Goal: Information Seeking & Learning: Learn about a topic

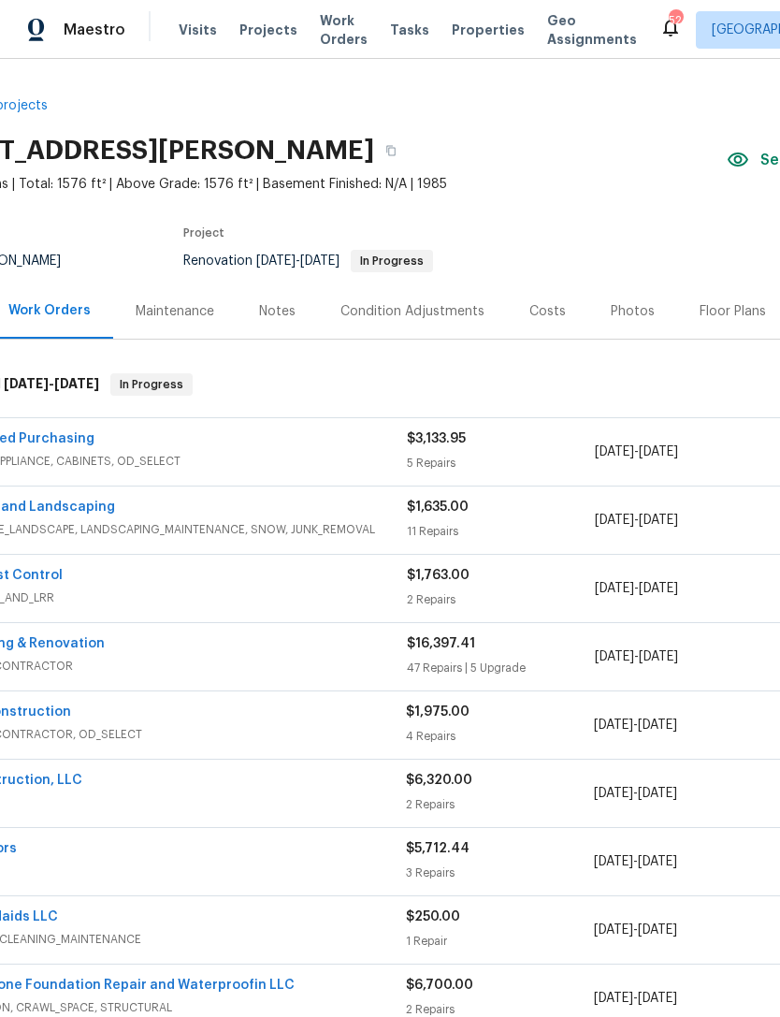
scroll to position [0, 94]
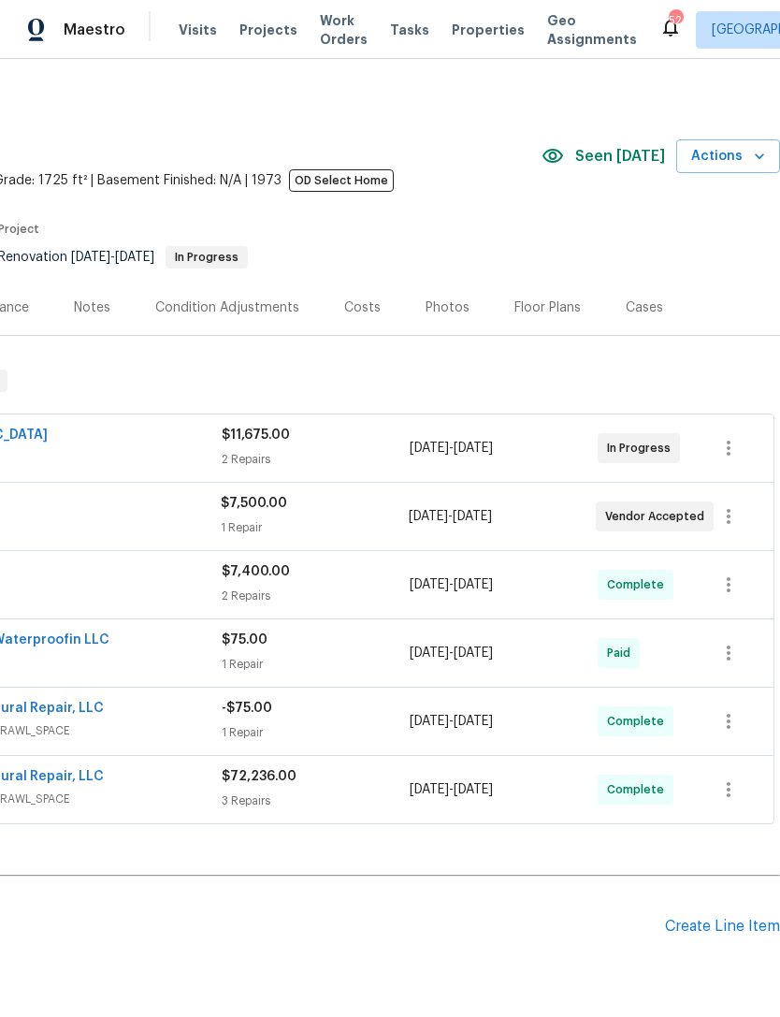
scroll to position [4, 277]
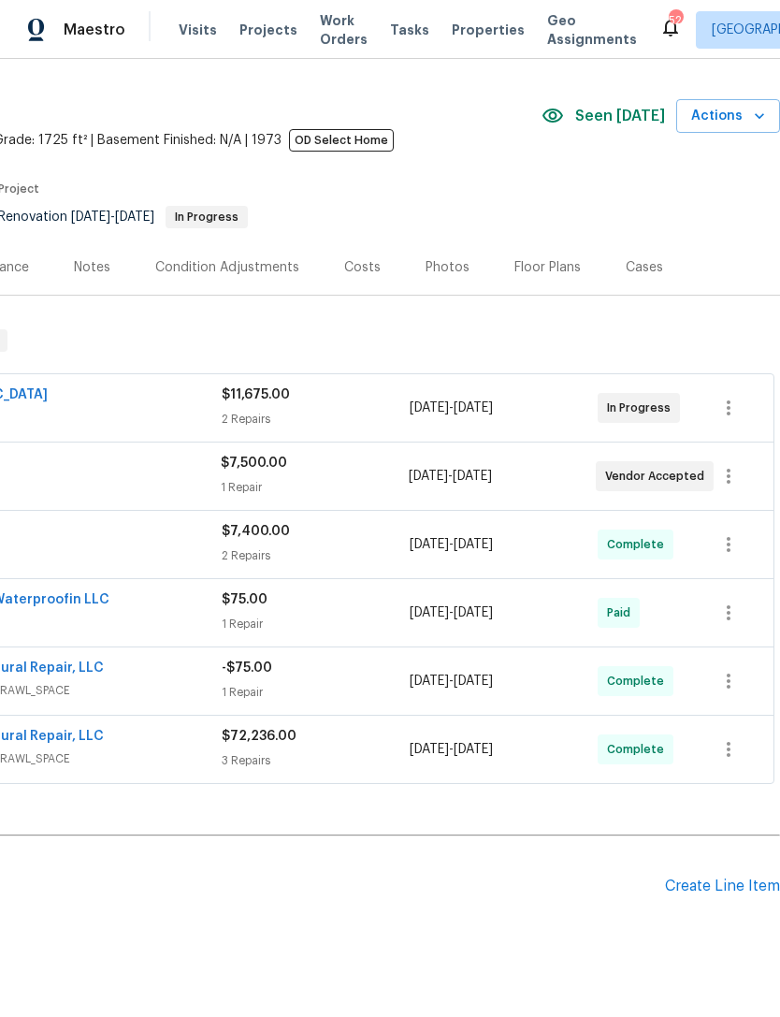
scroll to position [43, 277]
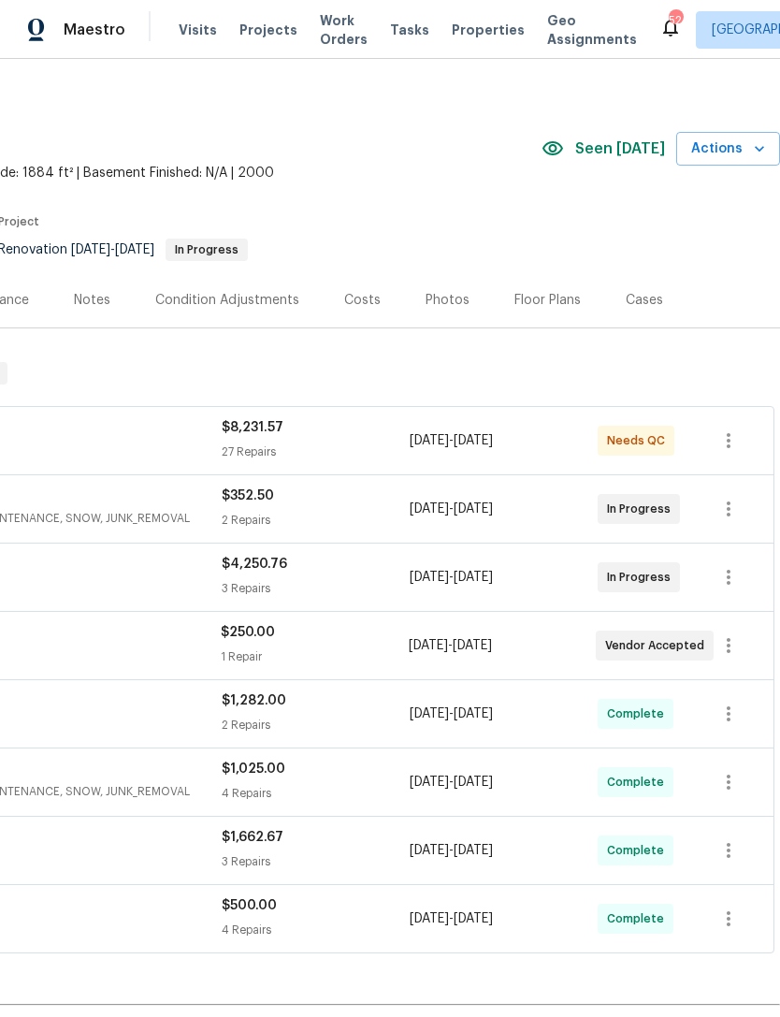
scroll to position [11, 277]
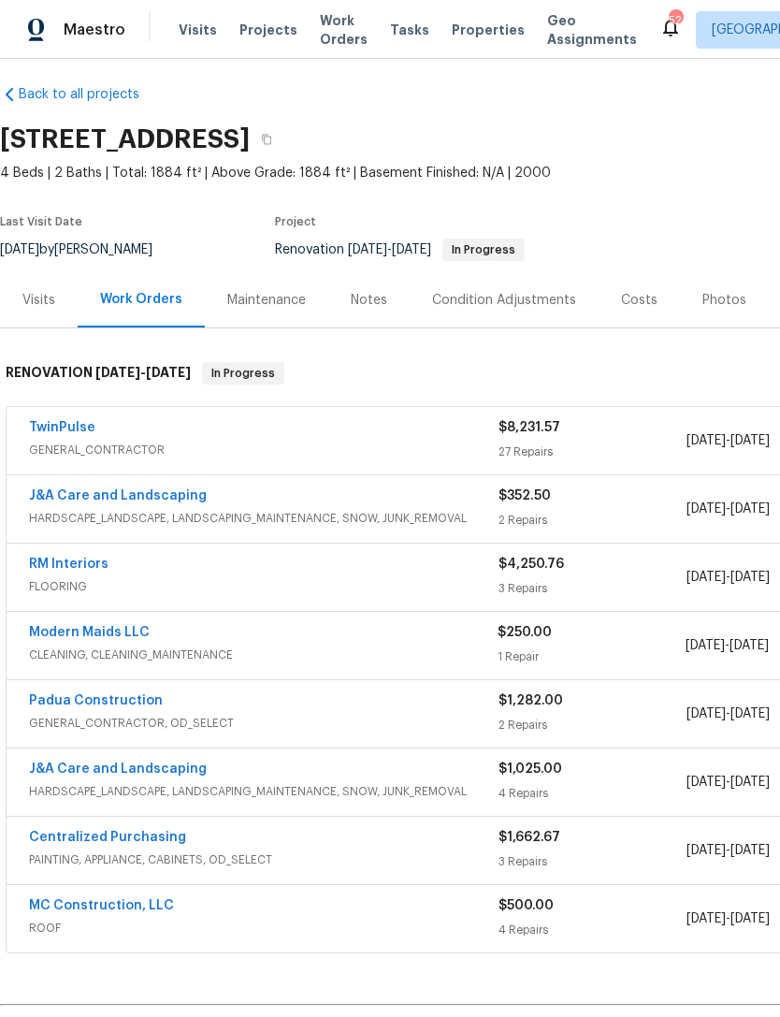
scroll to position [11, 0]
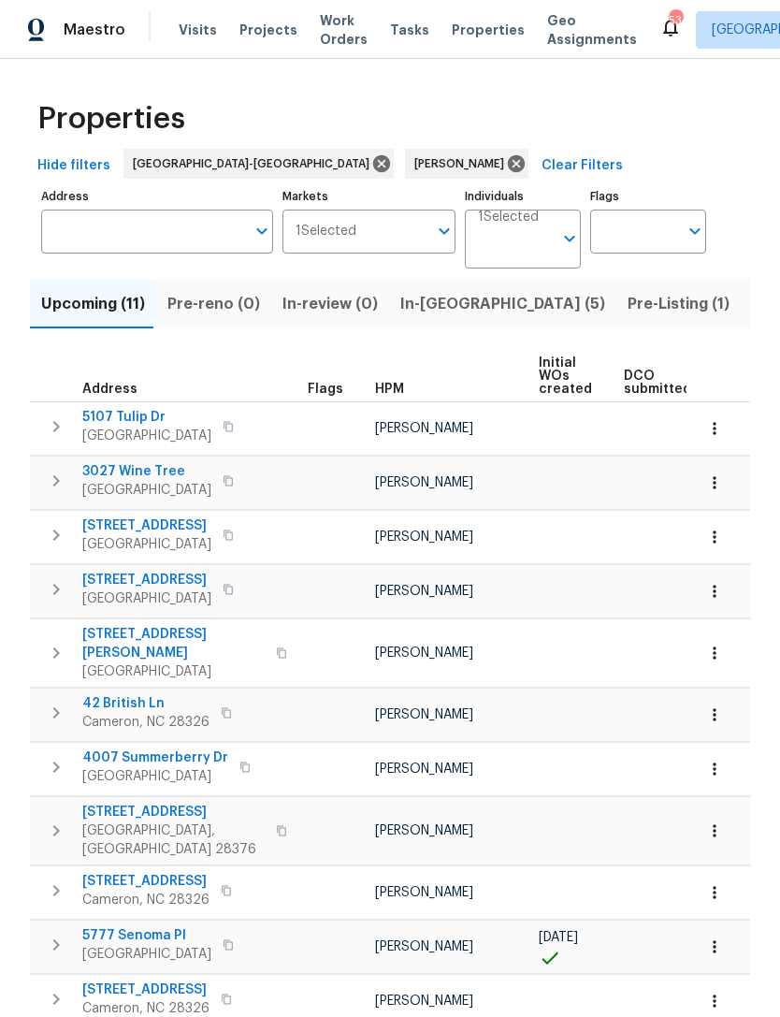
click at [185, 526] on span "[STREET_ADDRESS]" at bounding box center [146, 525] width 129 height 19
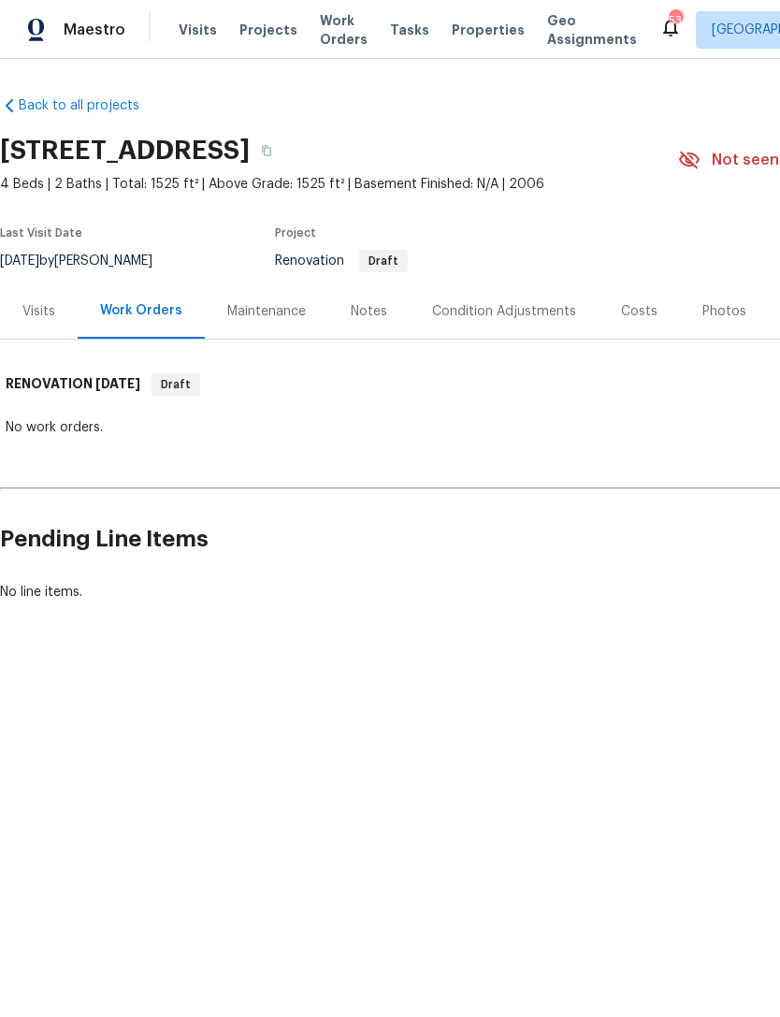
click at [495, 318] on div "Condition Adjustments" at bounding box center [504, 311] width 144 height 19
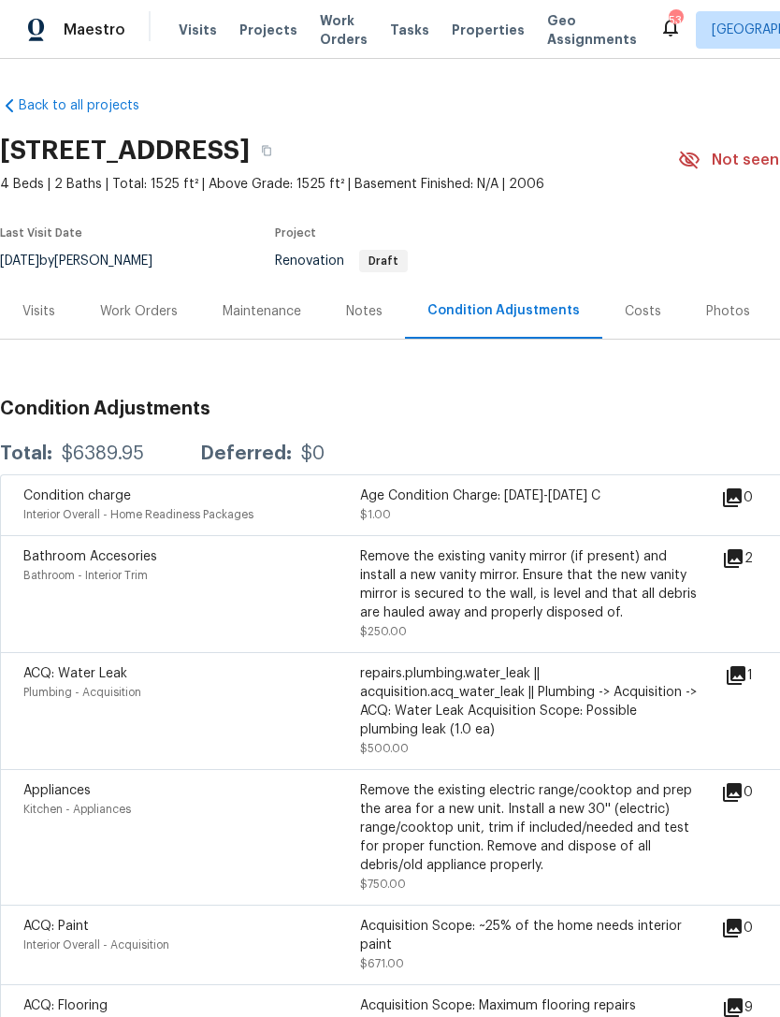
click at [743, 554] on icon at bounding box center [733, 558] width 19 height 19
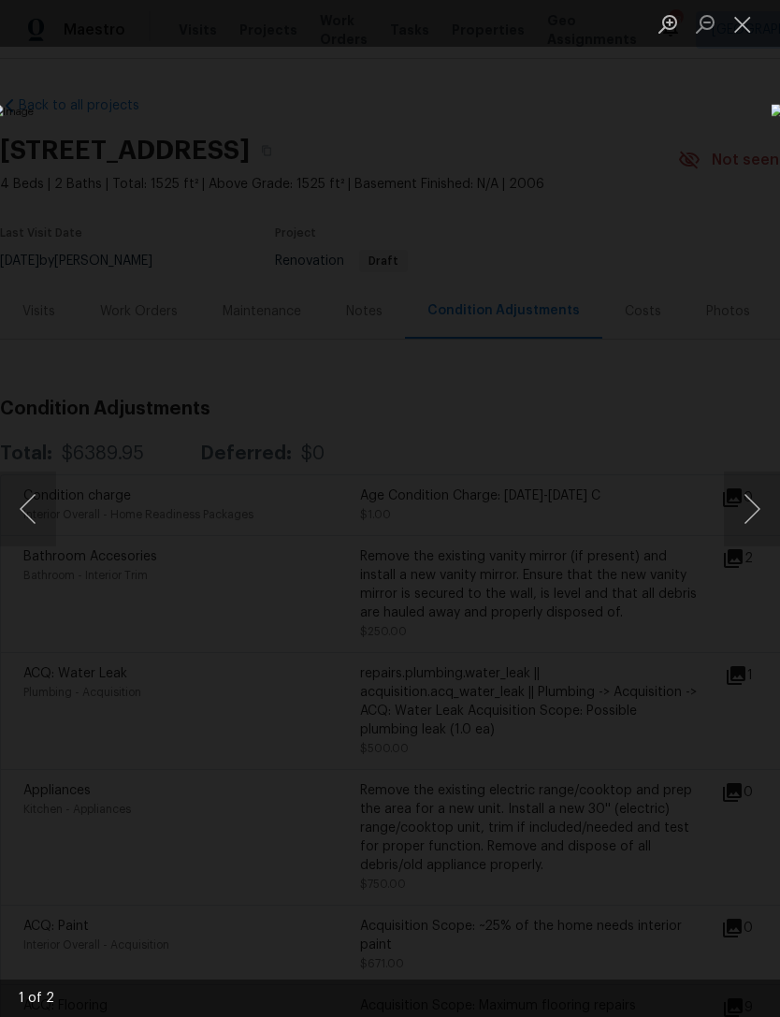
click at [749, 503] on button "Next image" at bounding box center [752, 509] width 56 height 75
click at [749, 508] on button "Next image" at bounding box center [752, 509] width 56 height 75
click at [747, 24] on button "Close lightbox" at bounding box center [742, 23] width 37 height 33
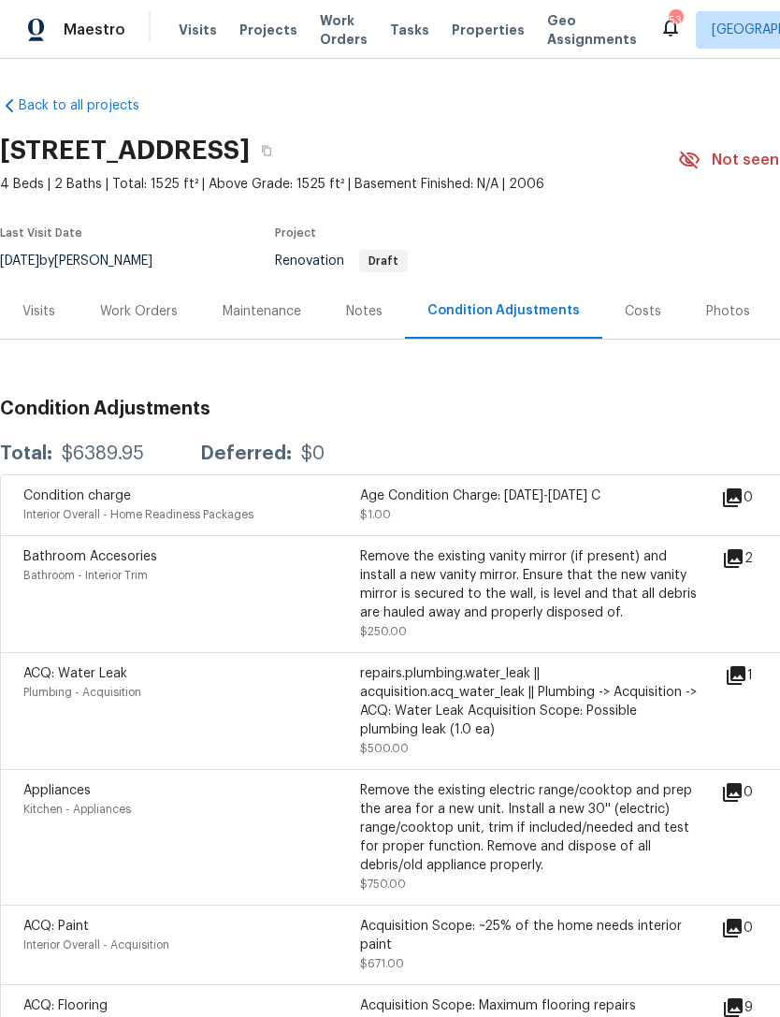
click at [740, 685] on icon at bounding box center [736, 675] width 19 height 19
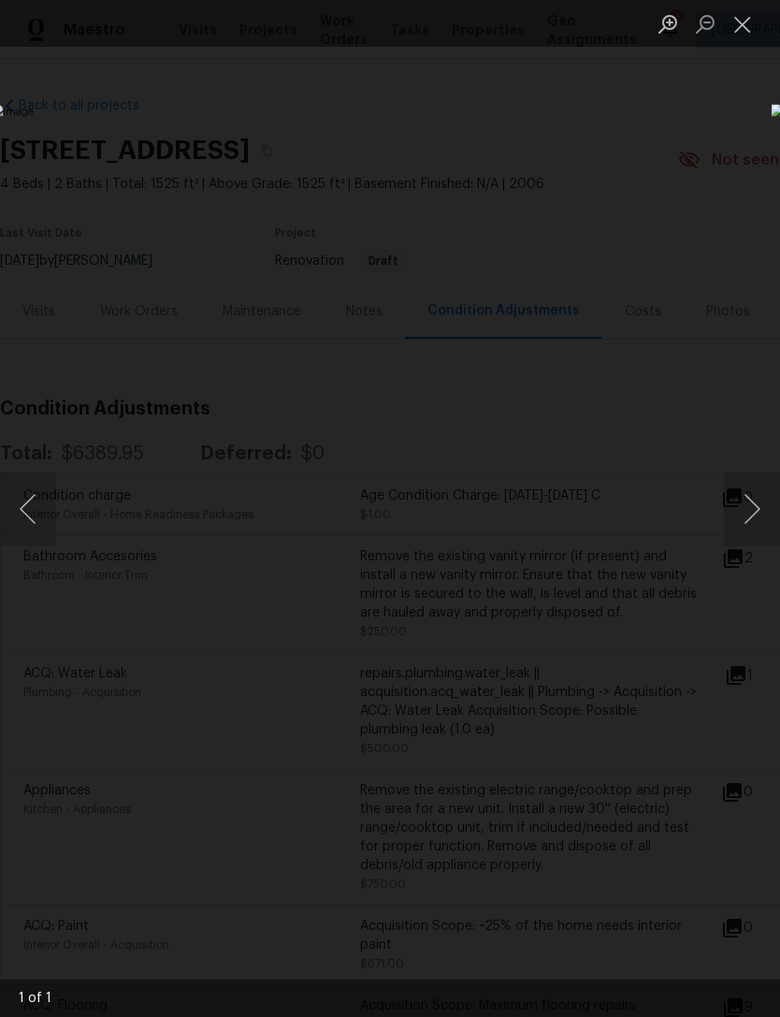
click at [744, 22] on button "Close lightbox" at bounding box center [742, 23] width 37 height 33
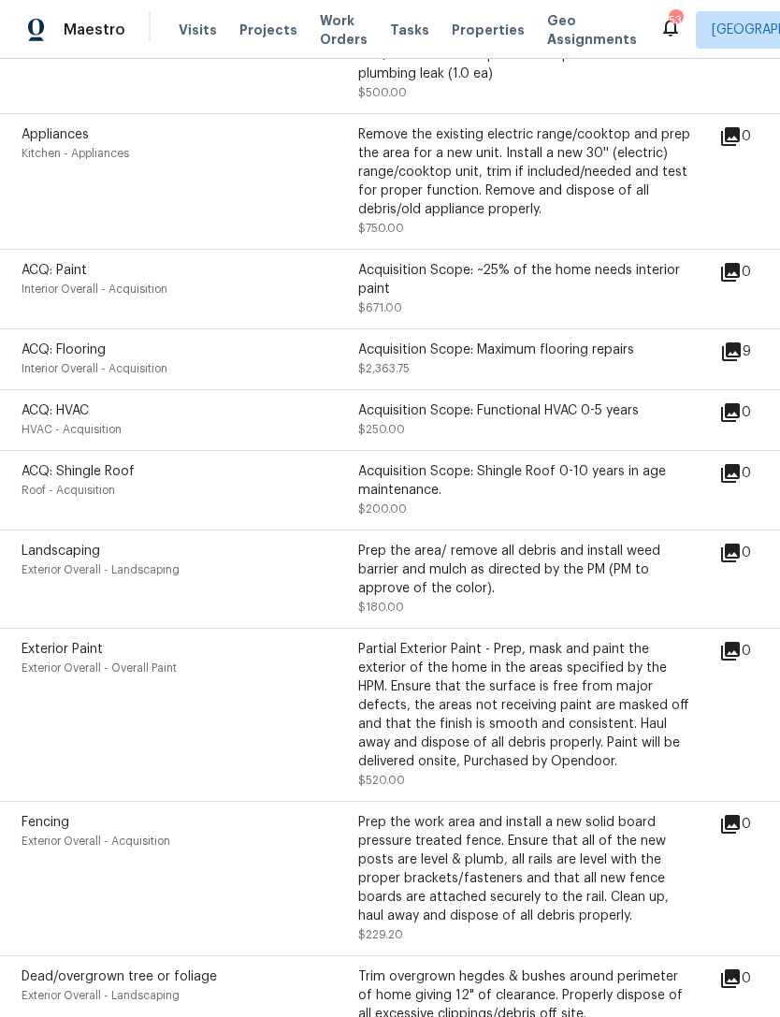
scroll to position [656, 11]
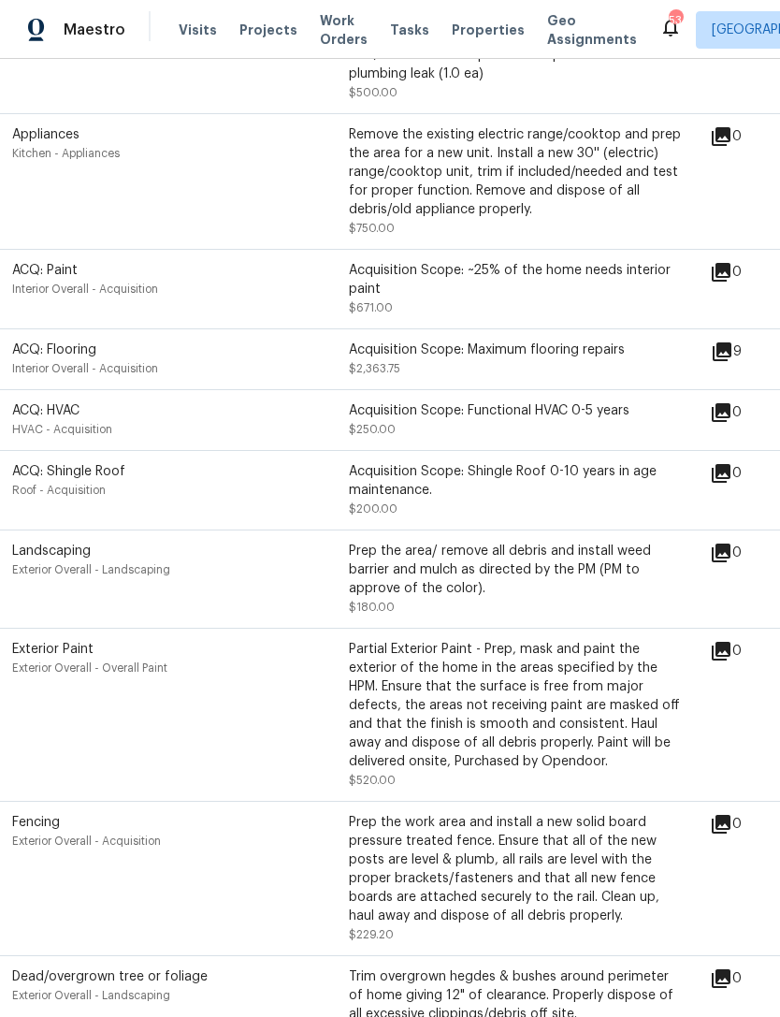
click at [732, 354] on icon at bounding box center [722, 351] width 19 height 19
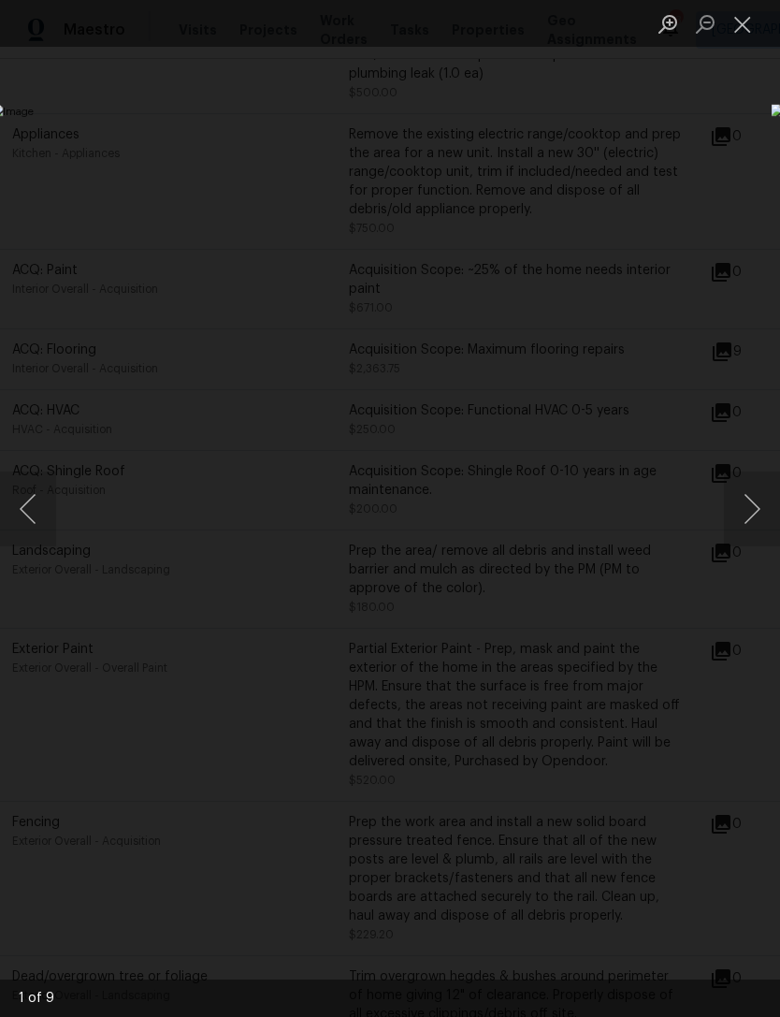
click at [755, 506] on button "Next image" at bounding box center [752, 509] width 56 height 75
click at [748, 511] on button "Next image" at bounding box center [752, 509] width 56 height 75
click at [748, 514] on button "Next image" at bounding box center [752, 509] width 56 height 75
click at [752, 505] on button "Next image" at bounding box center [752, 509] width 56 height 75
click at [749, 504] on button "Next image" at bounding box center [752, 509] width 56 height 75
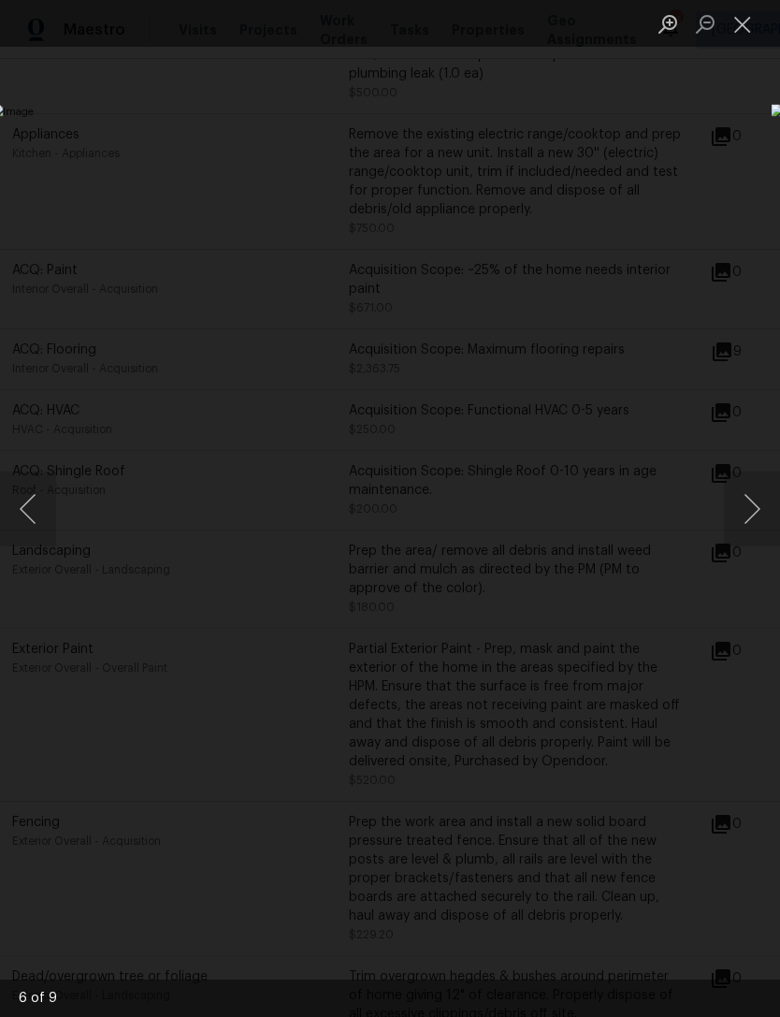
click at [742, 34] on button "Close lightbox" at bounding box center [742, 23] width 37 height 33
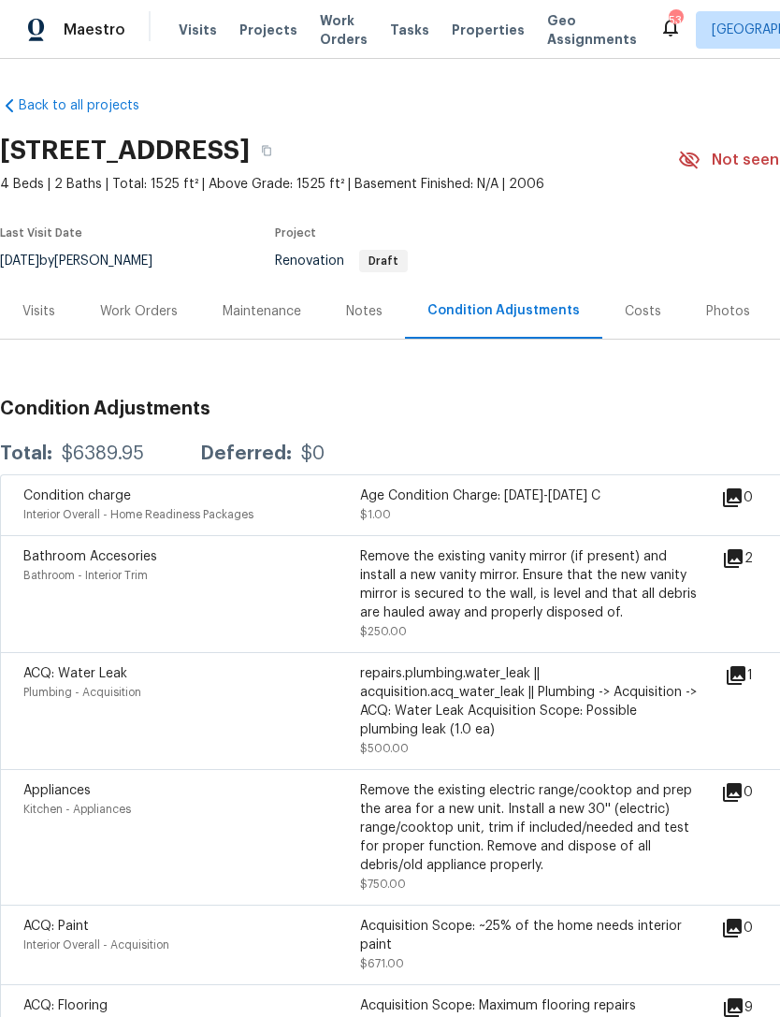
scroll to position [0, 0]
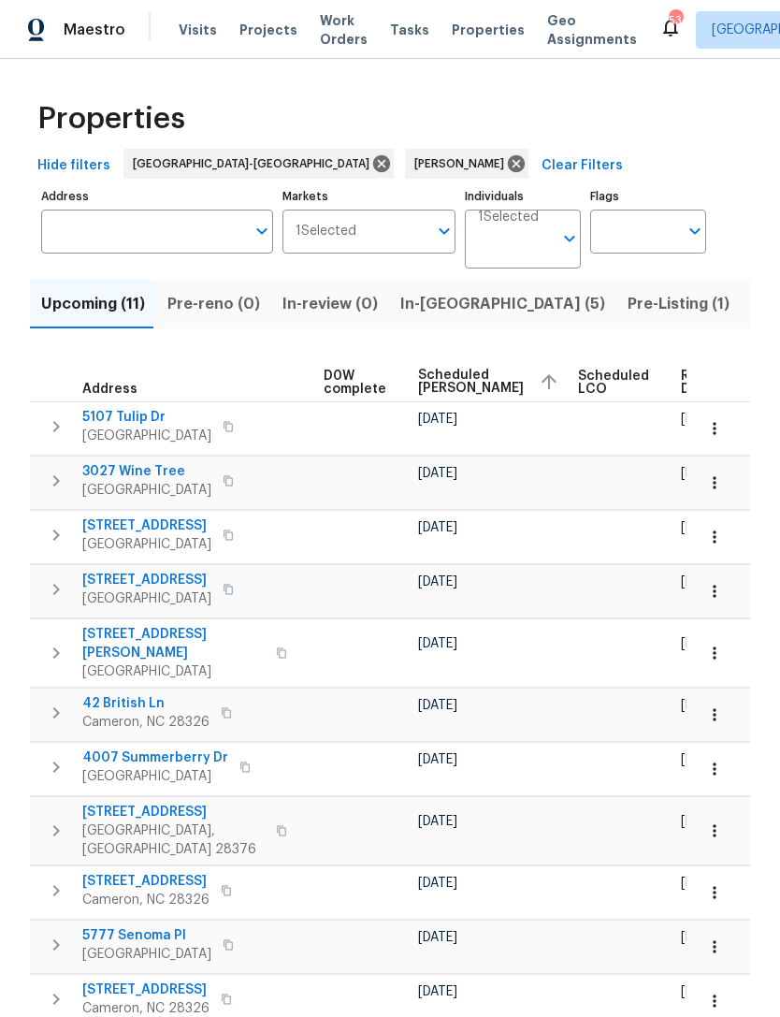
scroll to position [0, 492]
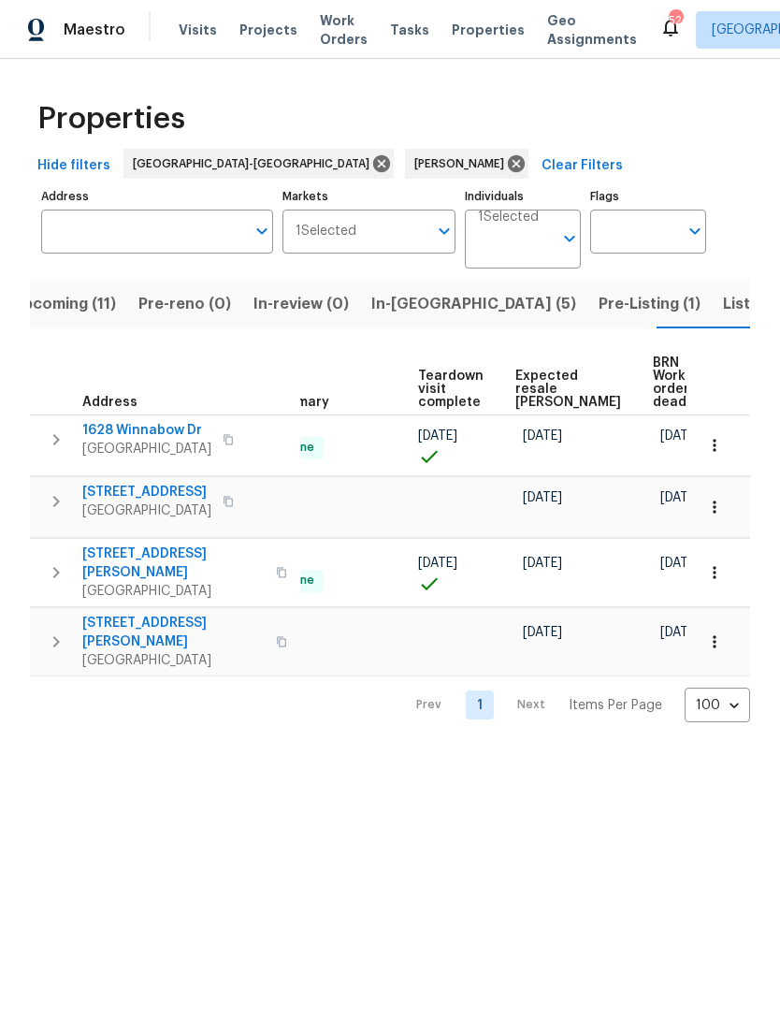
scroll to position [0, 376]
click at [723, 307] on span "Listed (5)" at bounding box center [758, 304] width 70 height 26
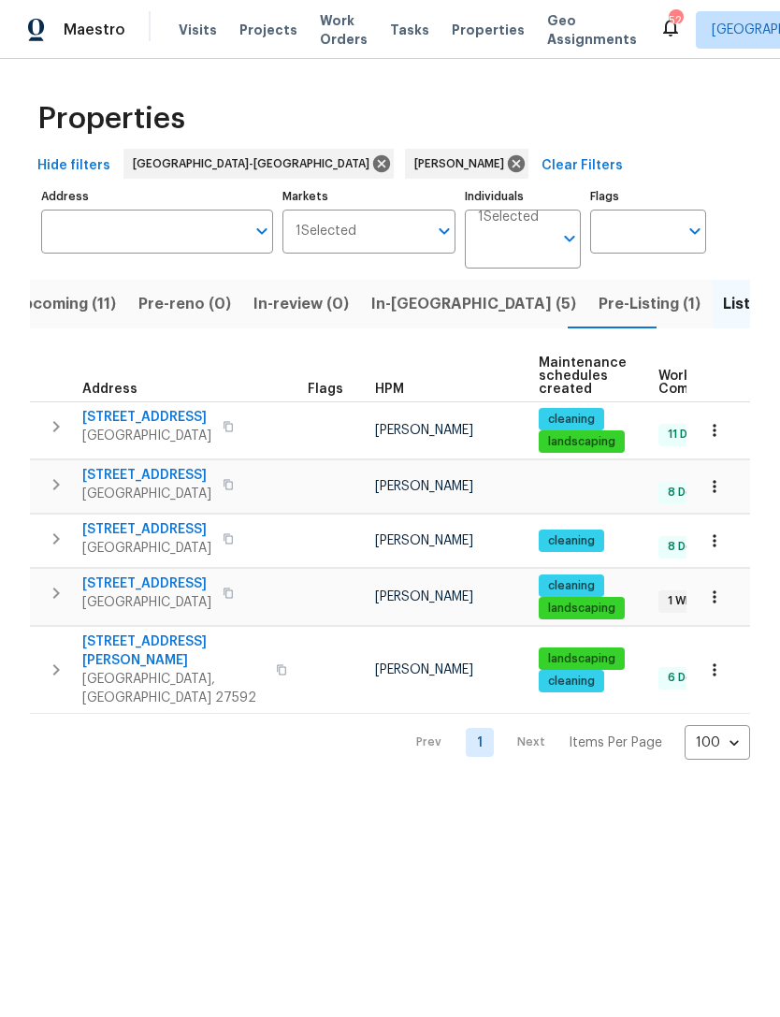
click at [87, 321] on button "Upcoming (11)" at bounding box center [64, 304] width 126 height 49
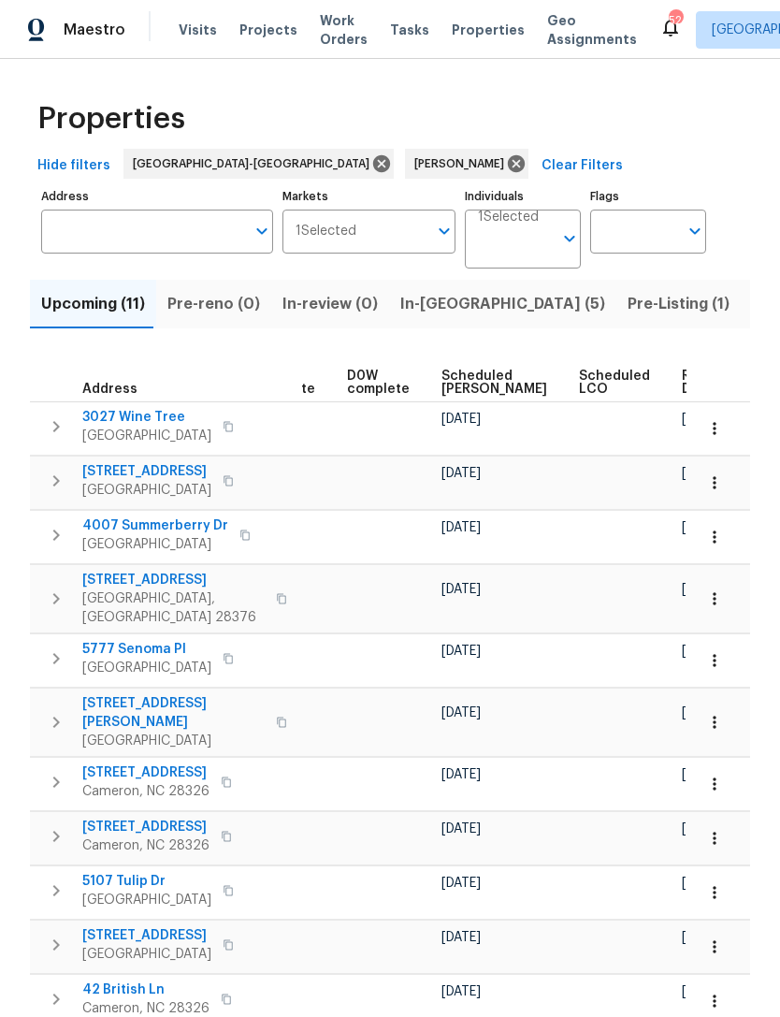
scroll to position [0, 470]
click span "Scheduled COE"
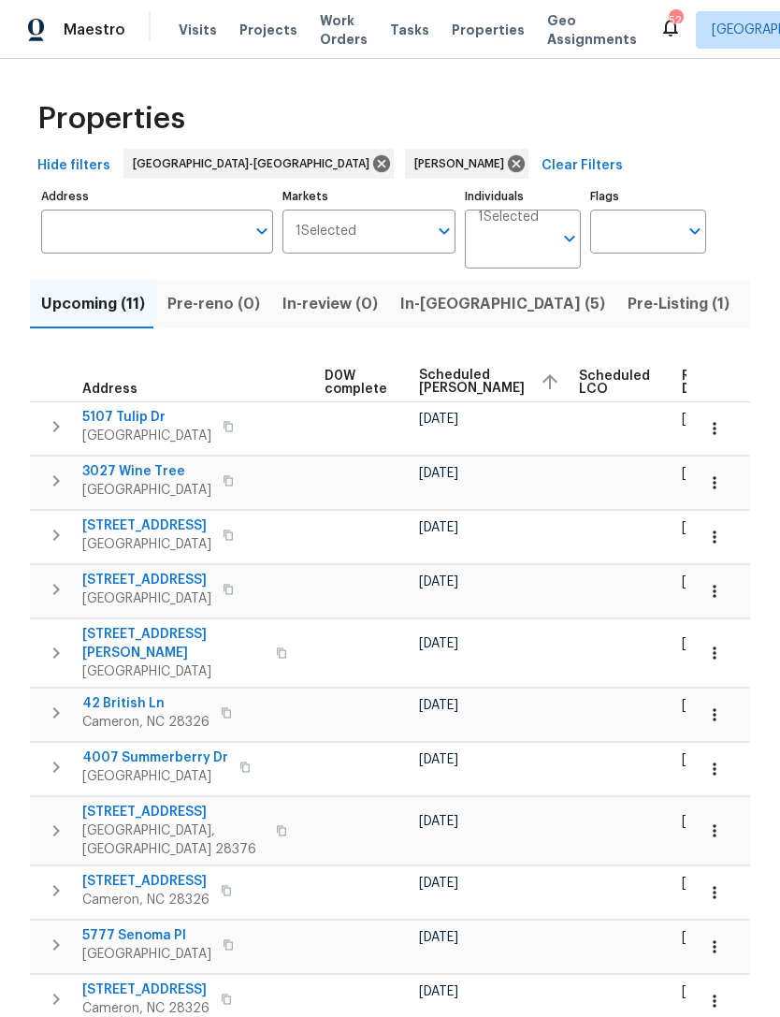
scroll to position [0, 492]
click span "Scheduled COE"
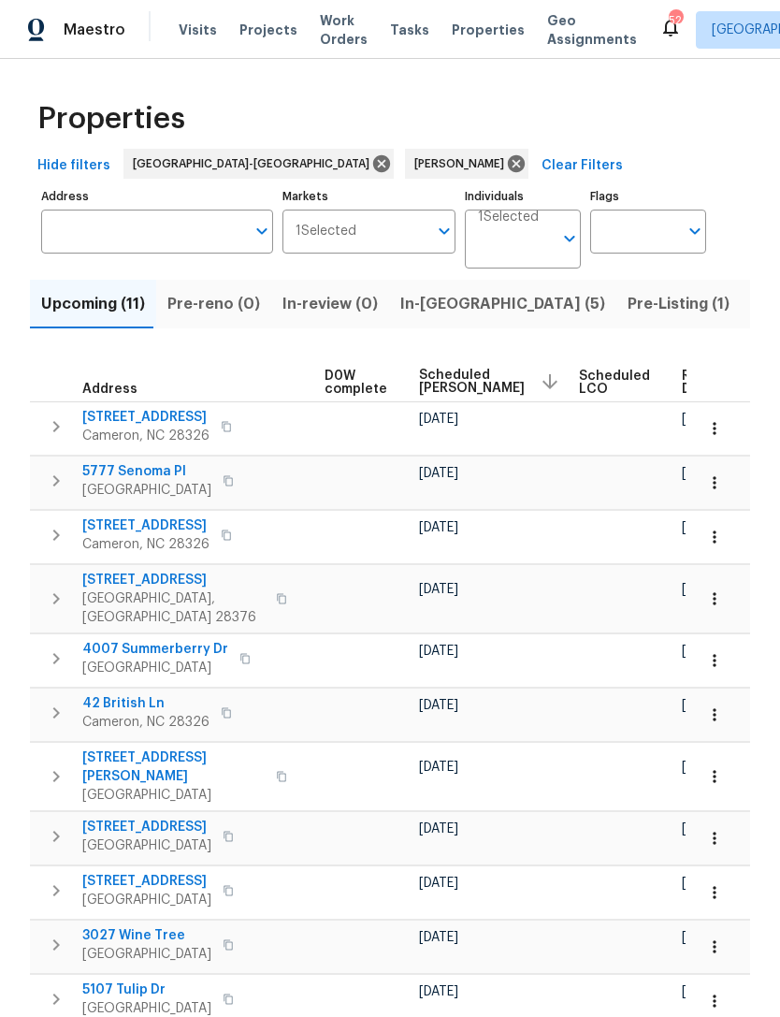
scroll to position [0, 492]
click span "Scheduled COE"
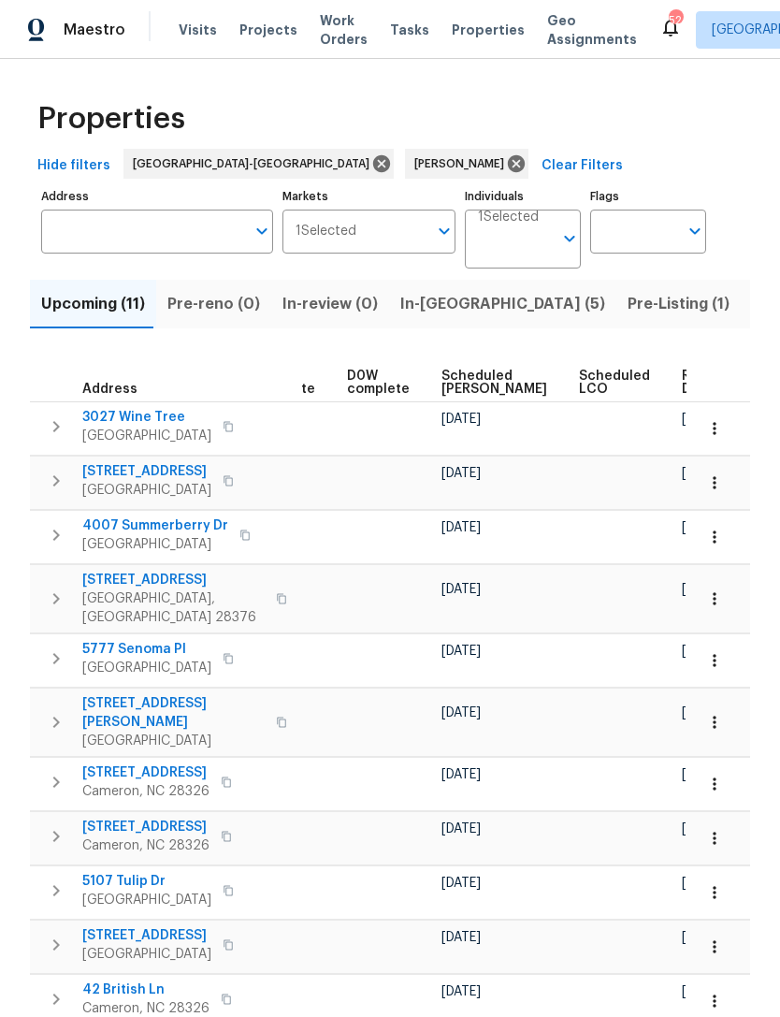
scroll to position [0, 470]
click span "Scheduled COE"
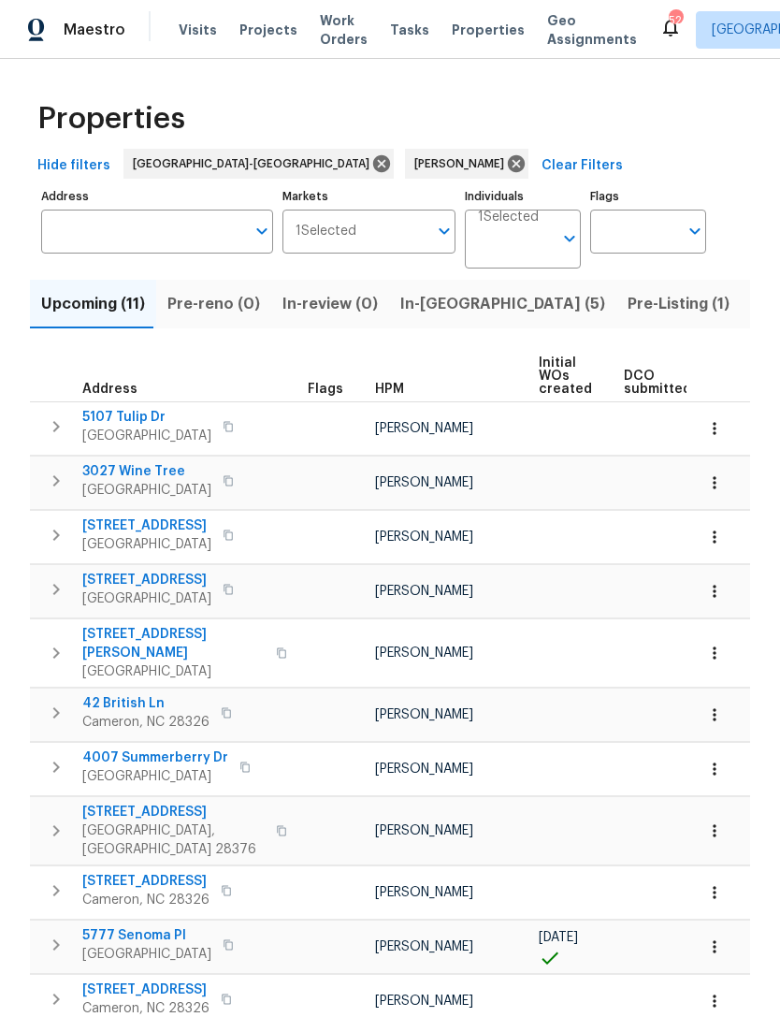
click at [160, 417] on span "5107 Tulip Dr" at bounding box center [146, 417] width 129 height 19
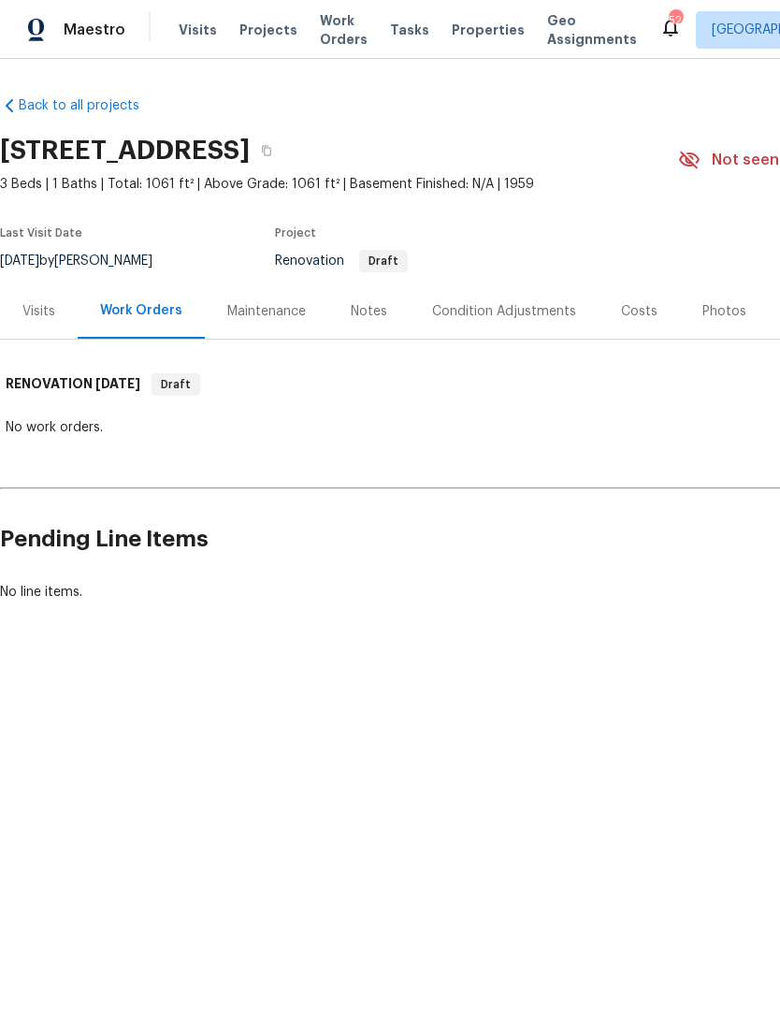
click at [370, 311] on div "Notes" at bounding box center [369, 311] width 36 height 19
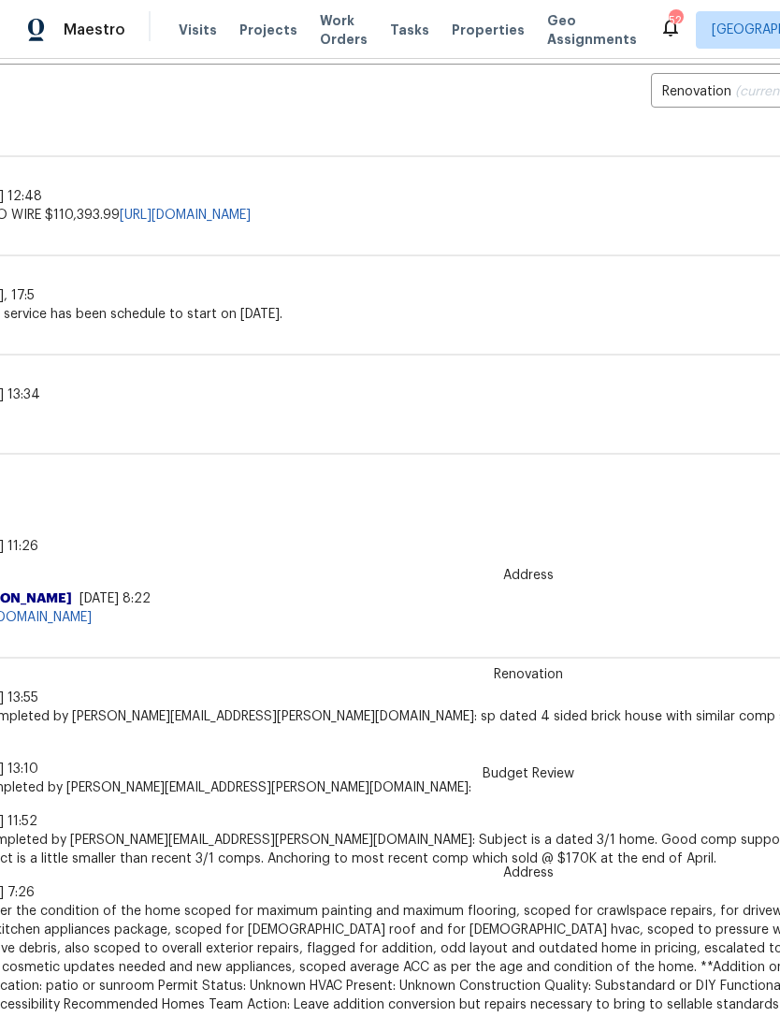
scroll to position [419, 159]
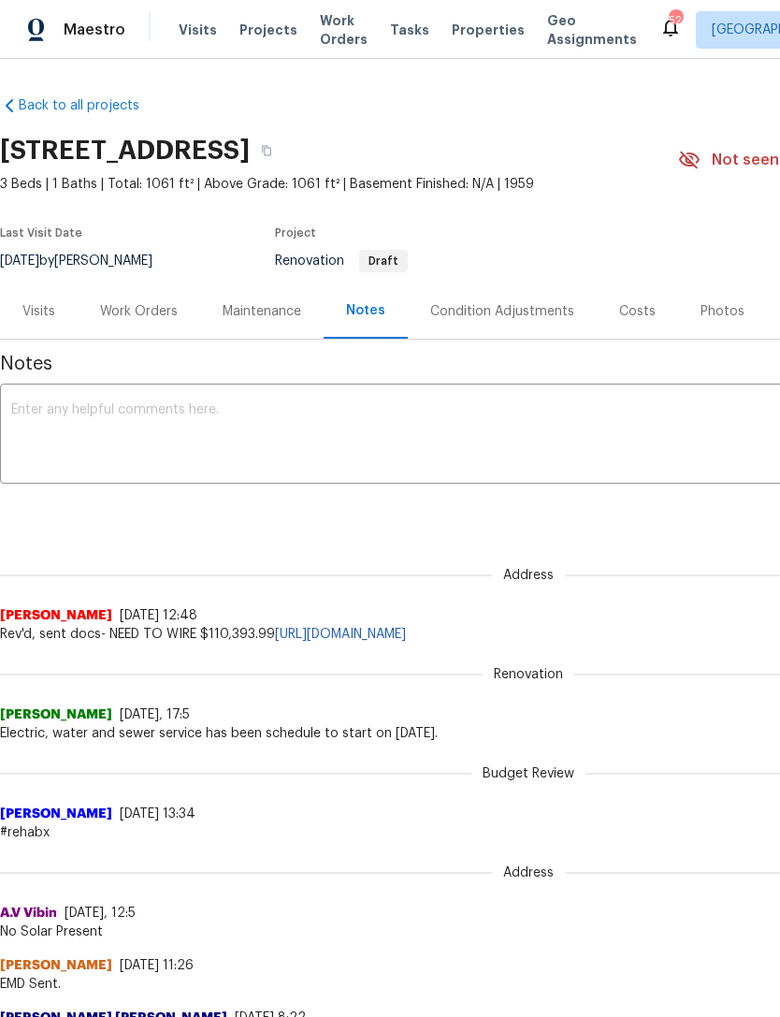
click at [522, 313] on div "Condition Adjustments" at bounding box center [502, 311] width 144 height 19
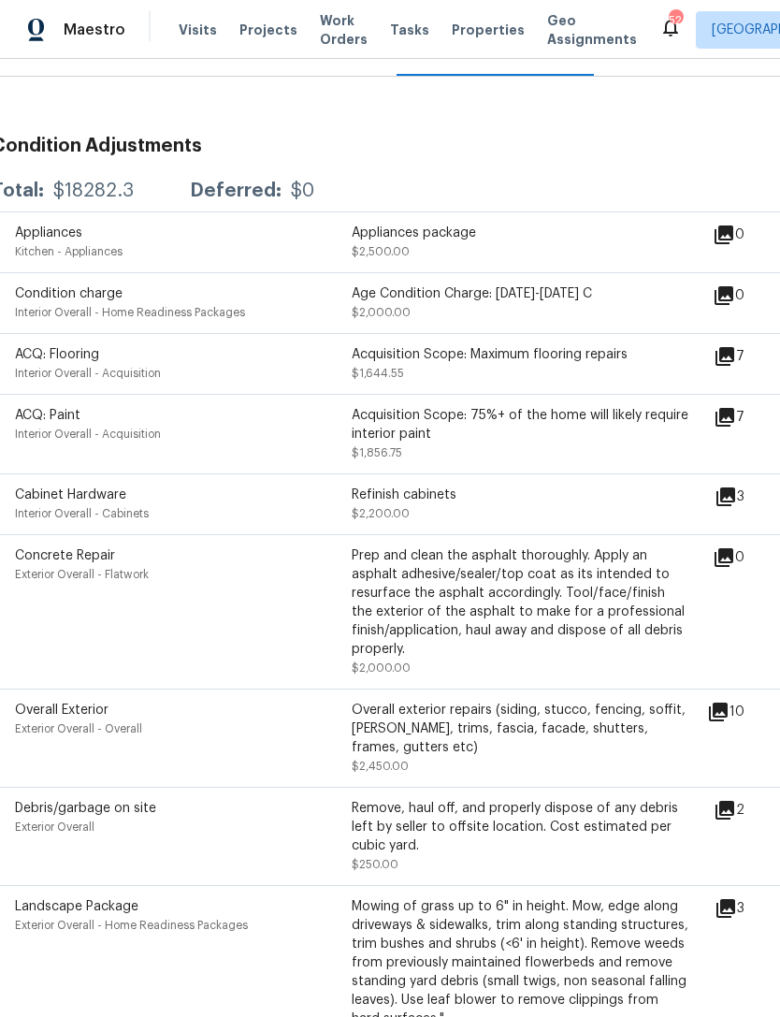
scroll to position [280, 8]
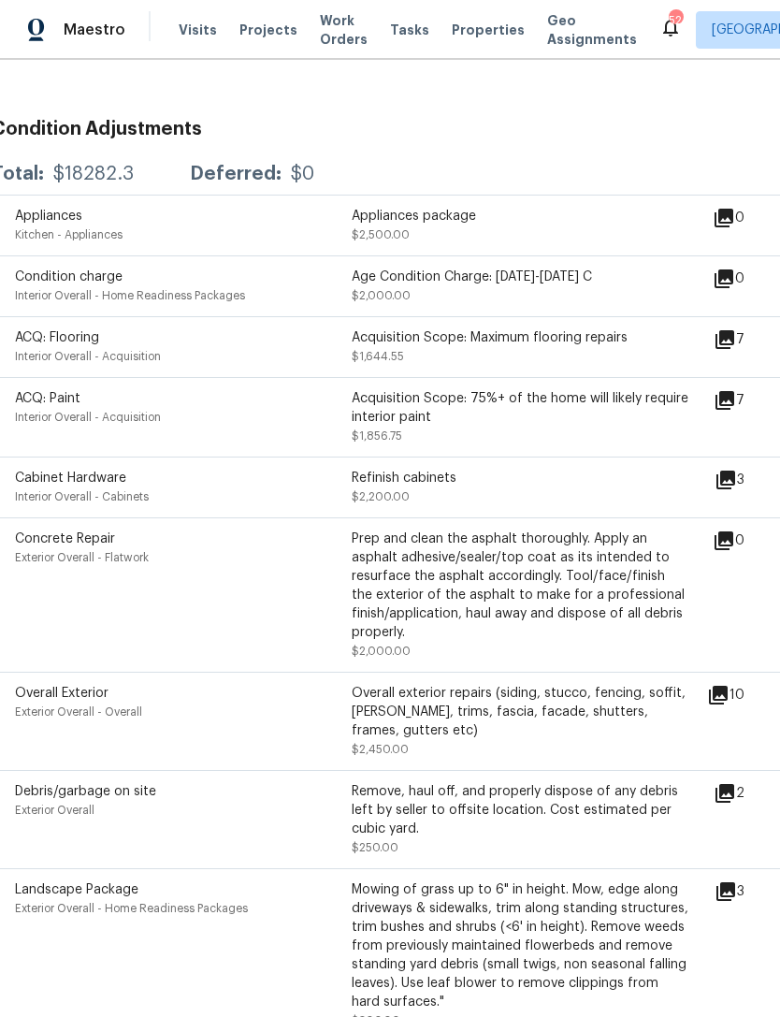
click at [735, 485] on icon at bounding box center [726, 480] width 19 height 19
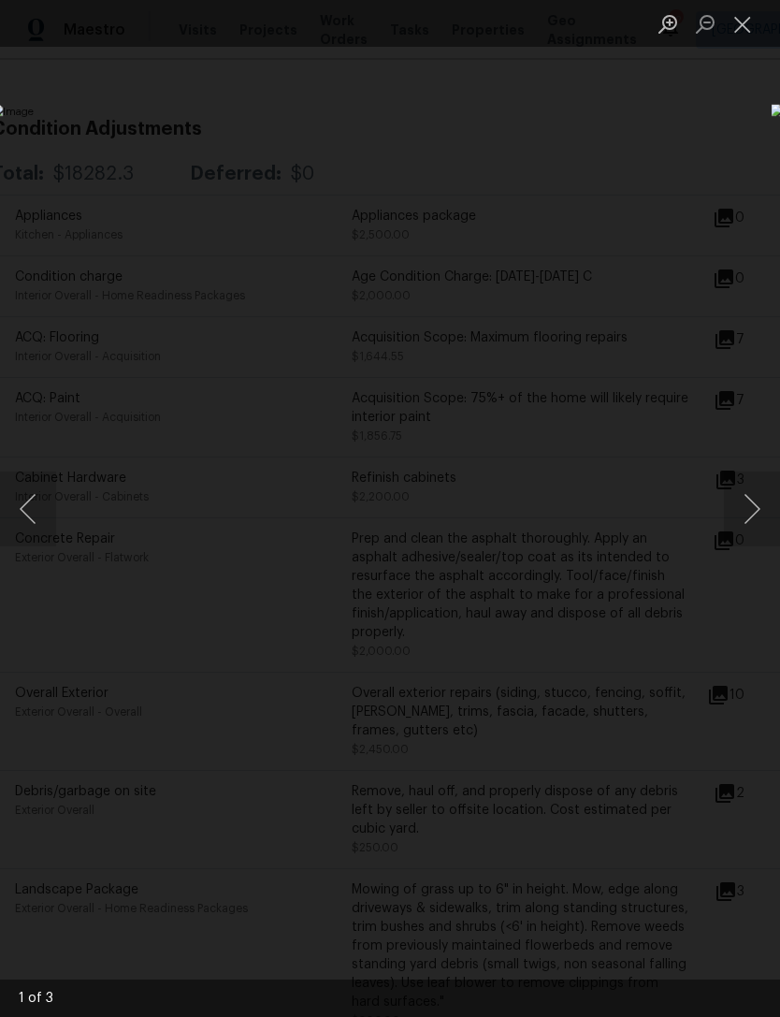
click at [750, 523] on button "Next image" at bounding box center [752, 509] width 56 height 75
click at [758, 509] on button "Next image" at bounding box center [752, 509] width 56 height 75
click at [753, 523] on button "Next image" at bounding box center [752, 509] width 56 height 75
click at [764, 525] on button "Next image" at bounding box center [752, 509] width 56 height 75
click at [764, 527] on button "Next image" at bounding box center [752, 509] width 56 height 75
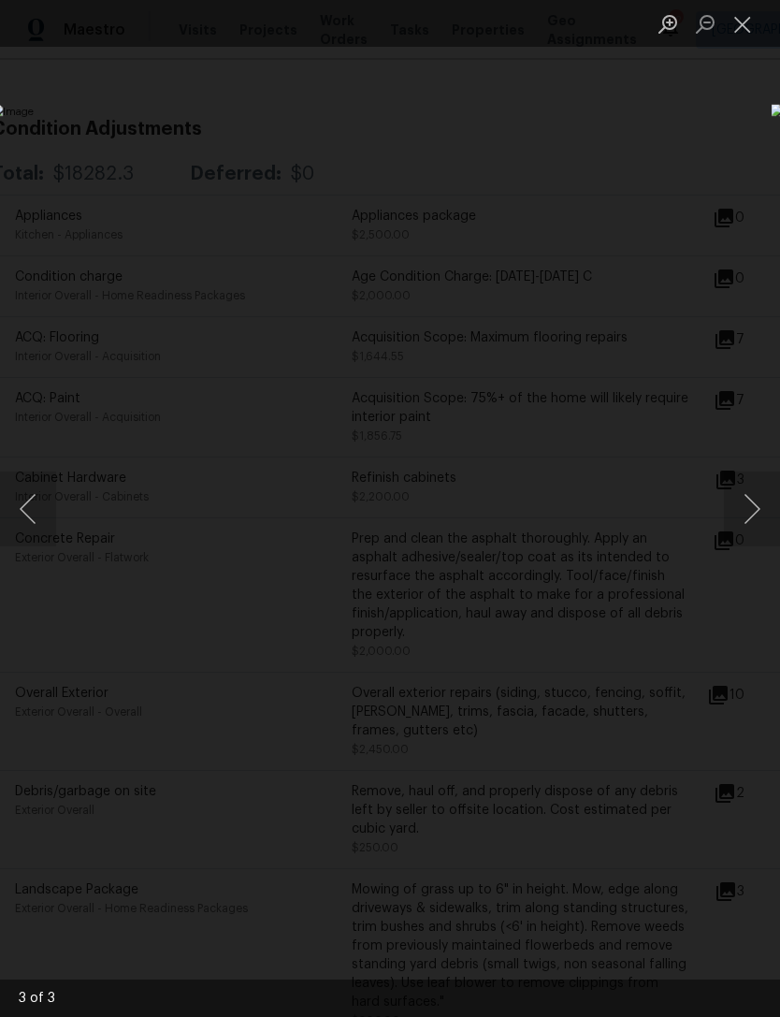
click at [754, 26] on button "Close lightbox" at bounding box center [742, 23] width 37 height 33
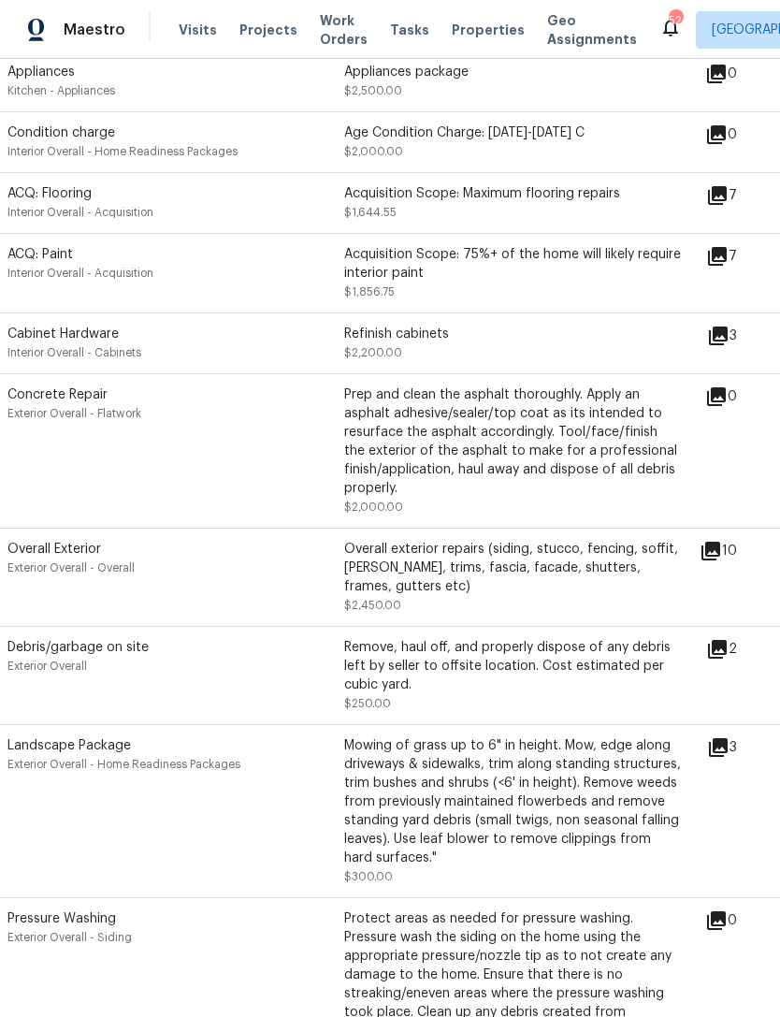
scroll to position [439, 16]
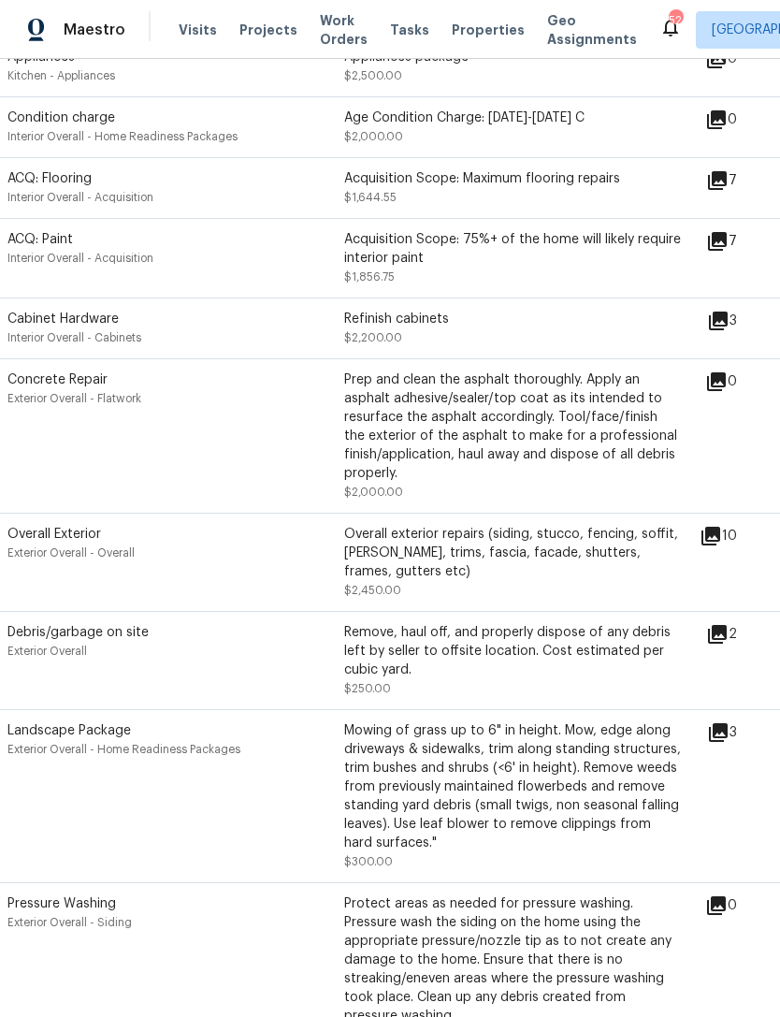
click at [722, 547] on icon at bounding box center [711, 536] width 22 height 22
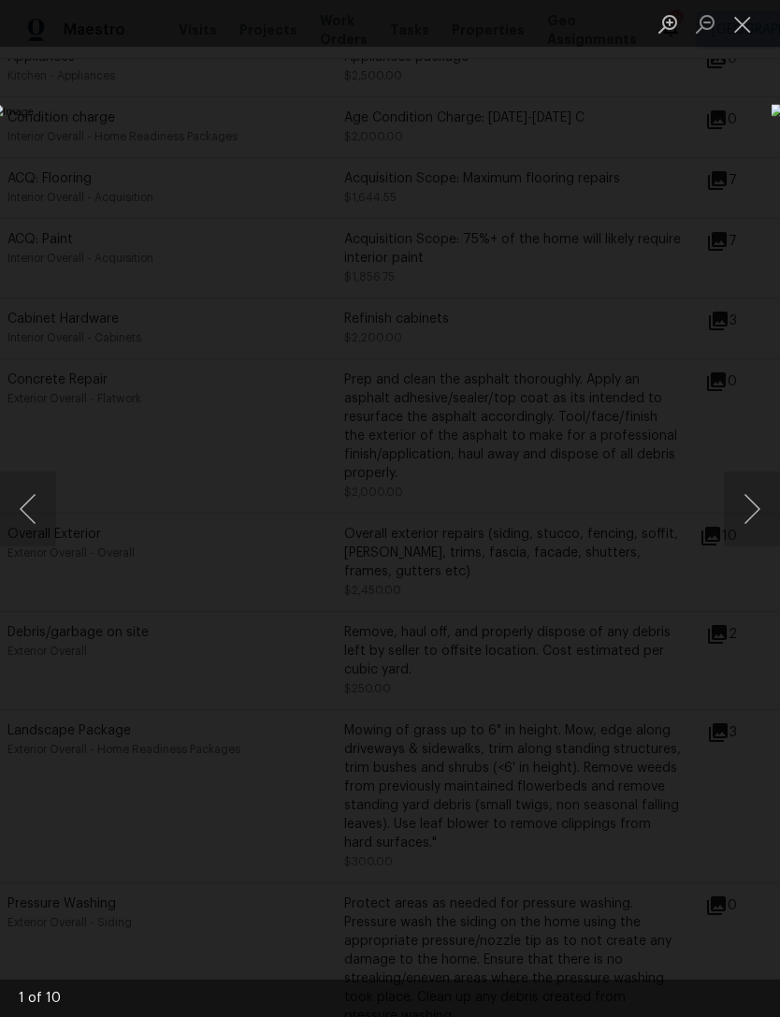
click at [762, 526] on button "Next image" at bounding box center [752, 509] width 56 height 75
click at [758, 505] on button "Next image" at bounding box center [752, 509] width 56 height 75
click at [757, 511] on button "Next image" at bounding box center [752, 509] width 56 height 75
click at [762, 513] on button "Next image" at bounding box center [752, 509] width 56 height 75
click at [762, 509] on button "Next image" at bounding box center [752, 509] width 56 height 75
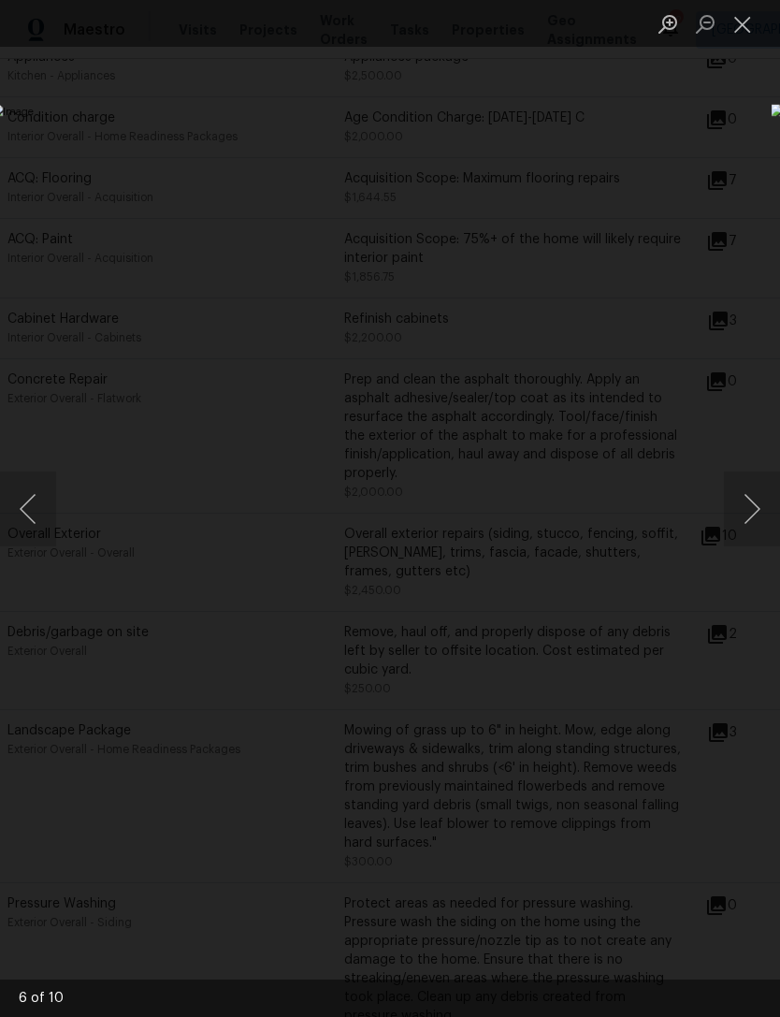
click at [746, 493] on button "Next image" at bounding box center [752, 509] width 56 height 75
click at [756, 501] on button "Next image" at bounding box center [752, 509] width 56 height 75
click at [751, 506] on button "Next image" at bounding box center [752, 509] width 56 height 75
click at [752, 510] on button "Next image" at bounding box center [752, 509] width 56 height 75
click at [754, 511] on button "Next image" at bounding box center [752, 509] width 56 height 75
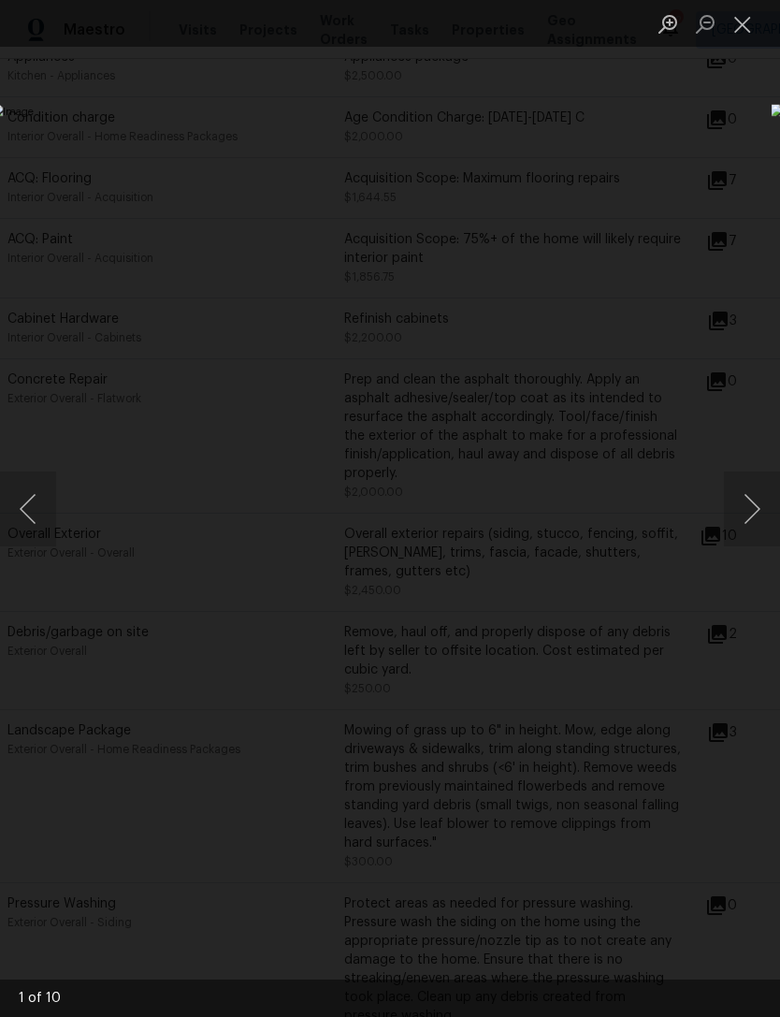
click at [758, 509] on button "Next image" at bounding box center [752, 509] width 56 height 75
click at [754, 35] on button "Close lightbox" at bounding box center [742, 23] width 37 height 33
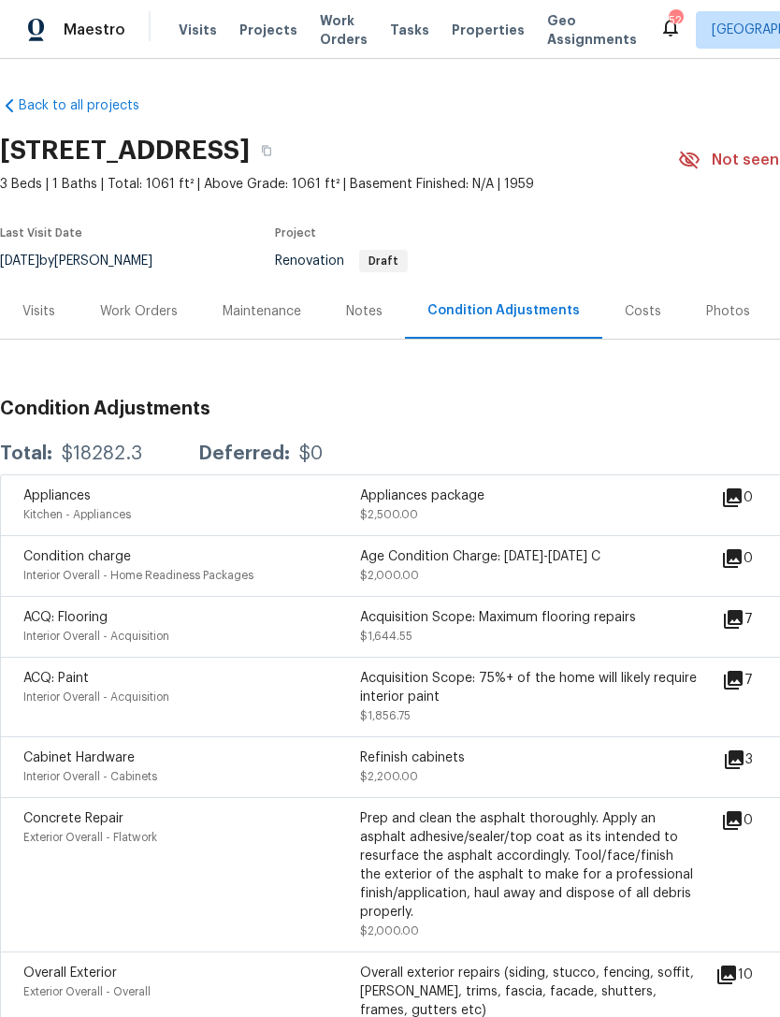
scroll to position [0, 0]
click at [43, 309] on div "Visits" at bounding box center [38, 311] width 33 height 19
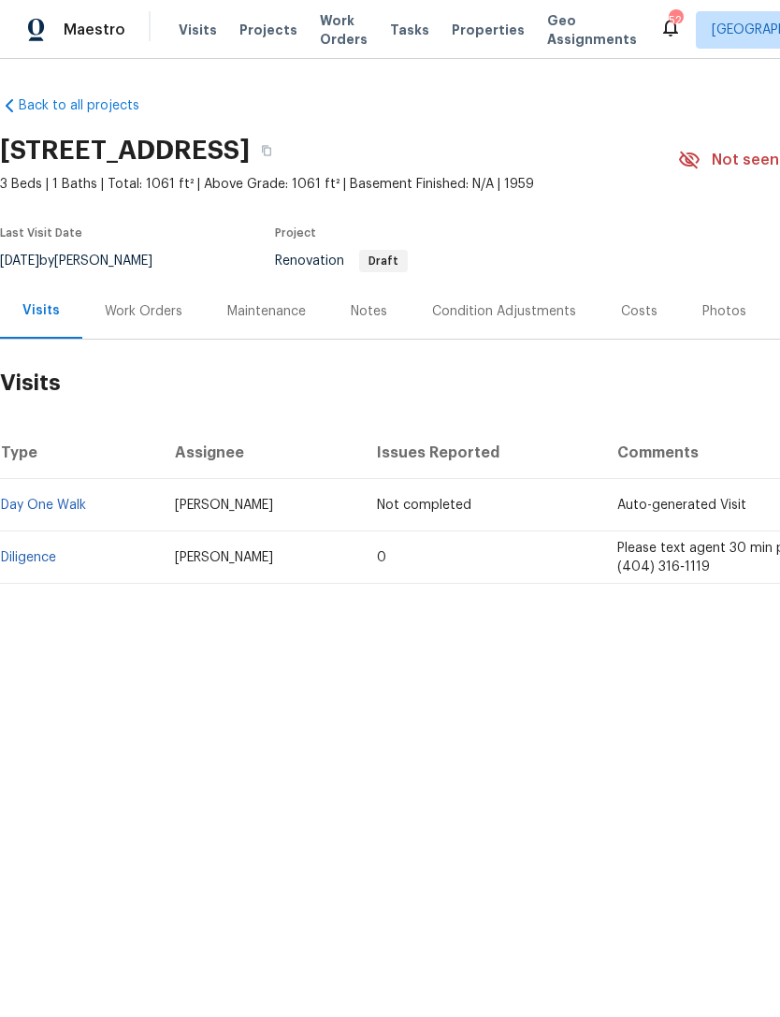
click at [56, 557] on link "Diligence" at bounding box center [28, 557] width 55 height 13
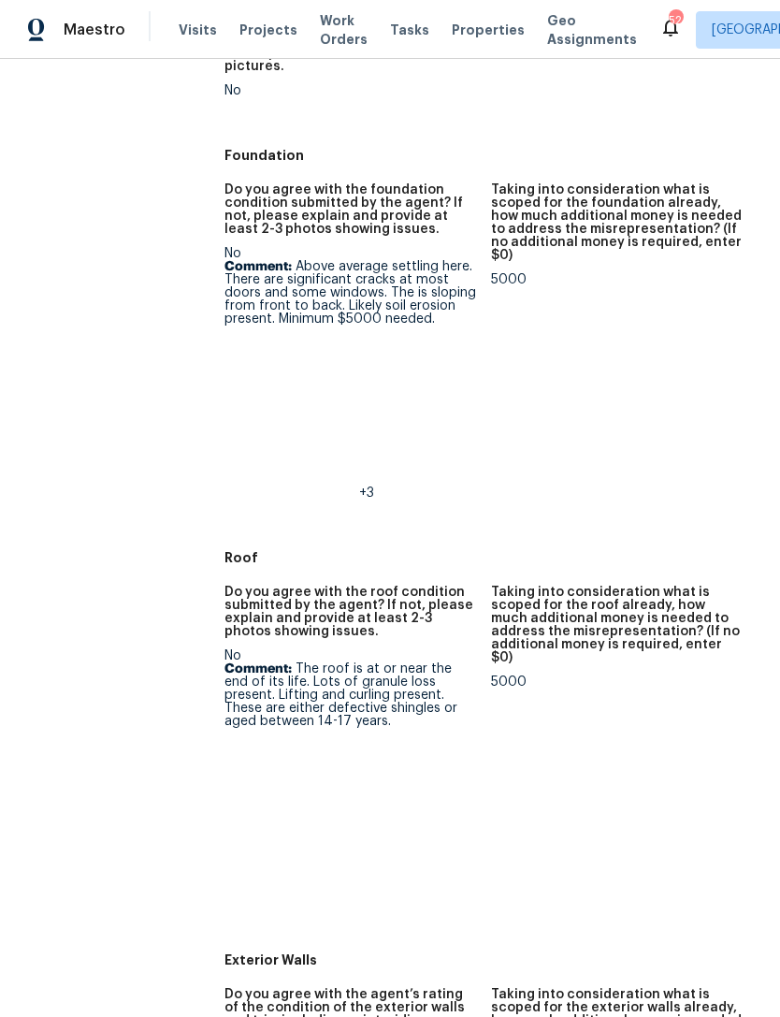
scroll to position [515, 0]
click at [254, 375] on img at bounding box center [258, 375] width 60 height 60
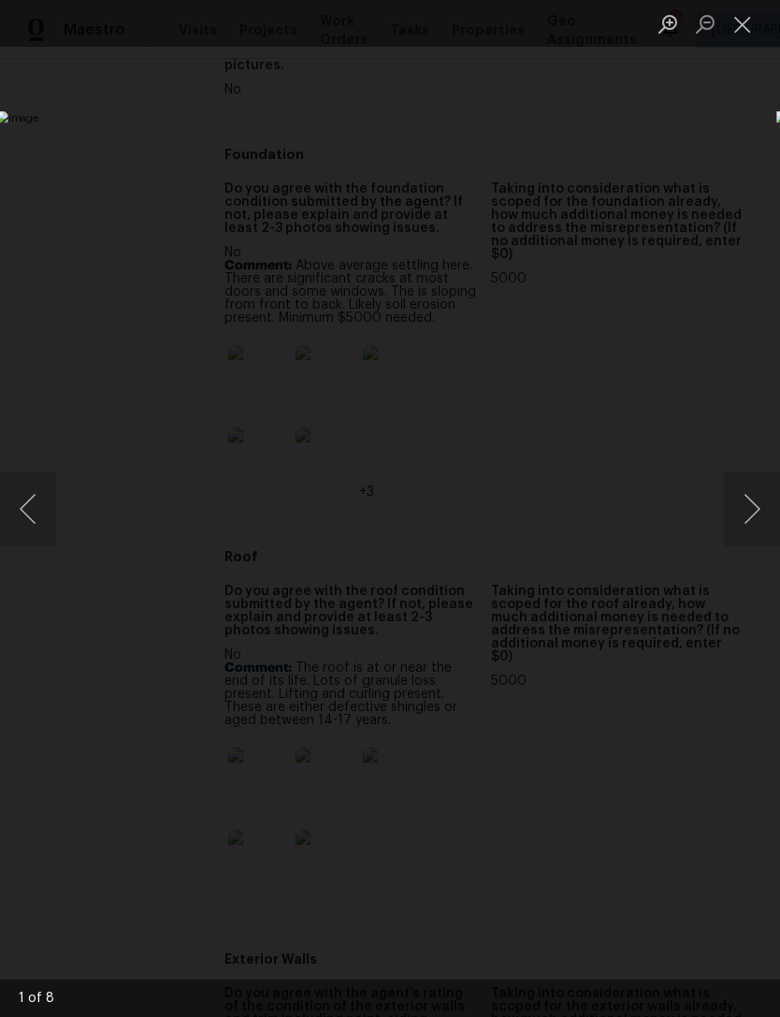
click at [754, 508] on button "Next image" at bounding box center [752, 509] width 56 height 75
click at [751, 512] on button "Next image" at bounding box center [752, 509] width 56 height 75
click at [753, 504] on button "Next image" at bounding box center [752, 509] width 56 height 75
click at [750, 511] on button "Next image" at bounding box center [752, 509] width 56 height 75
click at [756, 519] on button "Next image" at bounding box center [752, 509] width 56 height 75
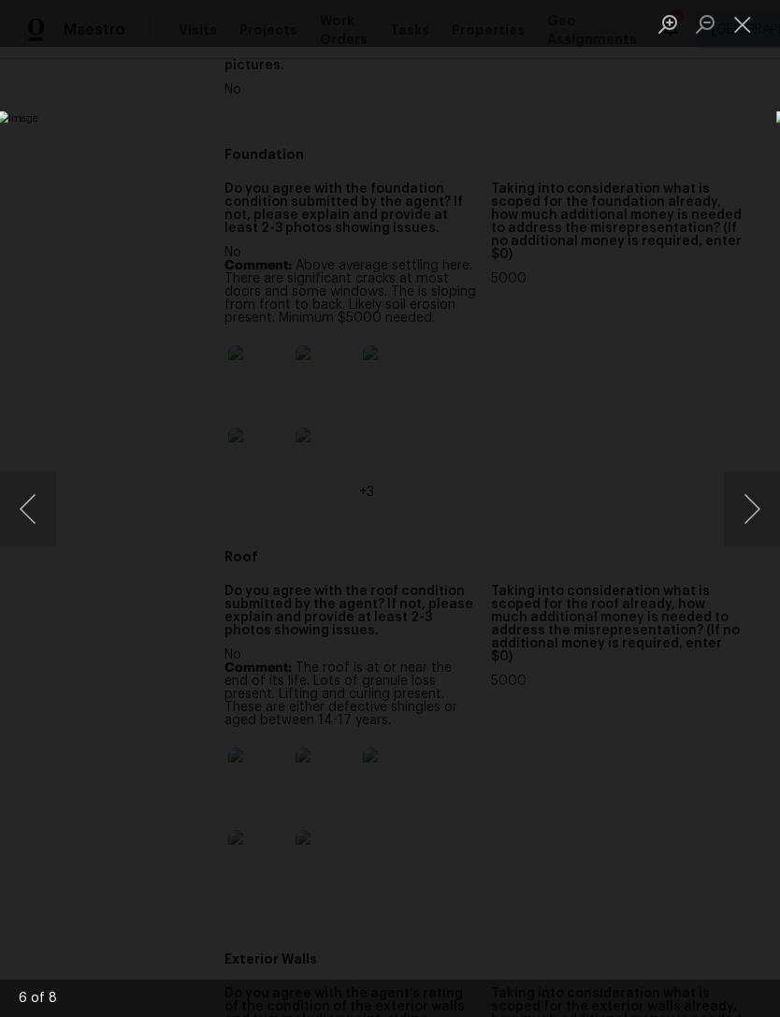
click at [754, 514] on button "Next image" at bounding box center [752, 509] width 56 height 75
click at [753, 516] on button "Next image" at bounding box center [752, 509] width 56 height 75
click at [753, 510] on button "Next image" at bounding box center [752, 509] width 56 height 75
click at [754, 518] on button "Next image" at bounding box center [752, 509] width 56 height 75
click at [755, 22] on button "Close lightbox" at bounding box center [742, 23] width 37 height 33
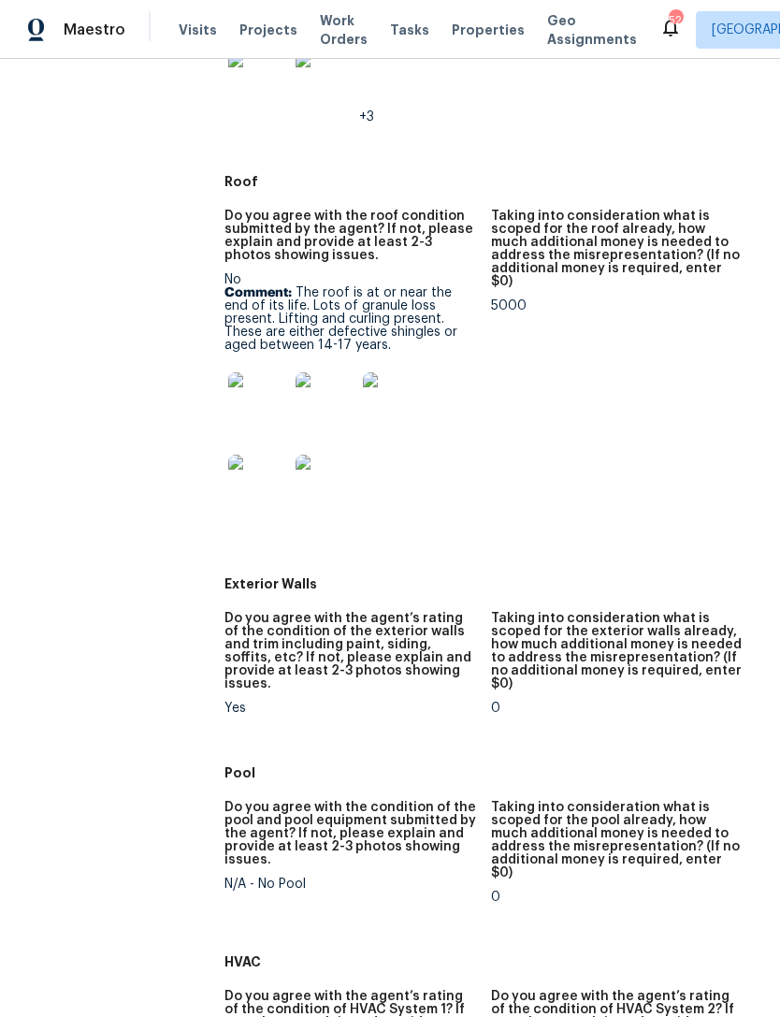
scroll to position [896, 0]
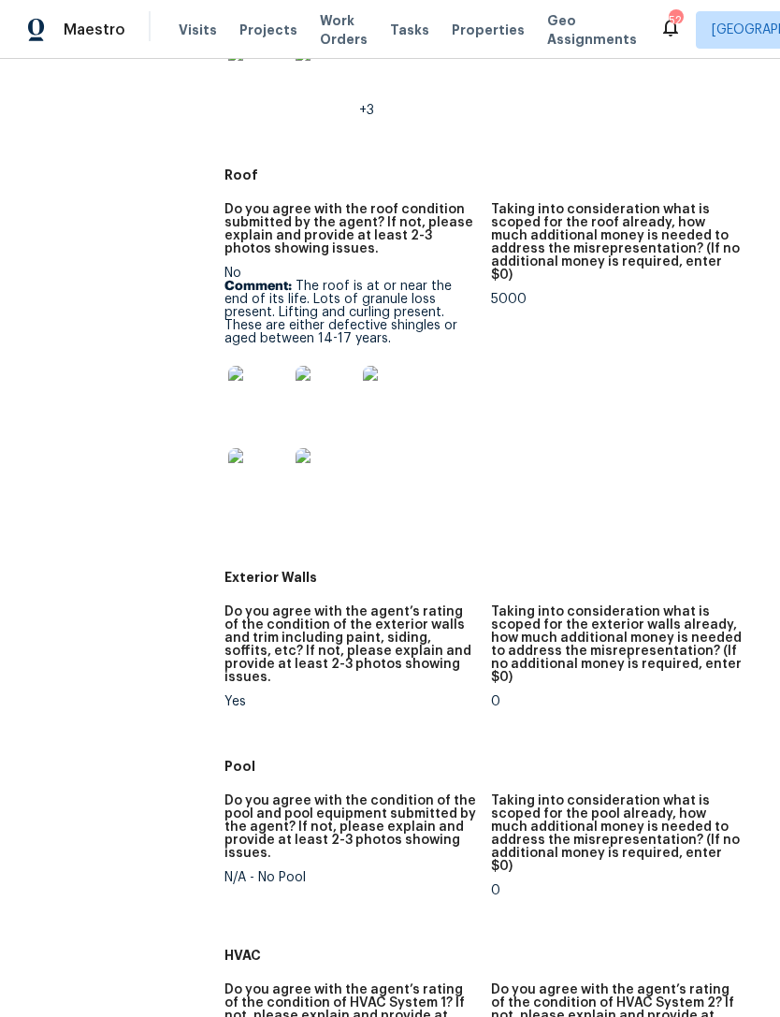
click at [250, 389] on img at bounding box center [258, 396] width 60 height 60
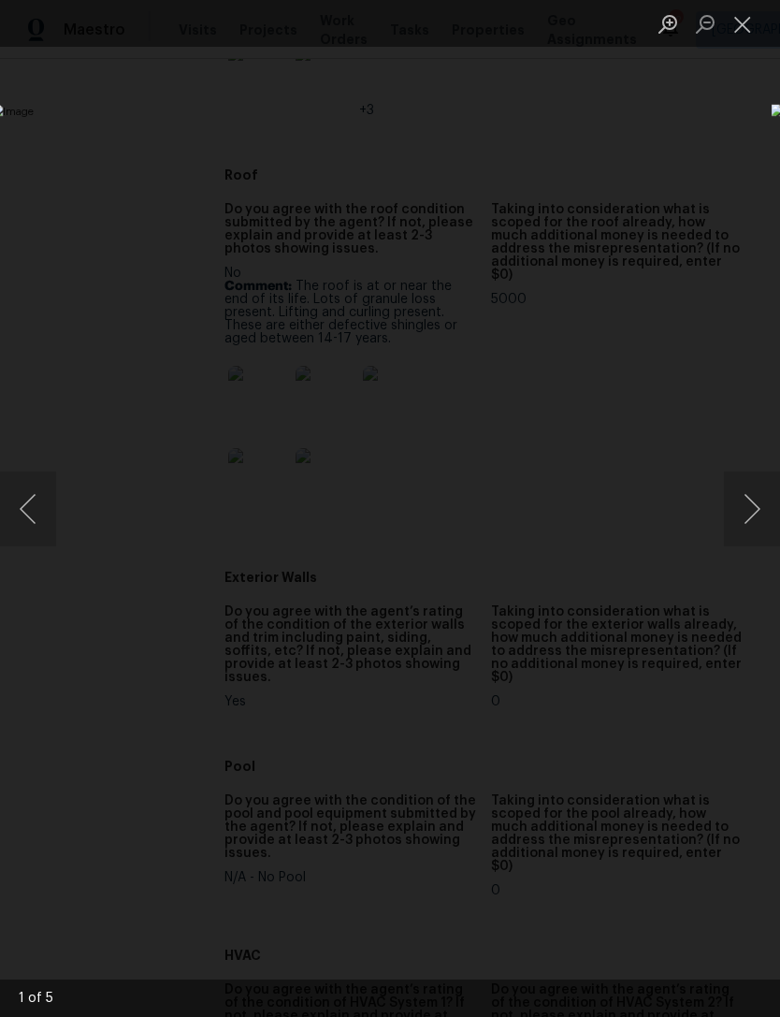
click at [753, 516] on button "Next image" at bounding box center [752, 509] width 56 height 75
click at [749, 521] on button "Next image" at bounding box center [752, 509] width 56 height 75
click at [751, 530] on button "Next image" at bounding box center [752, 509] width 56 height 75
click at [753, 535] on button "Next image" at bounding box center [752, 509] width 56 height 75
click at [753, 536] on button "Next image" at bounding box center [752, 509] width 56 height 75
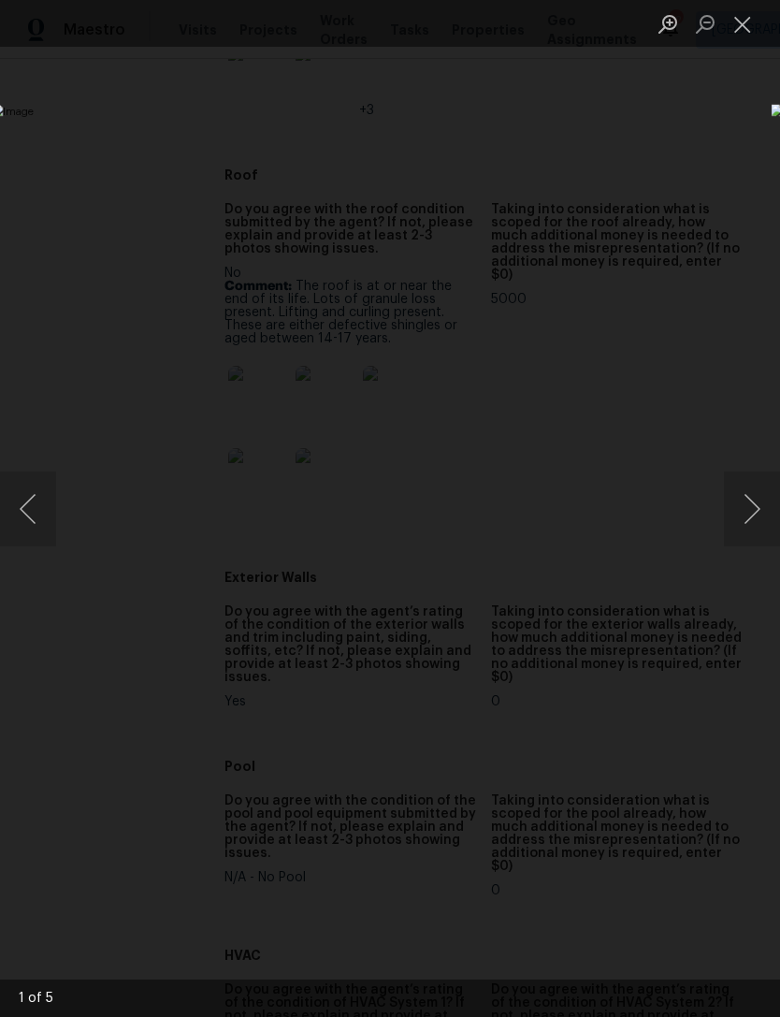
click at [738, 28] on button "Close lightbox" at bounding box center [742, 23] width 37 height 33
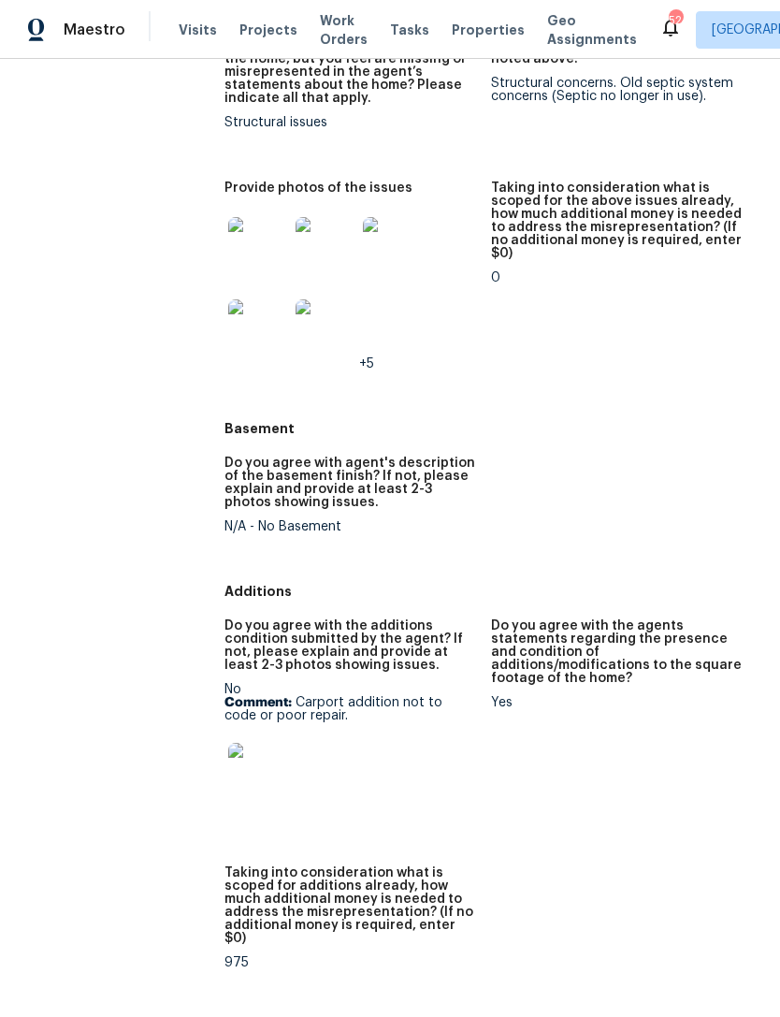
scroll to position [2896, 0]
click at [264, 742] on img at bounding box center [258, 772] width 60 height 60
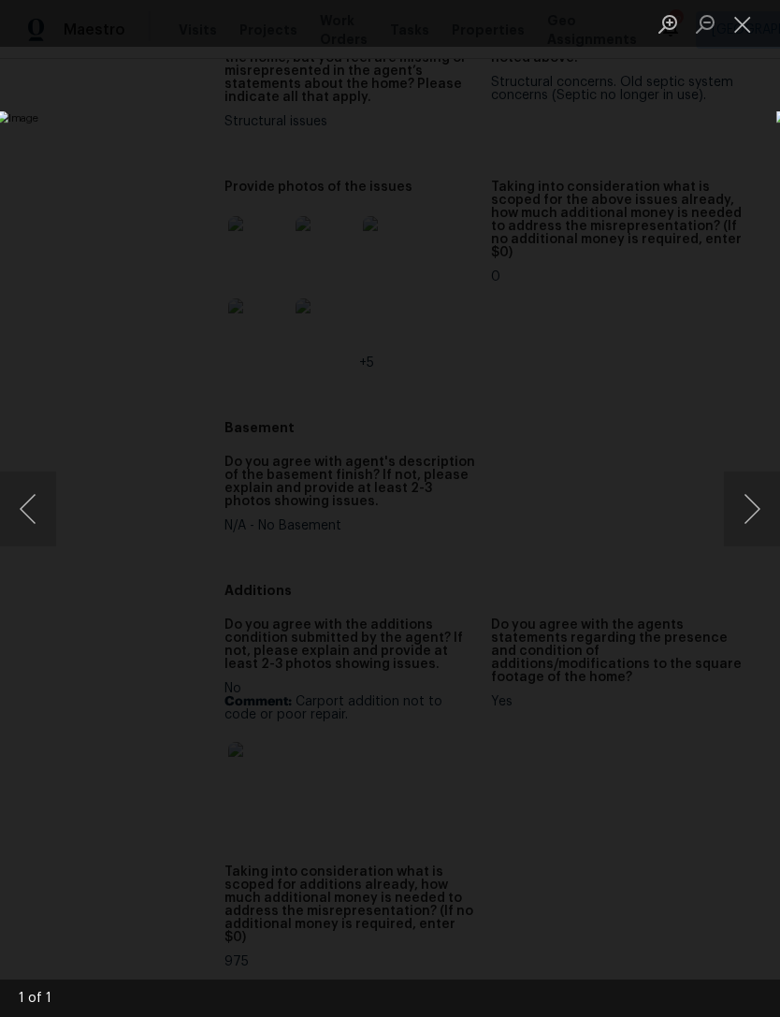
click at [750, 22] on button "Close lightbox" at bounding box center [742, 23] width 37 height 33
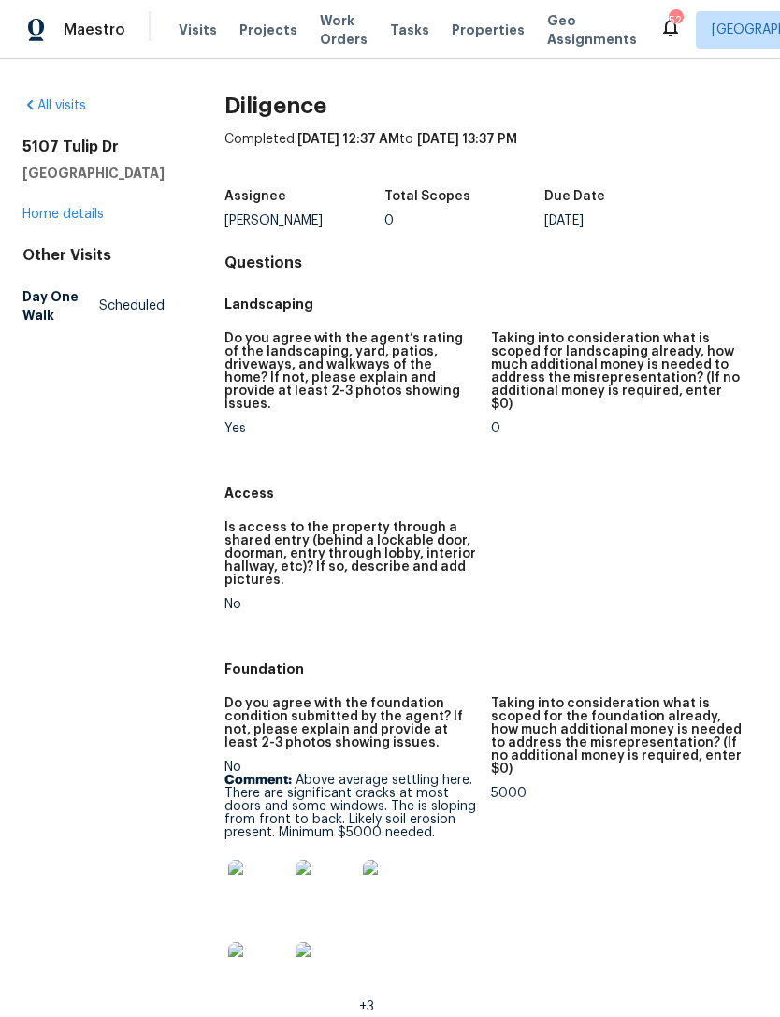
scroll to position [0, 0]
click at [65, 221] on link "Home details" at bounding box center [62, 214] width 81 height 13
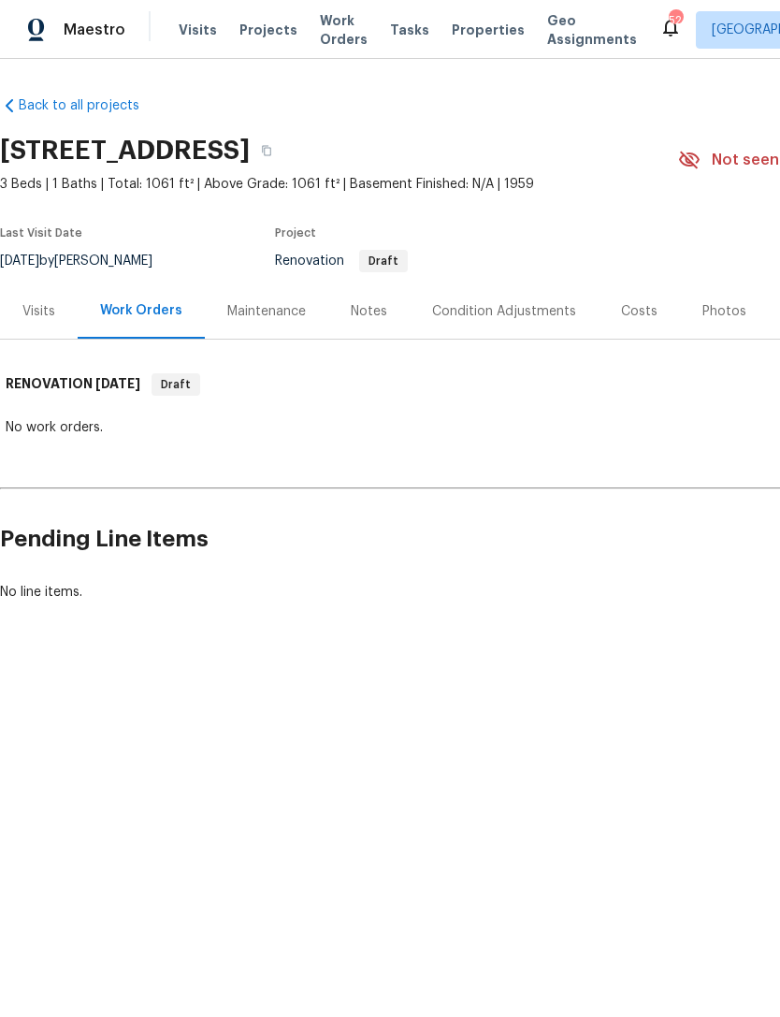
click at [621, 322] on div "Costs" at bounding box center [639, 310] width 81 height 55
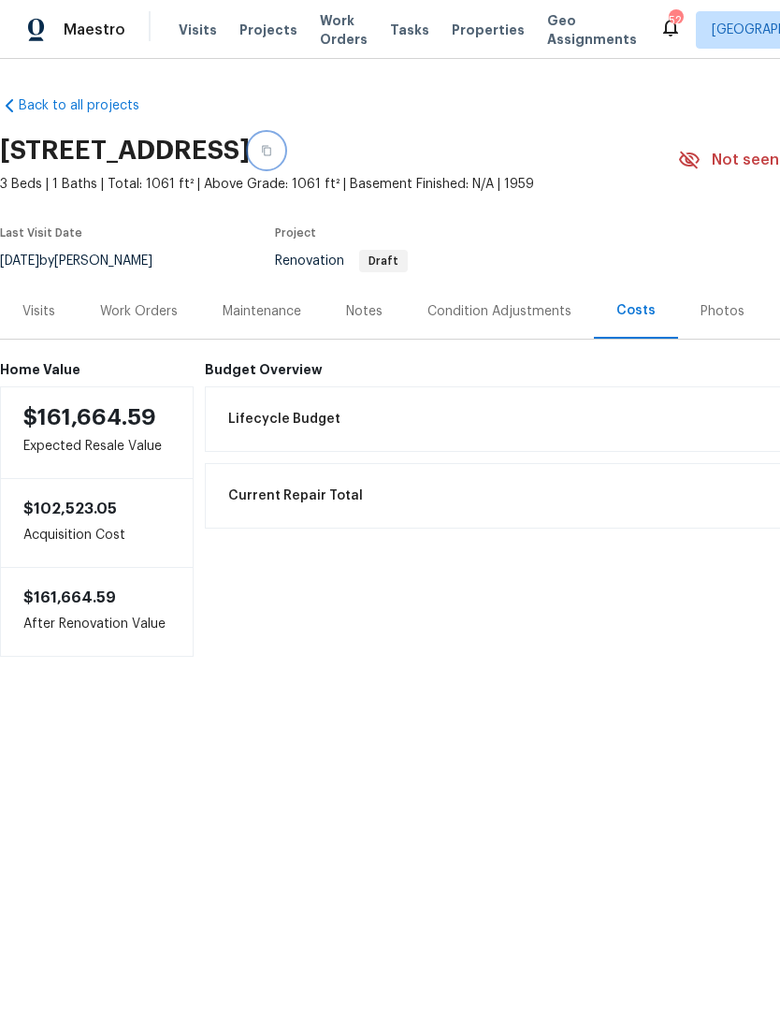
click at [283, 144] on button "button" at bounding box center [267, 151] width 34 height 34
click at [283, 152] on button "button" at bounding box center [267, 151] width 34 height 34
click at [41, 316] on div "Visits" at bounding box center [38, 311] width 33 height 19
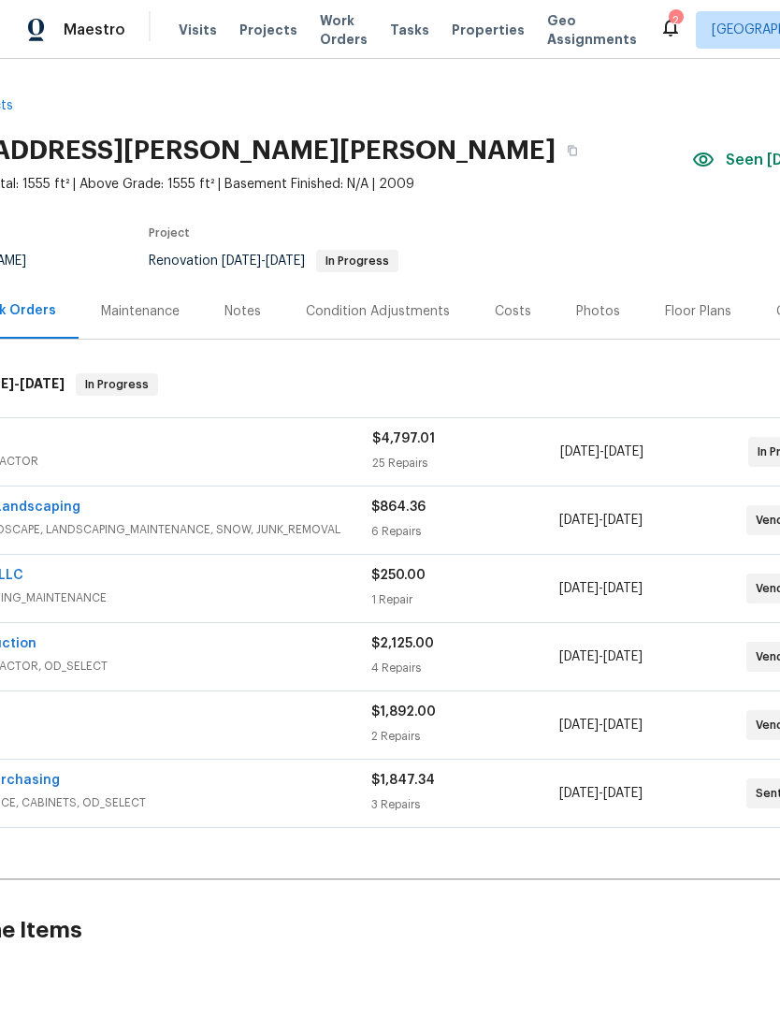
scroll to position [0, 129]
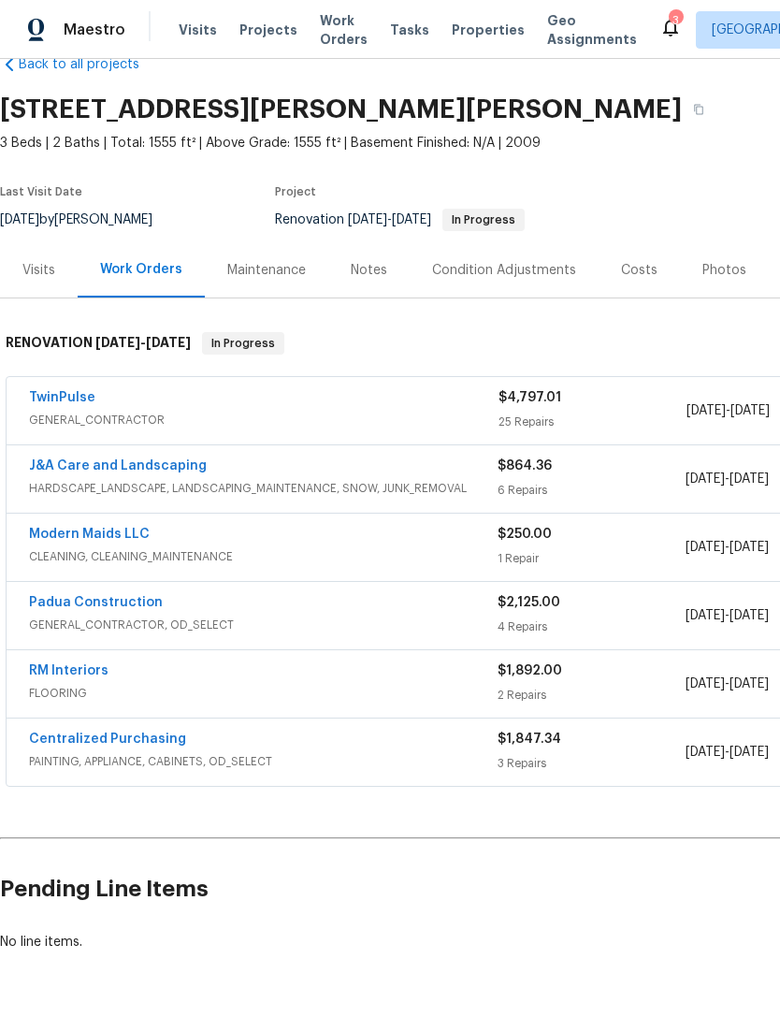
scroll to position [43, -3]
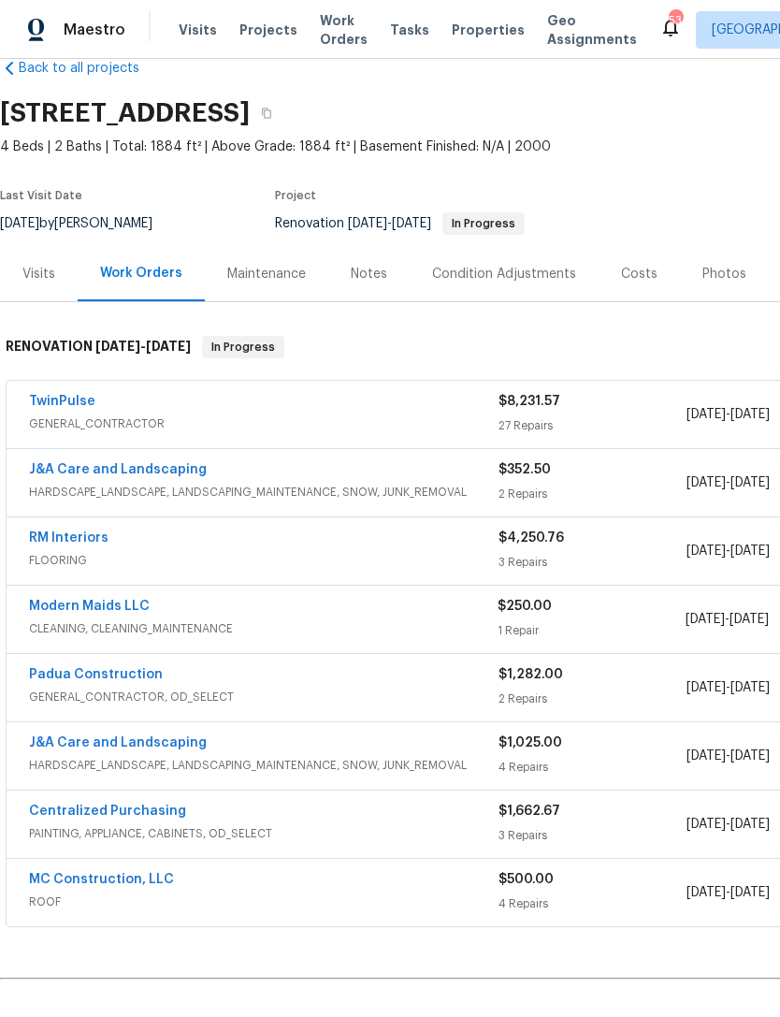
scroll to position [37, 0]
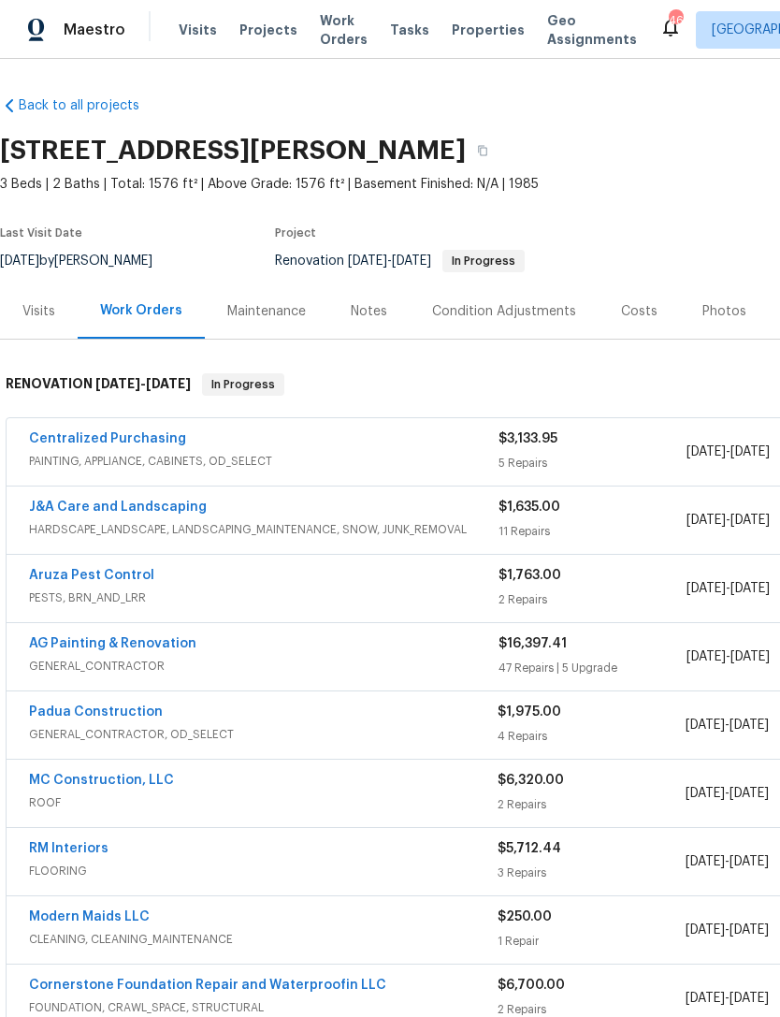
scroll to position [0, 94]
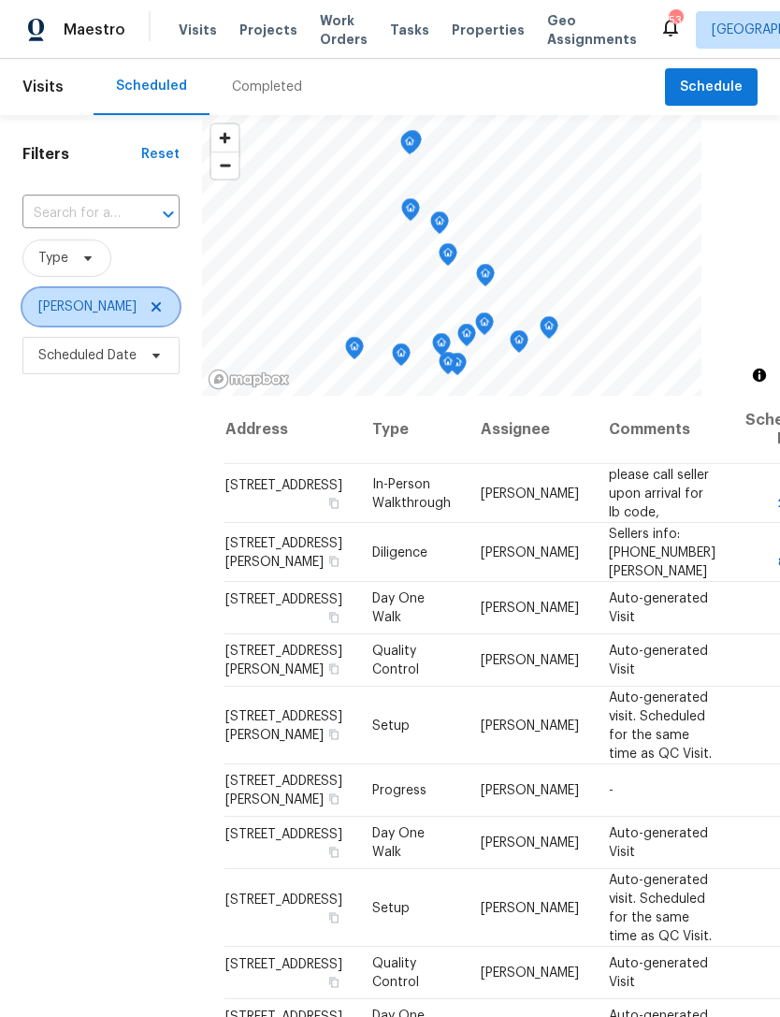
click at [155, 311] on icon at bounding box center [156, 306] width 15 height 15
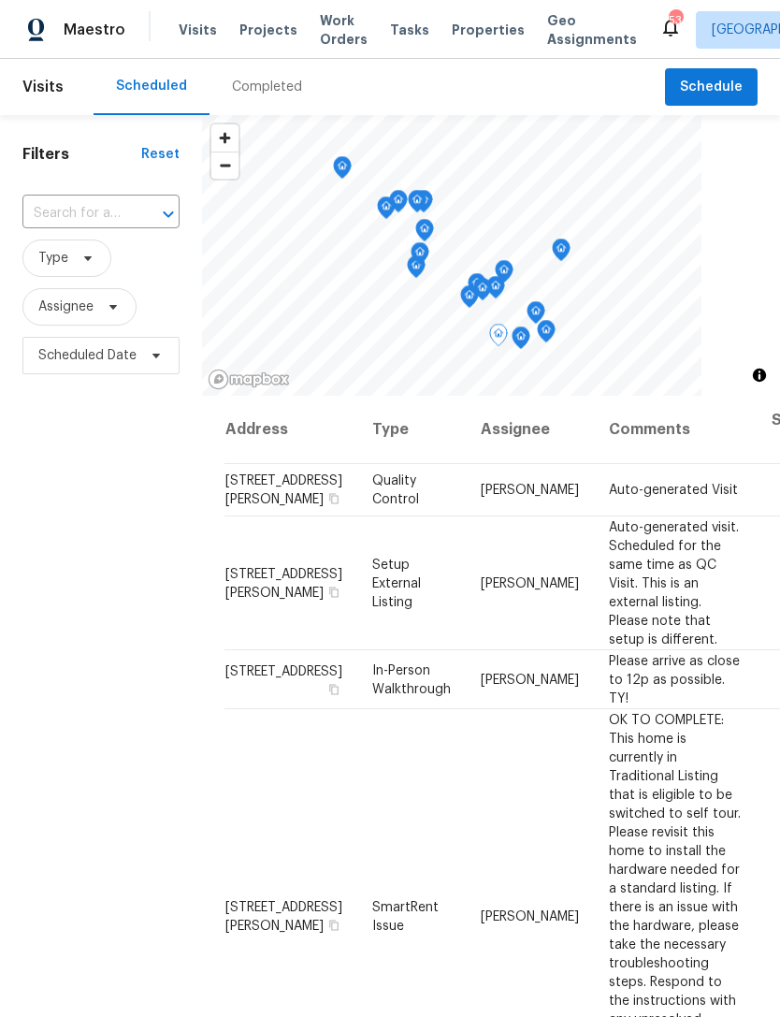
click at [259, 599] on span "[STREET_ADDRESS][PERSON_NAME]" at bounding box center [283, 583] width 117 height 32
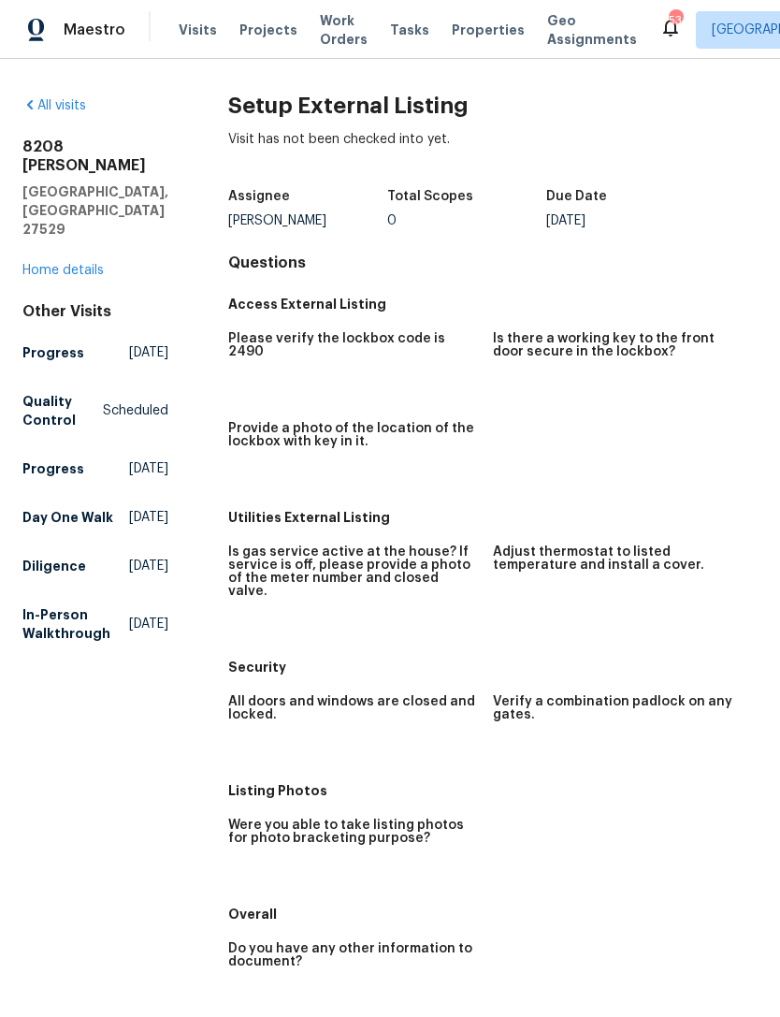
click at [78, 264] on link "Home details" at bounding box center [62, 270] width 81 height 13
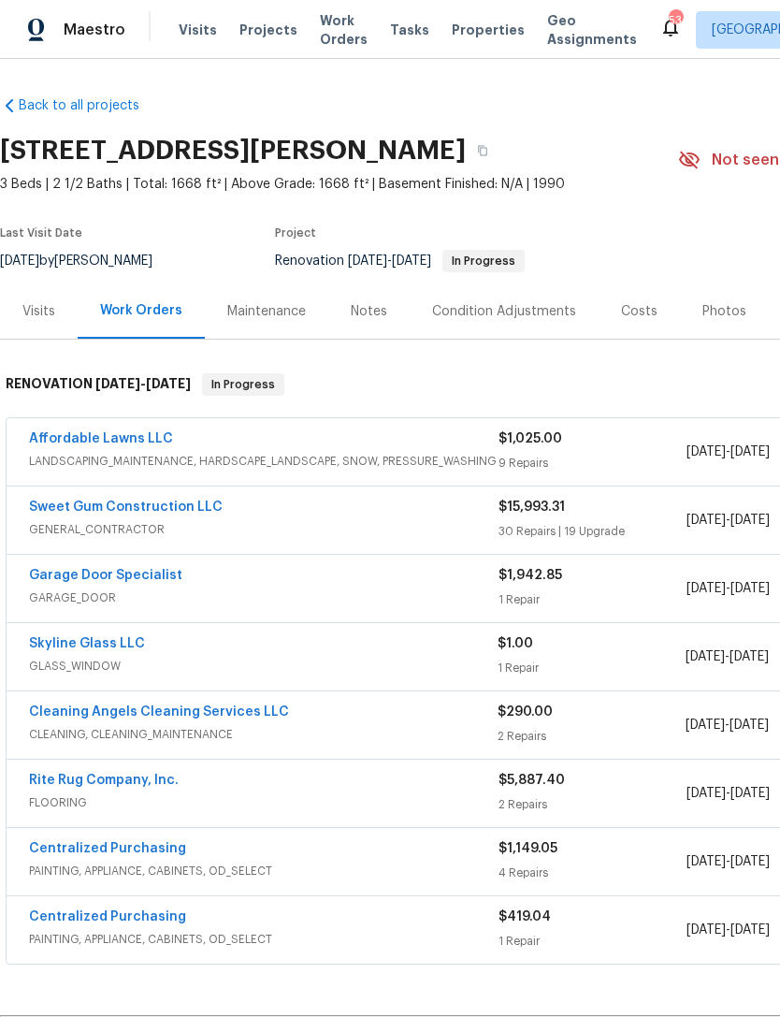
click at [358, 316] on div "Notes" at bounding box center [369, 311] width 36 height 19
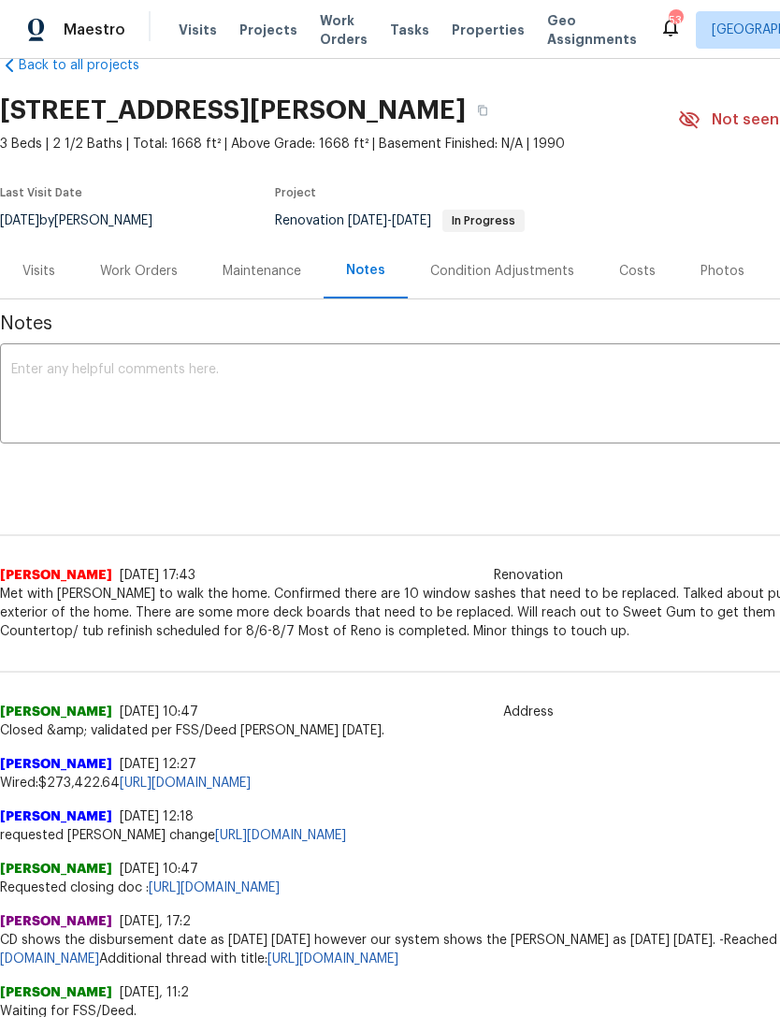
scroll to position [42, 0]
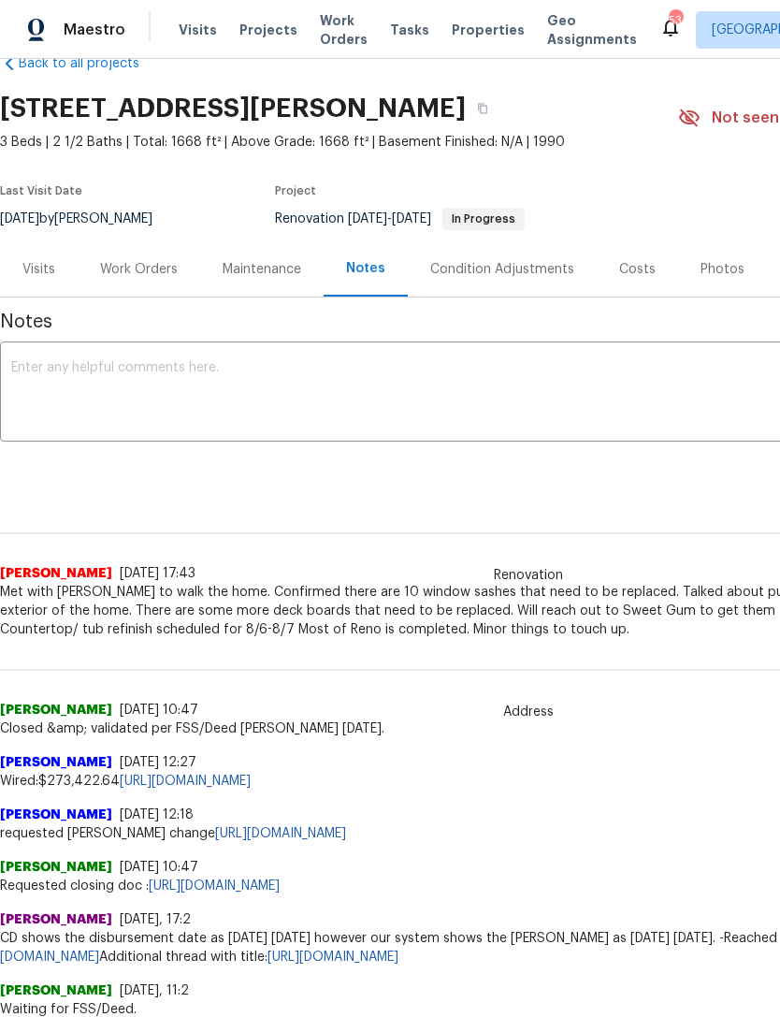
click at [701, 277] on div "Photos" at bounding box center [723, 269] width 44 height 19
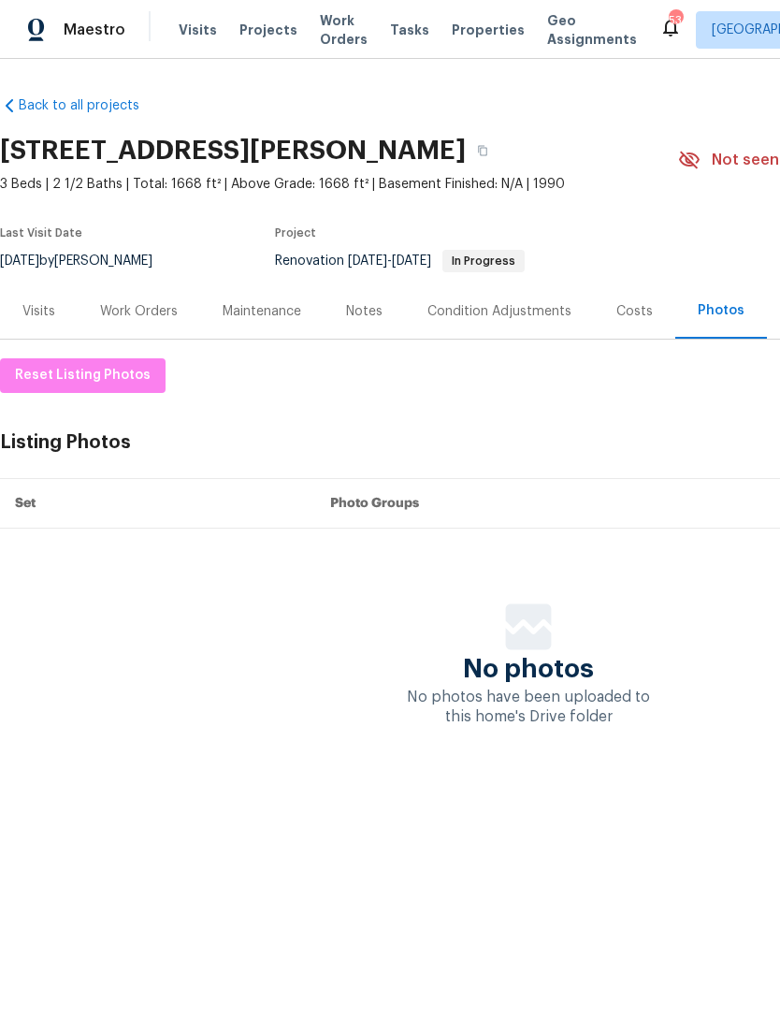
click at [145, 306] on div "Work Orders" at bounding box center [139, 311] width 78 height 19
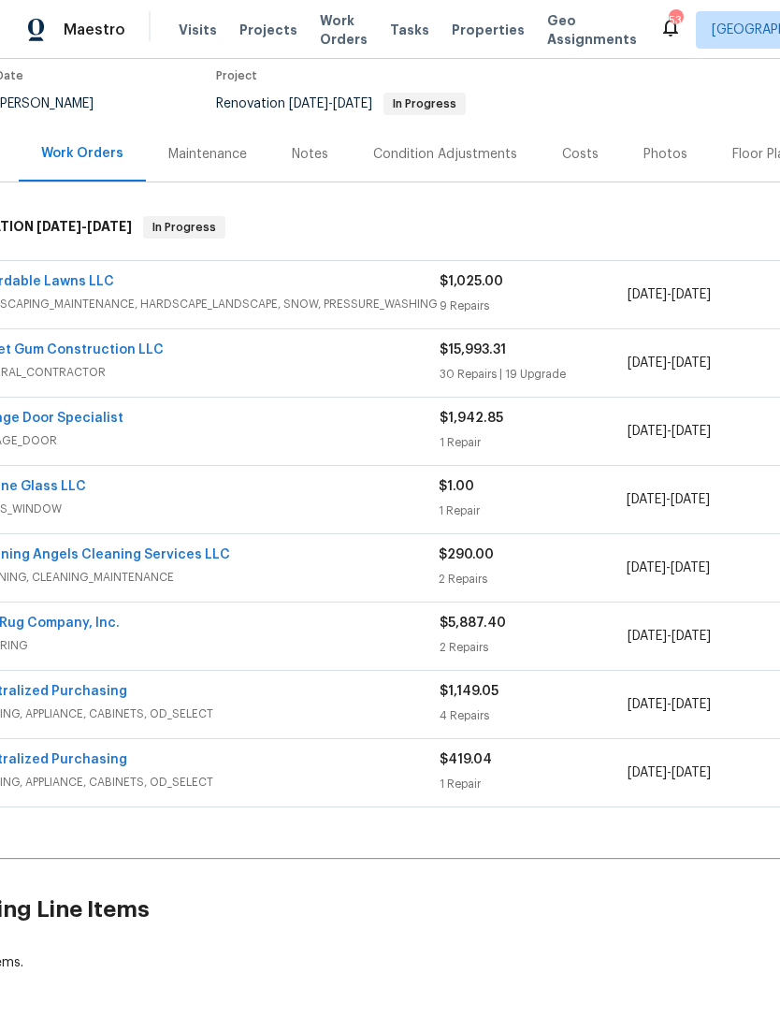
scroll to position [146, 57]
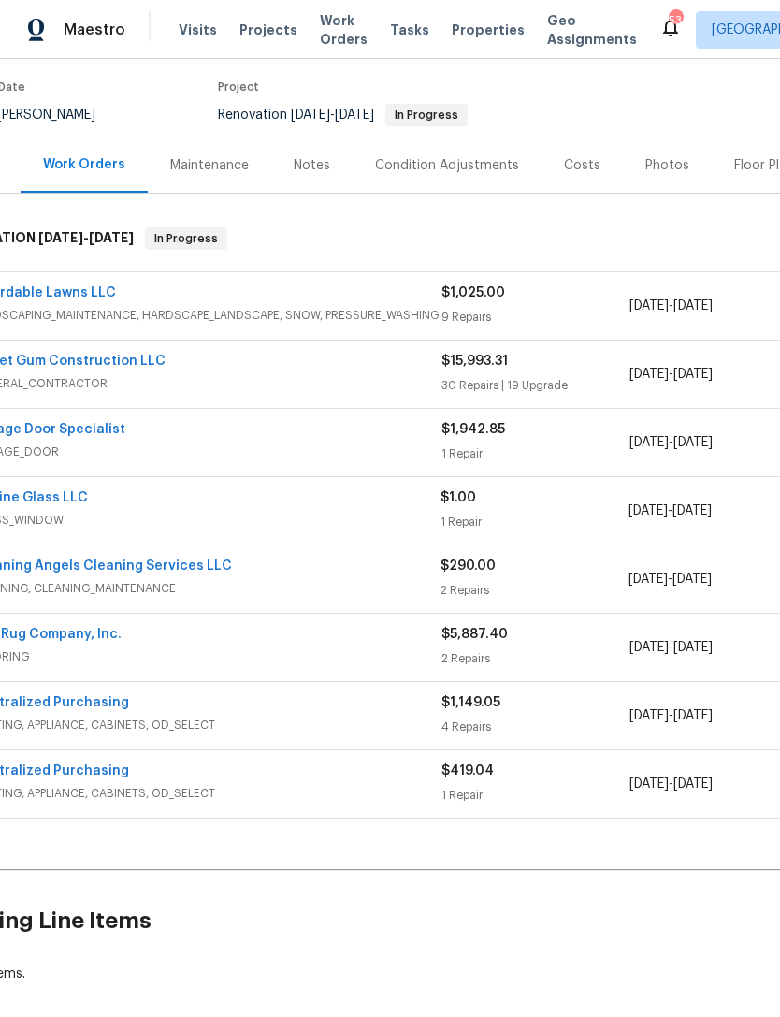
click at [312, 167] on div "Notes" at bounding box center [312, 165] width 36 height 19
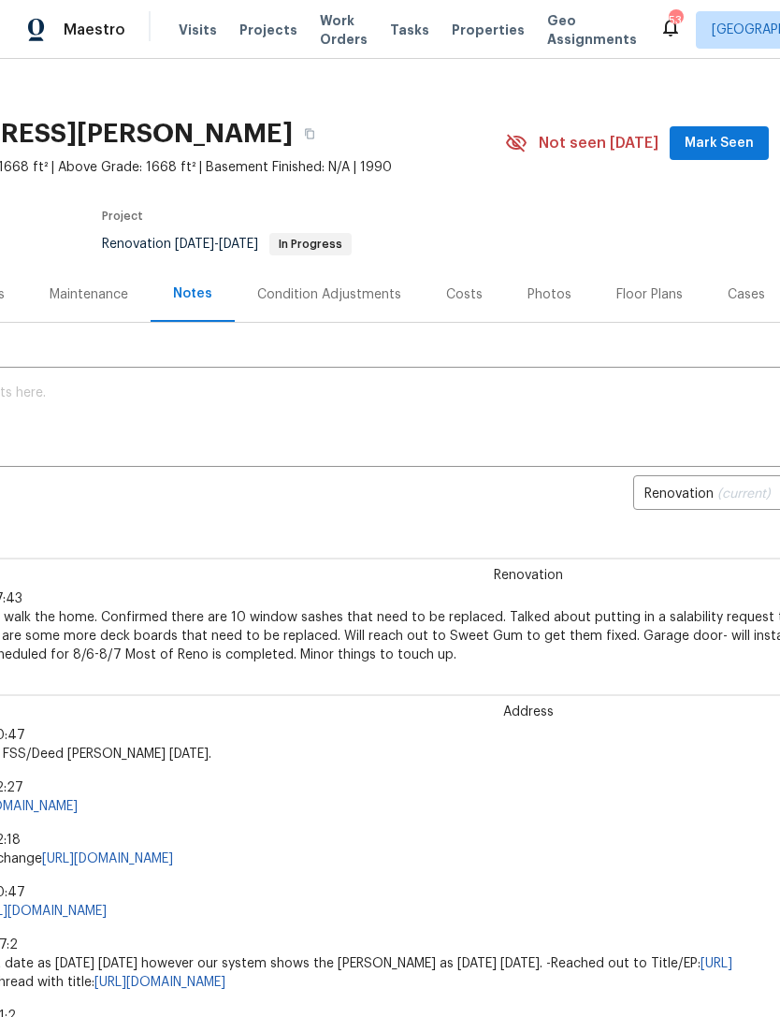
scroll to position [18, 173]
click at [470, 299] on div "Costs" at bounding box center [464, 293] width 36 height 19
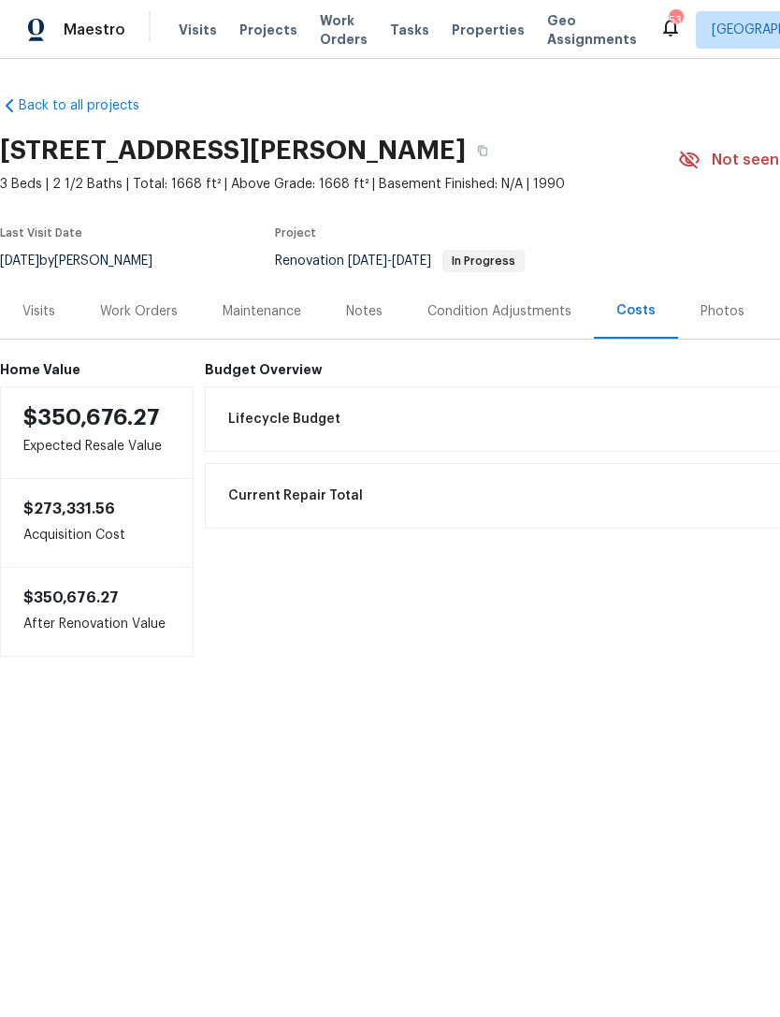
click at [56, 317] on div "Visits" at bounding box center [39, 310] width 78 height 55
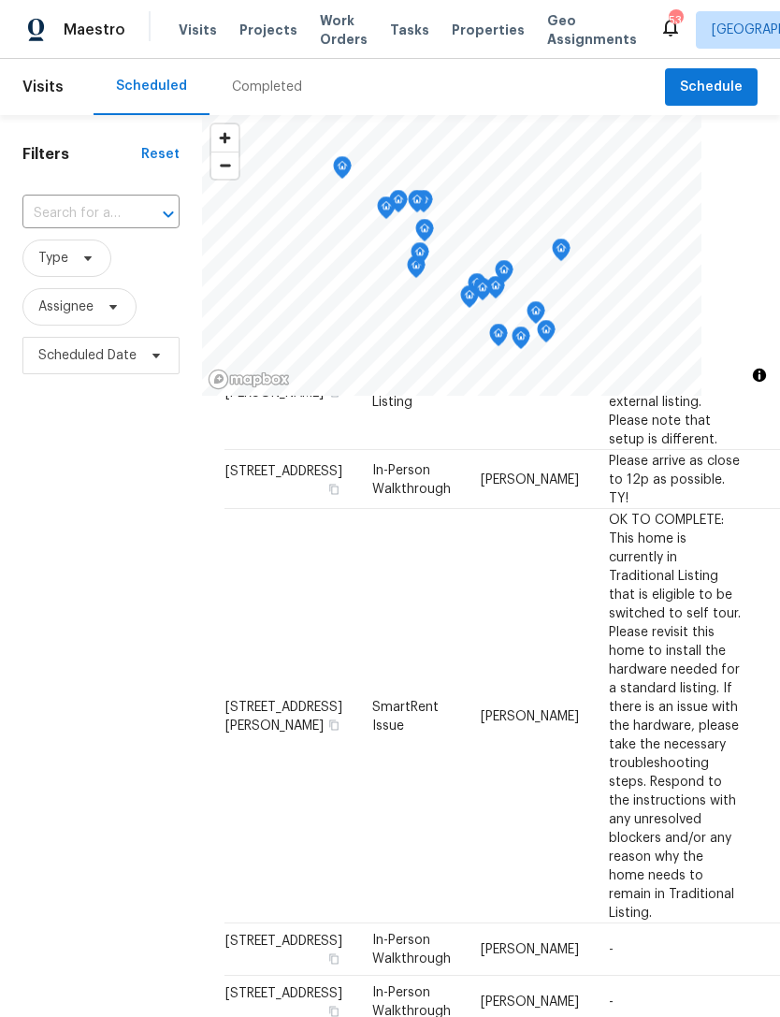
scroll to position [204, 0]
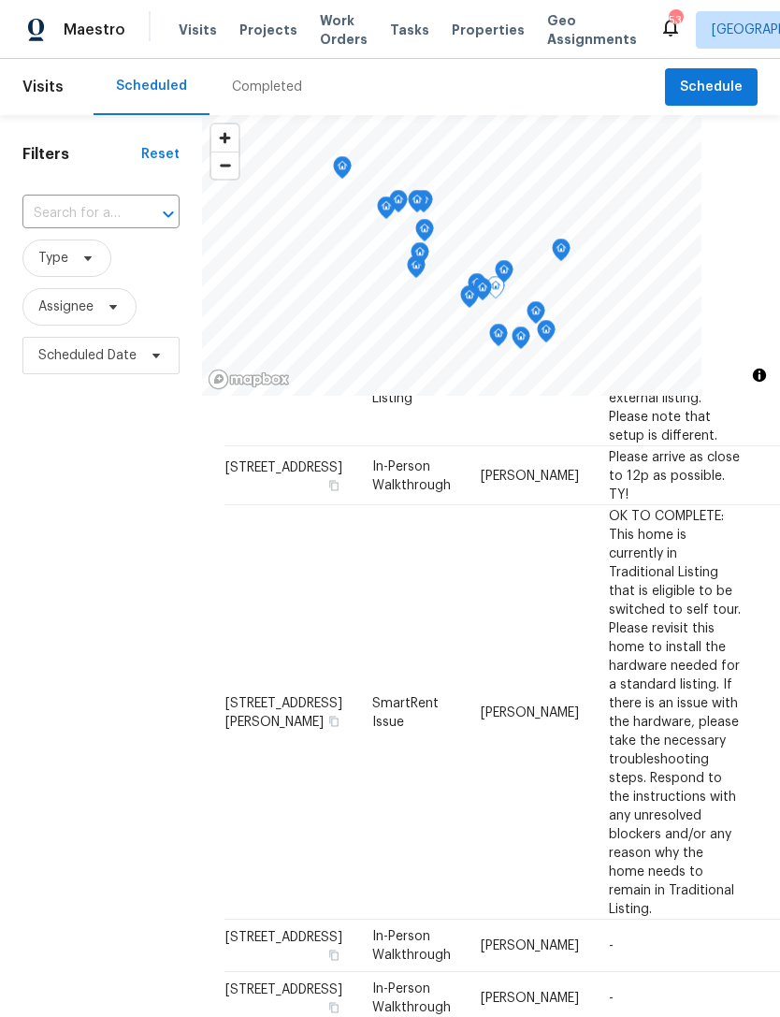
click at [275, 473] on span "[STREET_ADDRESS]" at bounding box center [283, 466] width 117 height 13
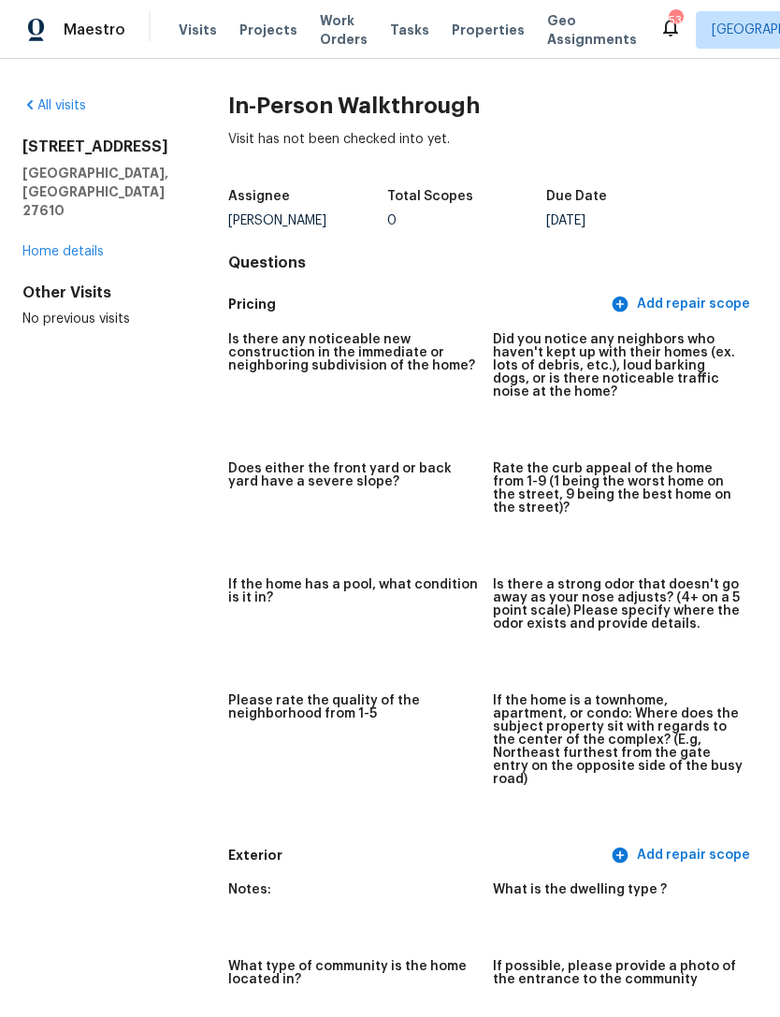
click at [88, 245] on link "Home details" at bounding box center [62, 251] width 81 height 13
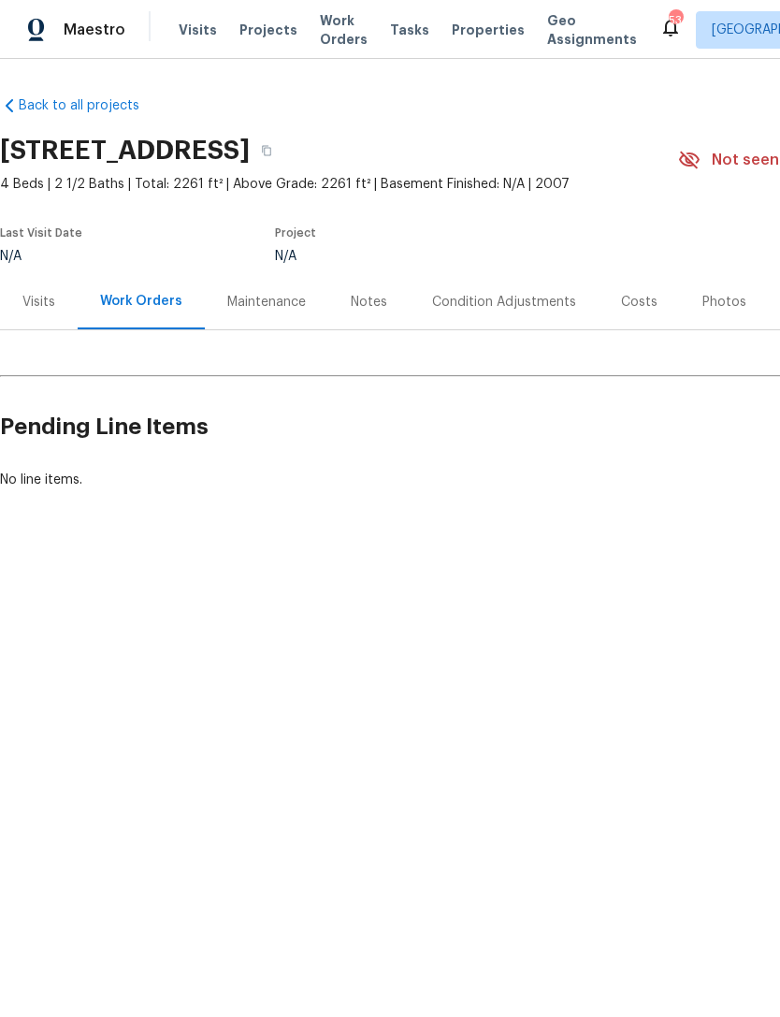
click at [375, 301] on div "Notes" at bounding box center [369, 302] width 36 height 19
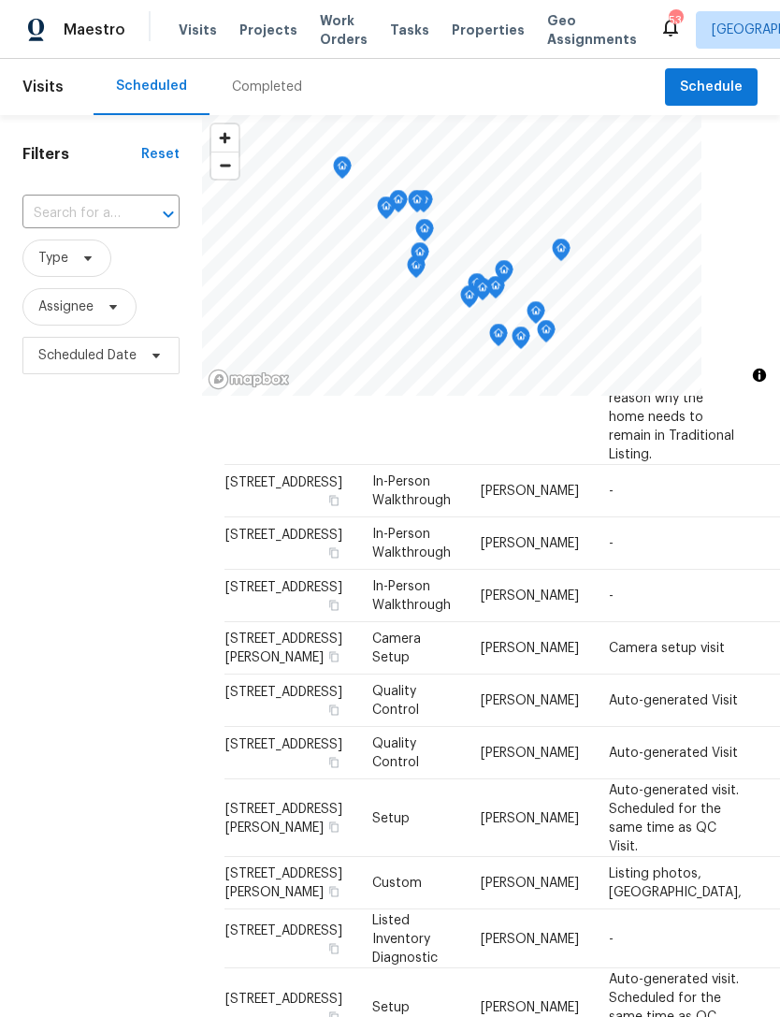
scroll to position [660, 0]
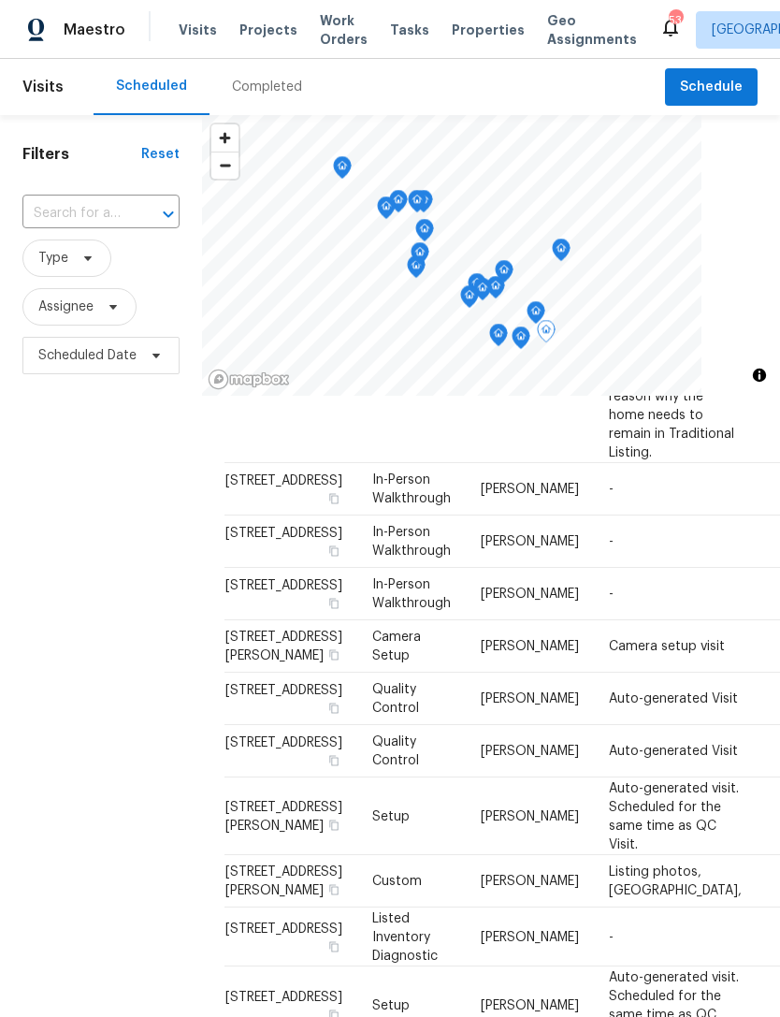
click at [266, 515] on td "[STREET_ADDRESS]" at bounding box center [291, 489] width 133 height 52
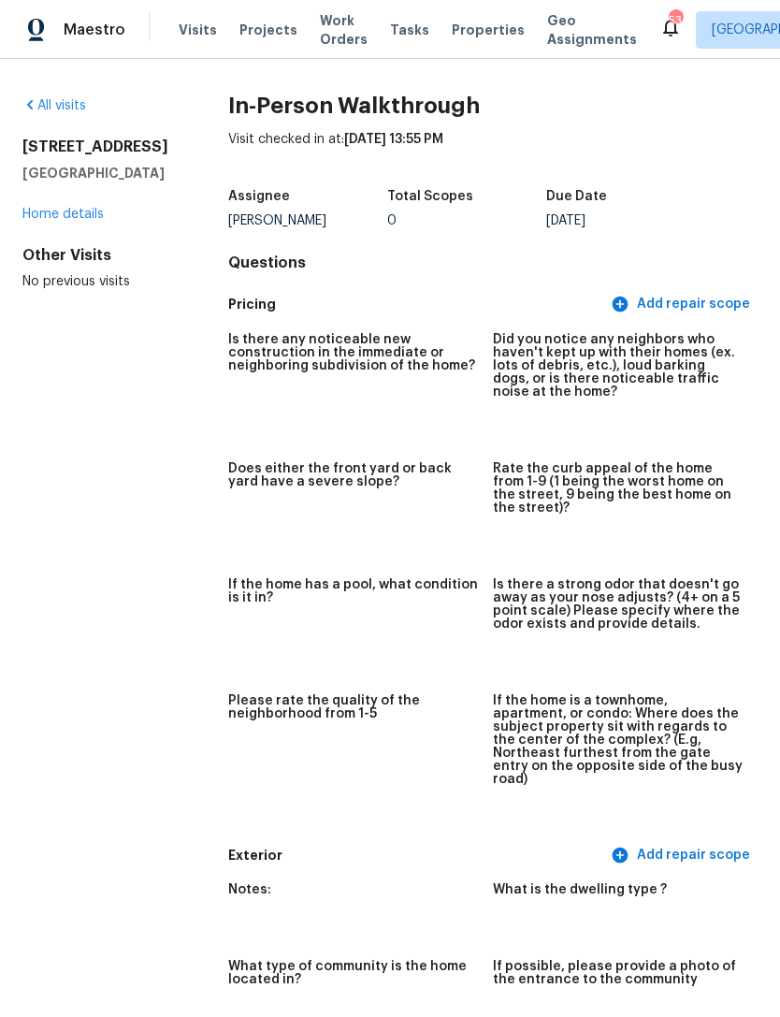
click at [78, 208] on link "Home details" at bounding box center [62, 214] width 81 height 13
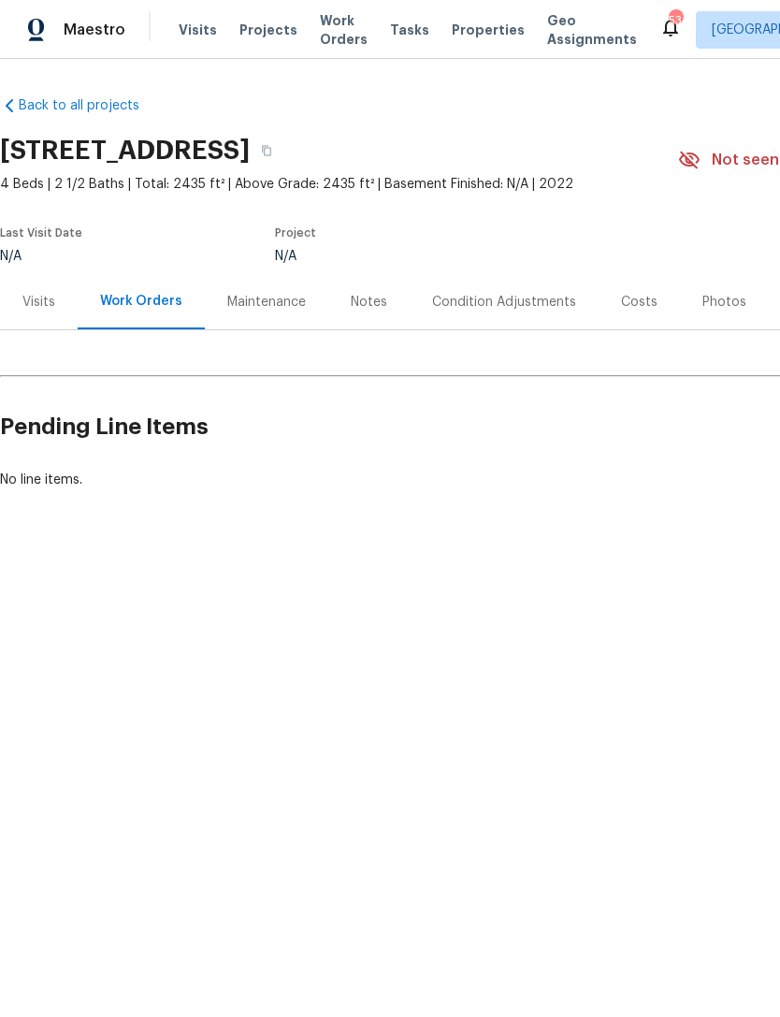
click at [37, 304] on div "Visits" at bounding box center [38, 302] width 33 height 19
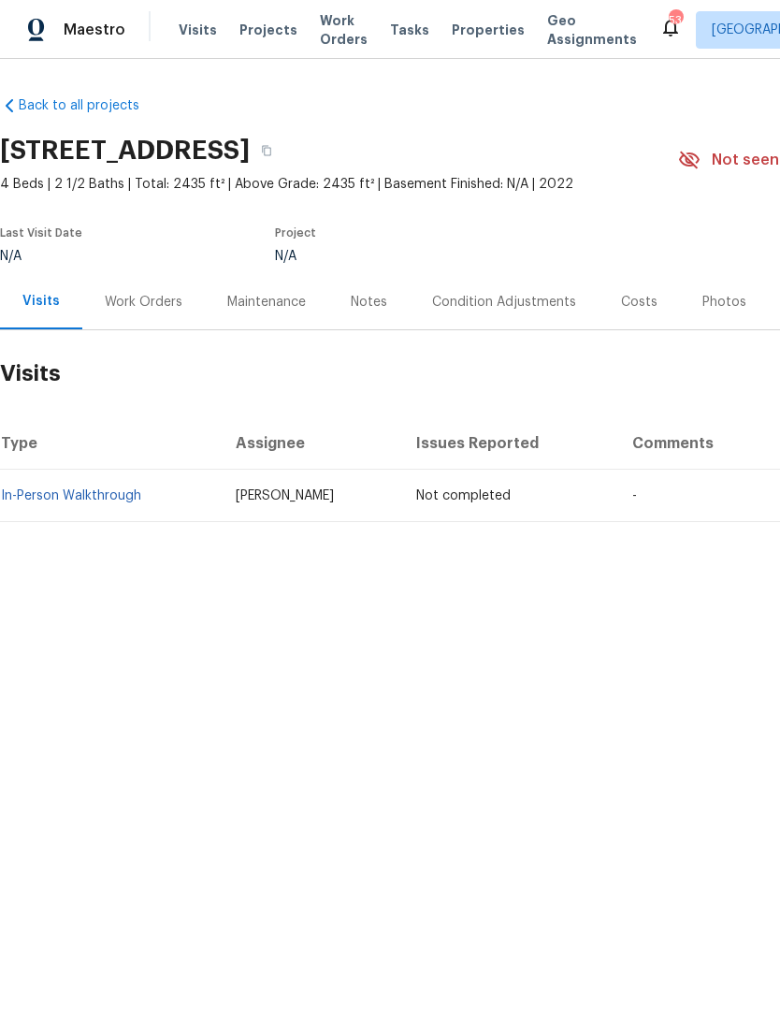
click at [165, 305] on div "Work Orders" at bounding box center [144, 302] width 78 height 19
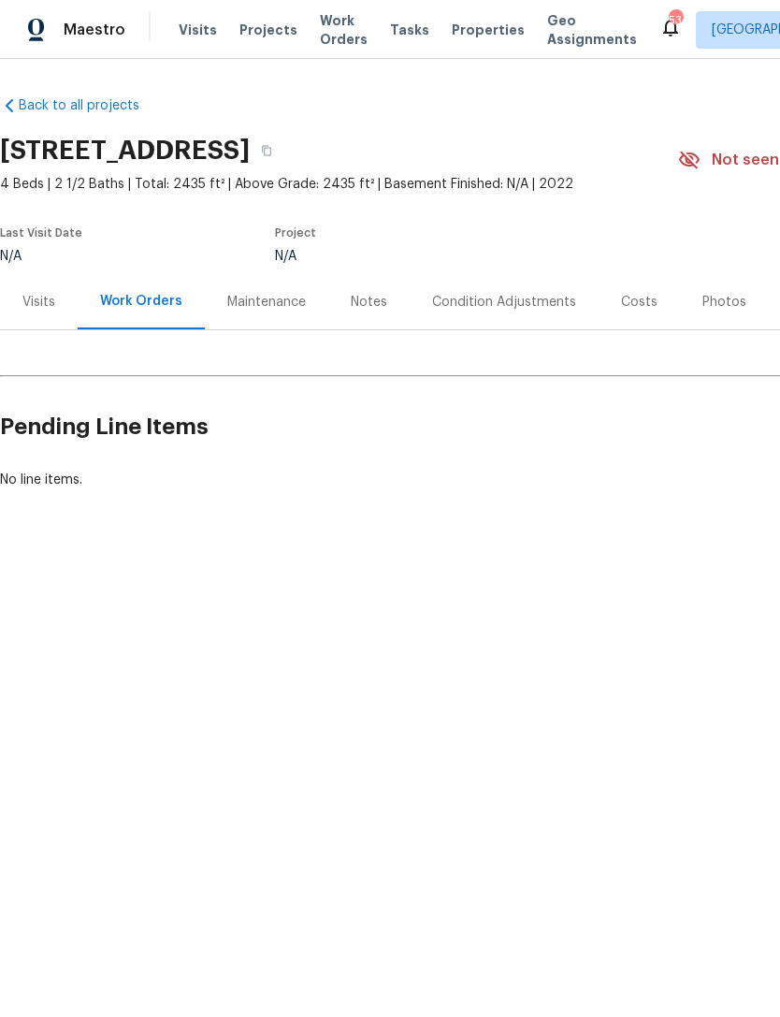
click at [277, 313] on div "Maintenance" at bounding box center [266, 301] width 123 height 55
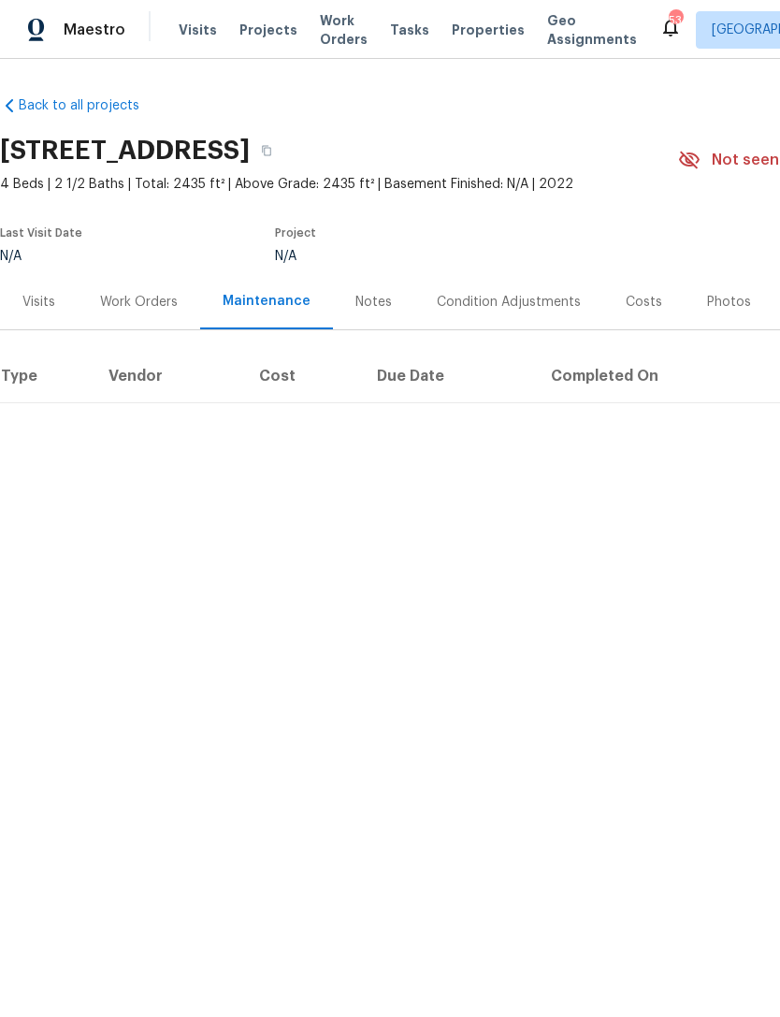
click at [365, 304] on div "Notes" at bounding box center [374, 302] width 36 height 19
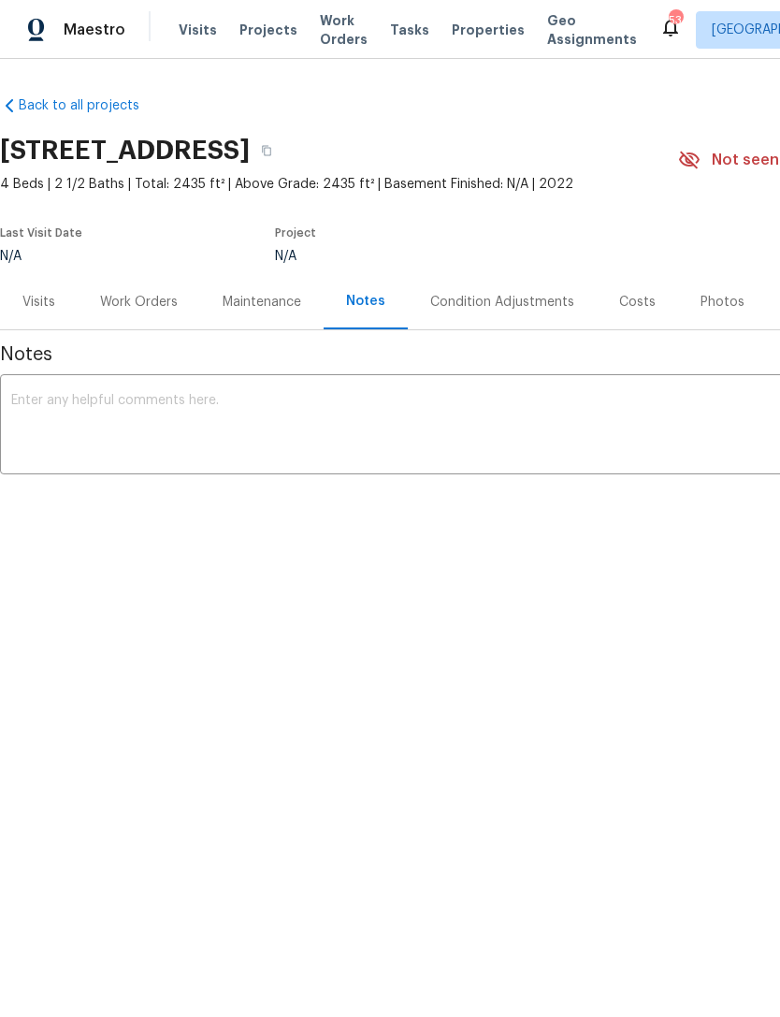
click at [492, 303] on div "Condition Adjustments" at bounding box center [502, 302] width 144 height 19
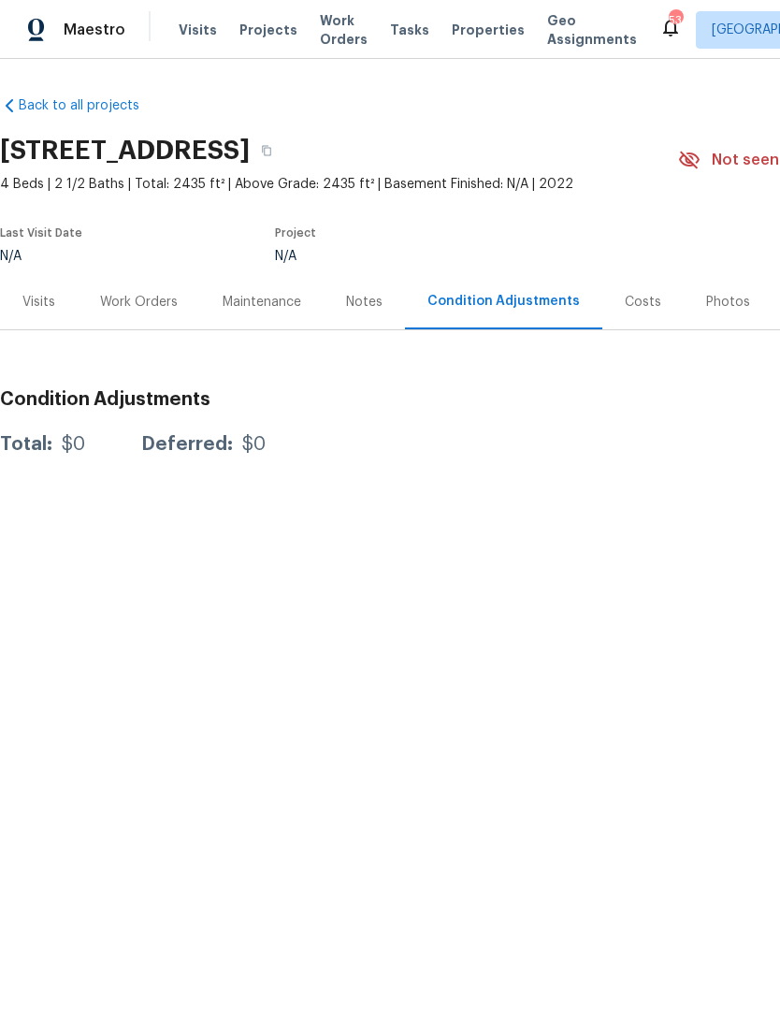
click at [642, 298] on div "Costs" at bounding box center [643, 302] width 36 height 19
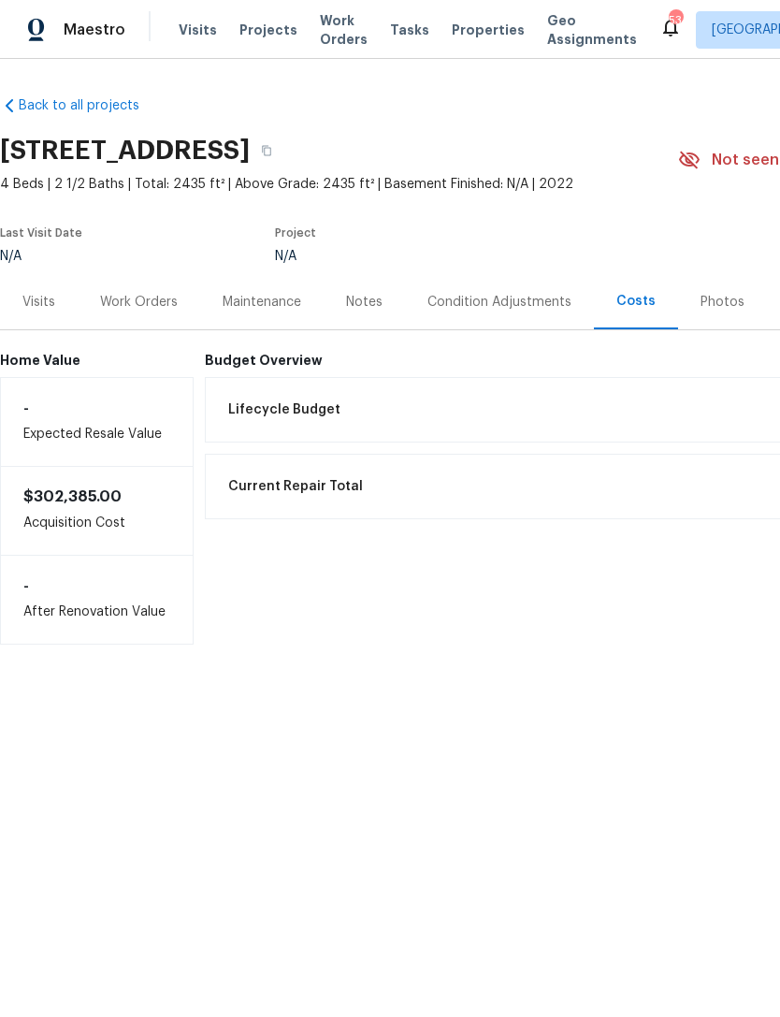
click at [31, 308] on div "Visits" at bounding box center [38, 302] width 33 height 19
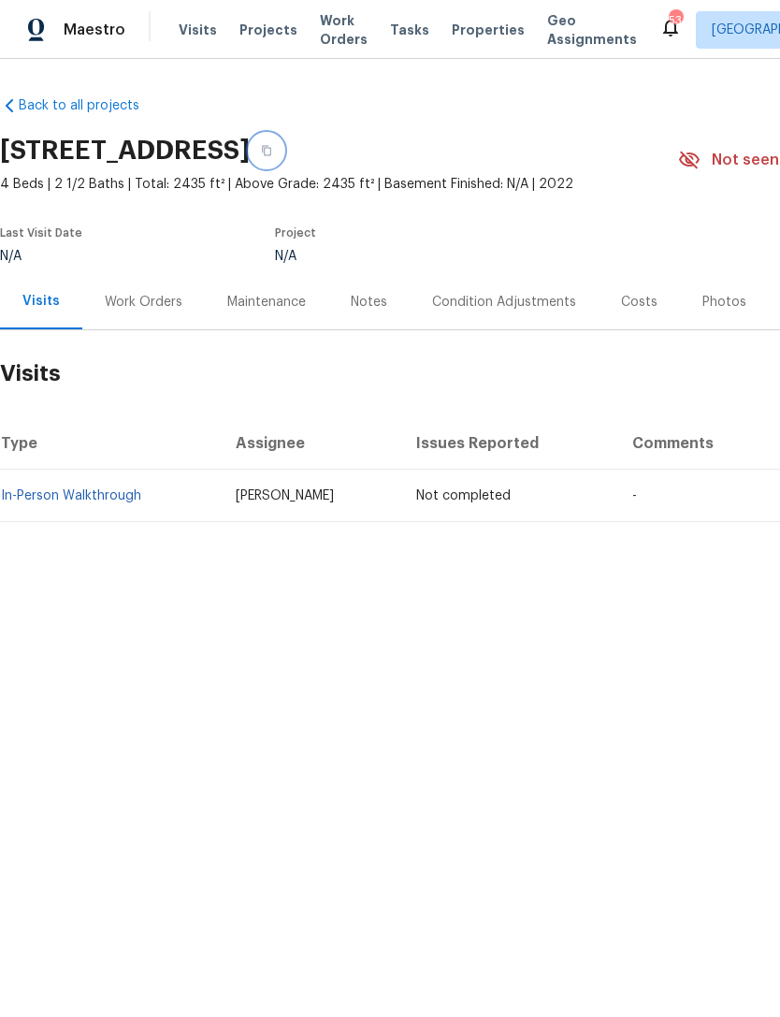
click at [283, 160] on button "button" at bounding box center [267, 151] width 34 height 34
click at [271, 148] on icon "button" at bounding box center [266, 151] width 9 height 10
click at [104, 495] on link "In-Person Walkthrough" at bounding box center [71, 495] width 140 height 13
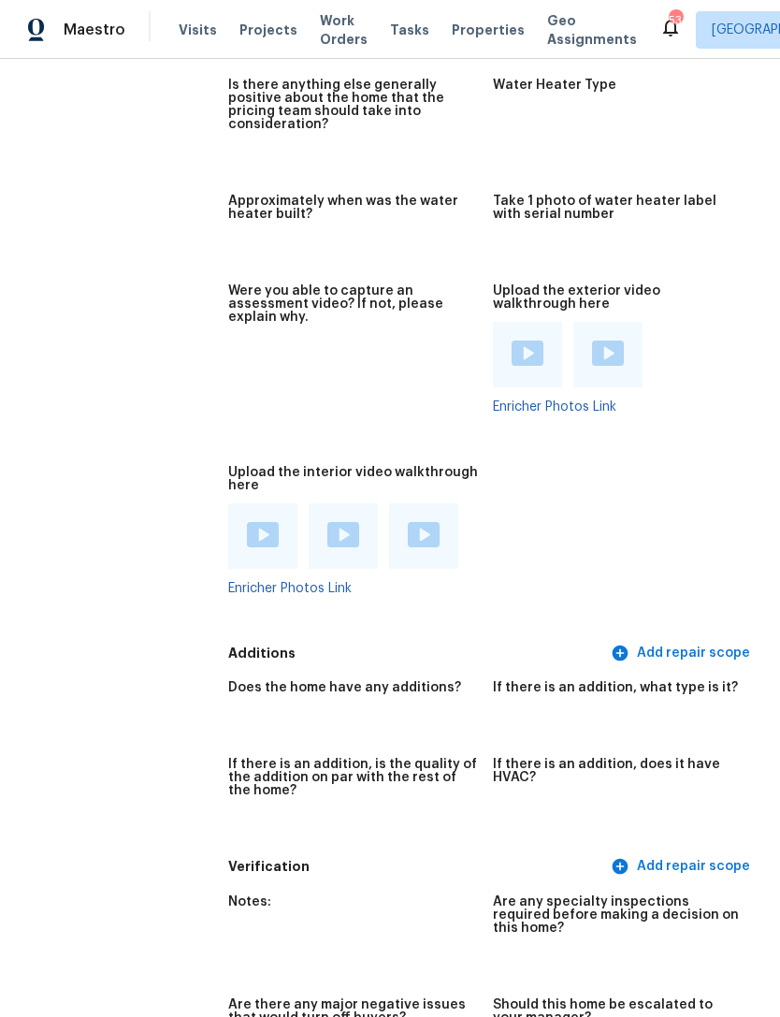
scroll to position [2662, 0]
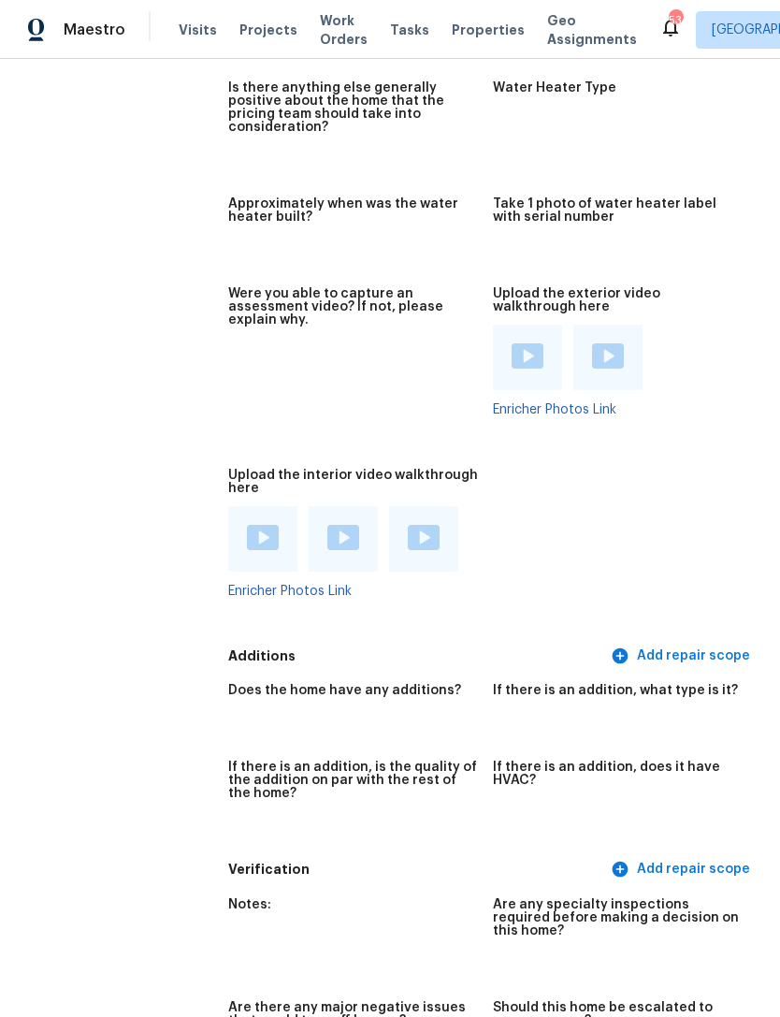
click at [521, 343] on img at bounding box center [528, 355] width 32 height 25
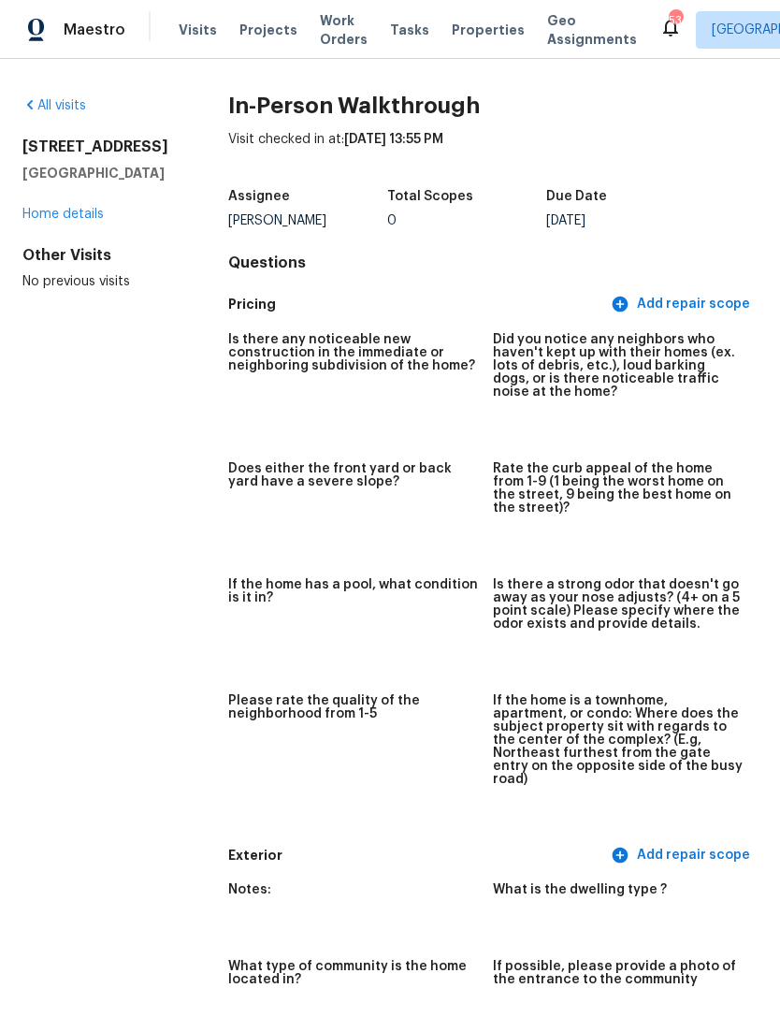
scroll to position [0, 0]
click at [88, 215] on link "Home details" at bounding box center [62, 214] width 81 height 13
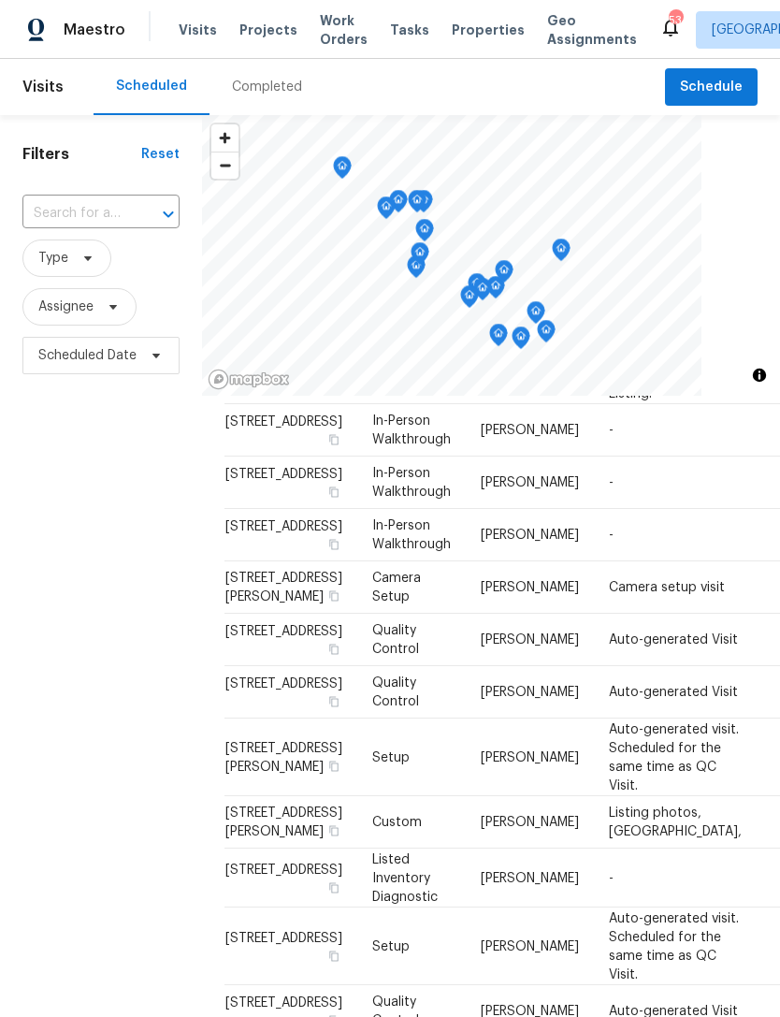
scroll to position [718, 0]
click at [271, 482] on span "[STREET_ADDRESS]" at bounding box center [283, 475] width 117 height 13
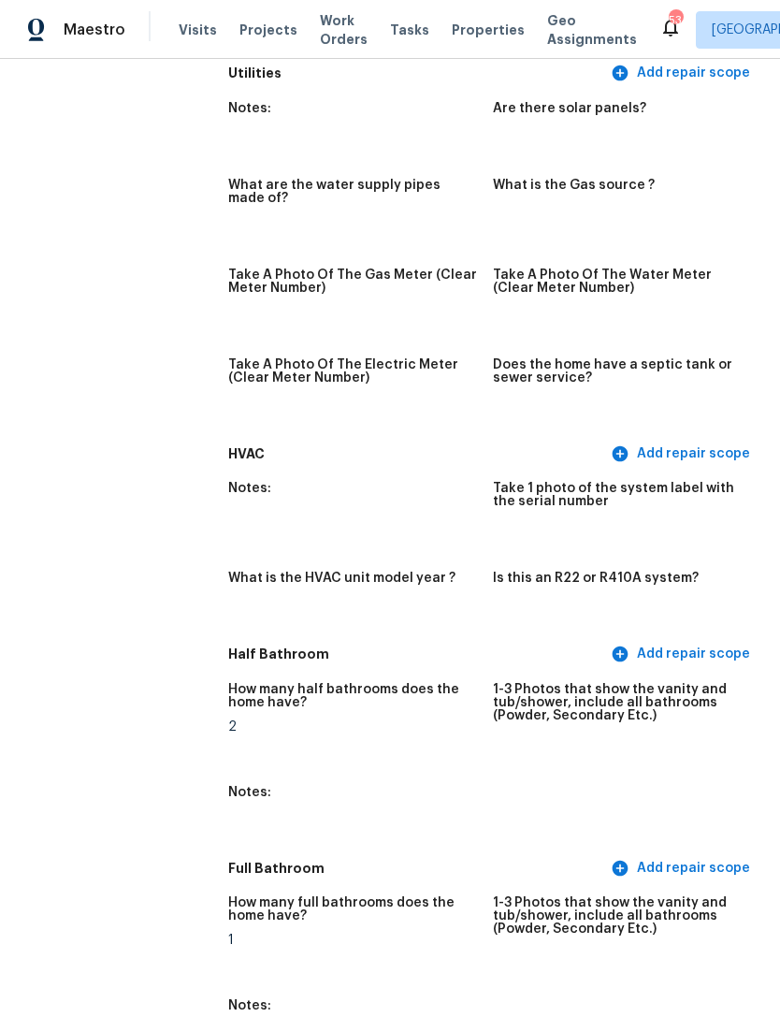
scroll to position [1117, 0]
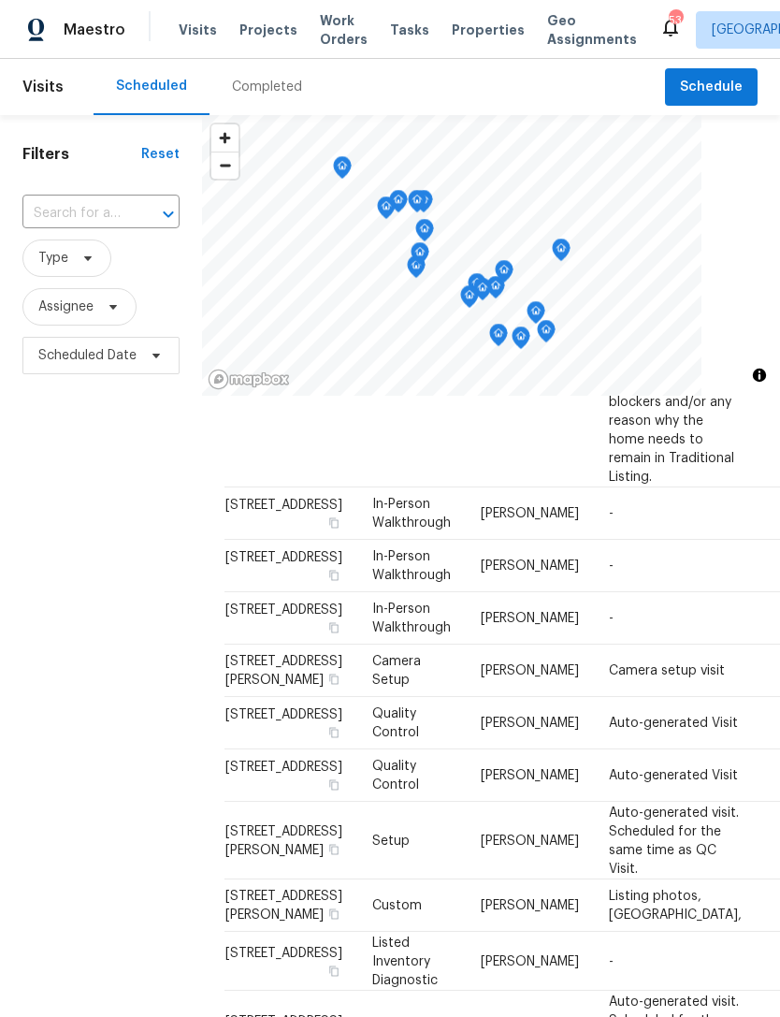
scroll to position [638, 0]
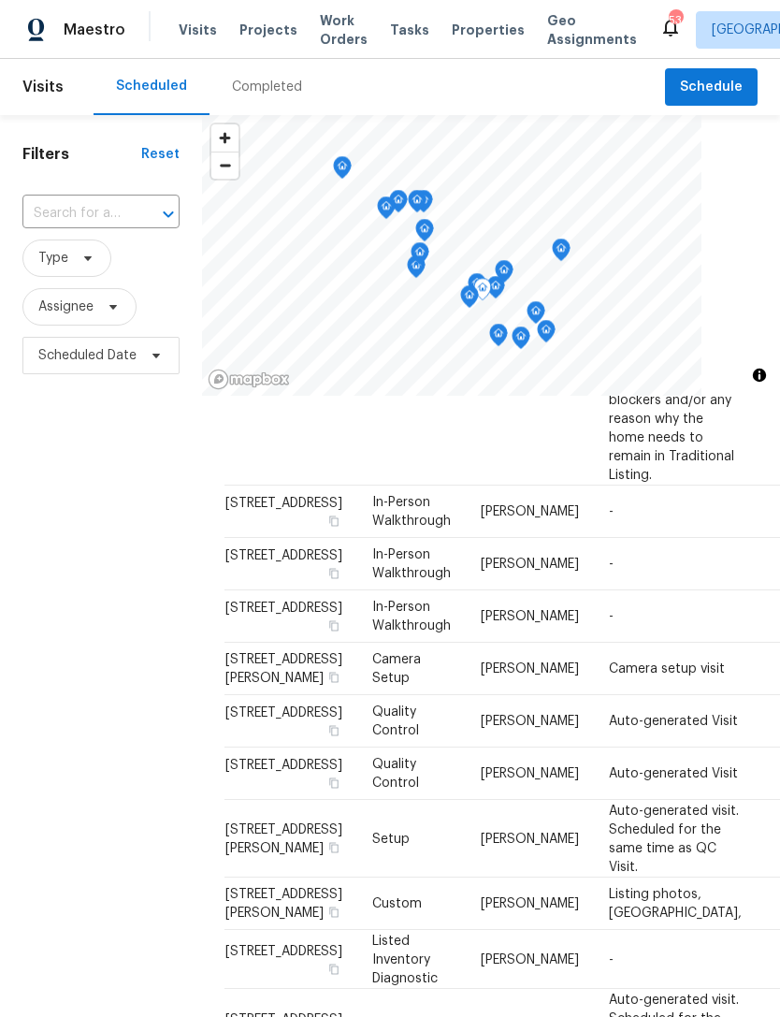
click at [283, 643] on td "[STREET_ADDRESS]" at bounding box center [291, 616] width 133 height 52
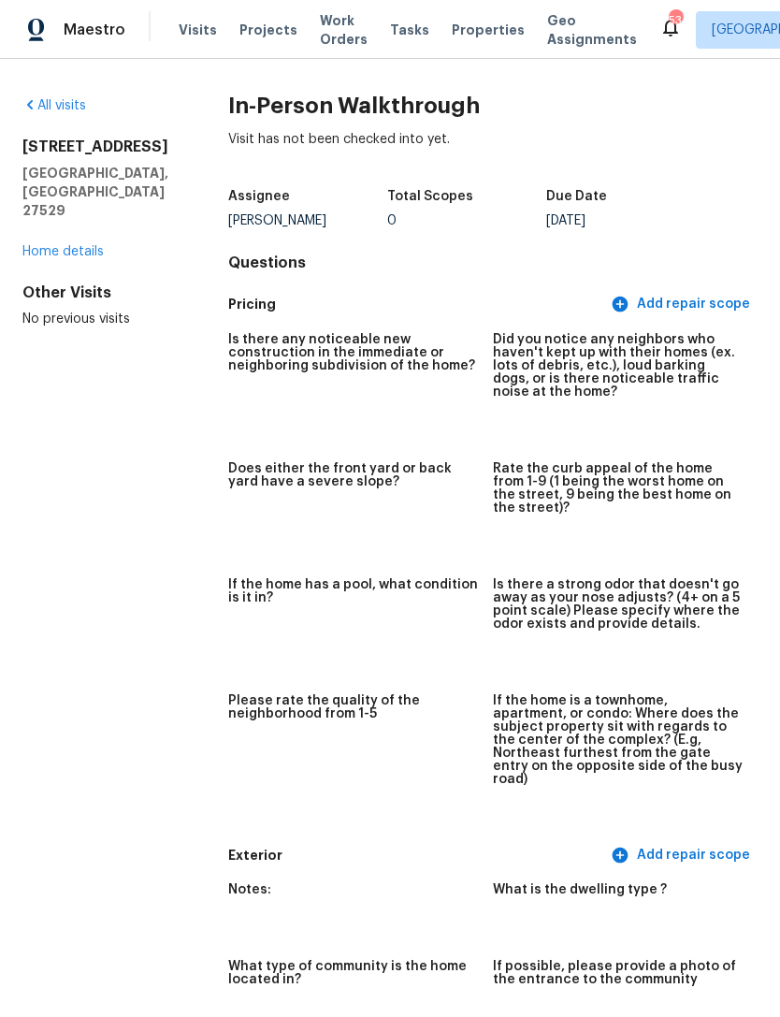
click at [65, 245] on link "Home details" at bounding box center [62, 251] width 81 height 13
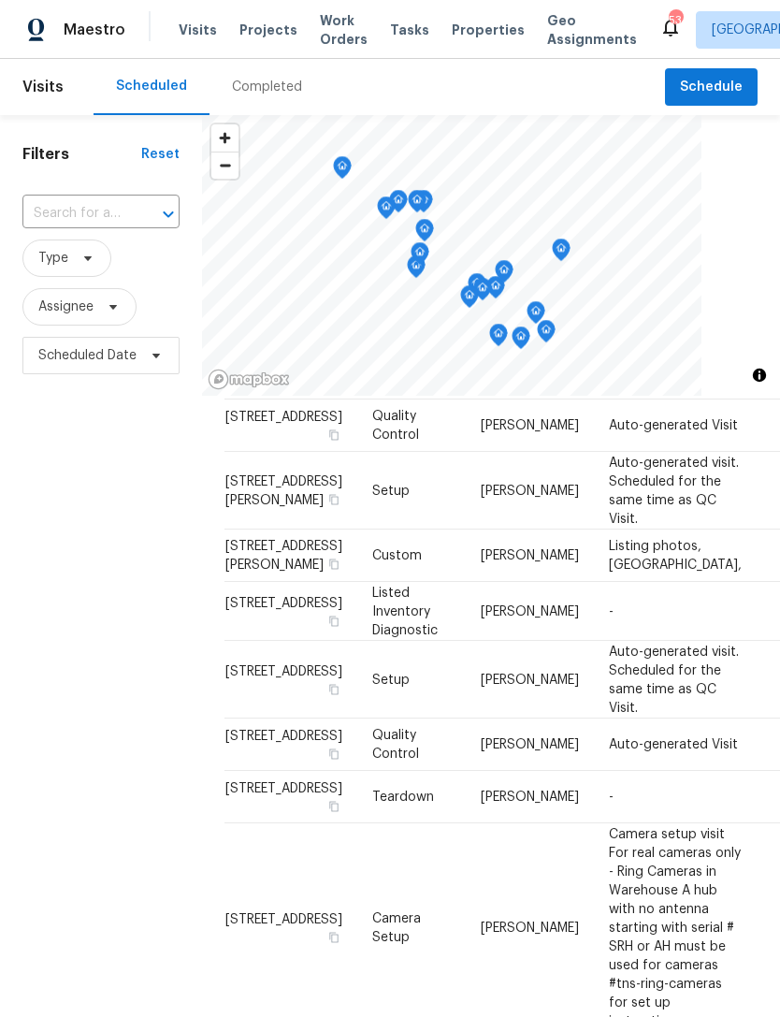
scroll to position [988, 0]
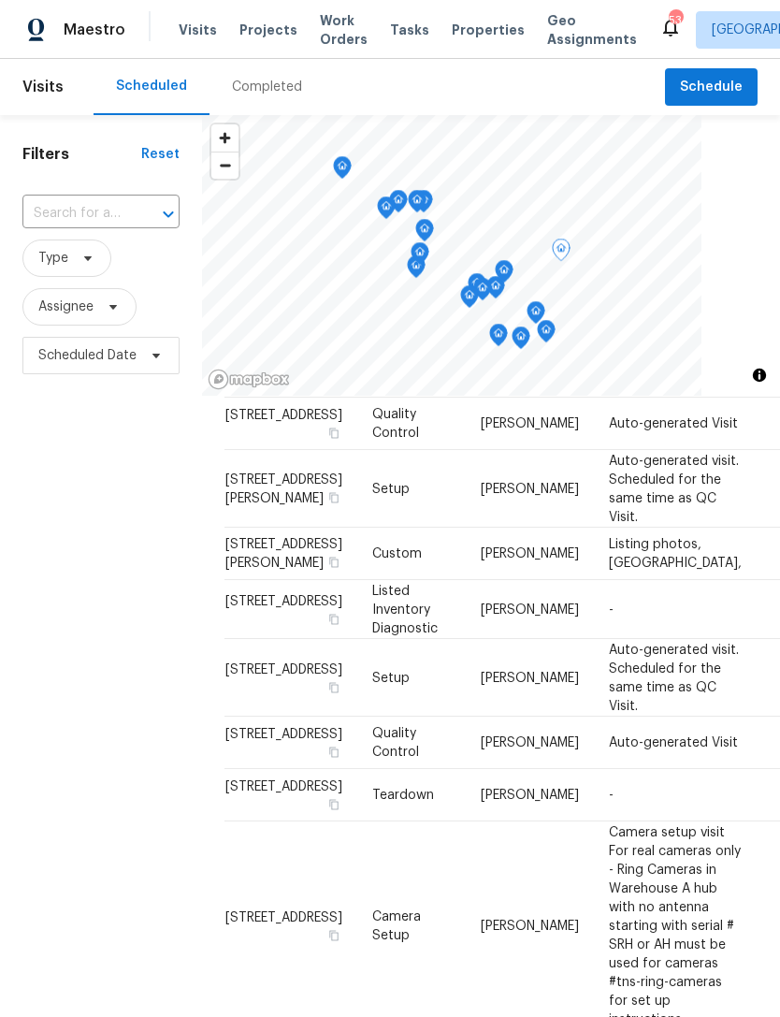
click at [393, 450] on td "Quality Control" at bounding box center [411, 424] width 109 height 52
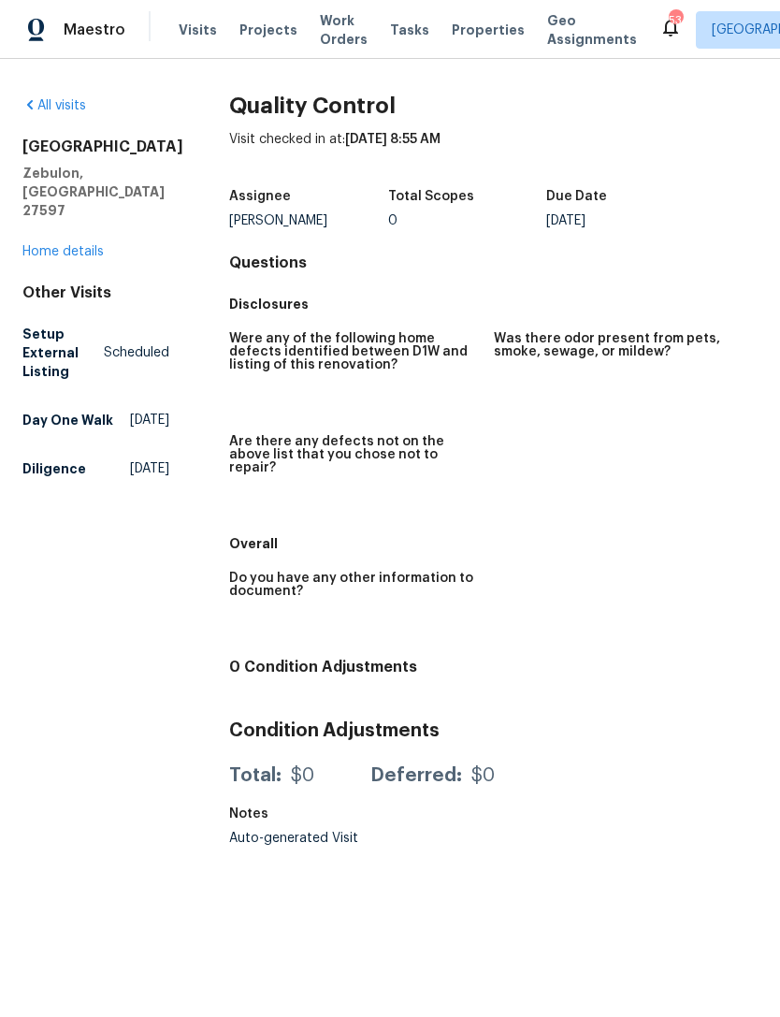
click at [69, 245] on link "Home details" at bounding box center [62, 251] width 81 height 13
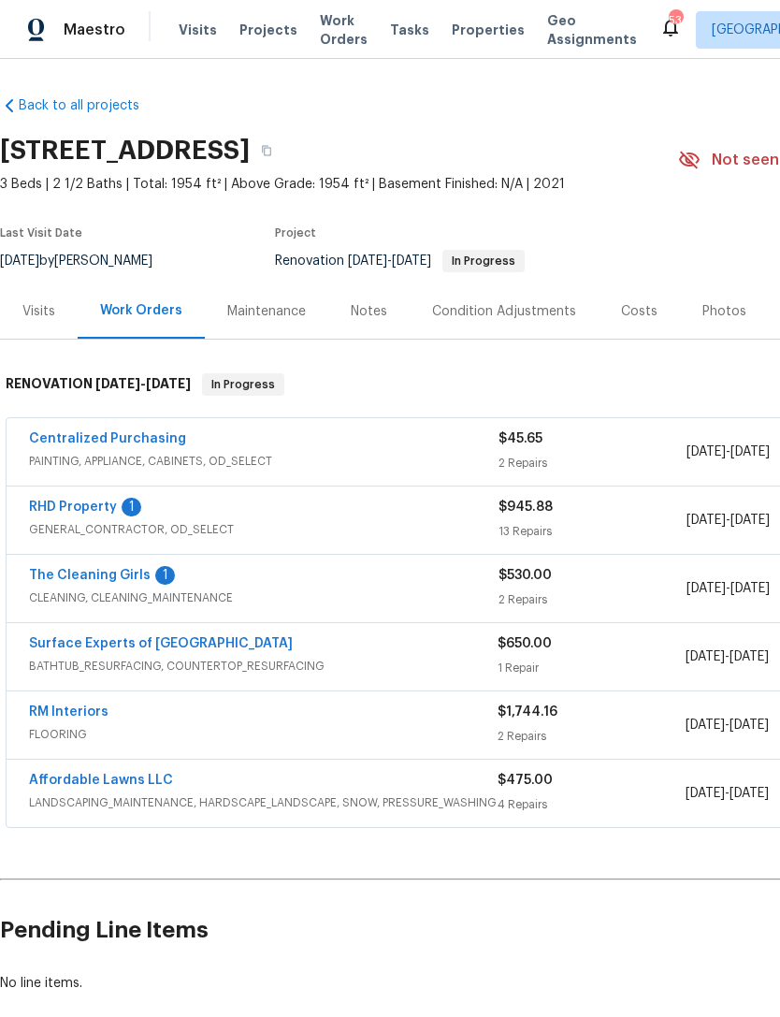
click at [643, 300] on div "Costs" at bounding box center [639, 310] width 81 height 55
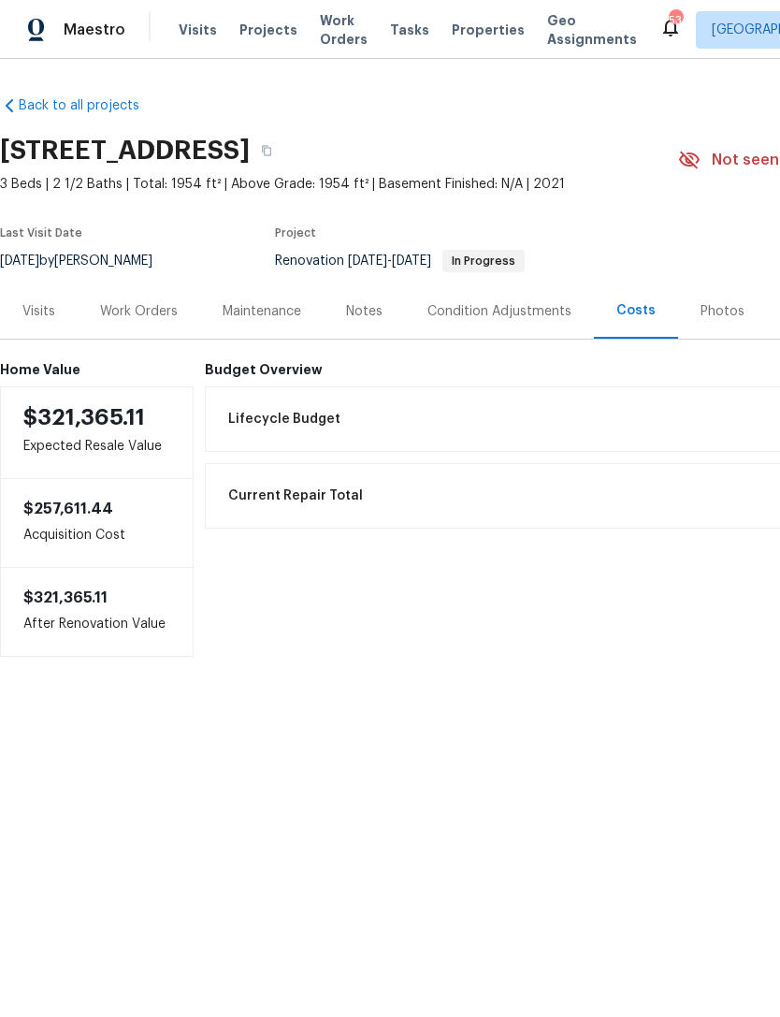
click at [129, 309] on div "Work Orders" at bounding box center [139, 311] width 78 height 19
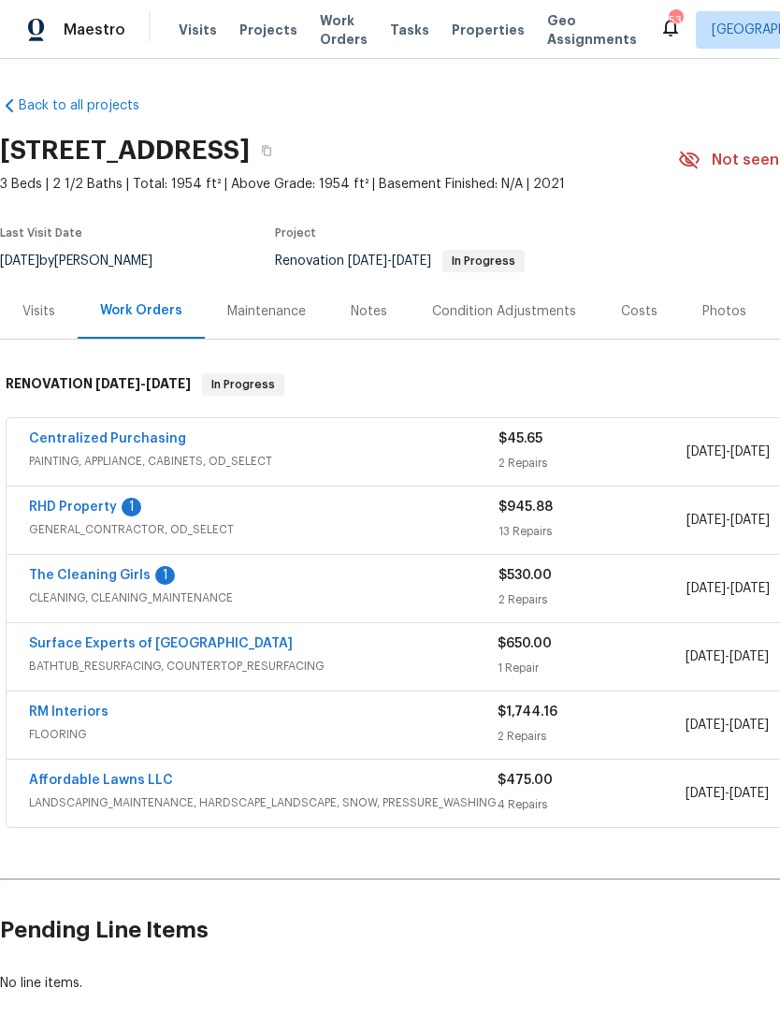
click at [129, 581] on link "The Cleaning Girls" at bounding box center [90, 575] width 122 height 13
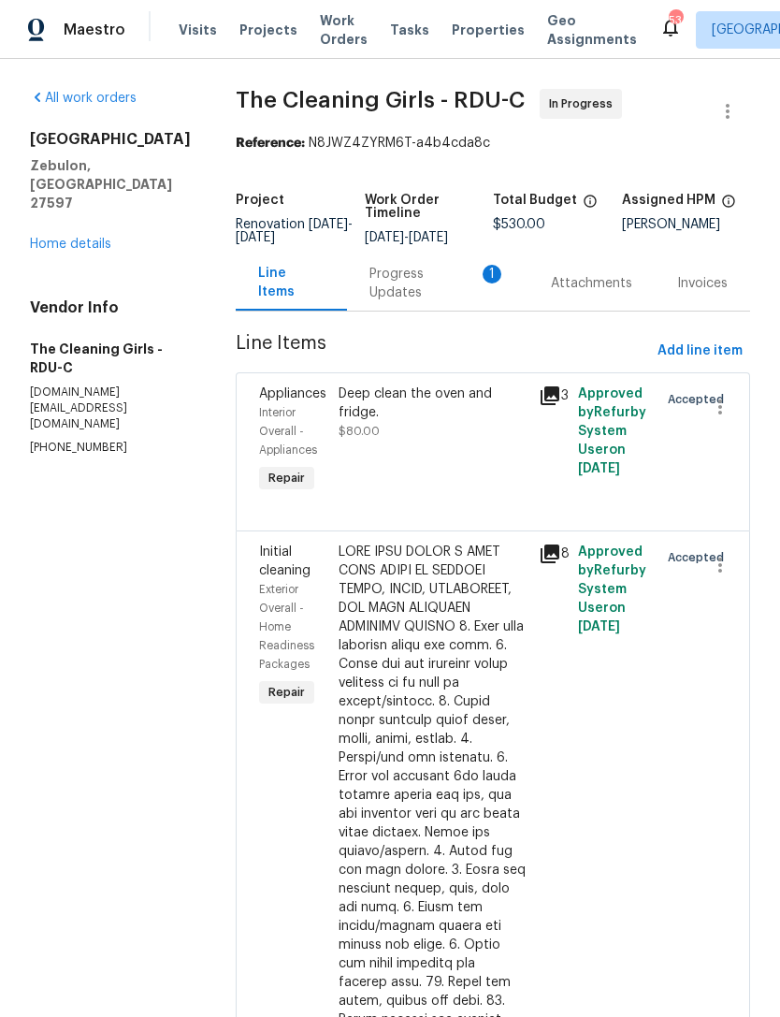
click at [440, 295] on div "Progress Updates 1" at bounding box center [438, 283] width 137 height 37
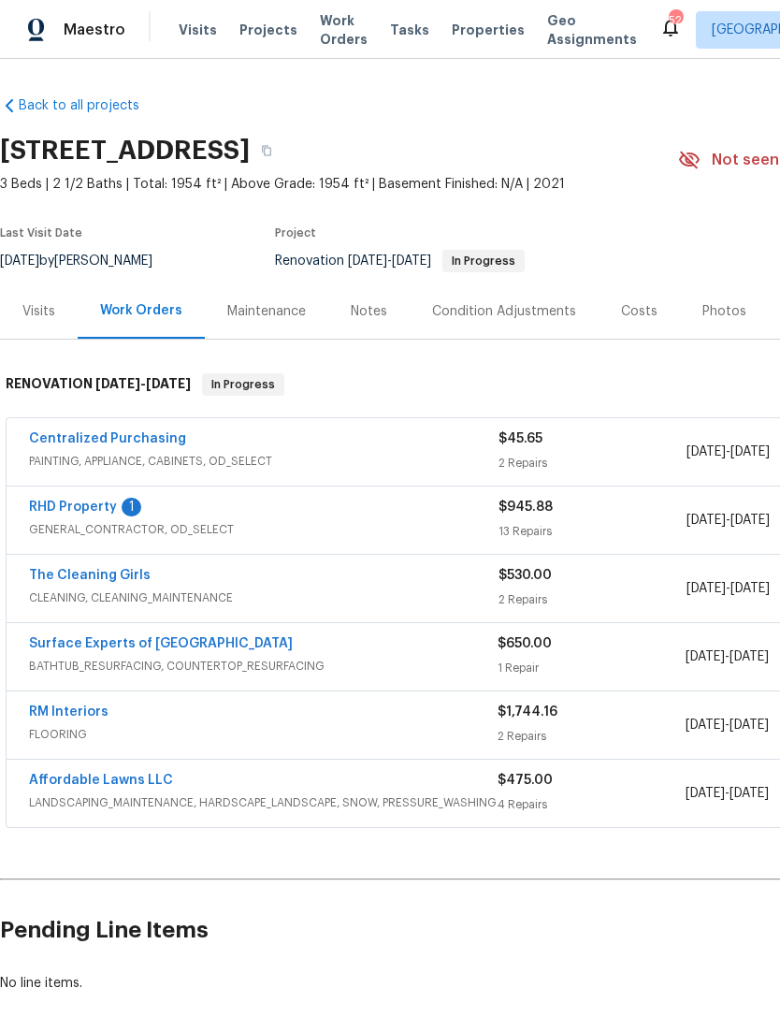
click at [102, 502] on link "RHD Property" at bounding box center [73, 507] width 88 height 13
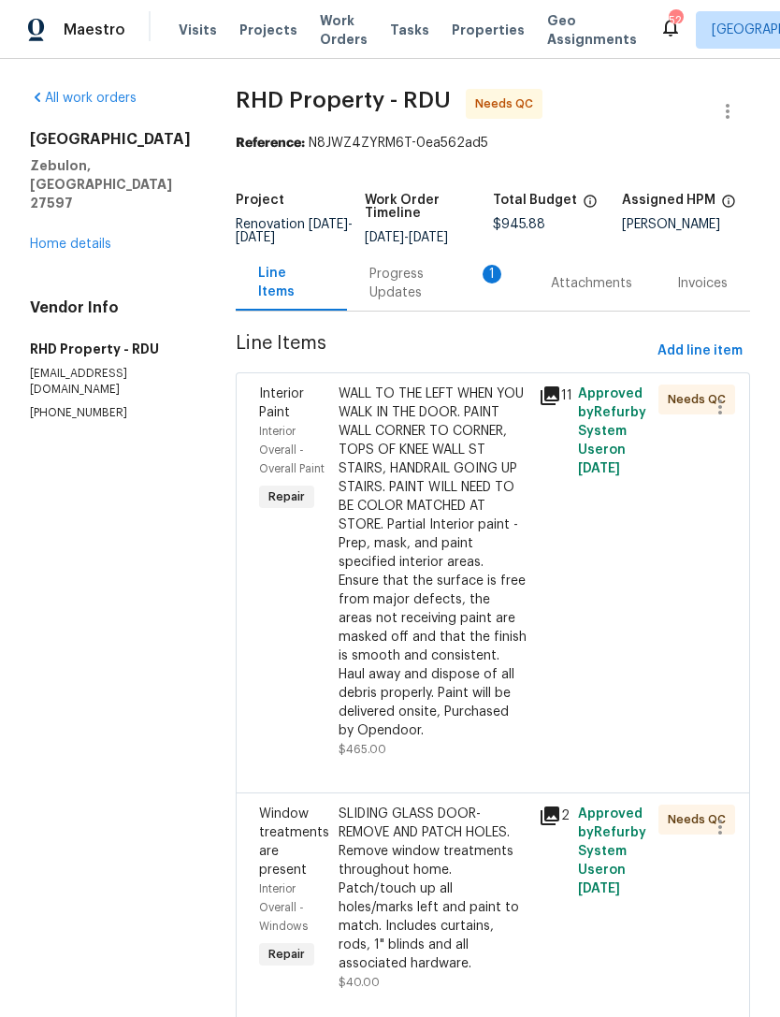
click at [414, 302] on div "Progress Updates 1" at bounding box center [438, 283] width 137 height 37
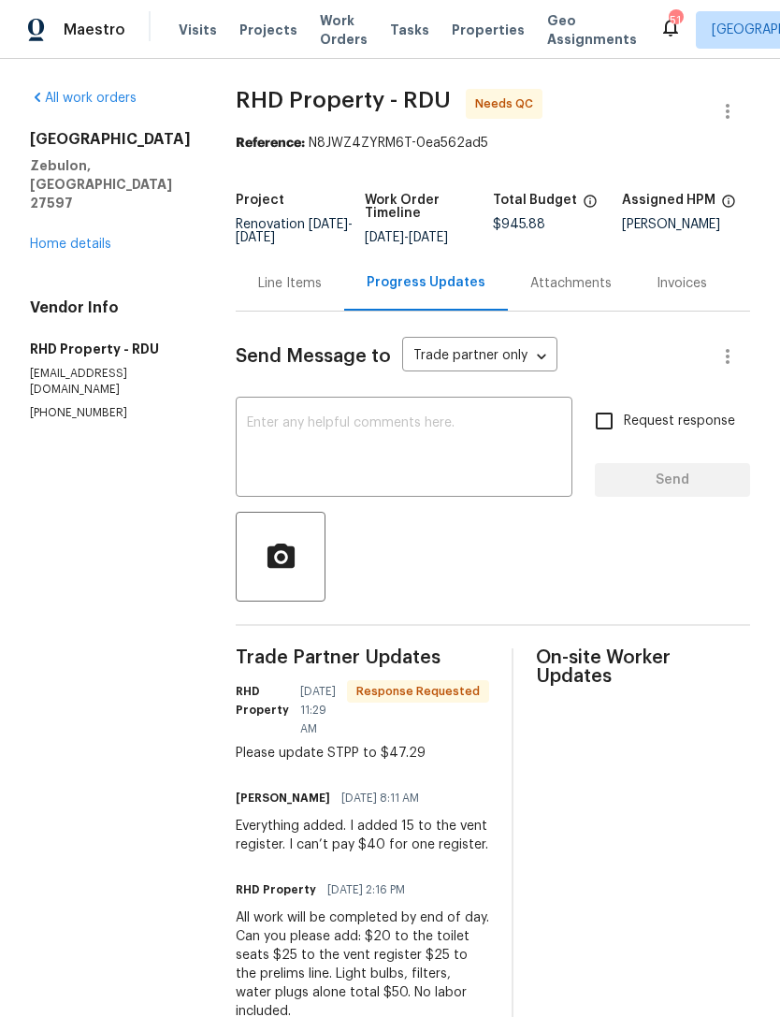
click at [85, 238] on link "Home details" at bounding box center [70, 244] width 81 height 13
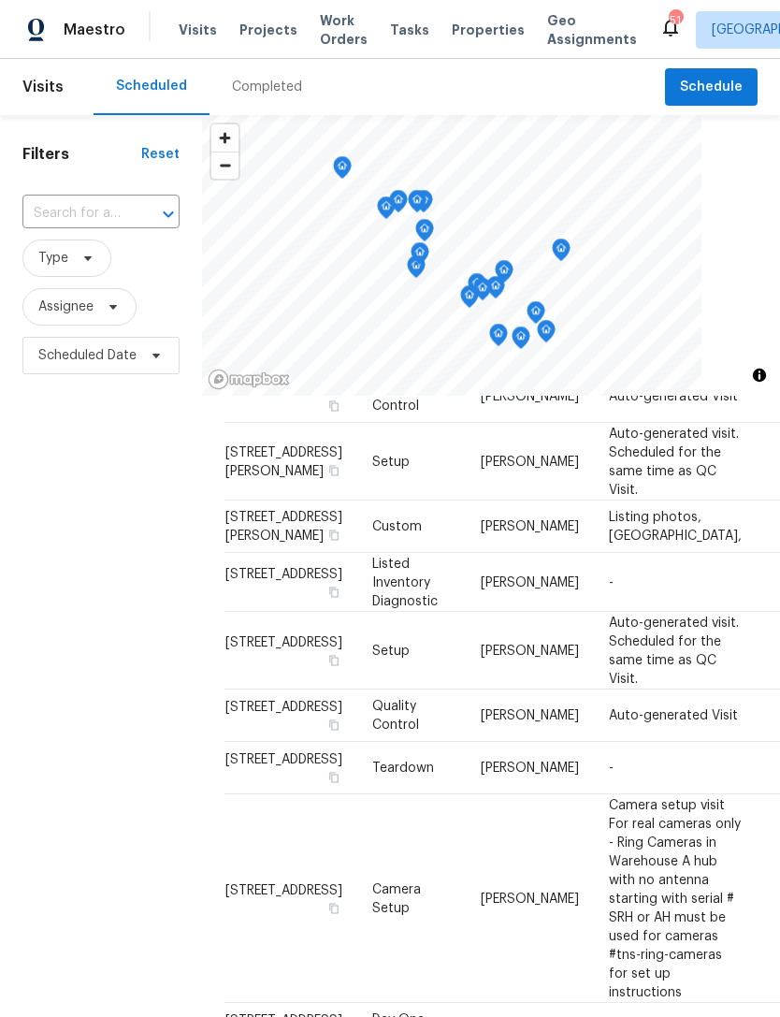
scroll to position [1049, 0]
click at [265, 342] on span "[STREET_ADDRESS]" at bounding box center [283, 335] width 117 height 13
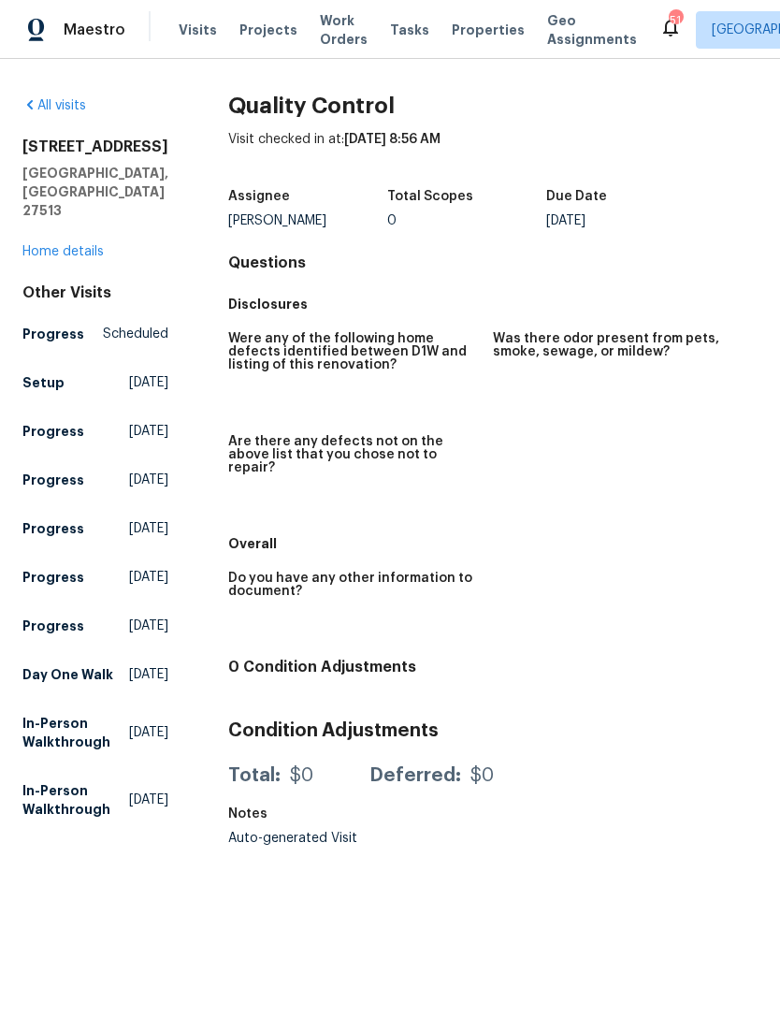
click at [84, 203] on div "[STREET_ADDRESS] Home details" at bounding box center [95, 199] width 146 height 123
click at [79, 245] on link "Home details" at bounding box center [62, 251] width 81 height 13
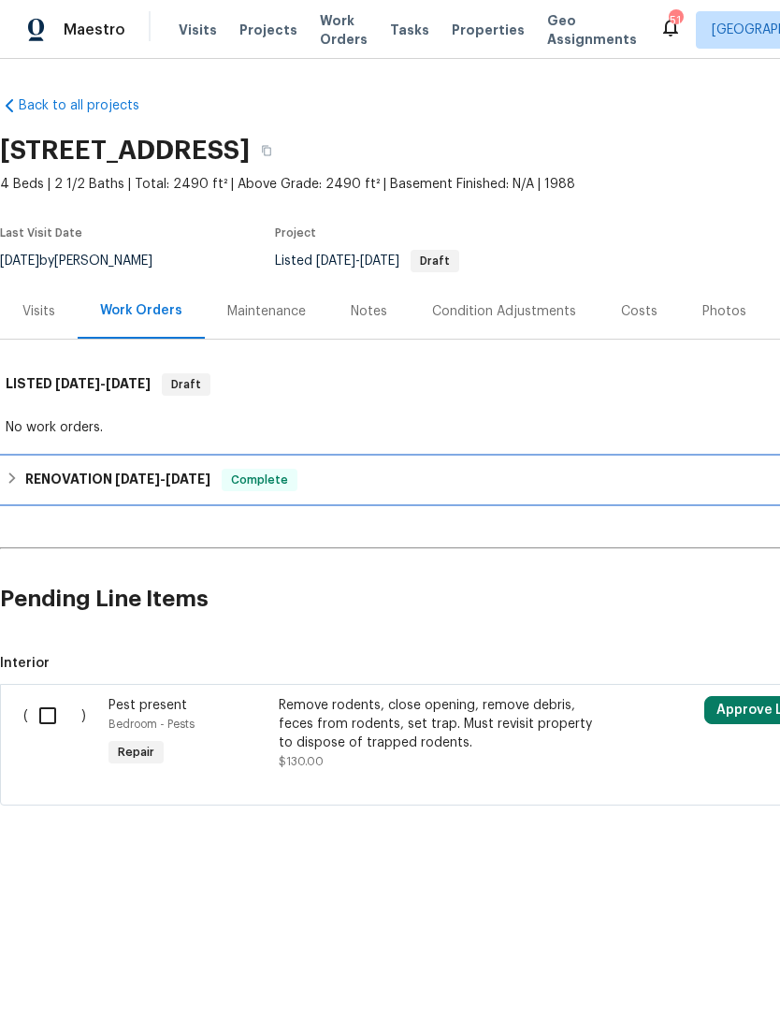
click at [138, 483] on span "[DATE]" at bounding box center [137, 478] width 45 height 13
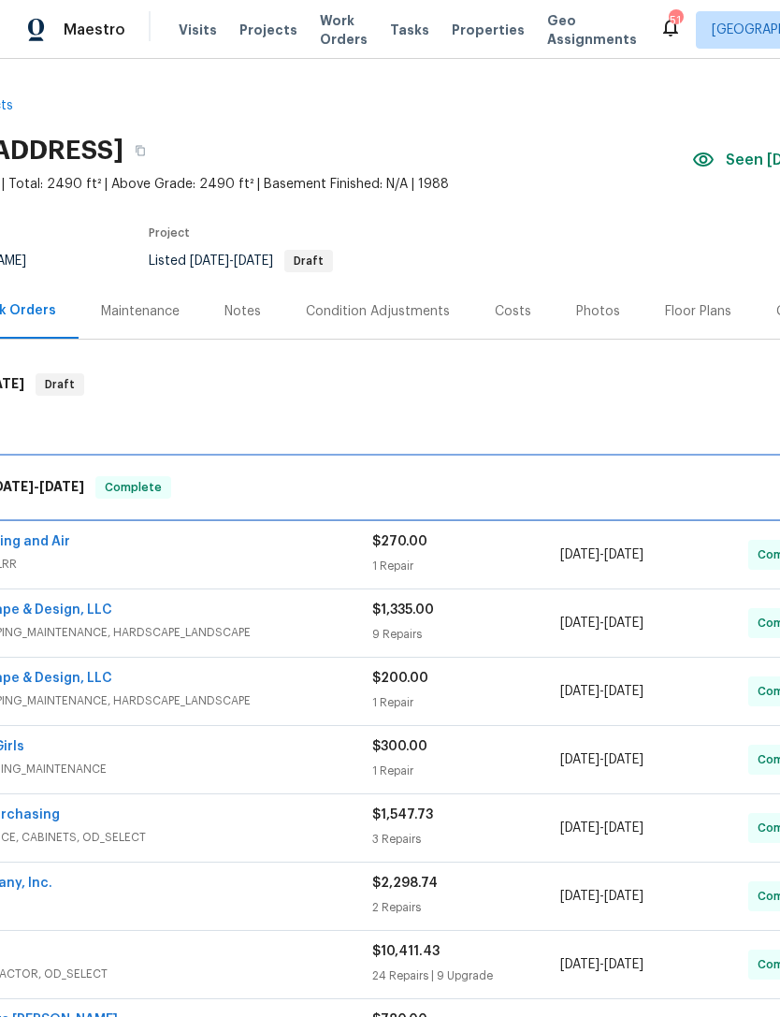
scroll to position [0, 125]
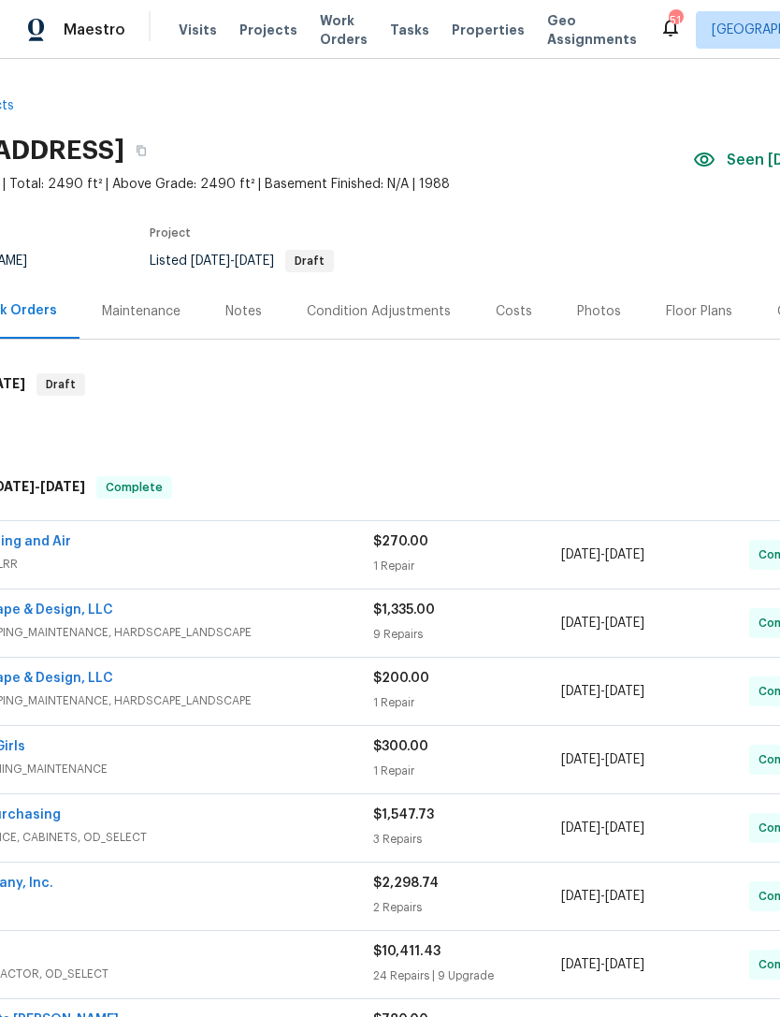
click at [511, 309] on div "Costs" at bounding box center [514, 311] width 36 height 19
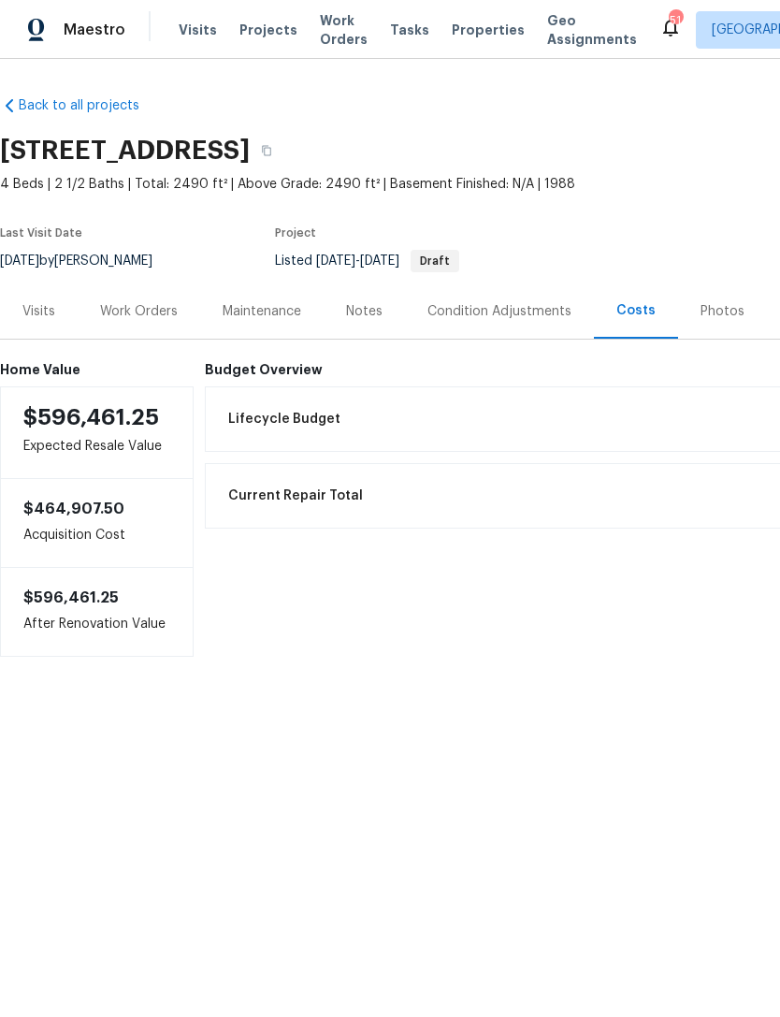
click at [363, 322] on div "Notes" at bounding box center [364, 310] width 81 height 55
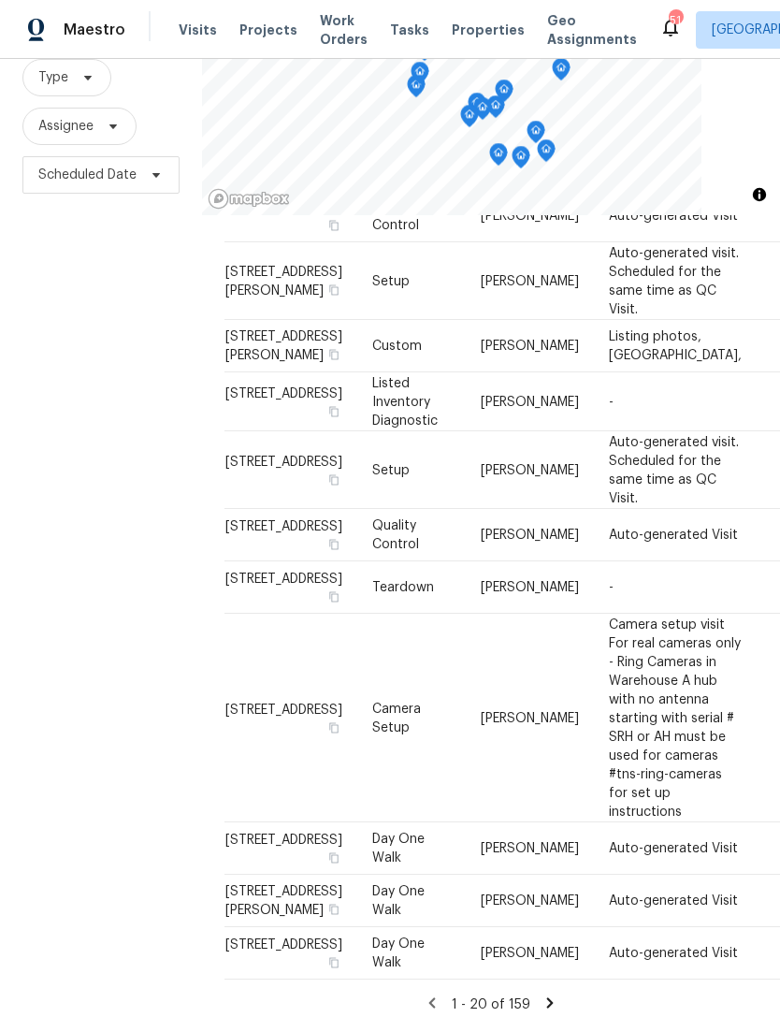
scroll to position [60, 0]
click at [553, 994] on icon at bounding box center [550, 1002] width 17 height 17
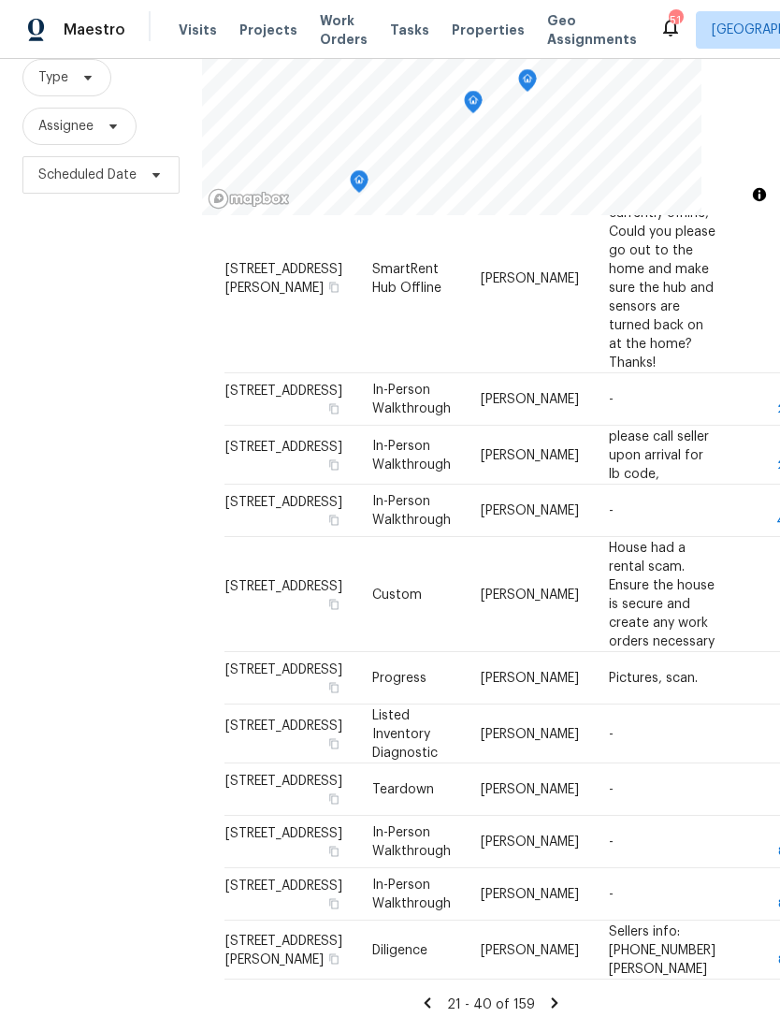
click at [555, 998] on icon at bounding box center [554, 1002] width 17 height 17
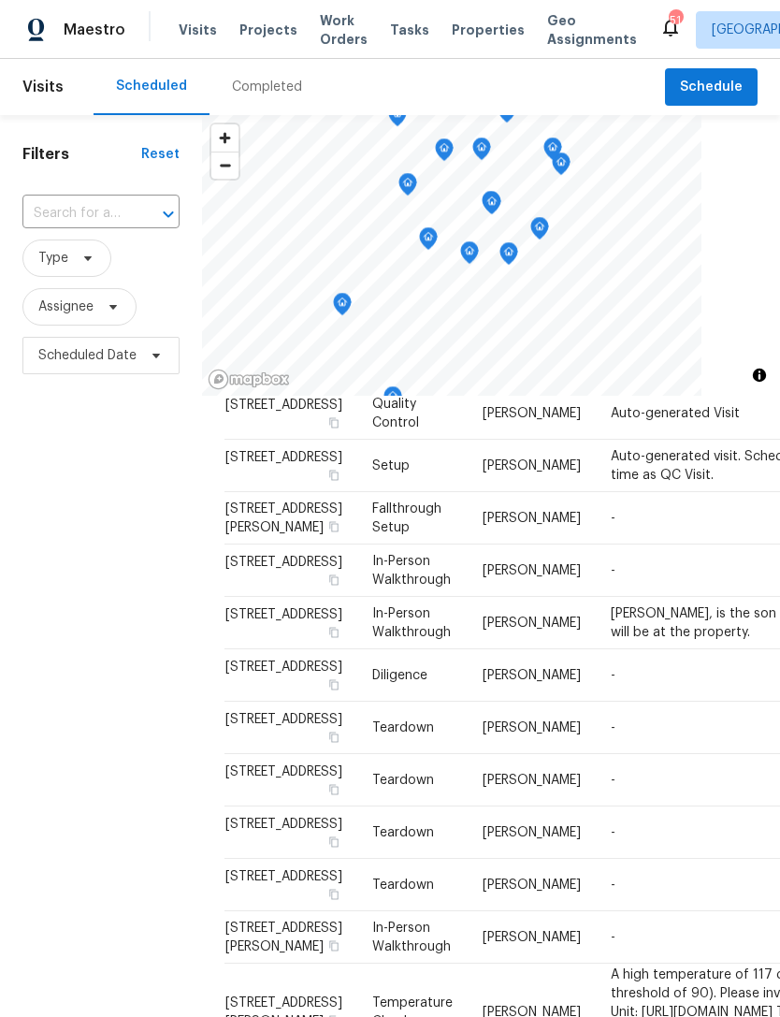
scroll to position [348, 0]
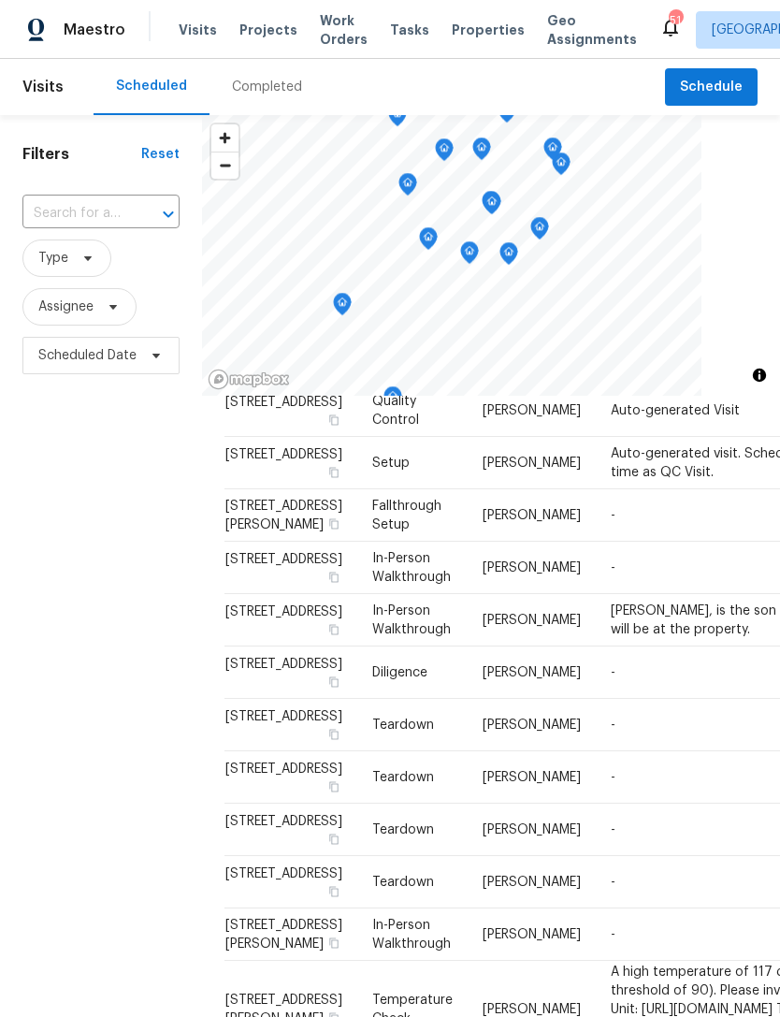
click at [251, 531] on span "[STREET_ADDRESS][PERSON_NAME]" at bounding box center [283, 516] width 117 height 32
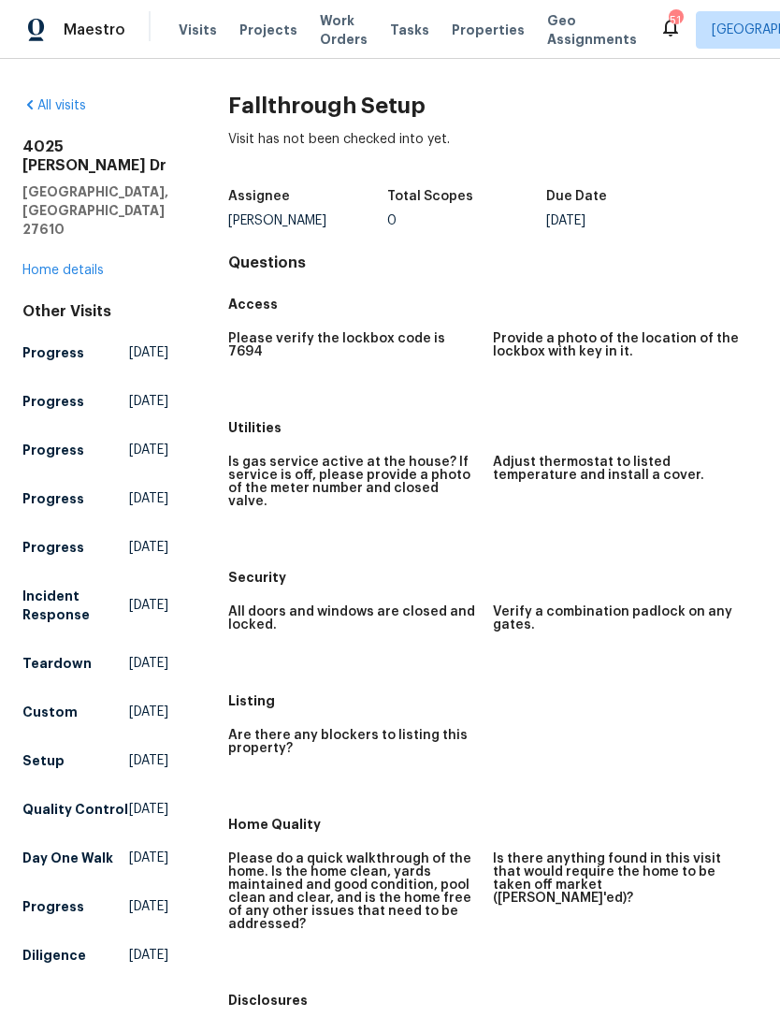
click at [75, 264] on link "Home details" at bounding box center [62, 270] width 81 height 13
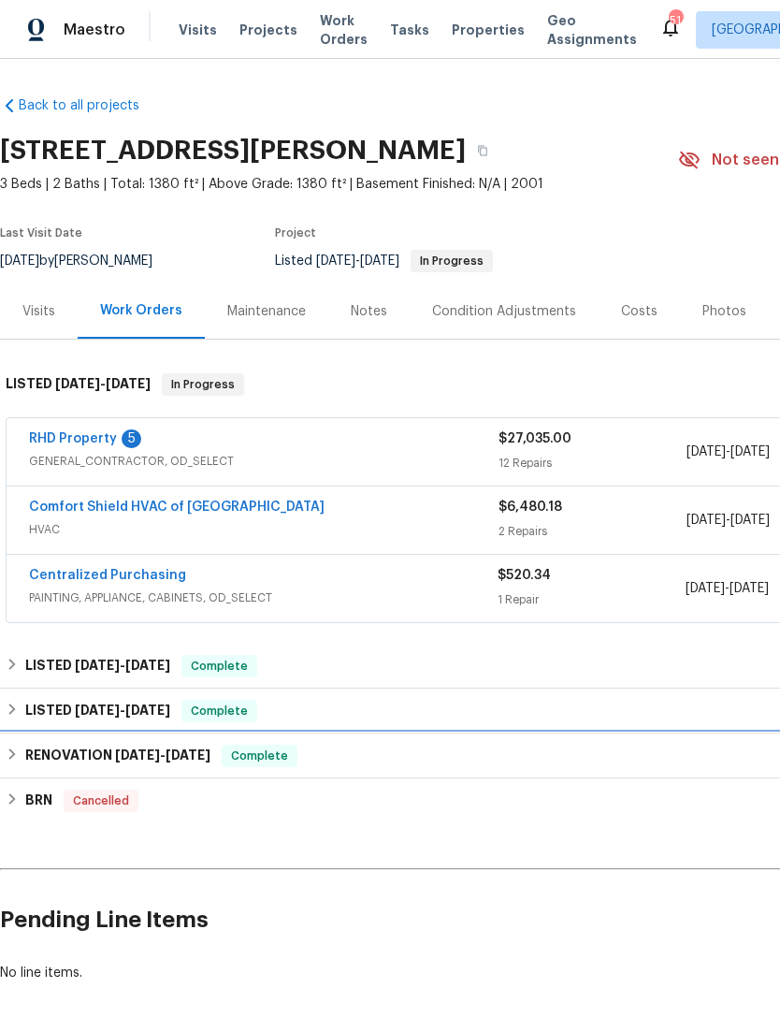
click at [111, 753] on h6 "RENOVATION 5/8/25 - 5/31/25" at bounding box center [117, 756] width 185 height 22
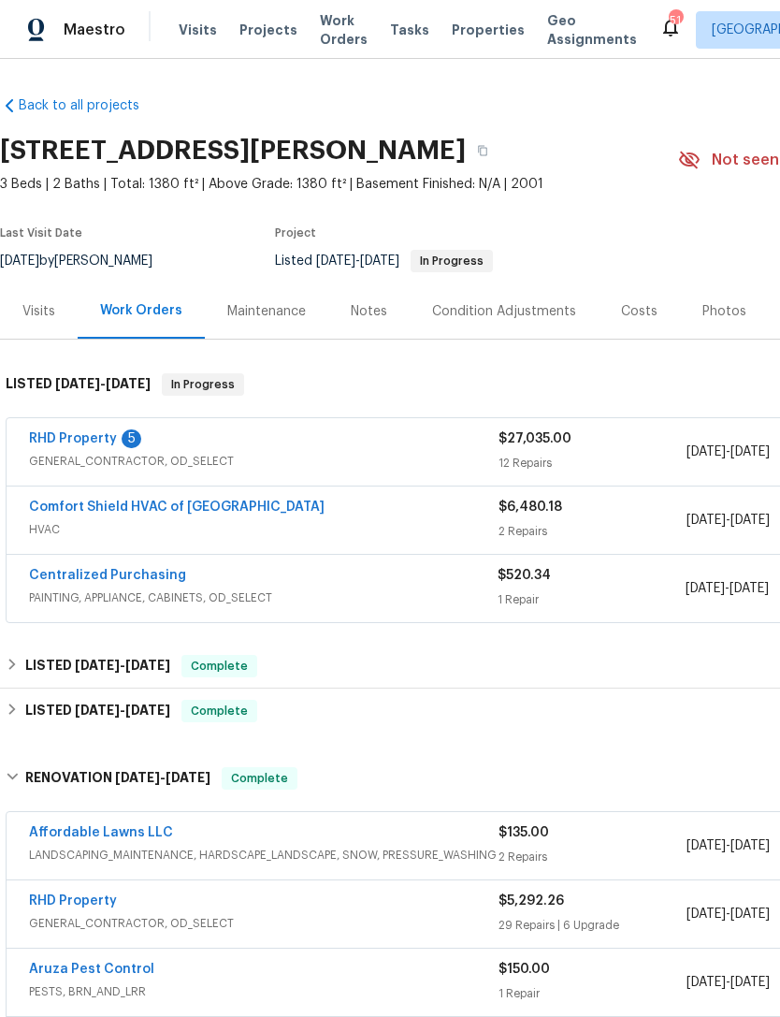
click at [51, 311] on div "Visits" at bounding box center [38, 311] width 33 height 19
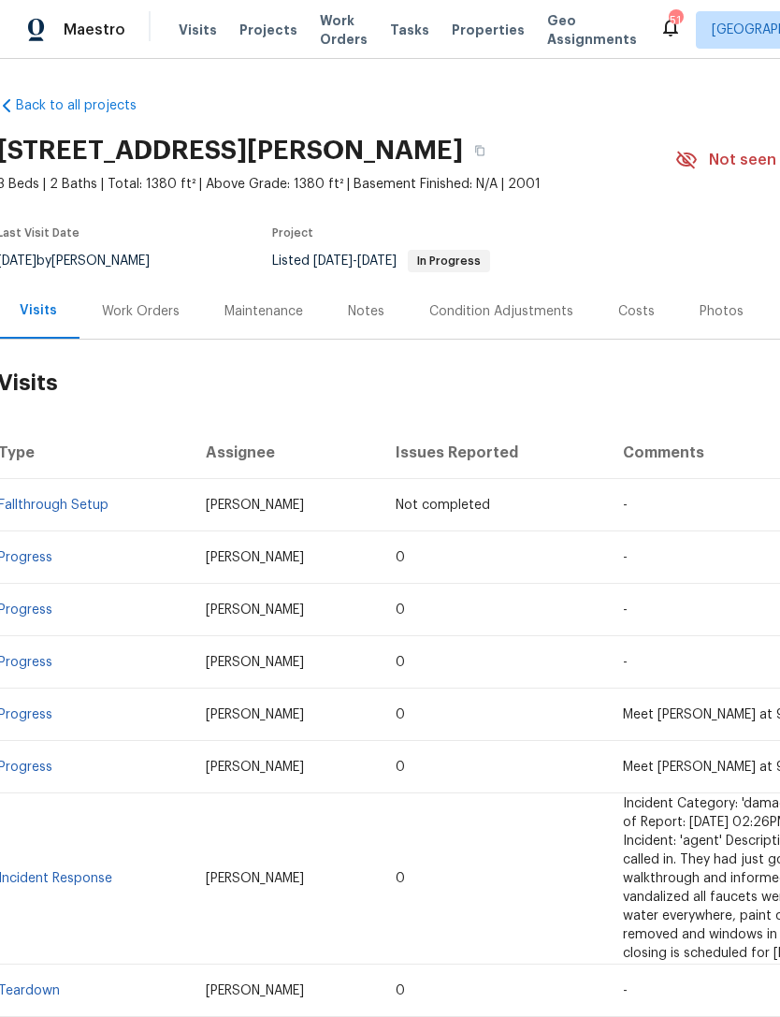
scroll to position [0, 3]
click at [362, 319] on div "Notes" at bounding box center [366, 311] width 36 height 19
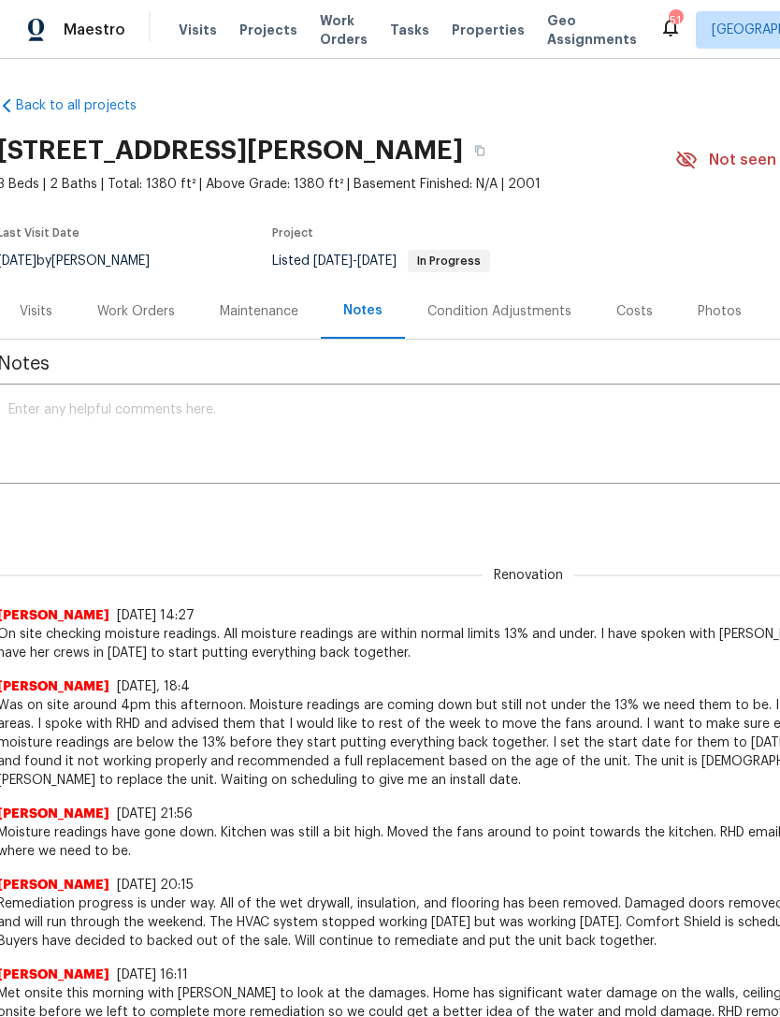
scroll to position [0, 3]
click at [714, 312] on div "Photos" at bounding box center [720, 311] width 44 height 19
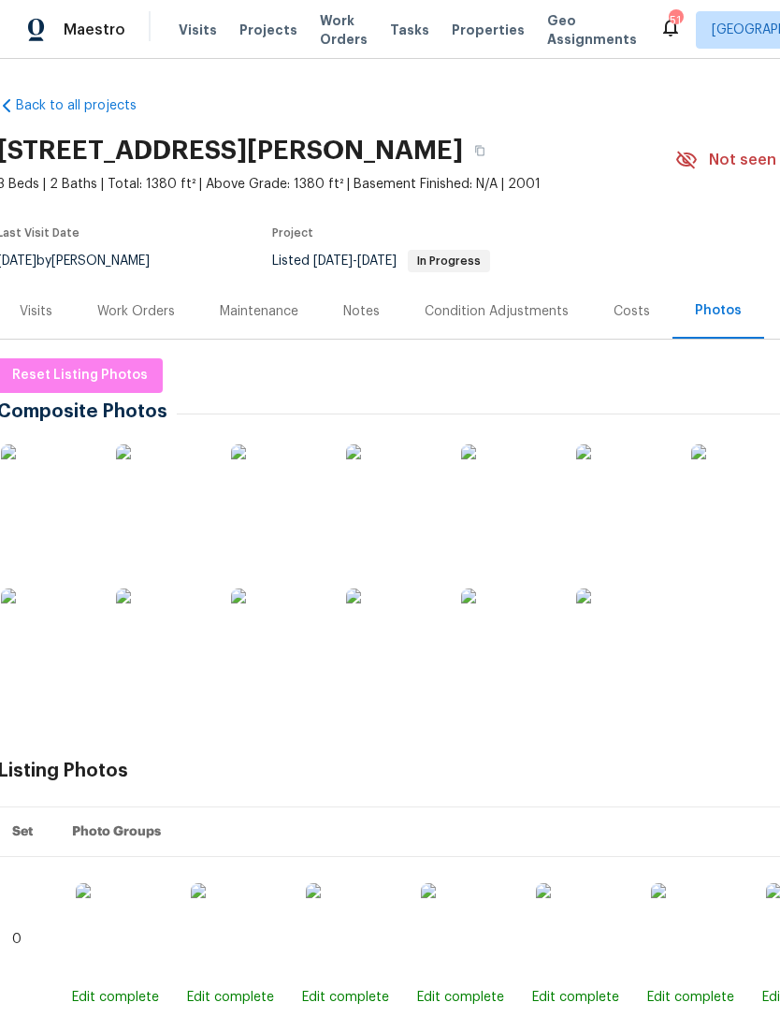
click at [51, 508] on img at bounding box center [48, 491] width 94 height 94
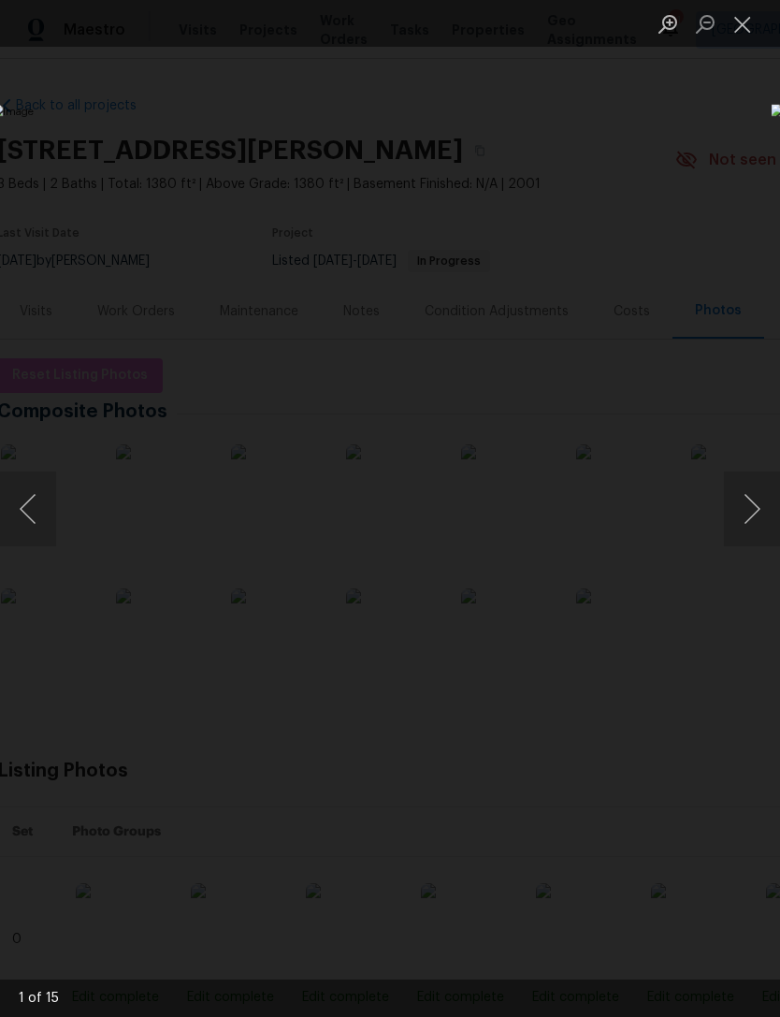
click at [754, 511] on button "Next image" at bounding box center [752, 509] width 56 height 75
click at [744, 507] on button "Next image" at bounding box center [752, 509] width 56 height 75
click at [741, 527] on button "Next image" at bounding box center [752, 509] width 56 height 75
click at [756, 515] on button "Next image" at bounding box center [752, 509] width 56 height 75
click at [747, 518] on button "Next image" at bounding box center [752, 509] width 56 height 75
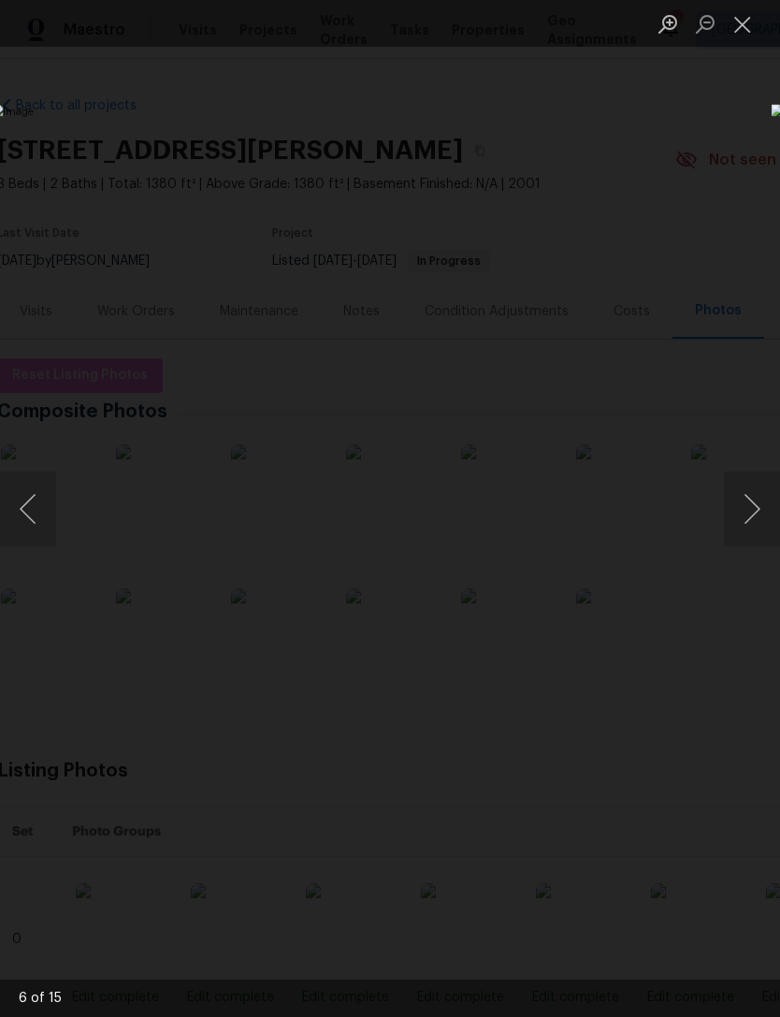
click at [756, 518] on button "Next image" at bounding box center [752, 509] width 56 height 75
click at [753, 510] on button "Next image" at bounding box center [752, 509] width 56 height 75
click at [749, 518] on button "Next image" at bounding box center [752, 509] width 56 height 75
click at [744, 520] on button "Next image" at bounding box center [752, 509] width 56 height 75
click at [744, 522] on button "Next image" at bounding box center [752, 509] width 56 height 75
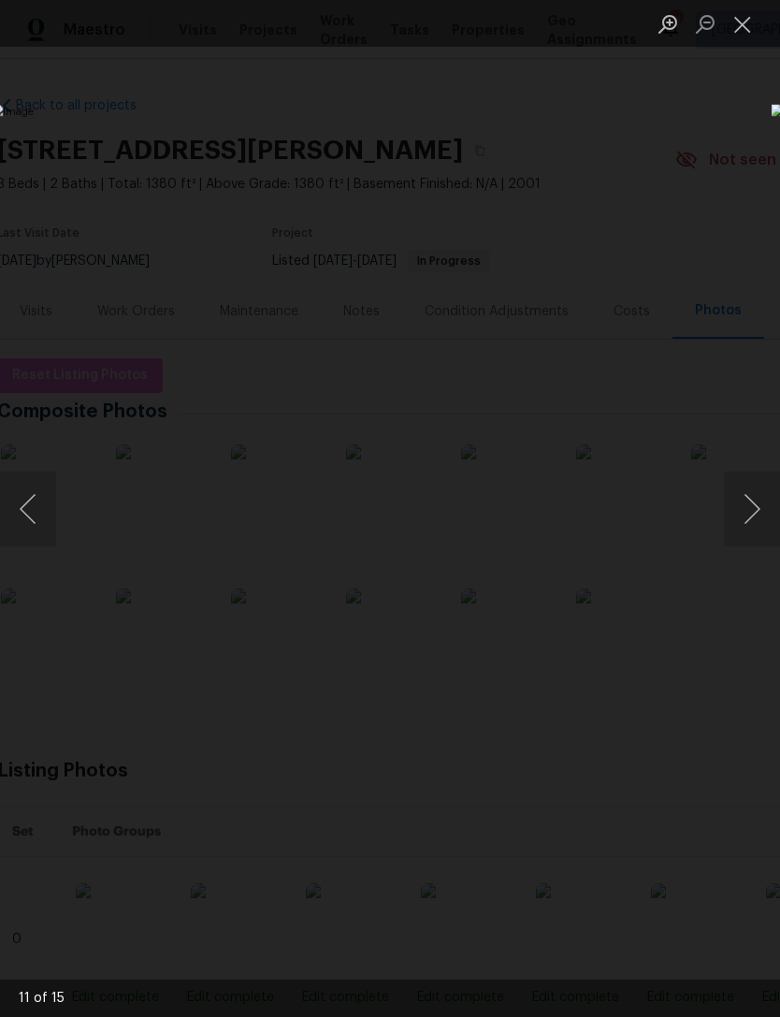
click at [749, 538] on button "Next image" at bounding box center [752, 509] width 56 height 75
click at [748, 517] on button "Next image" at bounding box center [752, 509] width 56 height 75
click at [748, 26] on button "Close lightbox" at bounding box center [742, 23] width 37 height 33
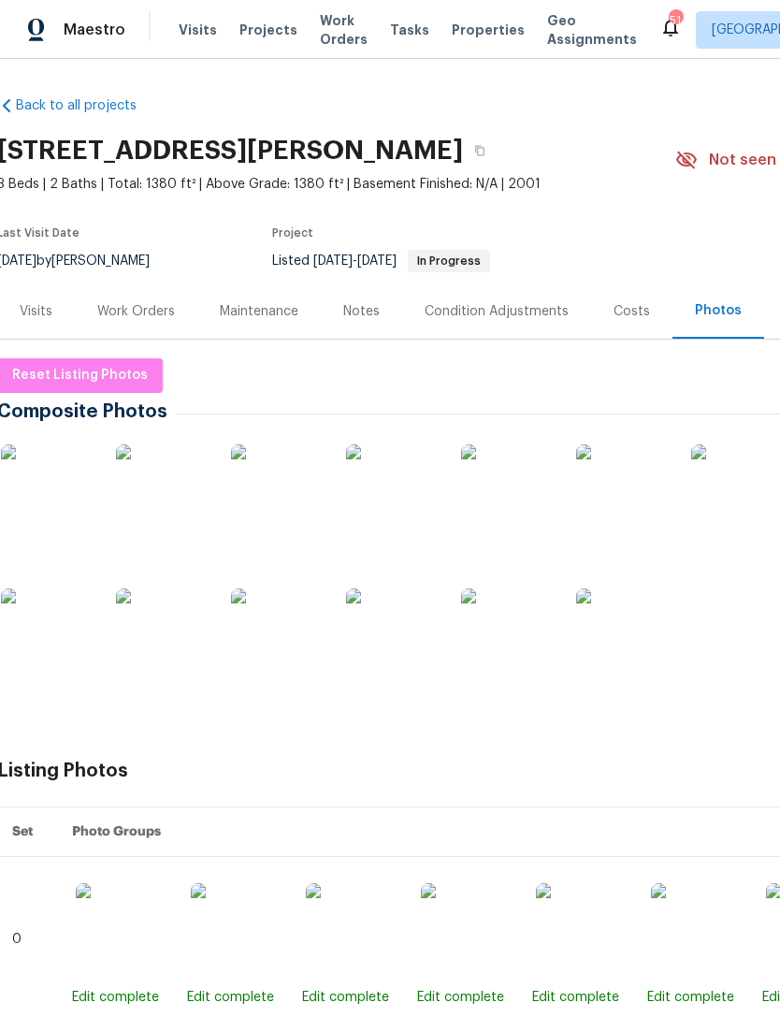
click at [125, 320] on div "Work Orders" at bounding box center [136, 311] width 78 height 19
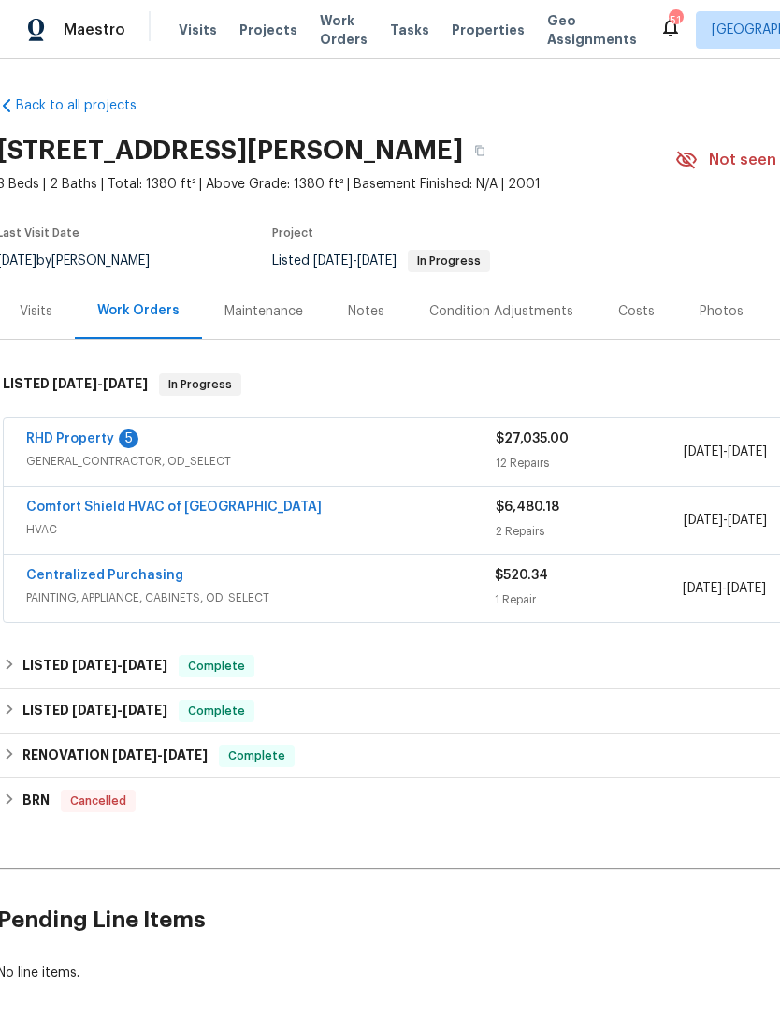
click at [45, 313] on div "Visits" at bounding box center [36, 311] width 33 height 19
click at [109, 433] on link "RHD Property" at bounding box center [73, 438] width 88 height 13
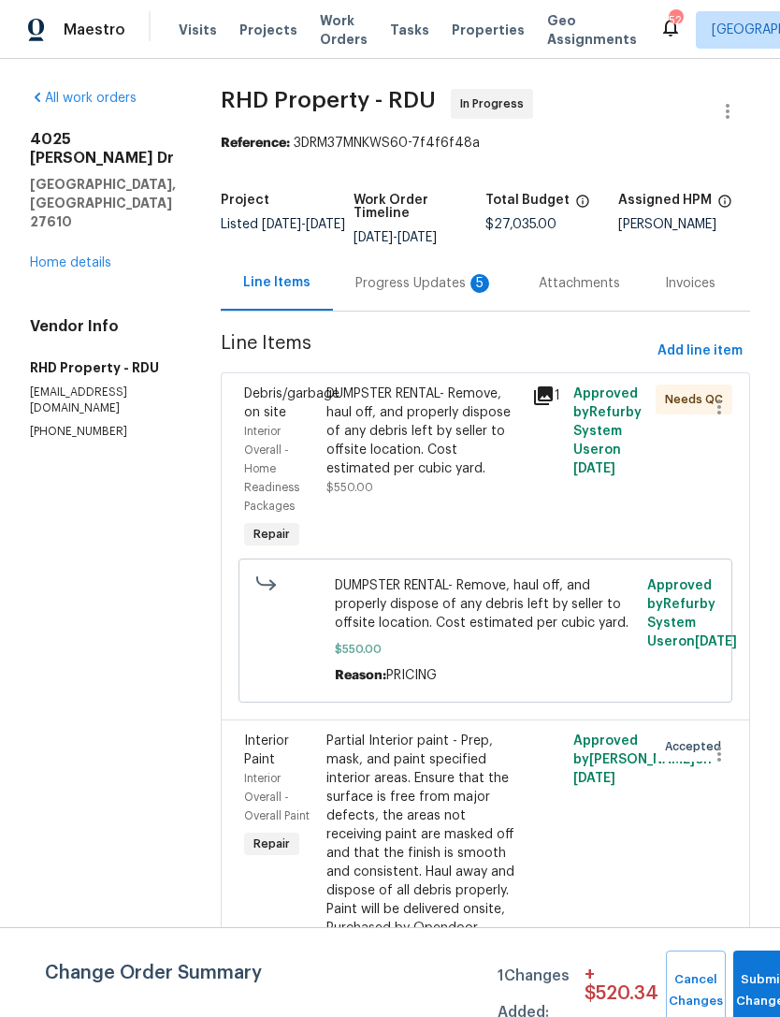
click at [555, 406] on icon at bounding box center [543, 396] width 22 height 22
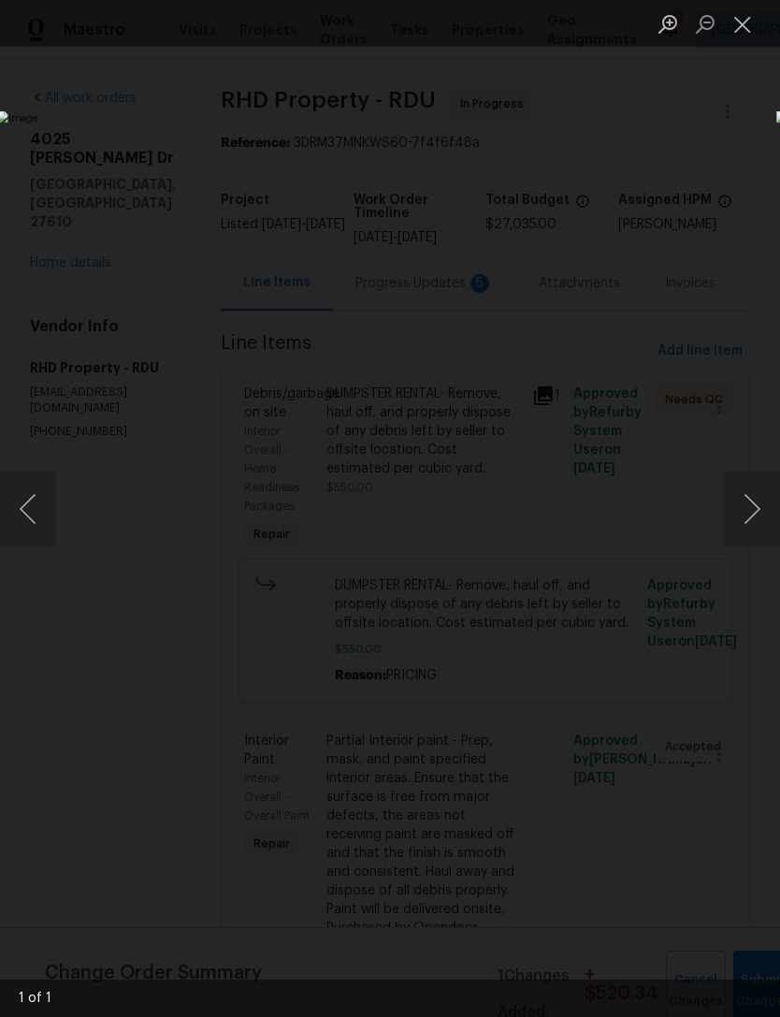
click at [746, 25] on button "Close lightbox" at bounding box center [742, 23] width 37 height 33
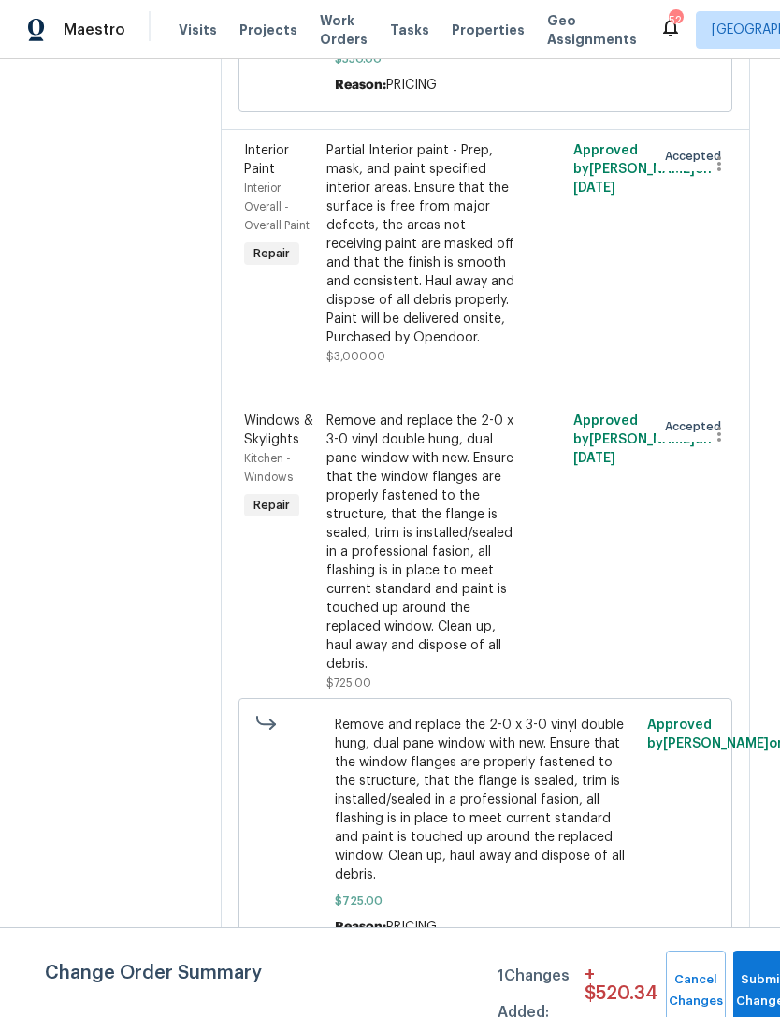
scroll to position [591, 0]
click at [493, 324] on div "Partial Interior paint - Prep, mask, and paint specified interior areas. Ensure…" at bounding box center [424, 243] width 195 height 206
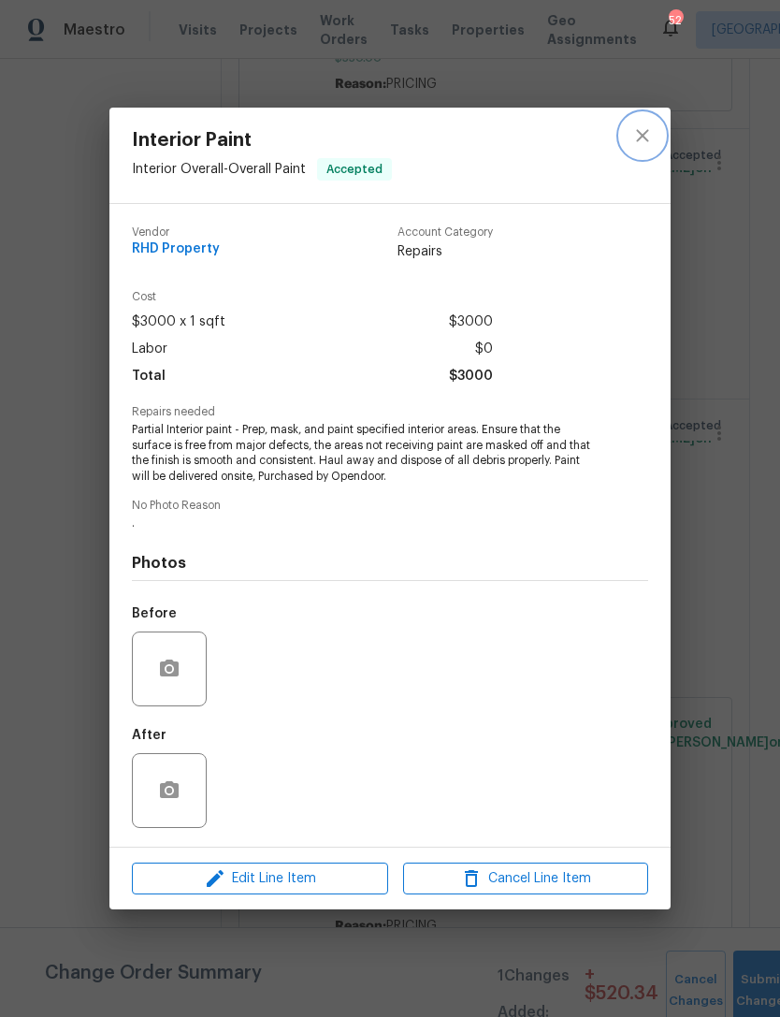
click at [646, 143] on icon "close" at bounding box center [642, 135] width 22 height 22
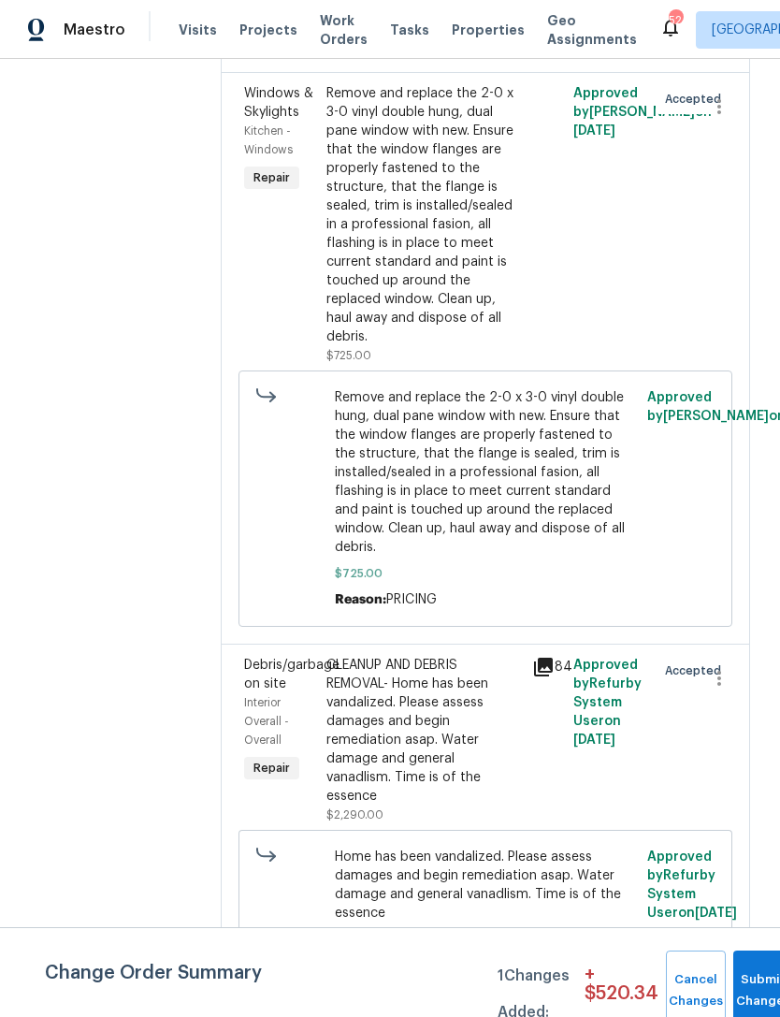
scroll to position [925, 0]
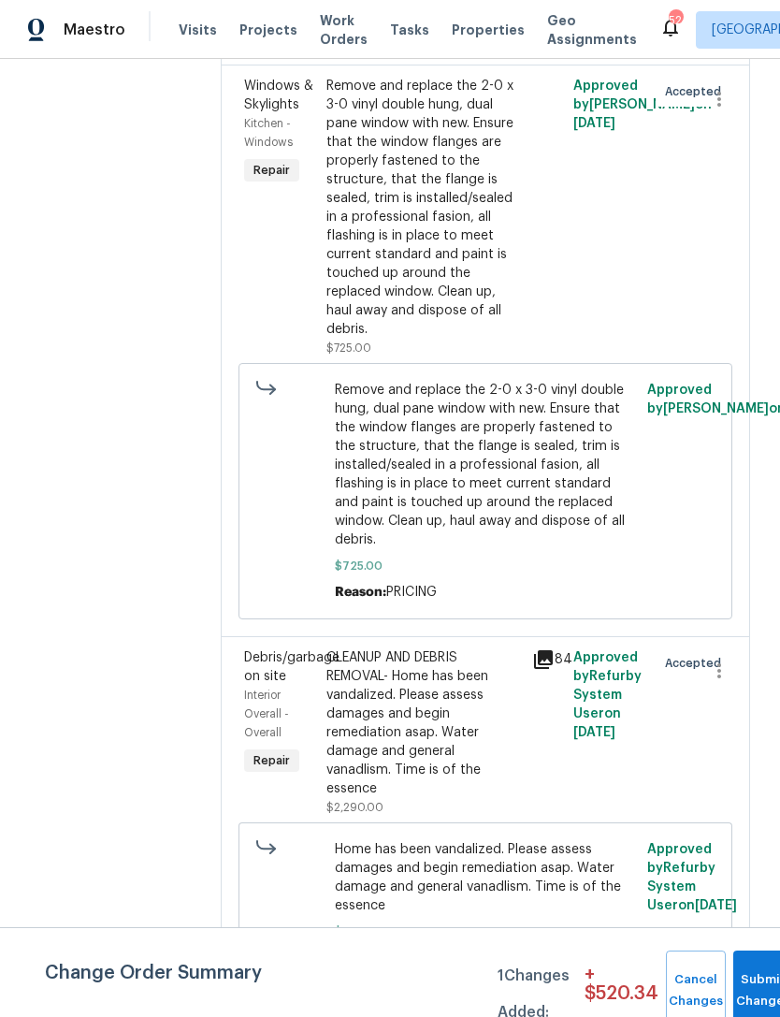
click at [481, 316] on div "Remove and replace the 2-0 x 3-0 vinyl double hung, dual pane window with new. …" at bounding box center [424, 208] width 195 height 262
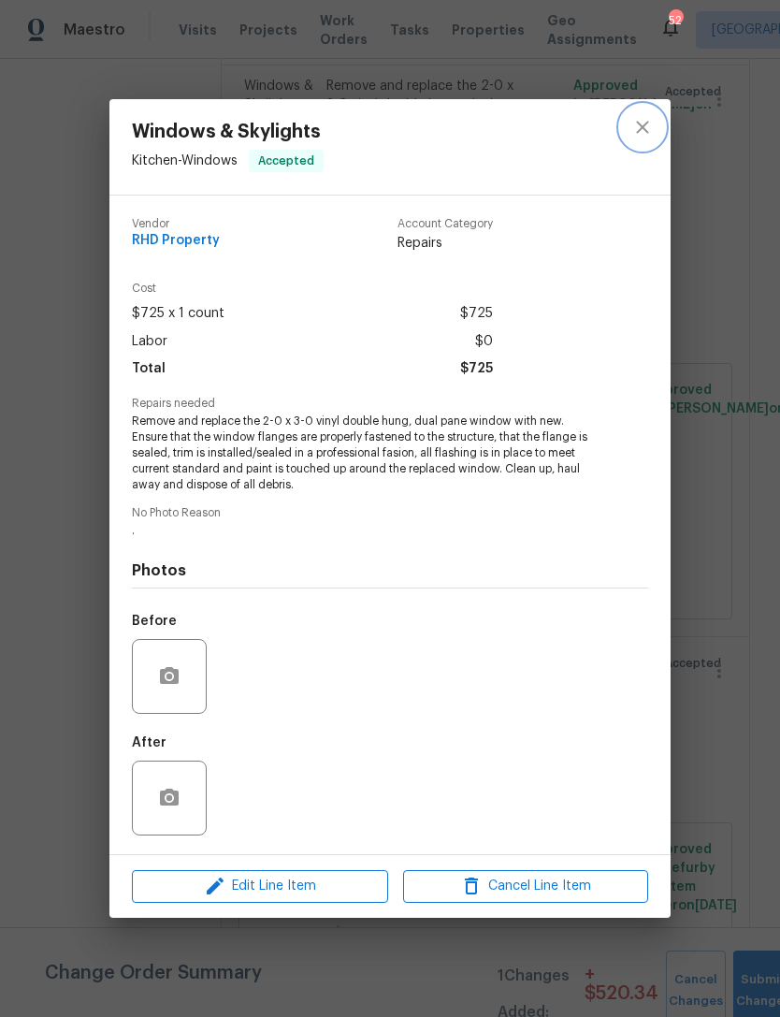
click at [651, 134] on icon "close" at bounding box center [642, 127] width 22 height 22
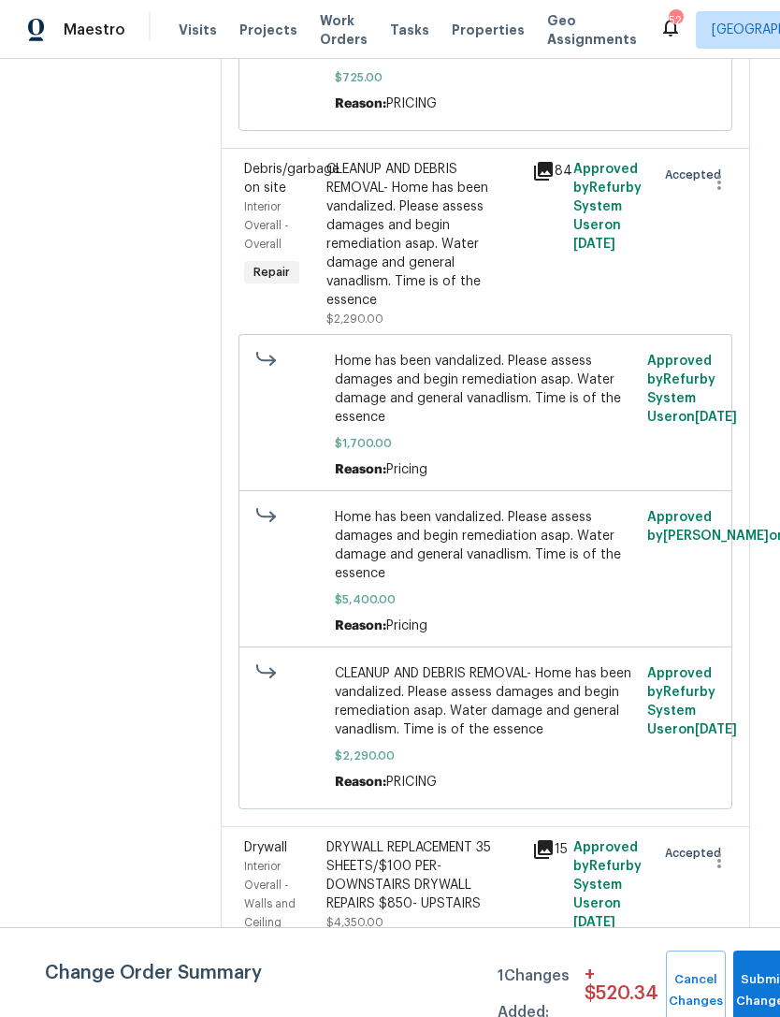
scroll to position [1412, 0]
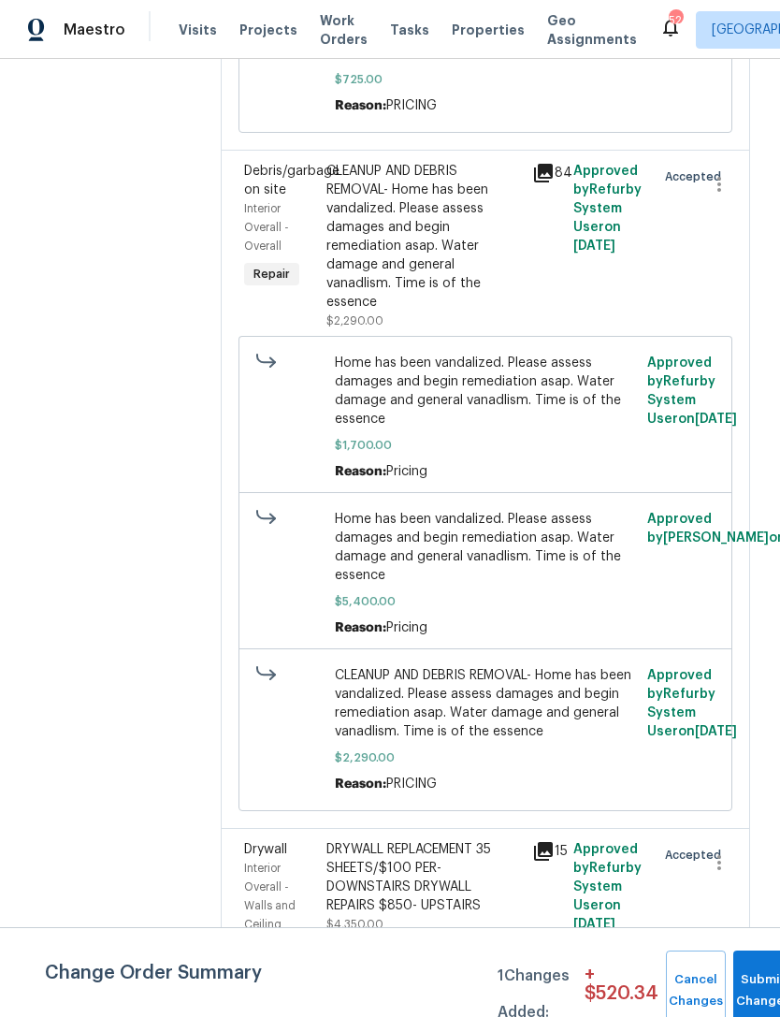
click at [553, 182] on icon at bounding box center [543, 173] width 19 height 19
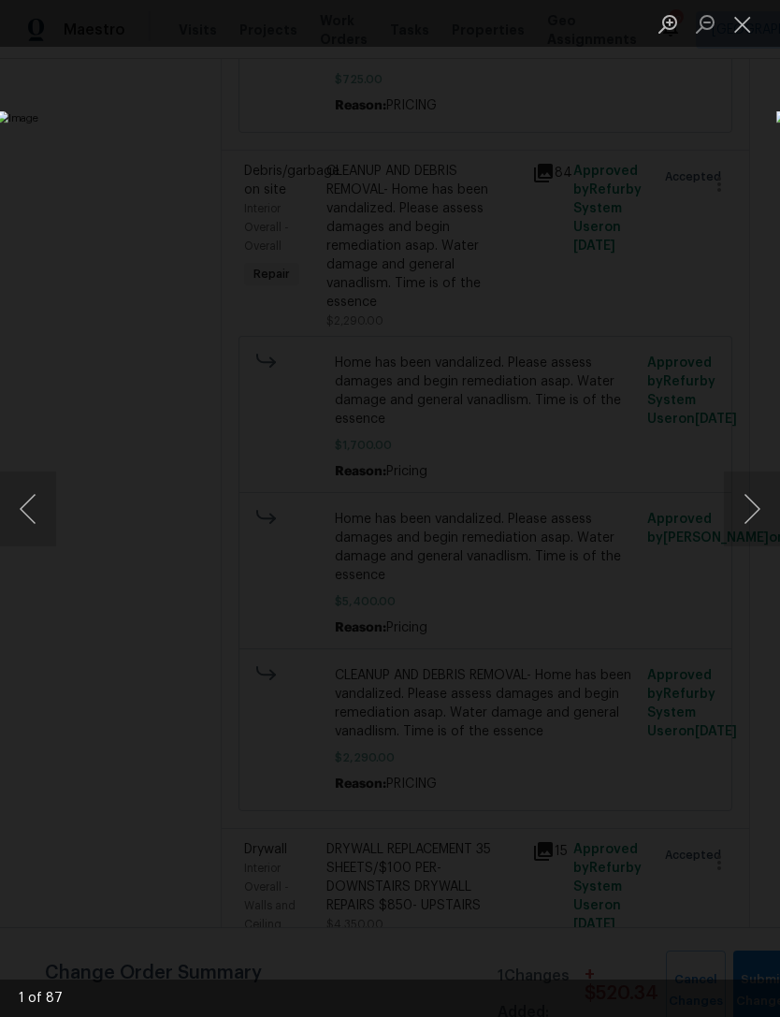
click at [747, 496] on button "Next image" at bounding box center [752, 509] width 56 height 75
click at [753, 492] on button "Next image" at bounding box center [752, 509] width 56 height 75
click at [747, 502] on button "Next image" at bounding box center [752, 509] width 56 height 75
click at [751, 508] on button "Next image" at bounding box center [752, 509] width 56 height 75
click at [756, 511] on button "Next image" at bounding box center [752, 509] width 56 height 75
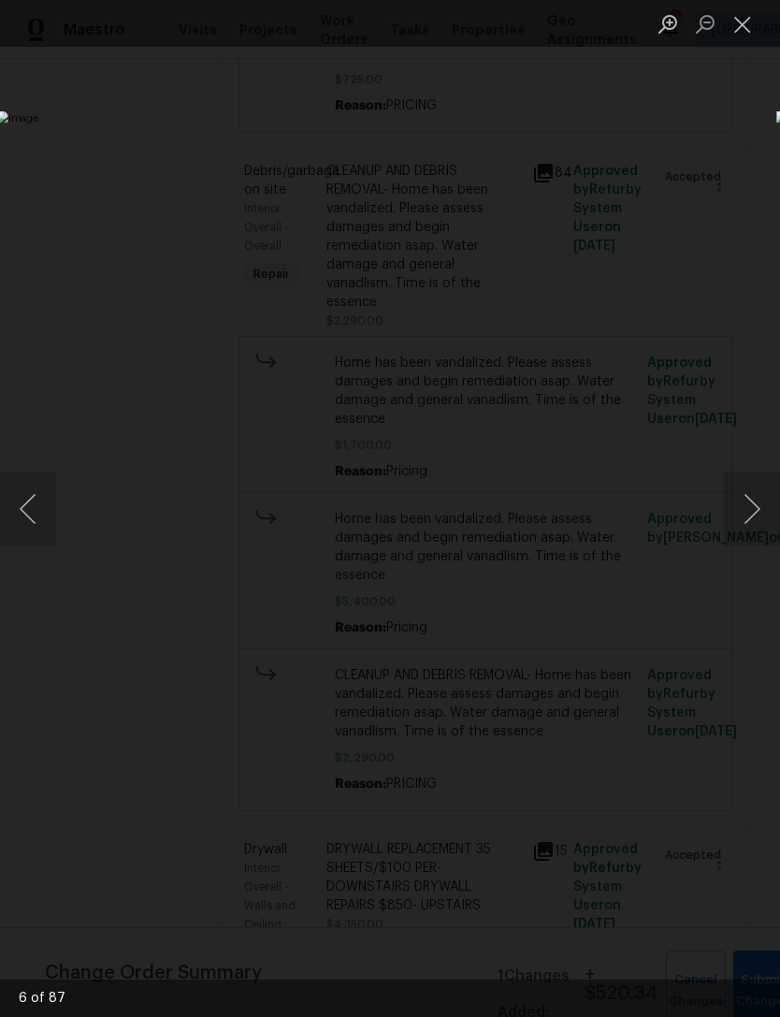
click at [759, 512] on button "Next image" at bounding box center [752, 509] width 56 height 75
click at [758, 514] on button "Next image" at bounding box center [752, 509] width 56 height 75
click at [748, 512] on button "Next image" at bounding box center [752, 509] width 56 height 75
click at [751, 517] on button "Next image" at bounding box center [752, 509] width 56 height 75
click at [753, 518] on button "Next image" at bounding box center [752, 509] width 56 height 75
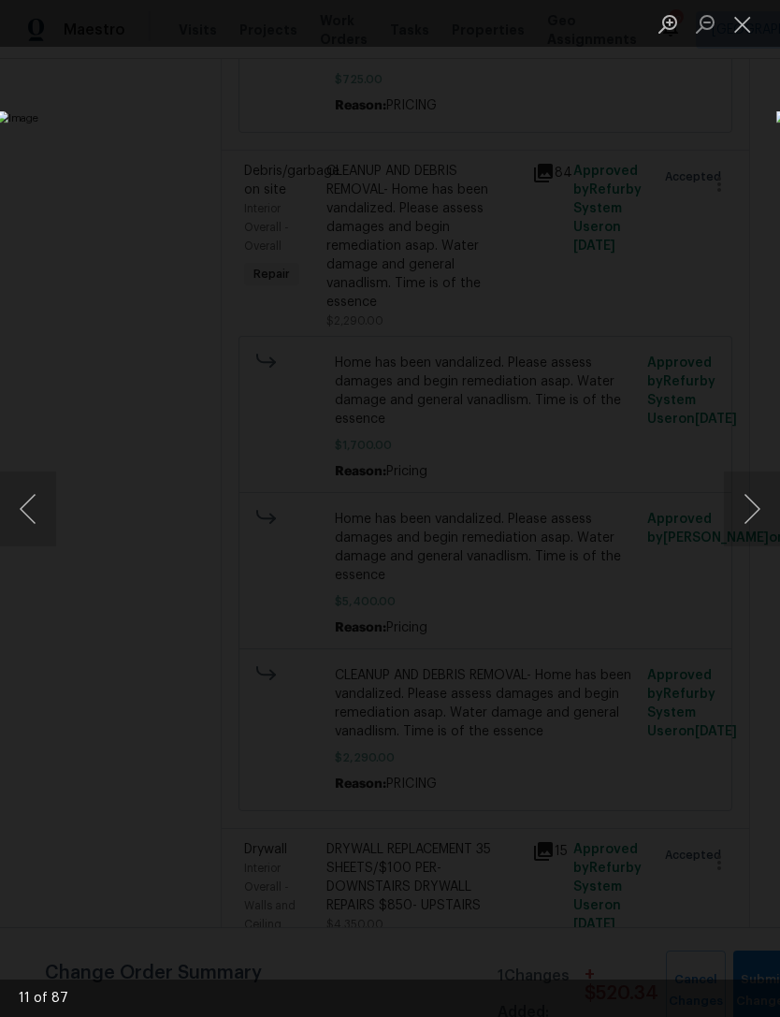
click at [755, 523] on button "Next image" at bounding box center [752, 509] width 56 height 75
click at [757, 514] on button "Next image" at bounding box center [752, 509] width 56 height 75
click at [755, 500] on button "Next image" at bounding box center [752, 509] width 56 height 75
click at [759, 508] on button "Next image" at bounding box center [752, 509] width 56 height 75
click at [758, 506] on button "Next image" at bounding box center [752, 509] width 56 height 75
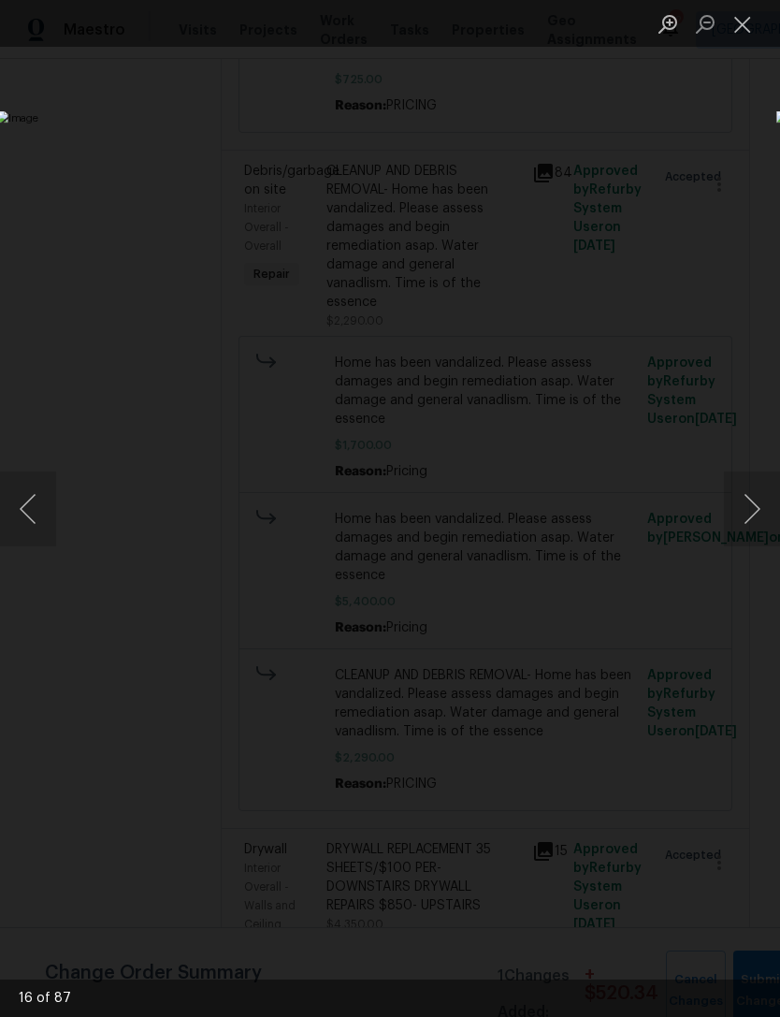
click at [758, 515] on button "Next image" at bounding box center [752, 509] width 56 height 75
click at [758, 514] on button "Next image" at bounding box center [752, 509] width 56 height 75
click at [758, 511] on button "Next image" at bounding box center [752, 509] width 56 height 75
click at [759, 517] on button "Next image" at bounding box center [752, 509] width 56 height 75
click at [758, 517] on button "Next image" at bounding box center [752, 509] width 56 height 75
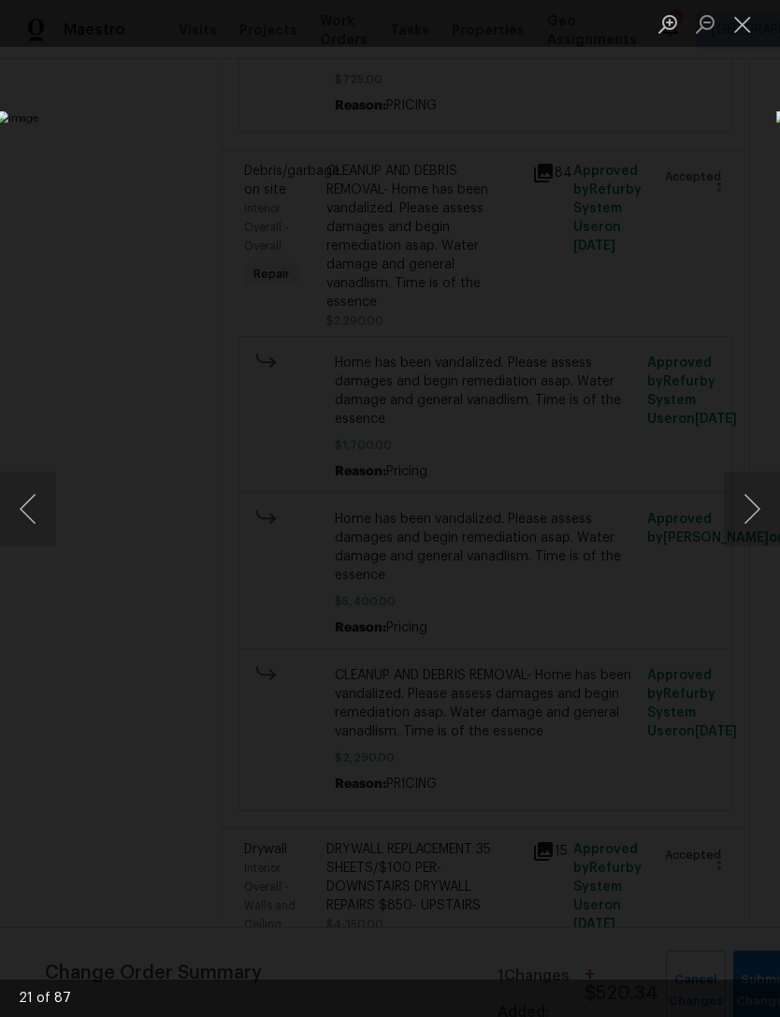
click at [759, 518] on button "Next image" at bounding box center [752, 509] width 56 height 75
click at [751, 516] on button "Next image" at bounding box center [752, 509] width 56 height 75
click at [758, 508] on button "Next image" at bounding box center [752, 509] width 56 height 75
click at [756, 511] on button "Next image" at bounding box center [752, 509] width 56 height 75
click at [758, 514] on button "Next image" at bounding box center [752, 509] width 56 height 75
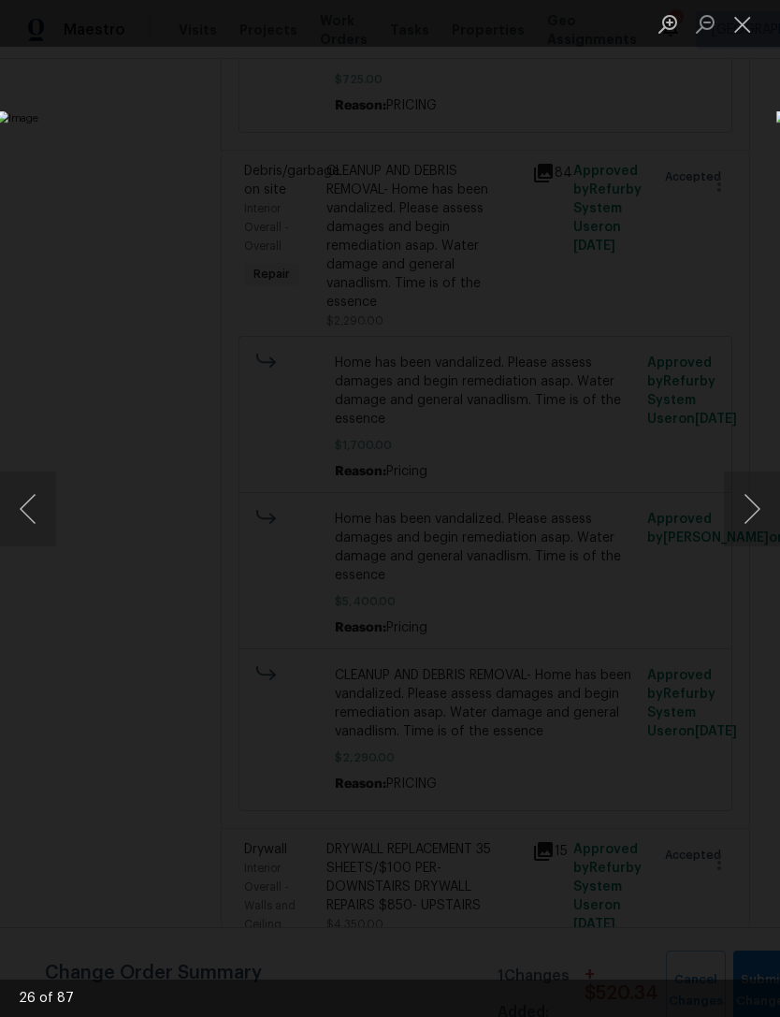
click at [752, 508] on button "Next image" at bounding box center [752, 509] width 56 height 75
click at [754, 514] on button "Next image" at bounding box center [752, 509] width 56 height 75
click at [757, 515] on button "Next image" at bounding box center [752, 509] width 56 height 75
click at [754, 507] on button "Next image" at bounding box center [752, 509] width 56 height 75
click at [755, 508] on button "Next image" at bounding box center [752, 509] width 56 height 75
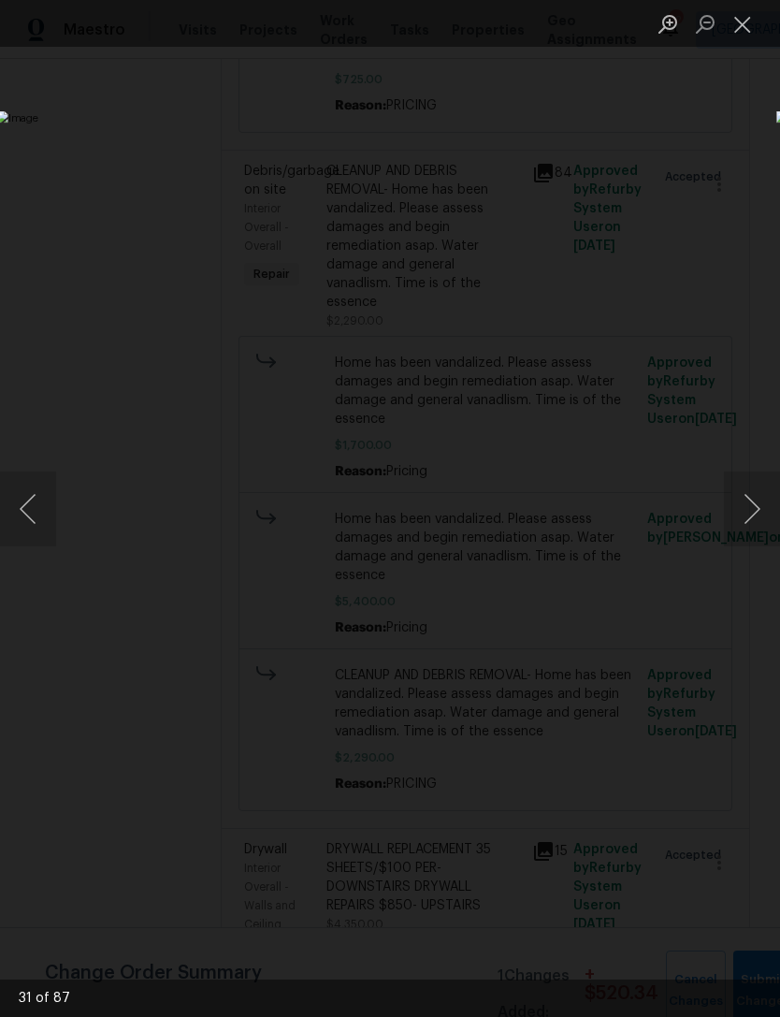
click at [758, 512] on button "Next image" at bounding box center [752, 509] width 56 height 75
click at [760, 514] on button "Next image" at bounding box center [752, 509] width 56 height 75
click at [758, 515] on button "Next image" at bounding box center [752, 509] width 56 height 75
click at [757, 516] on button "Next image" at bounding box center [752, 509] width 56 height 75
click at [755, 510] on button "Next image" at bounding box center [752, 509] width 56 height 75
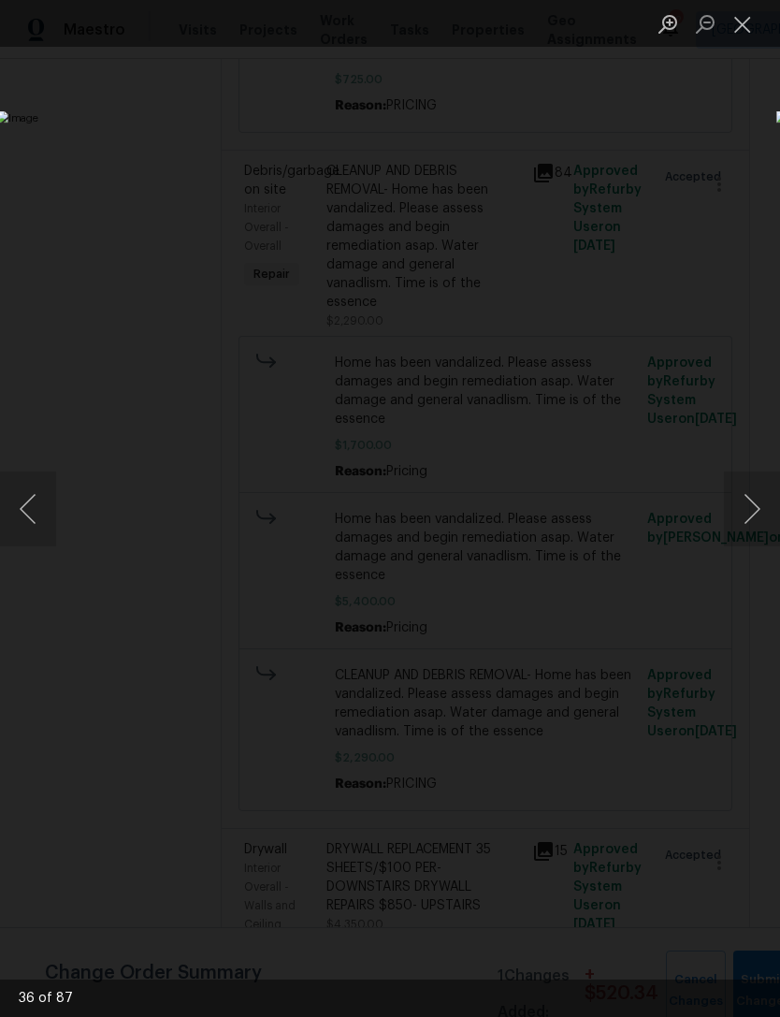
click at [758, 515] on button "Next image" at bounding box center [752, 509] width 56 height 75
click at [762, 510] on button "Next image" at bounding box center [752, 509] width 56 height 75
click at [762, 511] on button "Next image" at bounding box center [752, 509] width 56 height 75
click at [762, 506] on button "Next image" at bounding box center [752, 509] width 56 height 75
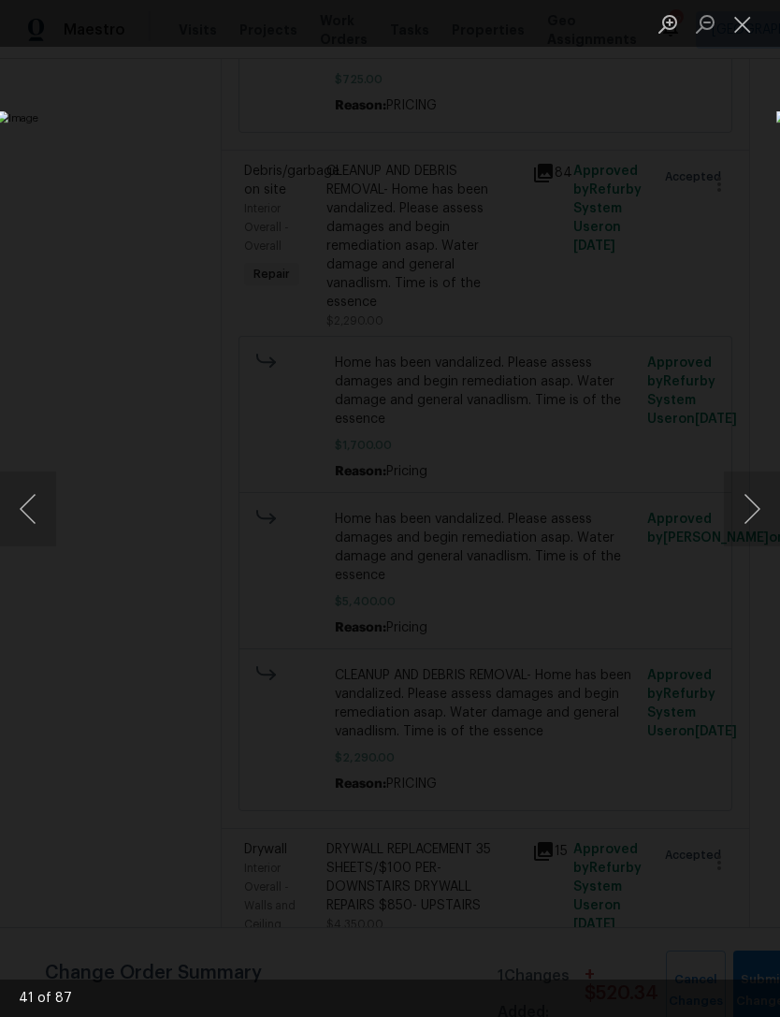
click at [762, 512] on button "Next image" at bounding box center [752, 509] width 56 height 75
click at [761, 509] on button "Next image" at bounding box center [752, 509] width 56 height 75
click at [754, 511] on button "Next image" at bounding box center [752, 509] width 56 height 75
click at [762, 515] on button "Next image" at bounding box center [752, 509] width 56 height 75
click at [762, 509] on button "Next image" at bounding box center [752, 509] width 56 height 75
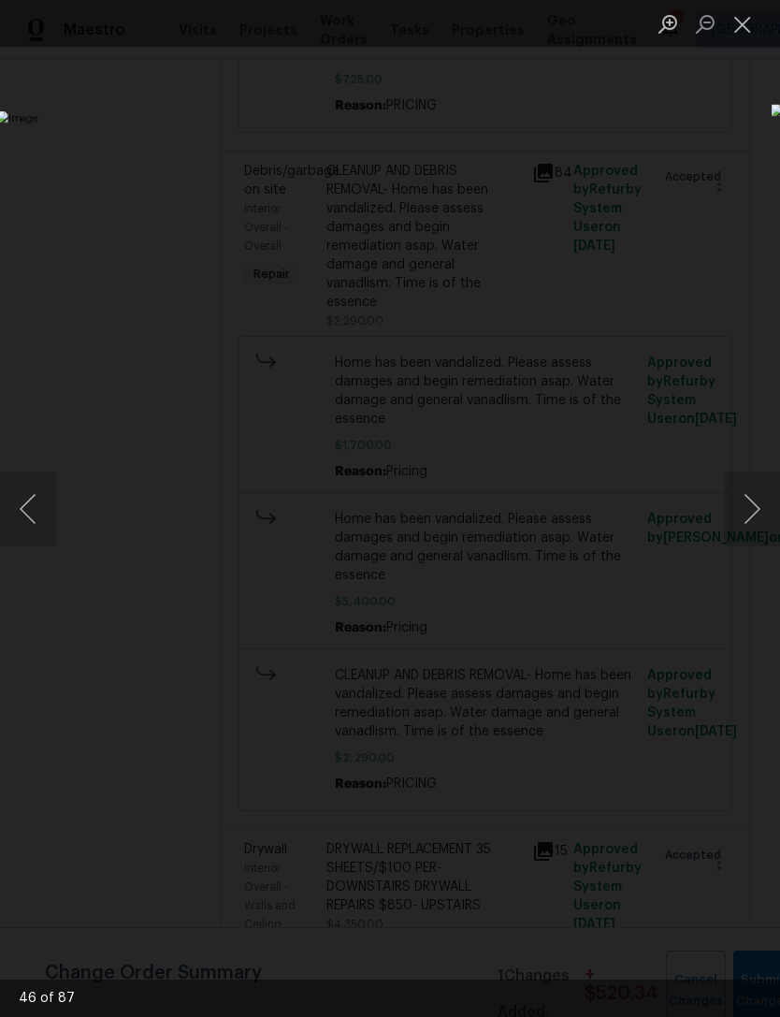
click at [762, 512] on button "Next image" at bounding box center [752, 509] width 56 height 75
click at [753, 509] on button "Next image" at bounding box center [752, 509] width 56 height 75
click at [759, 515] on button "Next image" at bounding box center [752, 509] width 56 height 75
click at [760, 515] on button "Next image" at bounding box center [752, 509] width 56 height 75
click at [761, 518] on button "Next image" at bounding box center [752, 509] width 56 height 75
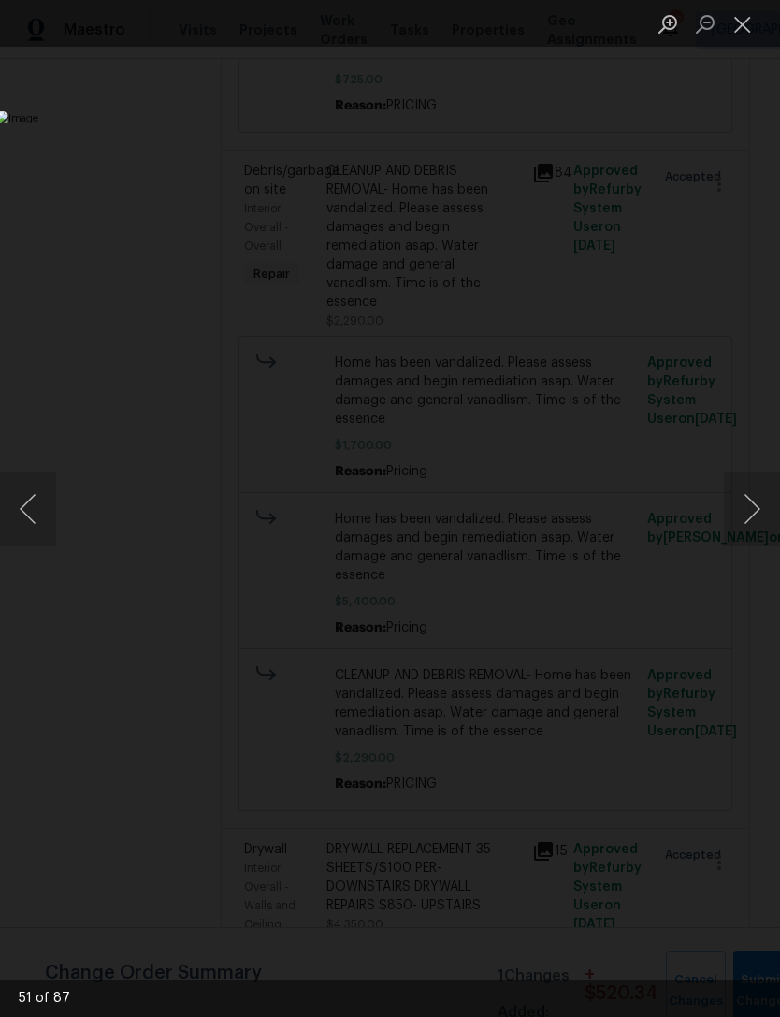
click at [760, 523] on button "Next image" at bounding box center [752, 509] width 56 height 75
click at [768, 525] on button "Next image" at bounding box center [752, 509] width 56 height 75
click at [762, 526] on button "Next image" at bounding box center [752, 509] width 56 height 75
click at [760, 514] on button "Next image" at bounding box center [752, 509] width 56 height 75
click at [762, 514] on button "Next image" at bounding box center [752, 509] width 56 height 75
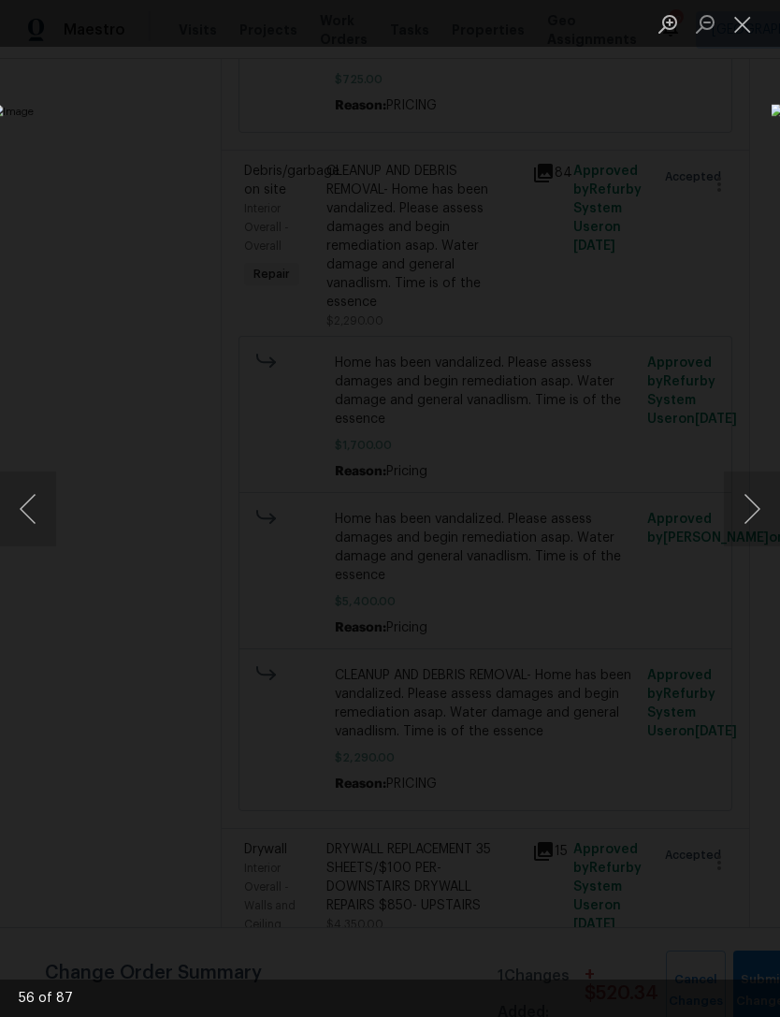
click at [762, 515] on button "Next image" at bounding box center [752, 509] width 56 height 75
click at [761, 517] on button "Next image" at bounding box center [752, 509] width 56 height 75
click at [762, 513] on button "Next image" at bounding box center [752, 509] width 56 height 75
click at [760, 512] on button "Next image" at bounding box center [752, 509] width 56 height 75
click at [760, 507] on button "Next image" at bounding box center [752, 509] width 56 height 75
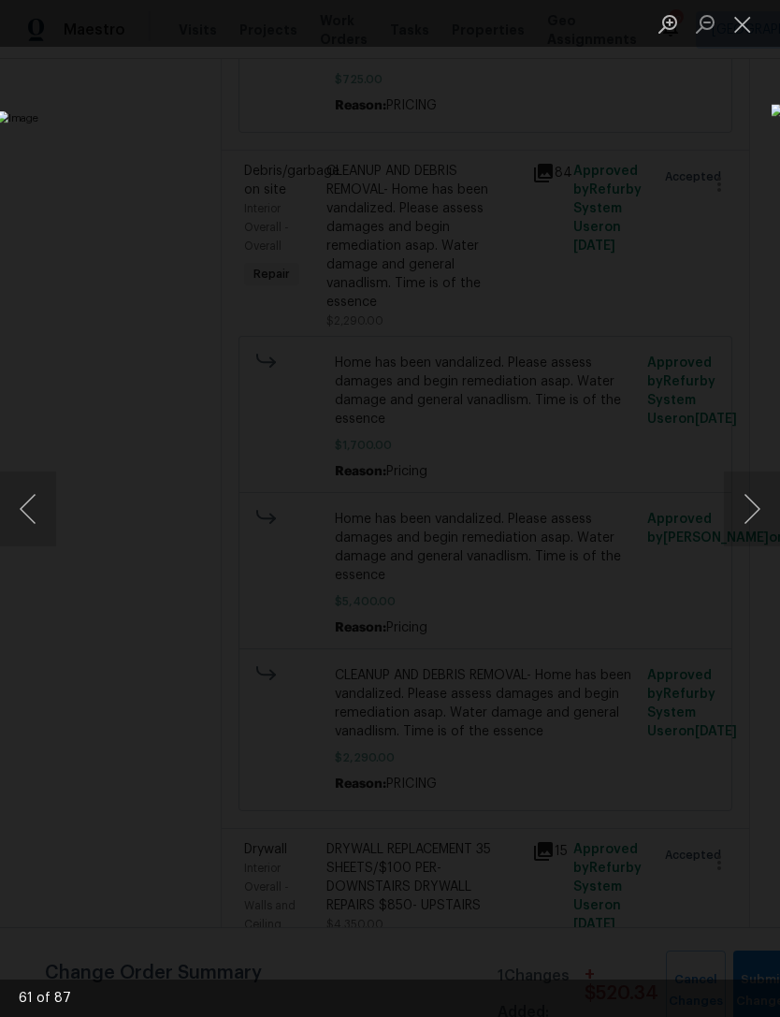
click at [756, 508] on button "Next image" at bounding box center [752, 509] width 56 height 75
click at [759, 507] on button "Next image" at bounding box center [752, 509] width 56 height 75
click at [762, 507] on button "Next image" at bounding box center [752, 509] width 56 height 75
click at [762, 505] on button "Next image" at bounding box center [752, 509] width 56 height 75
click at [761, 515] on button "Next image" at bounding box center [752, 509] width 56 height 75
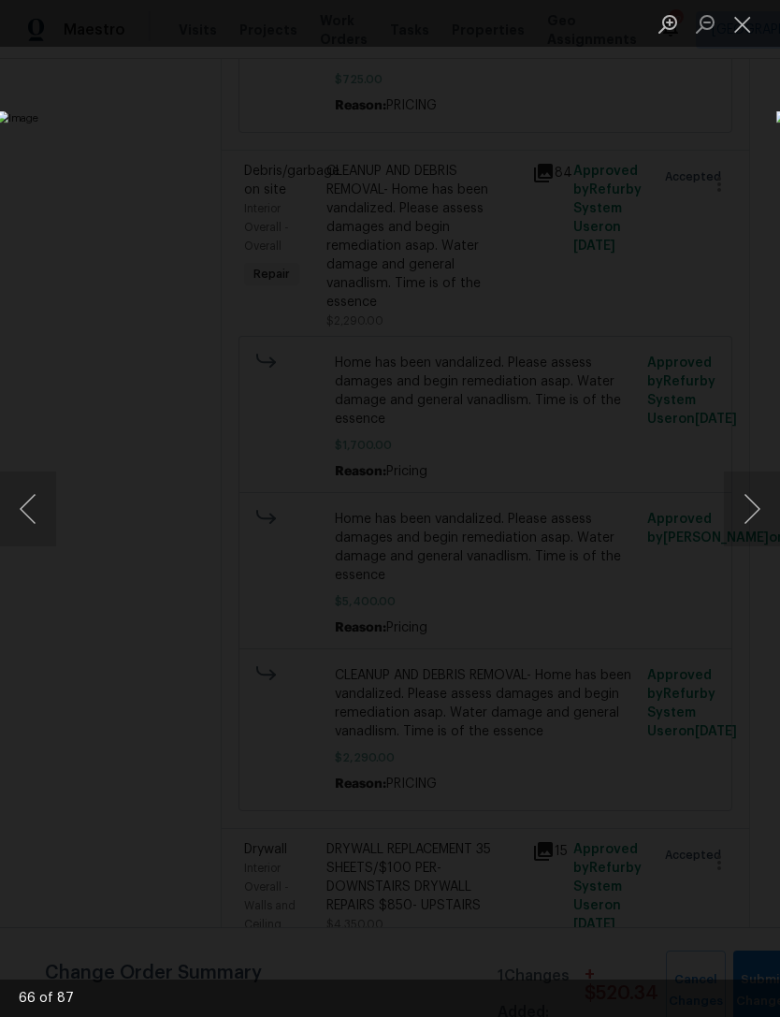
click at [762, 521] on button "Next image" at bounding box center [752, 509] width 56 height 75
click at [762, 525] on button "Next image" at bounding box center [752, 509] width 56 height 75
click at [761, 524] on button "Next image" at bounding box center [752, 509] width 56 height 75
click at [758, 506] on button "Next image" at bounding box center [752, 509] width 56 height 75
click at [762, 509] on button "Next image" at bounding box center [752, 509] width 56 height 75
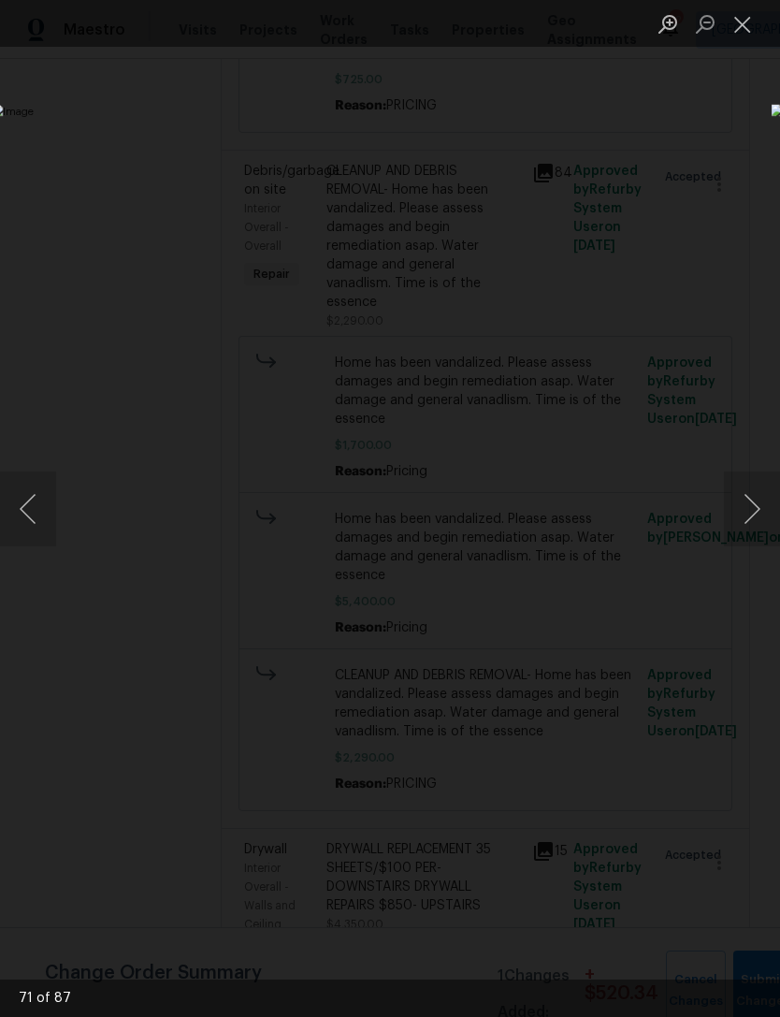
click at [762, 509] on button "Next image" at bounding box center [752, 509] width 56 height 75
click at [762, 513] on button "Next image" at bounding box center [752, 509] width 56 height 75
click at [767, 518] on button "Next image" at bounding box center [752, 509] width 56 height 75
click at [767, 524] on button "Next image" at bounding box center [752, 509] width 56 height 75
click at [741, 33] on button "Close lightbox" at bounding box center [742, 23] width 37 height 33
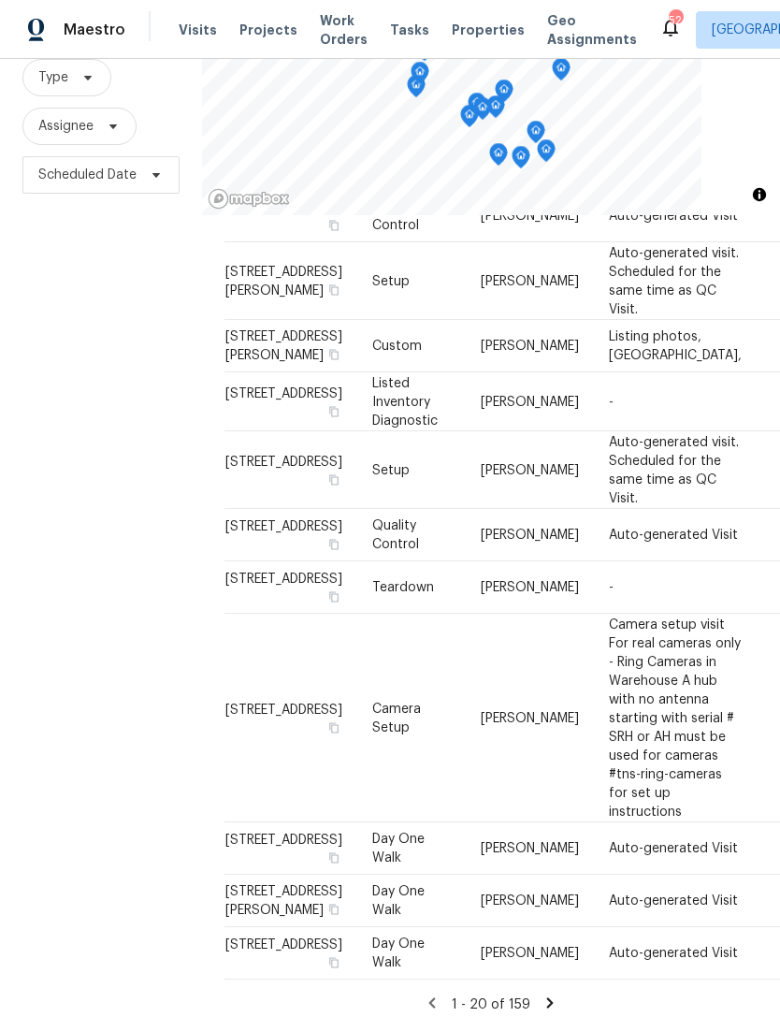
scroll to position [60, 0]
click at [554, 994] on icon at bounding box center [550, 1002] width 17 height 17
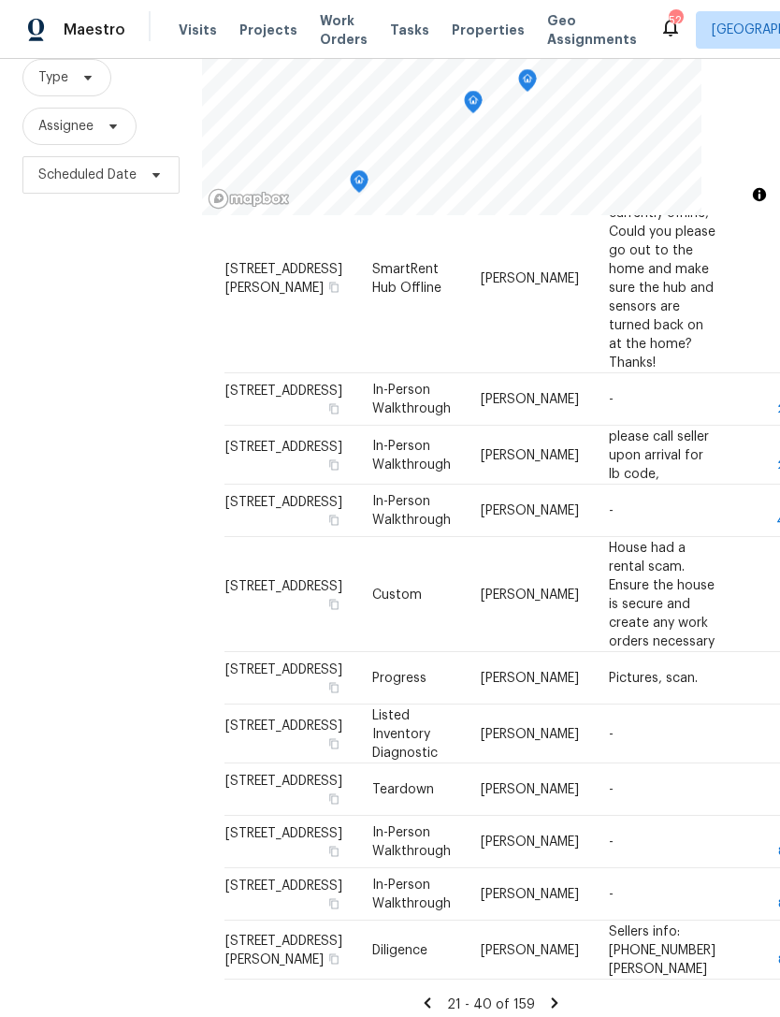
click at [569, 994] on div "21 - 40 of 159" at bounding box center [491, 1004] width 533 height 20
click at [562, 980] on div "Address Type Assignee Comments Scheduled Date ↑ 1006 Spacious Skies Ln, Durham,…" at bounding box center [491, 203] width 533 height 1621
click at [546, 995] on icon at bounding box center [554, 1002] width 17 height 17
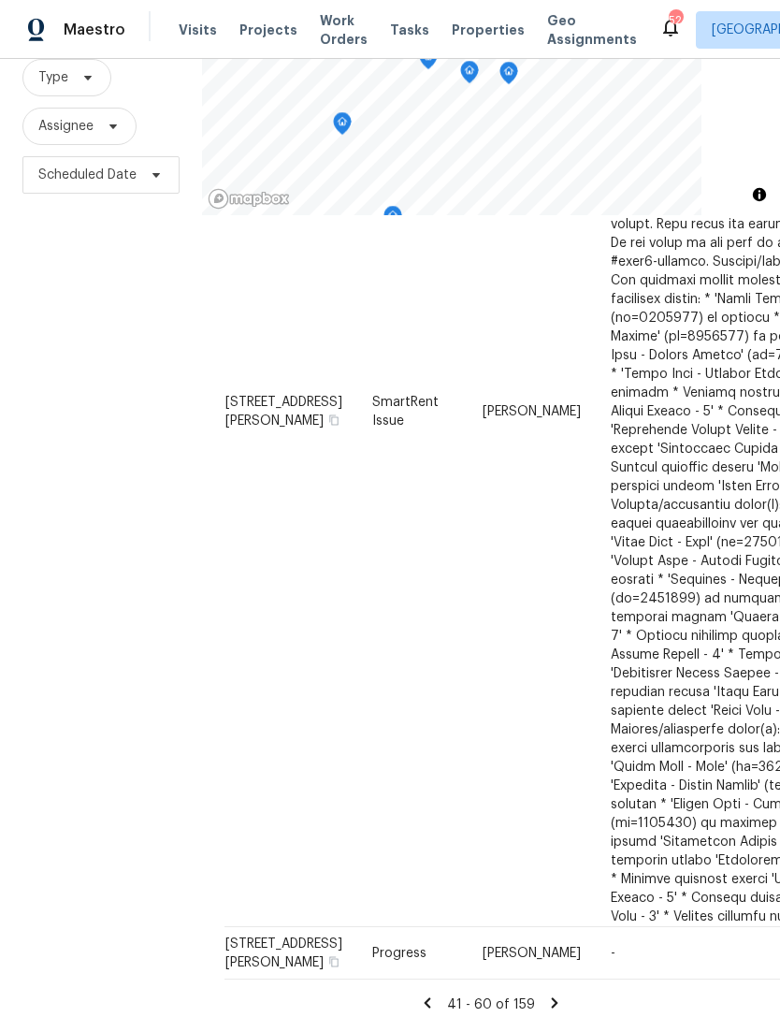
click at [563, 994] on div "41 - 60 of 159" at bounding box center [491, 1004] width 533 height 20
click at [559, 994] on icon at bounding box center [554, 1002] width 17 height 17
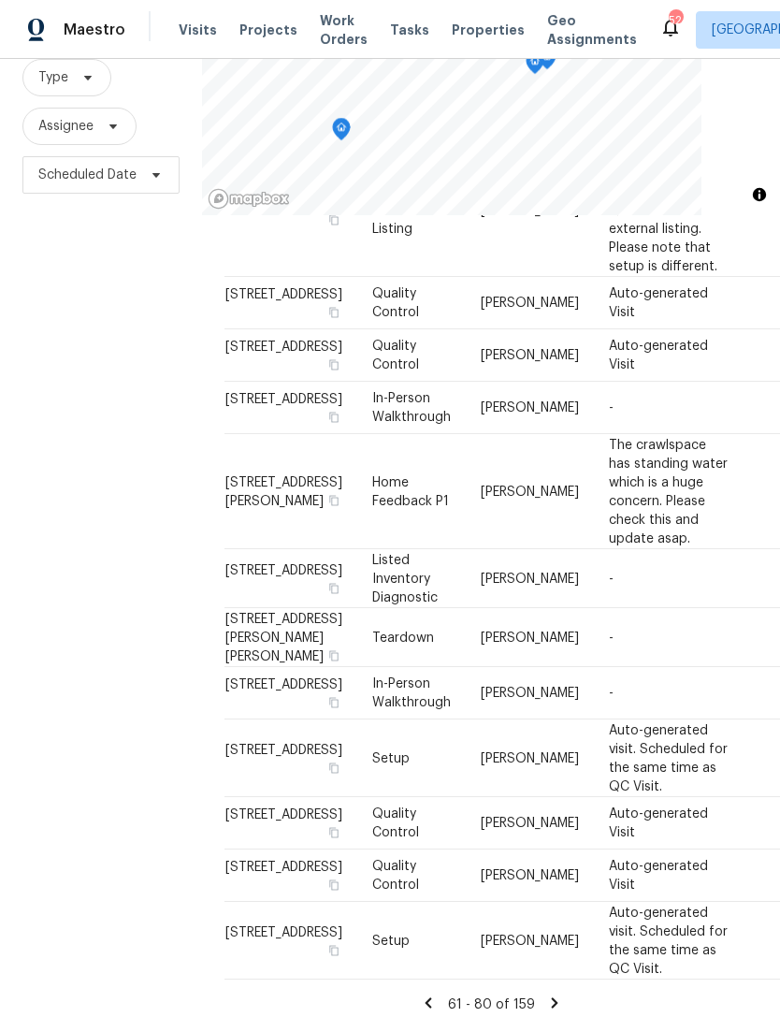
click at [559, 994] on icon at bounding box center [554, 1002] width 17 height 17
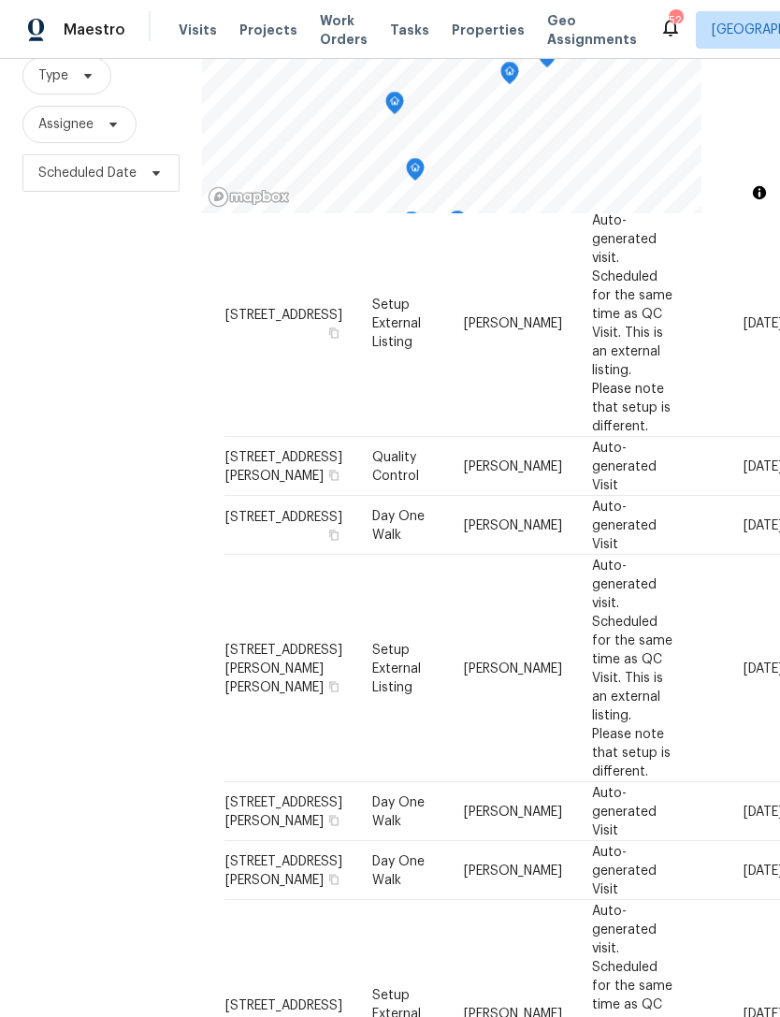
scroll to position [181, 0]
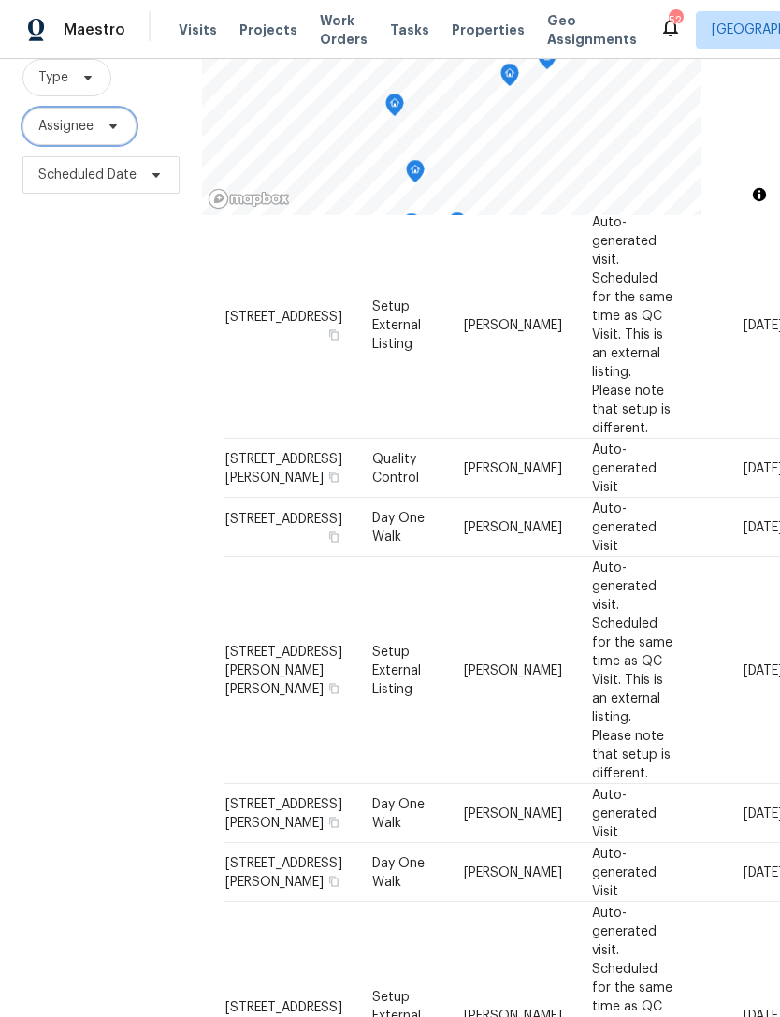
click at [56, 128] on span "Assignee" at bounding box center [65, 126] width 55 height 19
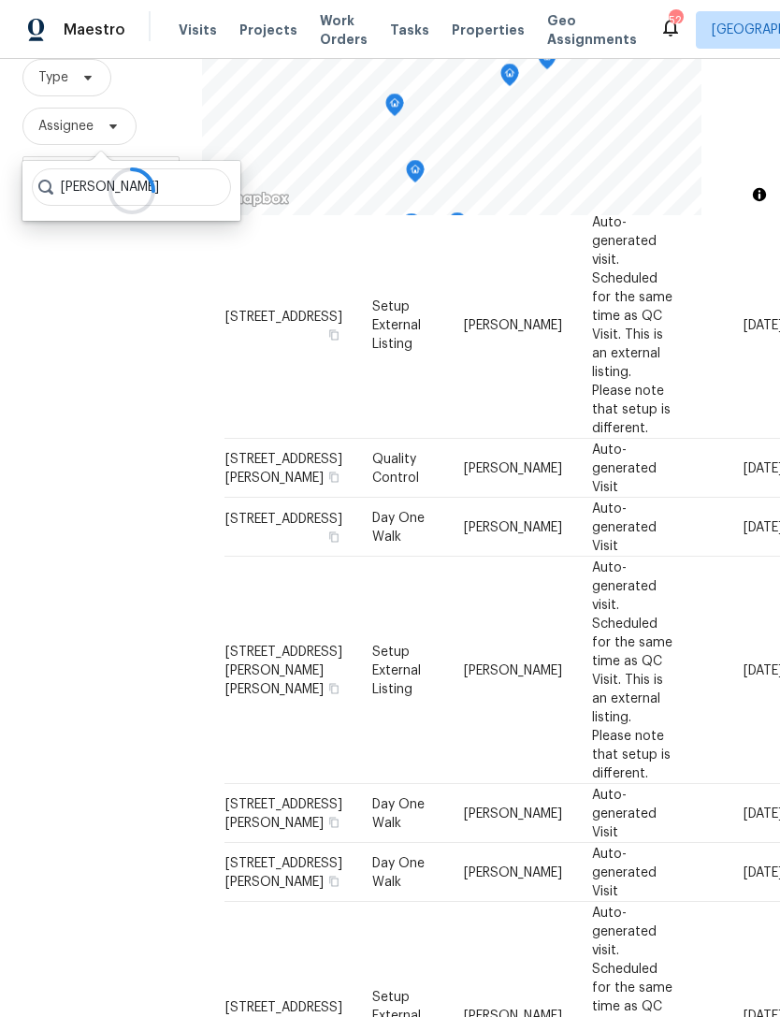
type input "Preston sexton"
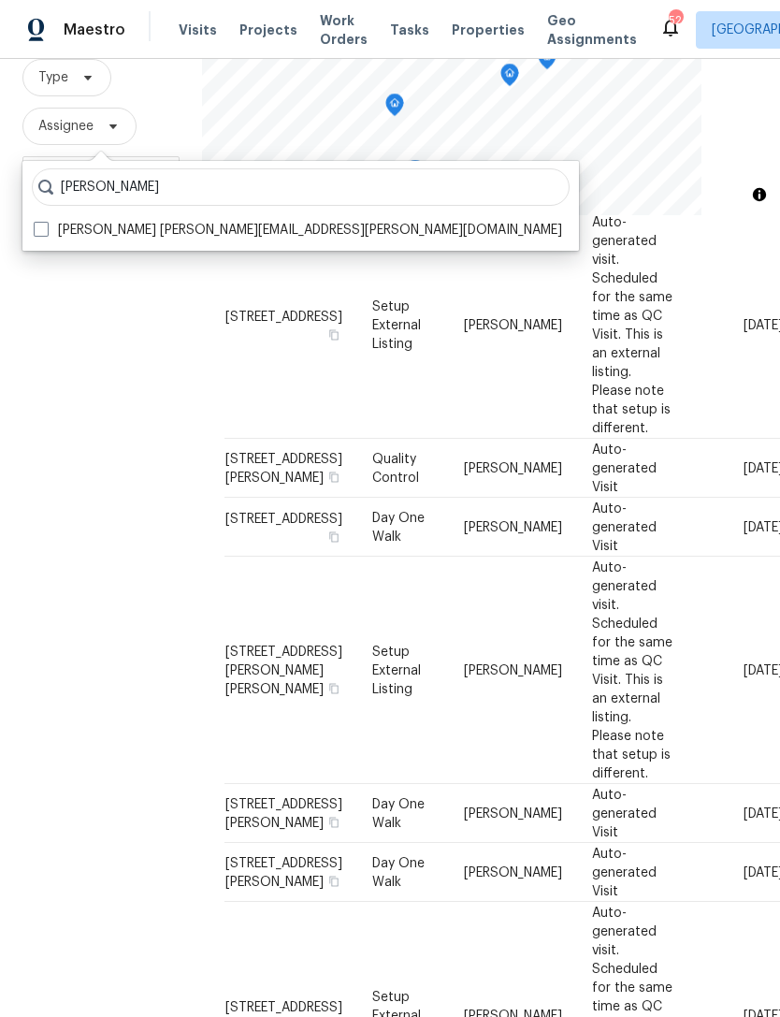
click at [171, 236] on label "Preston Sexton preston.sexton@opendoor.com" at bounding box center [298, 230] width 529 height 19
click at [46, 233] on input "Preston Sexton preston.sexton@opendoor.com" at bounding box center [40, 227] width 12 height 12
checkbox input "true"
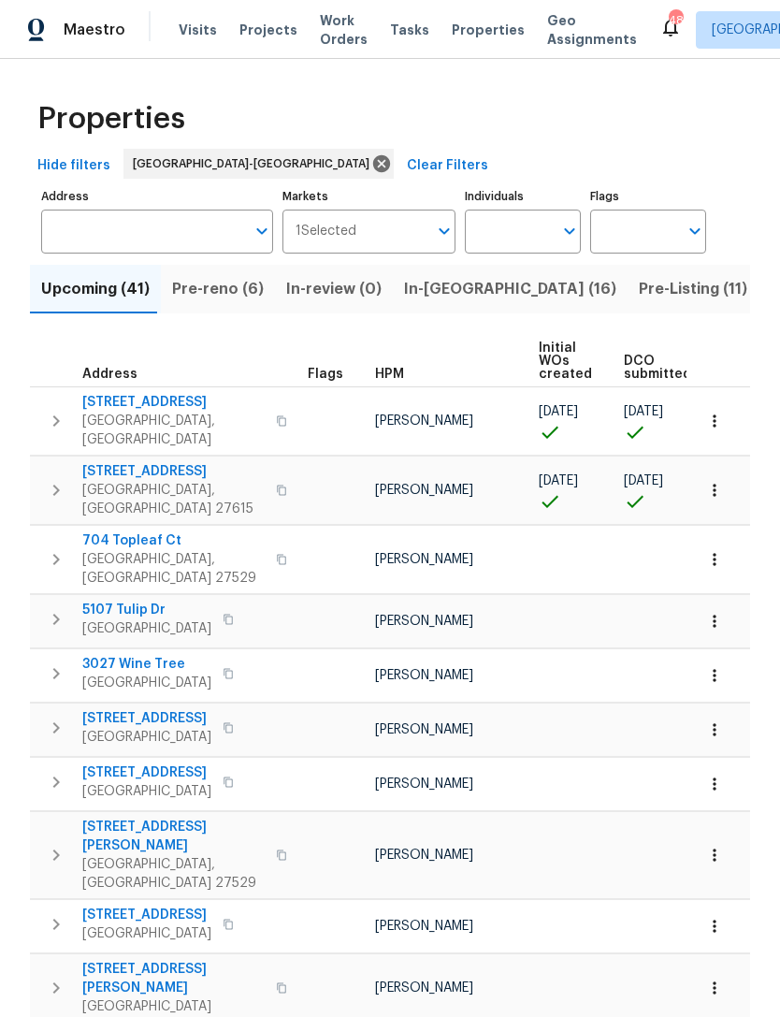
click at [442, 288] on span "In-[GEOGRAPHIC_DATA] (16)" at bounding box center [510, 289] width 212 height 26
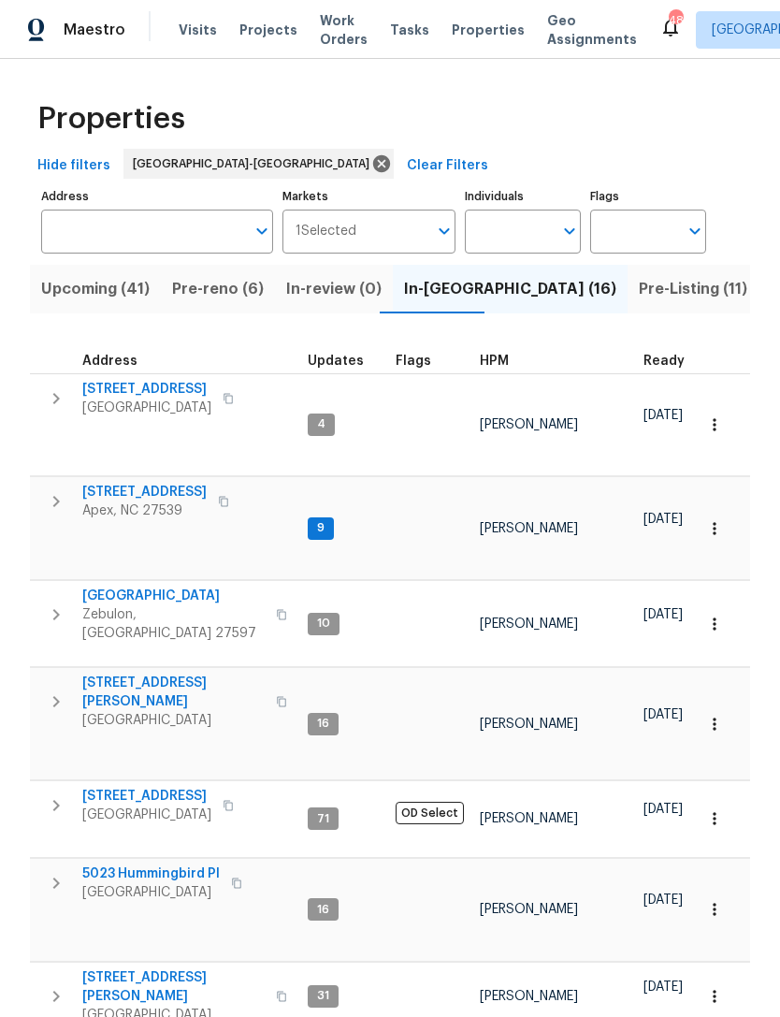
click at [639, 300] on span "Pre-Listing (11)" at bounding box center [693, 289] width 109 height 26
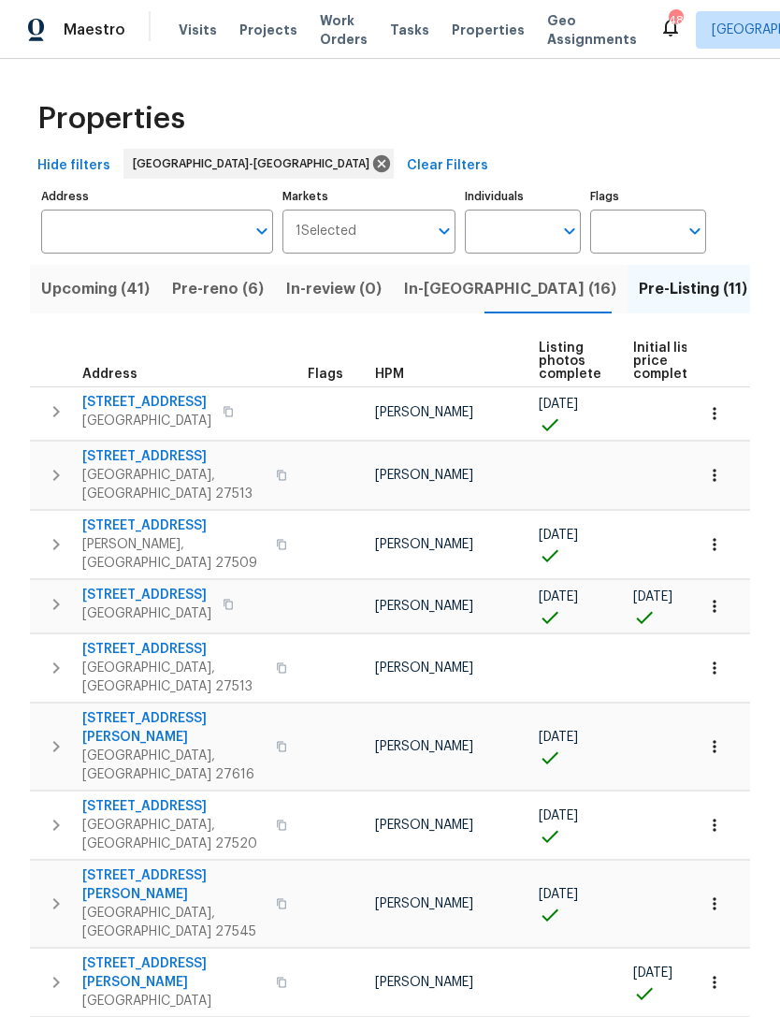
click at [198, 284] on span "Pre-reno (6)" at bounding box center [218, 289] width 92 height 26
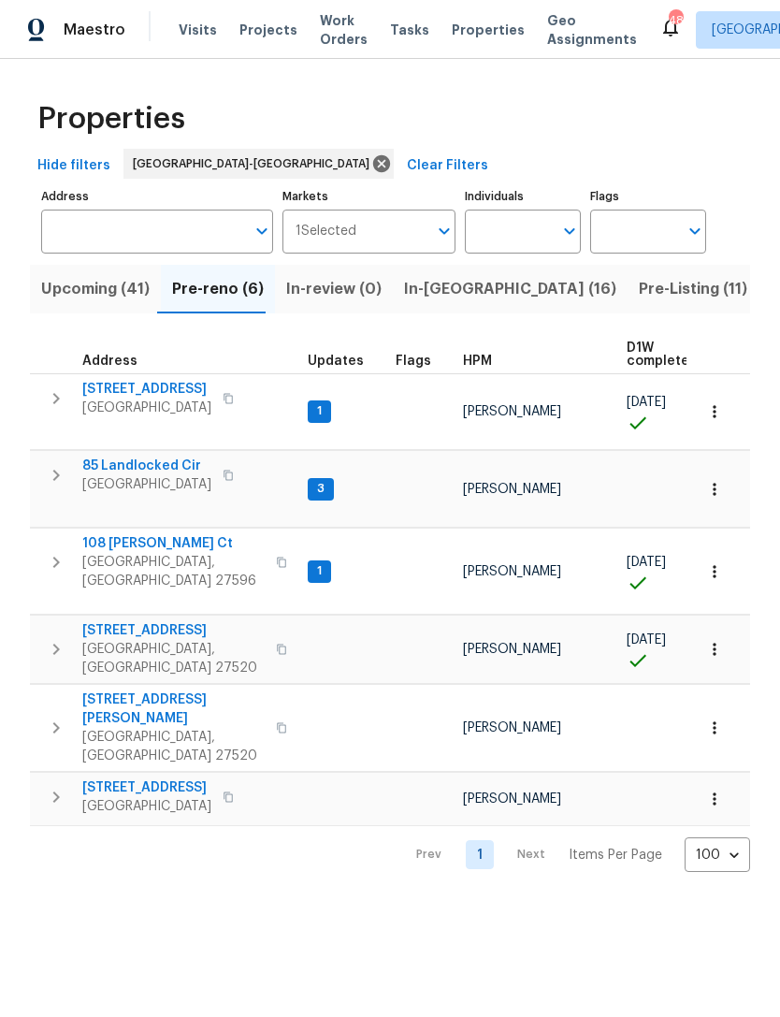
click at [86, 288] on span "Upcoming (41)" at bounding box center [95, 289] width 109 height 26
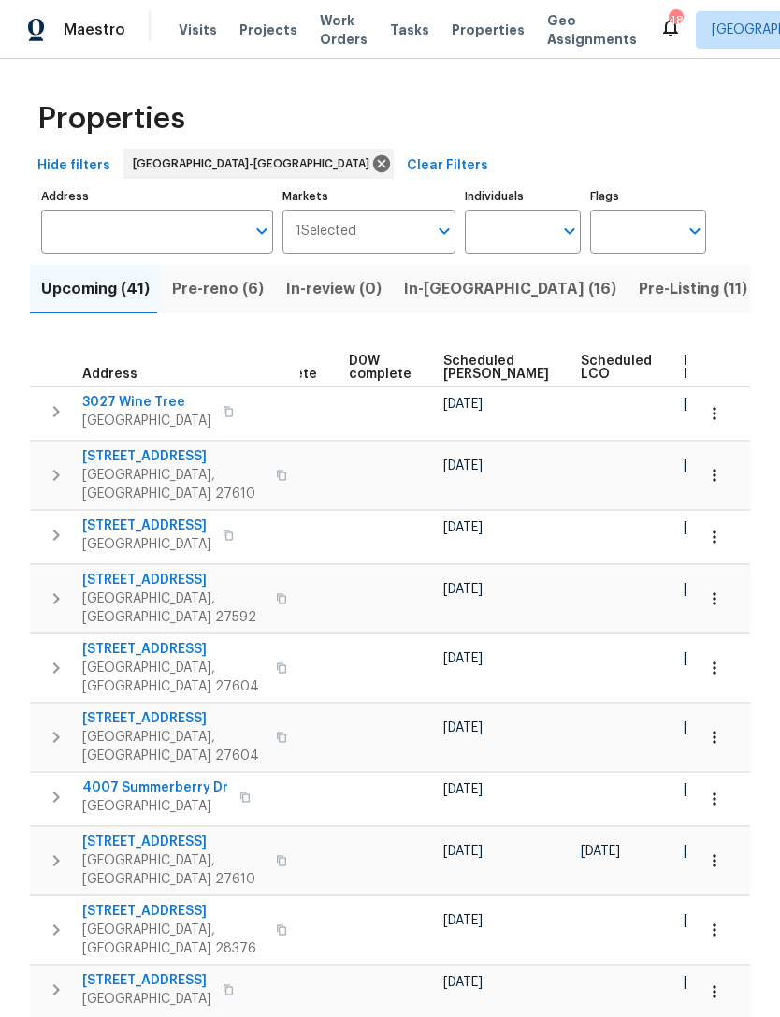
scroll to position [0, 471]
click at [457, 371] on span "Scheduled COE" at bounding box center [495, 368] width 106 height 26
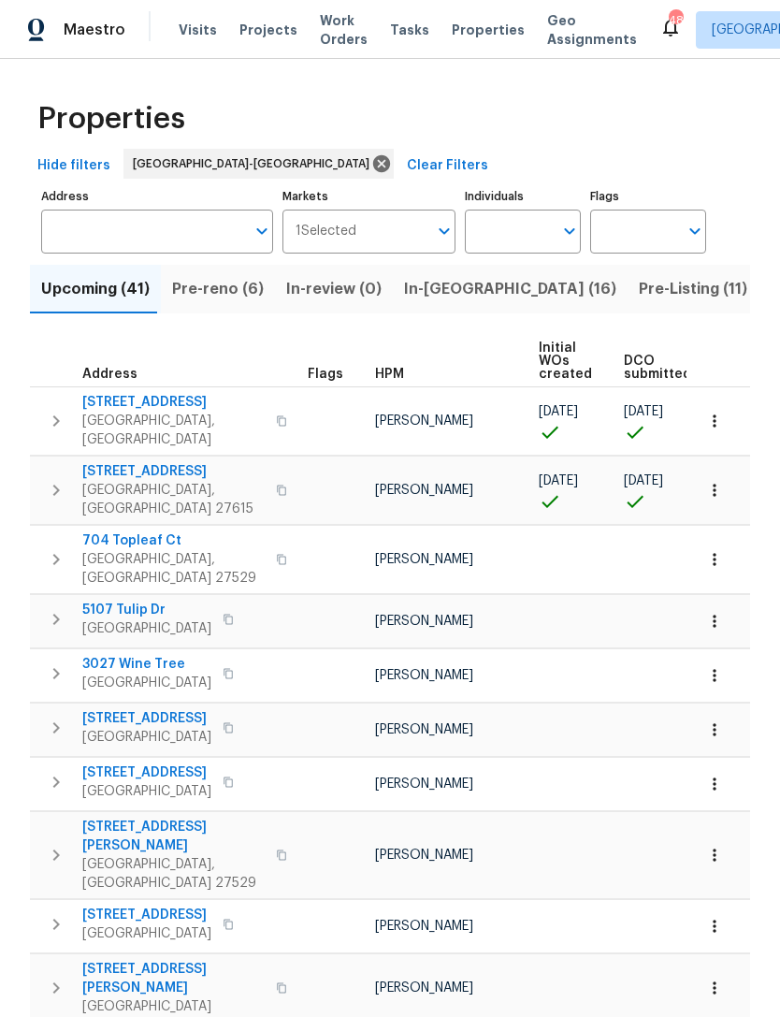
click at [129, 464] on span "6608 Orford Ct" at bounding box center [173, 471] width 182 height 19
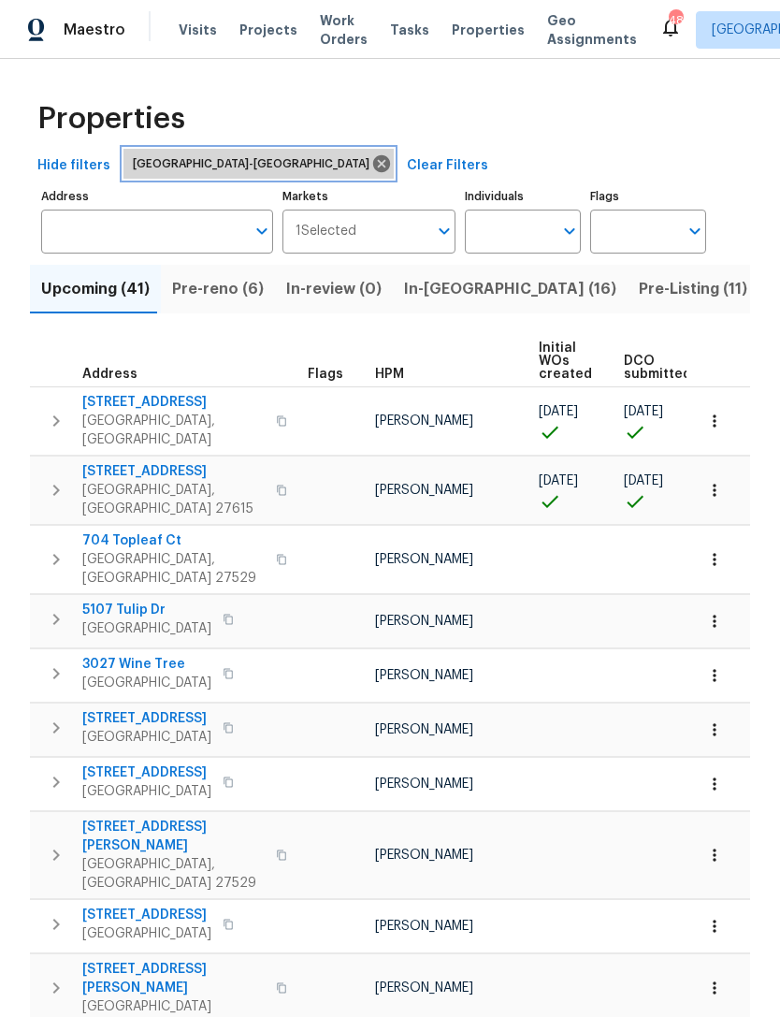
click at [371, 164] on icon at bounding box center [381, 163] width 21 height 21
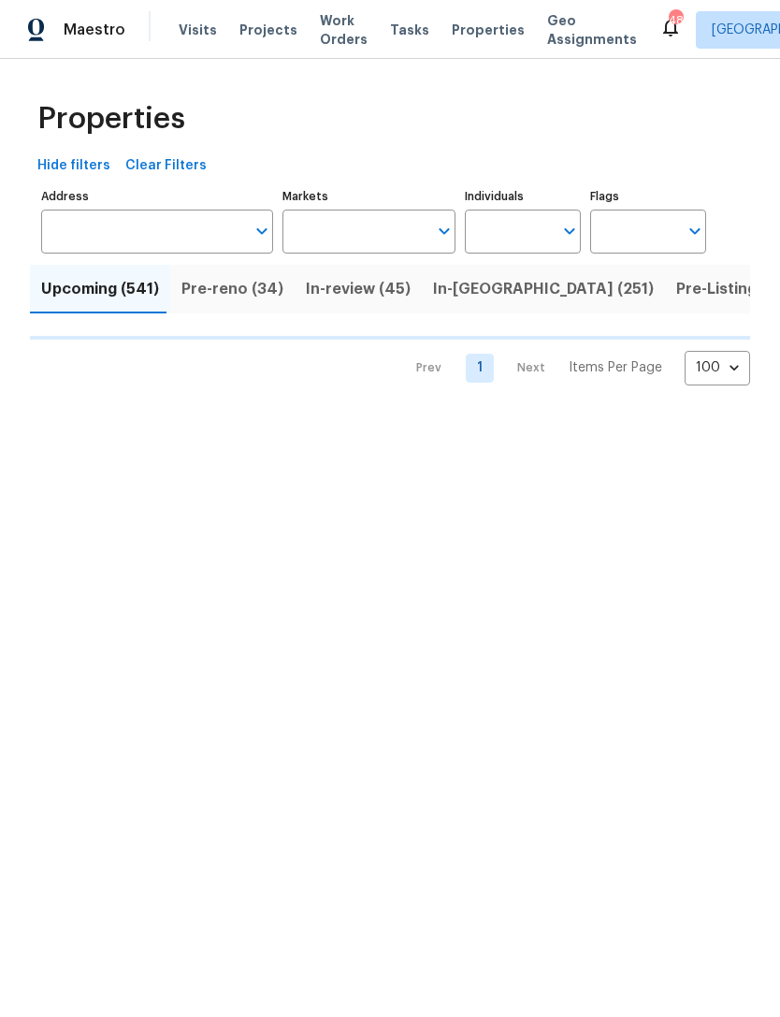
click at [327, 220] on input "Markets" at bounding box center [356, 232] width 146 height 44
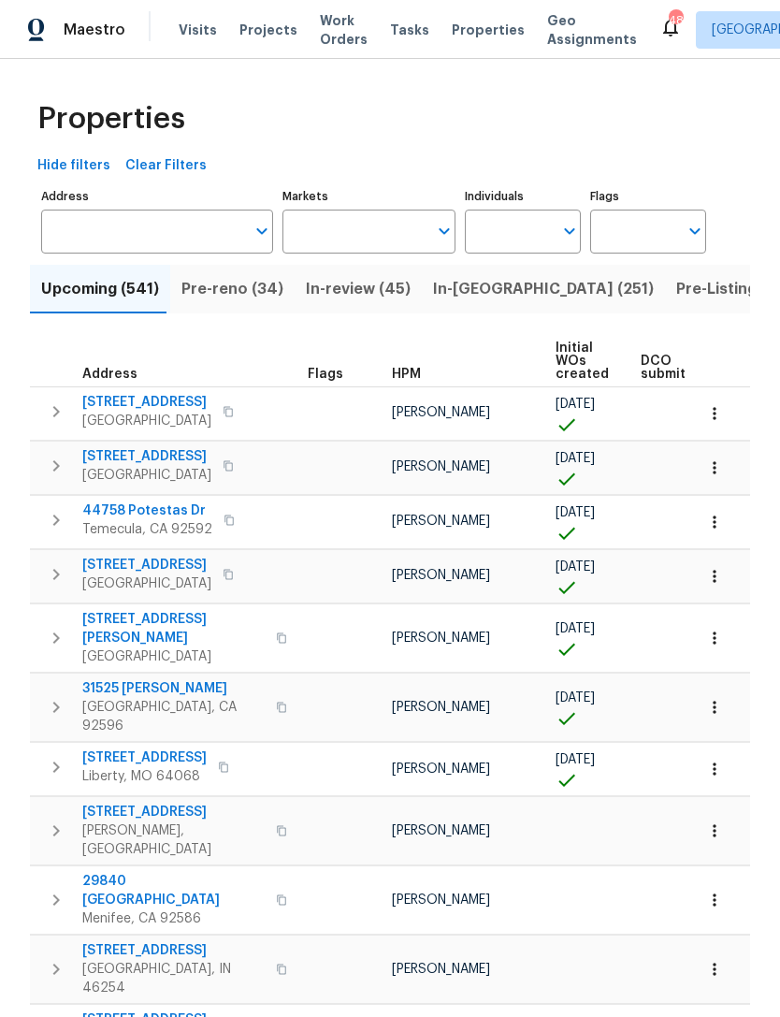
click at [349, 228] on input "Markets" at bounding box center [356, 232] width 146 height 44
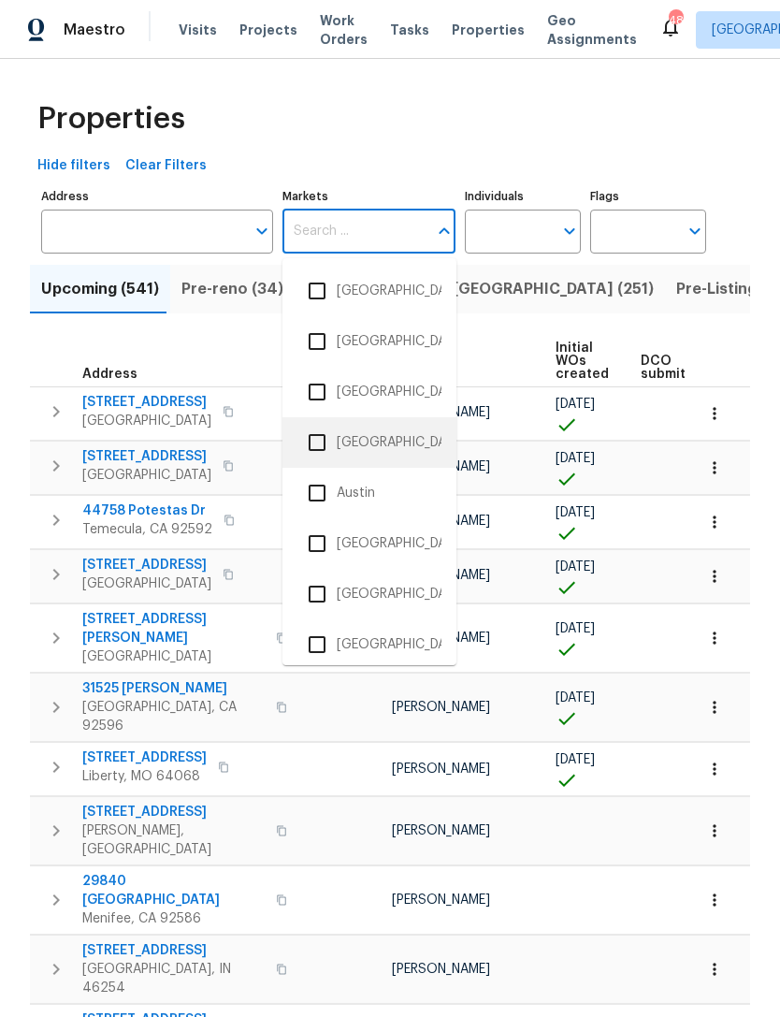
click at [352, 441] on li "Atlanta" at bounding box center [370, 442] width 144 height 39
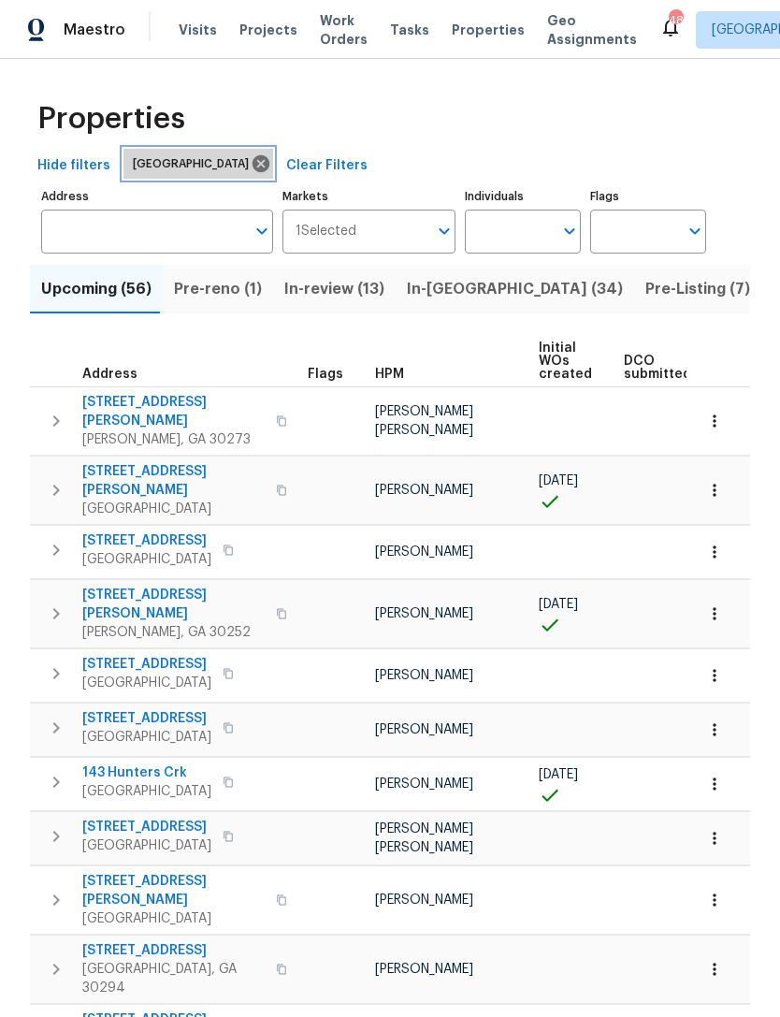
click at [251, 161] on icon at bounding box center [261, 163] width 21 height 21
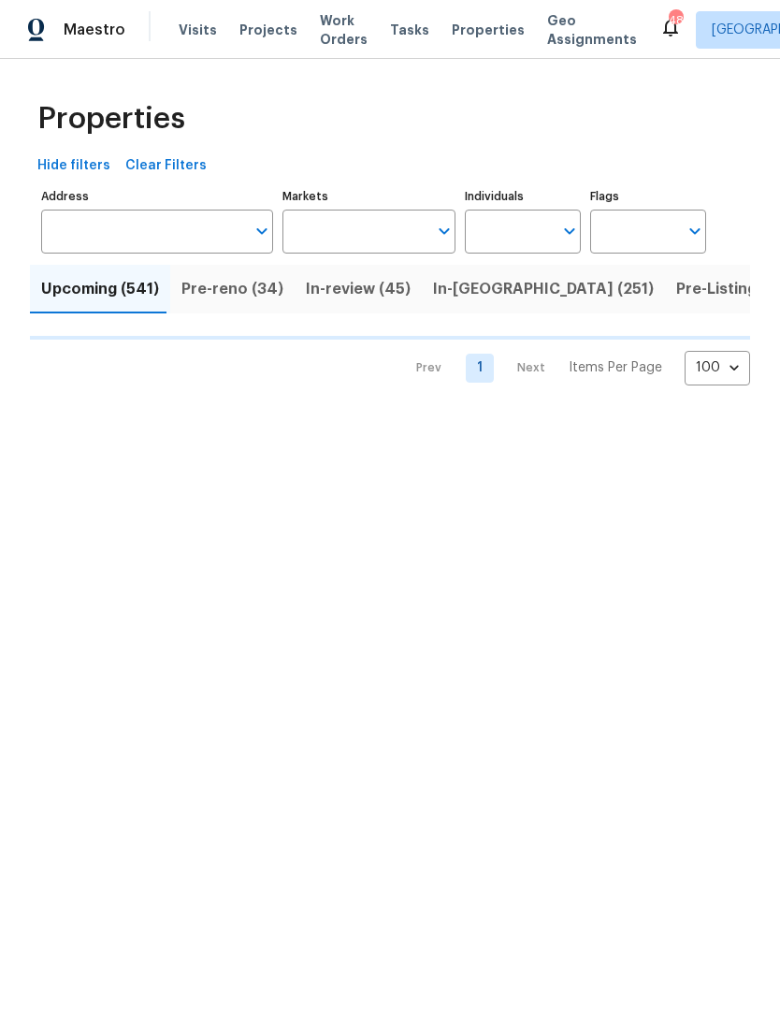
click at [309, 236] on input "Markets" at bounding box center [356, 232] width 146 height 44
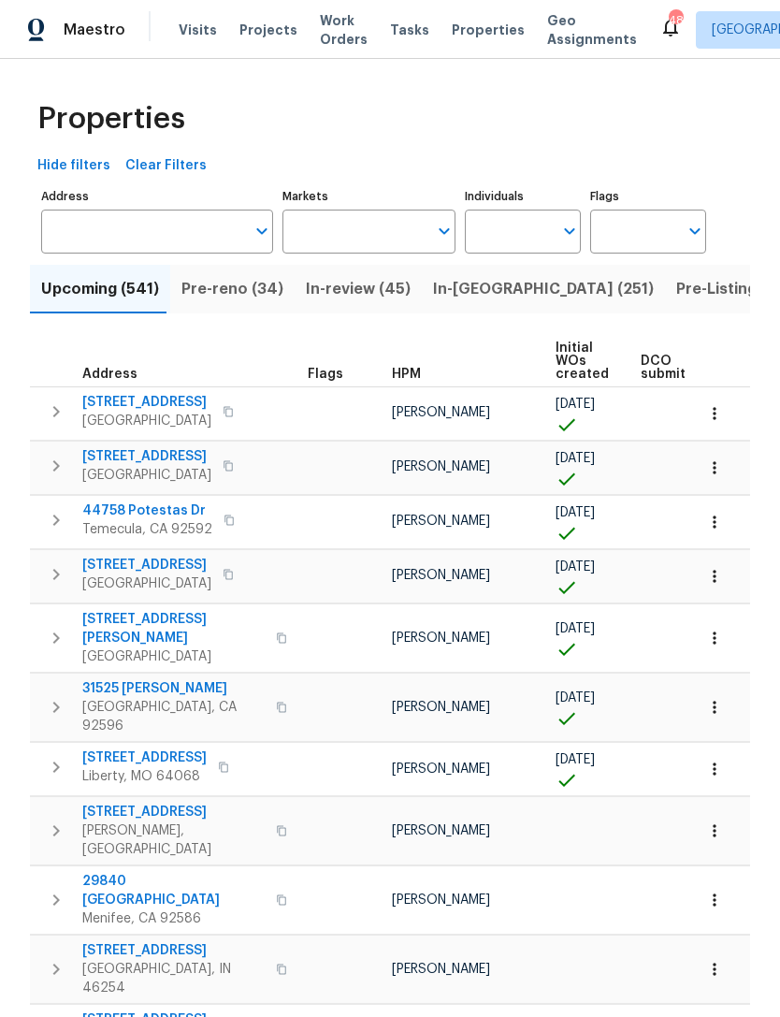
click at [352, 228] on input "Markets" at bounding box center [356, 232] width 146 height 44
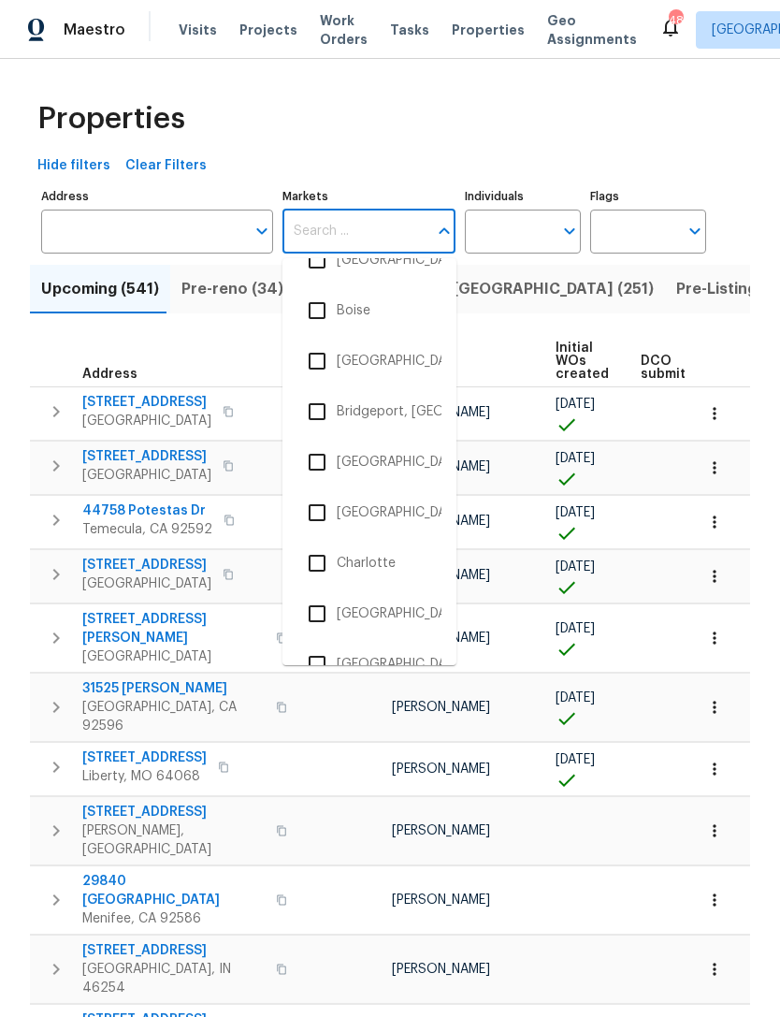
scroll to position [385, 0]
click at [416, 449] on li "Central California, CA" at bounding box center [370, 461] width 144 height 39
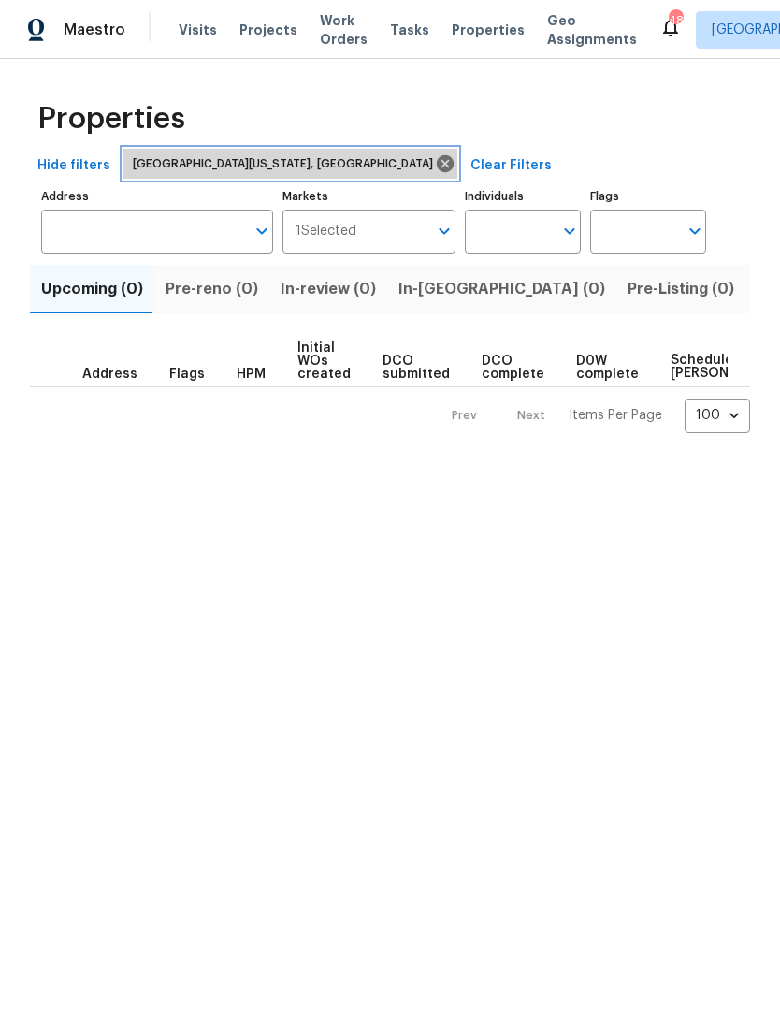
click at [435, 165] on icon at bounding box center [445, 163] width 21 height 21
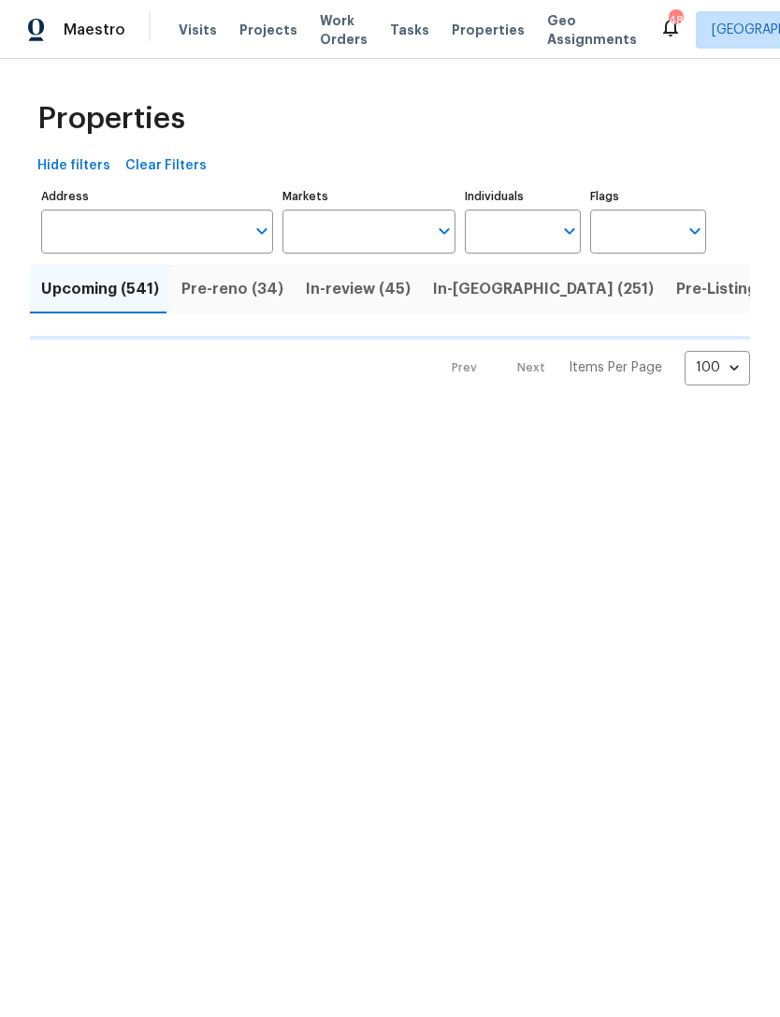
click at [345, 230] on input "Markets" at bounding box center [356, 232] width 146 height 44
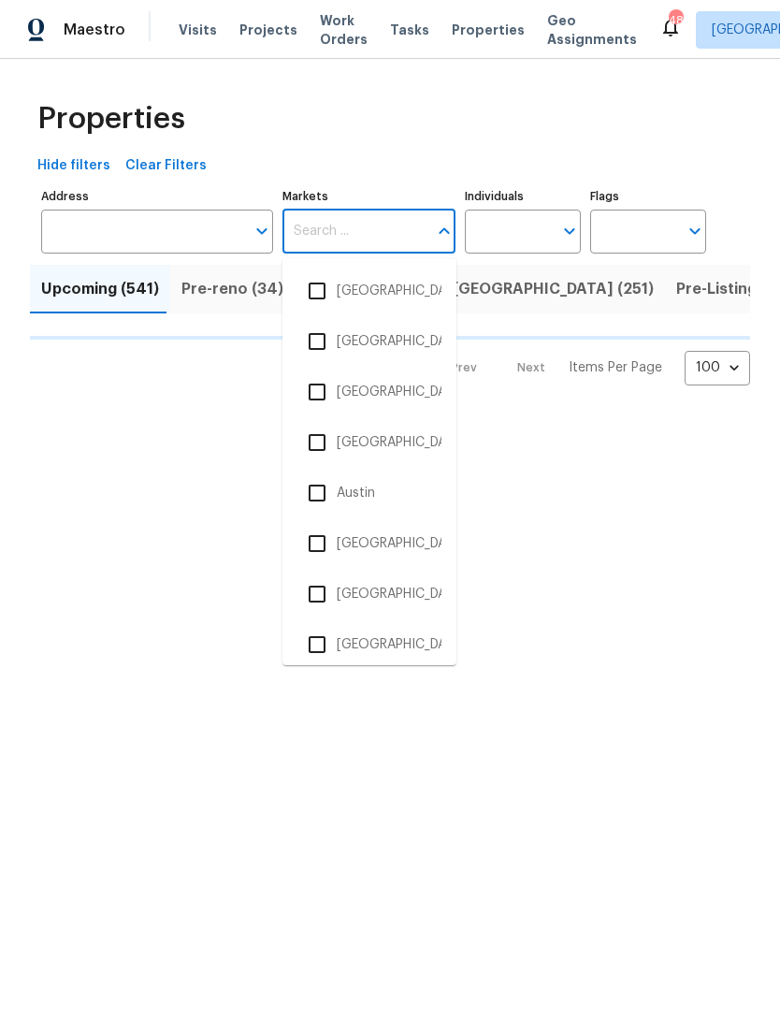
click at [407, 543] on li "Bakersfield, CA - Not Used - Dont Delete" at bounding box center [370, 543] width 144 height 39
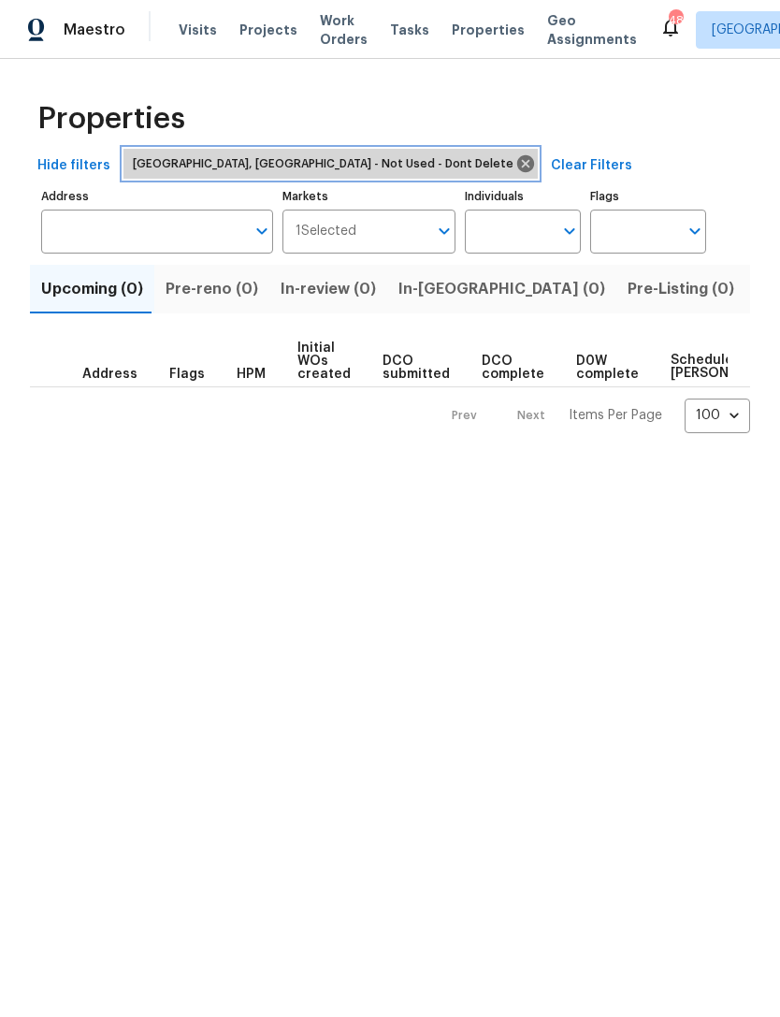
click at [517, 161] on icon at bounding box center [525, 163] width 17 height 17
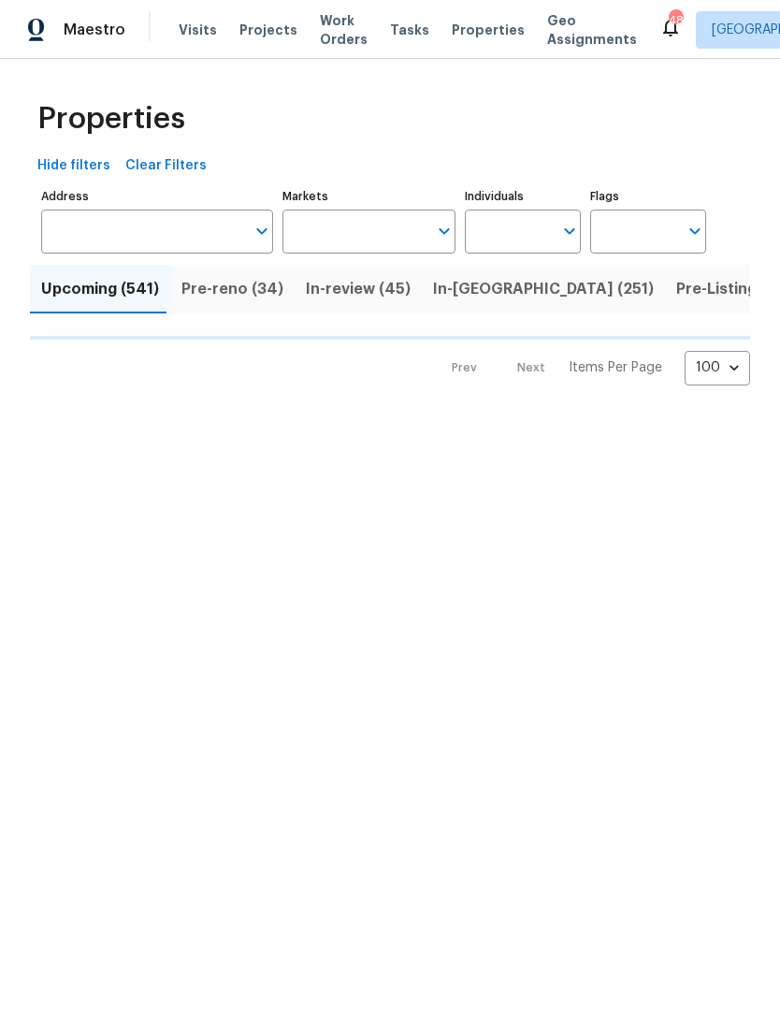
click at [373, 230] on input "Markets" at bounding box center [356, 232] width 146 height 44
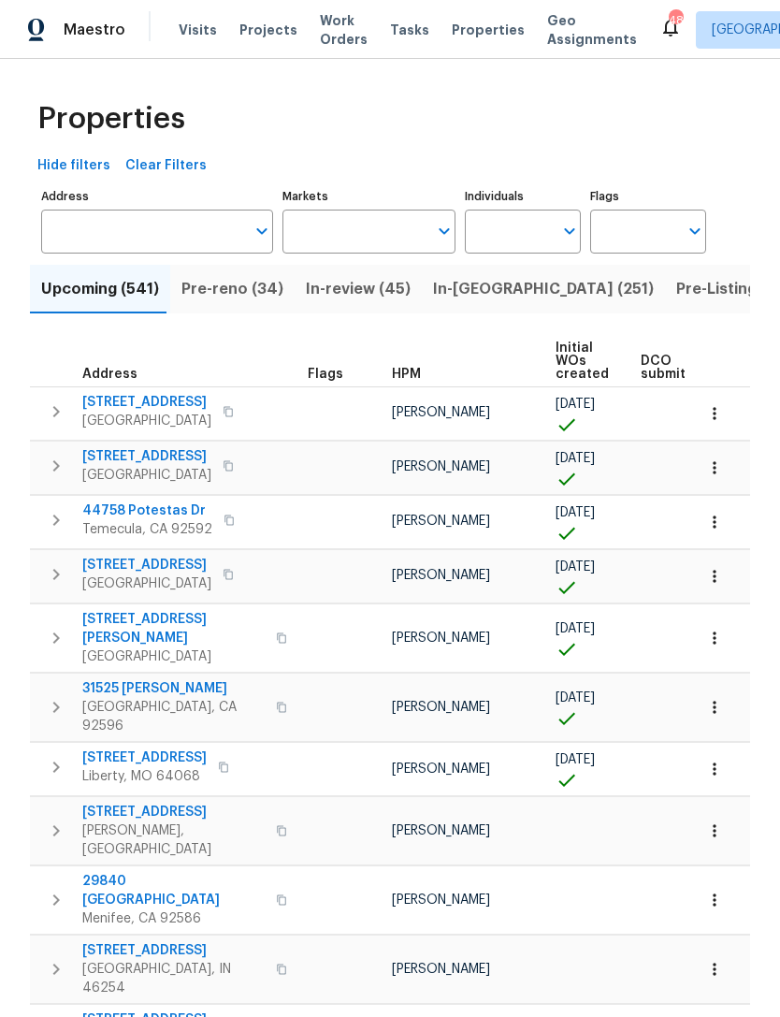
click at [385, 229] on input "Markets" at bounding box center [356, 232] width 146 height 44
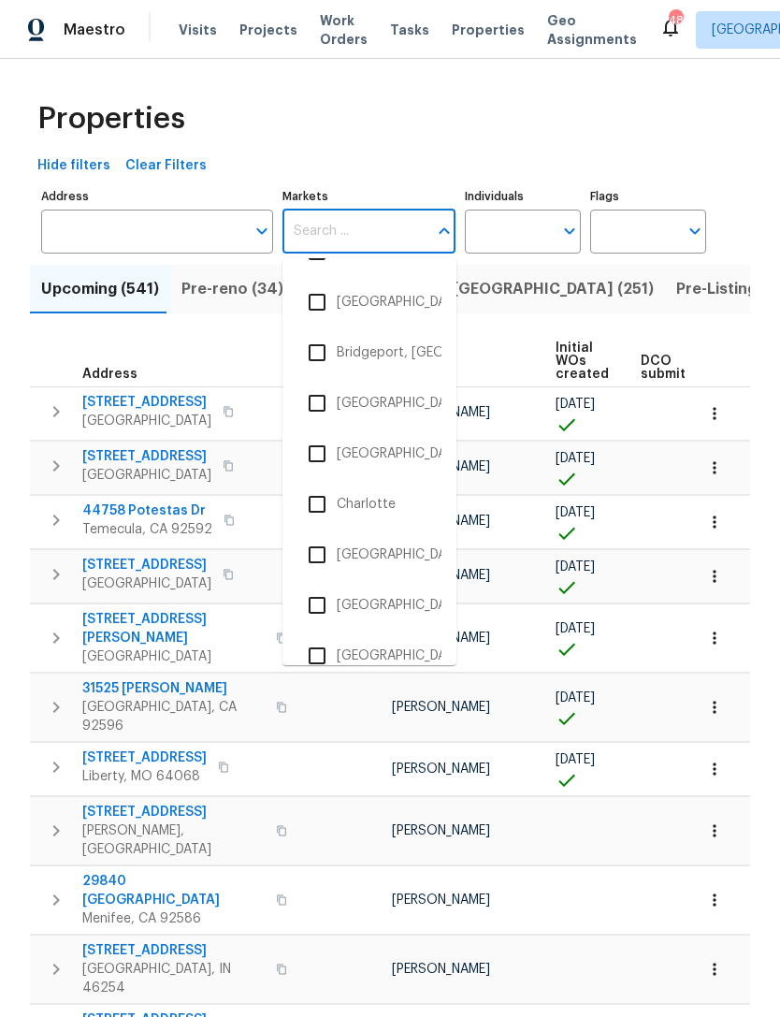
scroll to position [445, 0]
click at [410, 452] on li "Charleston, SC" at bounding box center [370, 451] width 144 height 39
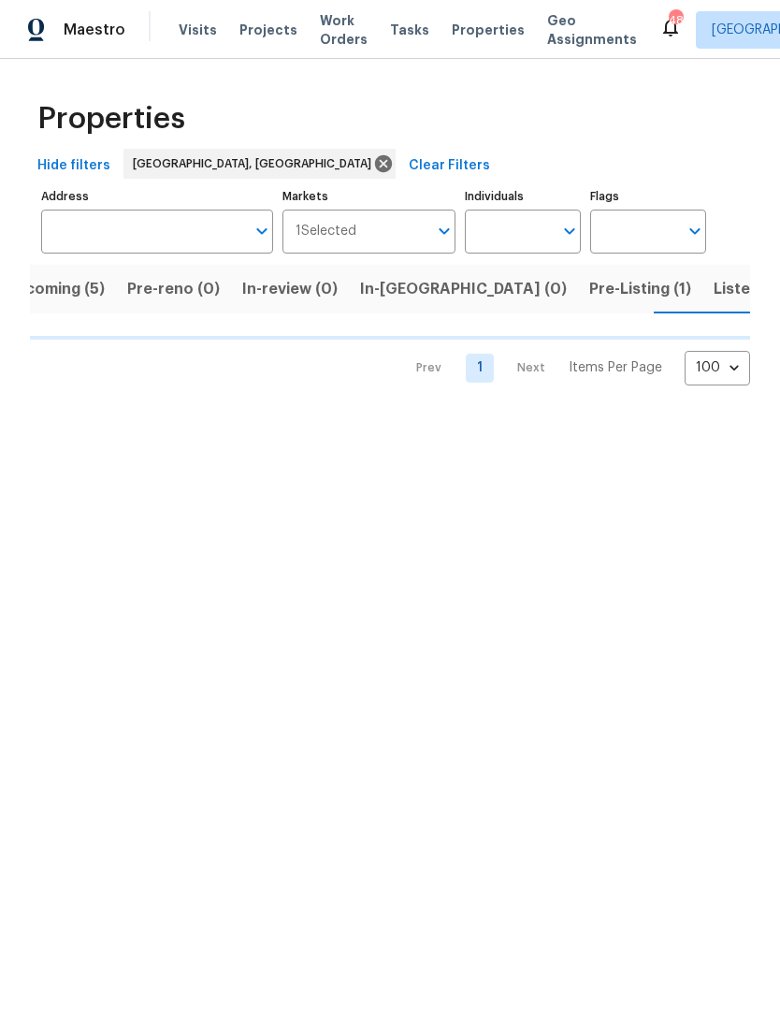
scroll to position [0, 38]
click at [712, 286] on span "Listed (13)" at bounding box center [750, 289] width 77 height 26
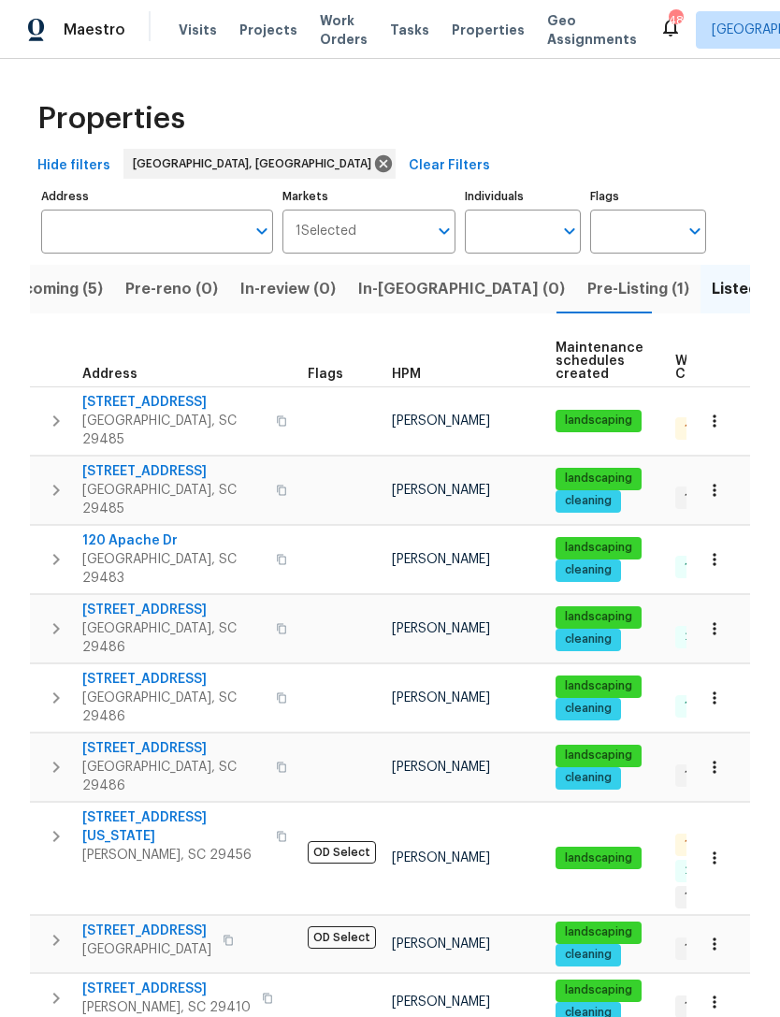
click at [380, 298] on span "In-reno (0)" at bounding box center [461, 289] width 207 height 26
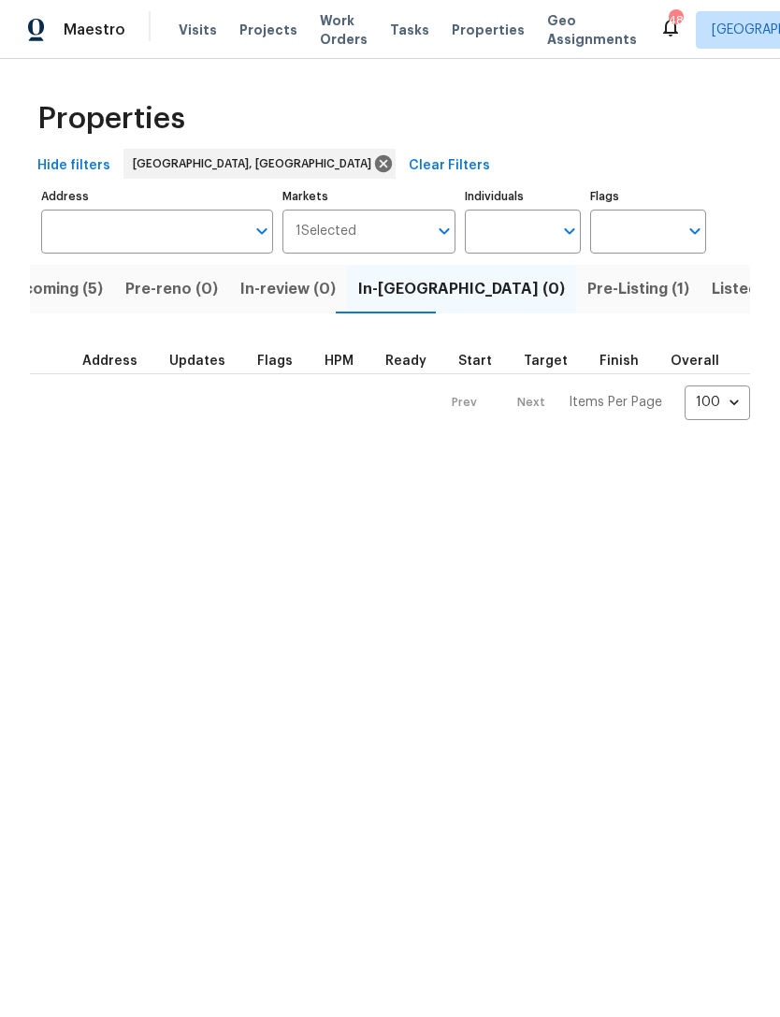
click at [588, 283] on span "Pre-Listing (1)" at bounding box center [639, 289] width 102 height 26
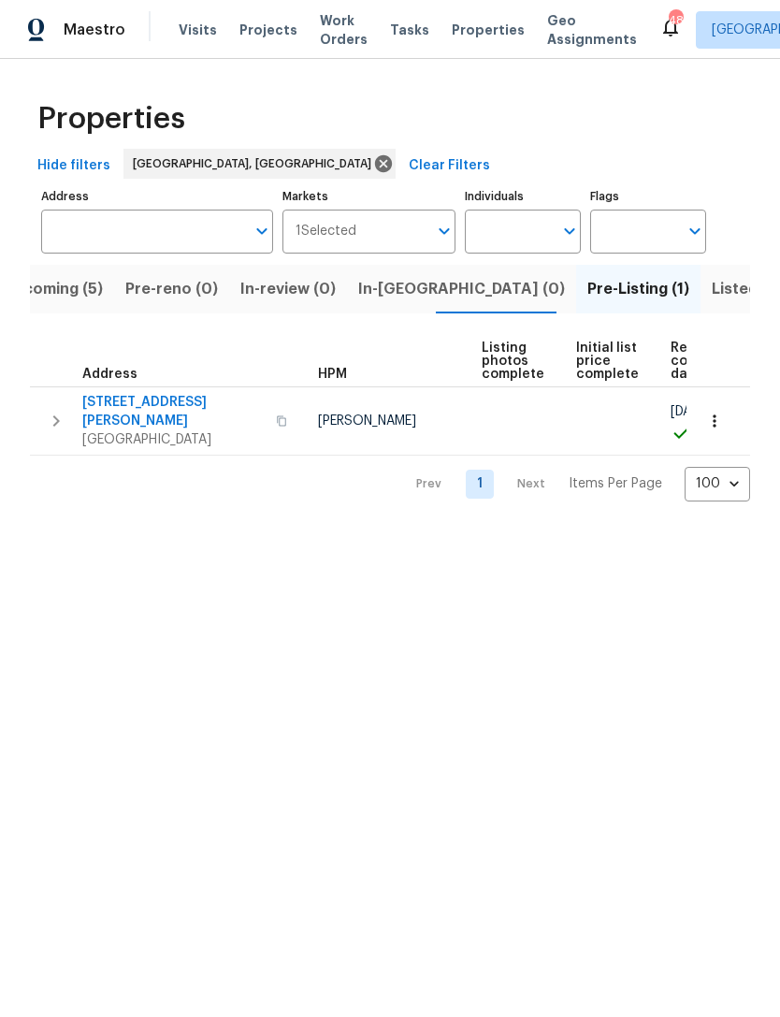
click at [712, 280] on span "Listed (13)" at bounding box center [750, 289] width 77 height 26
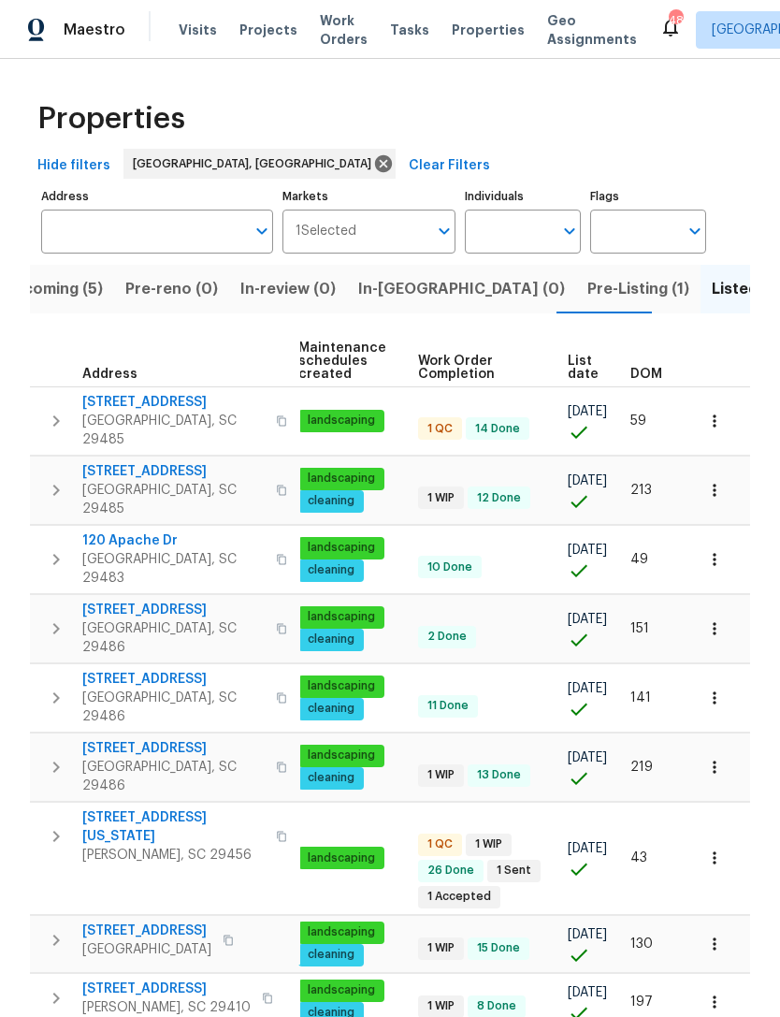
click at [394, 295] on span "In-reno (0)" at bounding box center [461, 289] width 207 height 26
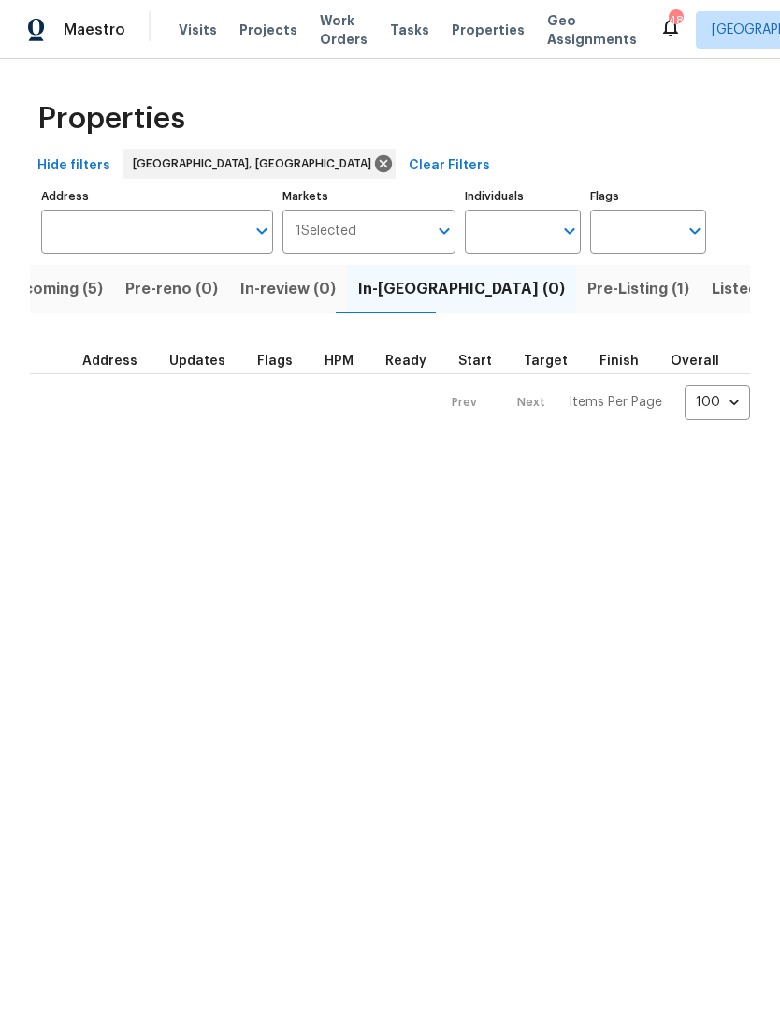
click at [66, 297] on span "Upcoming (5)" at bounding box center [53, 289] width 100 height 26
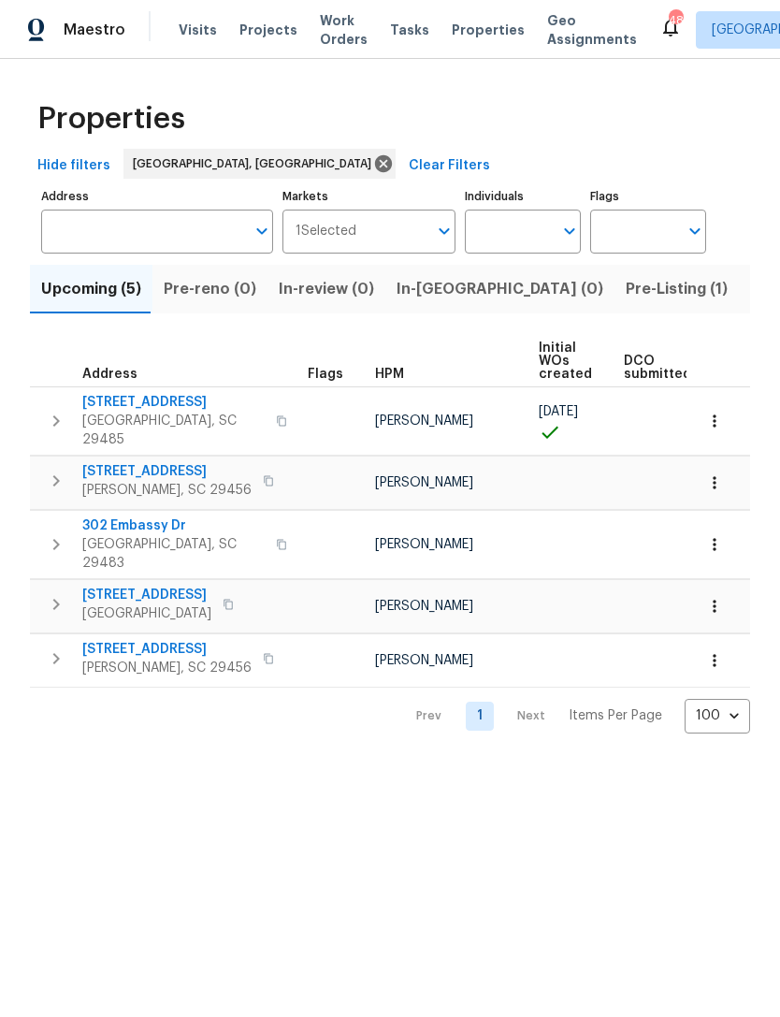
click at [433, 297] on span "In-reno (0)" at bounding box center [500, 289] width 207 height 26
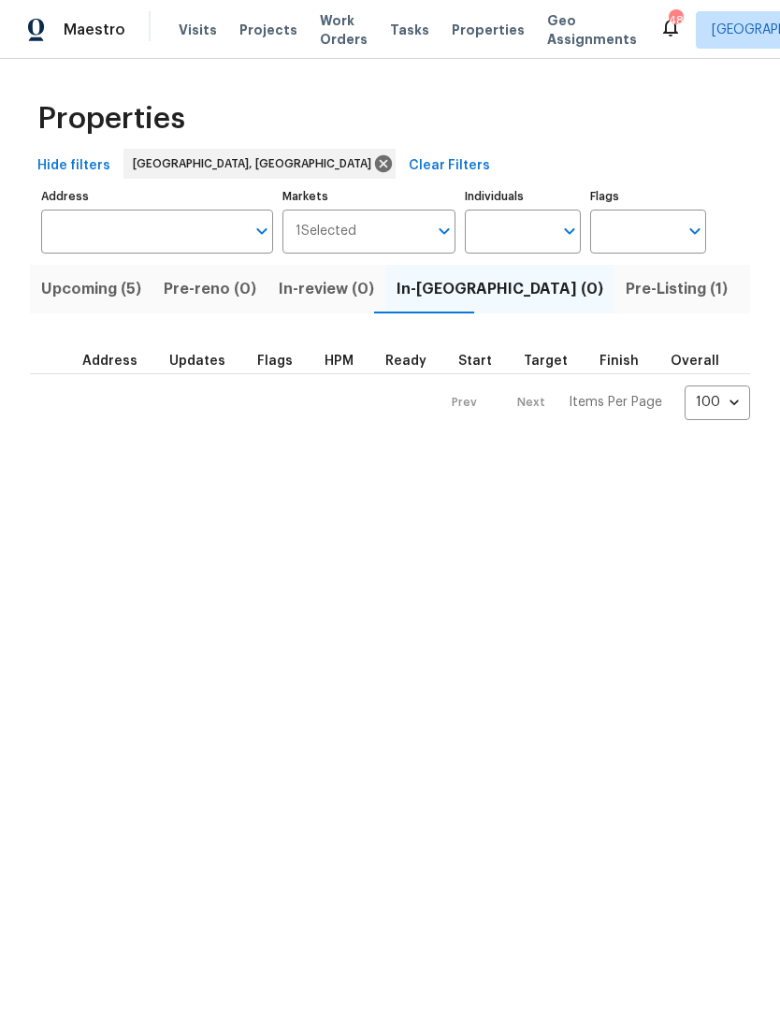
click at [626, 297] on span "Pre-Listing (1)" at bounding box center [677, 289] width 102 height 26
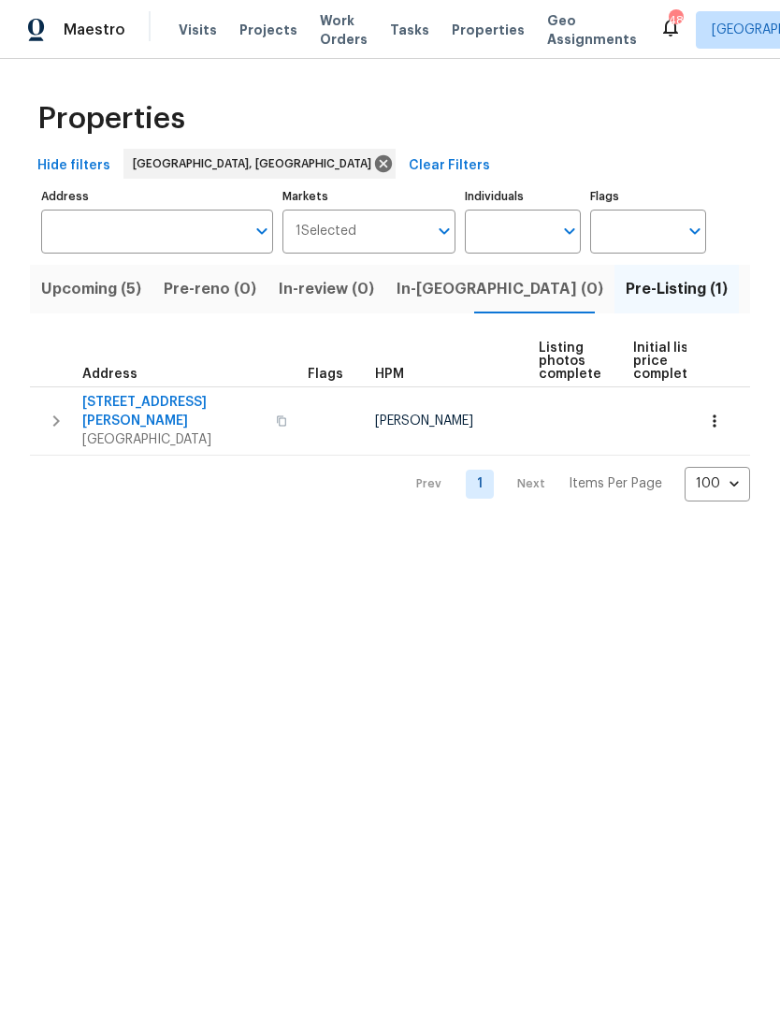
click at [71, 291] on span "Upcoming (5)" at bounding box center [91, 289] width 100 height 26
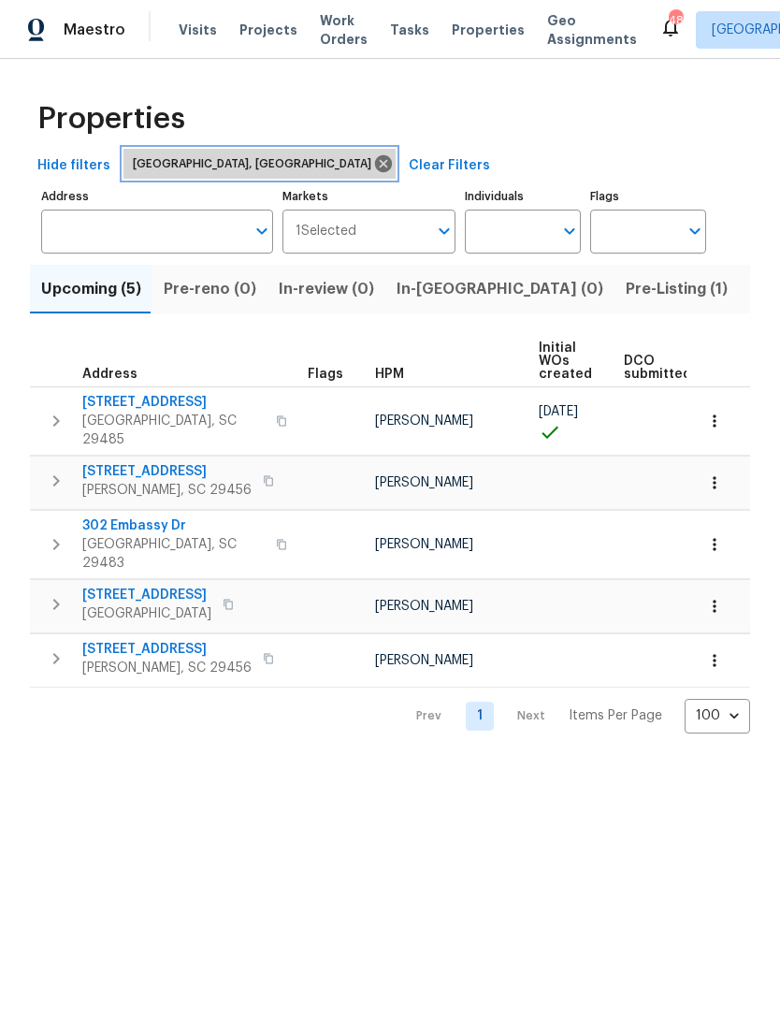
click at [375, 167] on icon at bounding box center [383, 163] width 17 height 17
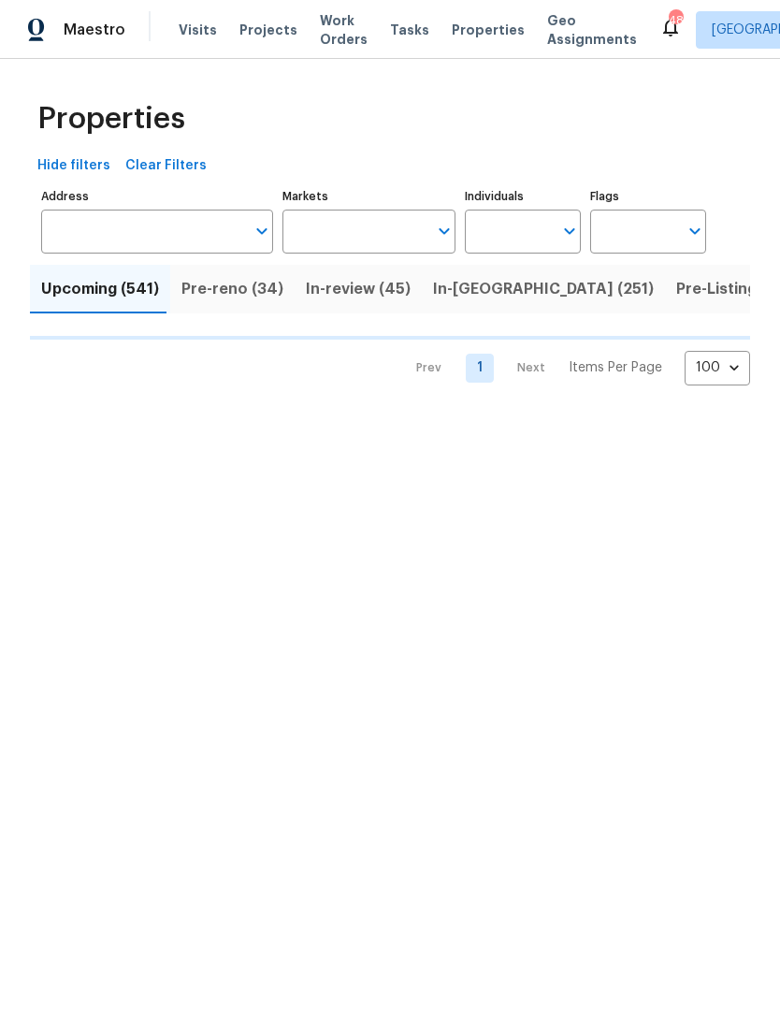
click at [334, 233] on input "Markets" at bounding box center [356, 232] width 146 height 44
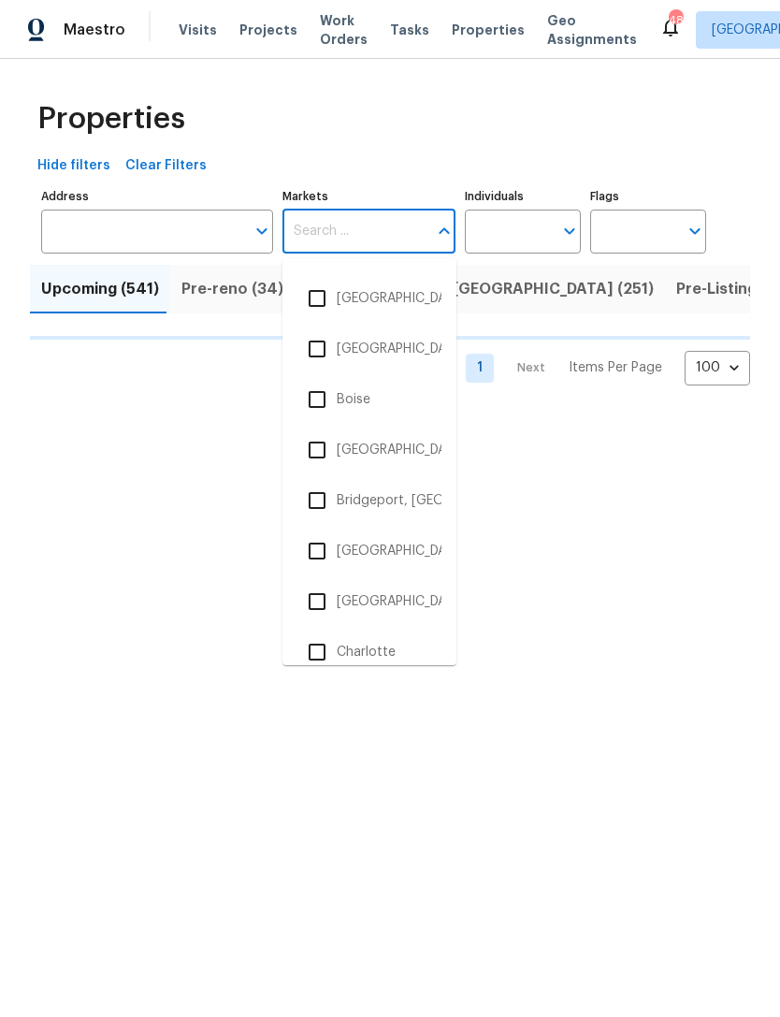
scroll to position [377, 0]
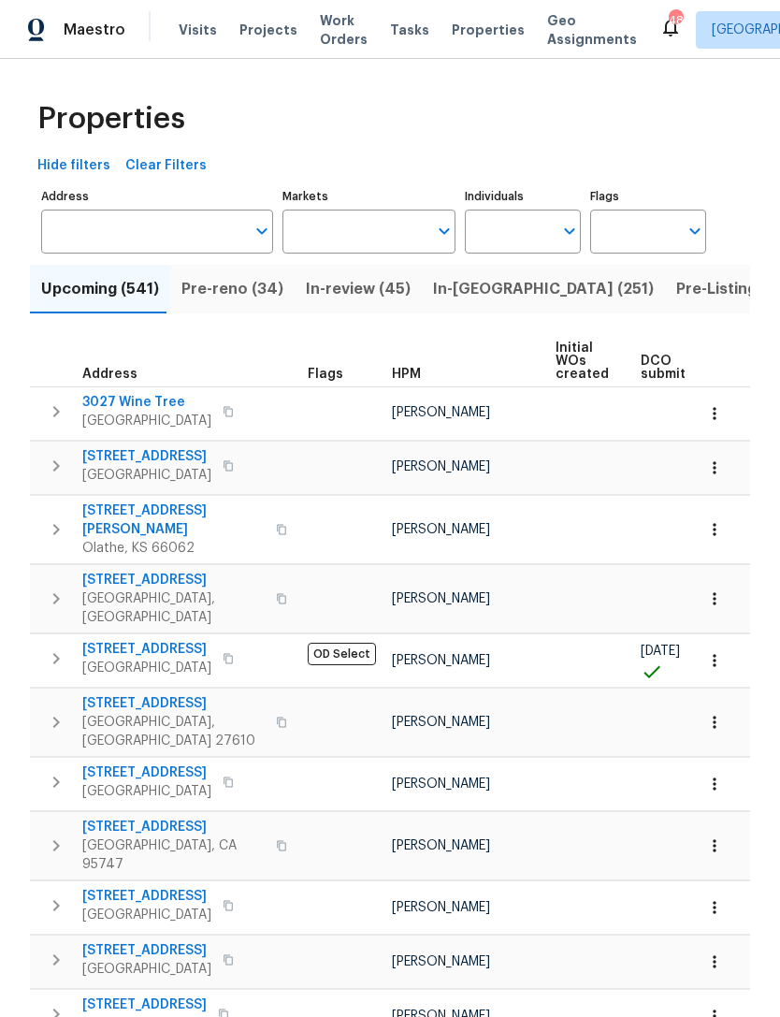
click at [363, 227] on input "Markets" at bounding box center [356, 232] width 146 height 44
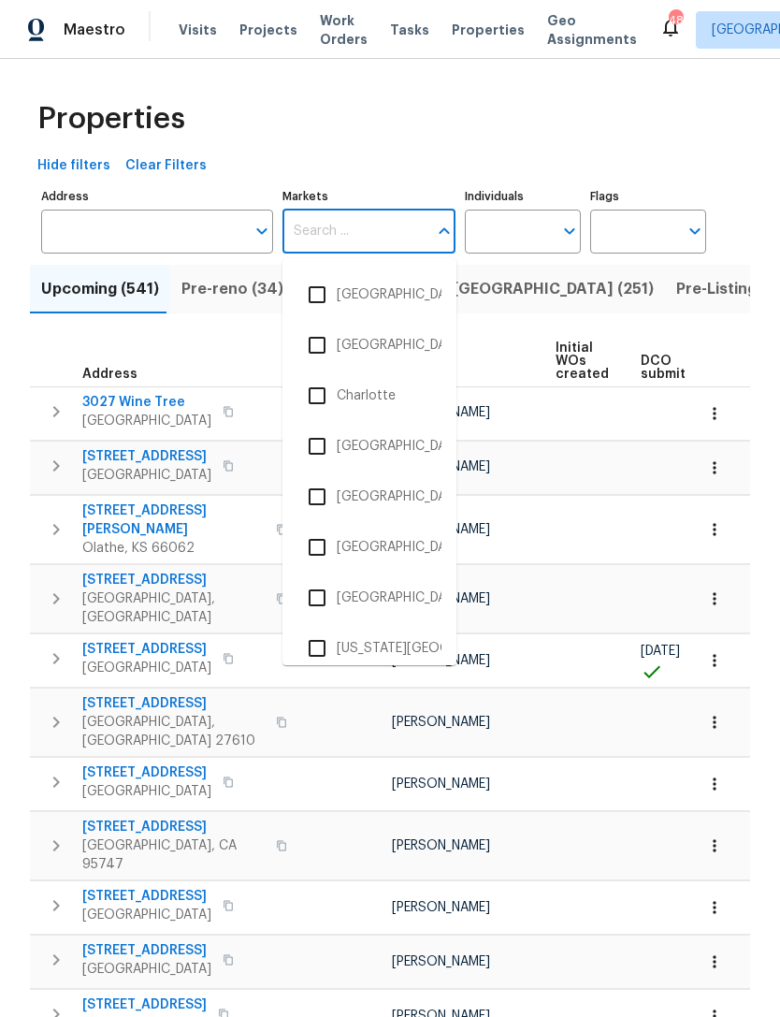
scroll to position [559, 0]
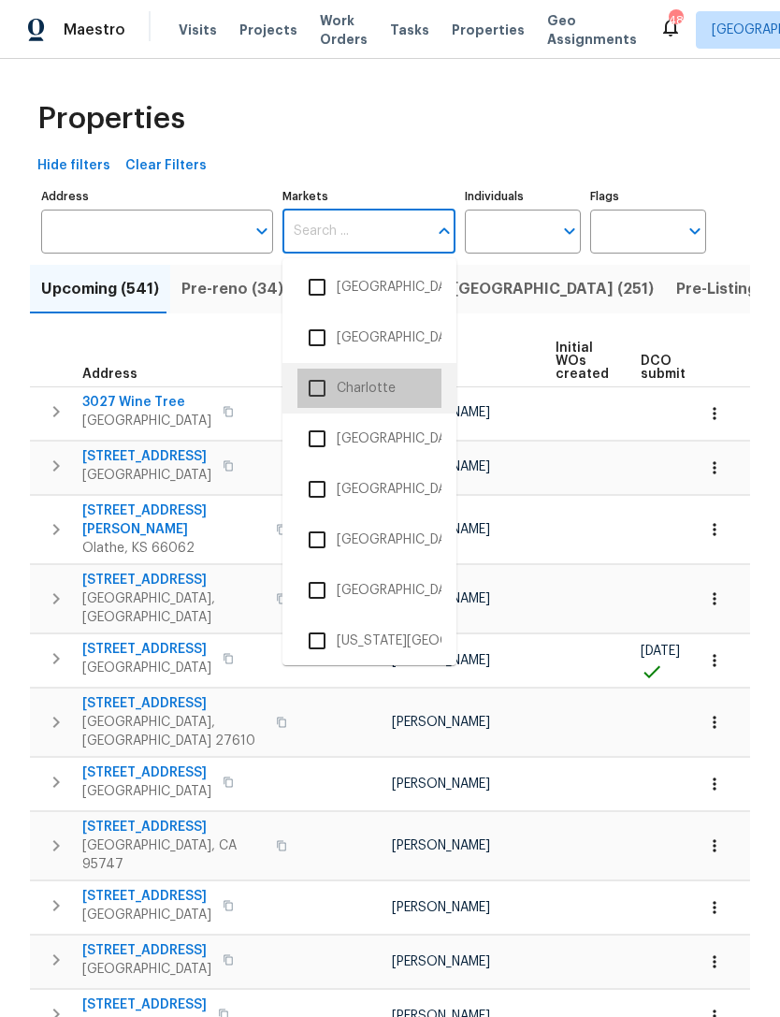
click at [377, 385] on li "Charlotte" at bounding box center [370, 388] width 144 height 39
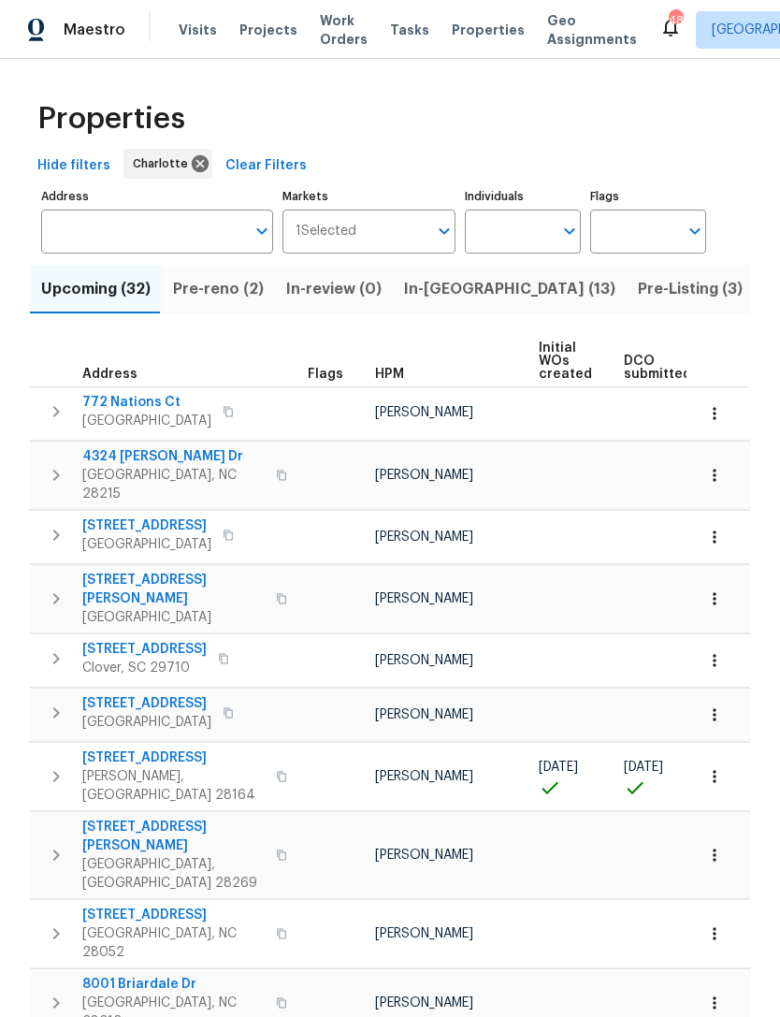
click at [419, 297] on span "In-reno (13)" at bounding box center [509, 289] width 211 height 26
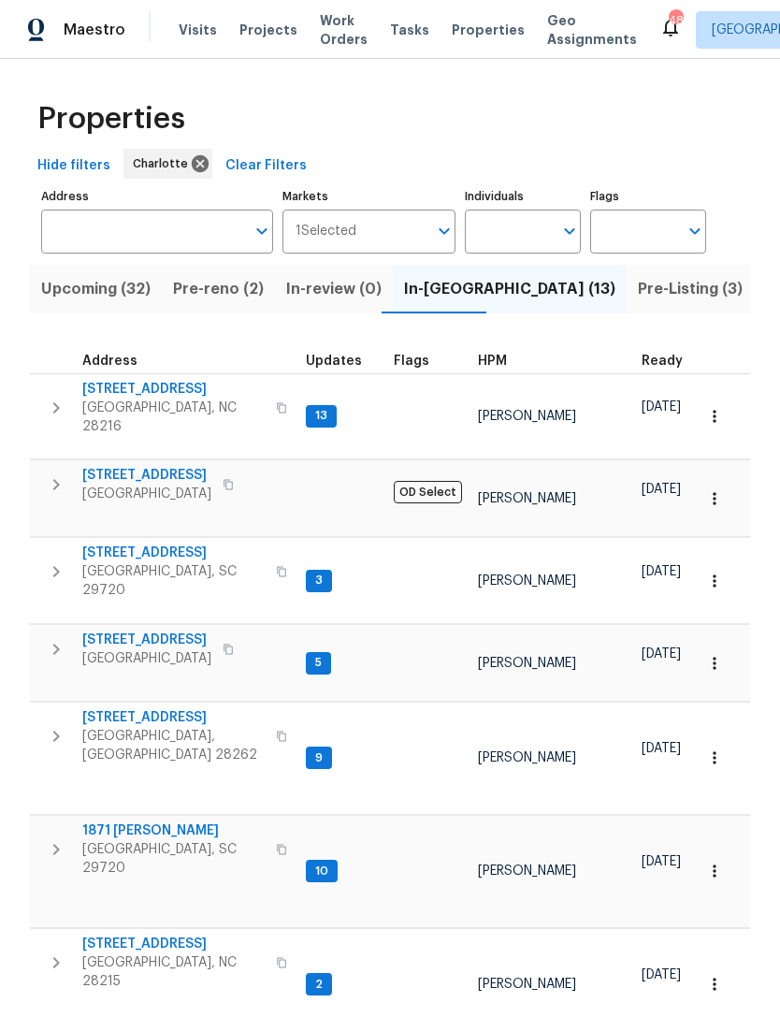
click at [627, 304] on button "Pre-Listing (3)" at bounding box center [690, 289] width 127 height 49
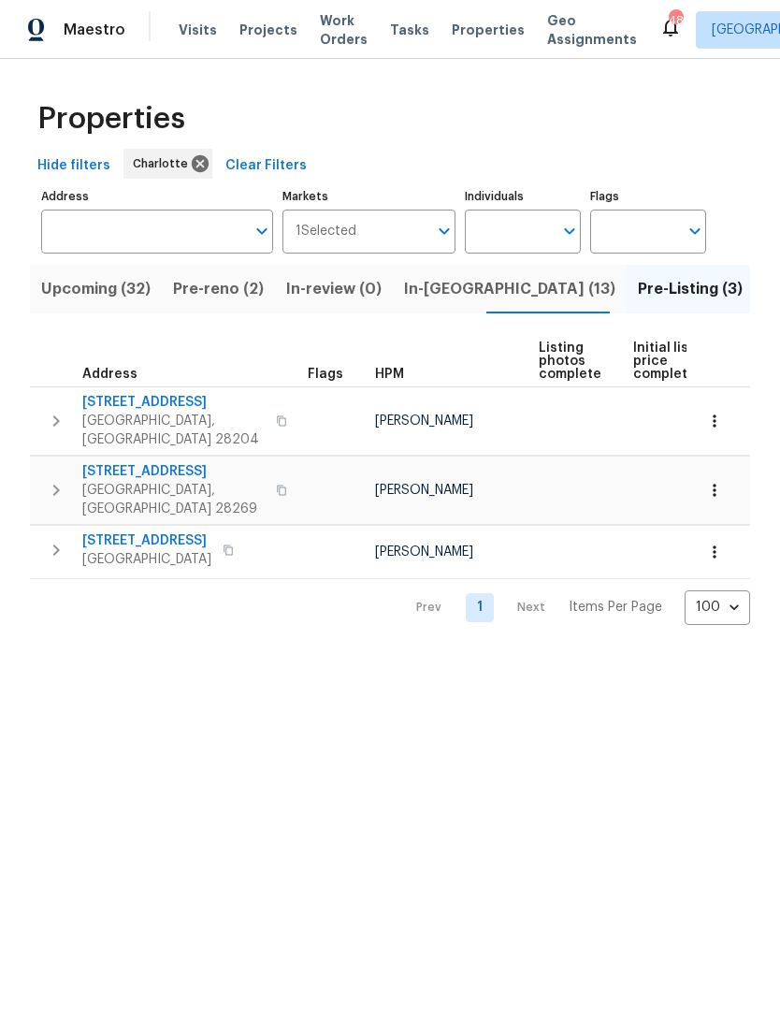
click at [204, 285] on span "Pre-reno (2)" at bounding box center [218, 289] width 91 height 26
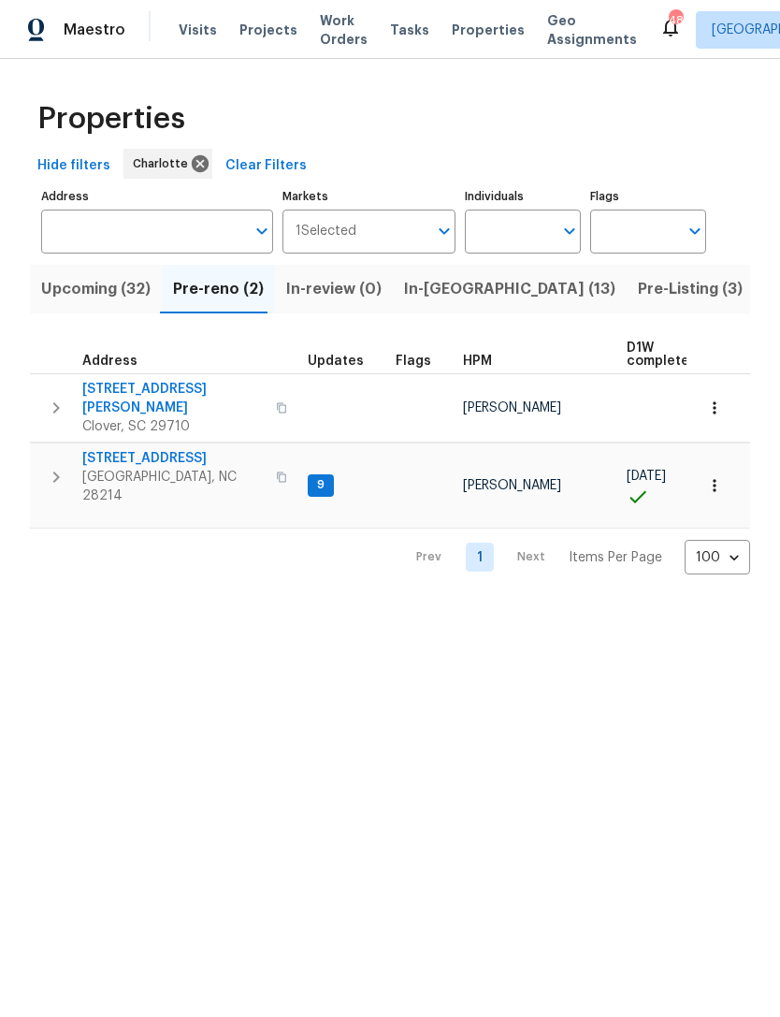
click at [111, 297] on span "Upcoming (32)" at bounding box center [95, 289] width 109 height 26
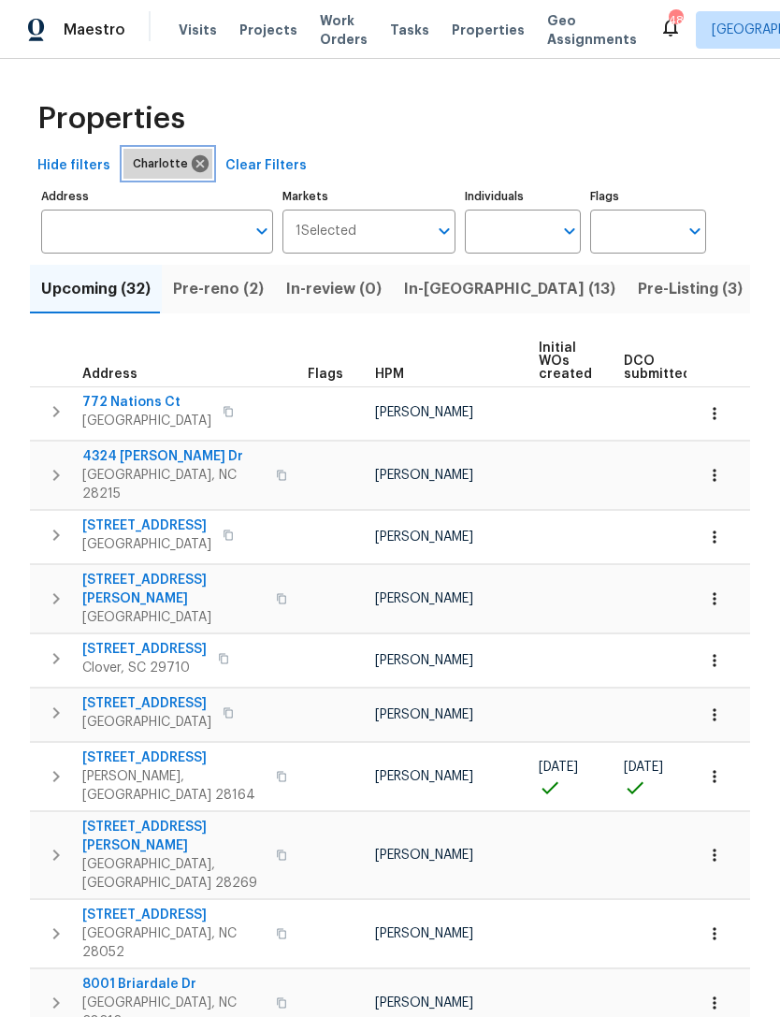
click at [192, 159] on icon at bounding box center [200, 163] width 17 height 17
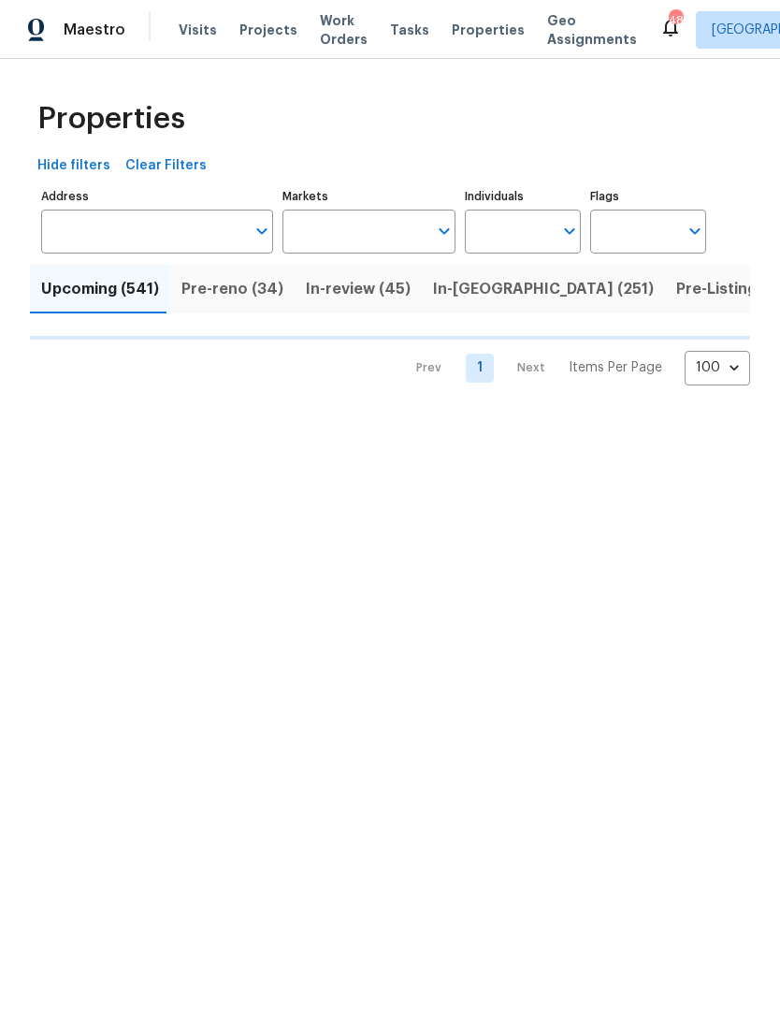
click at [331, 230] on input "Markets" at bounding box center [356, 232] width 146 height 44
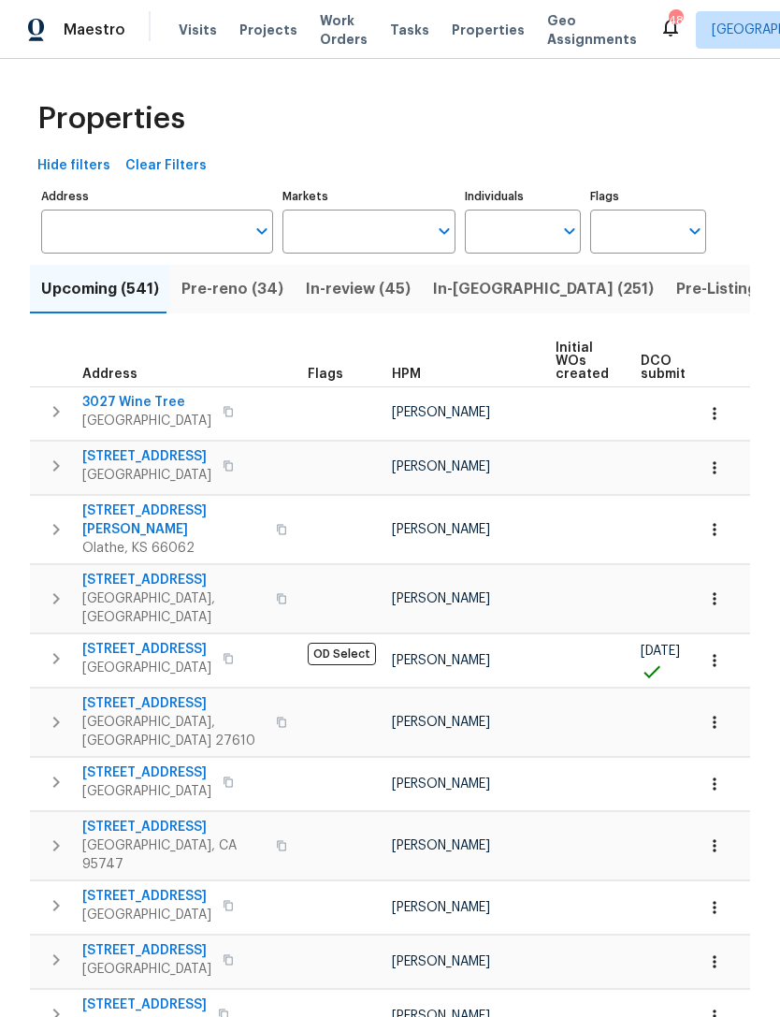
click at [372, 234] on input "Markets" at bounding box center [356, 232] width 146 height 44
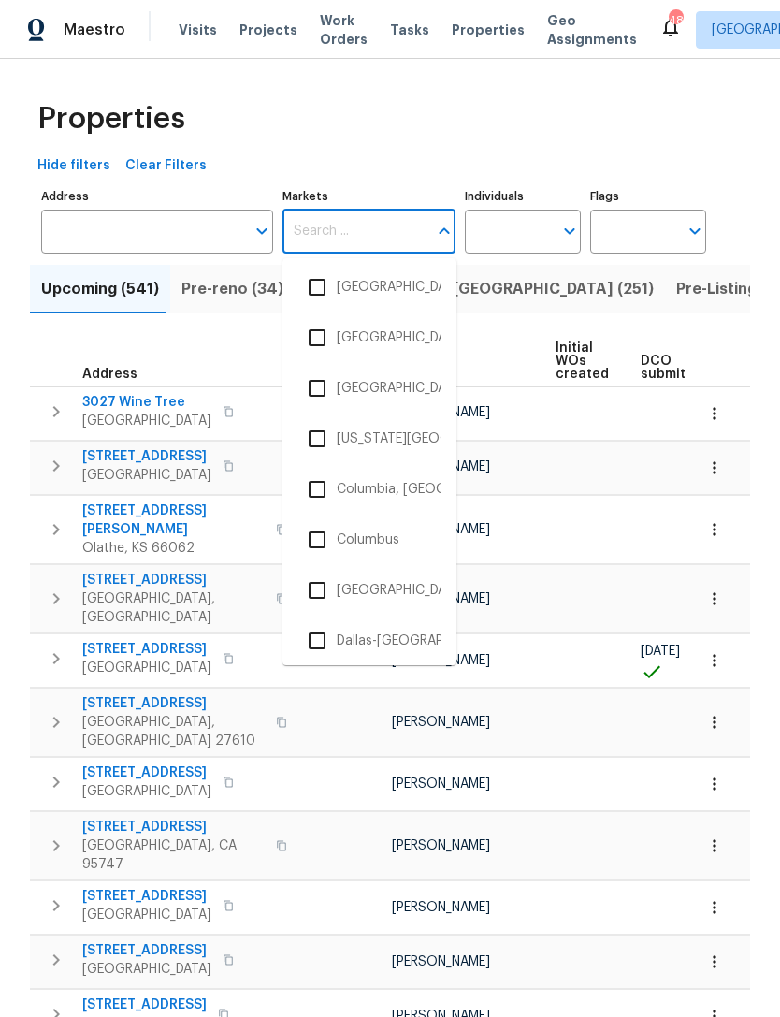
scroll to position [763, 0]
click at [393, 485] on li "Columbia, SC" at bounding box center [370, 487] width 144 height 39
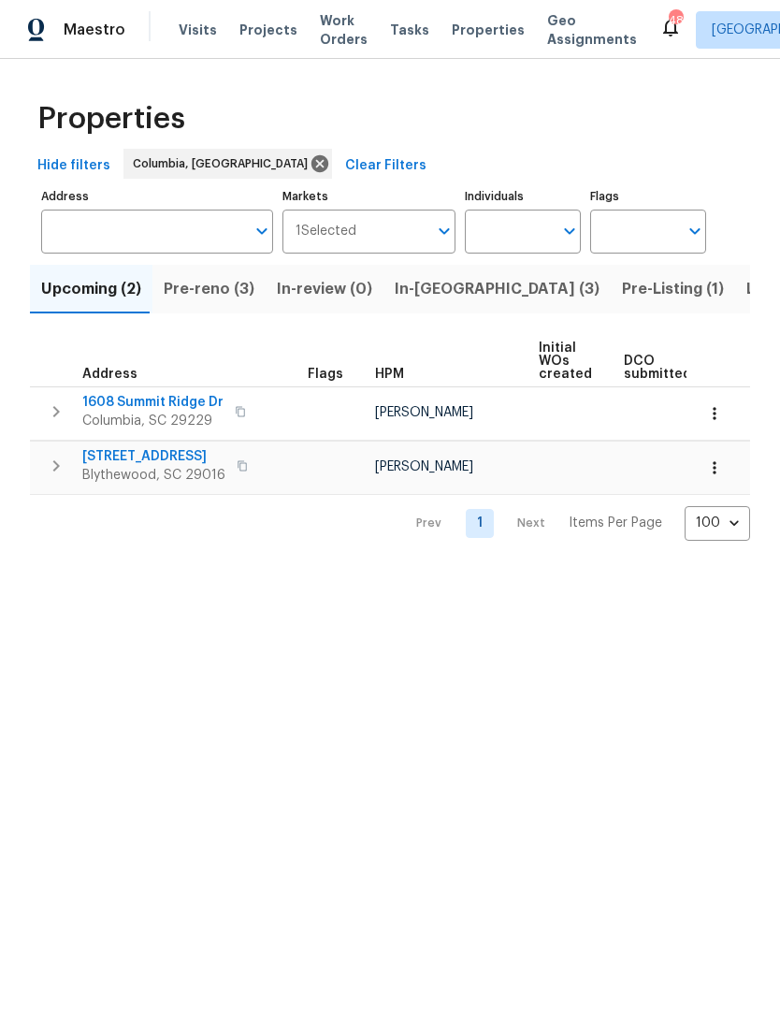
click at [205, 298] on span "Pre-reno (3)" at bounding box center [209, 289] width 91 height 26
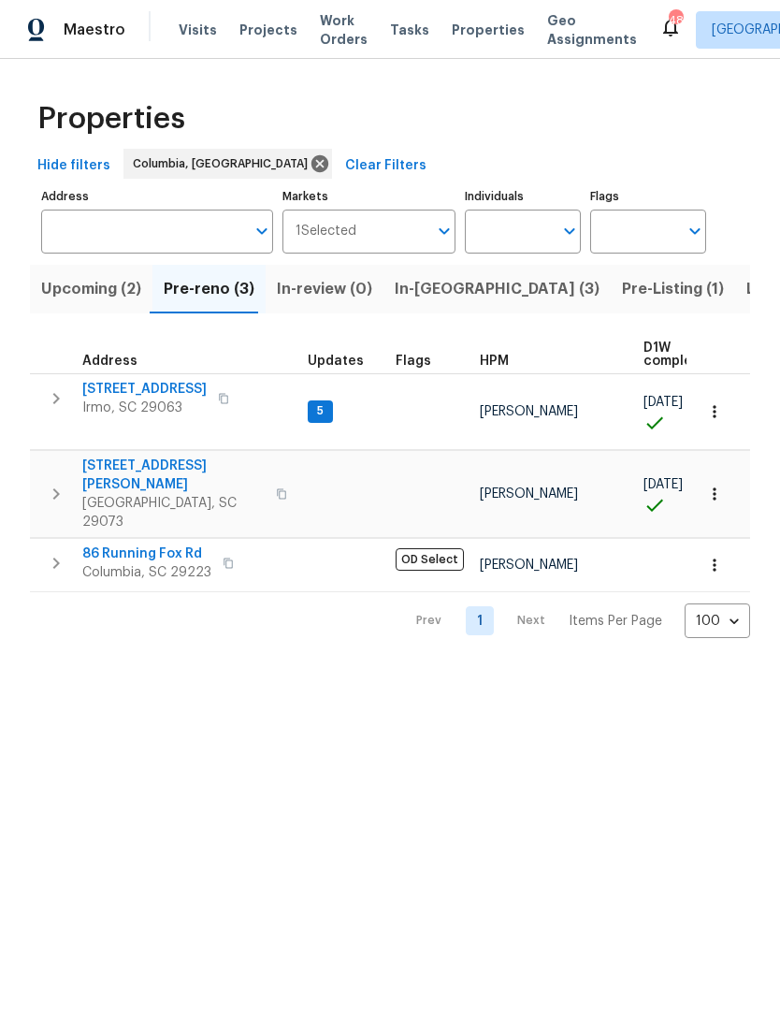
click at [423, 284] on span "In-reno (3)" at bounding box center [497, 289] width 205 height 26
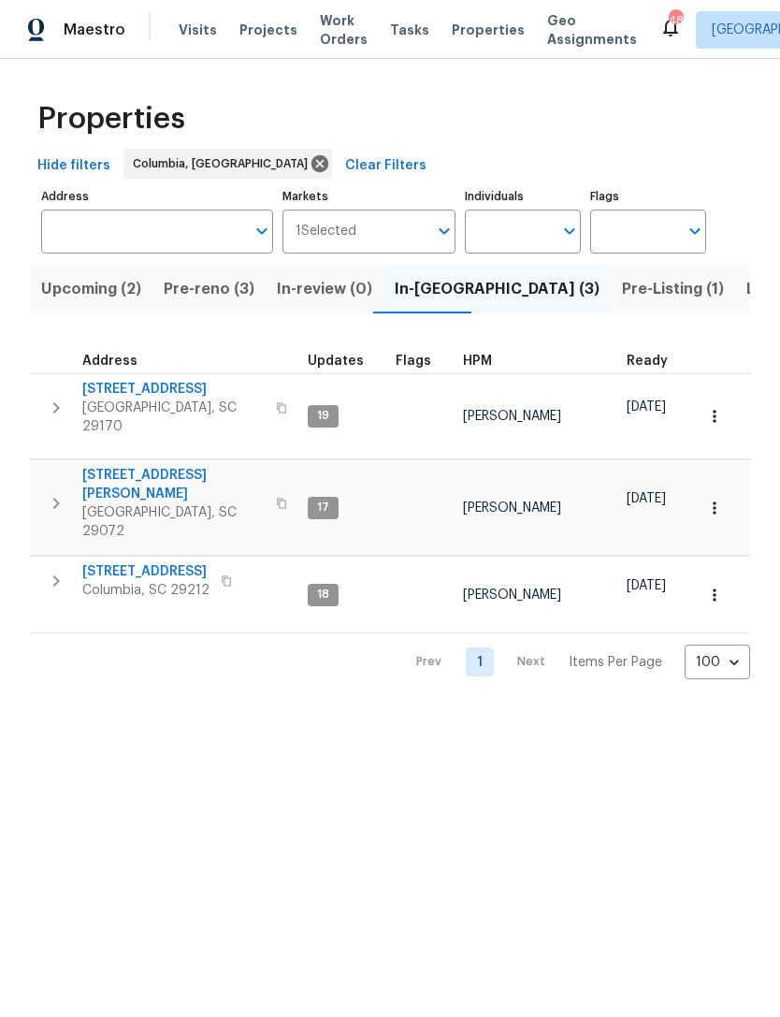
click at [622, 293] on span "Pre-Listing (1)" at bounding box center [673, 289] width 102 height 26
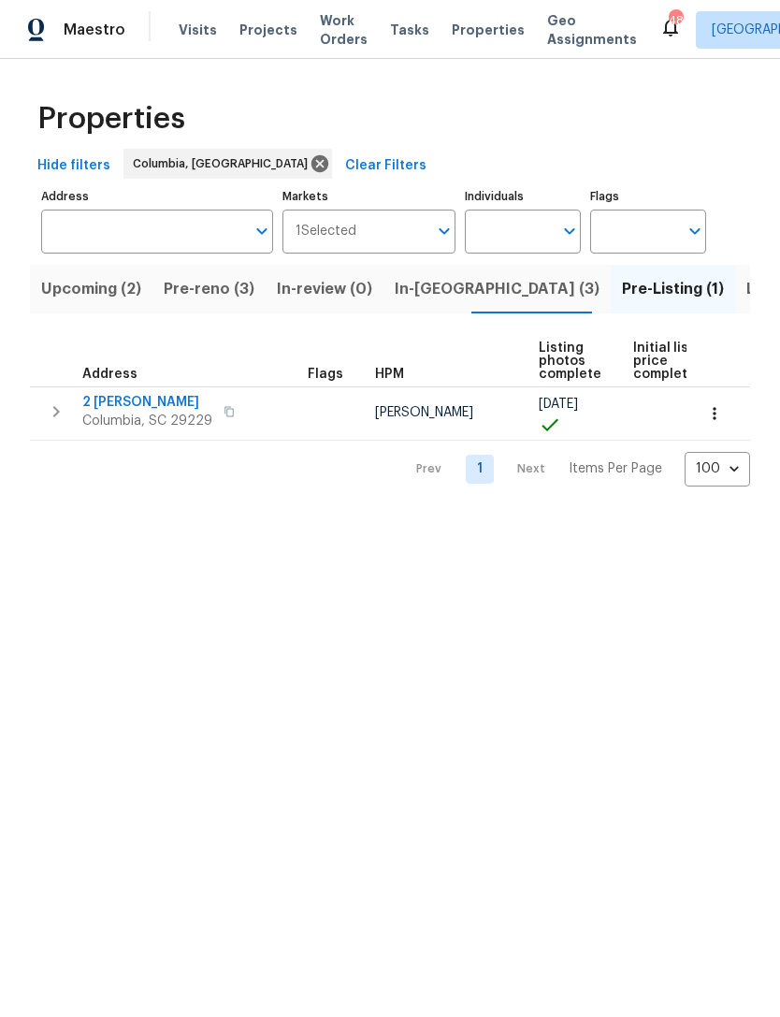
click at [747, 287] on span "Listed (31)" at bounding box center [785, 289] width 77 height 26
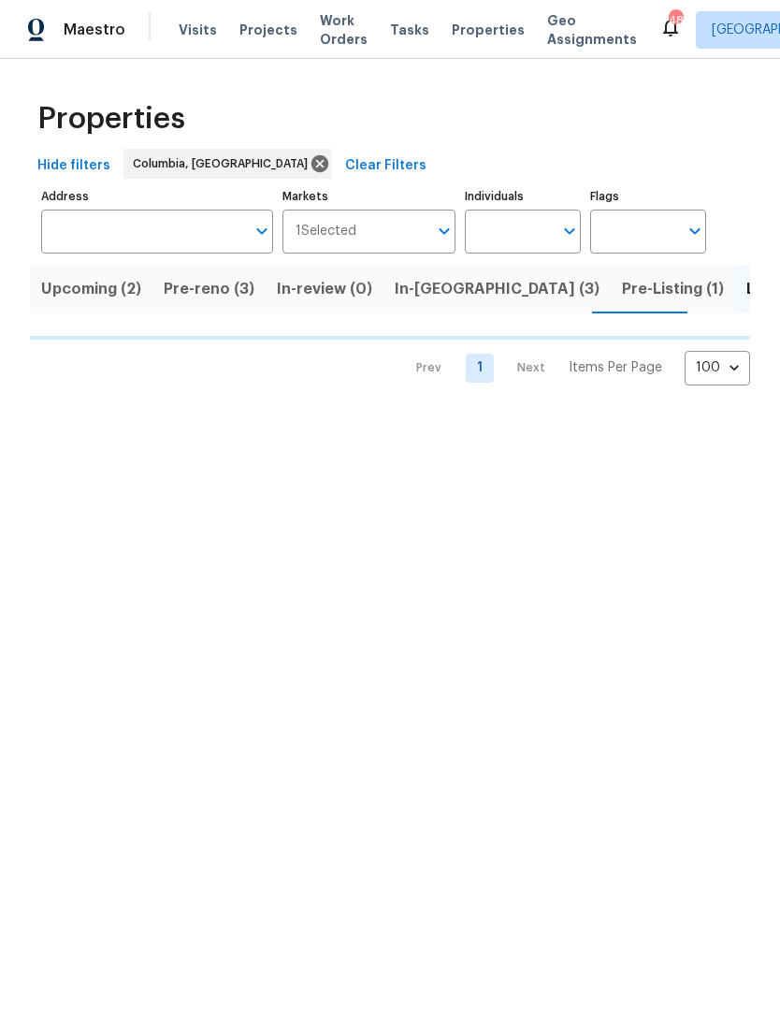
click at [710, 293] on span "Listed (31)" at bounding box center [748, 289] width 77 height 26
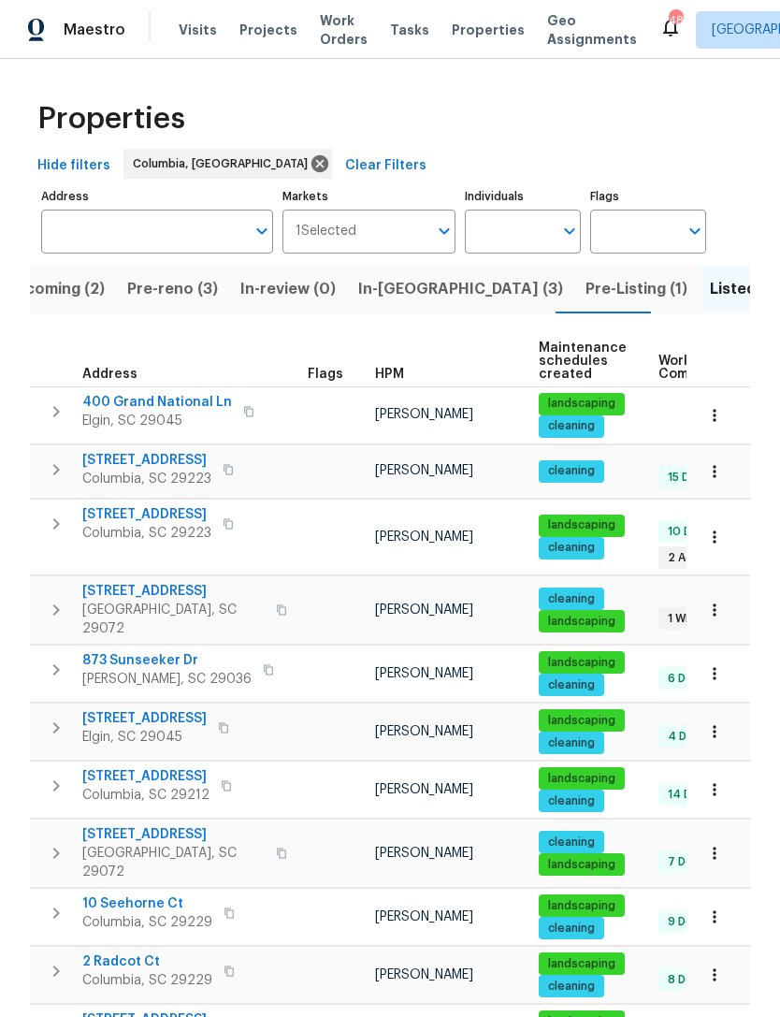
click at [59, 300] on span "Upcoming (2)" at bounding box center [55, 289] width 100 height 26
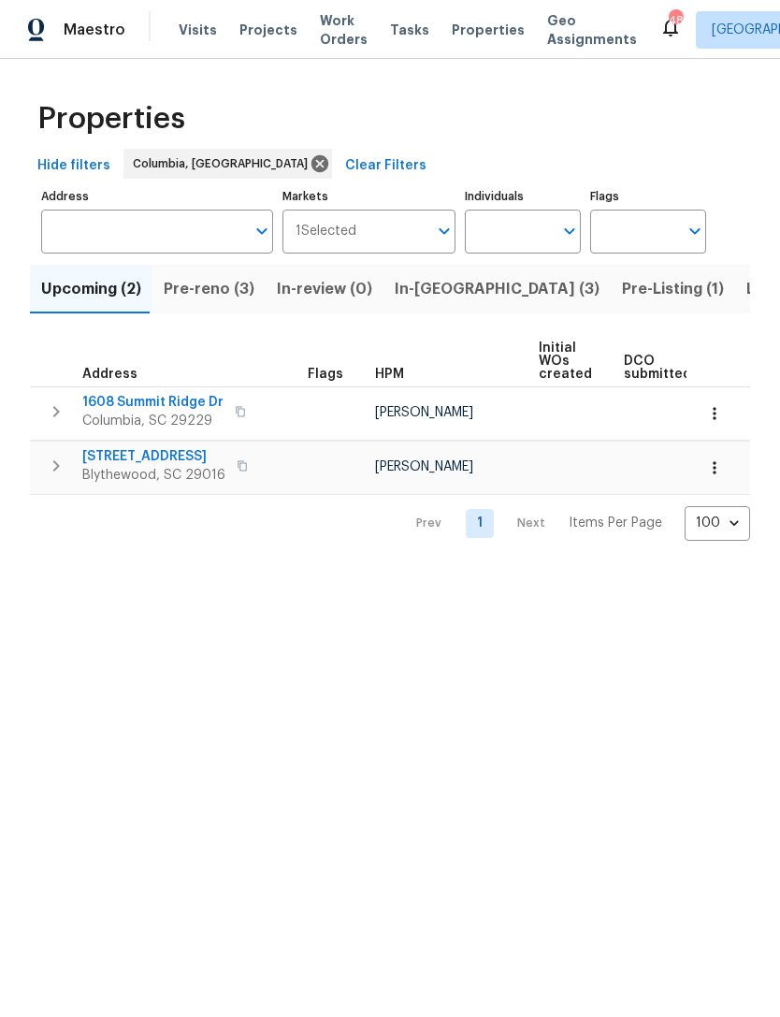
click at [208, 285] on span "Pre-reno (3)" at bounding box center [209, 289] width 91 height 26
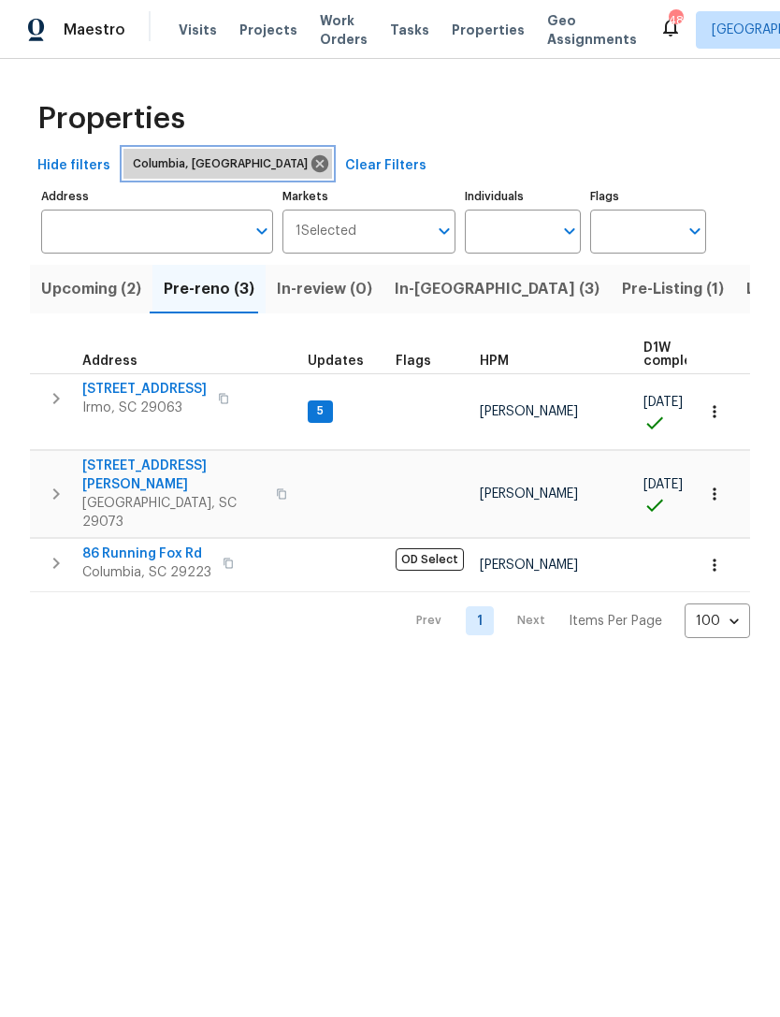
click at [312, 169] on icon at bounding box center [320, 163] width 17 height 17
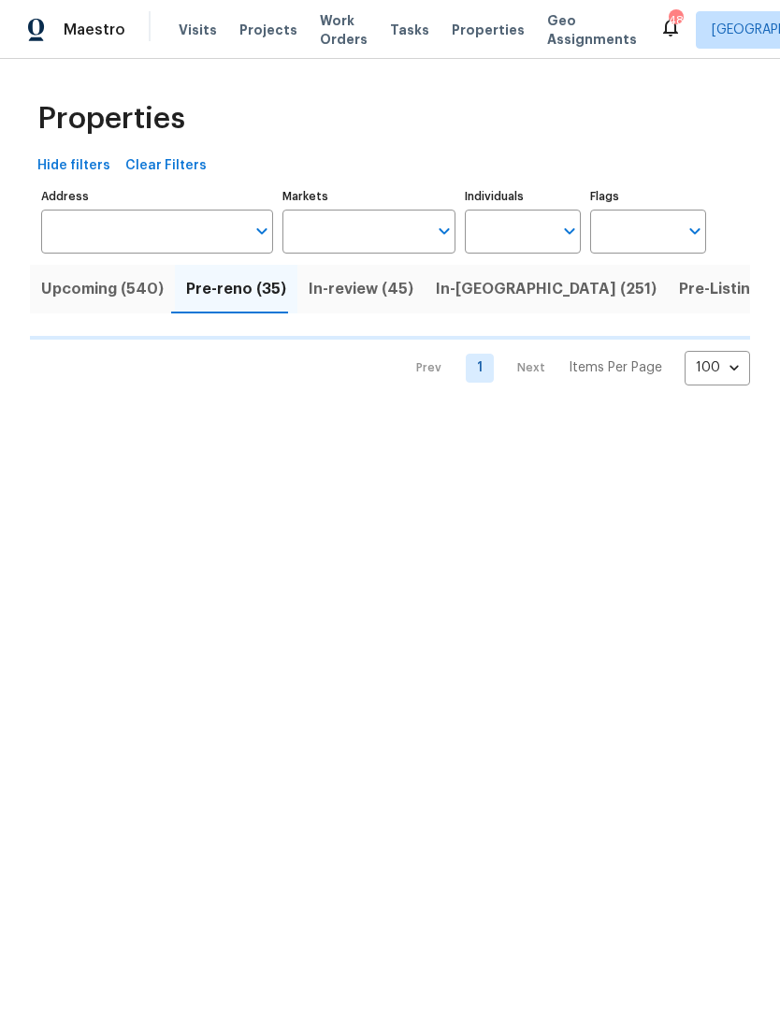
click at [172, 166] on span "Clear Filters" at bounding box center [165, 165] width 81 height 23
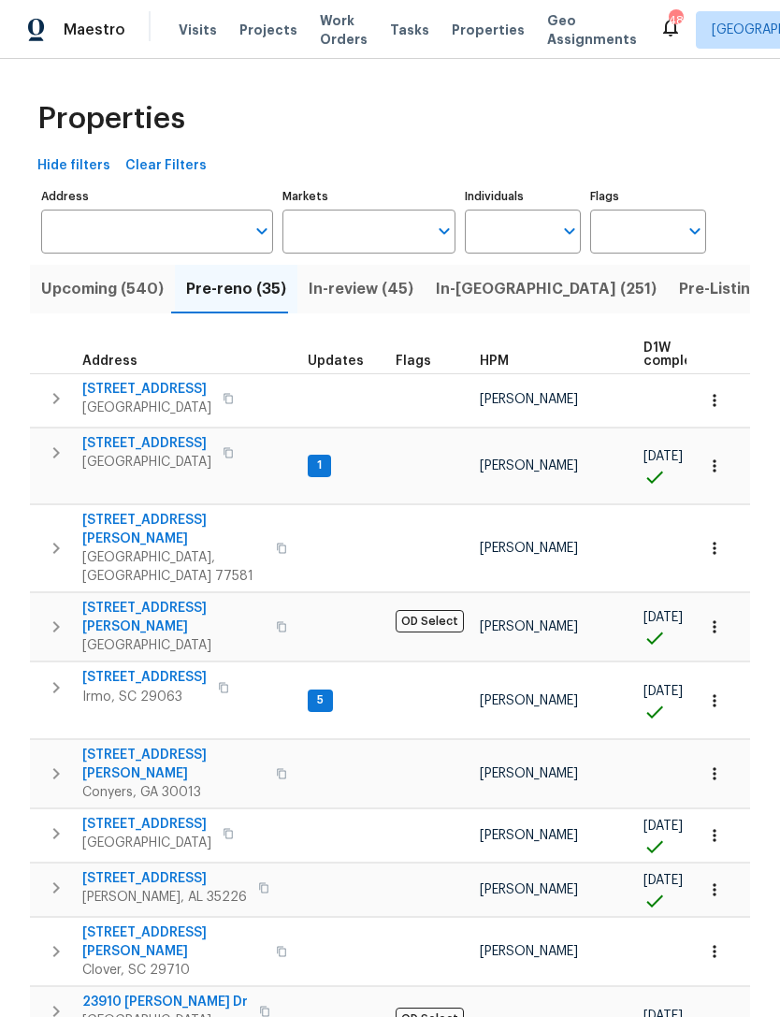
click at [330, 225] on input "Markets" at bounding box center [356, 232] width 146 height 44
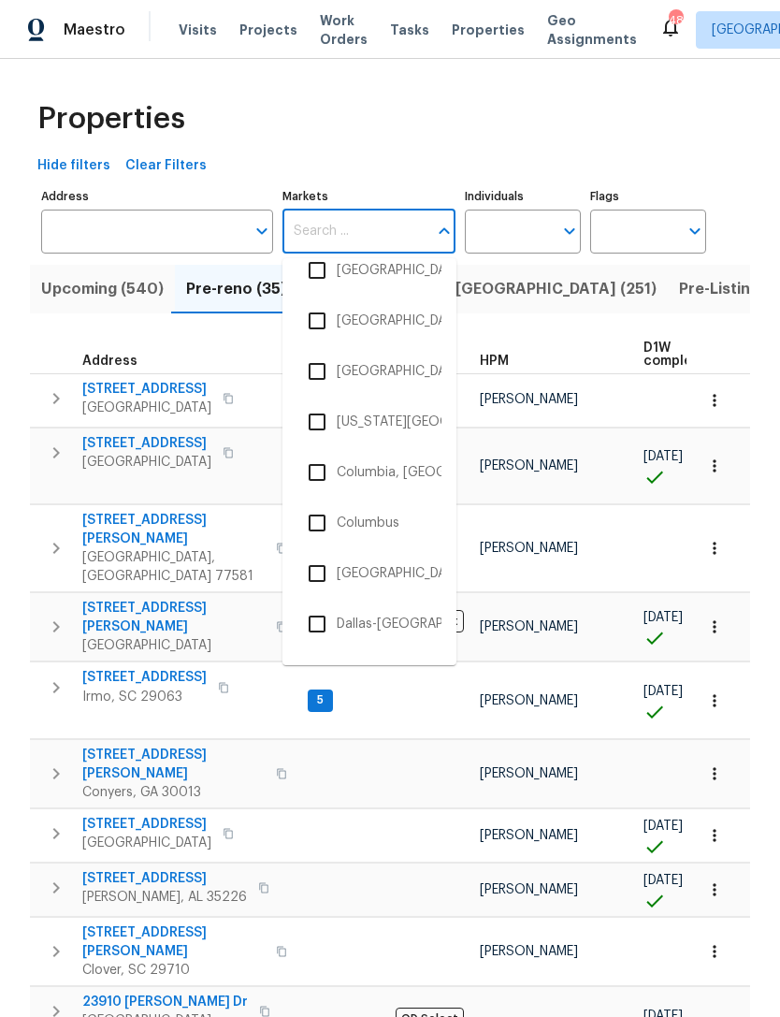
scroll to position [791, 0]
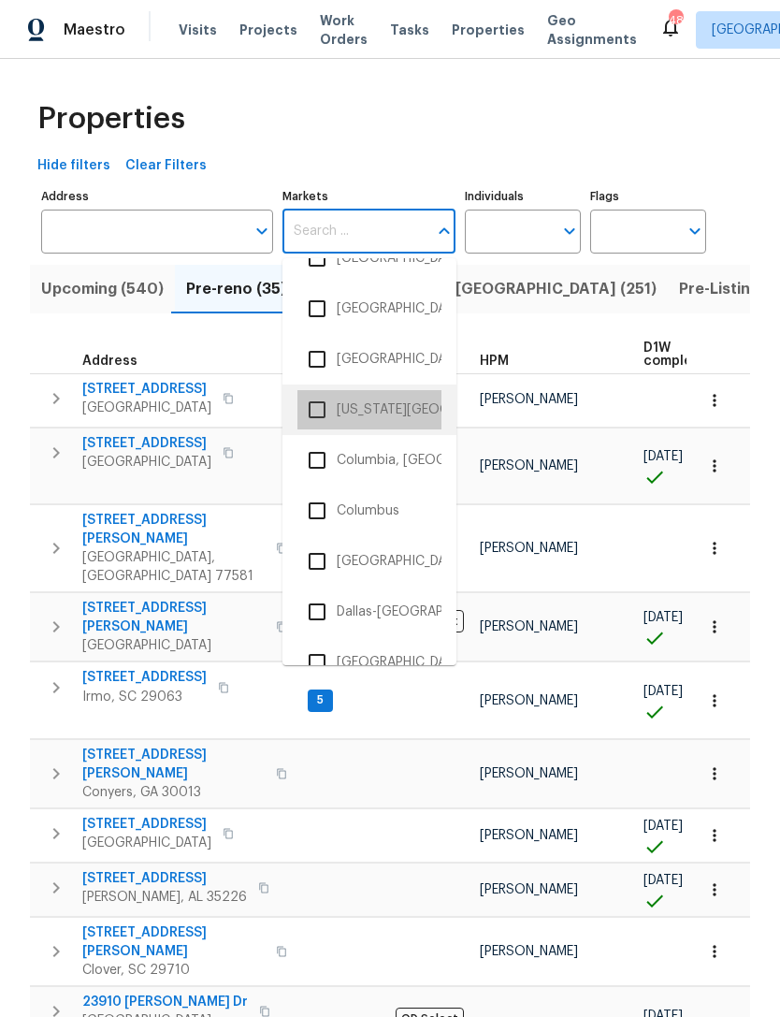
click at [399, 405] on li "Colorado Springs, CO" at bounding box center [370, 409] width 144 height 39
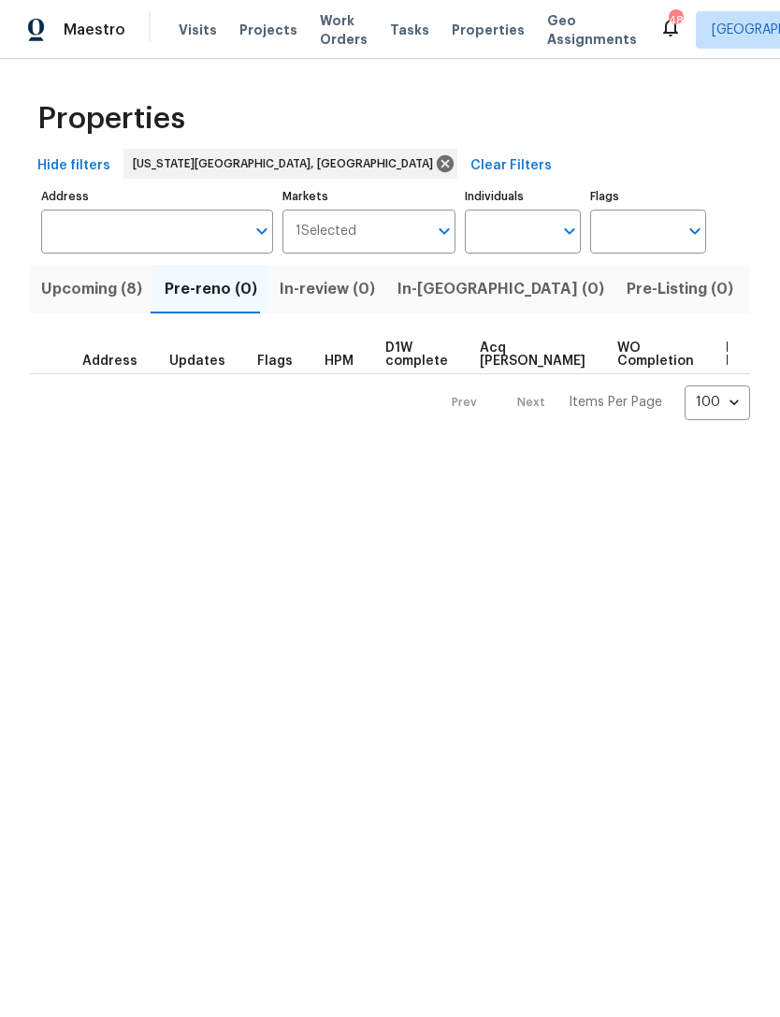
click at [83, 290] on span "Upcoming (8)" at bounding box center [91, 289] width 101 height 26
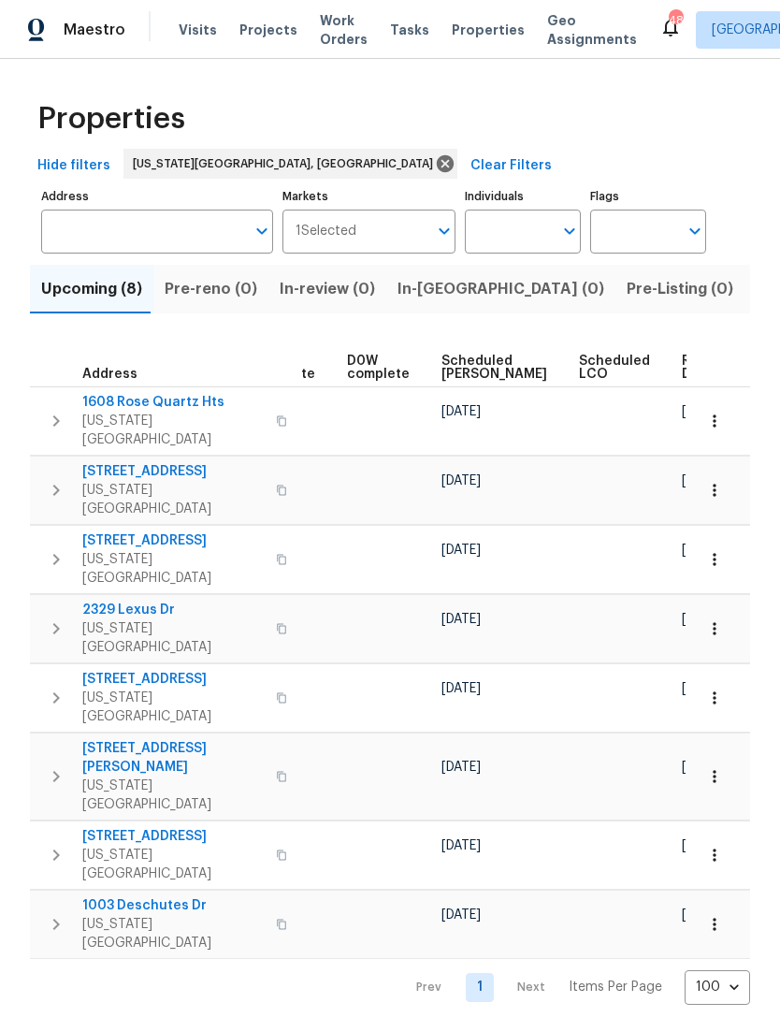
scroll to position [0, 470]
click at [455, 373] on span "Scheduled [PERSON_NAME]" at bounding box center [496, 368] width 106 height 26
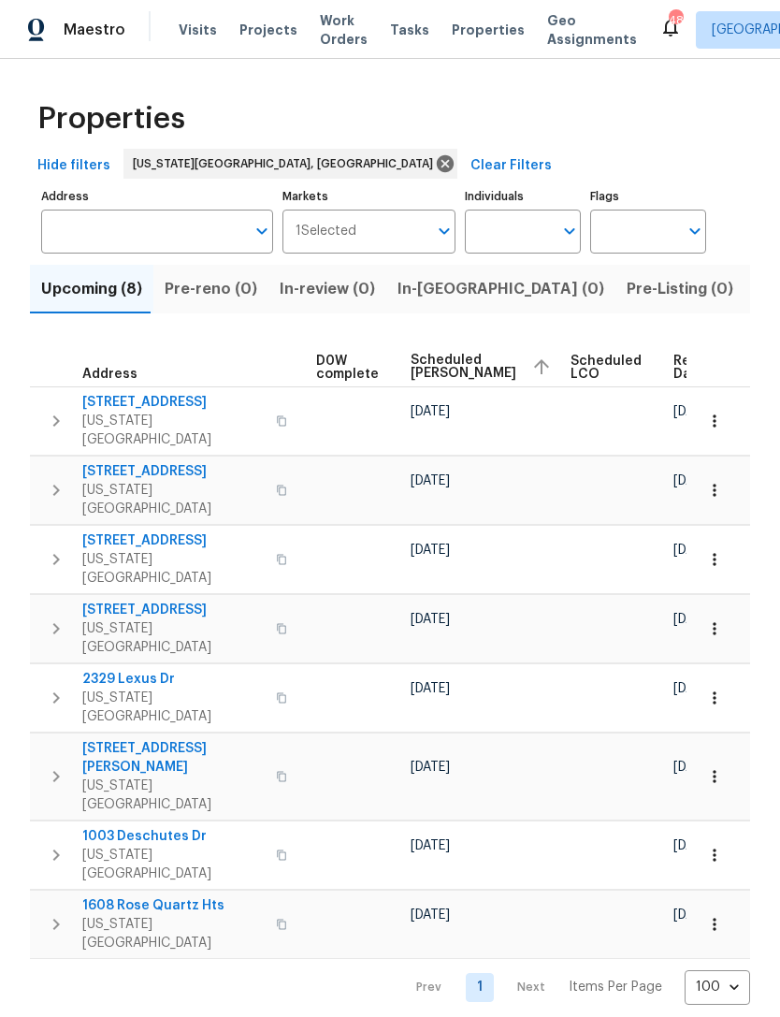
scroll to position [0, 498]
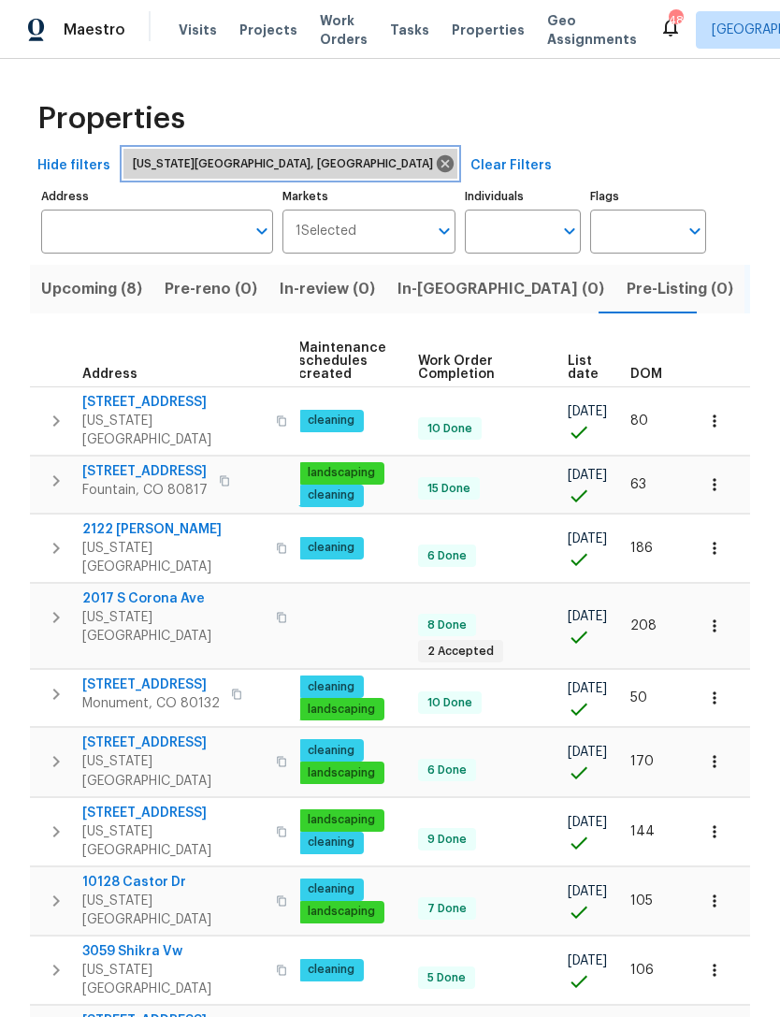
click at [435, 154] on icon at bounding box center [445, 163] width 21 height 21
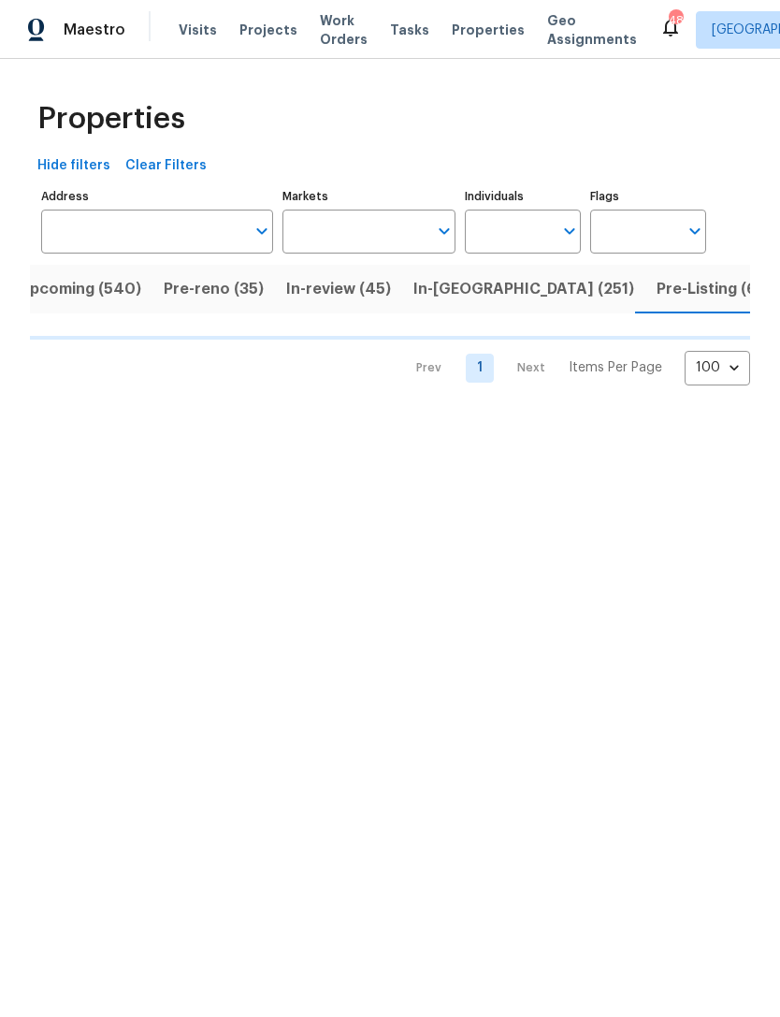
scroll to position [0, 24]
click at [344, 227] on input "Markets" at bounding box center [356, 232] width 146 height 44
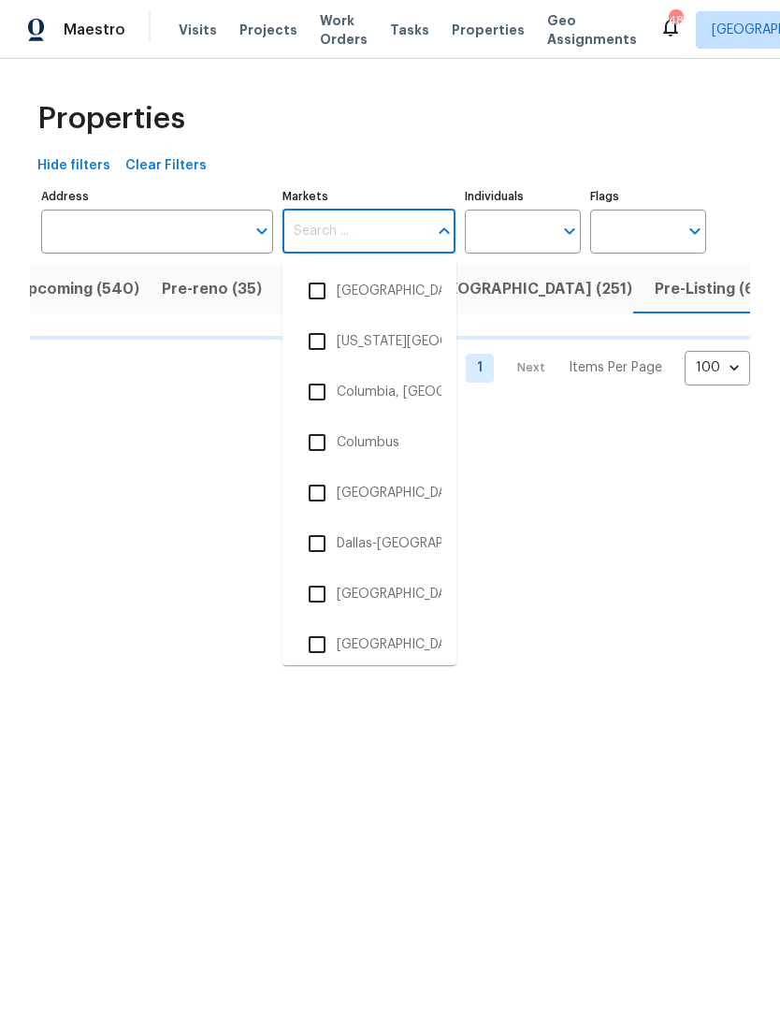
scroll to position [862, 0]
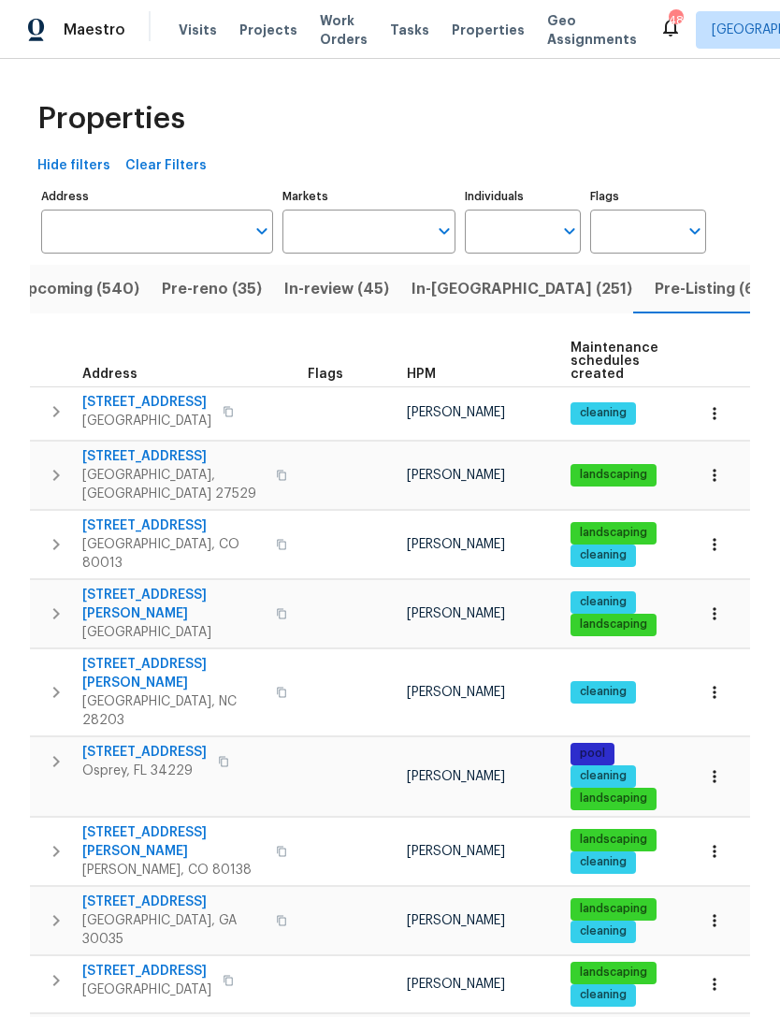
click at [391, 230] on input "Markets" at bounding box center [356, 232] width 146 height 44
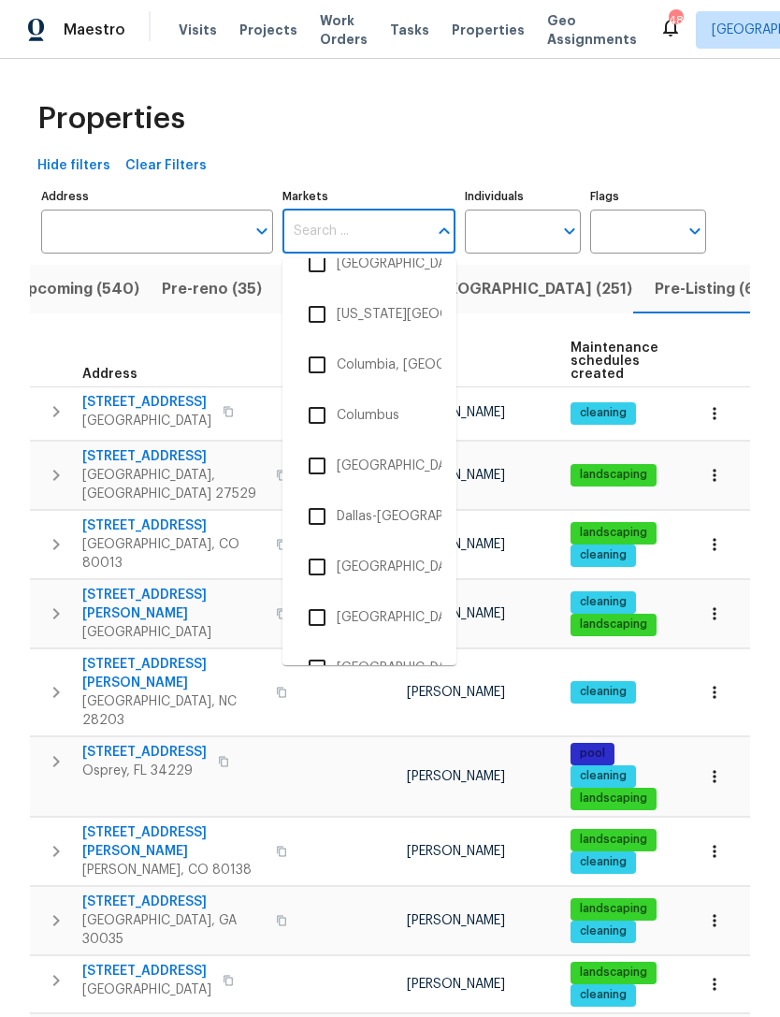
scroll to position [888, 0]
click at [347, 459] on li "Corpus Christi, TX" at bounding box center [370, 463] width 144 height 39
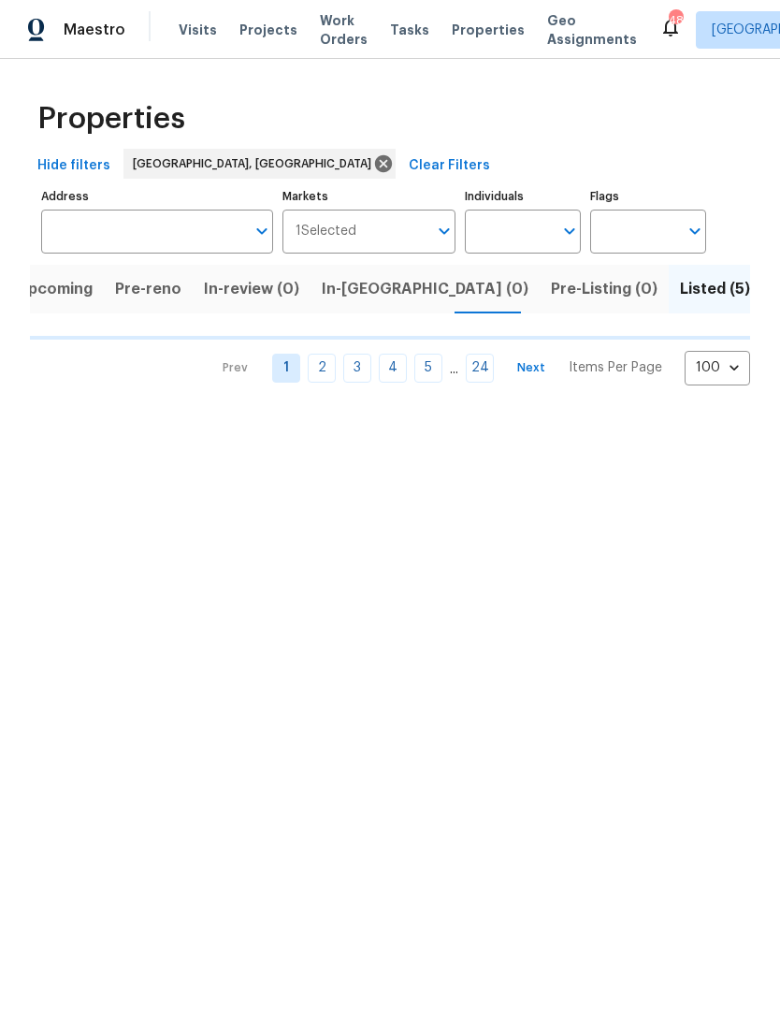
scroll to position [0, 17]
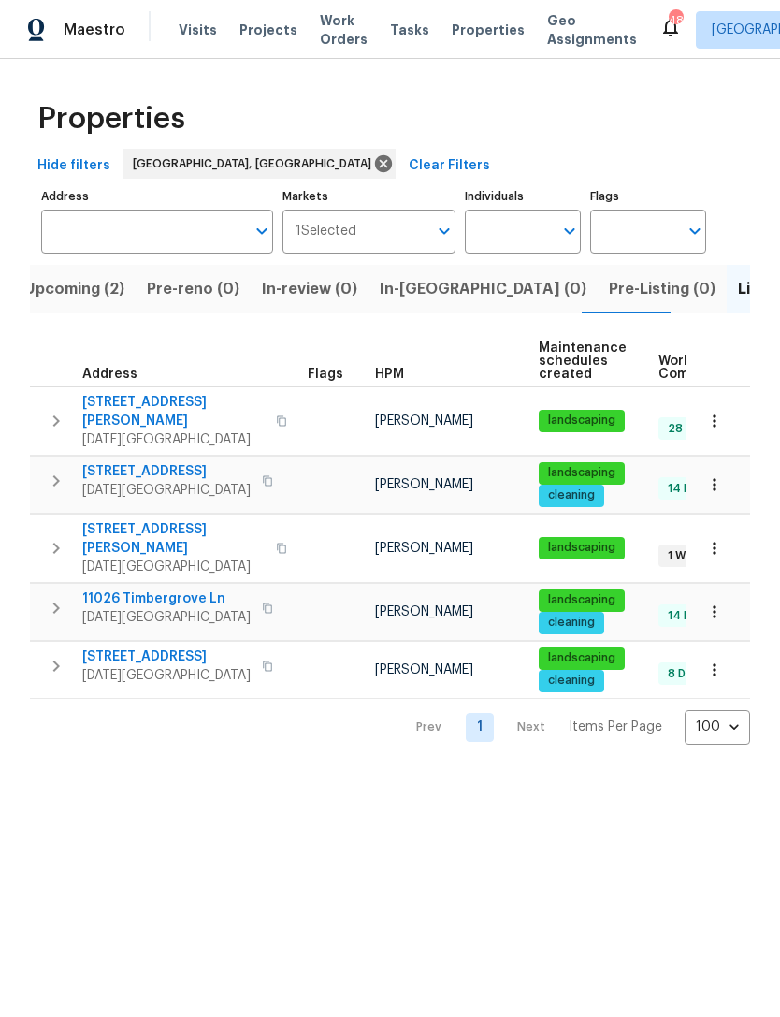
click at [91, 293] on span "Upcoming (2)" at bounding box center [74, 289] width 100 height 26
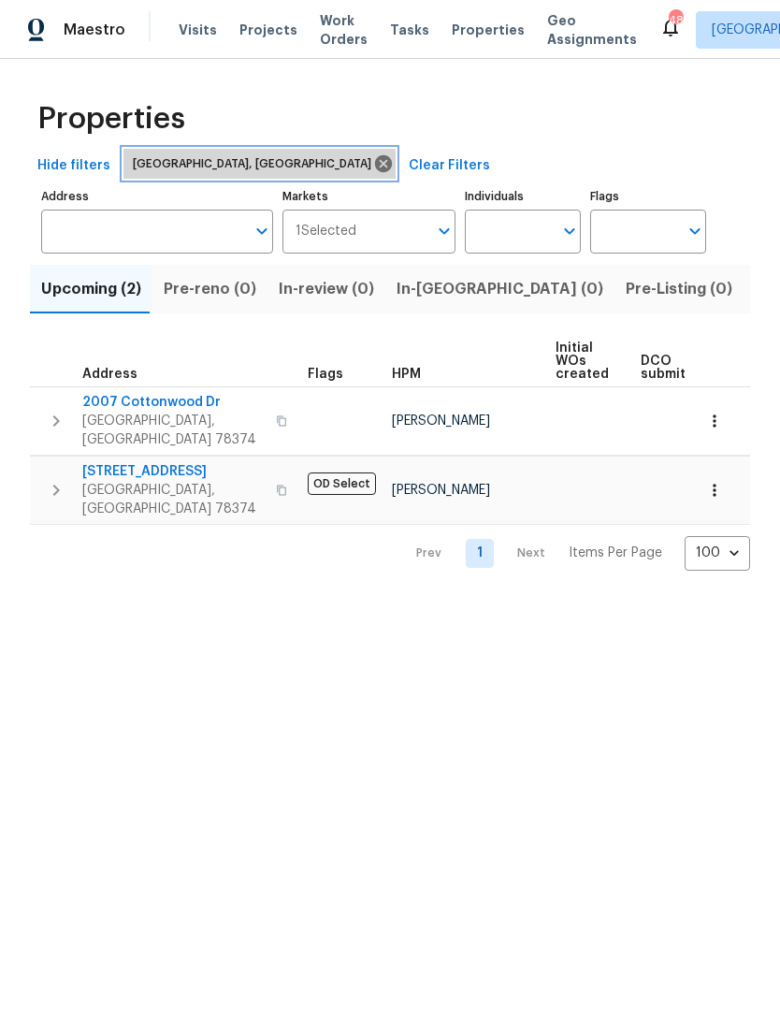
click at [375, 164] on icon at bounding box center [383, 163] width 17 height 17
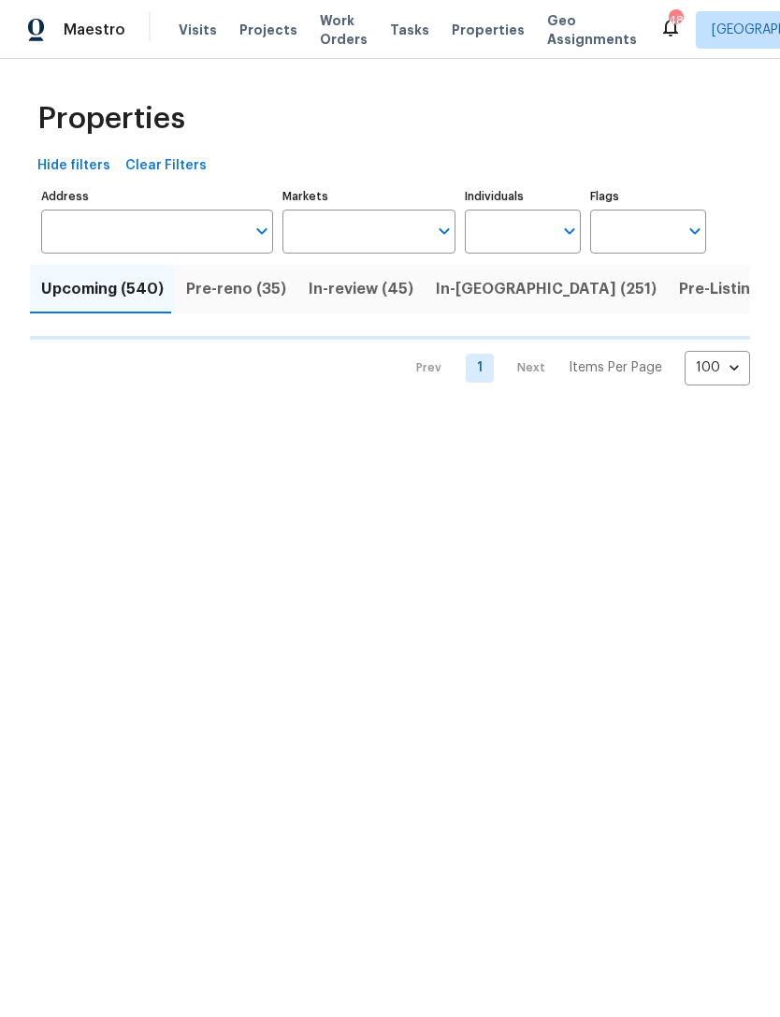
click at [348, 228] on input "Markets" at bounding box center [356, 232] width 146 height 44
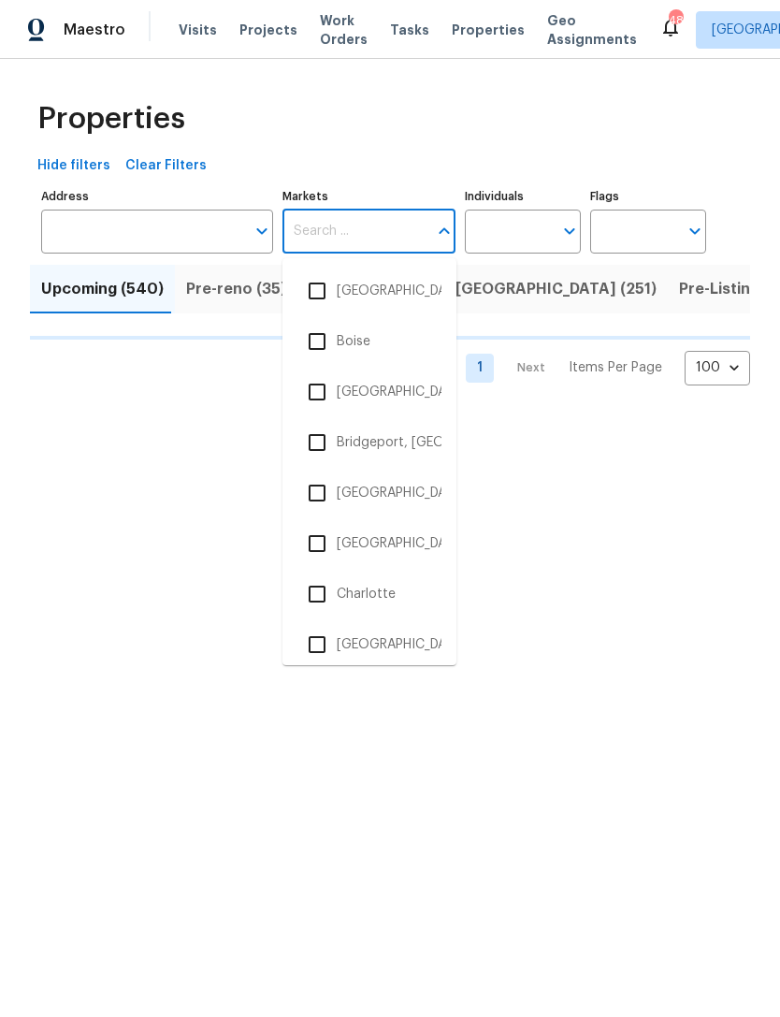
scroll to position [459, 0]
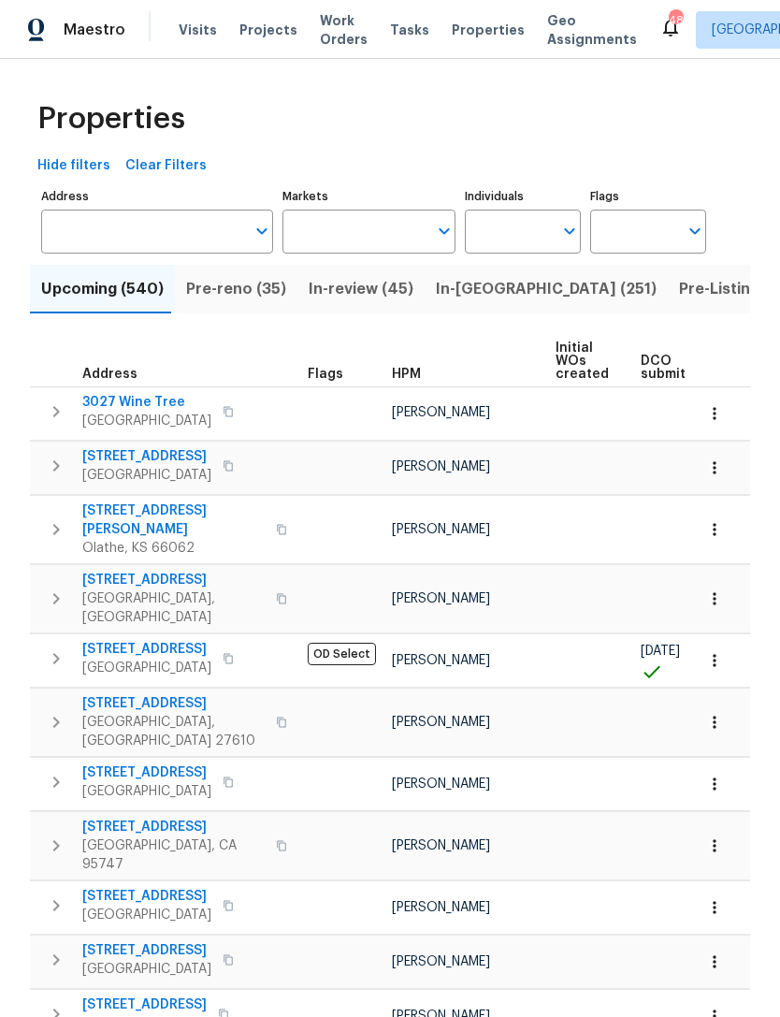
click at [370, 225] on input "Markets" at bounding box center [356, 232] width 146 height 44
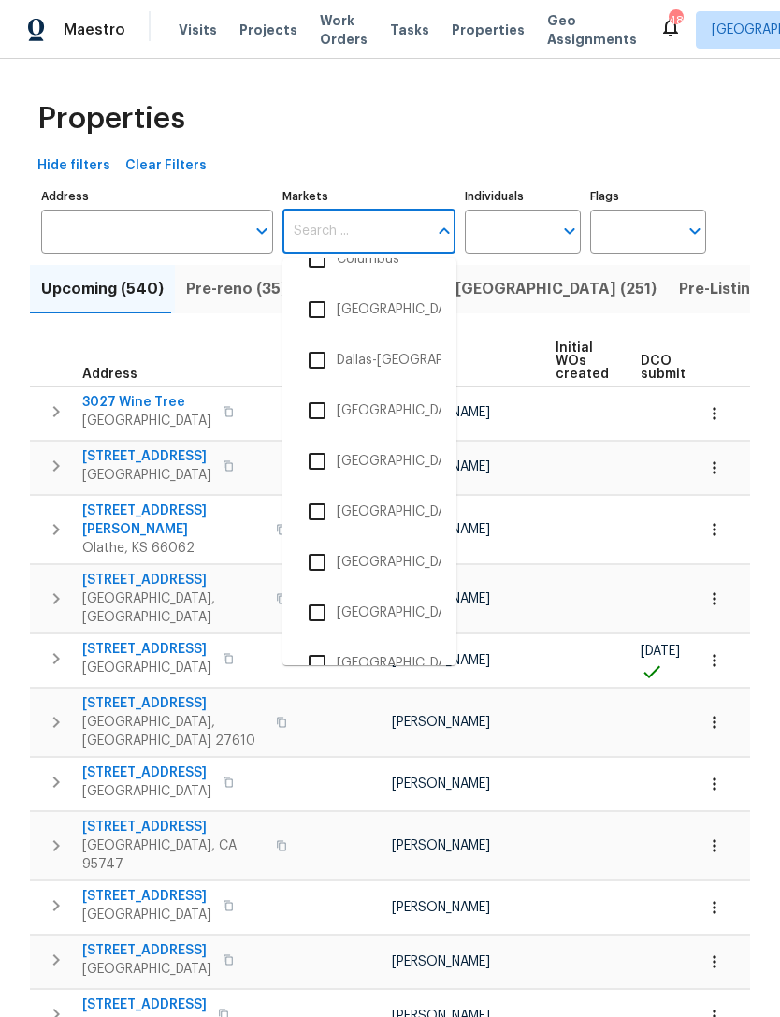
scroll to position [1044, 0]
click at [415, 351] on li "Dallas-Fort Worth" at bounding box center [370, 358] width 144 height 39
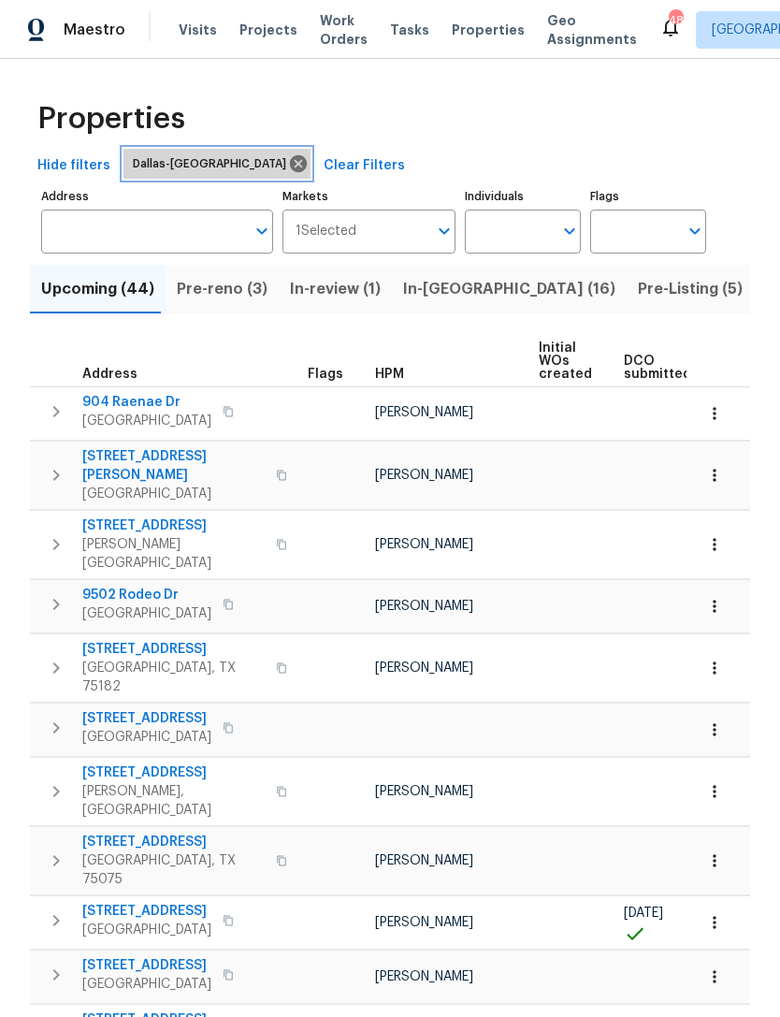
click at [290, 165] on icon at bounding box center [298, 163] width 17 height 17
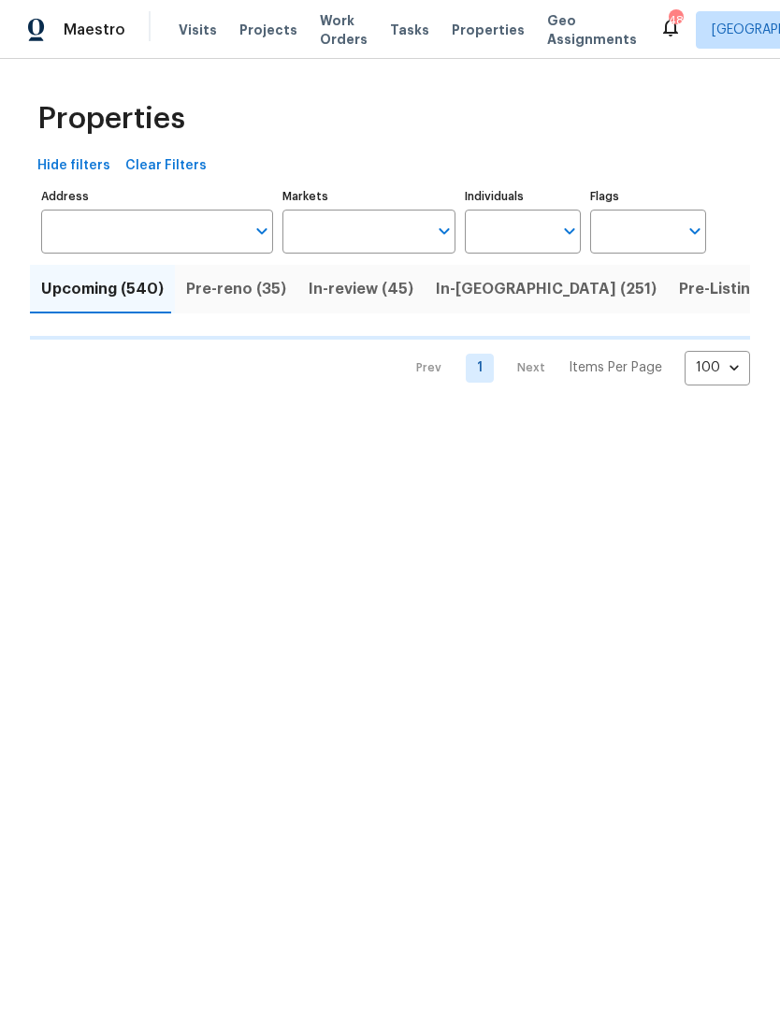
click at [365, 225] on input "Markets" at bounding box center [356, 232] width 146 height 44
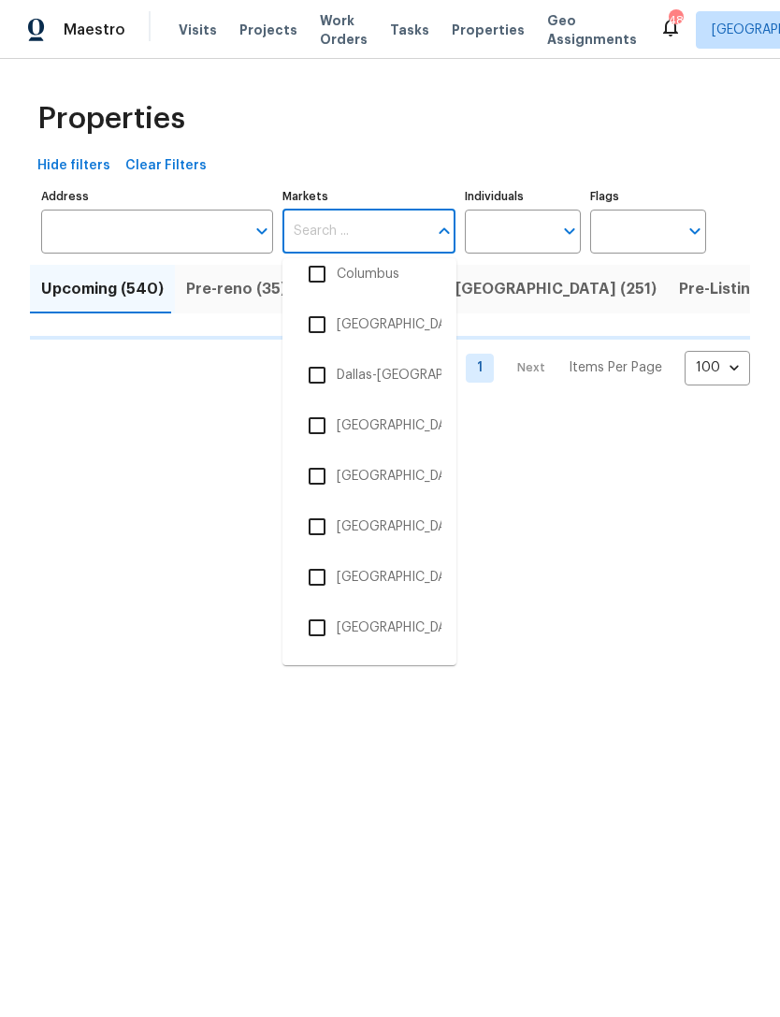
scroll to position [1088, 0]
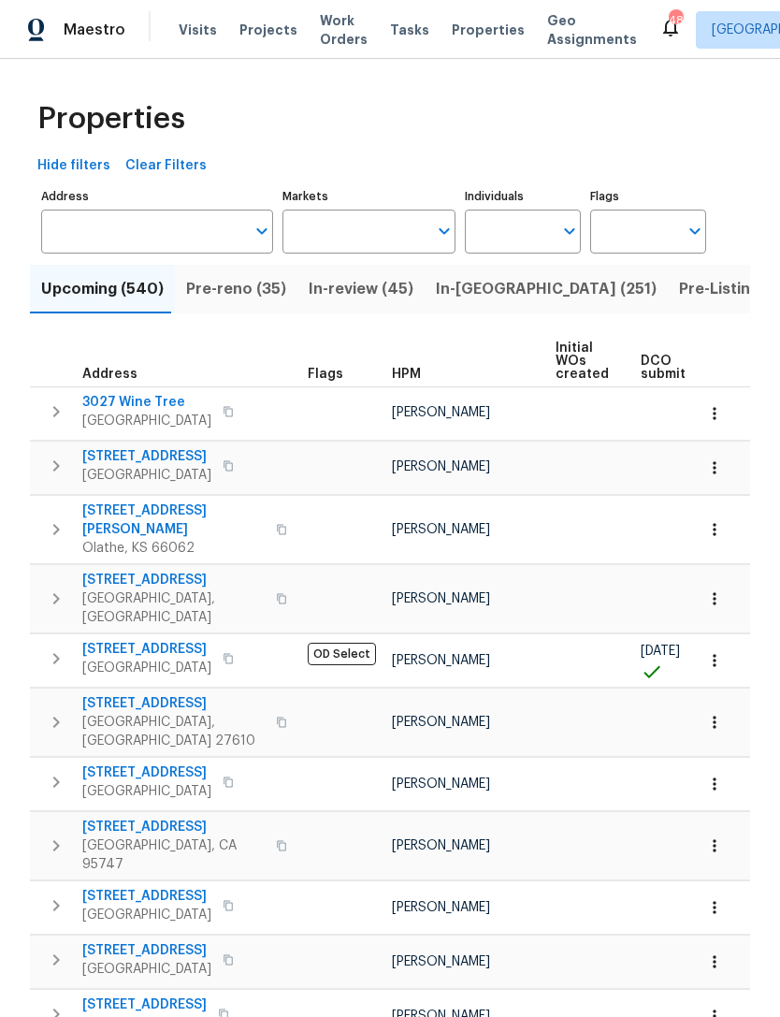
click at [361, 222] on input "Markets" at bounding box center [356, 232] width 146 height 44
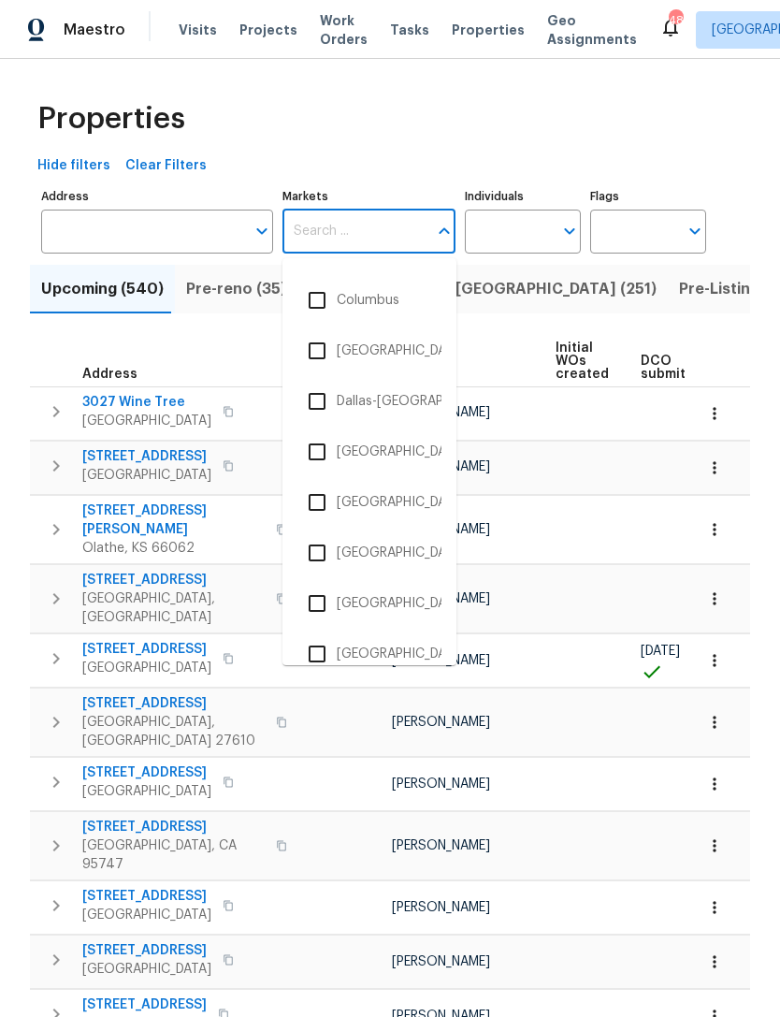
scroll to position [1012, 0]
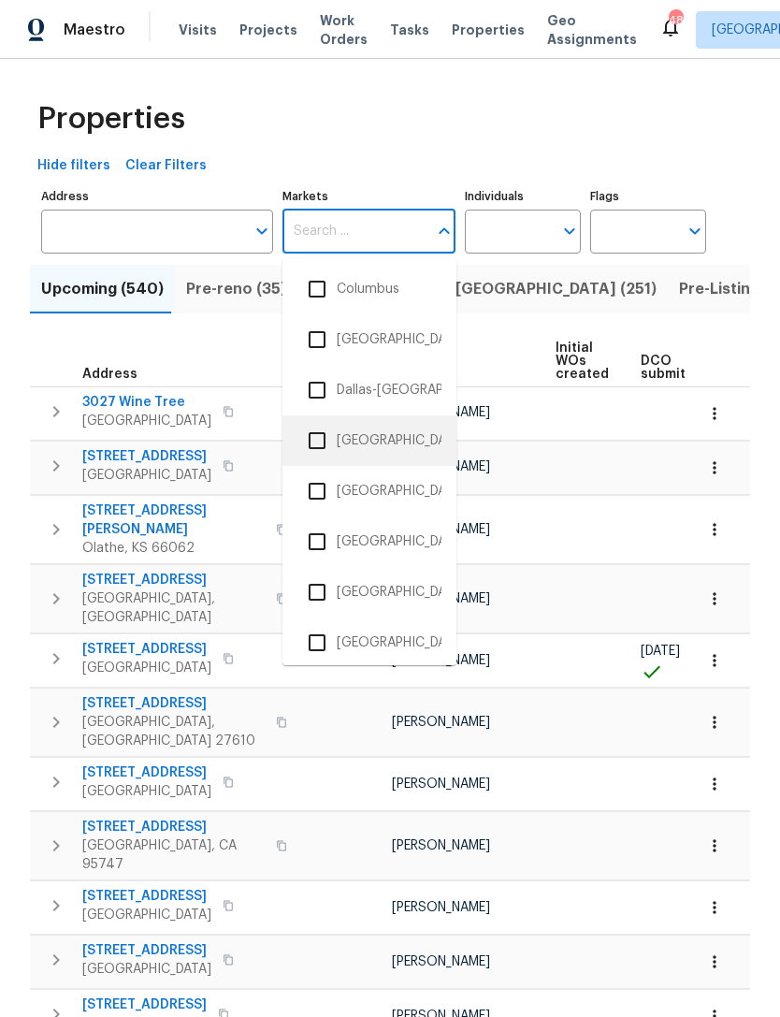
click at [360, 442] on li "Denver" at bounding box center [370, 440] width 144 height 39
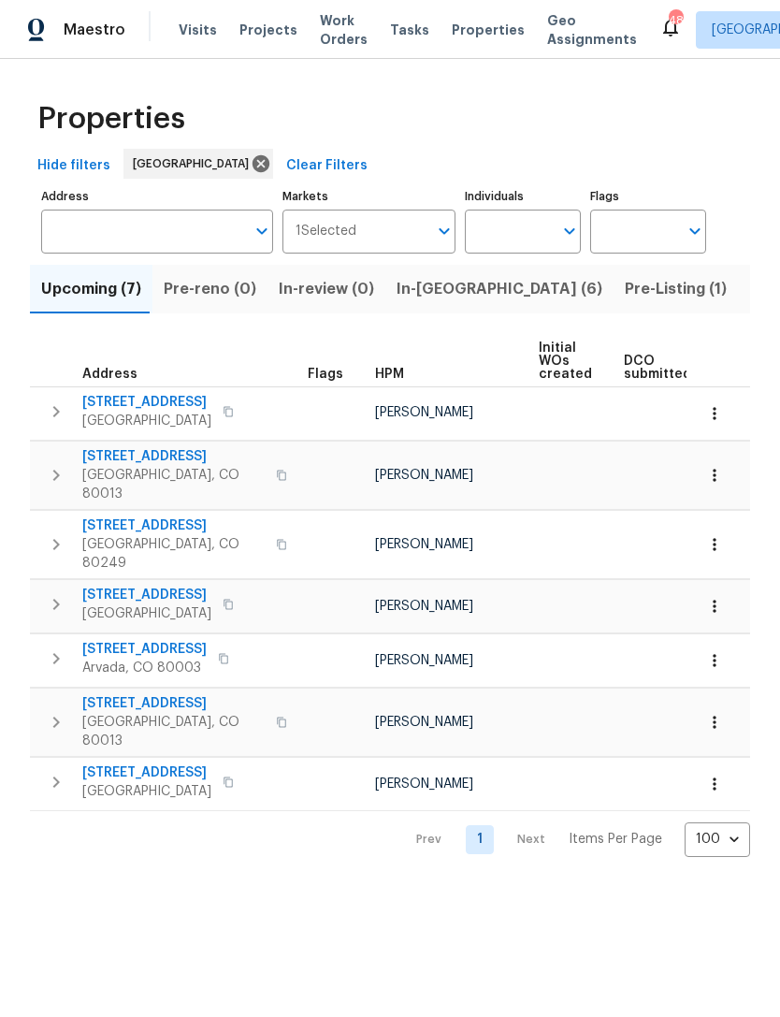
click at [414, 287] on span "In-reno (6)" at bounding box center [500, 289] width 206 height 26
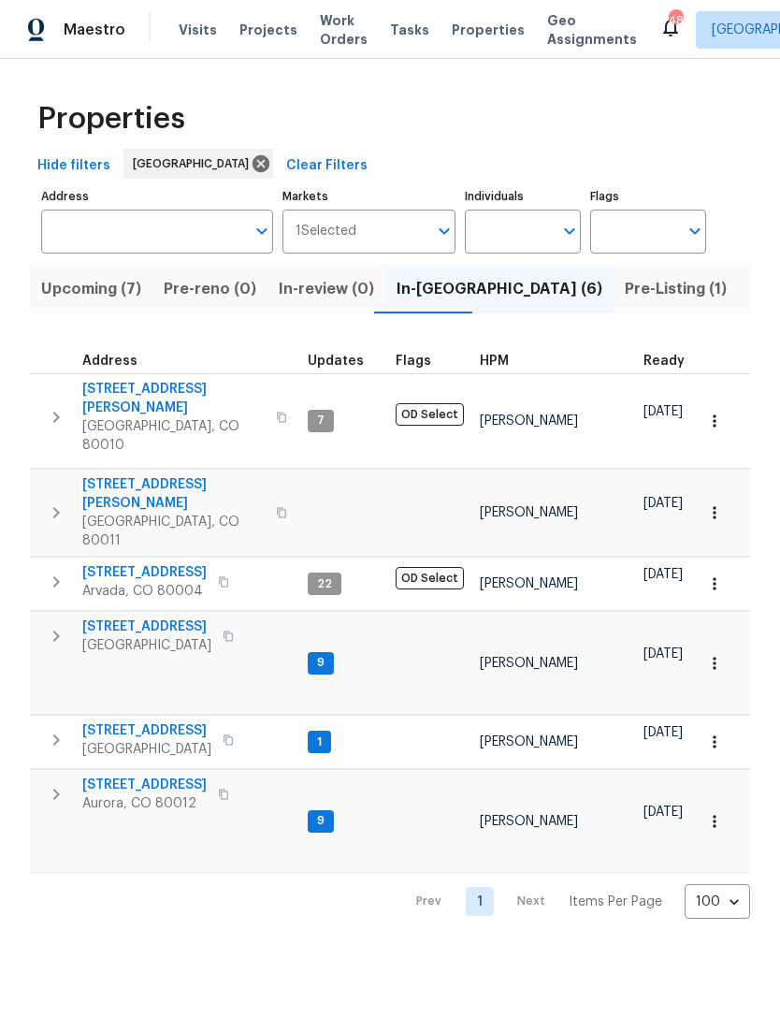
click at [119, 289] on span "Upcoming (7)" at bounding box center [91, 289] width 100 height 26
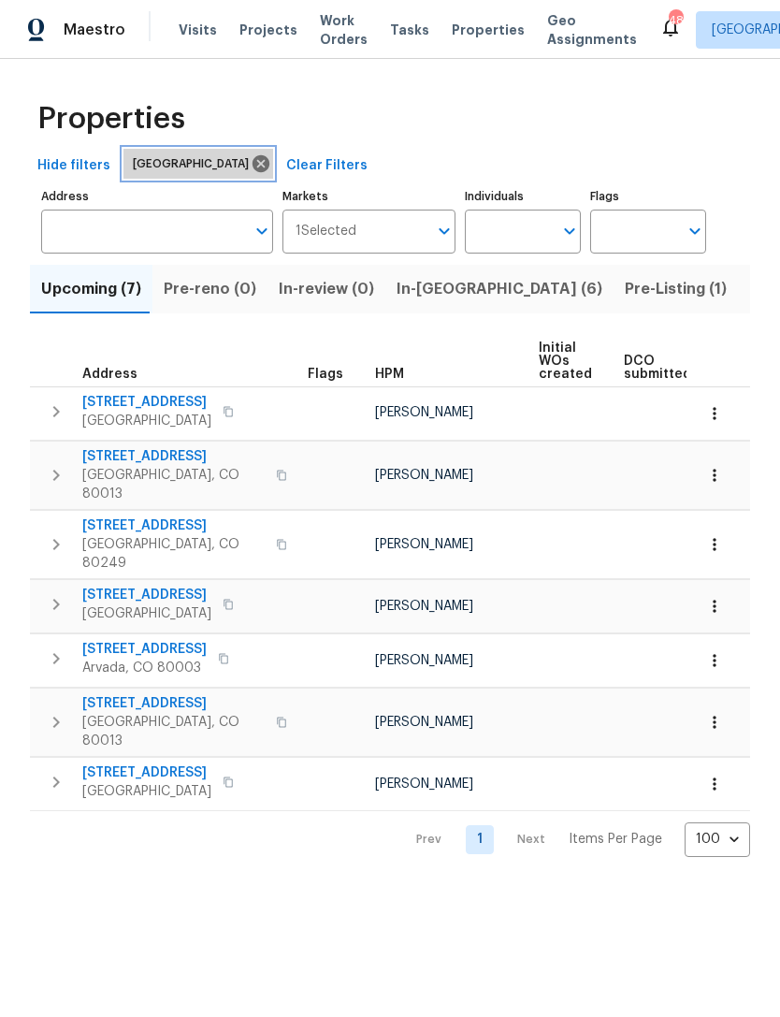
click at [251, 158] on icon at bounding box center [261, 163] width 21 height 21
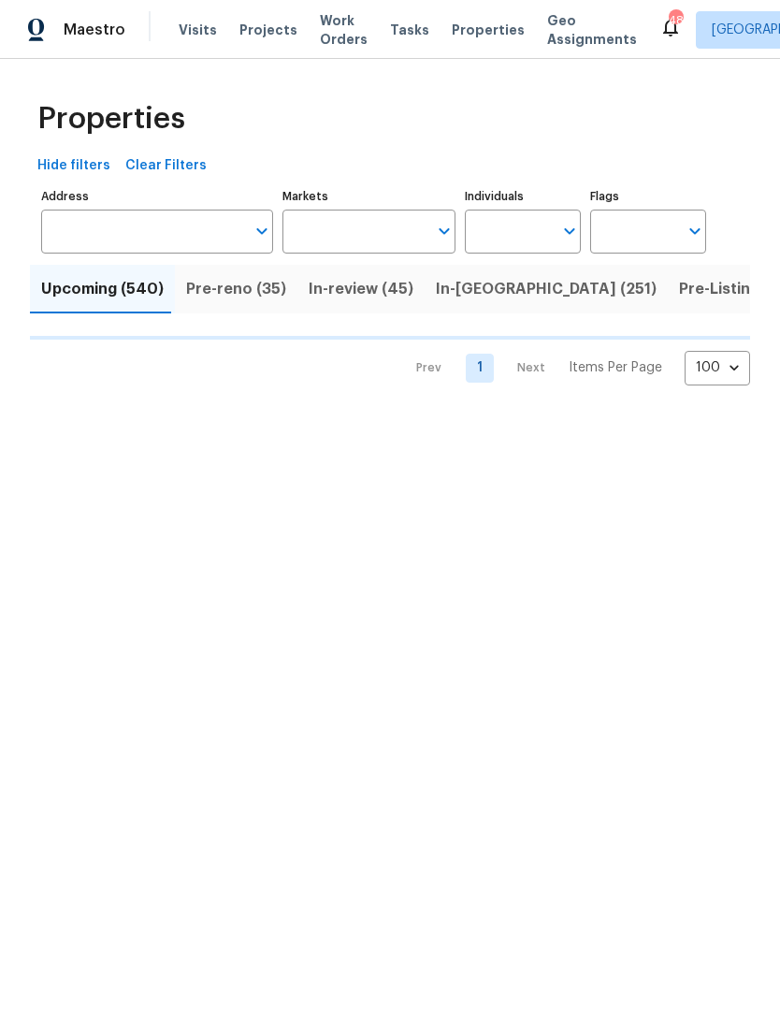
click at [343, 230] on input "Markets" at bounding box center [356, 232] width 146 height 44
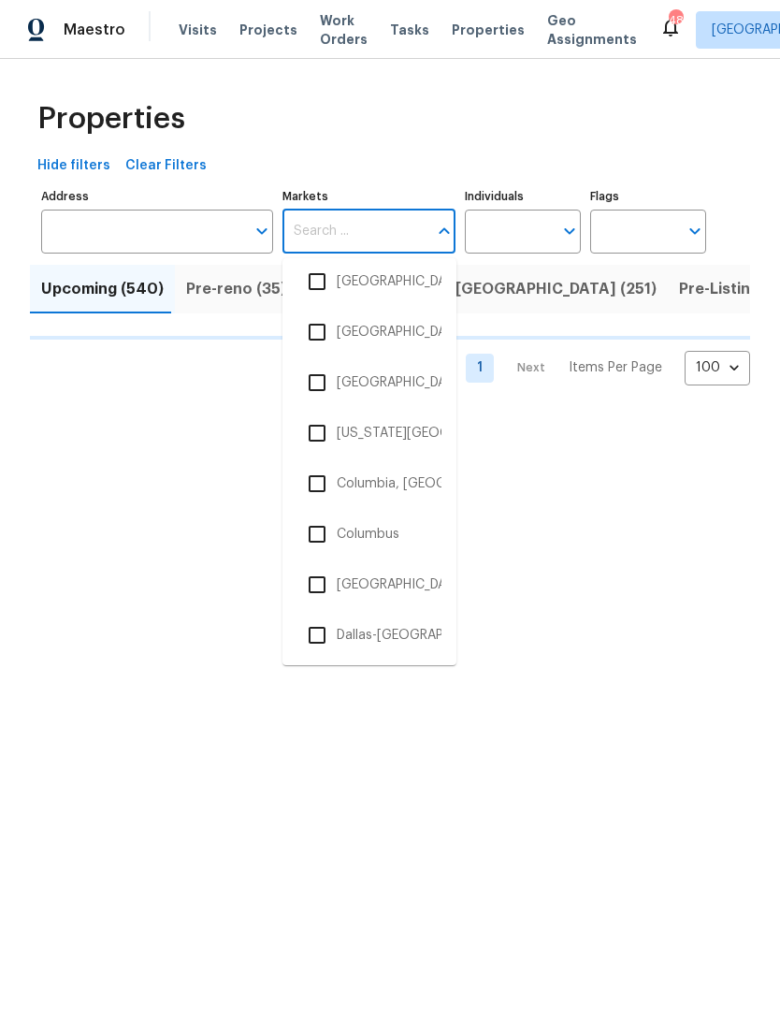
scroll to position [807, 0]
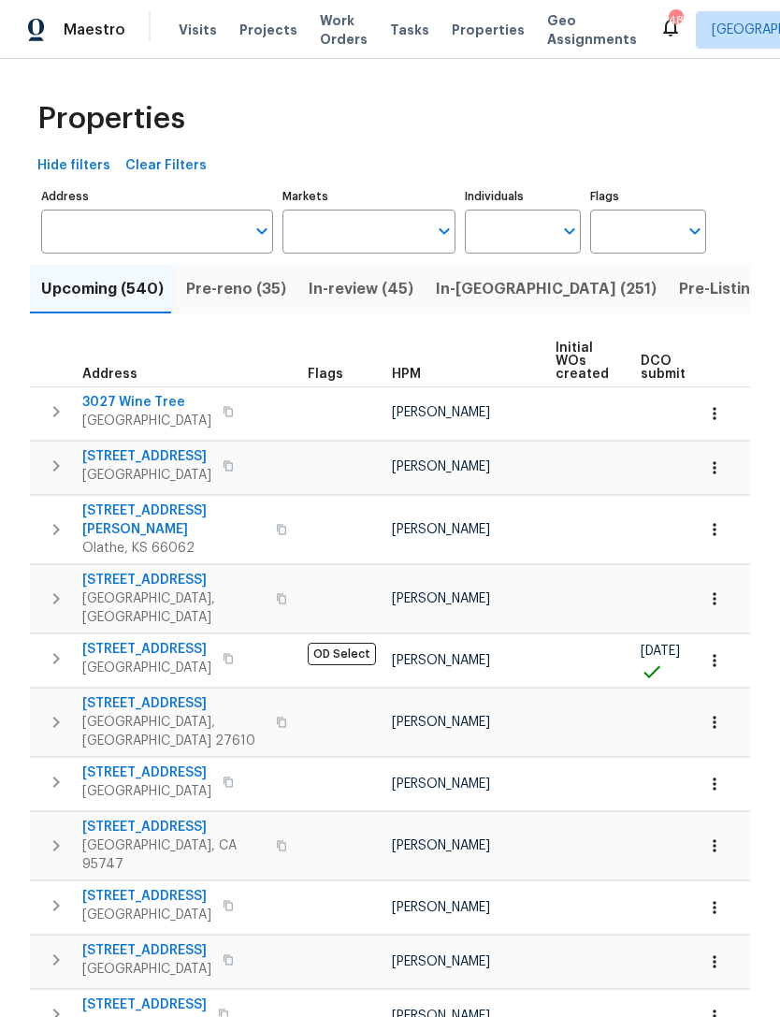
click at [381, 234] on input "Markets" at bounding box center [356, 232] width 146 height 44
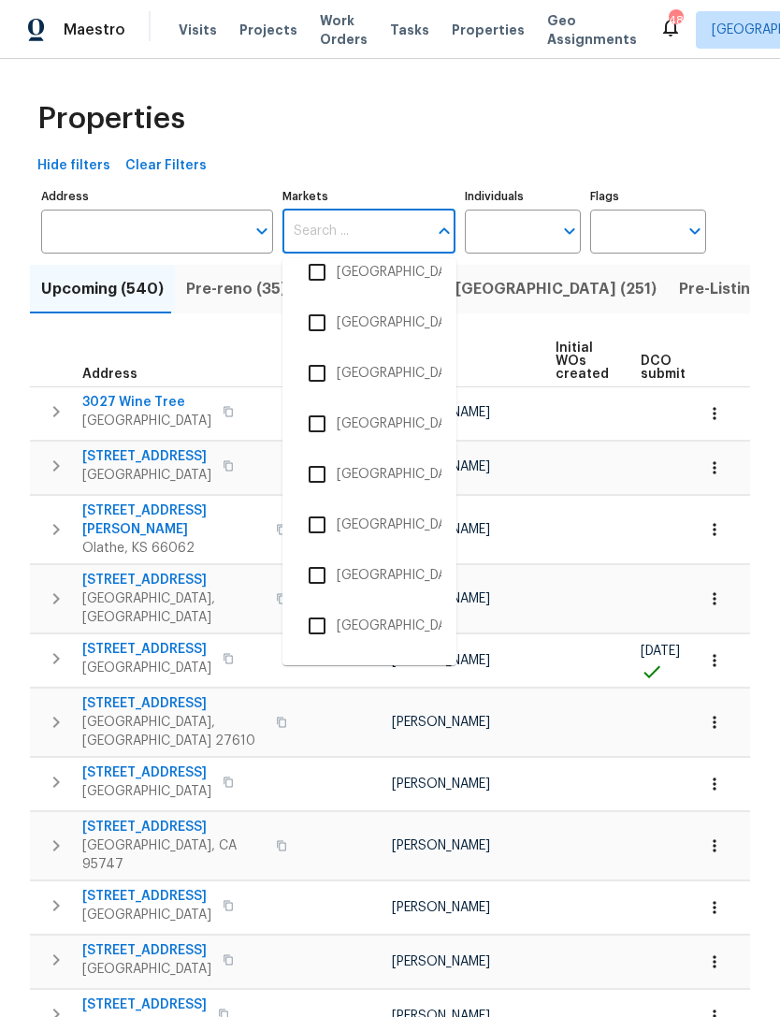
scroll to position [1200, 0]
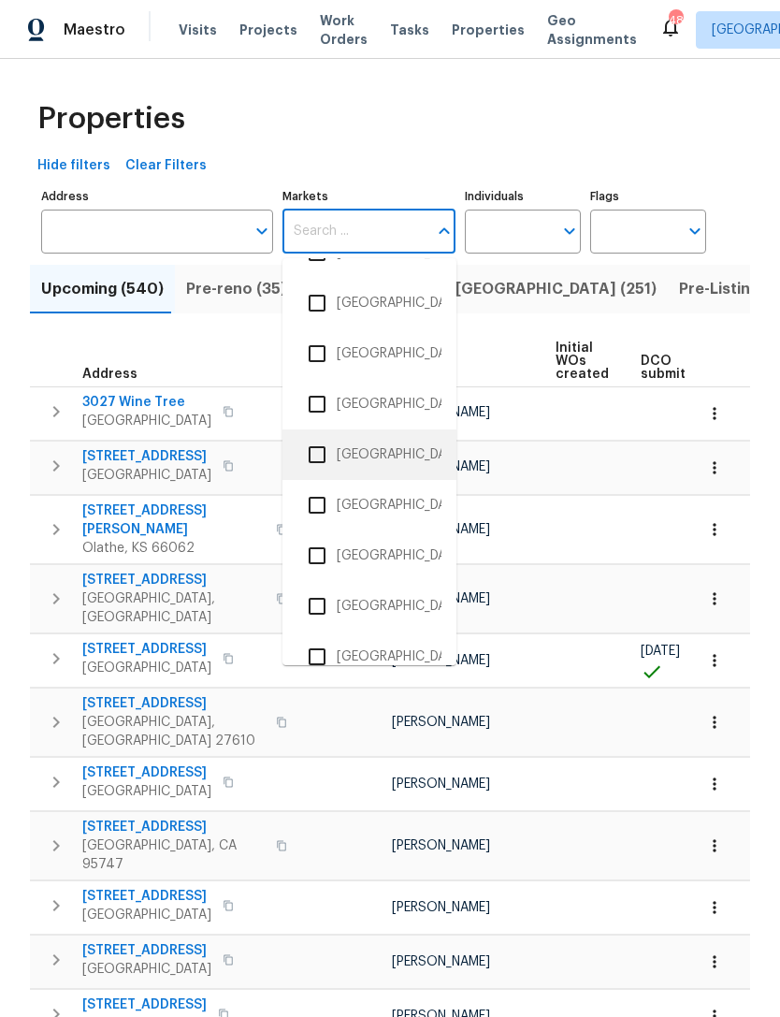
click at [388, 456] on li "Greensboro, NC" at bounding box center [370, 454] width 144 height 39
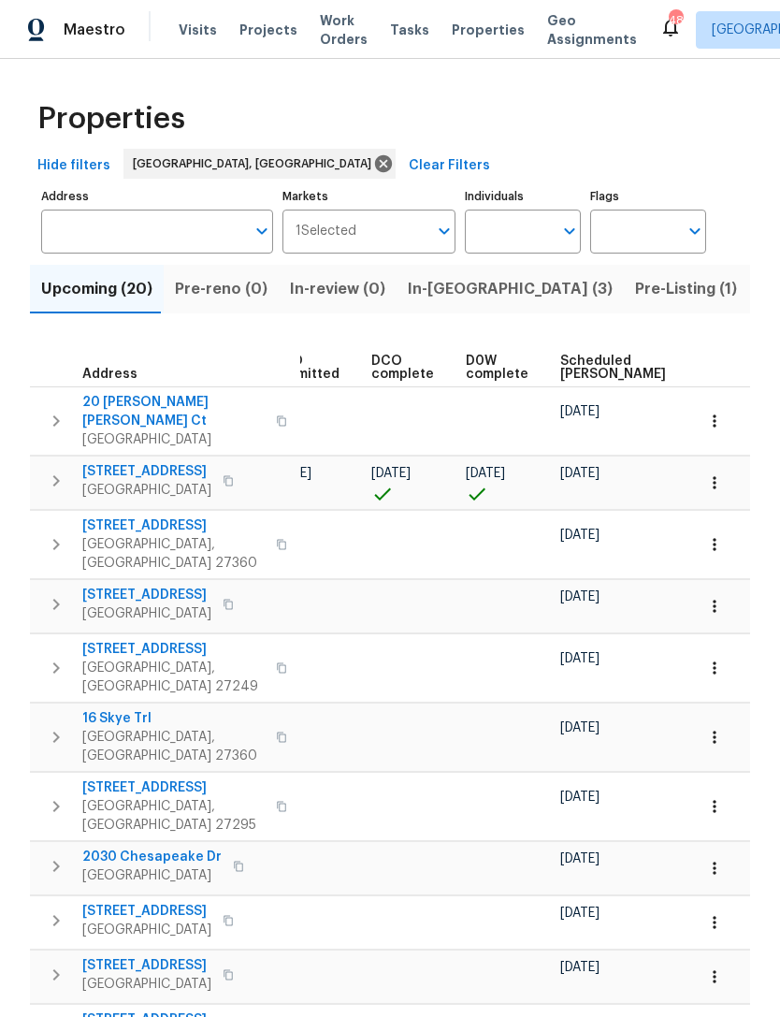
scroll to position [0, 353]
click at [559, 366] on span "Scheduled [PERSON_NAME]" at bounding box center [612, 368] width 106 height 26
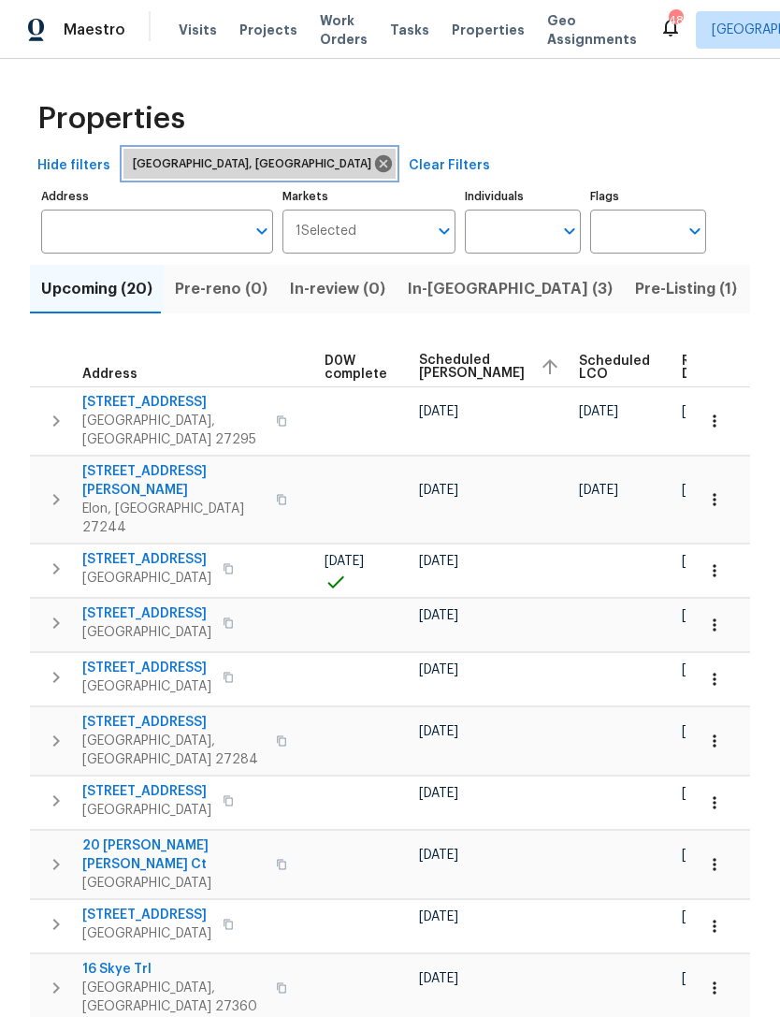
click at [375, 169] on icon at bounding box center [383, 163] width 17 height 17
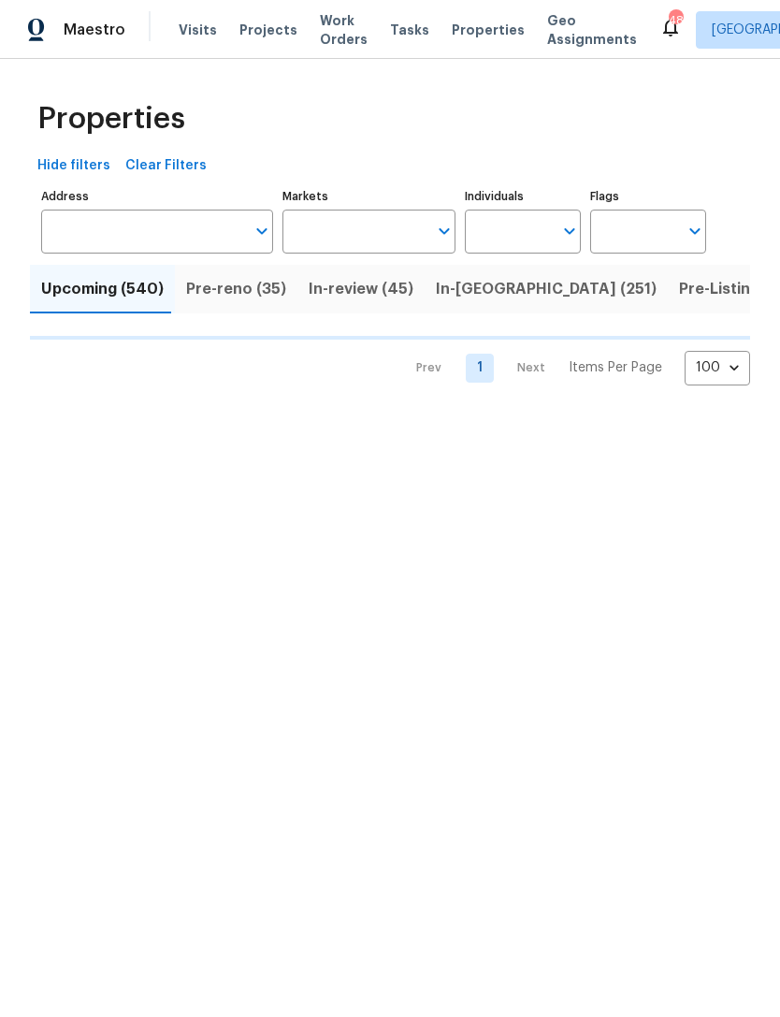
click at [344, 230] on input "Markets" at bounding box center [356, 232] width 146 height 44
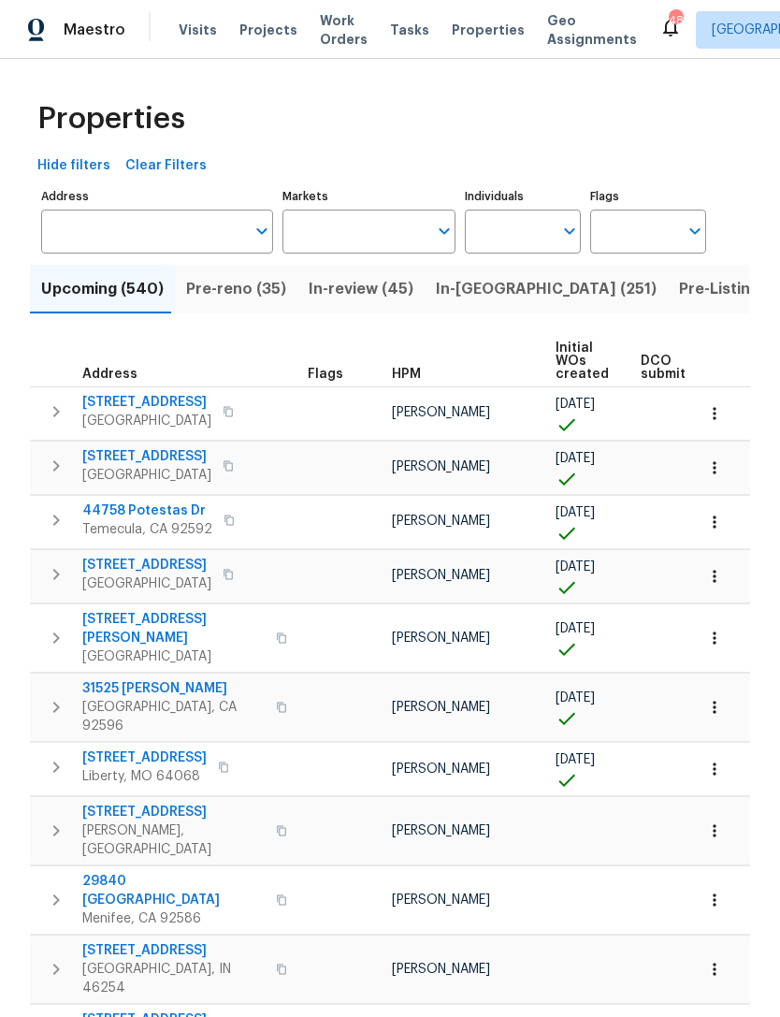
click at [359, 226] on input "Markets" at bounding box center [356, 232] width 146 height 44
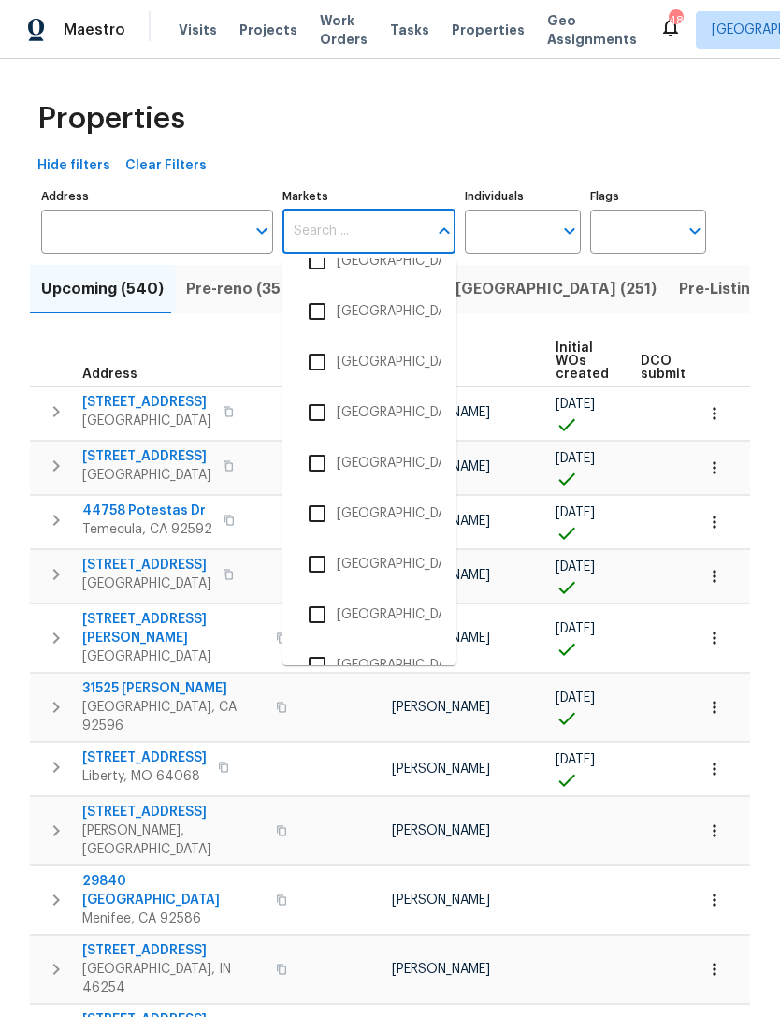
scroll to position [1246, 0]
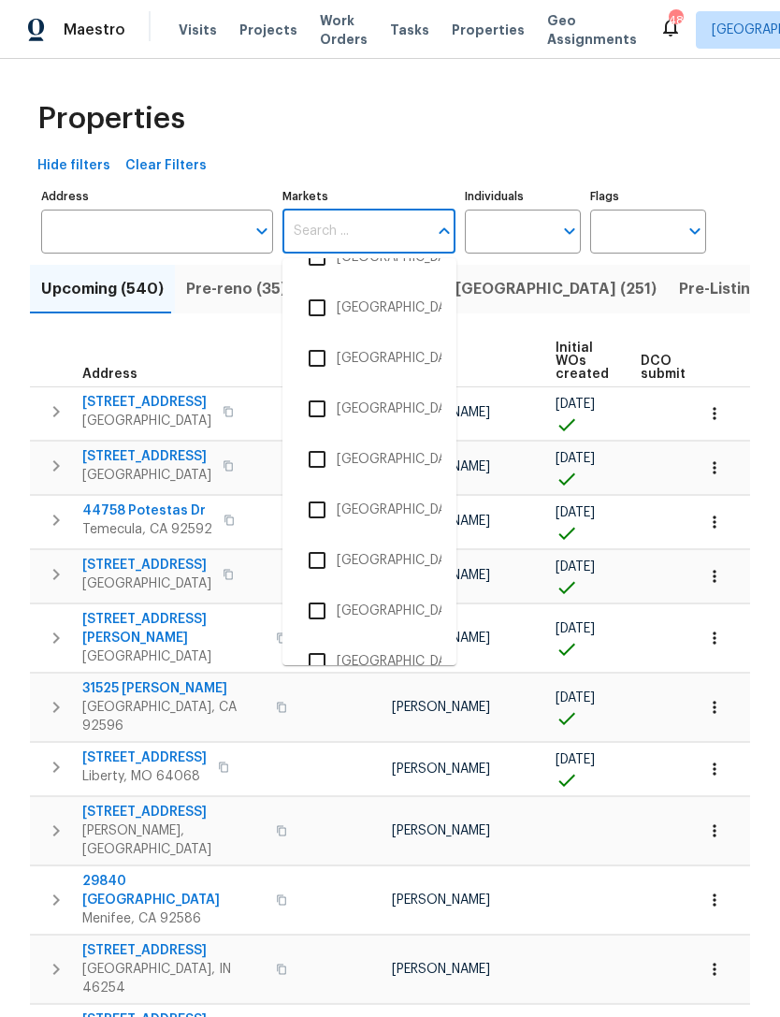
click at [398, 463] on li "Greenville, SC" at bounding box center [370, 459] width 144 height 39
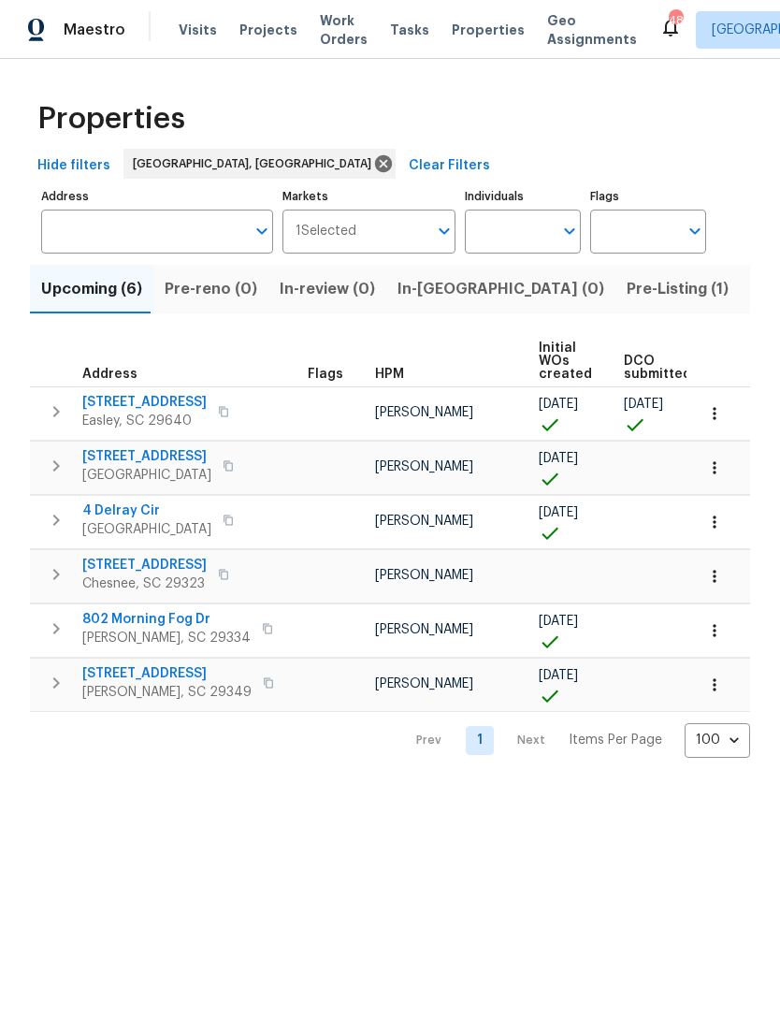
click at [416, 300] on span "In-reno (0)" at bounding box center [501, 289] width 207 height 26
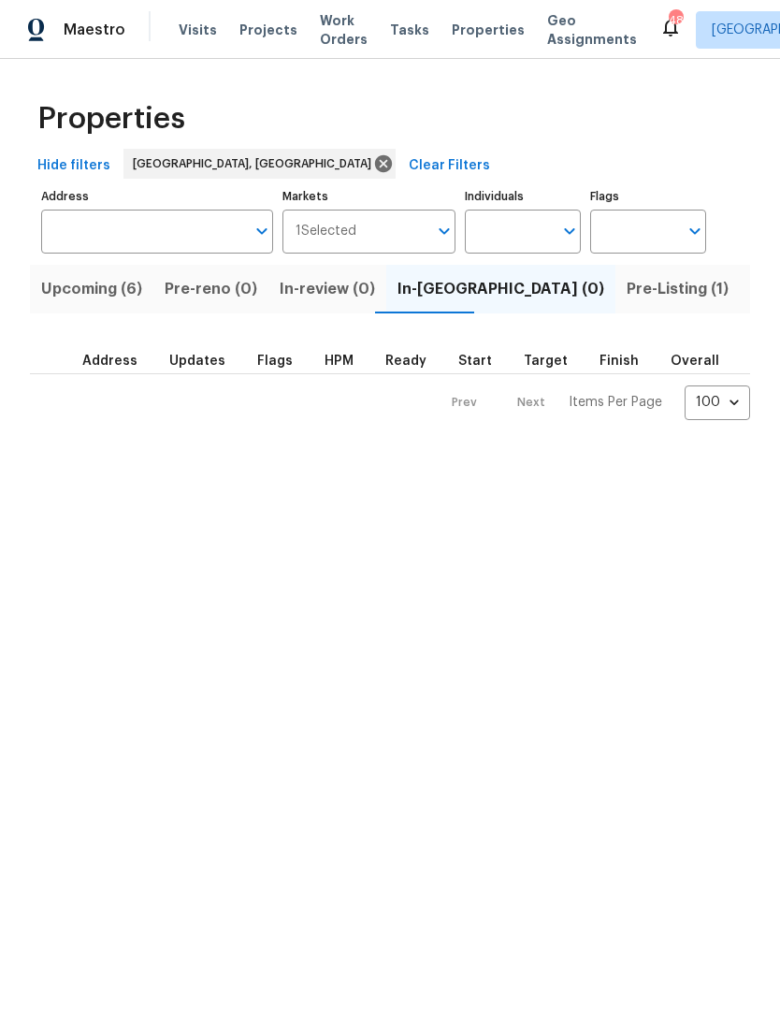
click at [627, 291] on span "Pre-Listing (1)" at bounding box center [678, 289] width 102 height 26
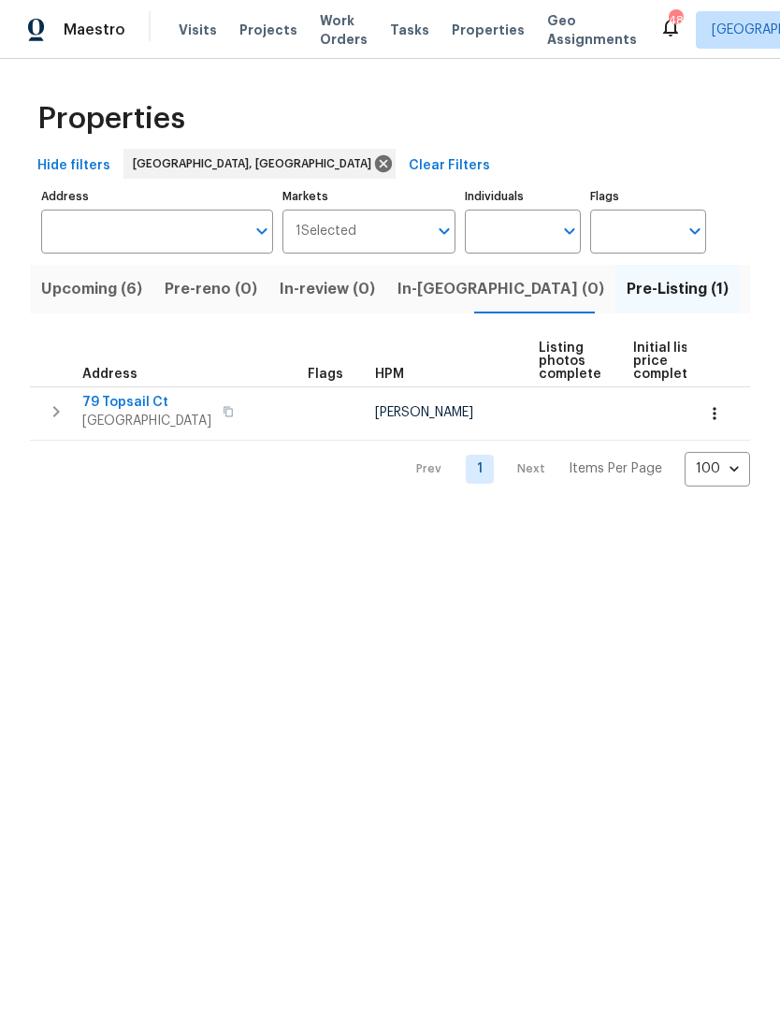
click at [100, 286] on span "Upcoming (6)" at bounding box center [91, 289] width 101 height 26
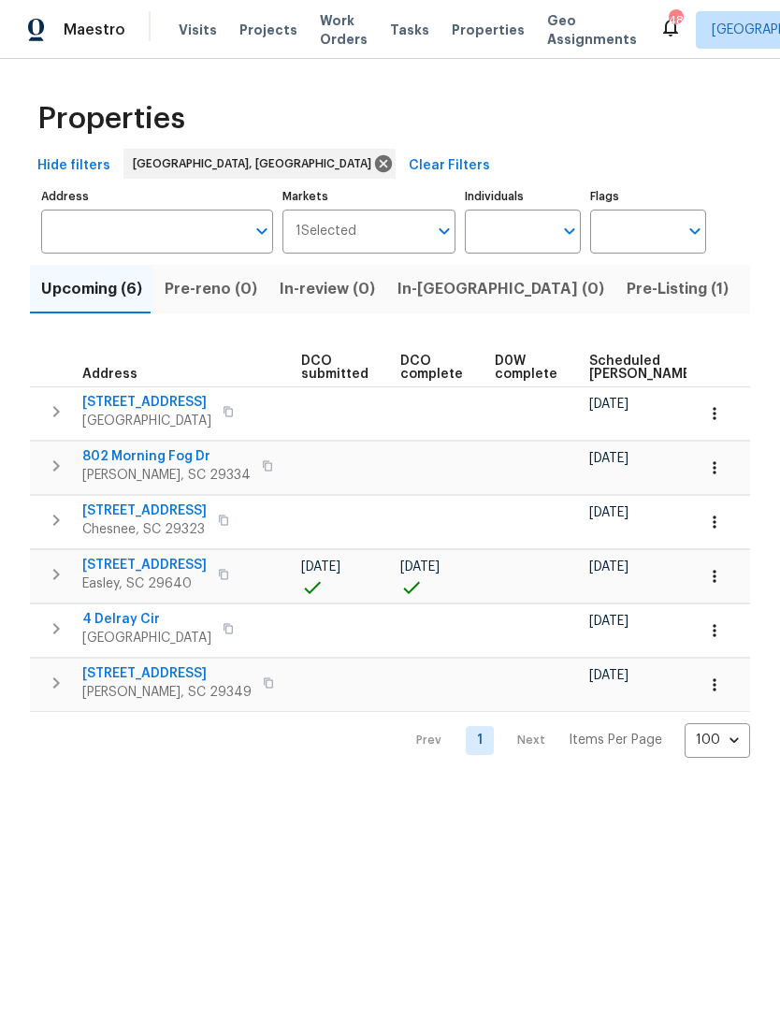
scroll to position [0, 324]
click at [589, 358] on span "Scheduled [PERSON_NAME]" at bounding box center [641, 368] width 106 height 26
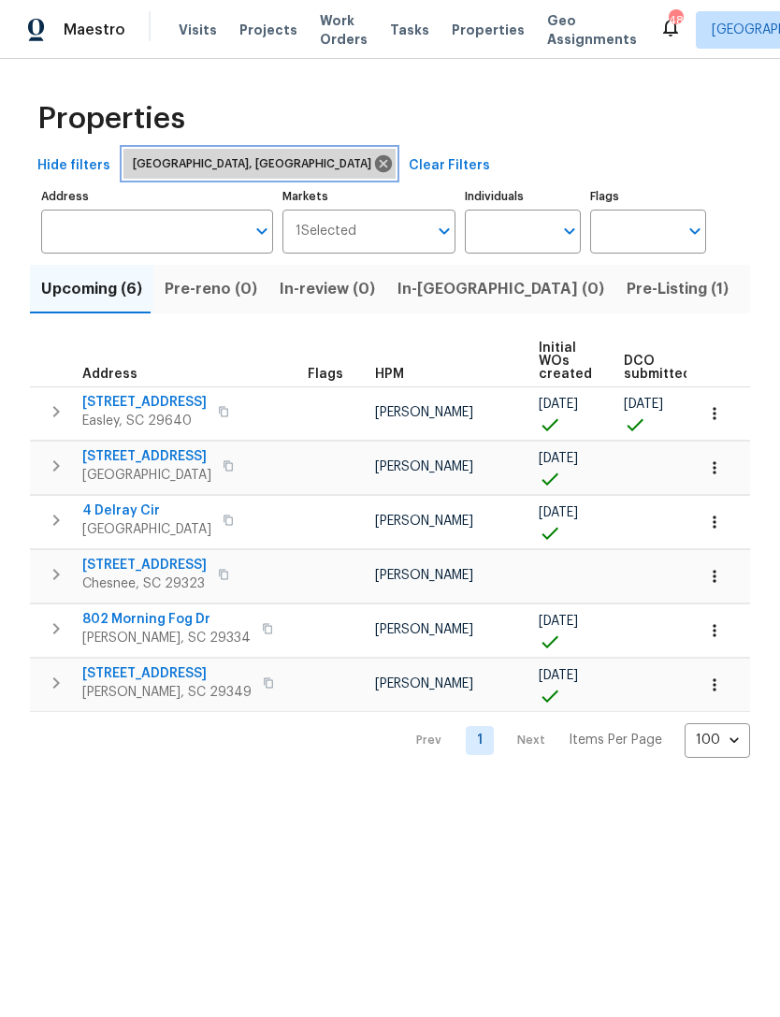
click at [375, 163] on icon at bounding box center [383, 163] width 17 height 17
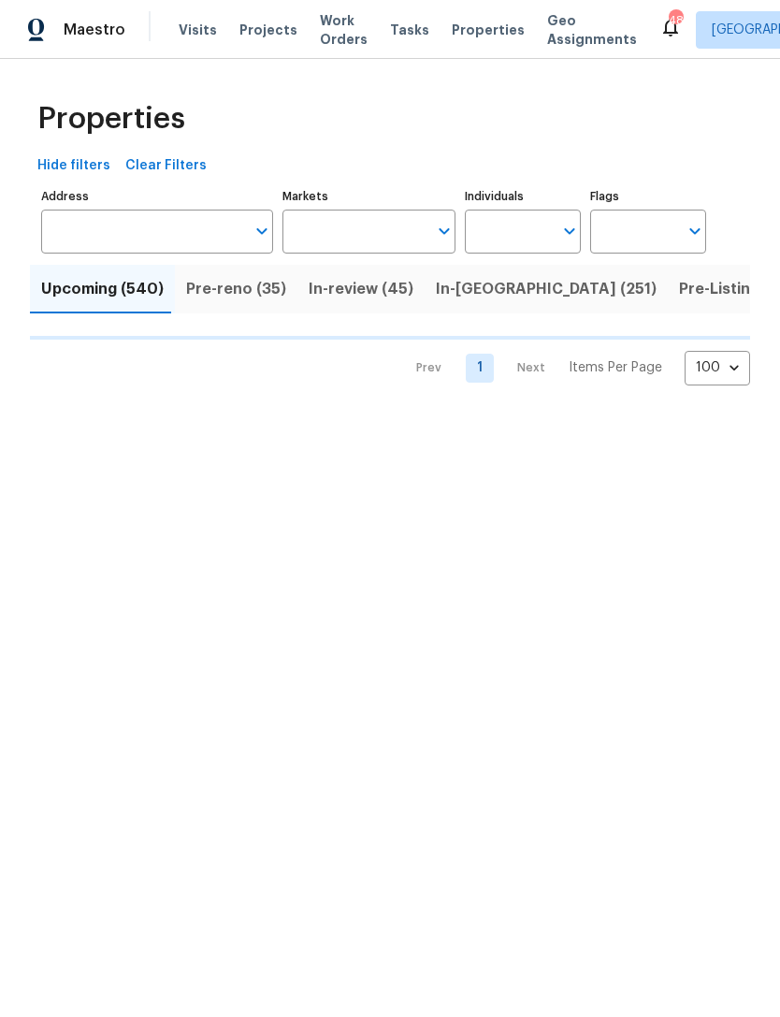
click at [353, 235] on input "Markets" at bounding box center [356, 232] width 146 height 44
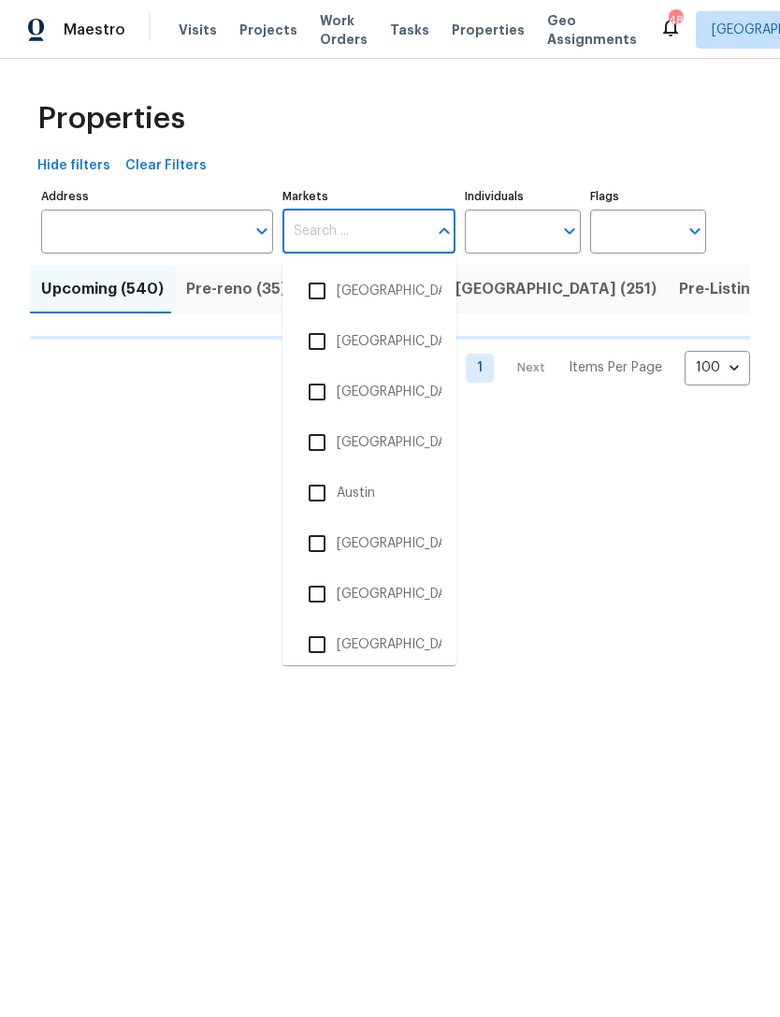
scroll to position [239, 0]
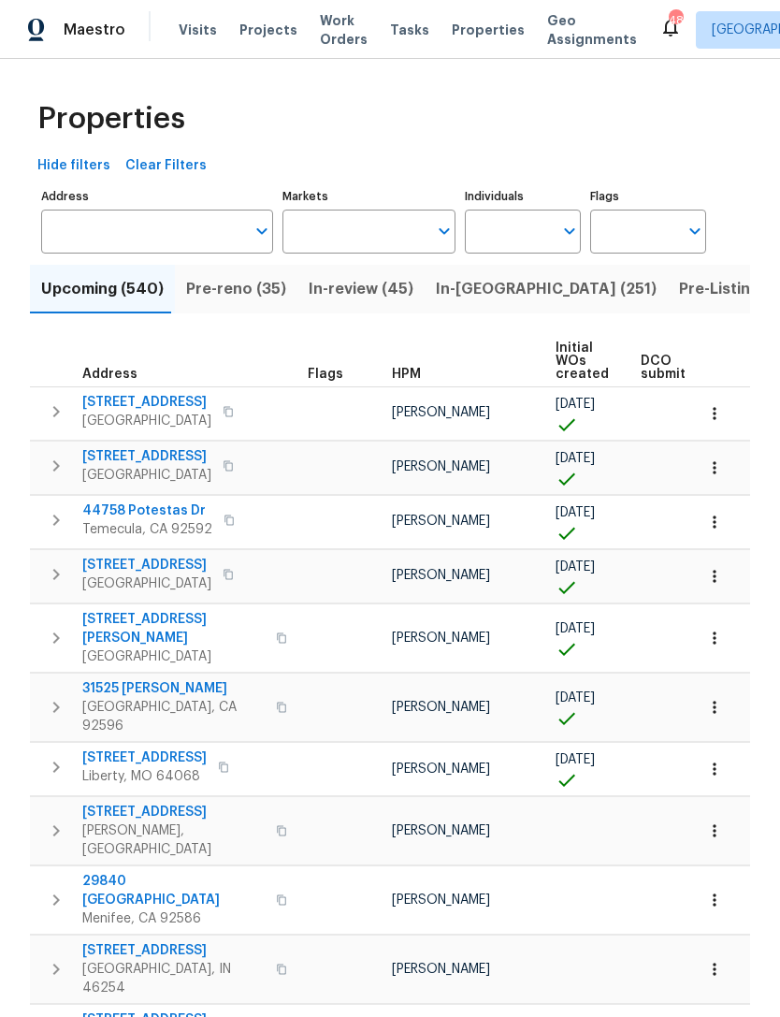
click at [390, 222] on input "Markets" at bounding box center [356, 232] width 146 height 44
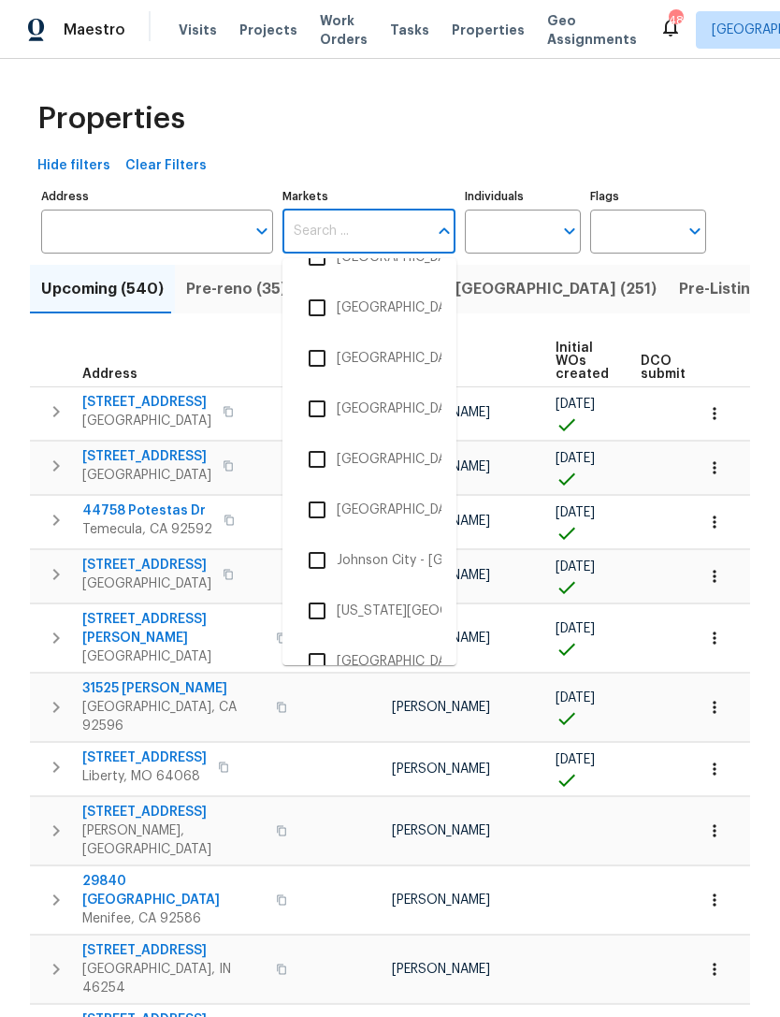
scroll to position [1449, 0]
click at [369, 362] on li "Houston" at bounding box center [370, 357] width 144 height 39
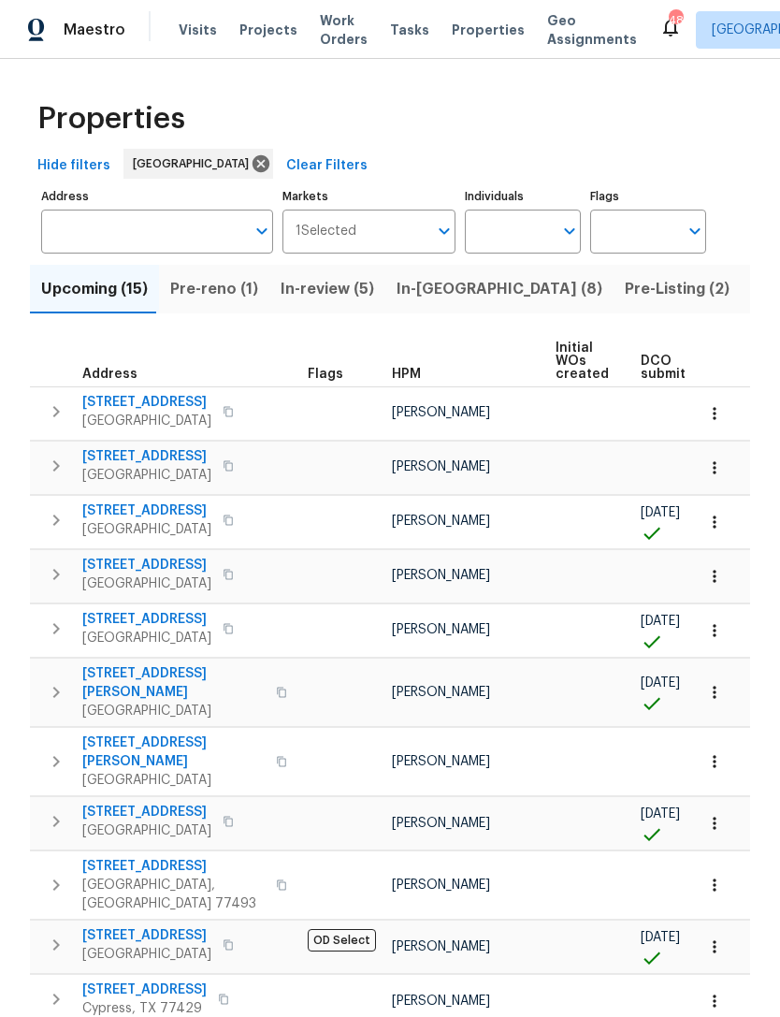
click at [324, 285] on span "In-review (5)" at bounding box center [328, 289] width 94 height 26
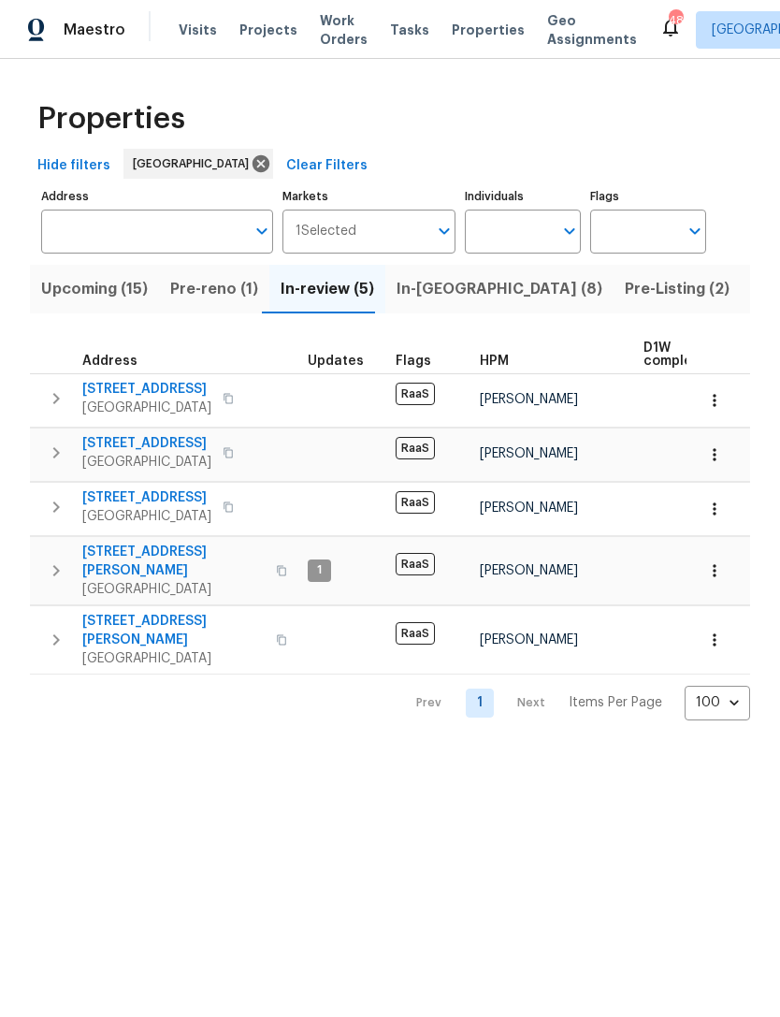
click at [415, 554] on span "RaaS" at bounding box center [415, 564] width 39 height 22
click at [81, 301] on span "Upcoming (15)" at bounding box center [94, 289] width 107 height 26
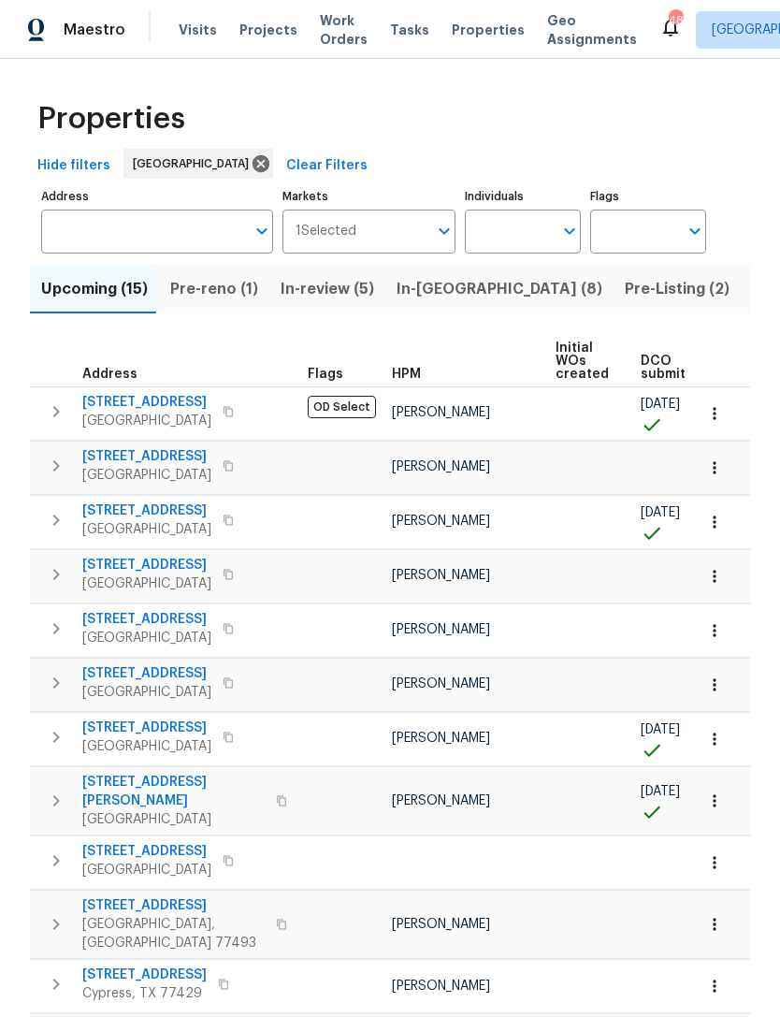
click at [217, 296] on span "Pre-reno (1)" at bounding box center [214, 289] width 88 height 26
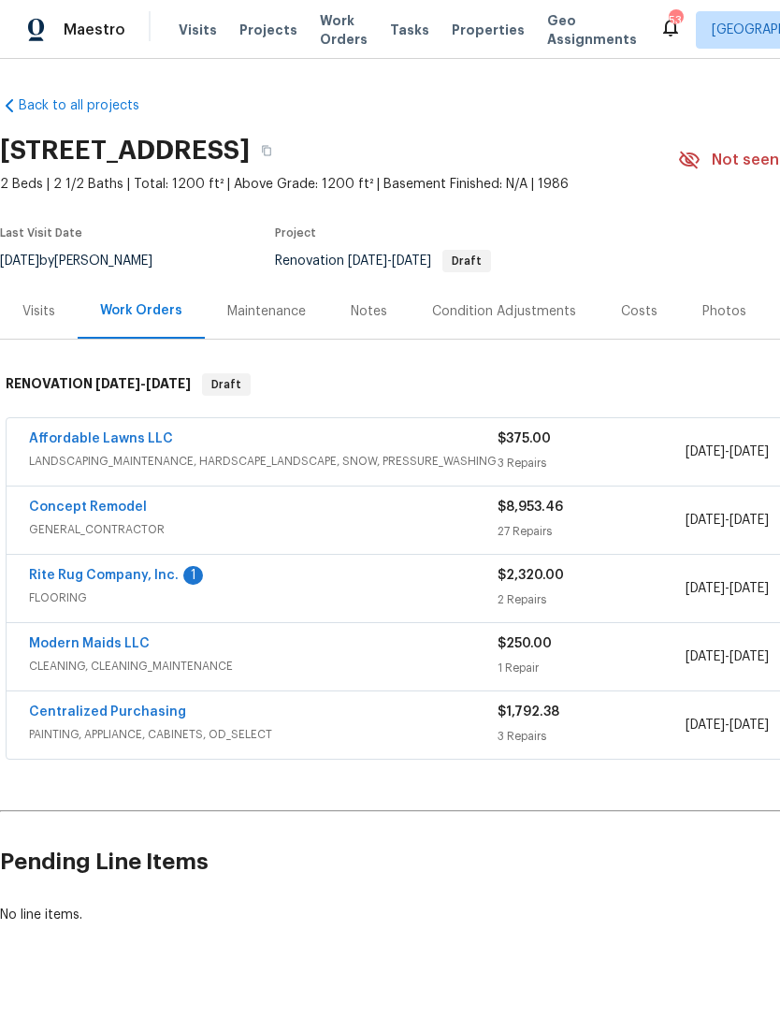
click at [38, 310] on div "Visits" at bounding box center [38, 311] width 33 height 19
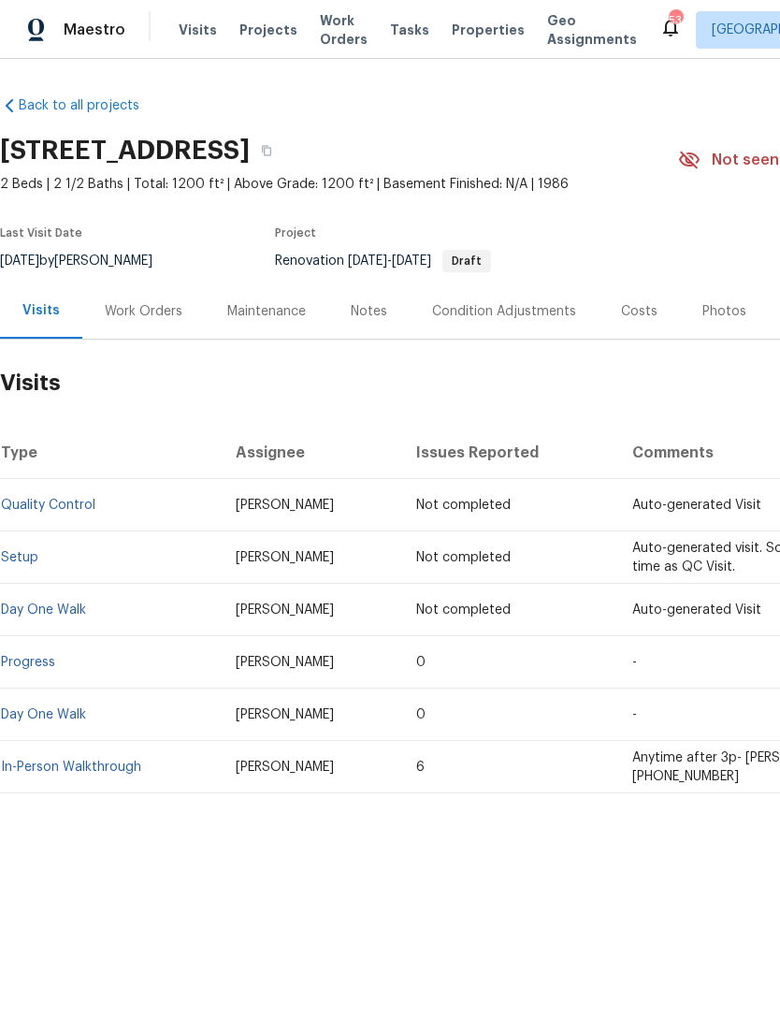
click at [148, 309] on div "Work Orders" at bounding box center [144, 311] width 78 height 19
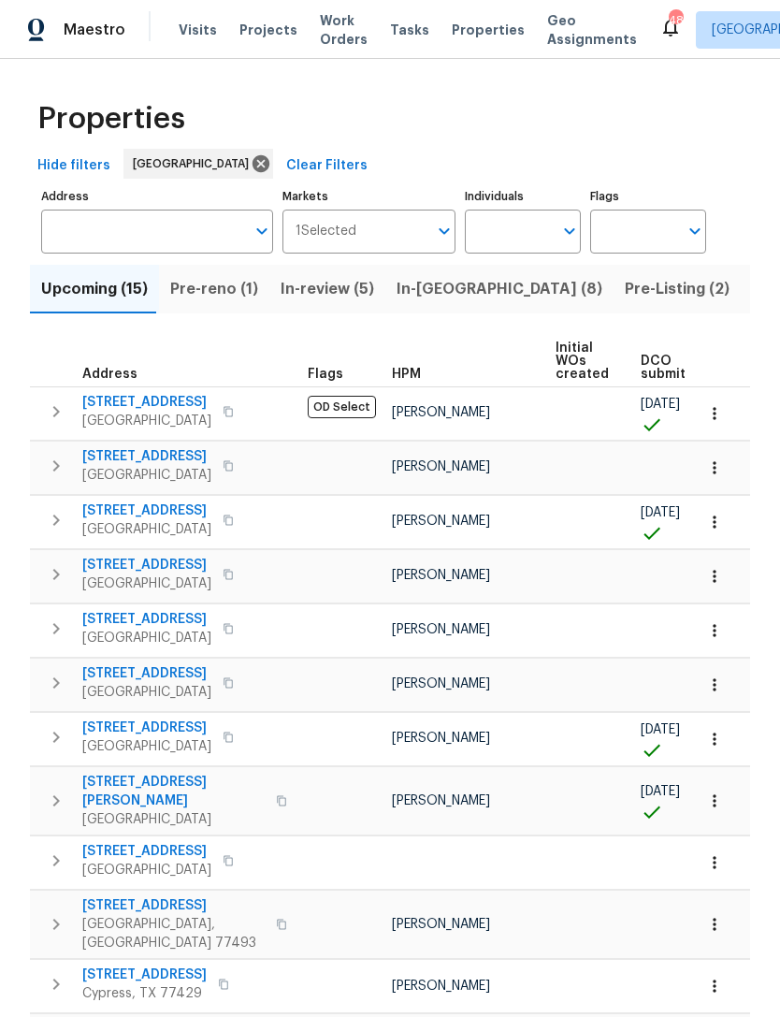
click at [419, 290] on span "In-[GEOGRAPHIC_DATA] (8)" at bounding box center [500, 289] width 206 height 26
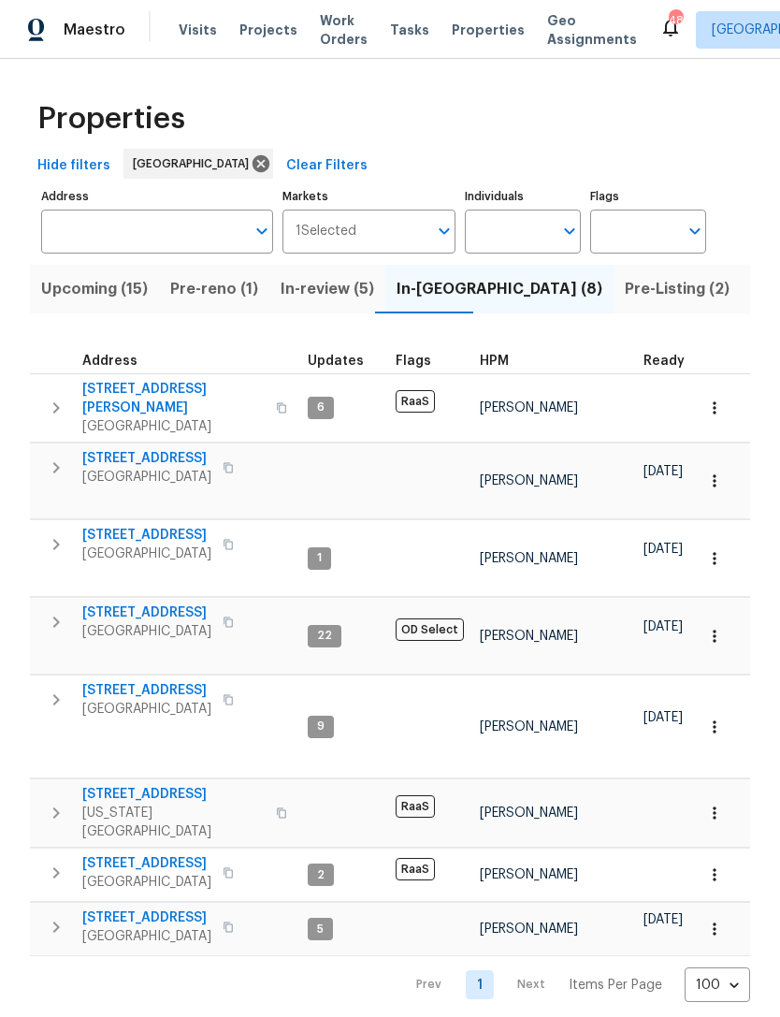
click at [91, 290] on span "Upcoming (15)" at bounding box center [94, 289] width 107 height 26
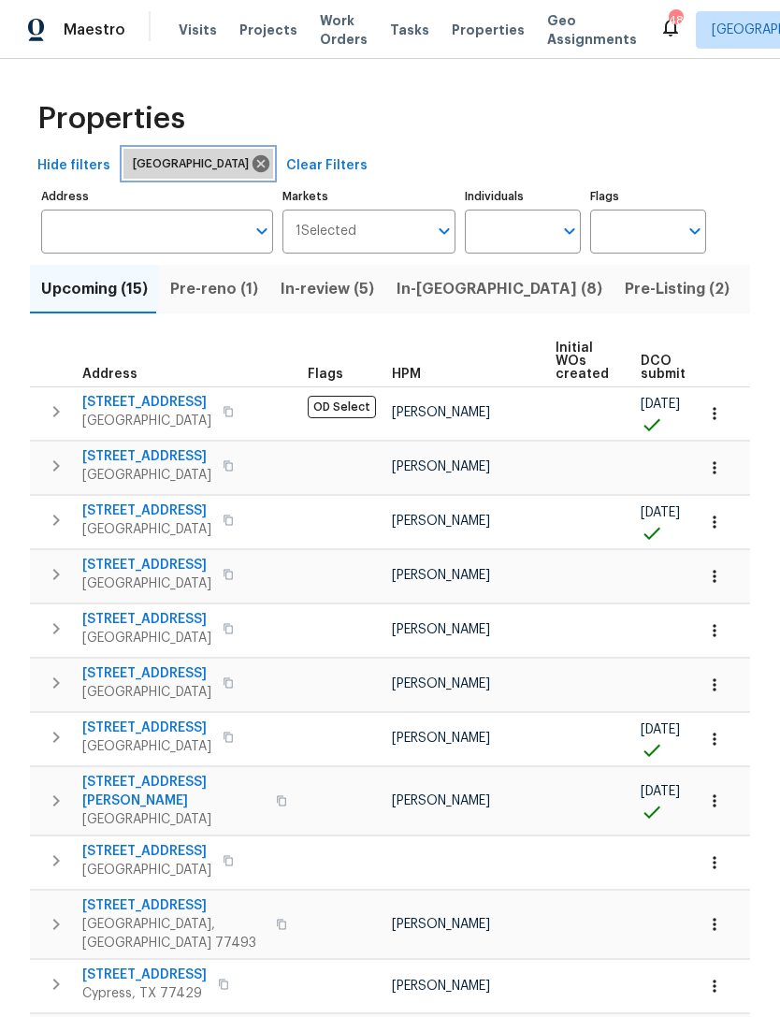
click at [251, 163] on icon at bounding box center [261, 163] width 21 height 21
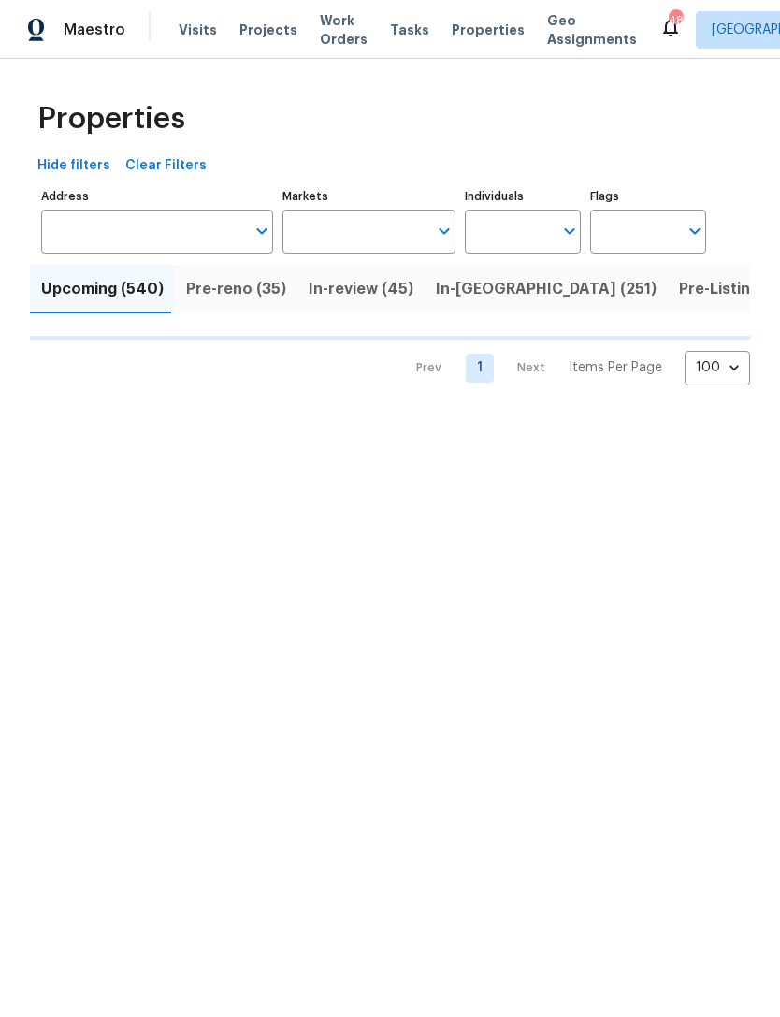
click at [363, 233] on input "Markets" at bounding box center [356, 232] width 146 height 44
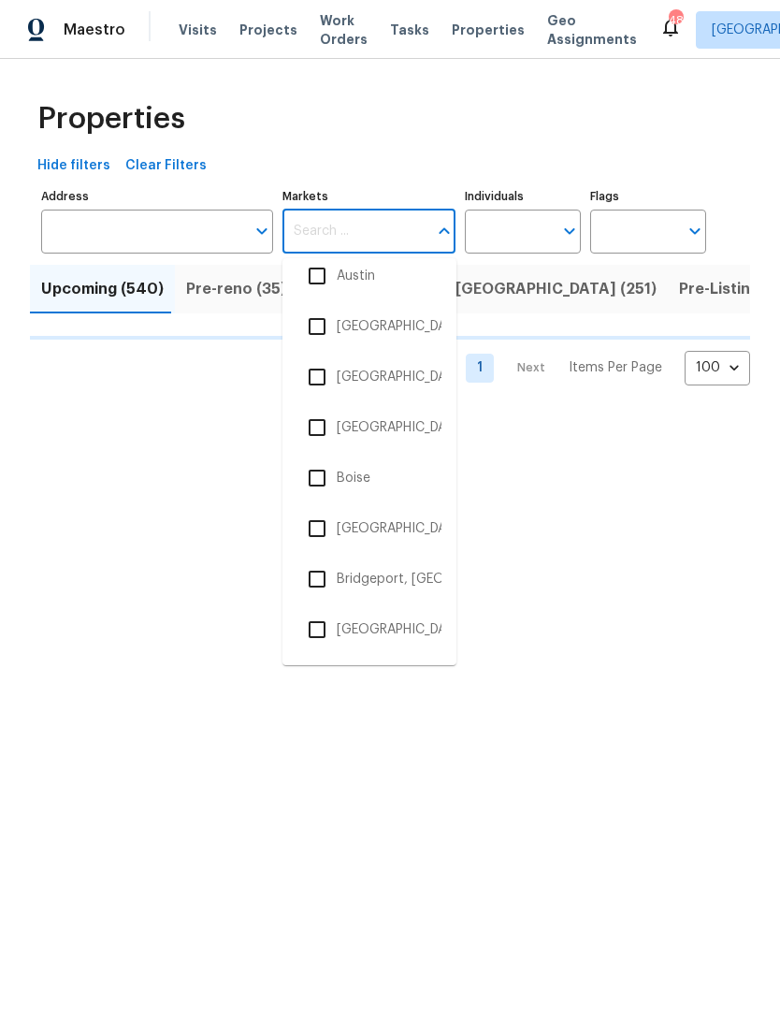
scroll to position [344, 0]
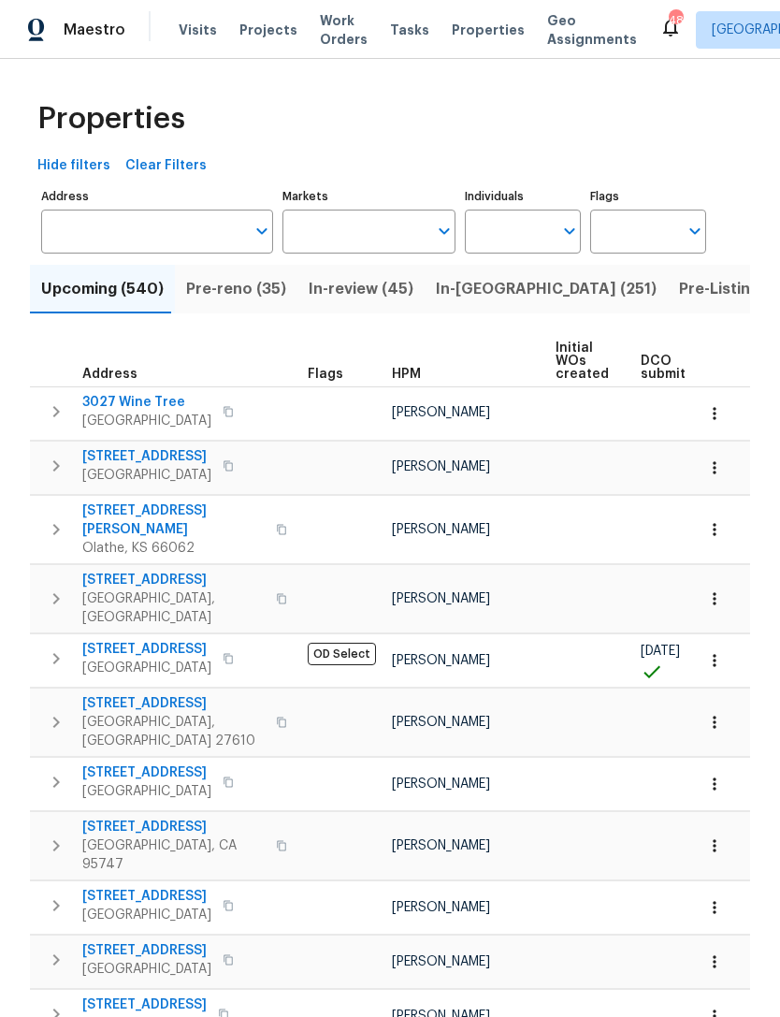
click at [374, 230] on input "Markets" at bounding box center [356, 232] width 146 height 44
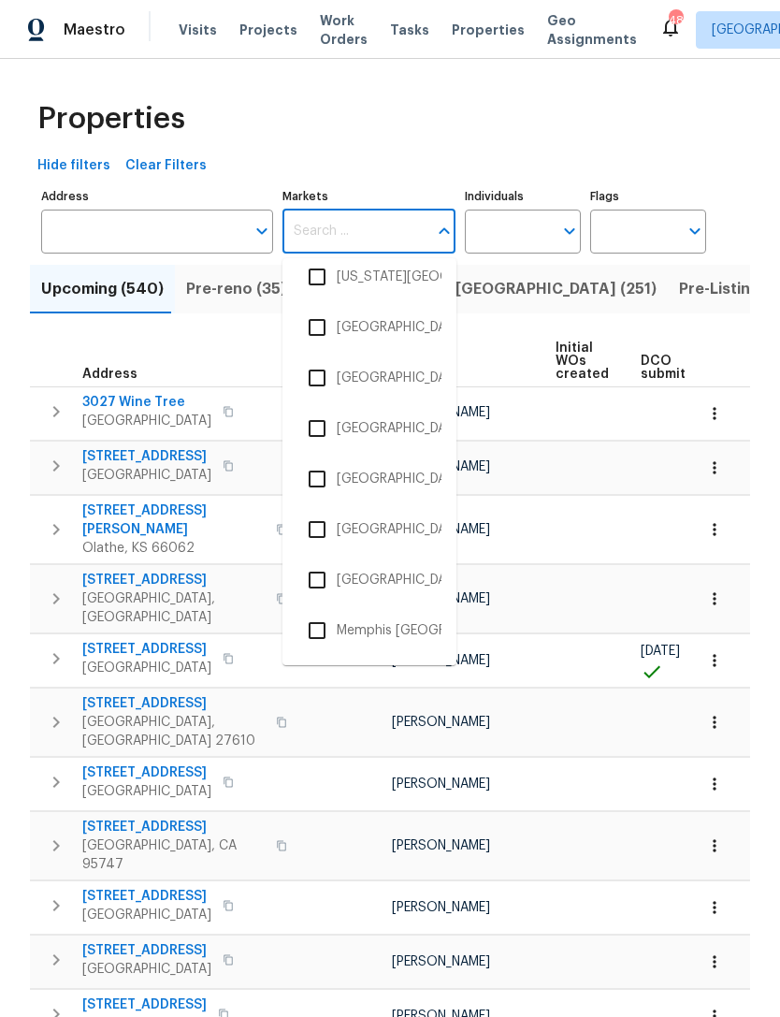
scroll to position [1783, 0]
click at [372, 320] on li "Killeen, TX" at bounding box center [370, 326] width 144 height 39
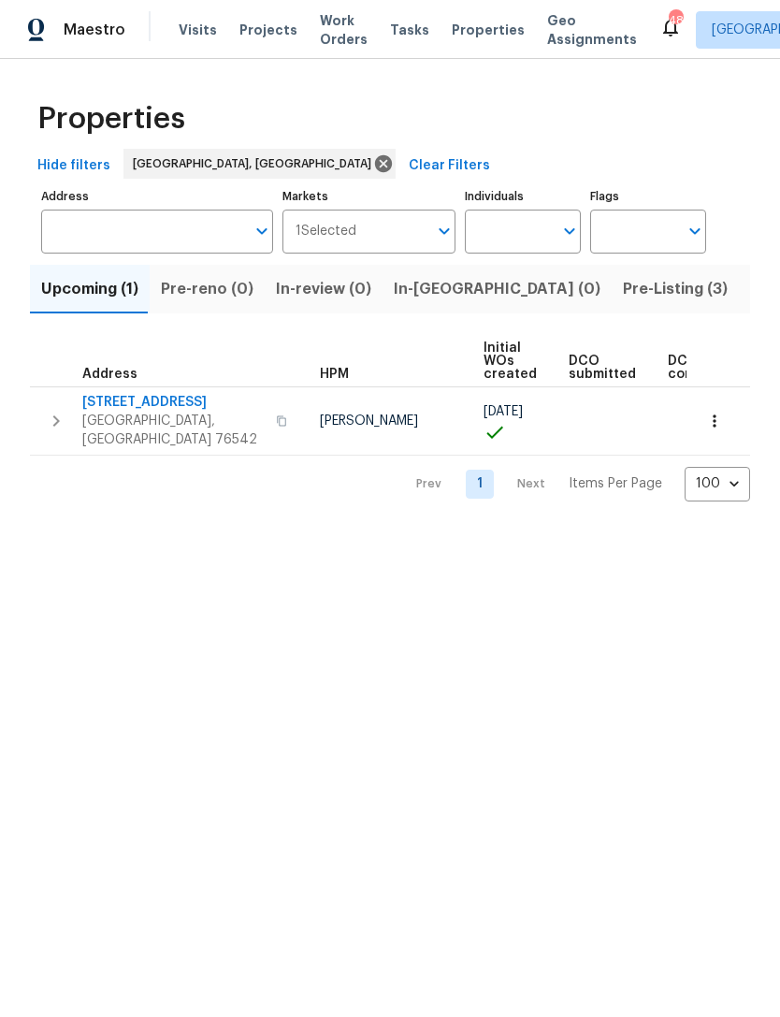
scroll to position [0, 51]
click at [623, 288] on span "Pre-Listing (3)" at bounding box center [675, 289] width 105 height 26
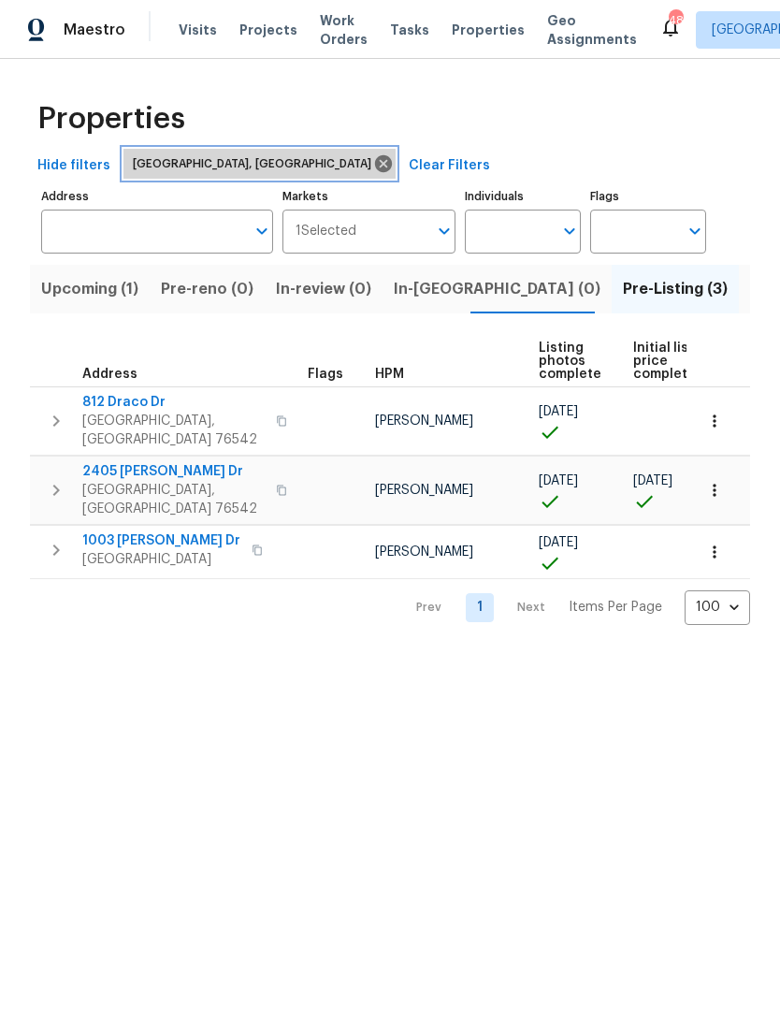
click at [182, 166] on span "Killeen, TX" at bounding box center [256, 163] width 246 height 19
click at [373, 159] on icon at bounding box center [383, 163] width 21 height 21
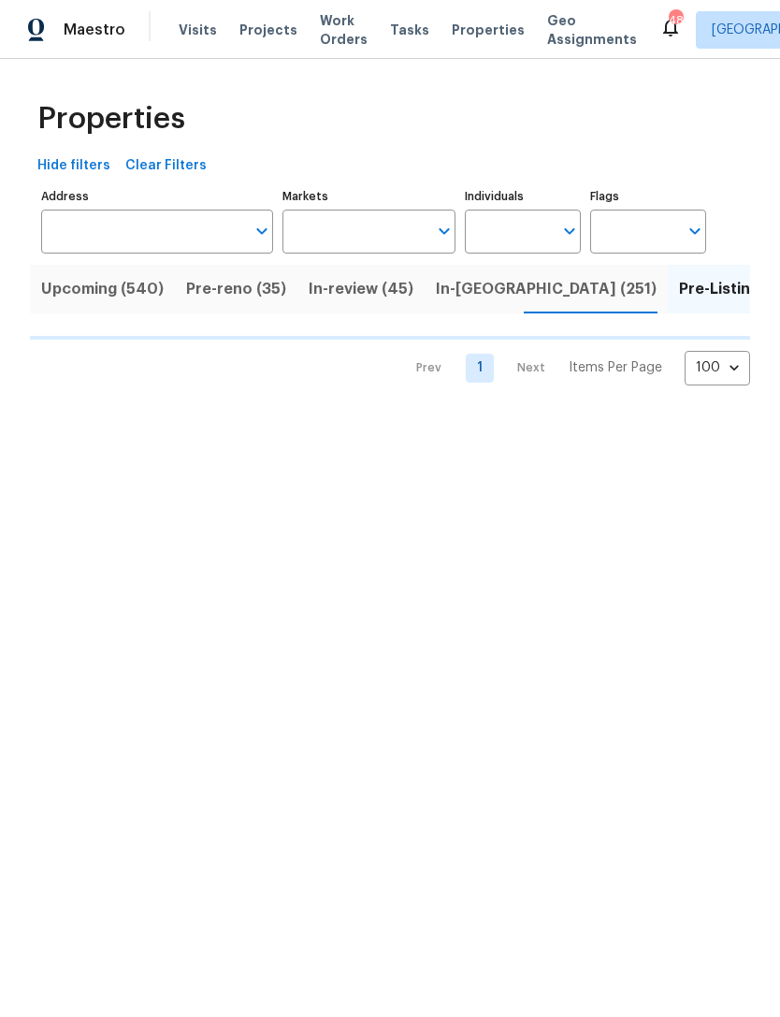
click at [341, 227] on input "Markets" at bounding box center [356, 232] width 146 height 44
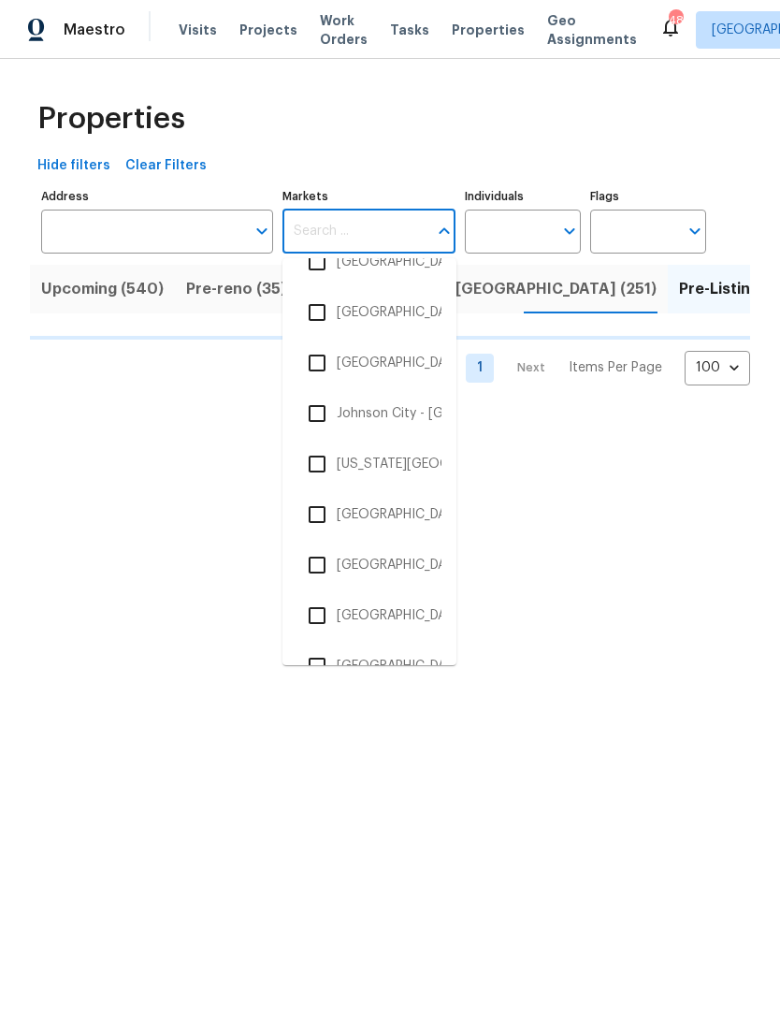
scroll to position [1624, 0]
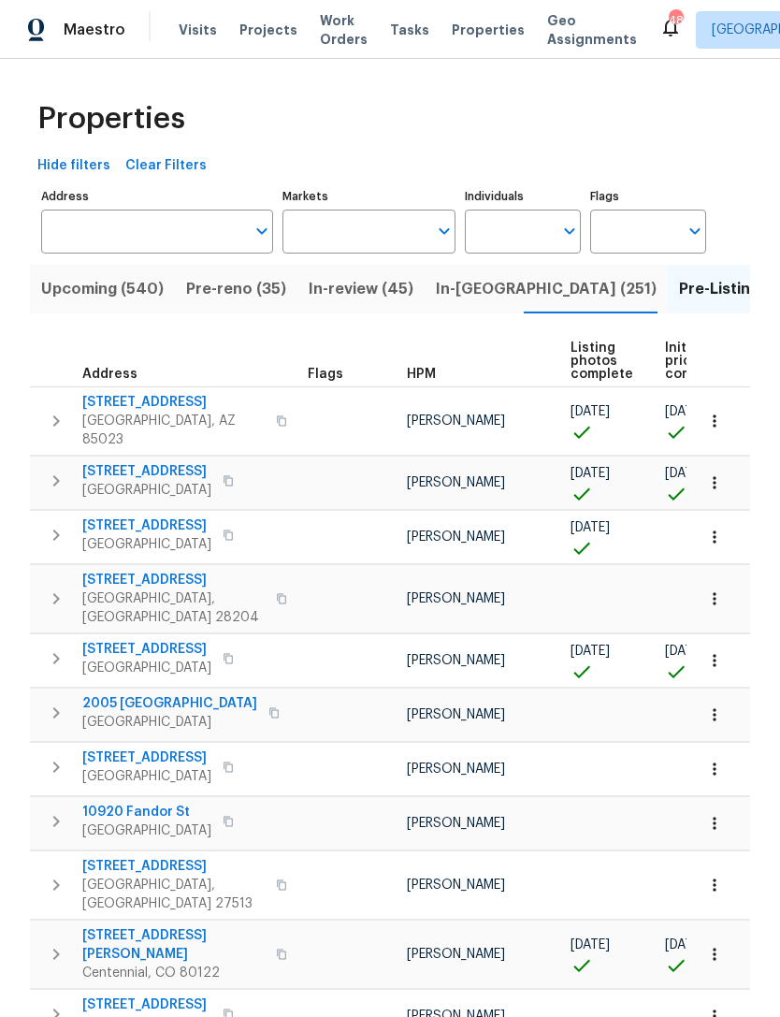
click at [383, 230] on input "Markets" at bounding box center [356, 232] width 146 height 44
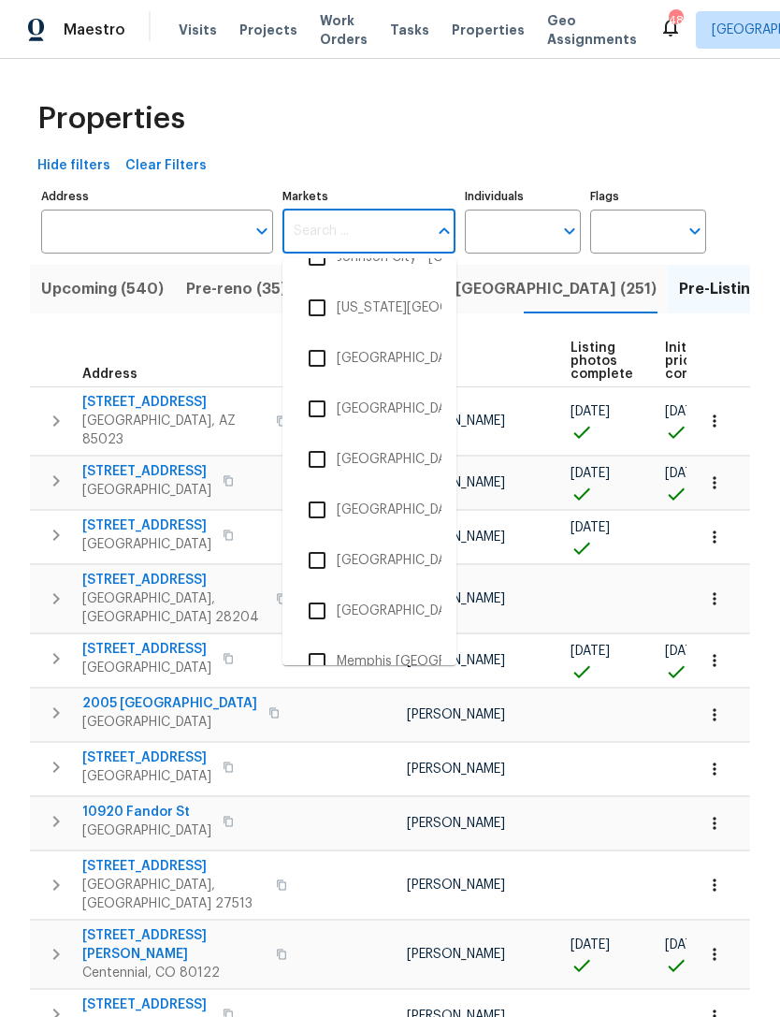
scroll to position [1763, 0]
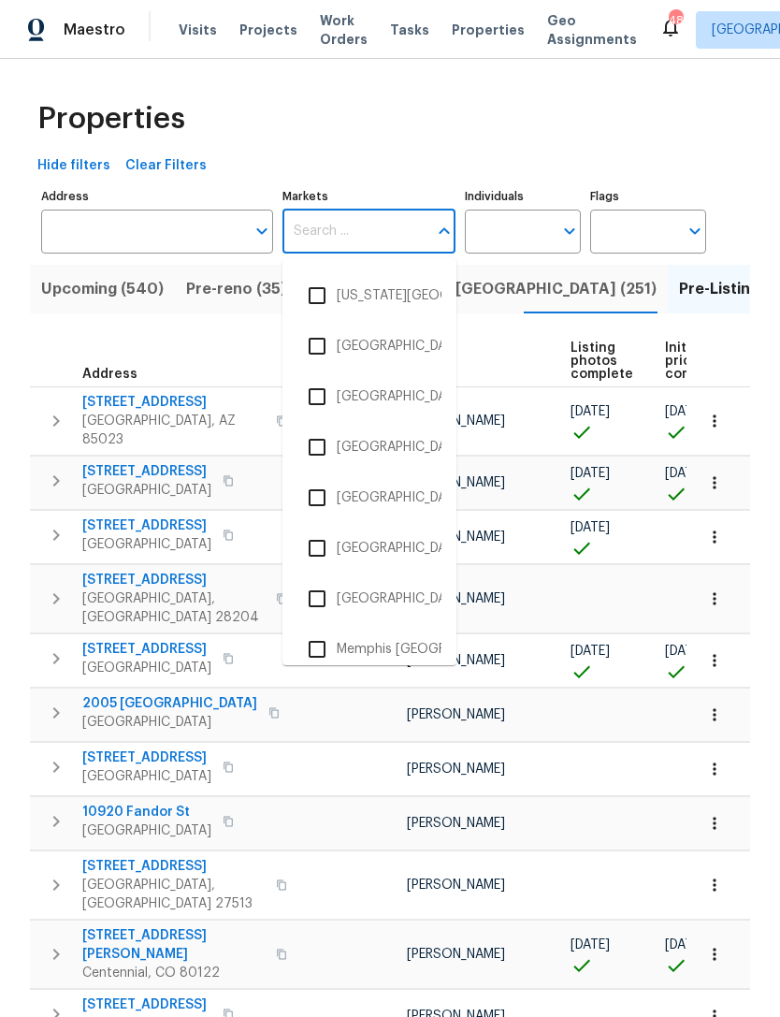
click at [375, 456] on li "Las Vegas" at bounding box center [370, 447] width 144 height 39
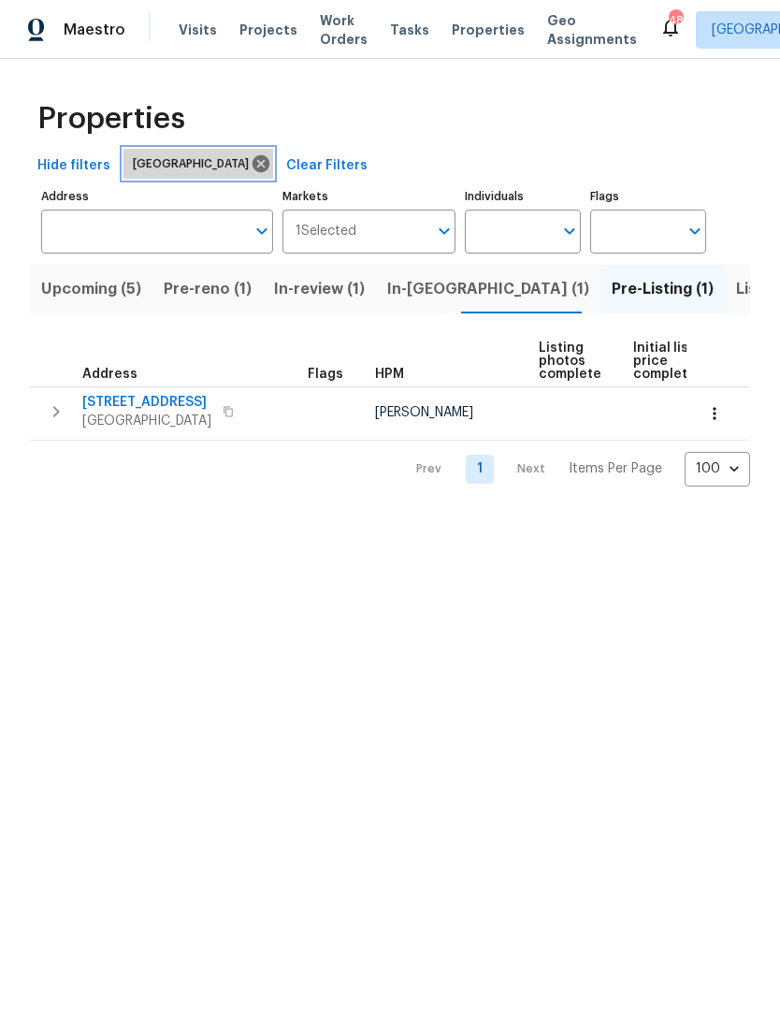
click at [253, 165] on icon at bounding box center [261, 163] width 17 height 17
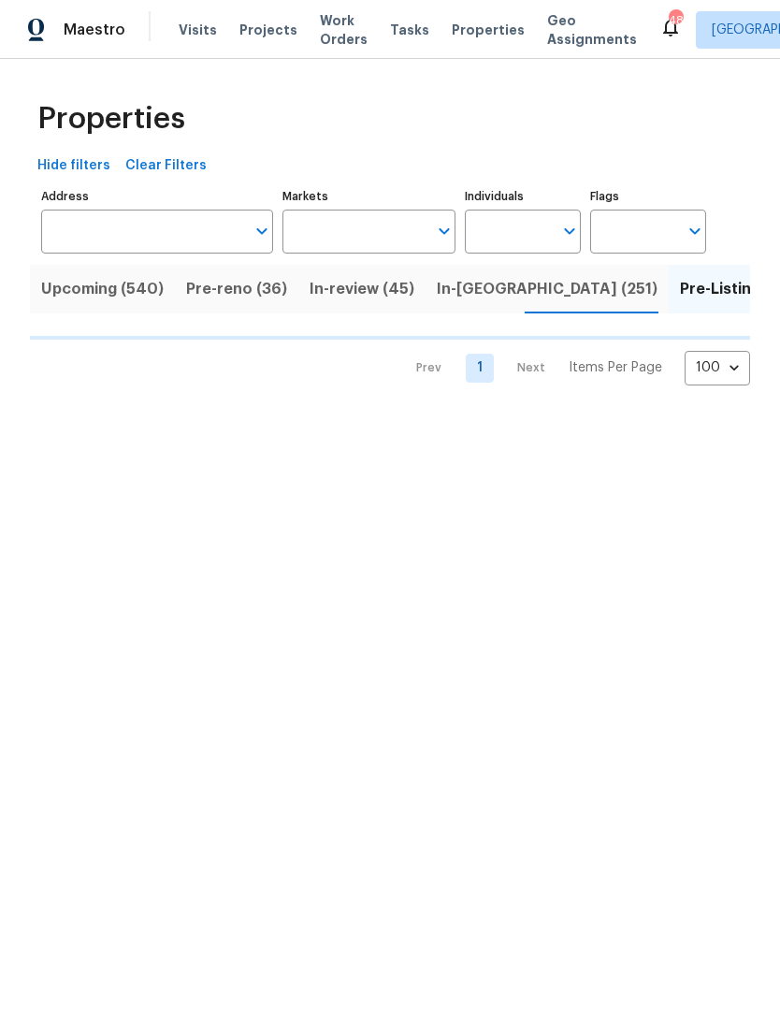
click at [357, 231] on input "Markets" at bounding box center [356, 232] width 146 height 44
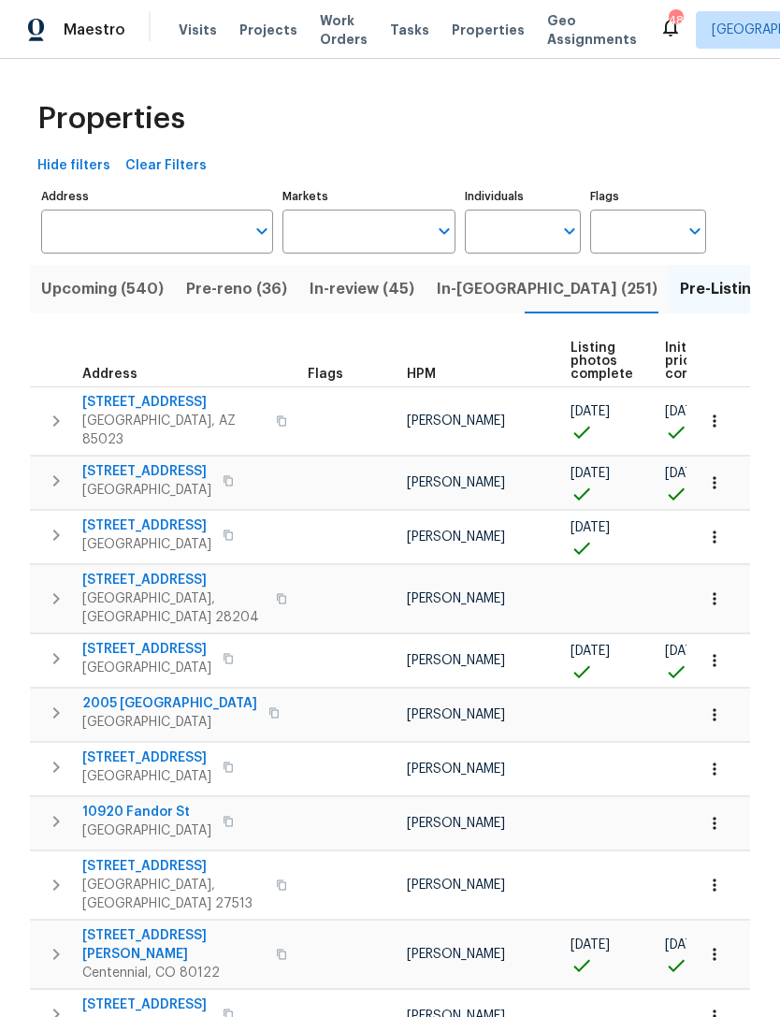
scroll to position [2, 0]
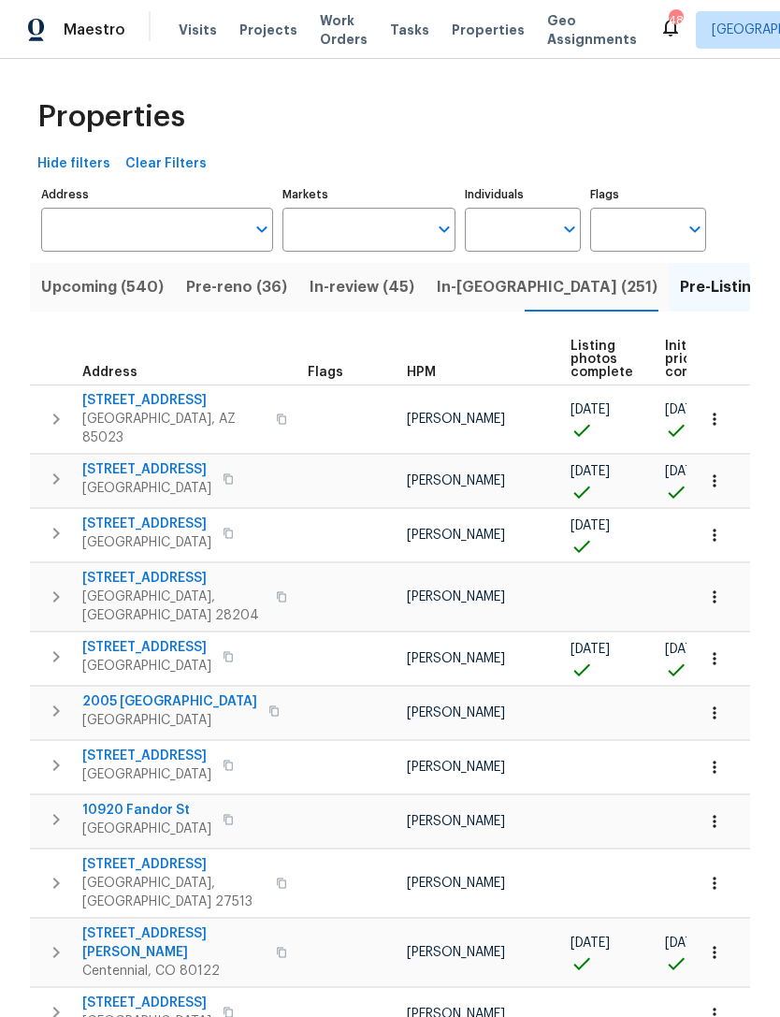
click at [324, 234] on input "Markets" at bounding box center [356, 230] width 146 height 44
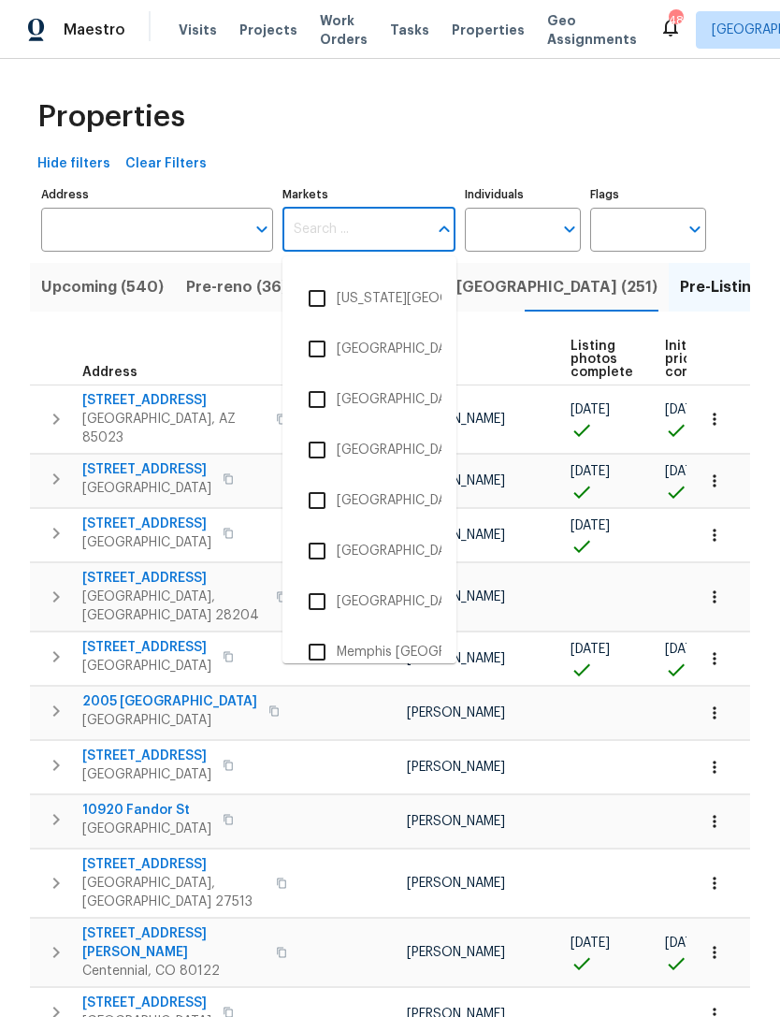
scroll to position [1762, 0]
click at [381, 544] on li "Los Angeles" at bounding box center [370, 548] width 144 height 39
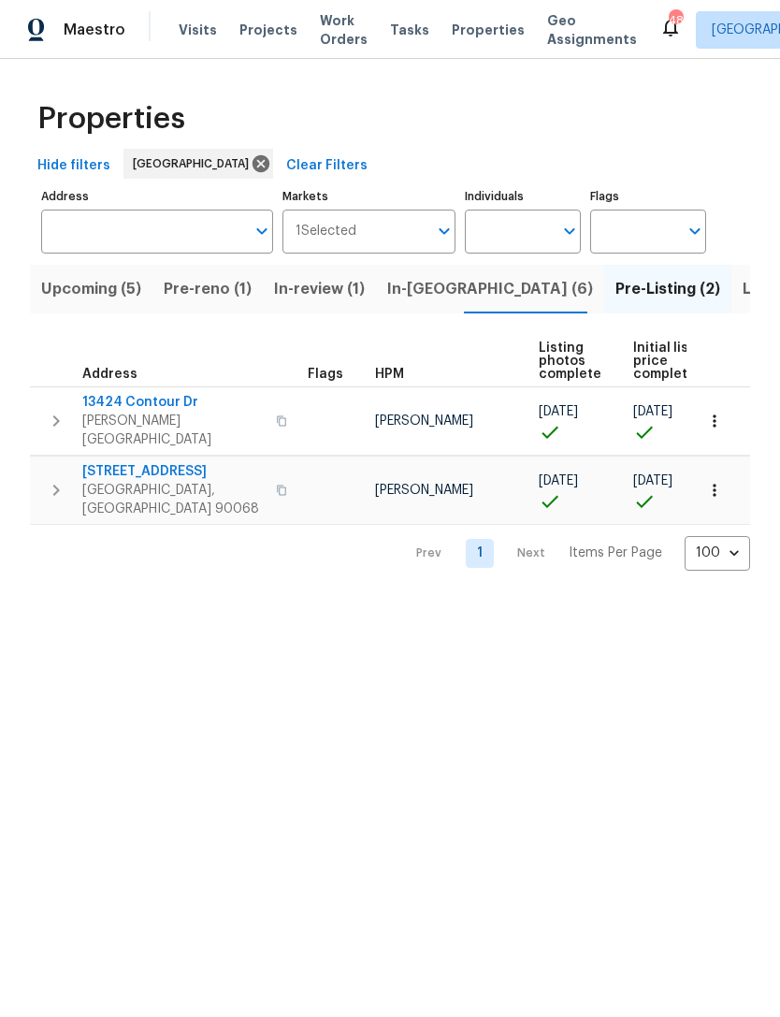
click at [83, 303] on button "Upcoming (5)" at bounding box center [91, 289] width 123 height 49
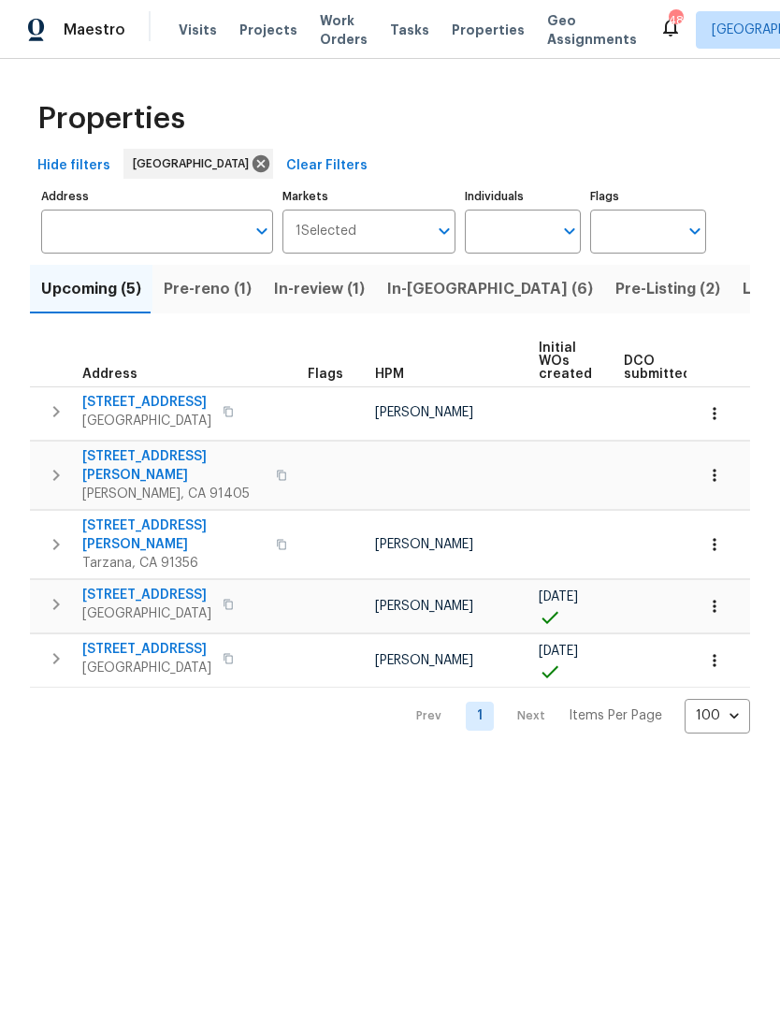
click at [404, 286] on span "In-reno (6)" at bounding box center [490, 289] width 206 height 26
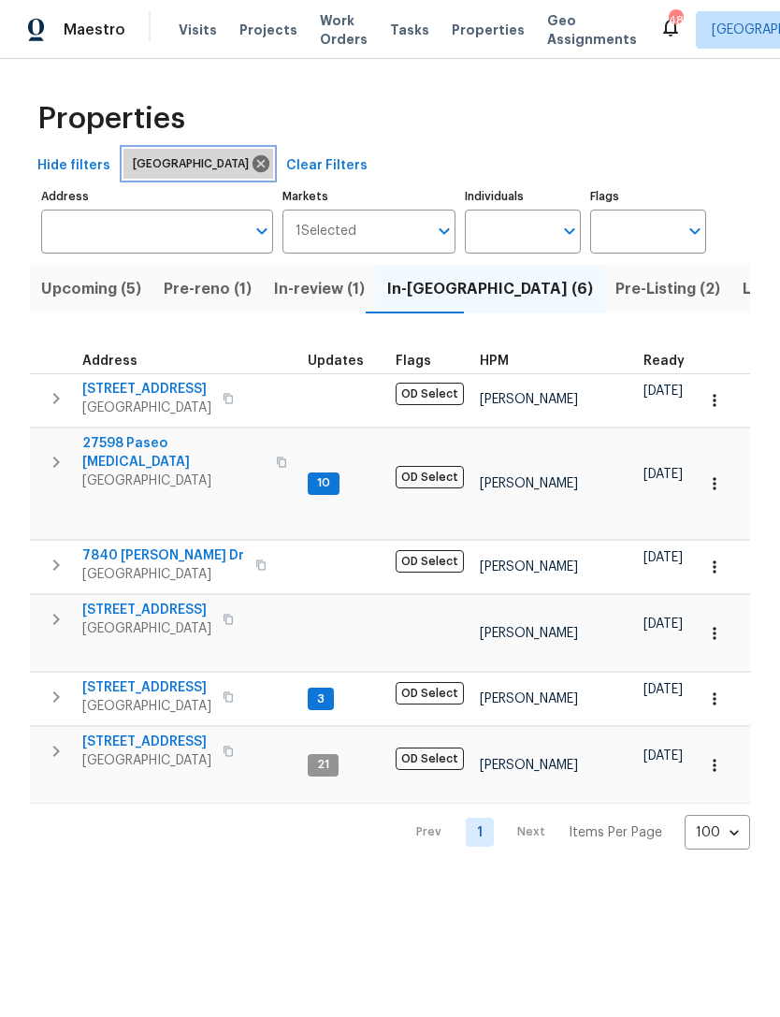
click at [251, 172] on icon at bounding box center [261, 163] width 21 height 21
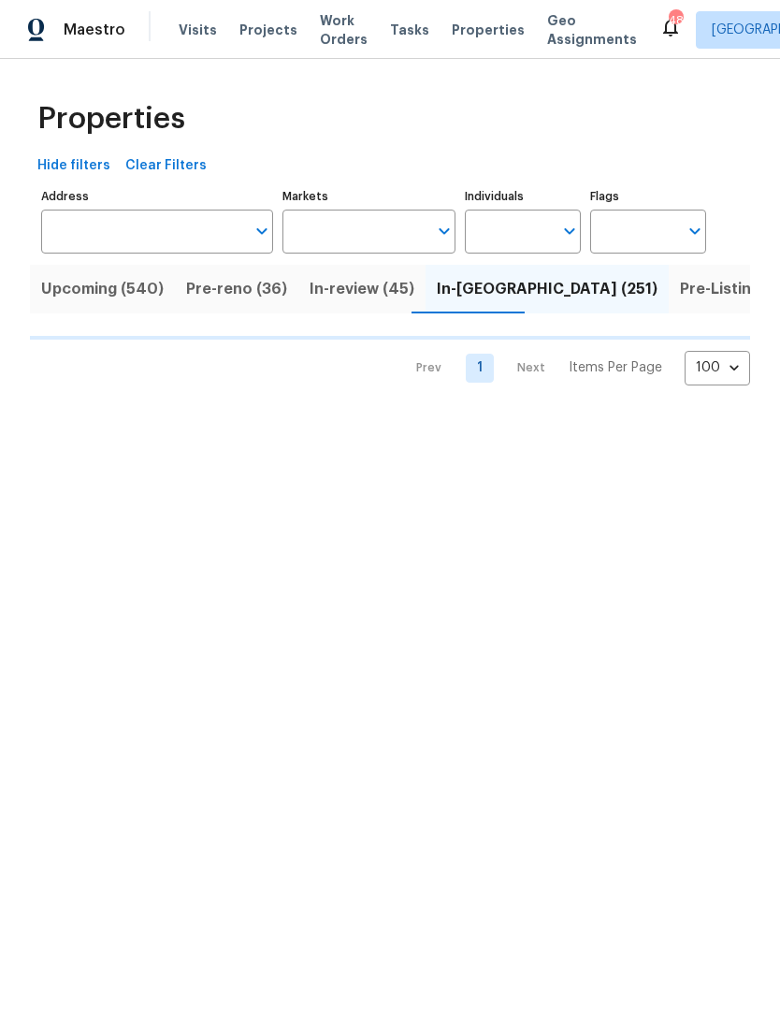
click at [327, 224] on input "Markets" at bounding box center [356, 232] width 146 height 44
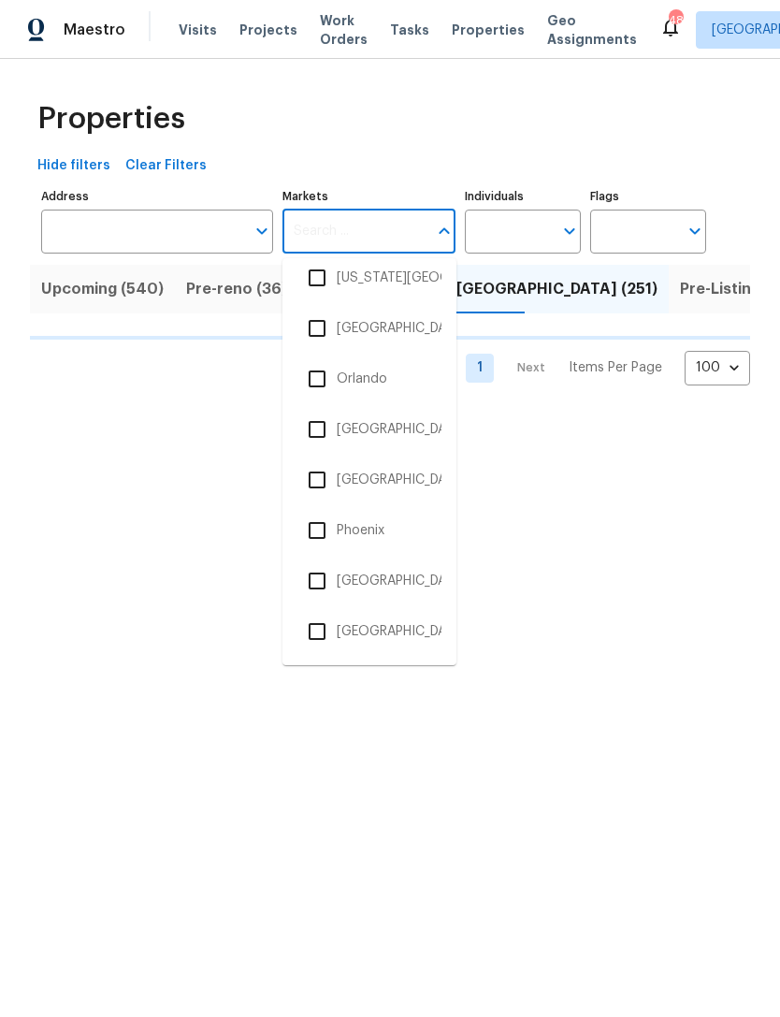
scroll to position [2634, 0]
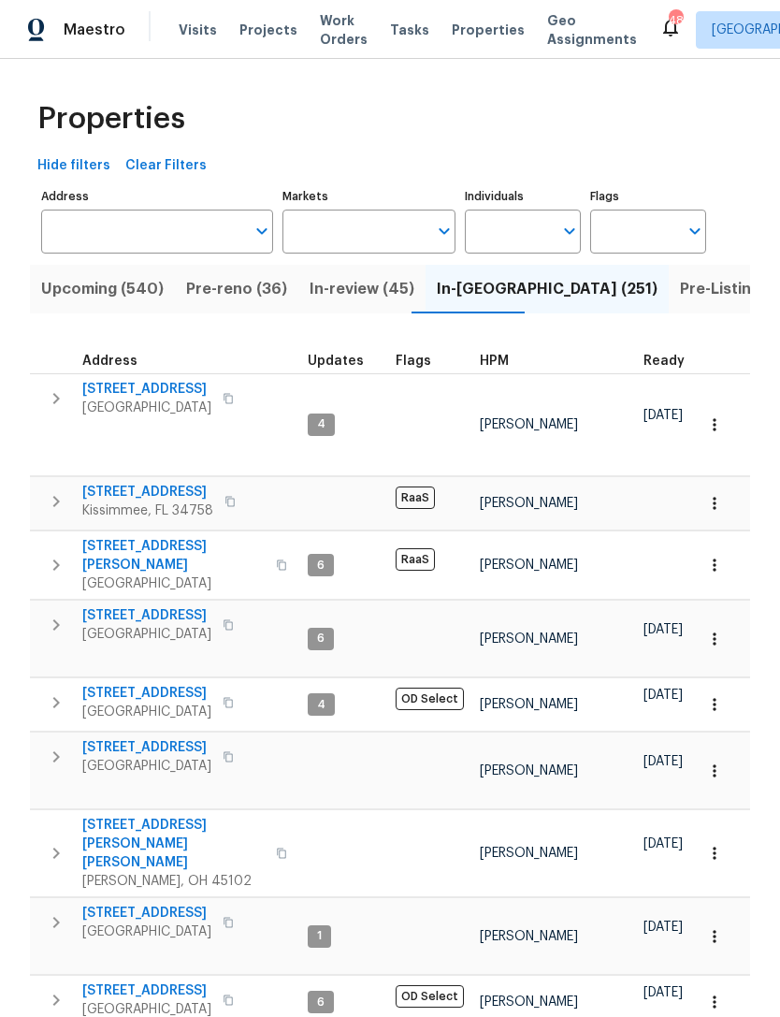
click at [387, 222] on input "Markets" at bounding box center [356, 232] width 146 height 44
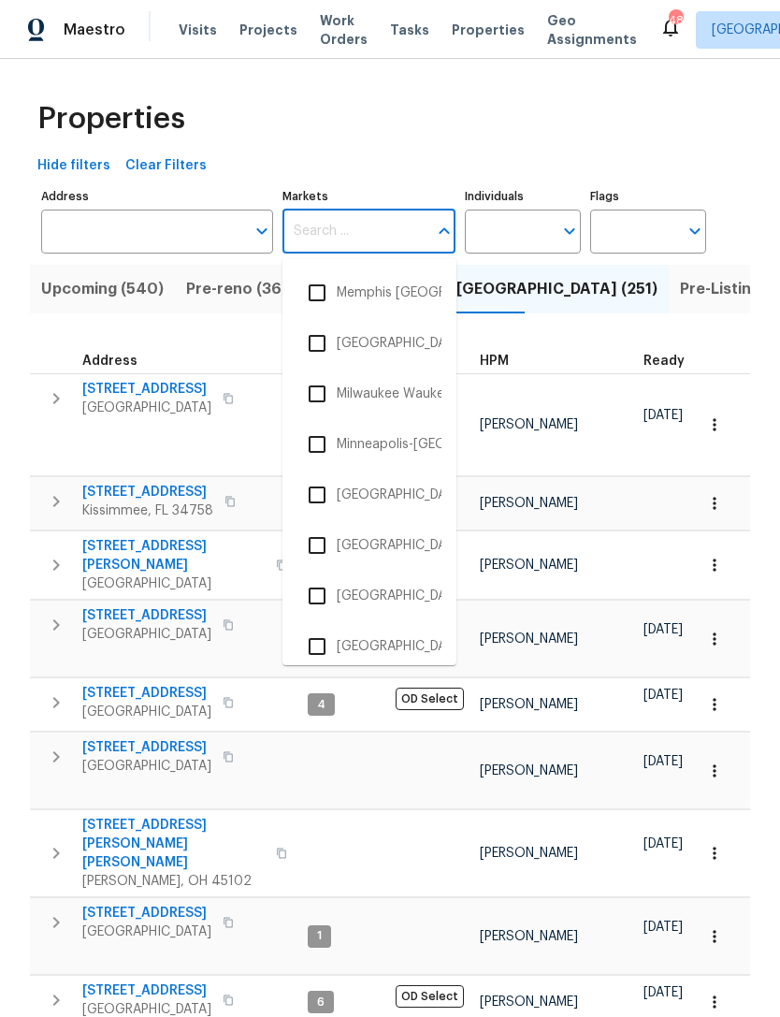
scroll to position [2075, 0]
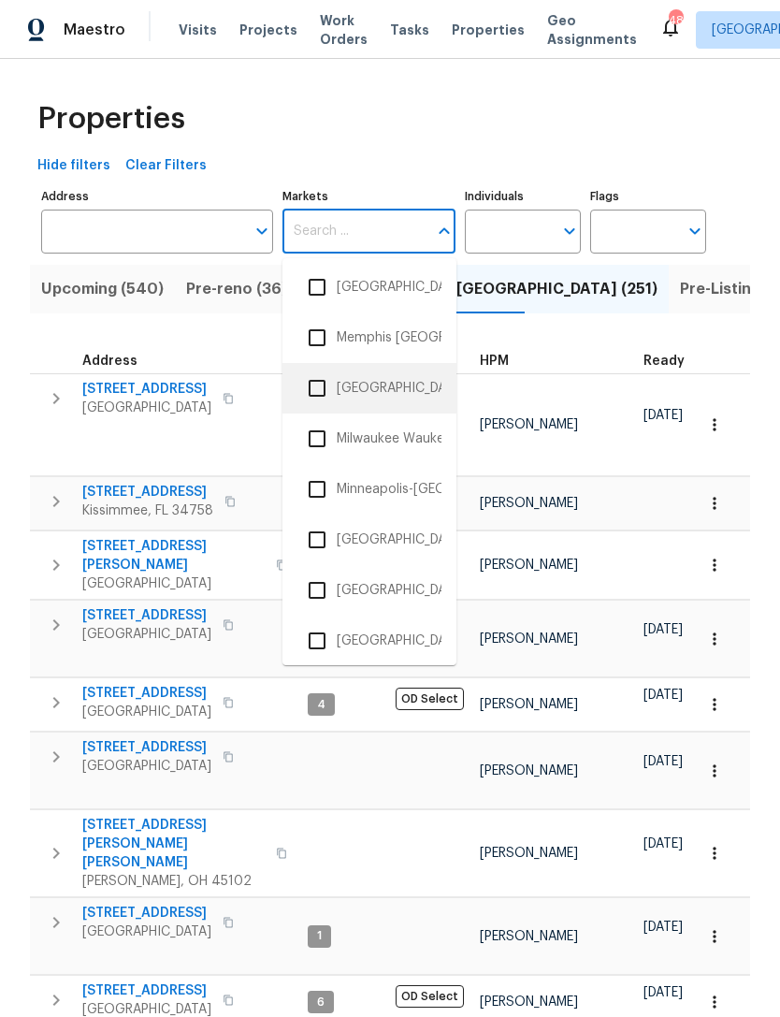
click at [365, 385] on li "Miami, FL" at bounding box center [370, 388] width 144 height 39
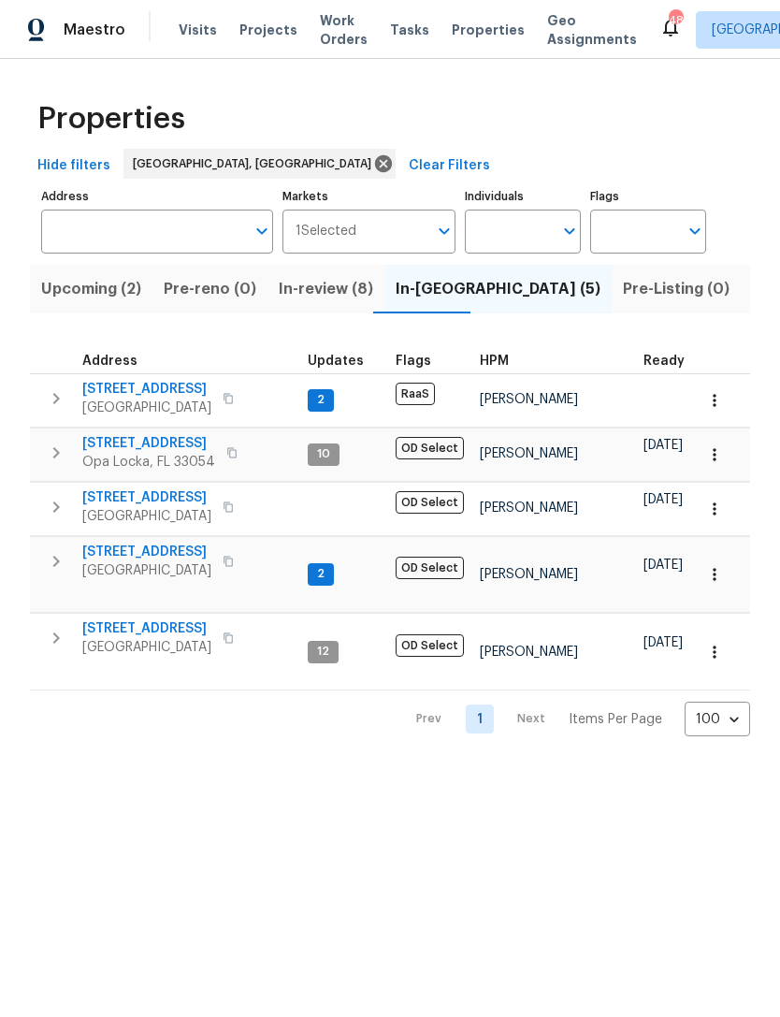
click at [94, 292] on span "Upcoming (2)" at bounding box center [91, 289] width 100 height 26
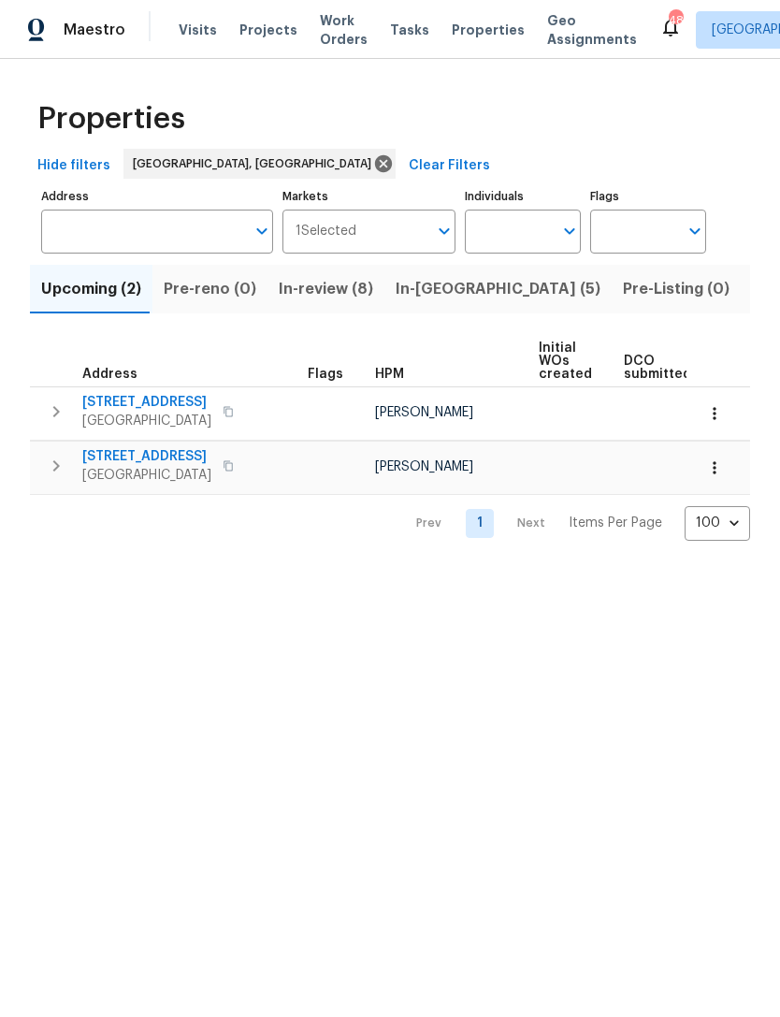
click at [312, 294] on span "In-review (8)" at bounding box center [326, 289] width 94 height 26
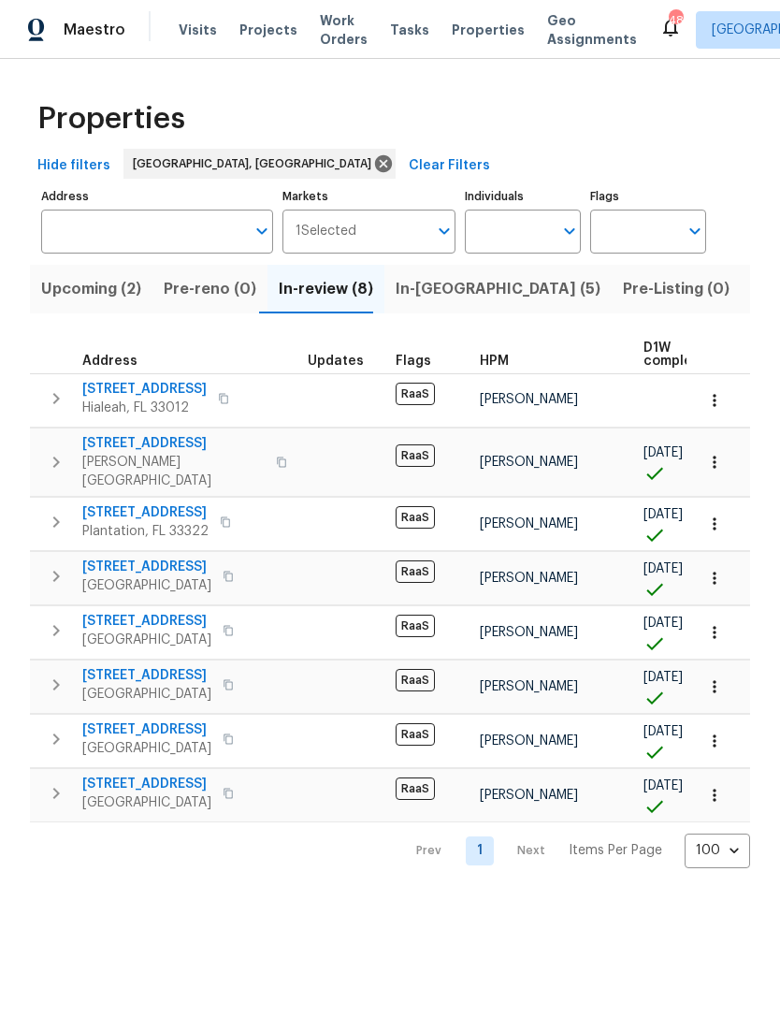
click at [414, 288] on span "In-[GEOGRAPHIC_DATA] (5)" at bounding box center [498, 289] width 205 height 26
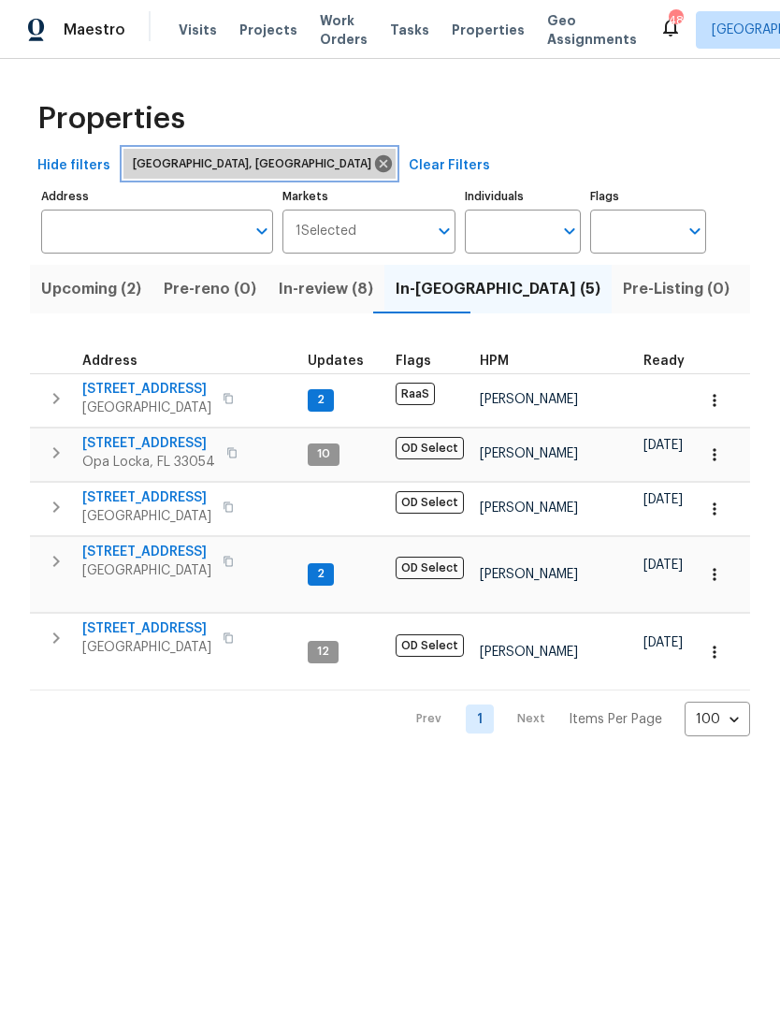
click at [375, 159] on icon at bounding box center [383, 163] width 17 height 17
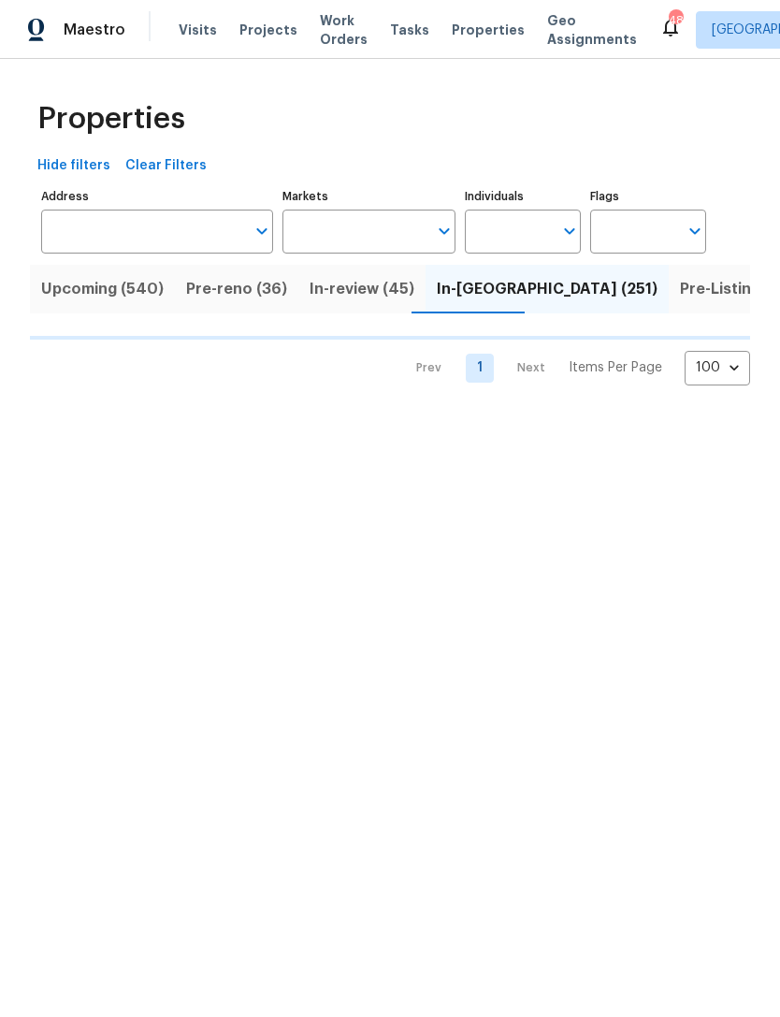
click at [342, 227] on input "Markets" at bounding box center [356, 232] width 146 height 44
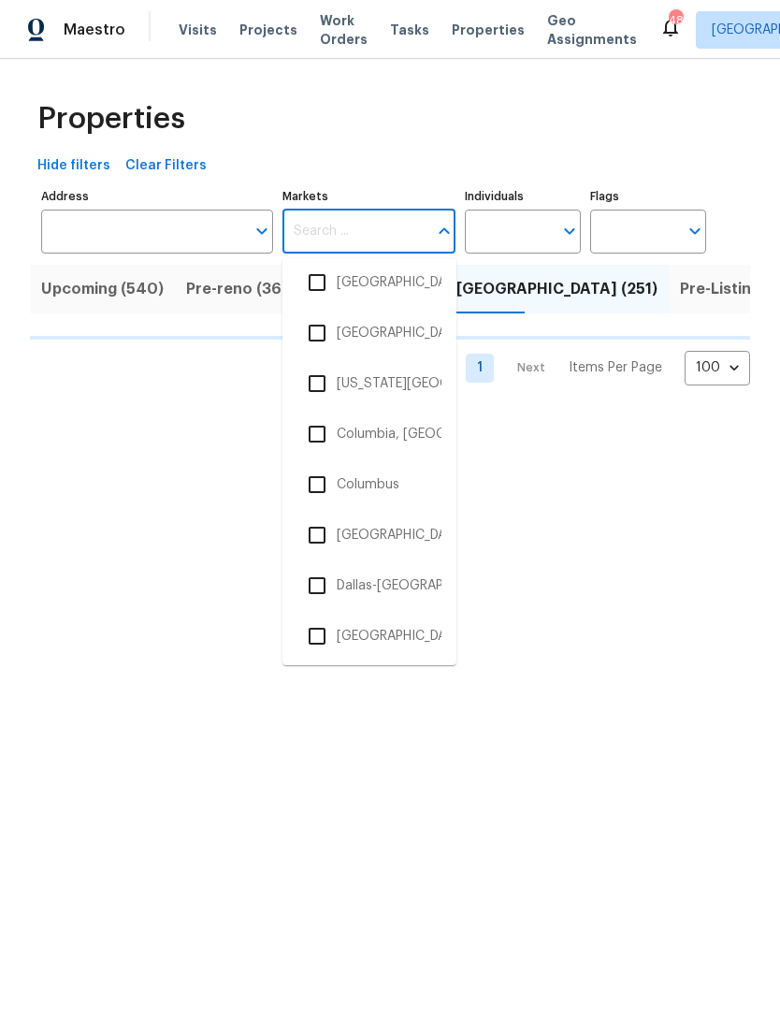
scroll to position [961, 0]
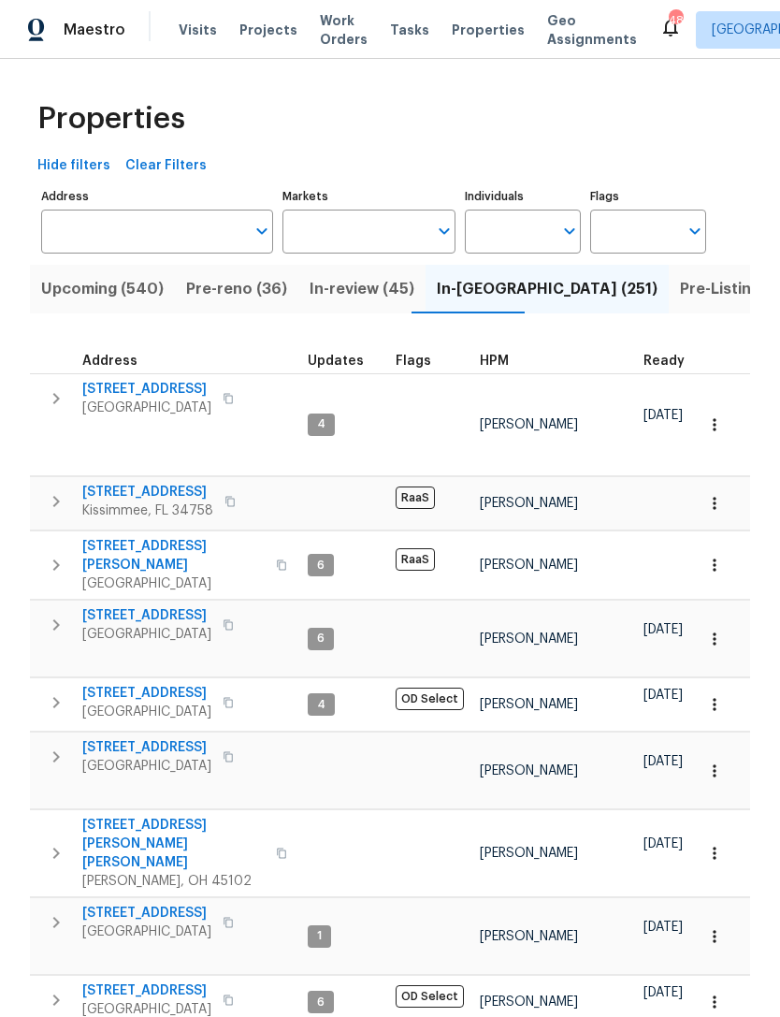
click at [363, 239] on input "Markets" at bounding box center [356, 232] width 146 height 44
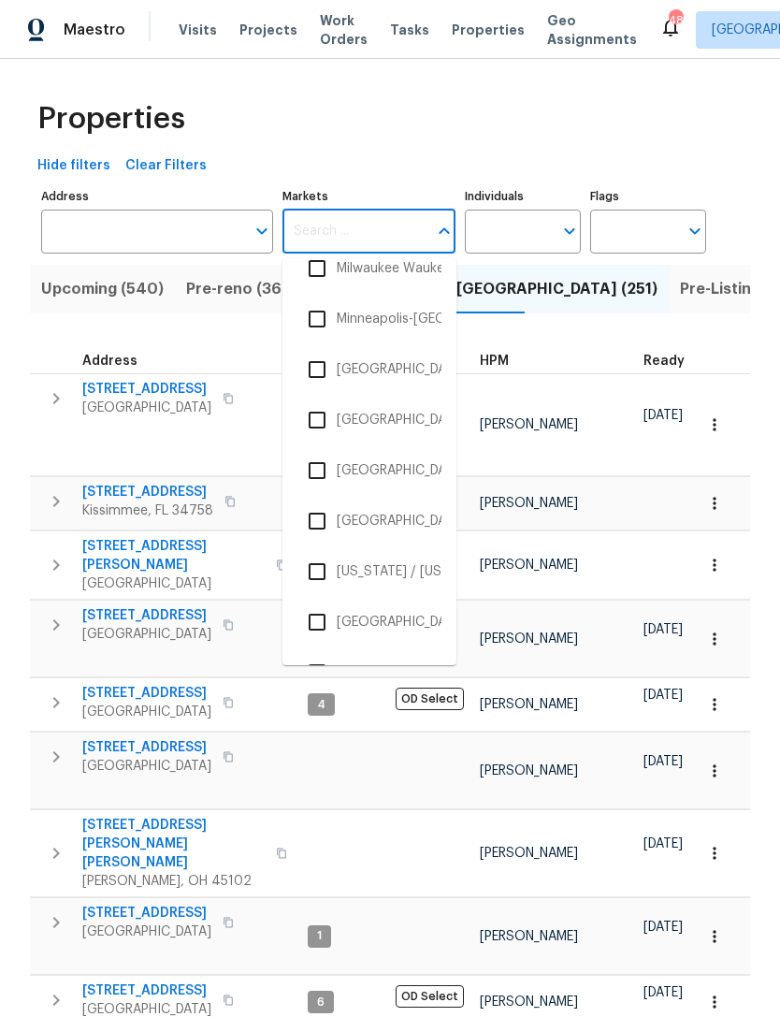
scroll to position [2246, 0]
click at [376, 418] on li "Nashville" at bounding box center [370, 418] width 144 height 39
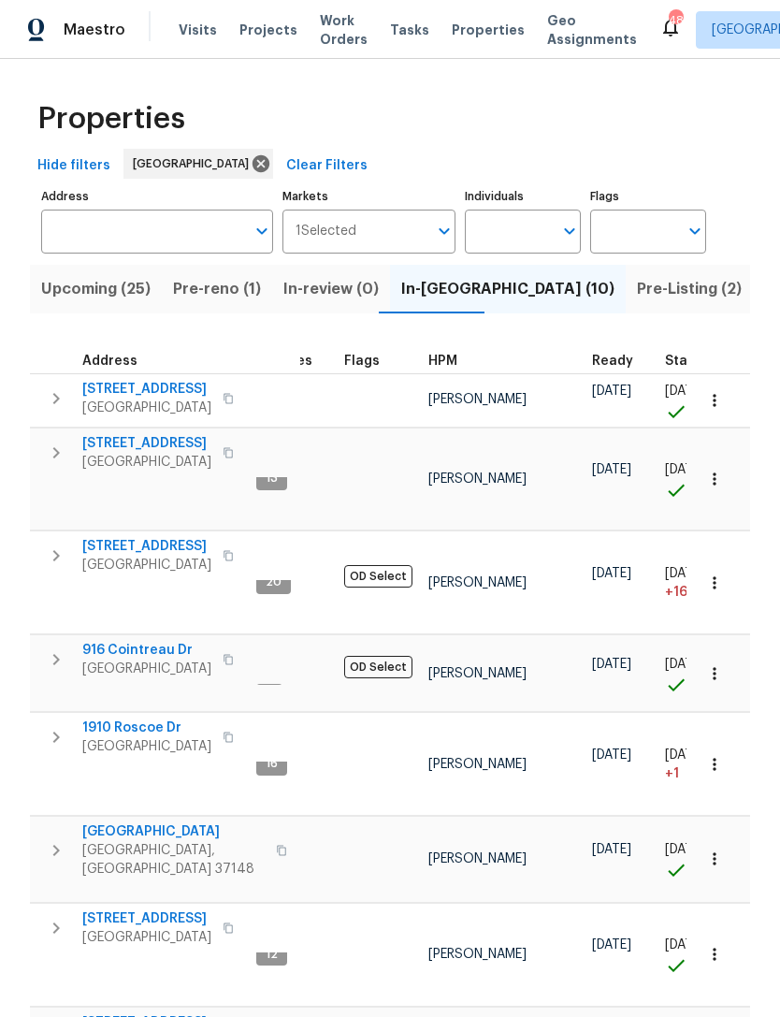
scroll to position [15, 51]
click at [127, 286] on span "Upcoming (25)" at bounding box center [95, 289] width 109 height 26
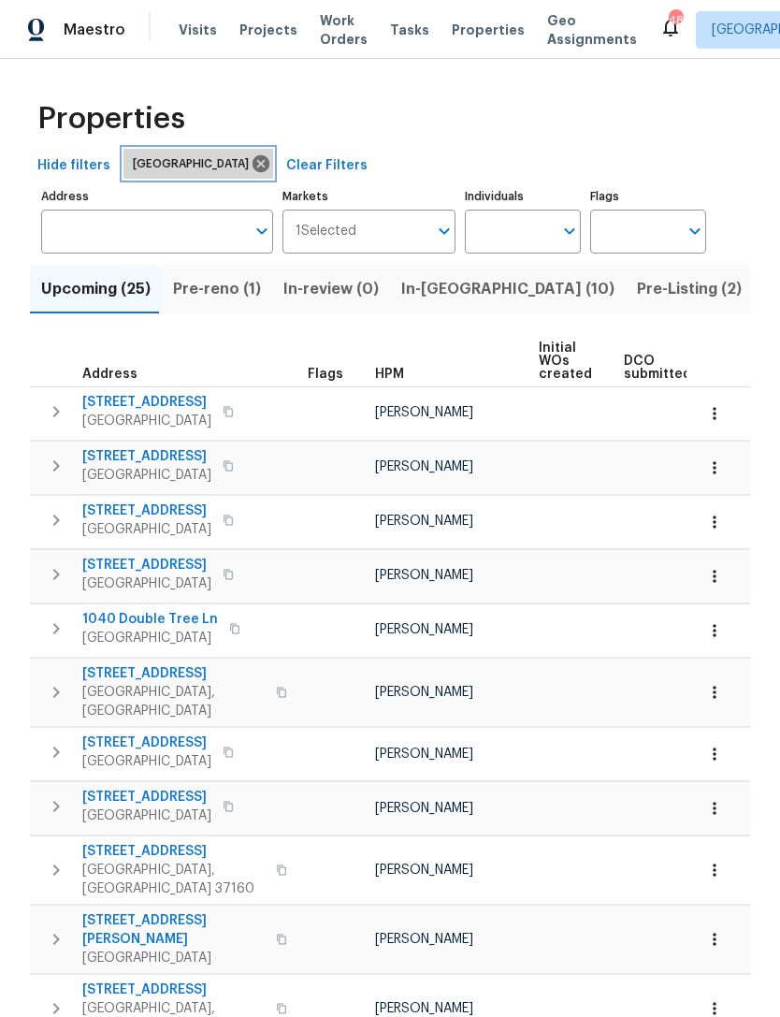
click at [251, 163] on icon at bounding box center [261, 163] width 21 height 21
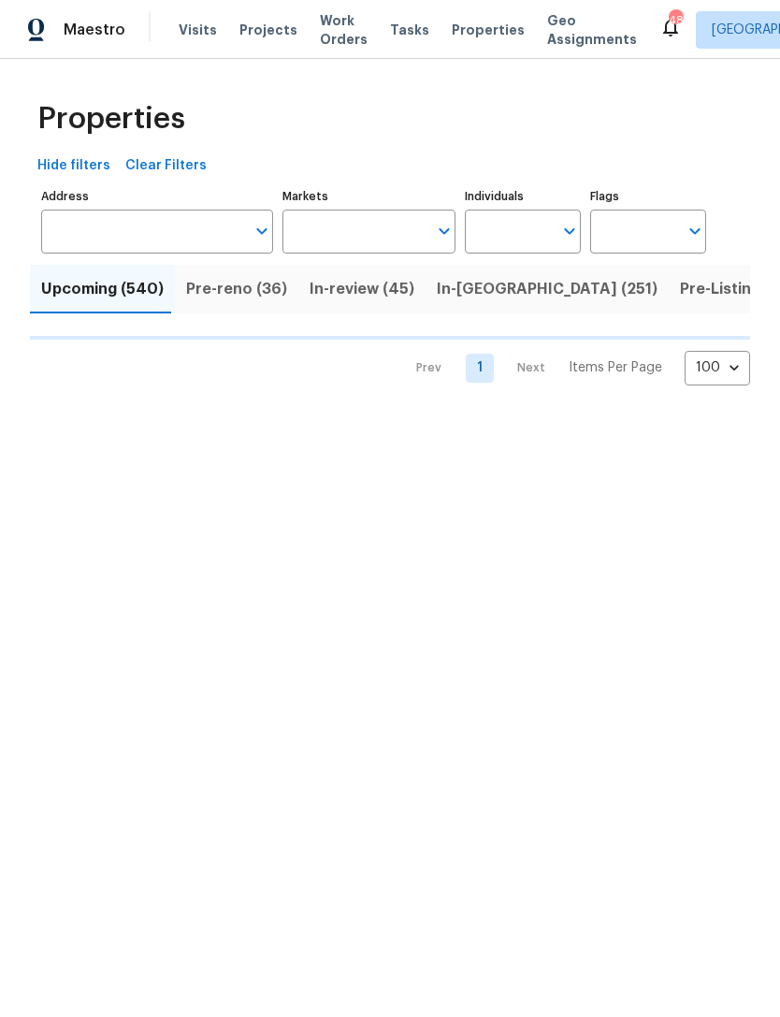
click at [365, 236] on input "Markets" at bounding box center [356, 232] width 146 height 44
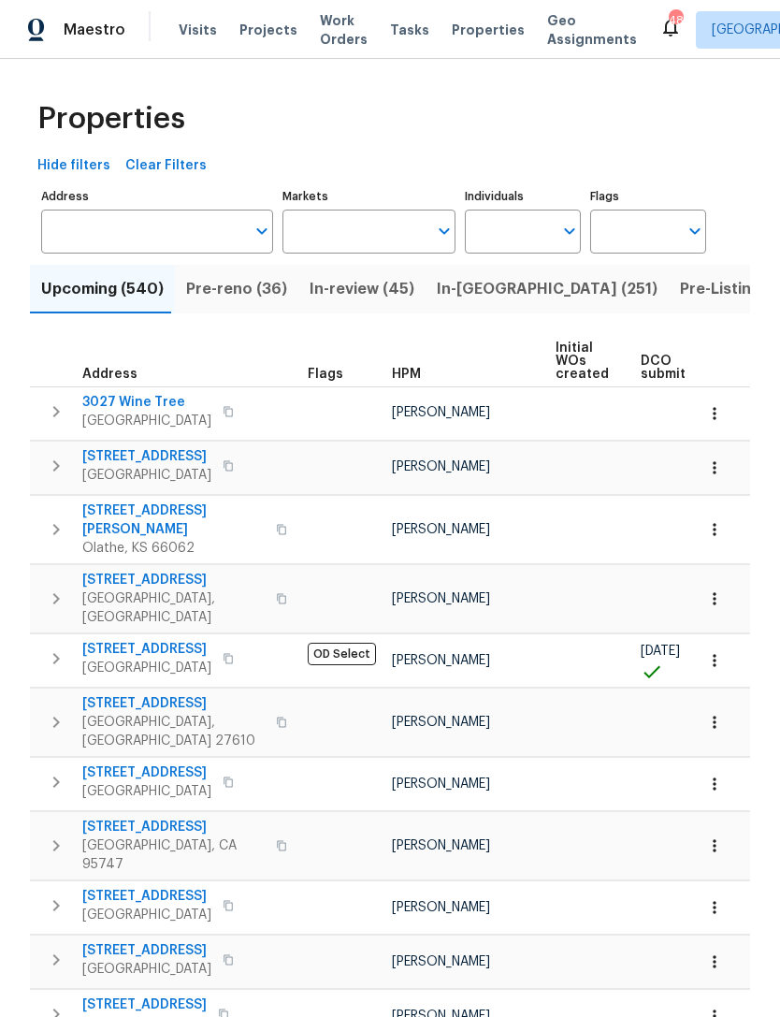
click at [373, 222] on input "Markets" at bounding box center [356, 232] width 146 height 44
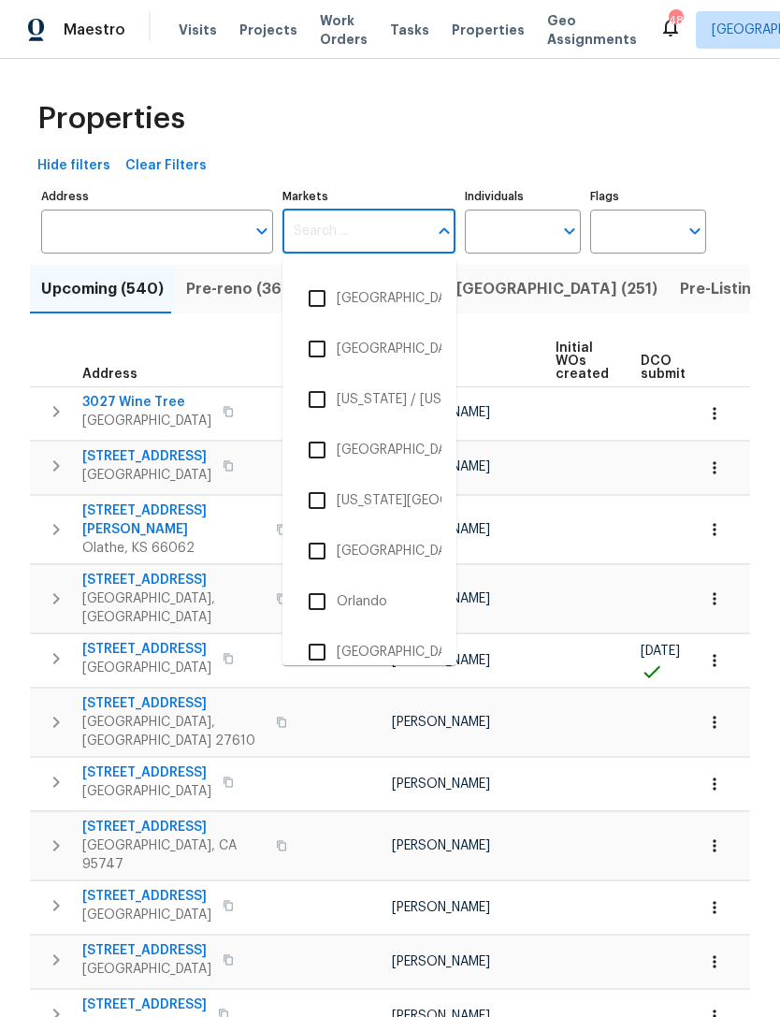
scroll to position [2435, 0]
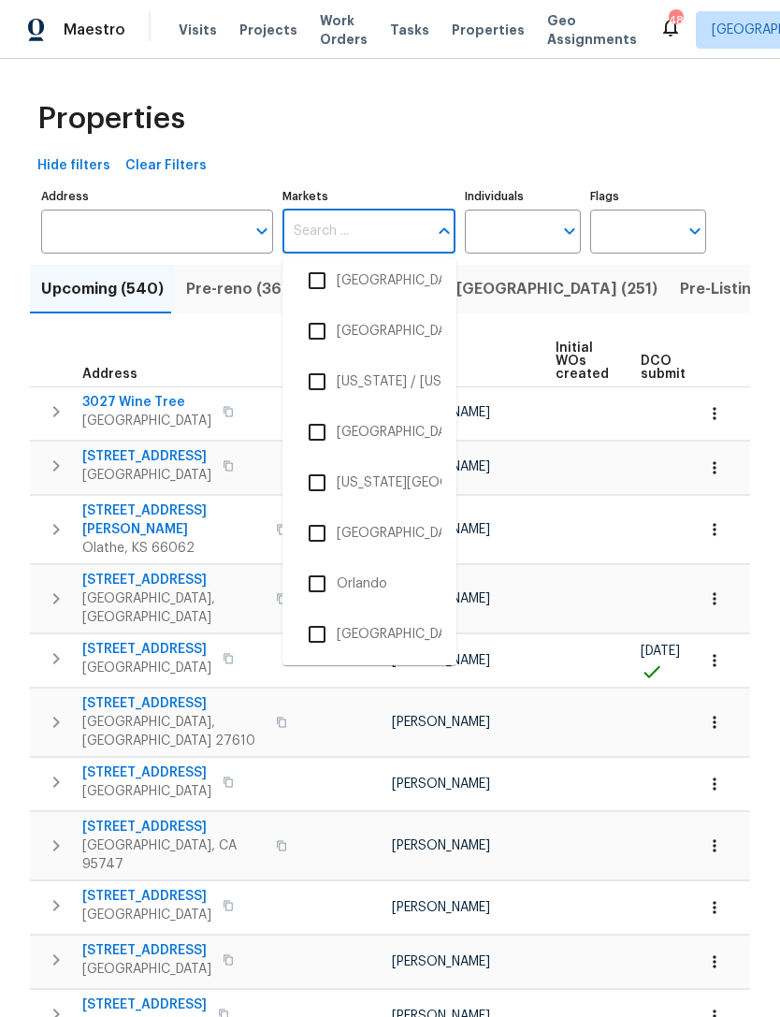
click at [392, 385] on li "New York / New Jersey" at bounding box center [370, 381] width 144 height 39
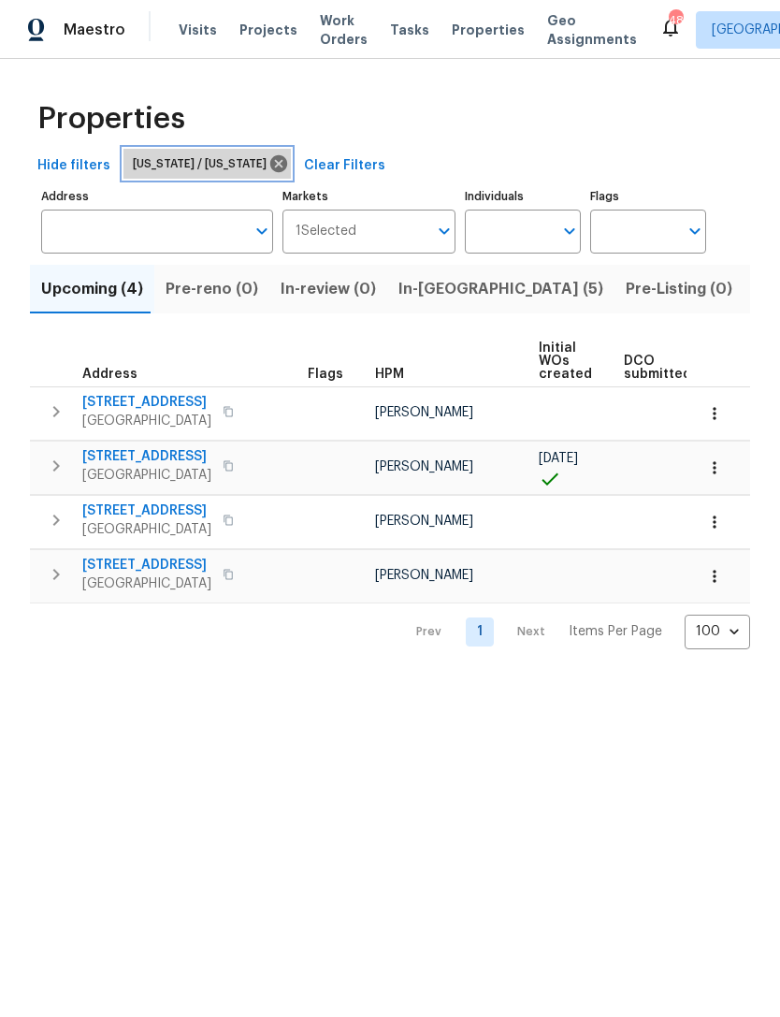
click at [270, 166] on icon at bounding box center [278, 163] width 17 height 17
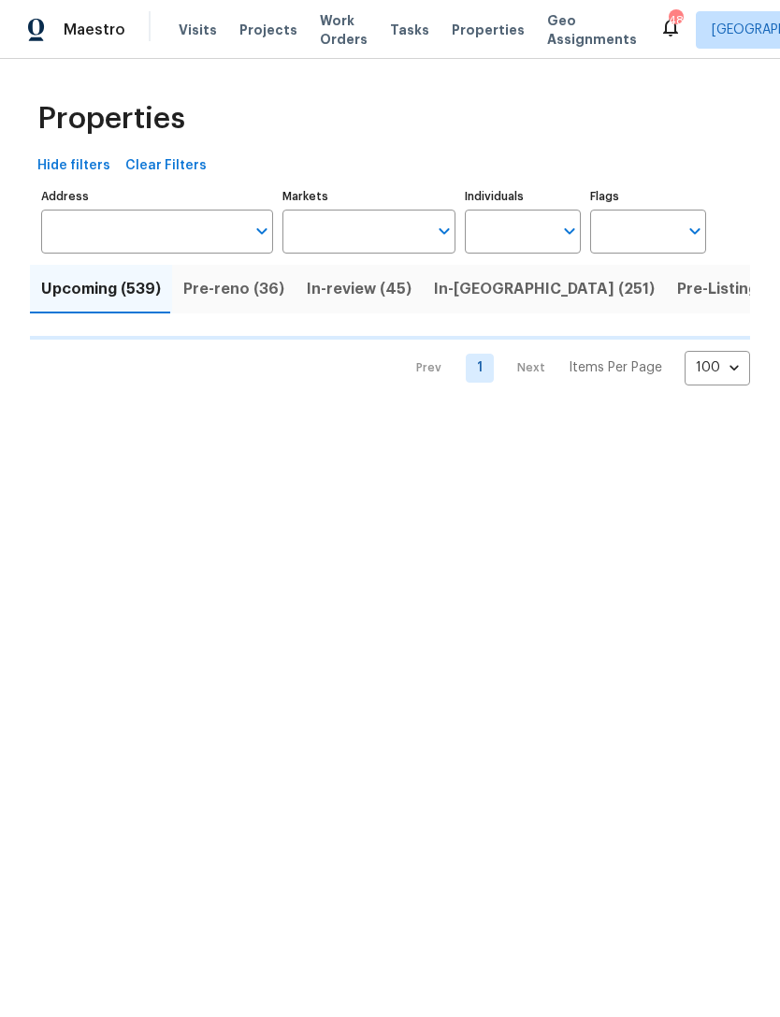
click at [367, 234] on input "Markets" at bounding box center [356, 232] width 146 height 44
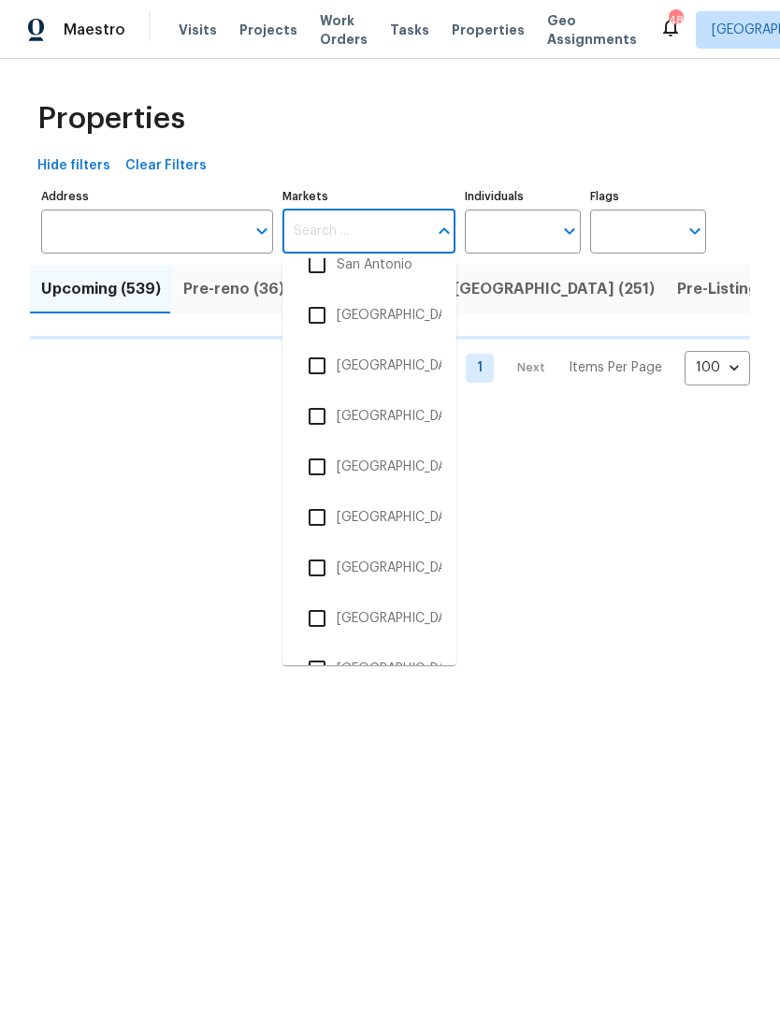
scroll to position [3661, 0]
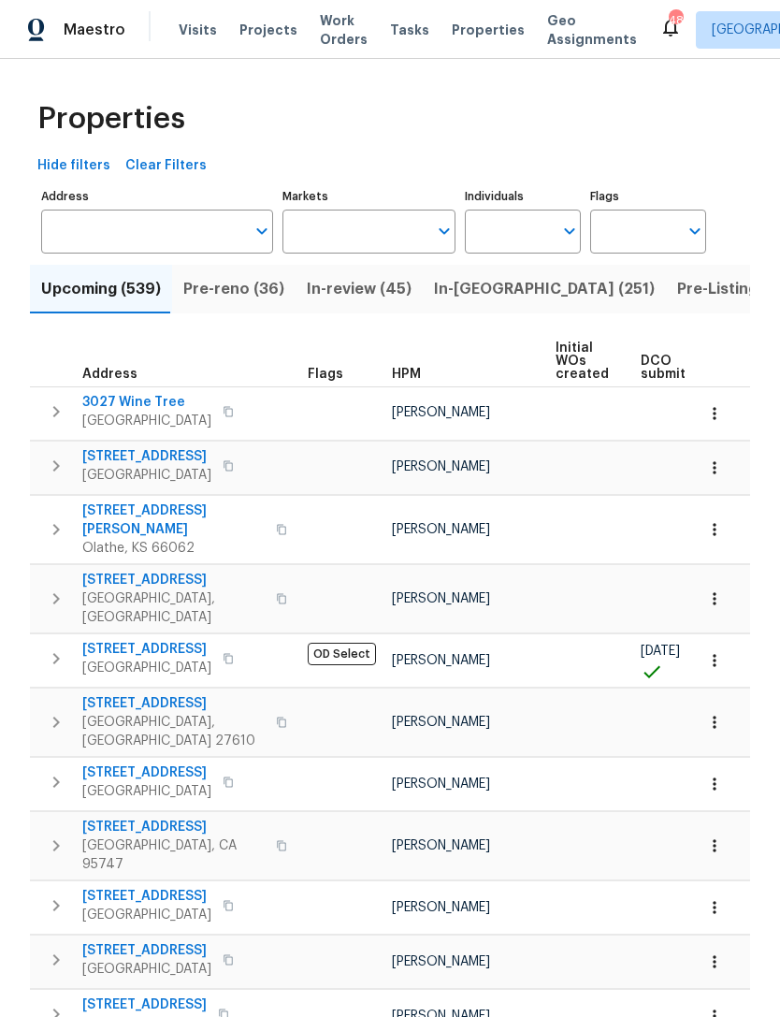
click at [373, 220] on input "Markets" at bounding box center [356, 232] width 146 height 44
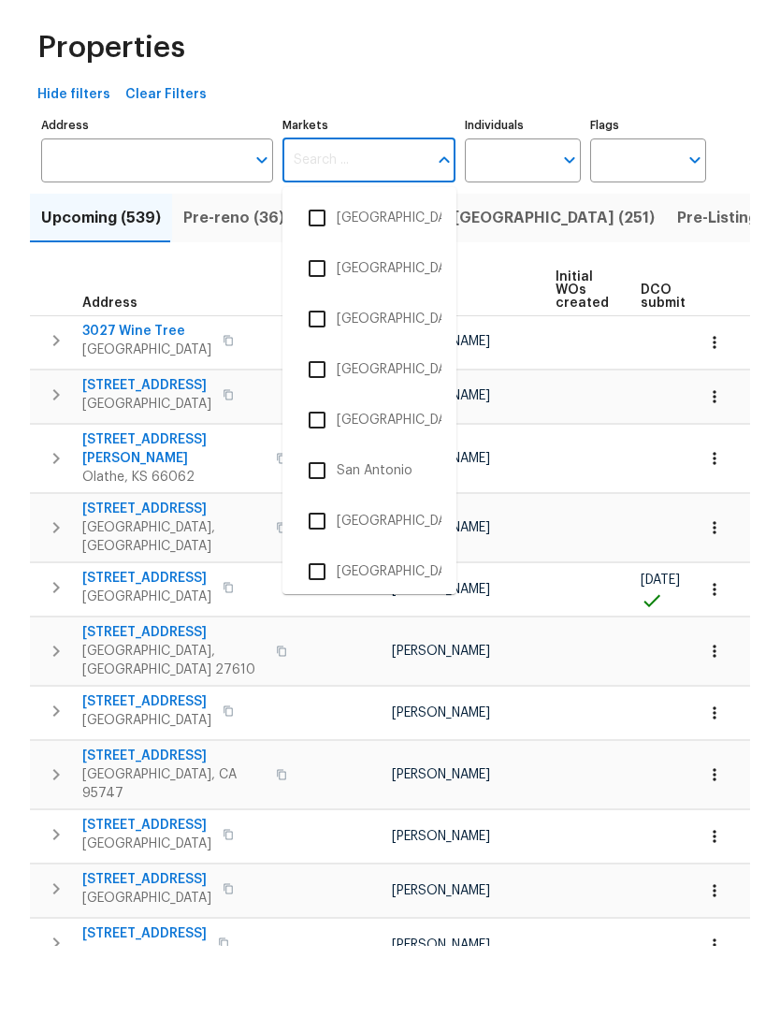
scroll to position [3238, 0]
click at [392, 368] on li "Sacramento" at bounding box center [370, 387] width 144 height 39
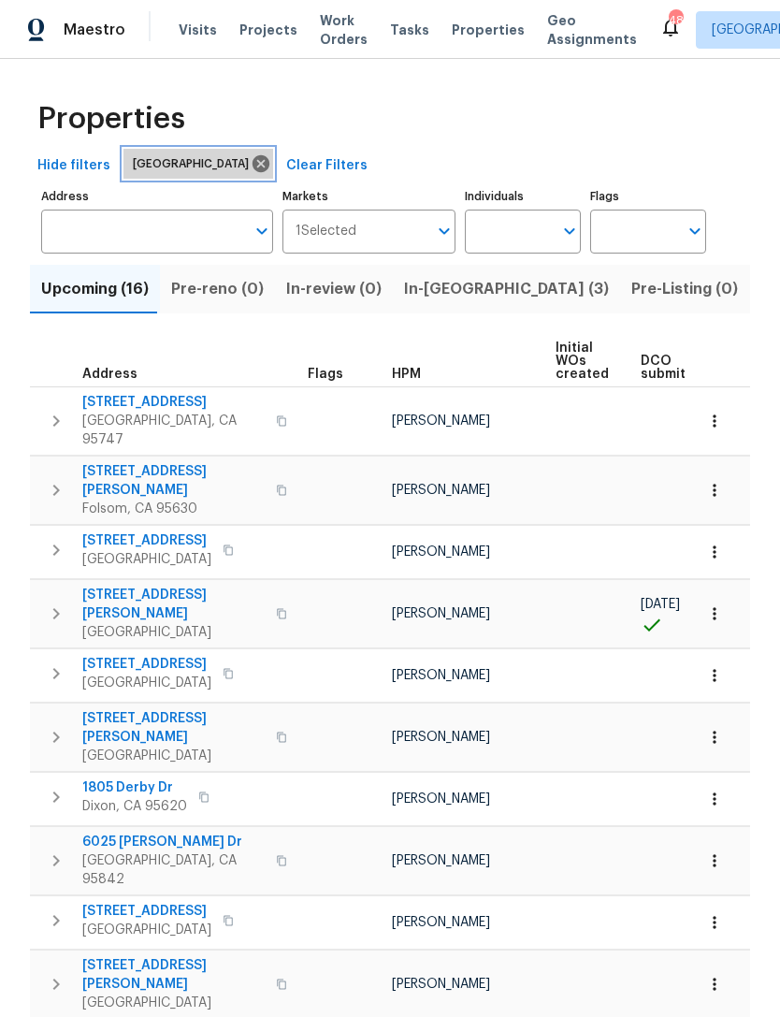
click at [253, 166] on icon at bounding box center [261, 163] width 17 height 17
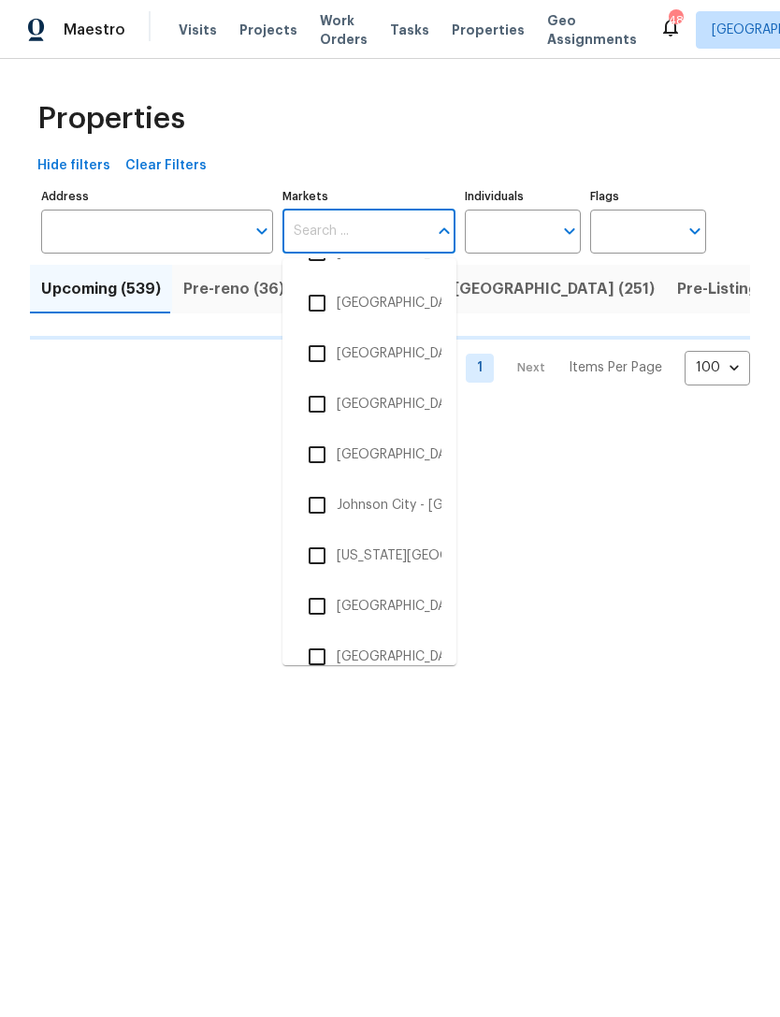
scroll to position [1817, 0]
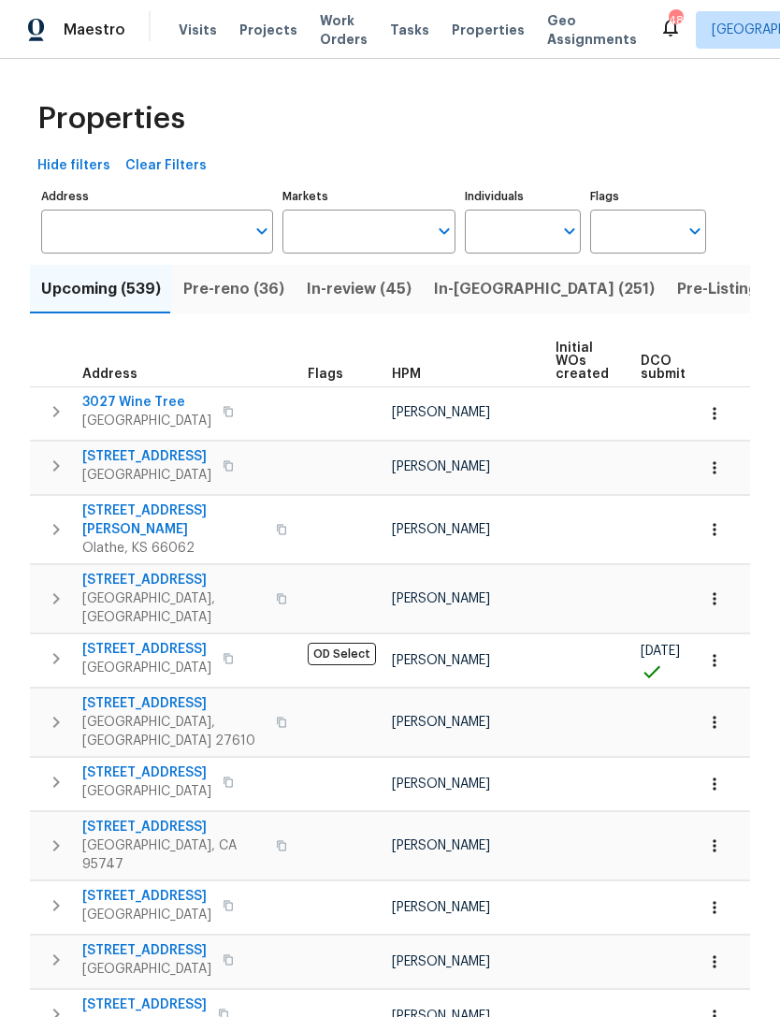
click at [372, 230] on input "Markets" at bounding box center [356, 232] width 146 height 44
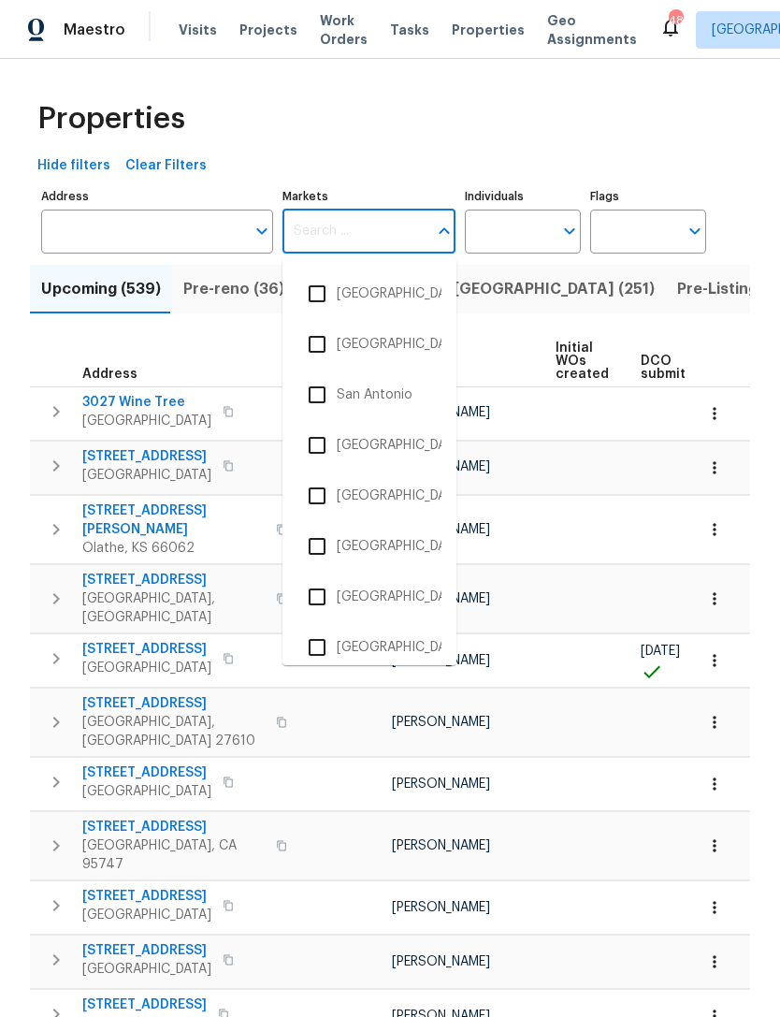
scroll to position [3389, 0]
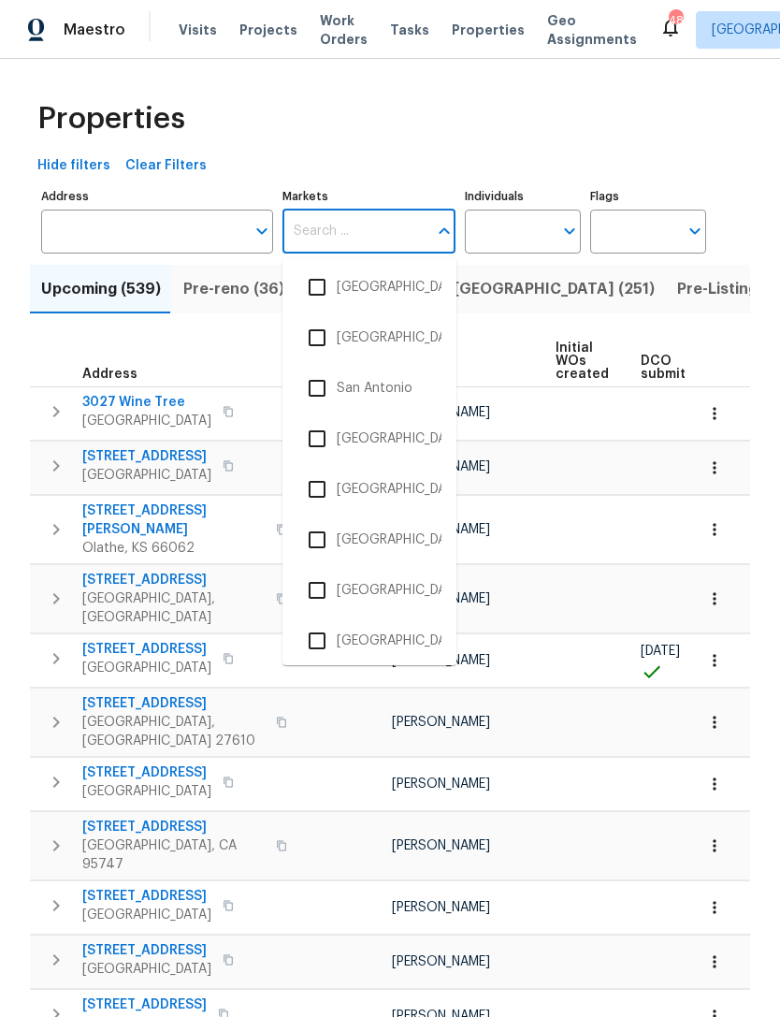
click at [387, 386] on li "San Antonio" at bounding box center [370, 388] width 144 height 39
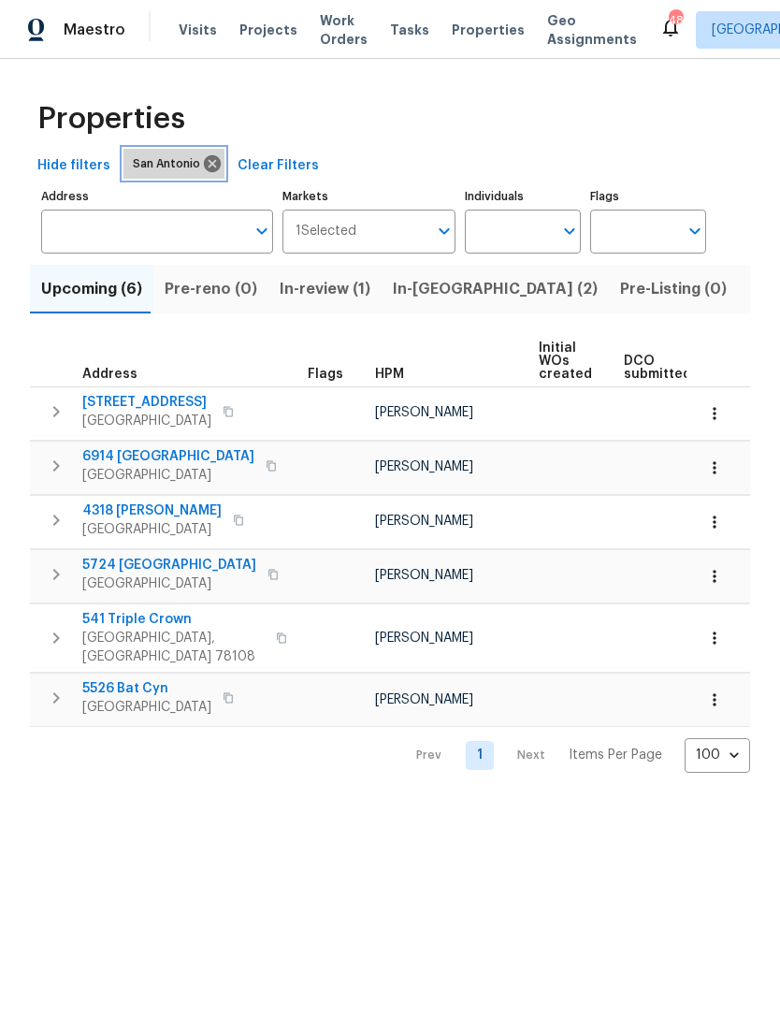
click at [212, 158] on icon at bounding box center [212, 163] width 21 height 21
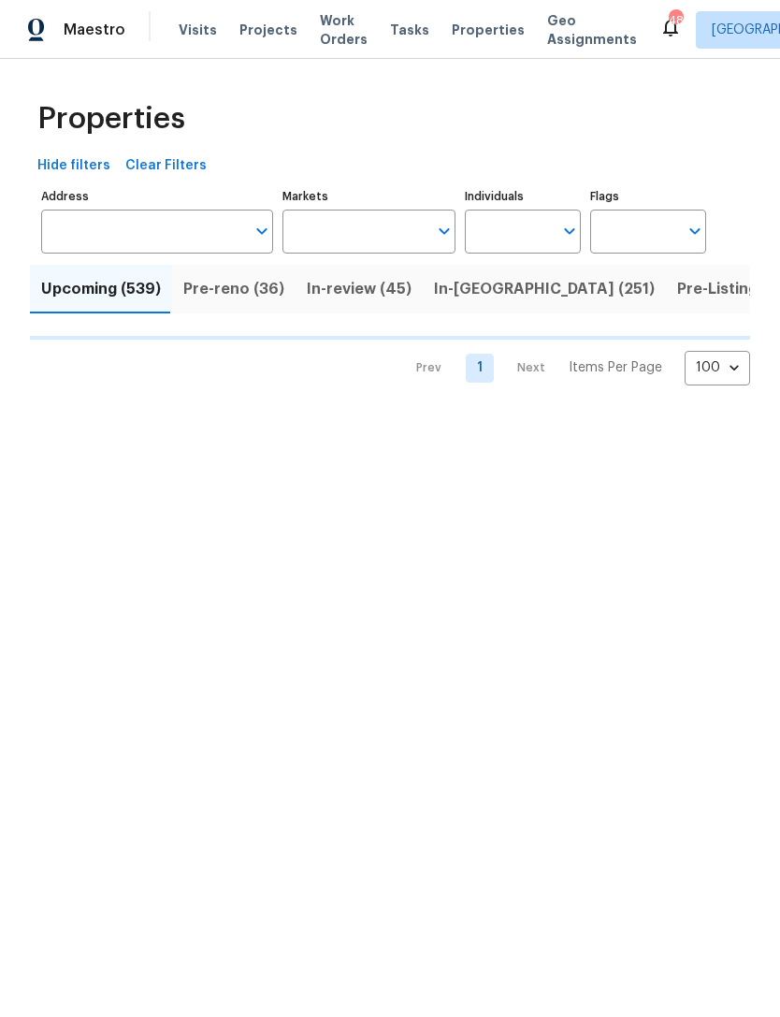
click at [385, 228] on input "Markets" at bounding box center [356, 232] width 146 height 44
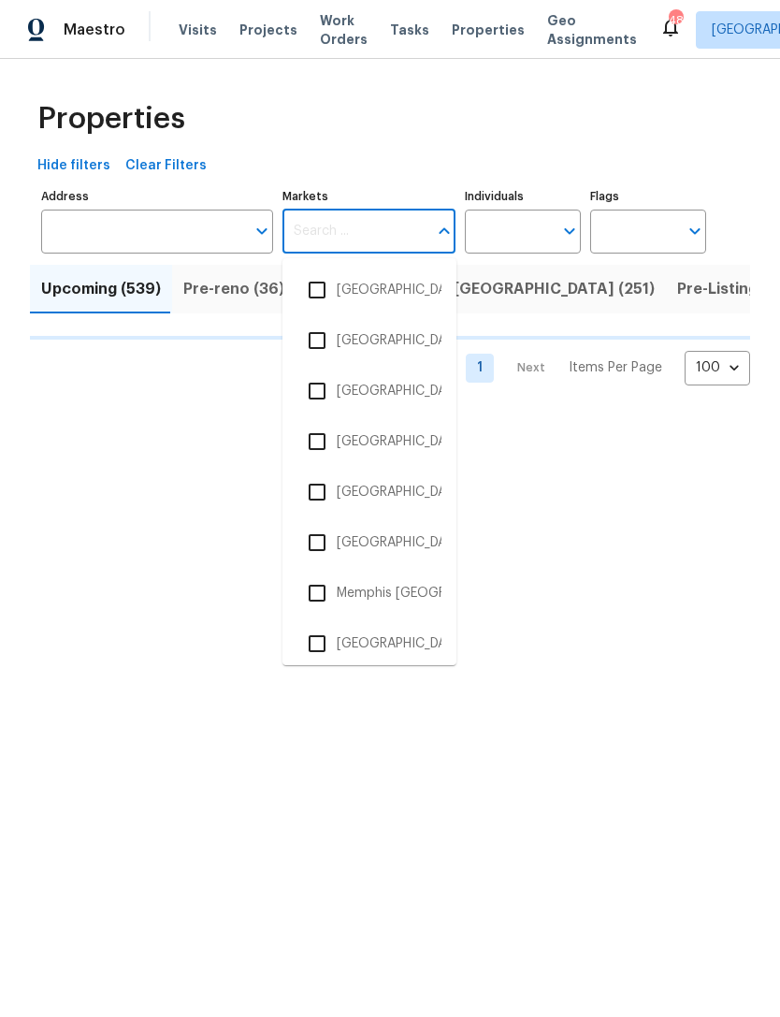
scroll to position [2018, 0]
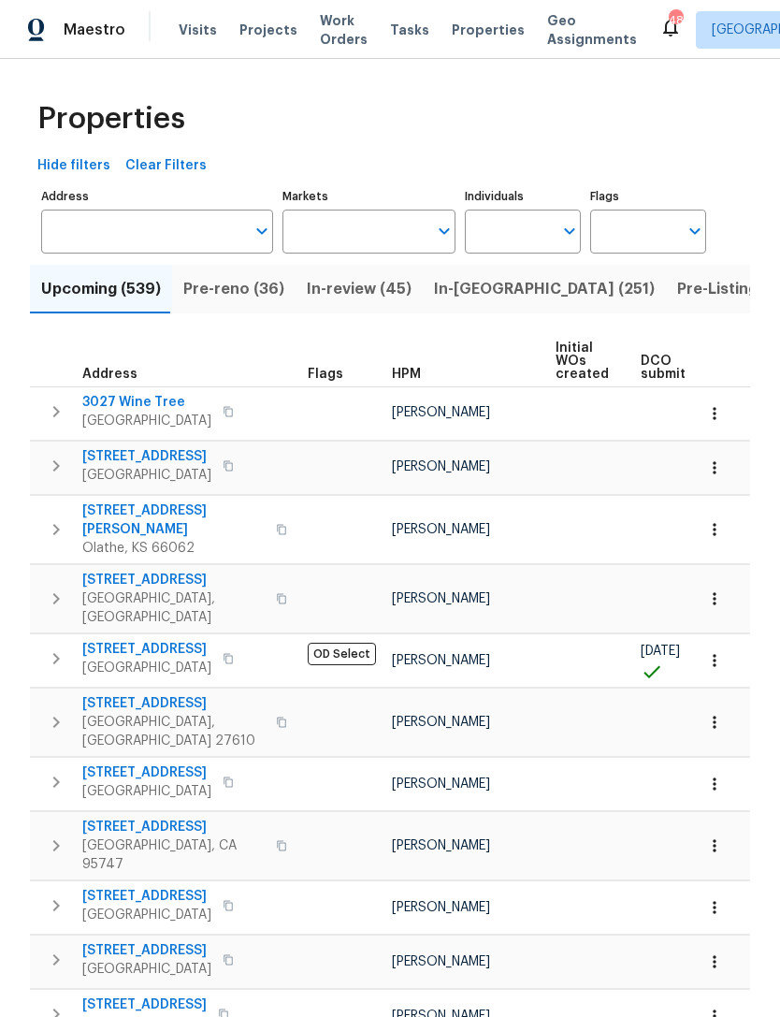
click at [369, 225] on input "Markets" at bounding box center [356, 232] width 146 height 44
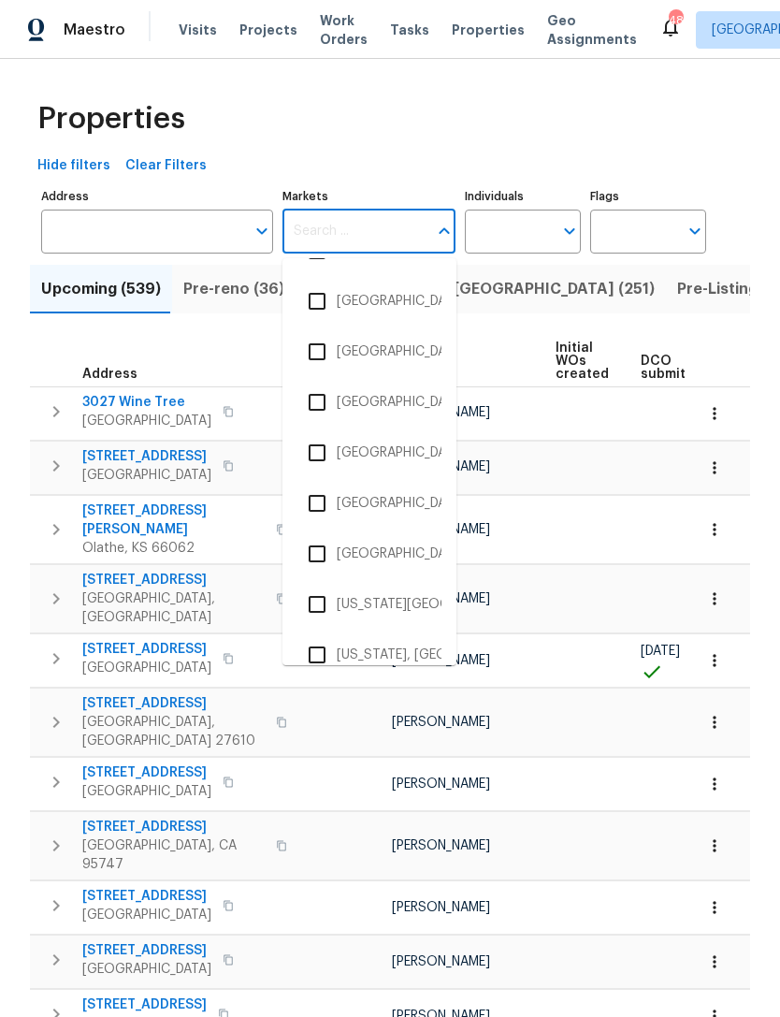
scroll to position [3677, 0]
click at [381, 660] on li "Washington, DC" at bounding box center [370, 655] width 144 height 39
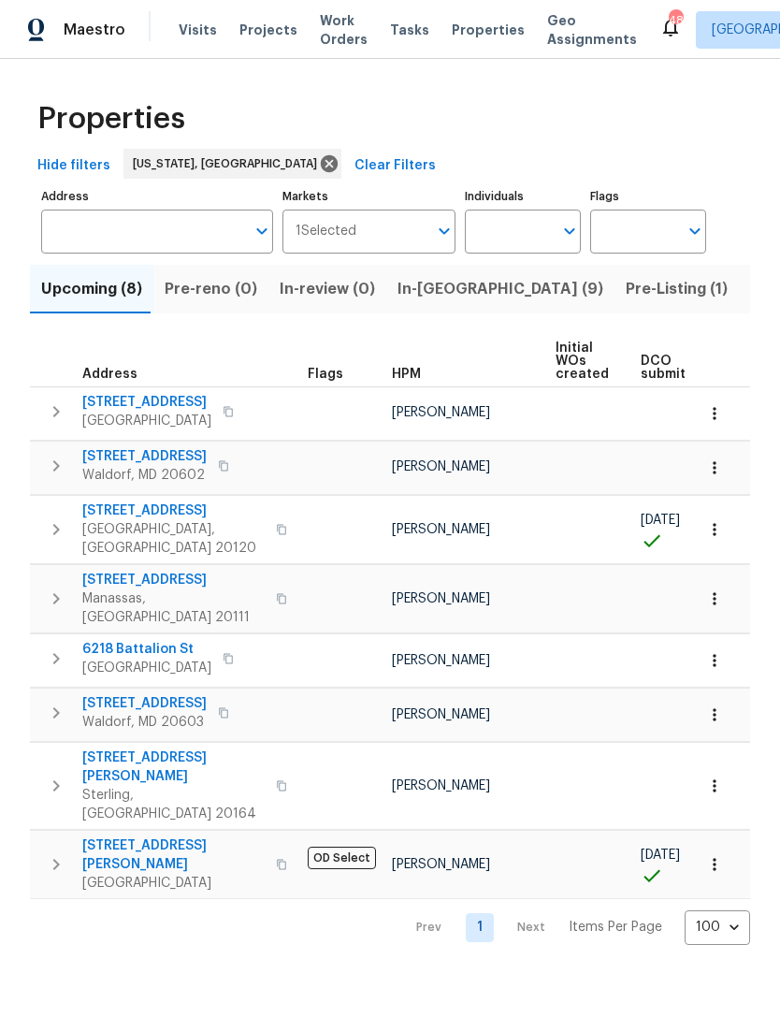
click at [433, 283] on span "In-reno (9)" at bounding box center [501, 289] width 206 height 26
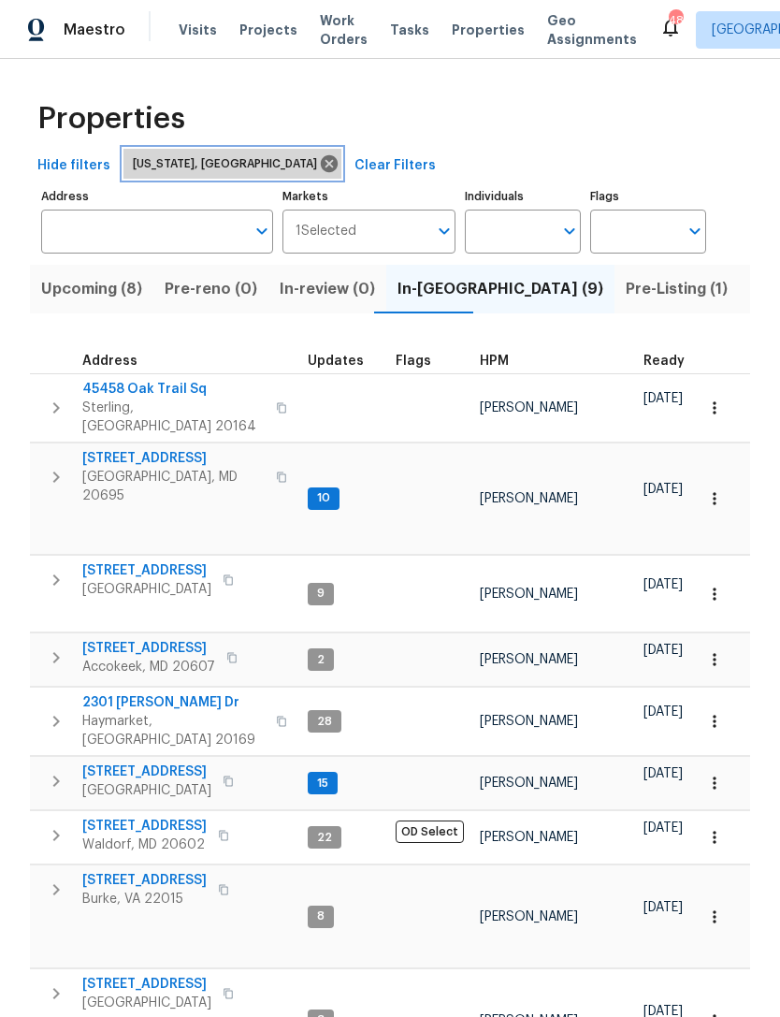
click at [319, 164] on icon at bounding box center [329, 163] width 21 height 21
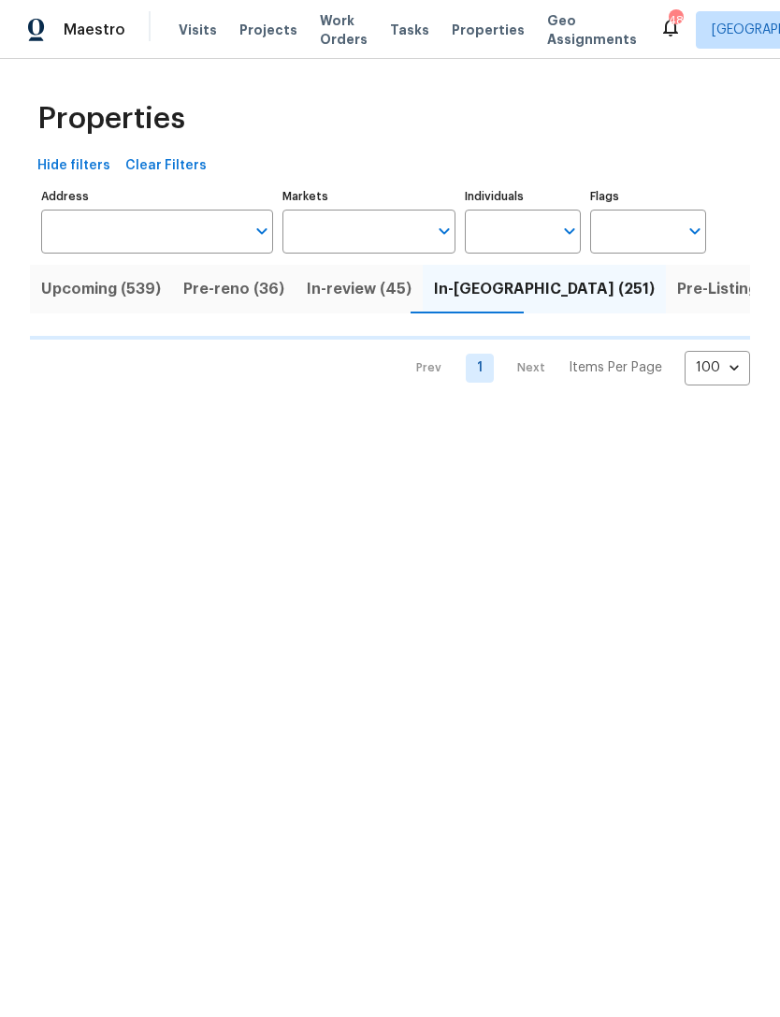
click at [350, 229] on input "Markets" at bounding box center [356, 232] width 146 height 44
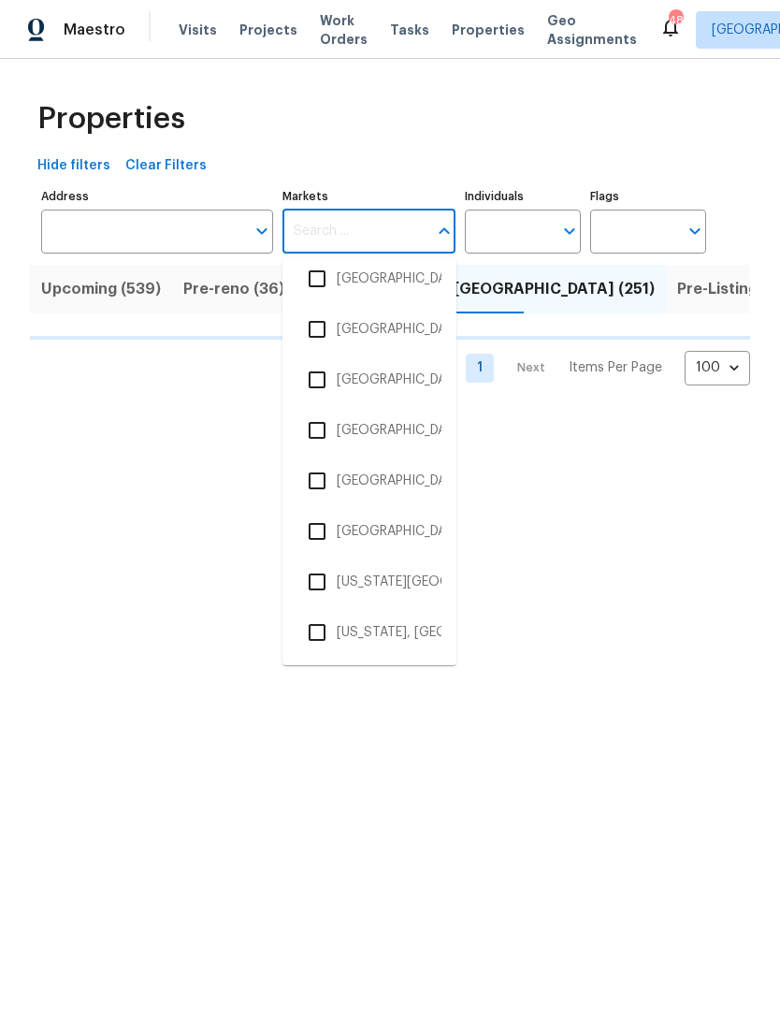
scroll to position [3720, 0]
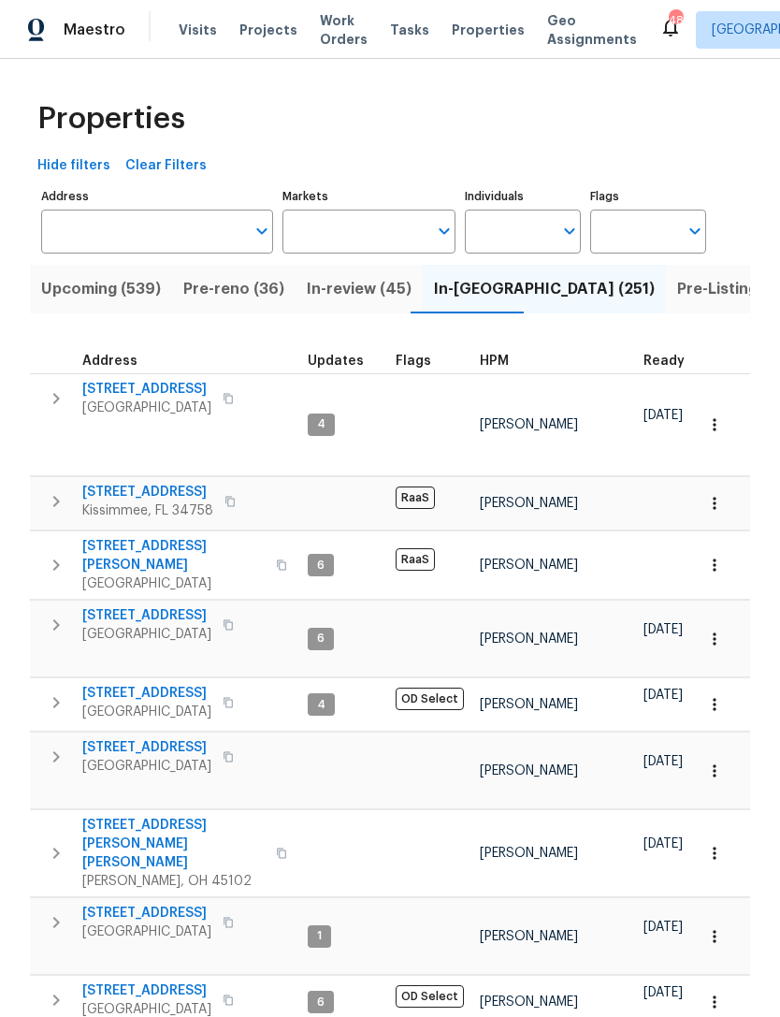
click at [376, 605] on td "6" at bounding box center [344, 639] width 88 height 77
click at [344, 227] on input "Markets" at bounding box center [356, 232] width 146 height 44
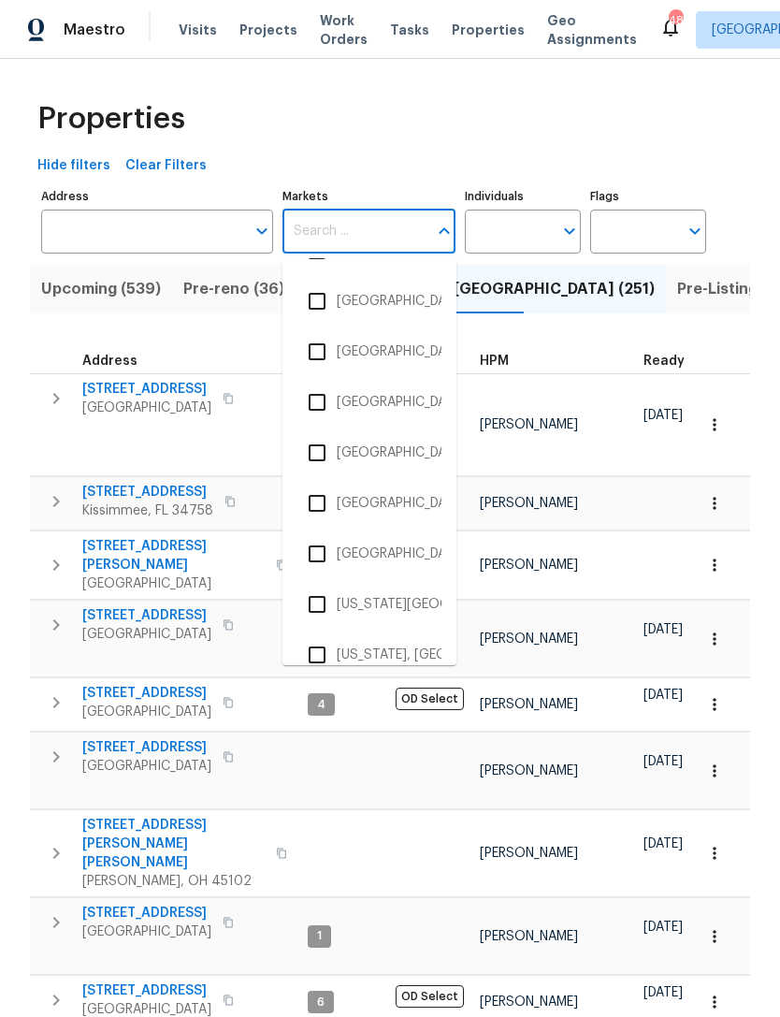
scroll to position [3677, 0]
click at [382, 603] on li "Virginia Beach, VA" at bounding box center [370, 605] width 144 height 39
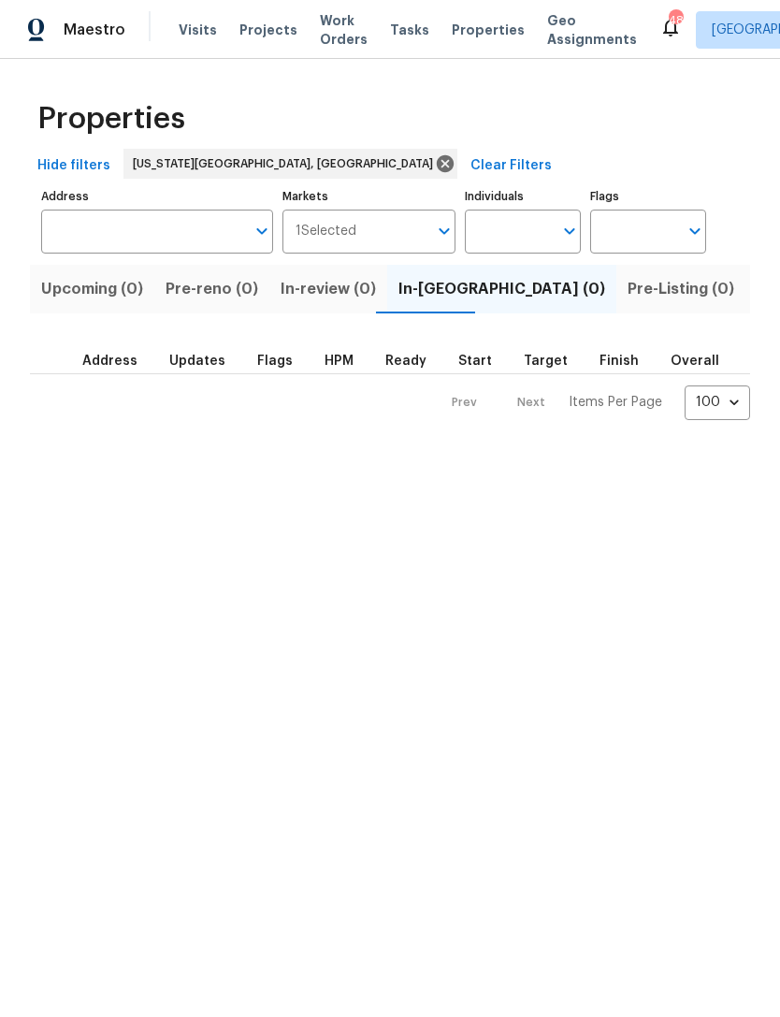
click at [349, 224] on span "1 Selected" at bounding box center [326, 232] width 61 height 16
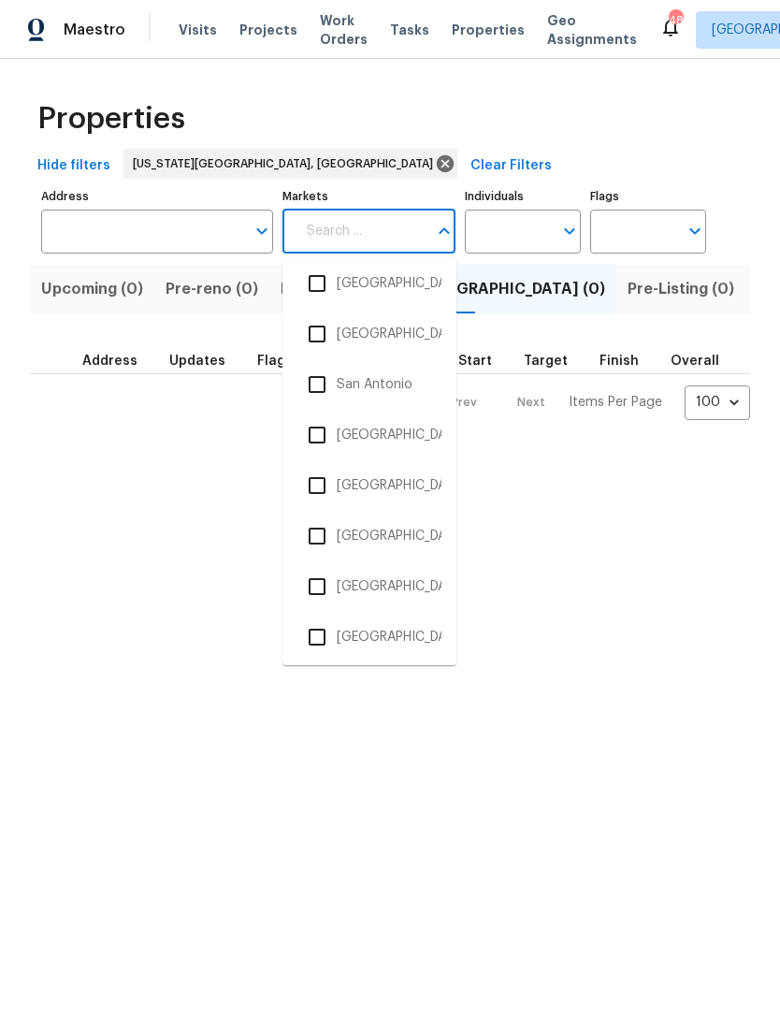
scroll to position [3432, 0]
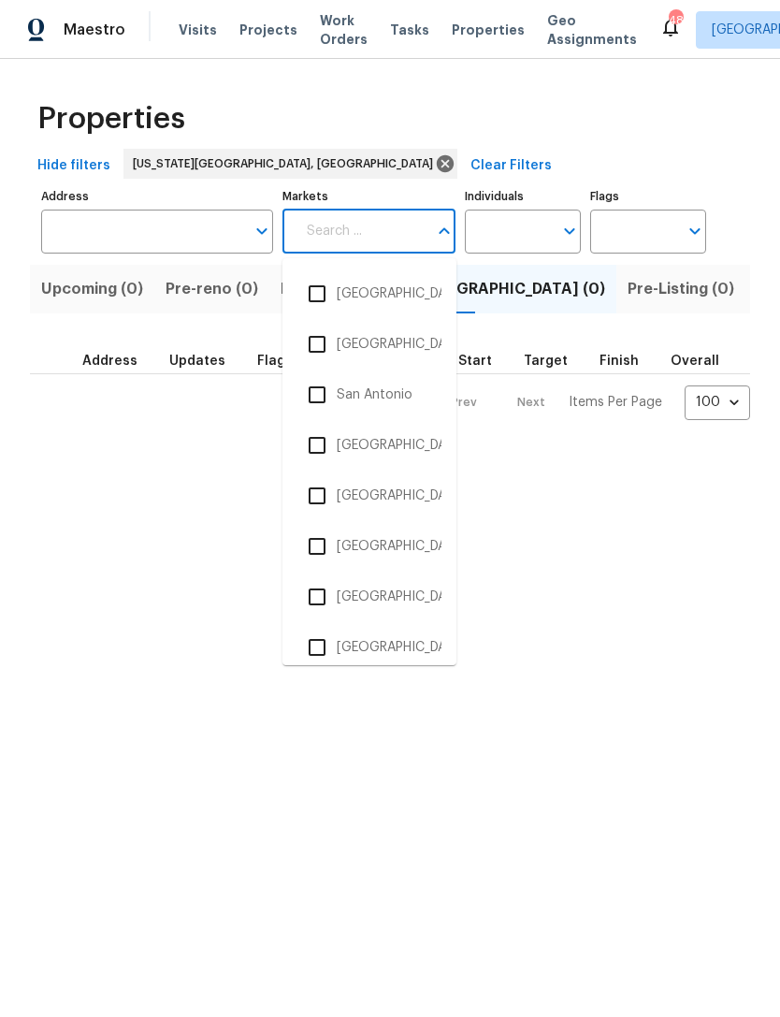
click at [387, 487] on li "San Francisco Bay Area" at bounding box center [370, 495] width 144 height 39
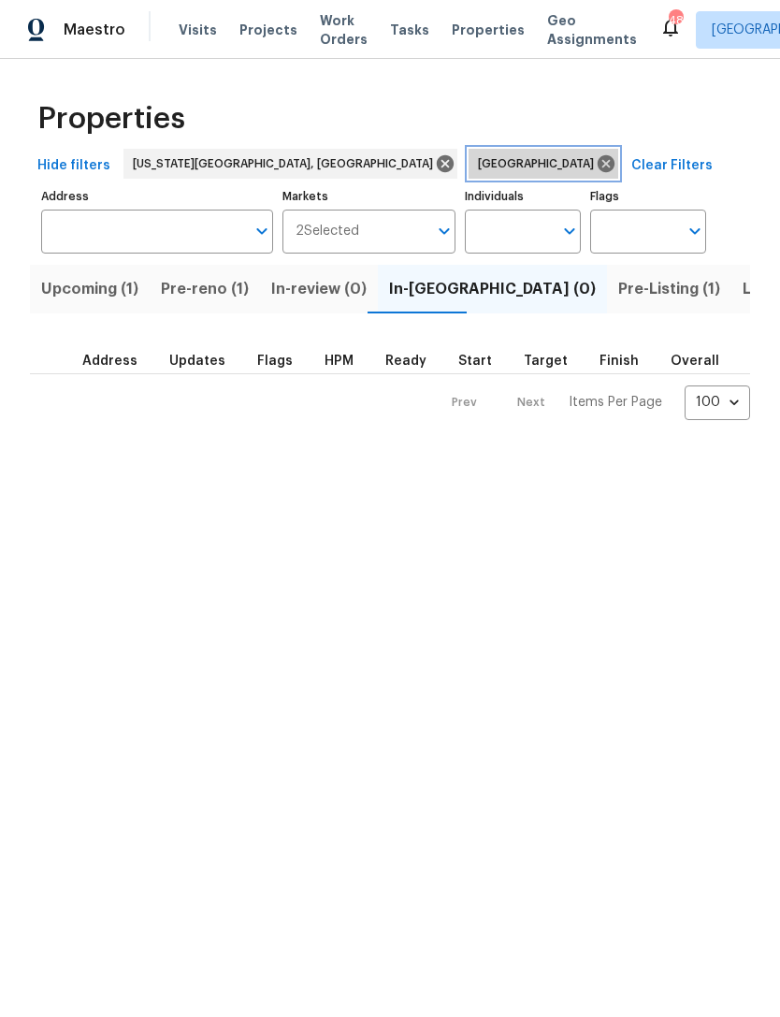
click at [598, 158] on icon at bounding box center [606, 163] width 17 height 17
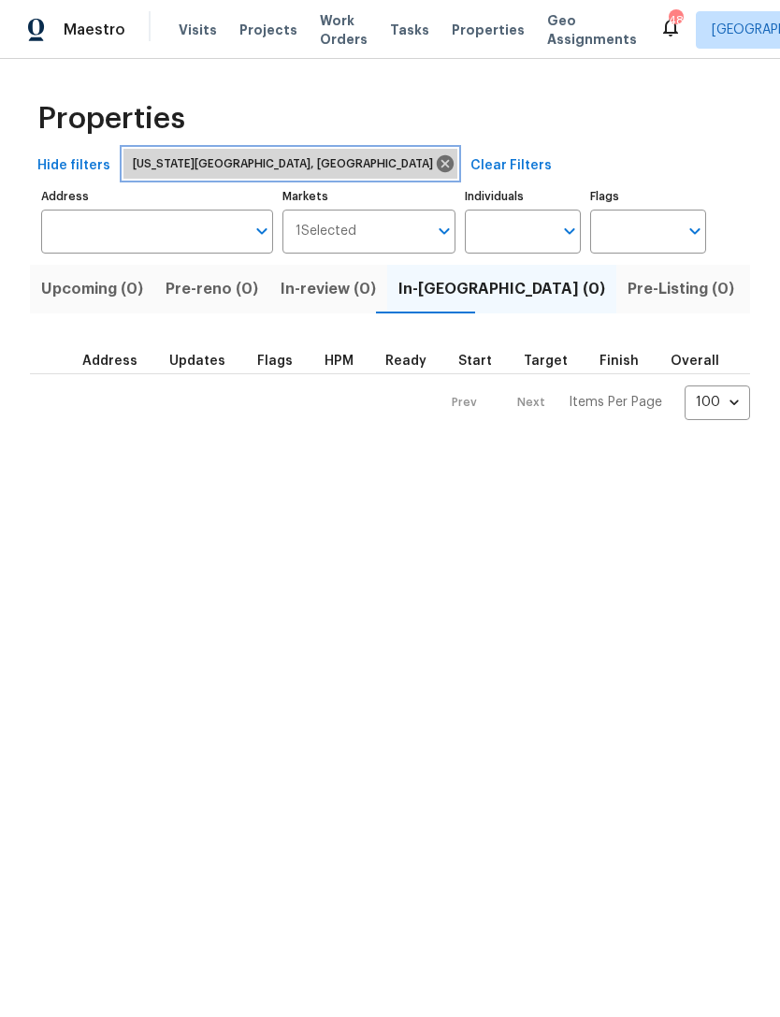
click at [437, 160] on icon at bounding box center [445, 163] width 17 height 17
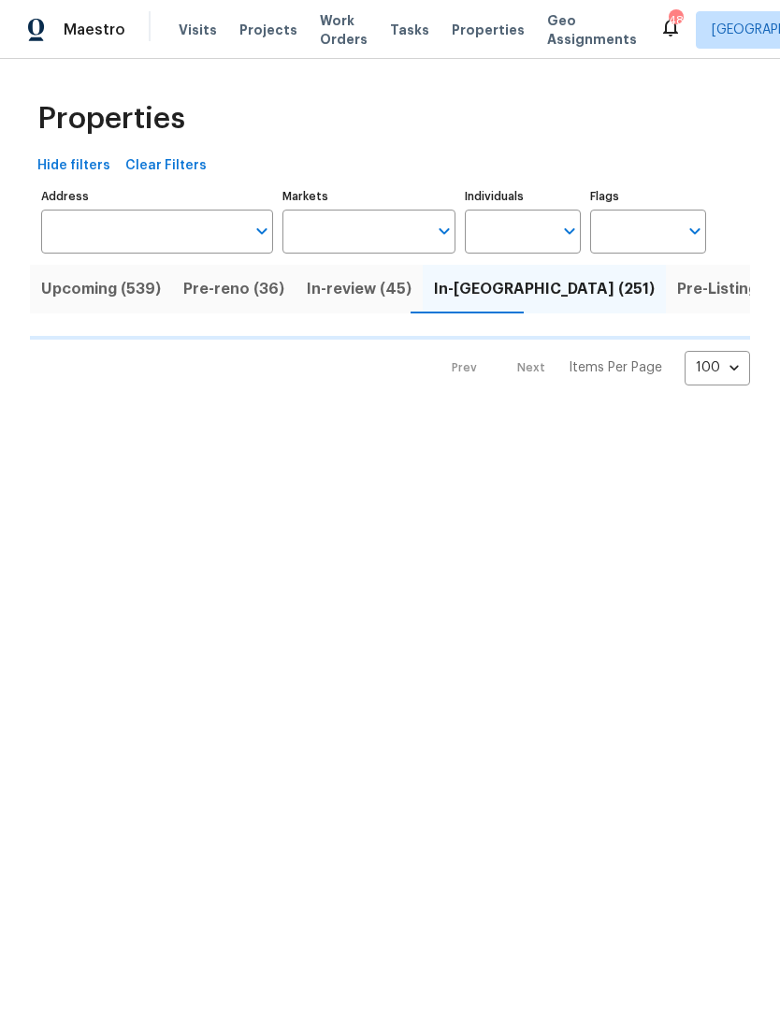
click at [358, 224] on input "Markets" at bounding box center [356, 232] width 146 height 44
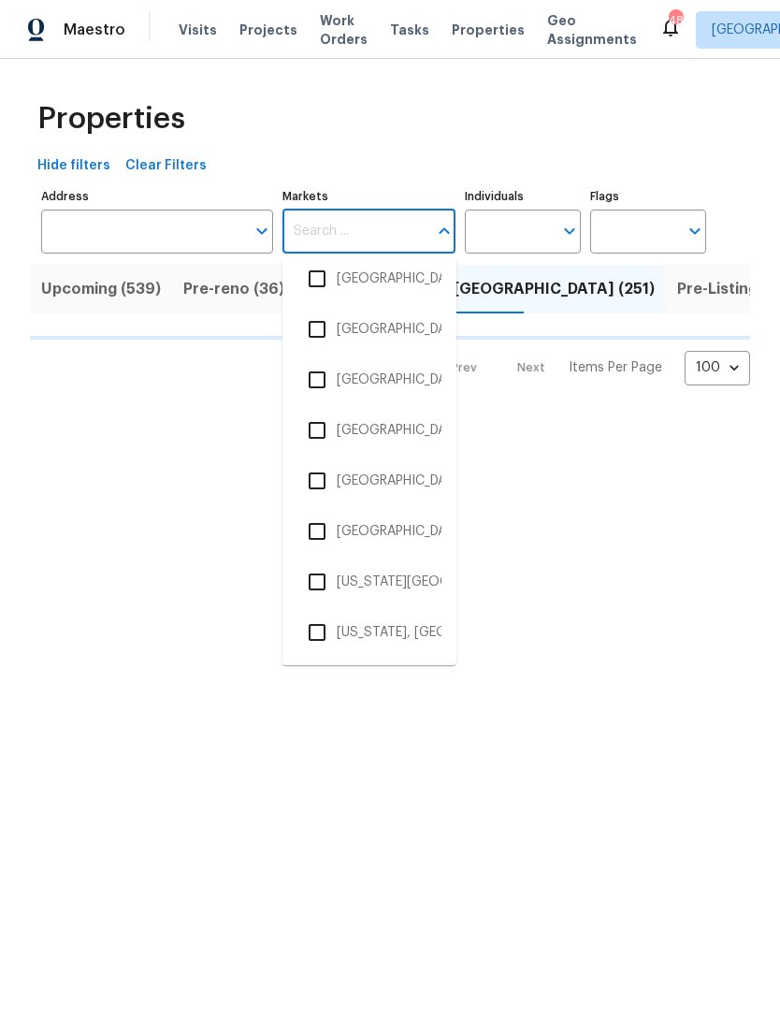
scroll to position [3719, 0]
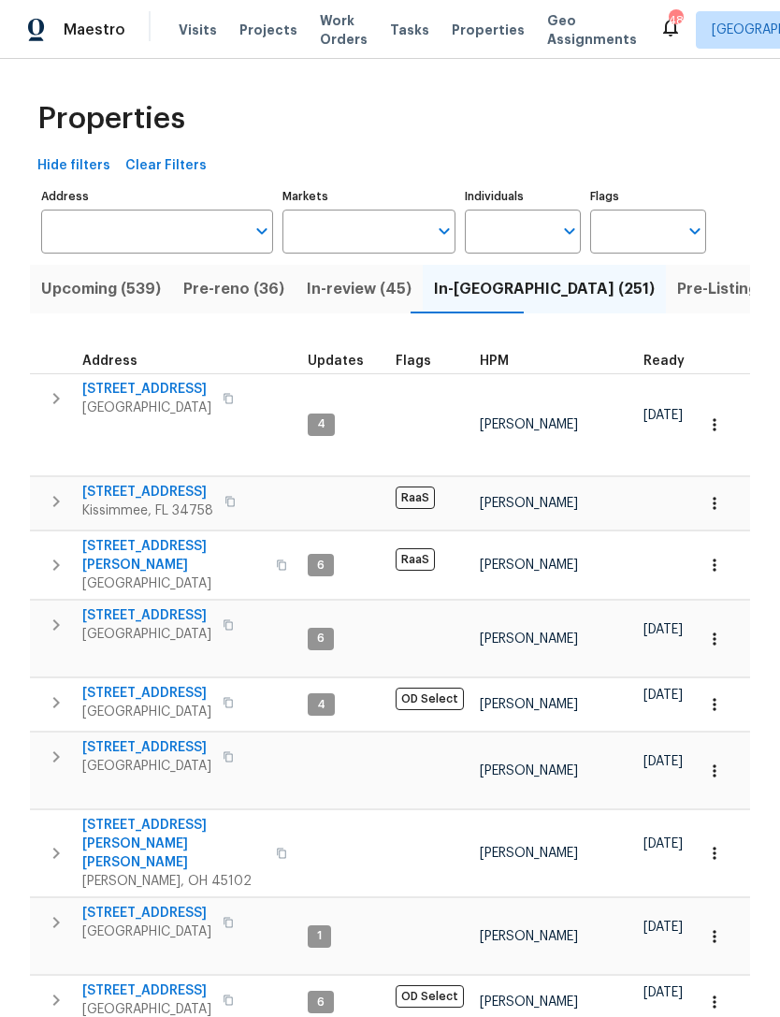
click at [358, 218] on input "Markets" at bounding box center [356, 232] width 146 height 44
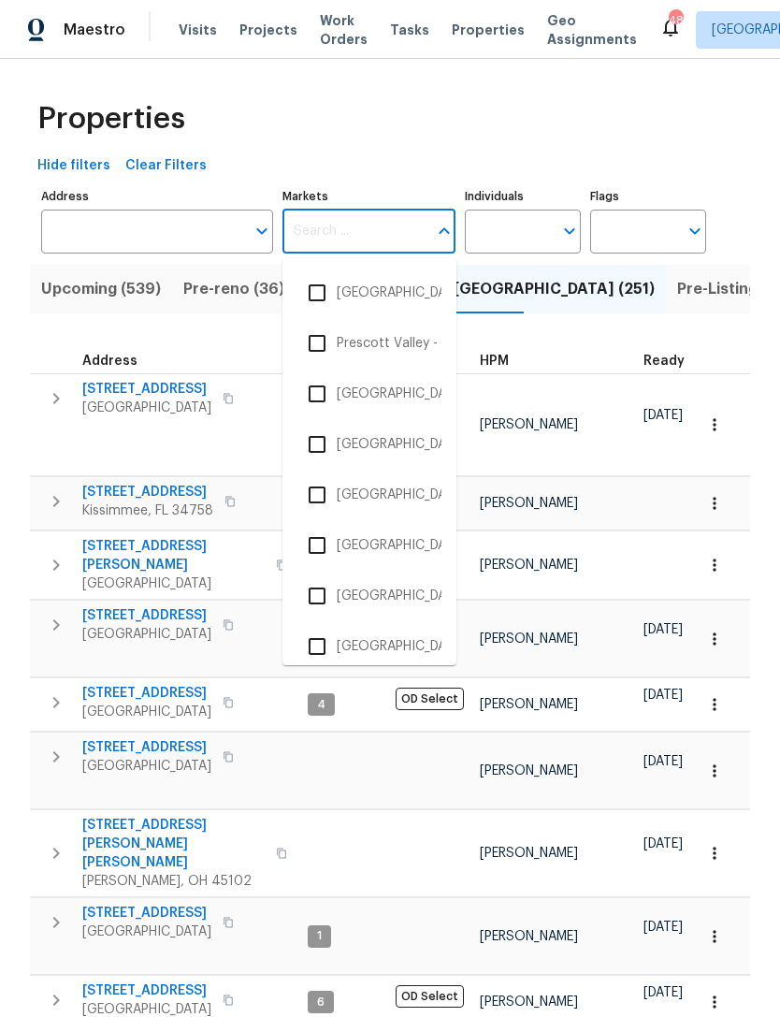
scroll to position [2976, 0]
click at [330, 435] on input "checkbox" at bounding box center [317, 447] width 39 height 39
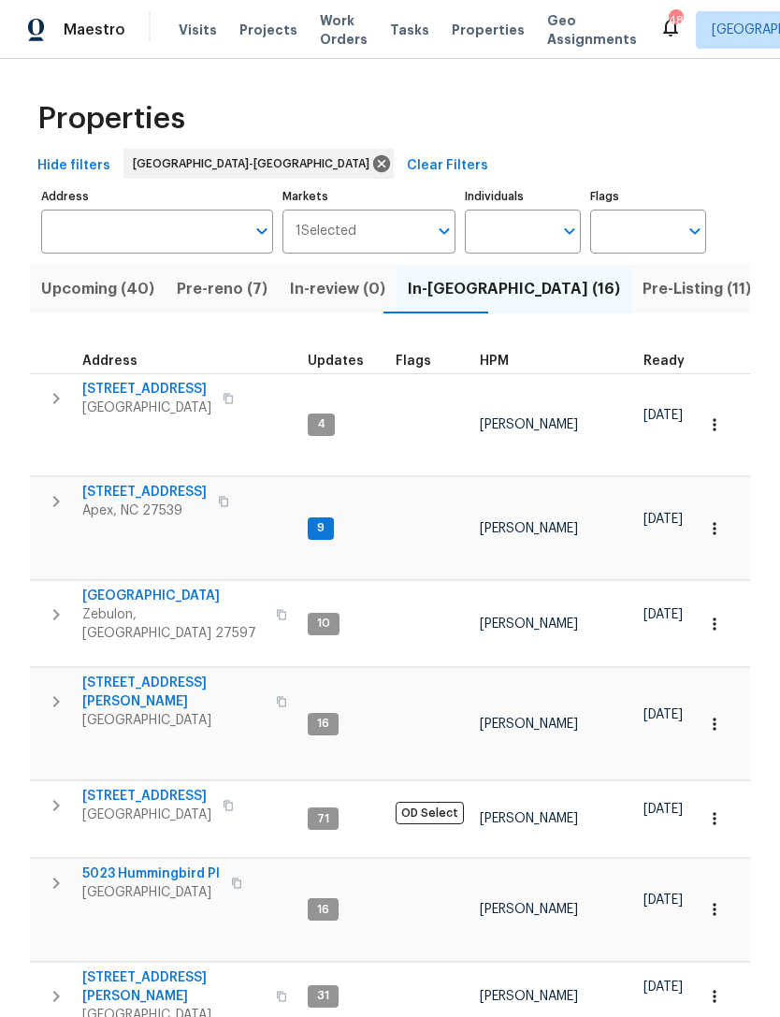
click at [207, 296] on span "Pre-reno (7)" at bounding box center [222, 289] width 91 height 26
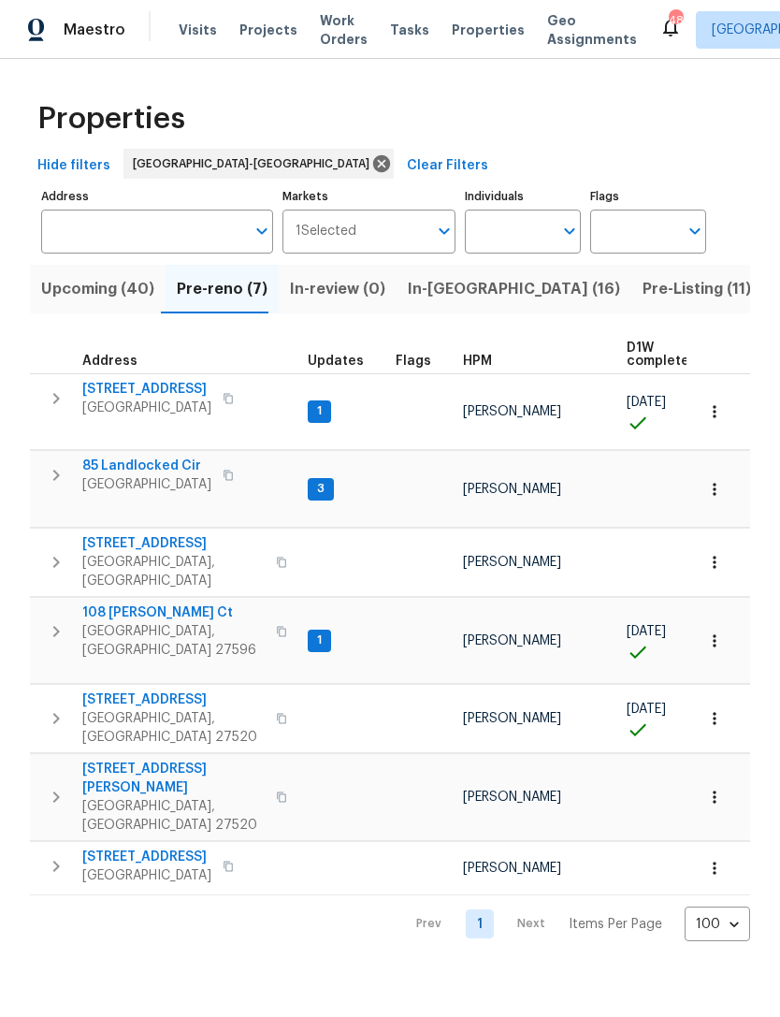
click at [431, 286] on span "In-reno (16)" at bounding box center [514, 289] width 212 height 26
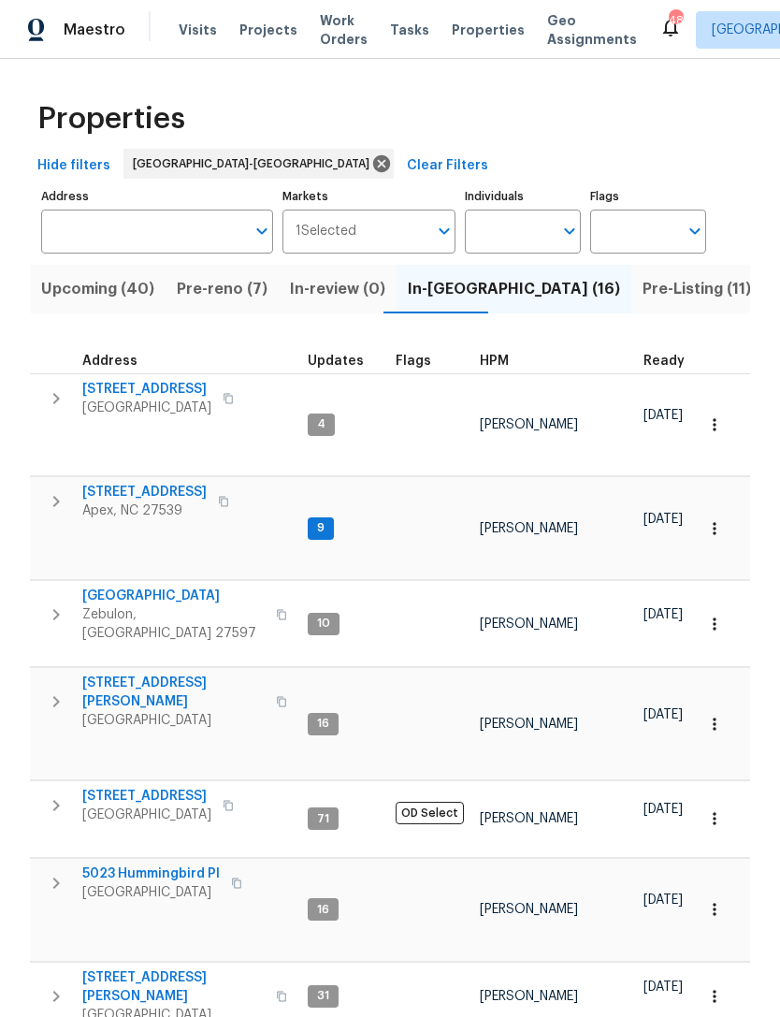
click at [504, 225] on input "Individuals" at bounding box center [509, 232] width 88 height 44
type input "lee"
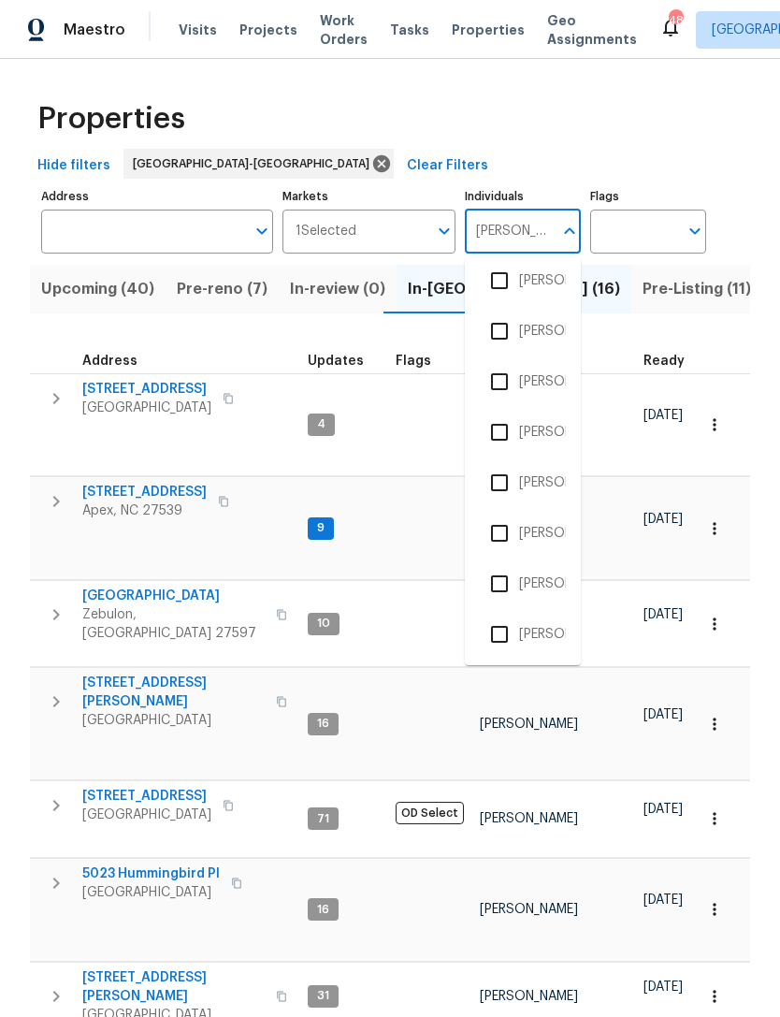
scroll to position [355, 0]
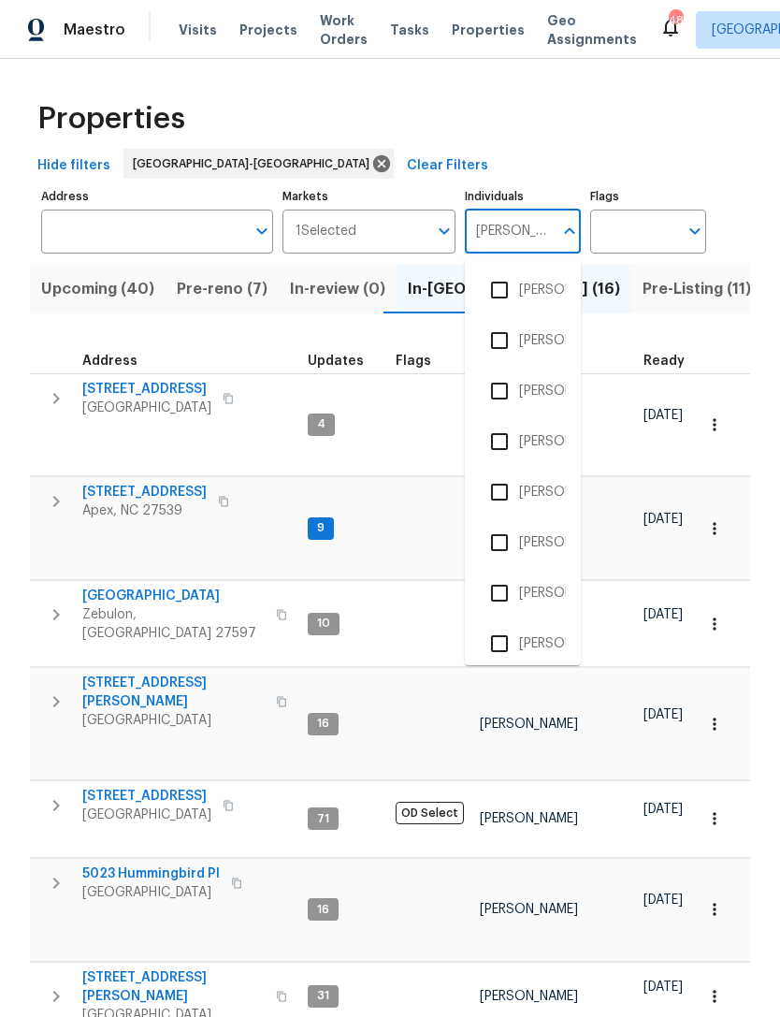
click at [546, 399] on li "Lee Privette" at bounding box center [523, 390] width 86 height 39
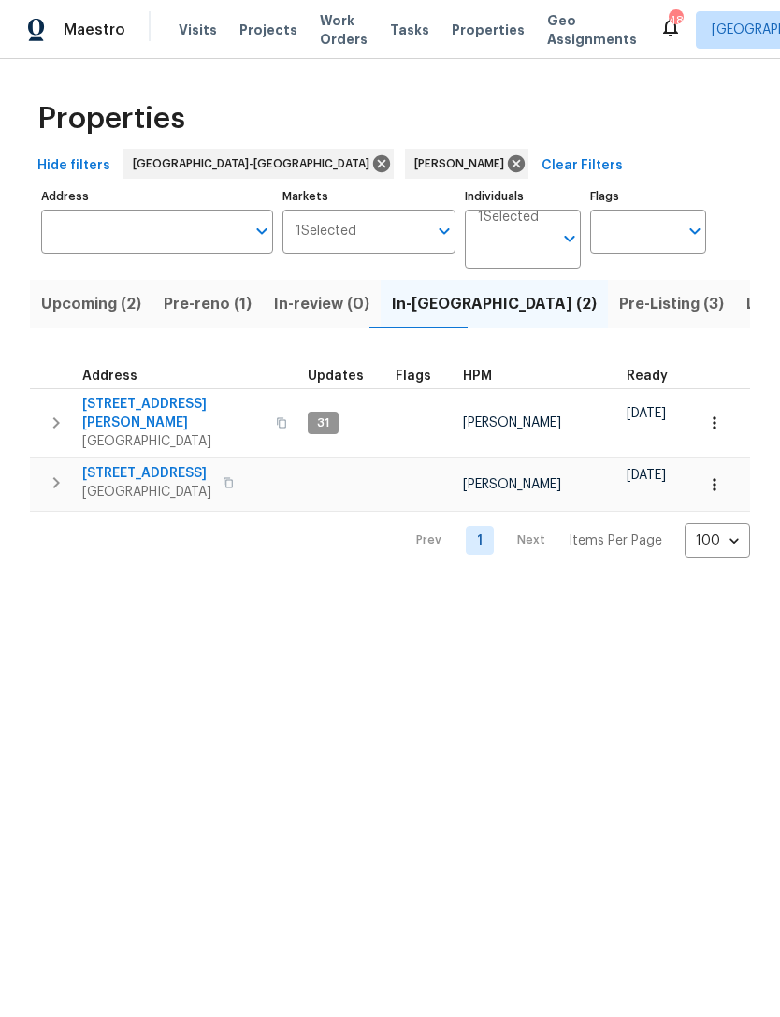
click at [117, 407] on span "218 Newberry Ln" at bounding box center [173, 413] width 182 height 37
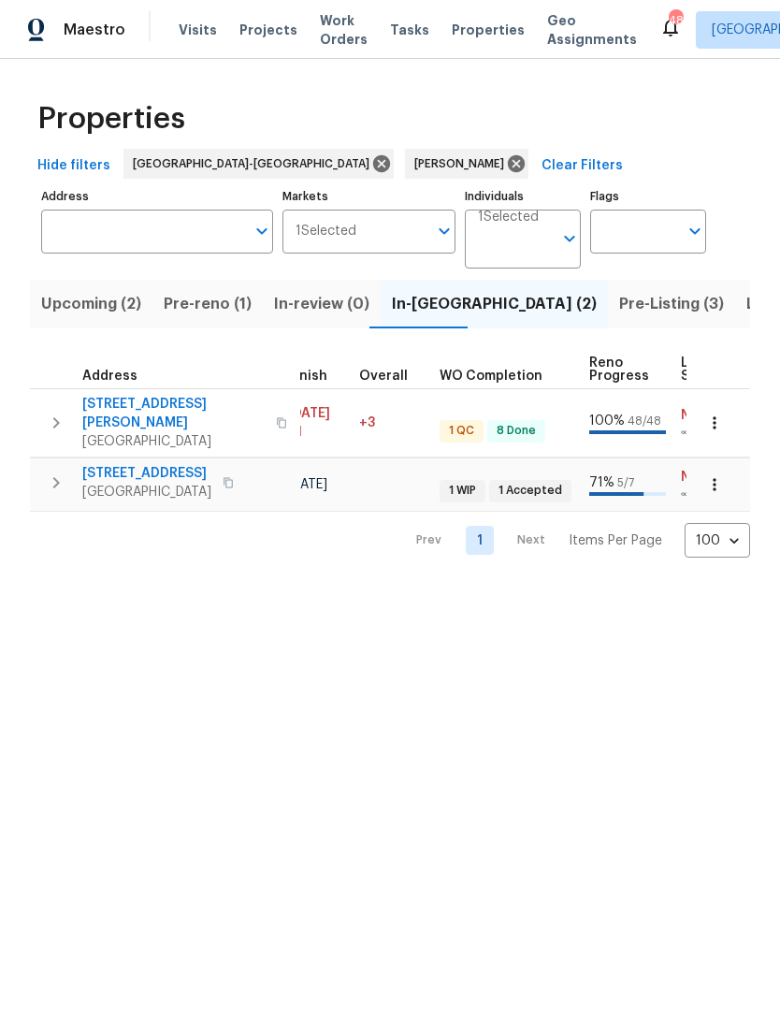
scroll to position [0, 554]
click at [619, 298] on span "Pre-Listing (3)" at bounding box center [671, 304] width 105 height 26
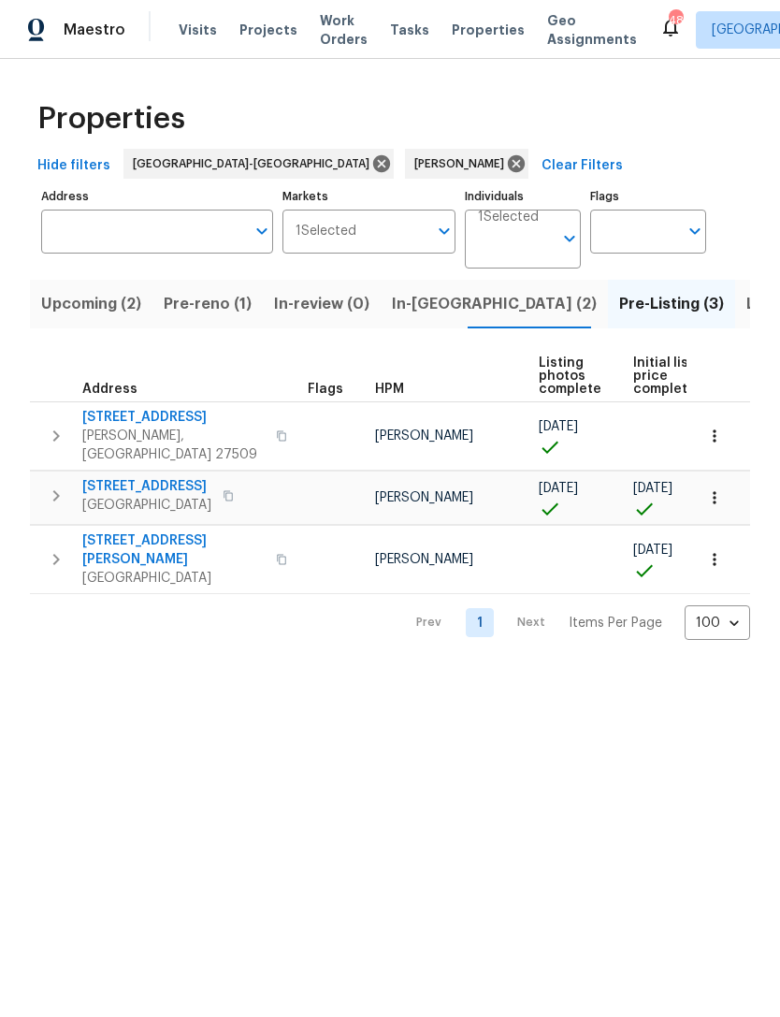
click at [205, 305] on span "Pre-reno (1)" at bounding box center [208, 304] width 88 height 26
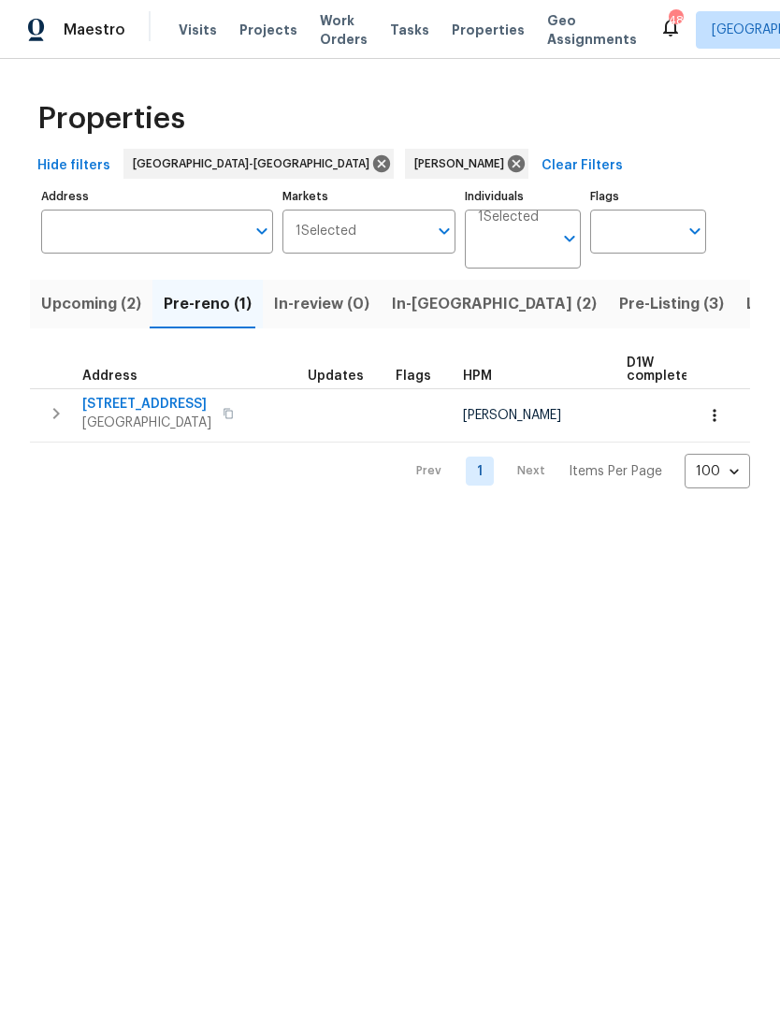
click at [158, 409] on span "1006 Spacious Skies Ln" at bounding box center [146, 404] width 129 height 19
click at [87, 304] on span "Upcoming (2)" at bounding box center [91, 304] width 100 height 26
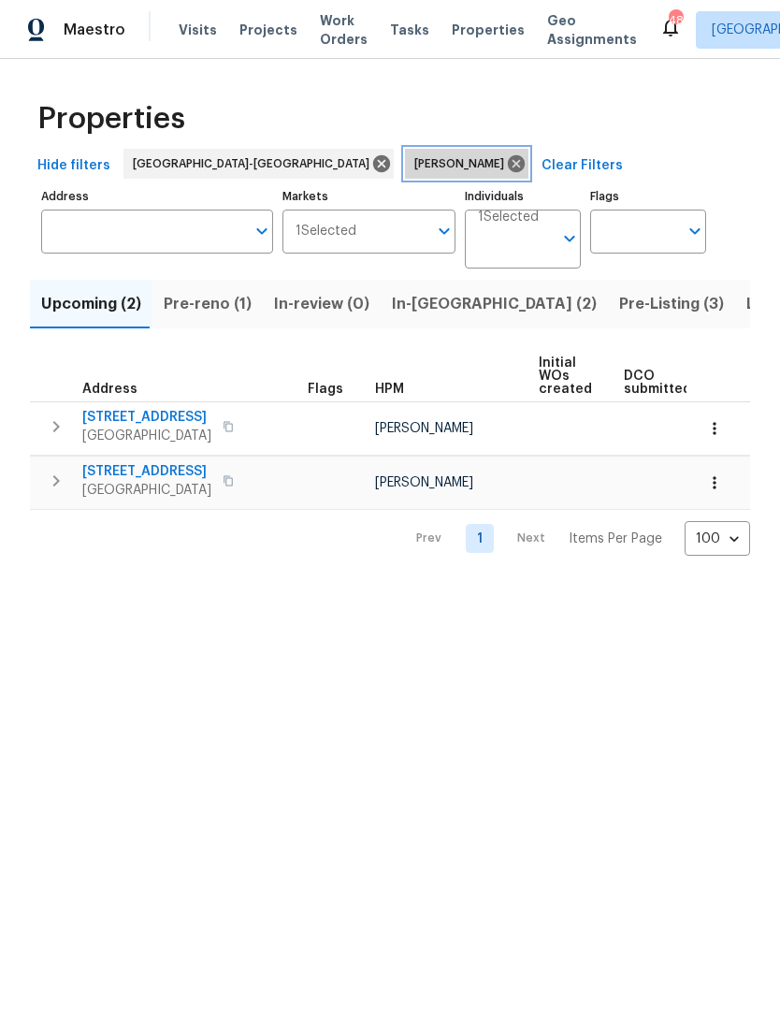
click at [506, 165] on icon at bounding box center [516, 163] width 21 height 21
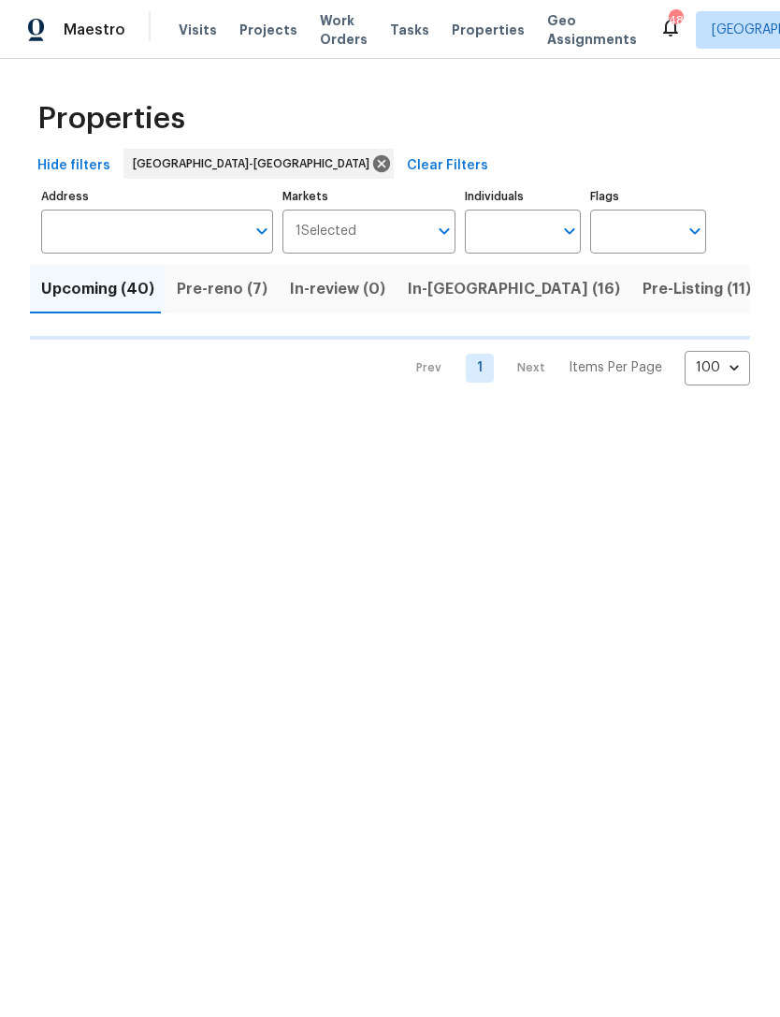
click at [494, 234] on input "Individuals" at bounding box center [509, 232] width 88 height 44
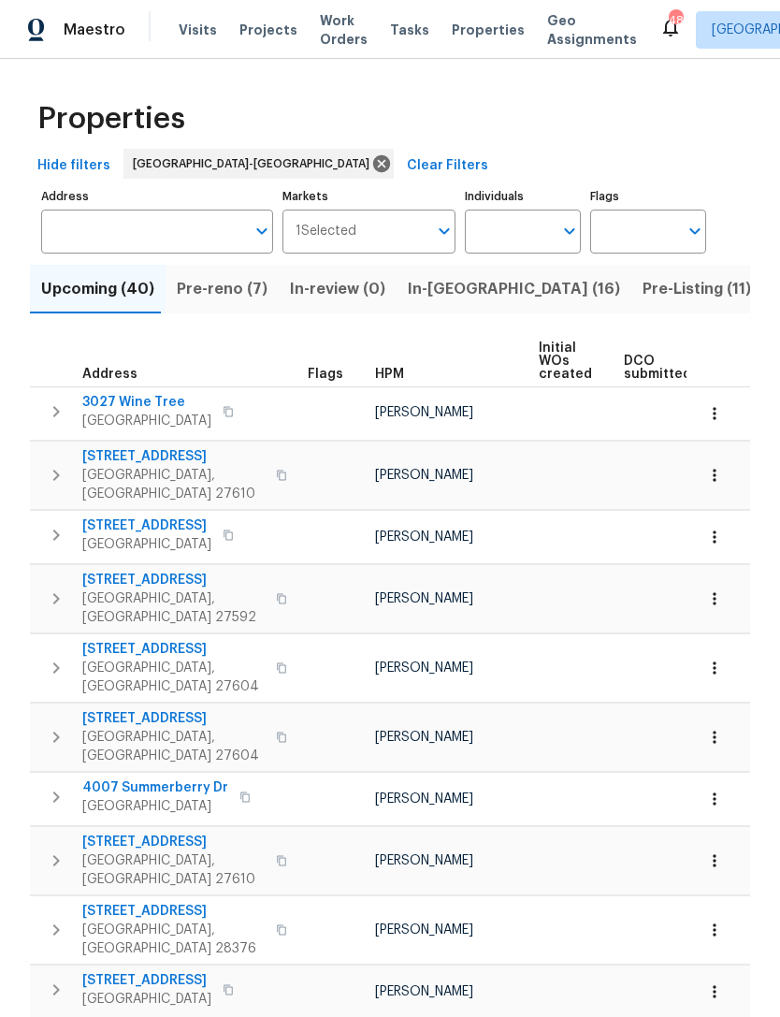
click at [506, 235] on input "Individuals" at bounding box center [509, 232] width 88 height 44
type input "Amanda horton"
click at [548, 287] on li "Amanda Horton" at bounding box center [523, 290] width 86 height 39
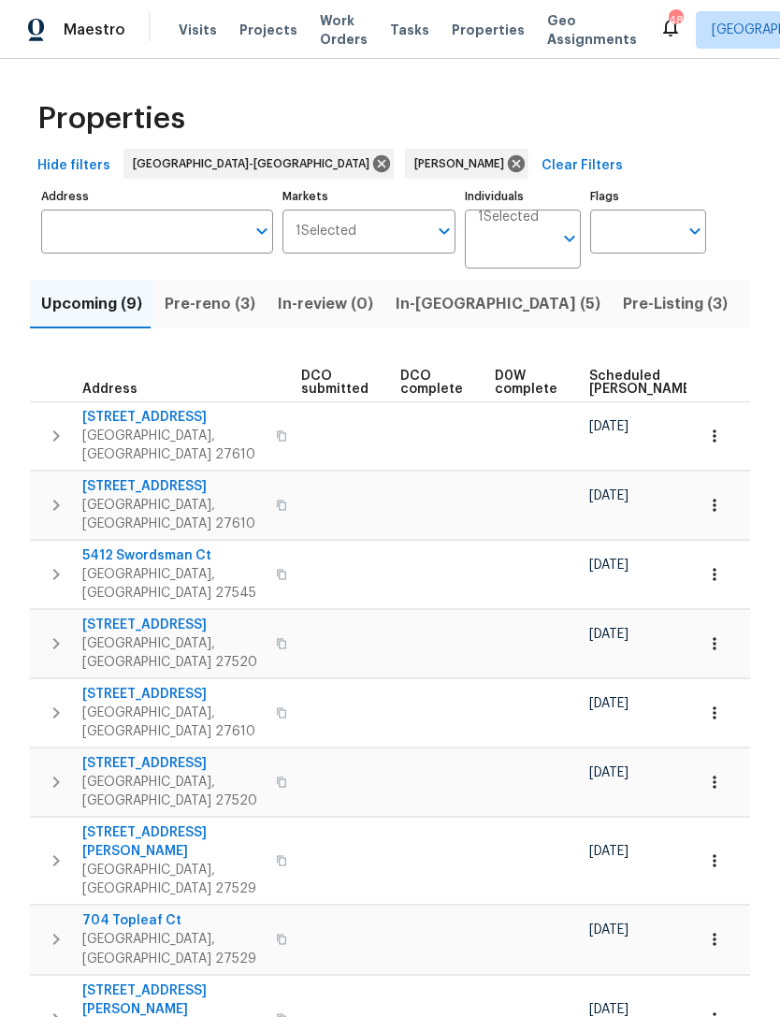
scroll to position [0, 330]
click at [611, 373] on span "Scheduled [PERSON_NAME]" at bounding box center [635, 383] width 106 height 26
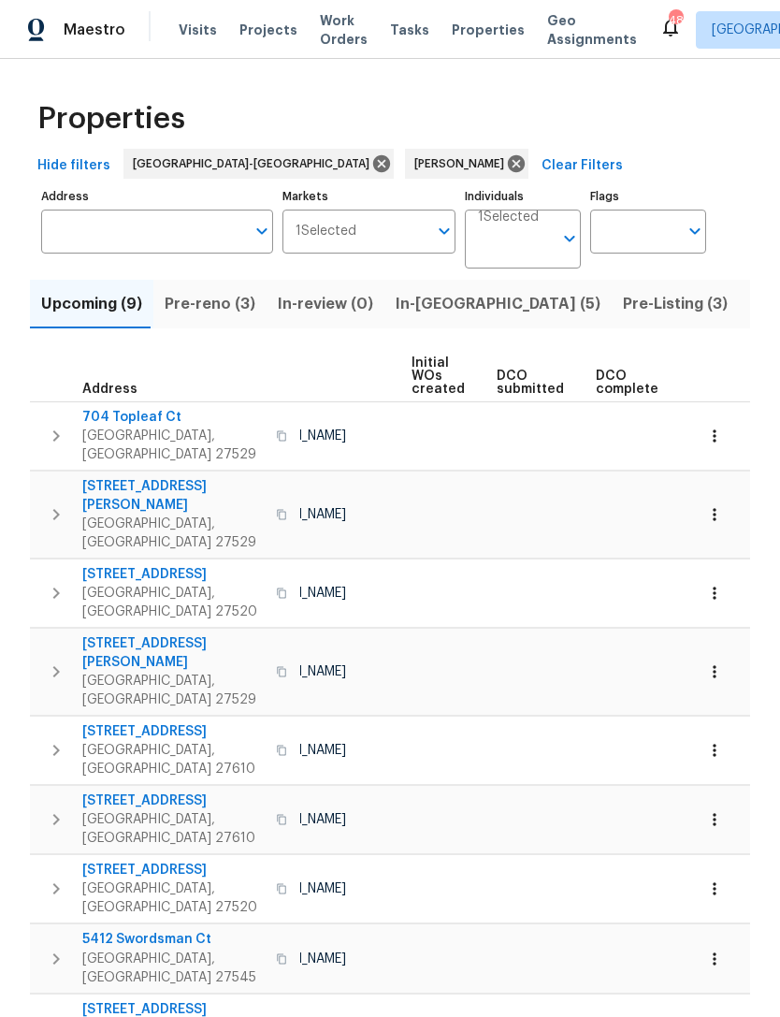
scroll to position [0, 98]
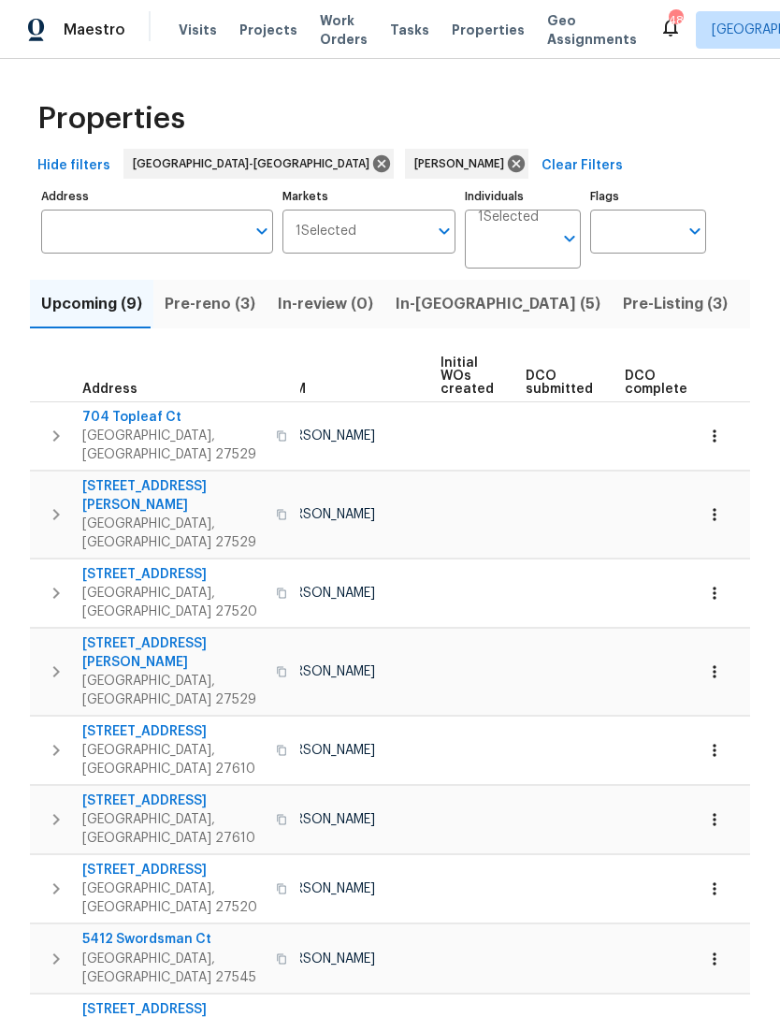
click at [204, 308] on span "Pre-reno (3)" at bounding box center [210, 304] width 91 height 26
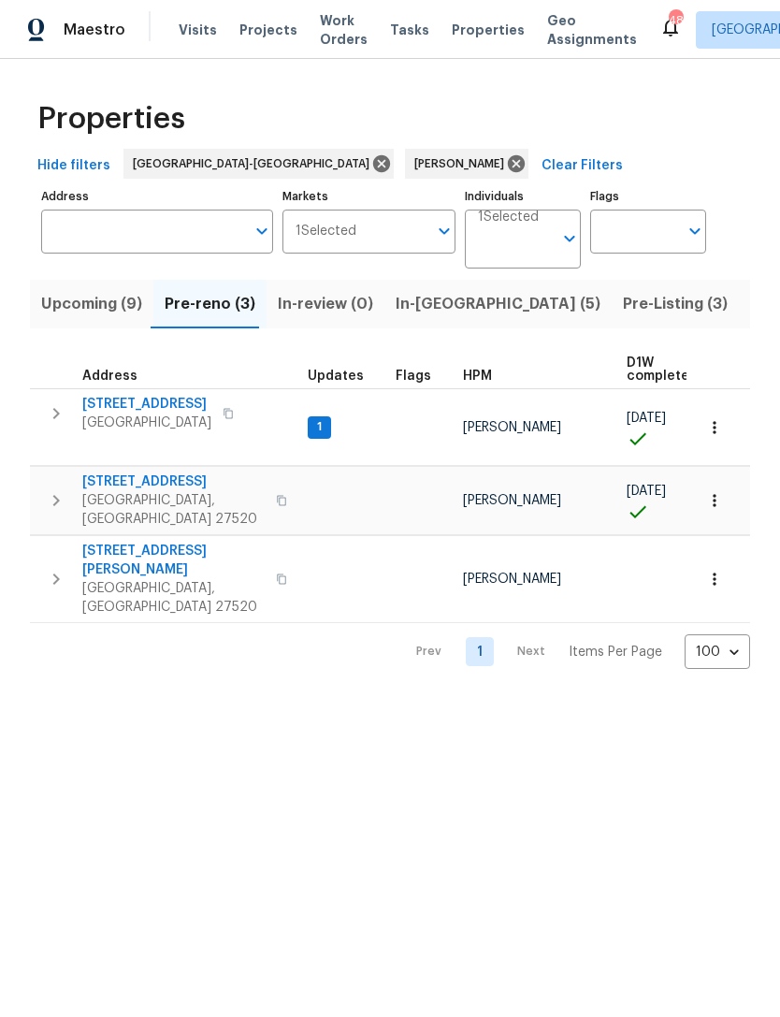
click at [414, 312] on span "In-[GEOGRAPHIC_DATA] (5)" at bounding box center [498, 304] width 205 height 26
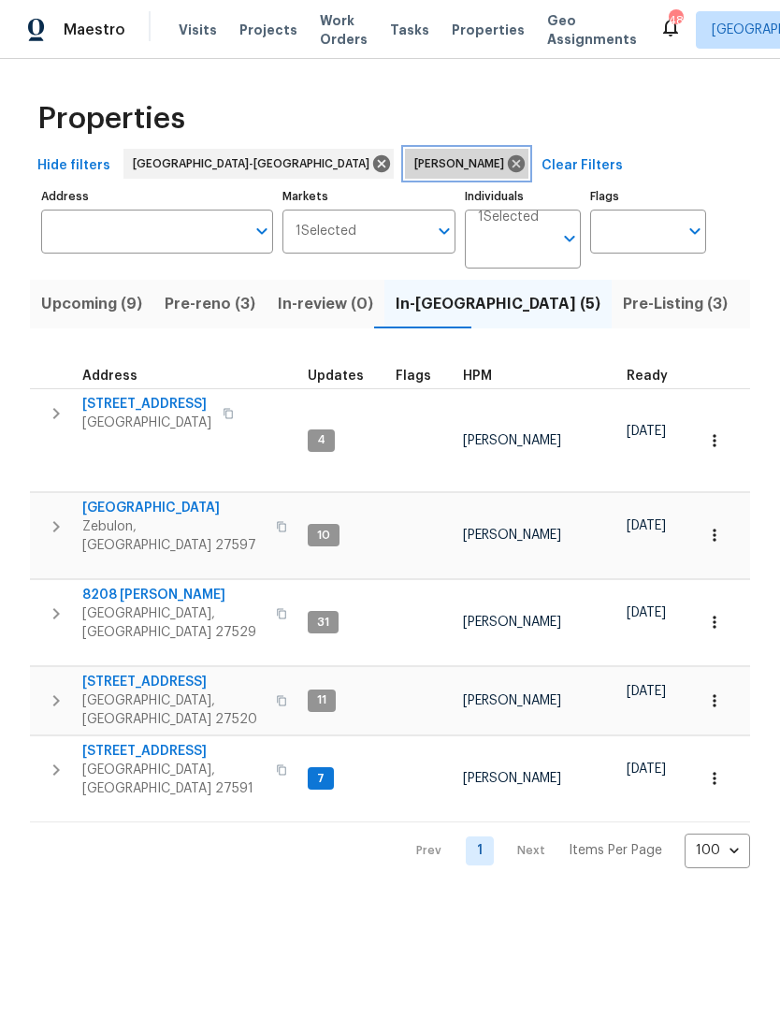
click at [508, 165] on icon at bounding box center [516, 163] width 17 height 17
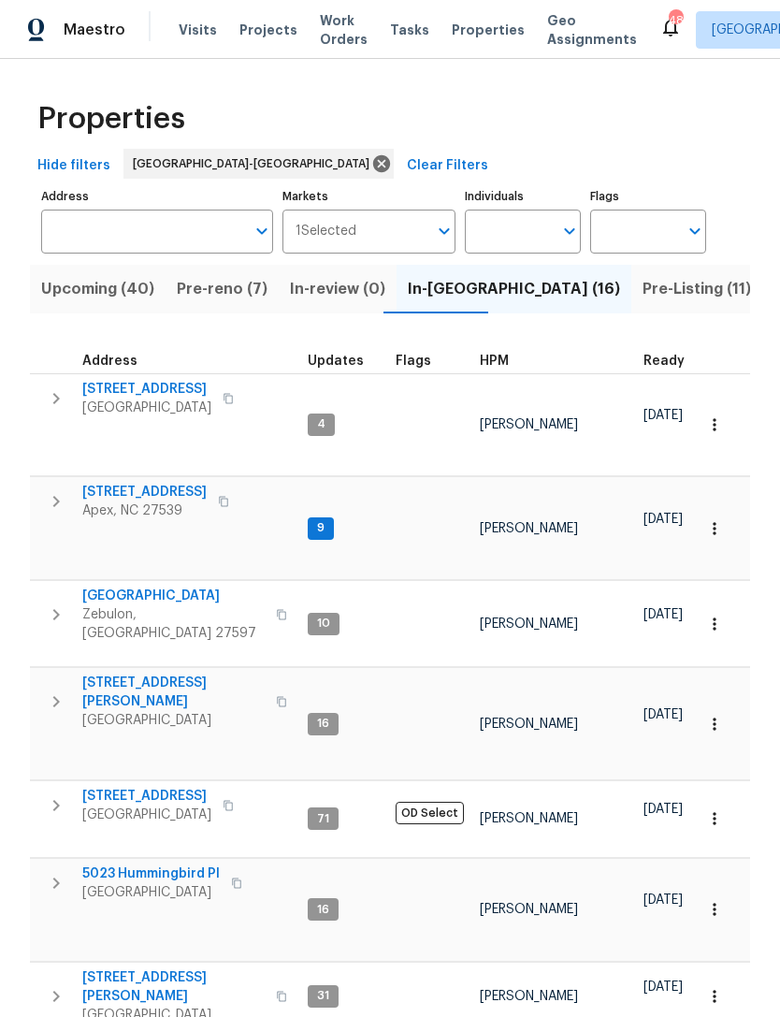
click at [503, 235] on input "Individuals" at bounding box center [509, 232] width 88 height 44
type input "joseph"
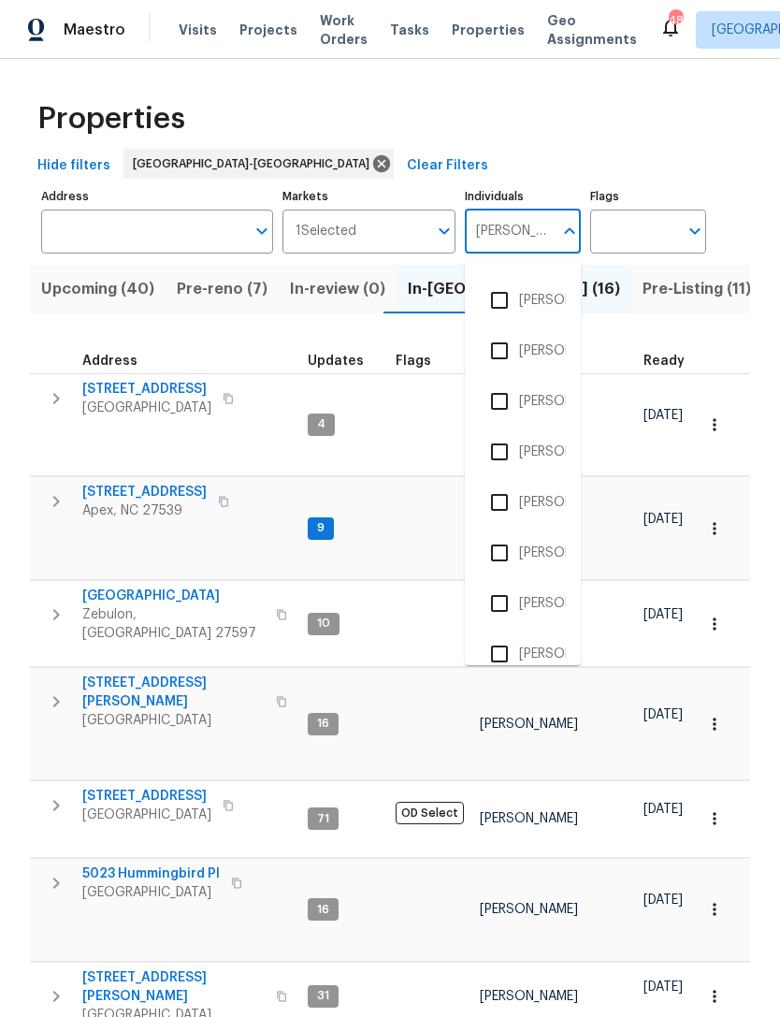
scroll to position [342, 0]
click at [534, 556] on li "Joseph White" at bounding box center [523, 554] width 86 height 39
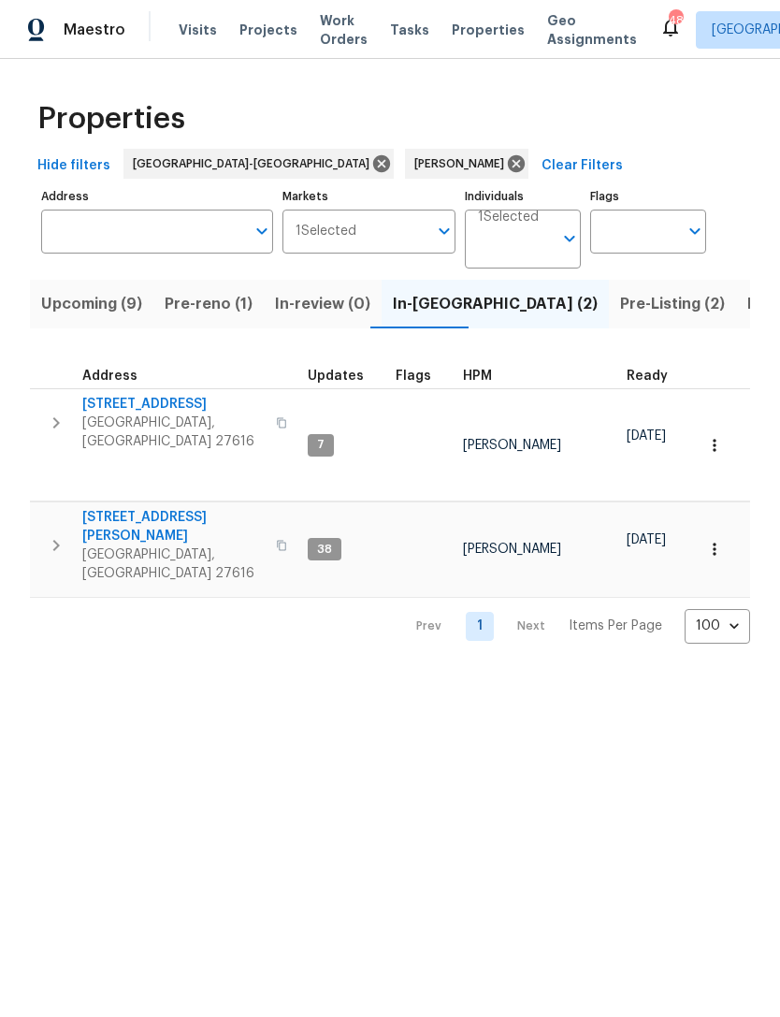
click at [620, 302] on span "Pre-Listing (2)" at bounding box center [672, 304] width 105 height 26
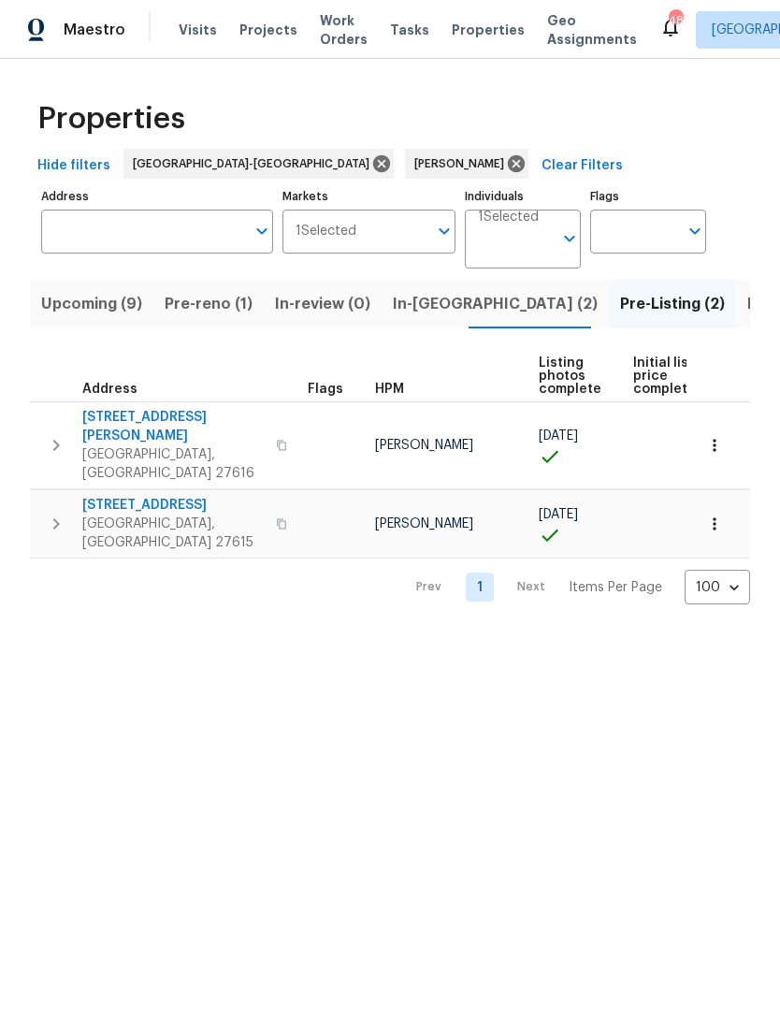
click at [208, 302] on span "Pre-reno (1)" at bounding box center [209, 304] width 88 height 26
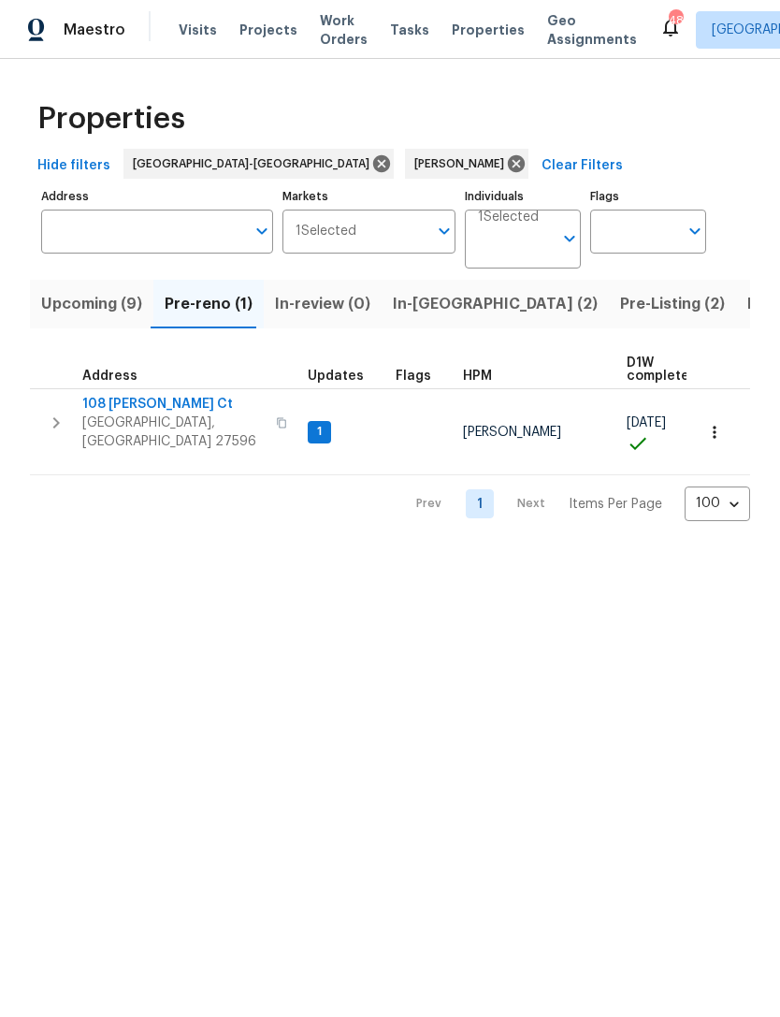
click at [138, 404] on span "108 Madeline Ct" at bounding box center [173, 404] width 182 height 19
click at [110, 305] on span "Upcoming (9)" at bounding box center [91, 304] width 101 height 26
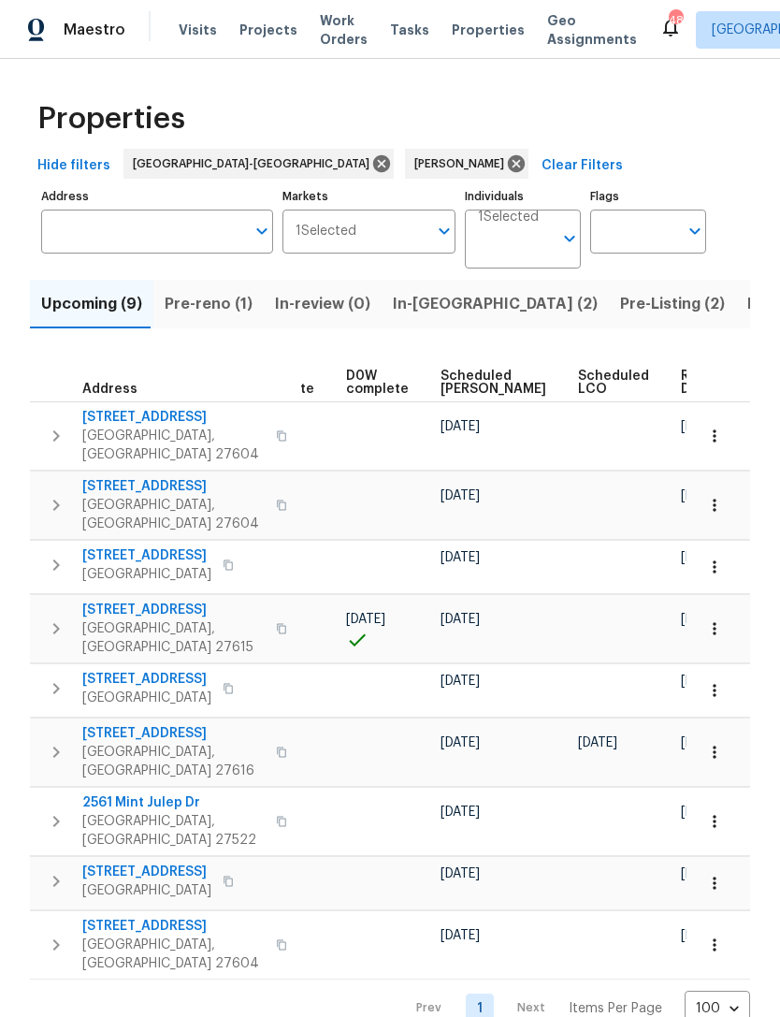
scroll to position [0, 471]
click at [454, 381] on span "Scheduled [PERSON_NAME]" at bounding box center [495, 383] width 106 height 26
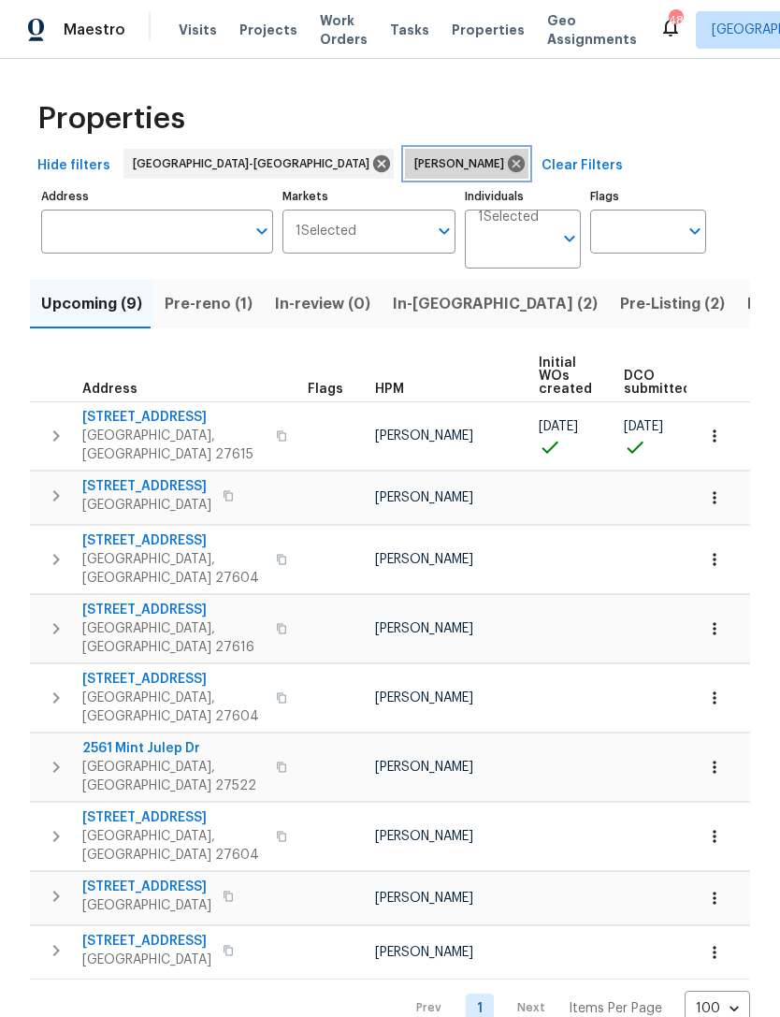
click at [506, 153] on icon at bounding box center [516, 163] width 21 height 21
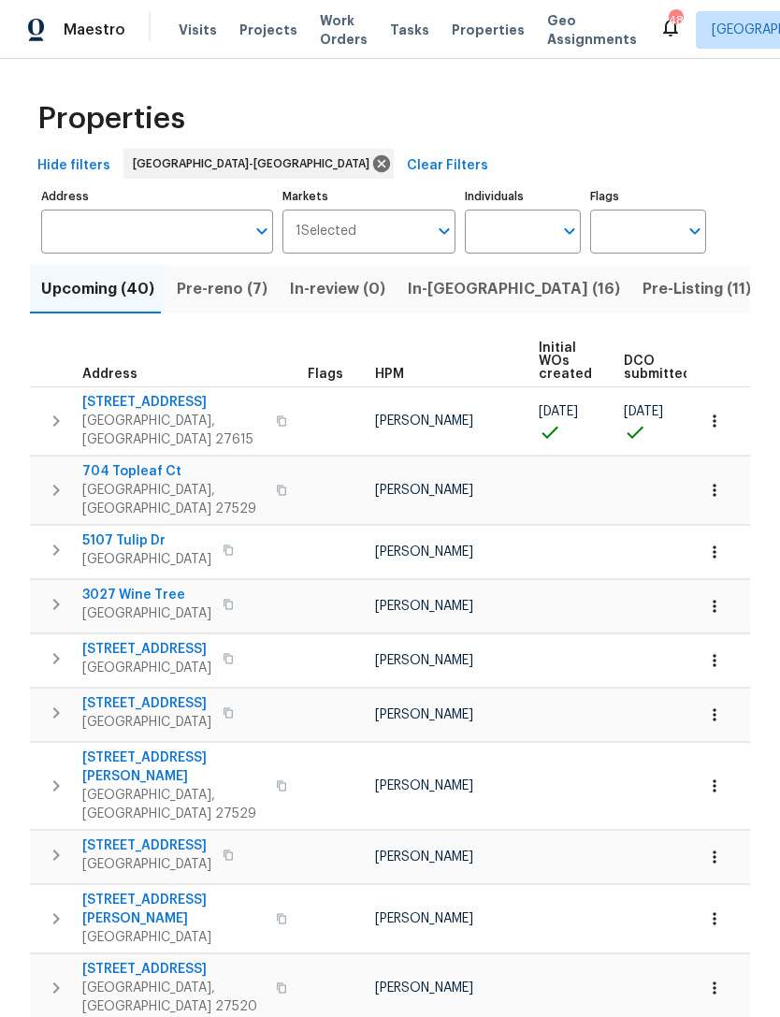
click at [501, 224] on input "Individuals" at bounding box center [509, 232] width 88 height 44
type input "wayne"
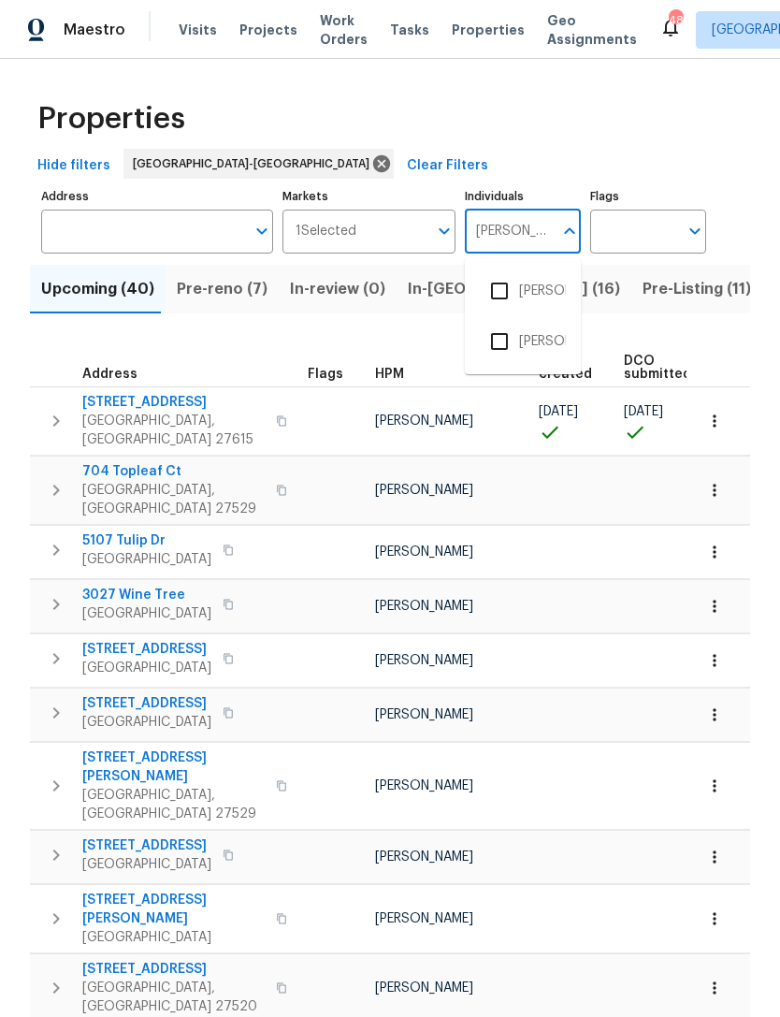
click at [540, 345] on li "Wayne Putnam" at bounding box center [523, 341] width 86 height 39
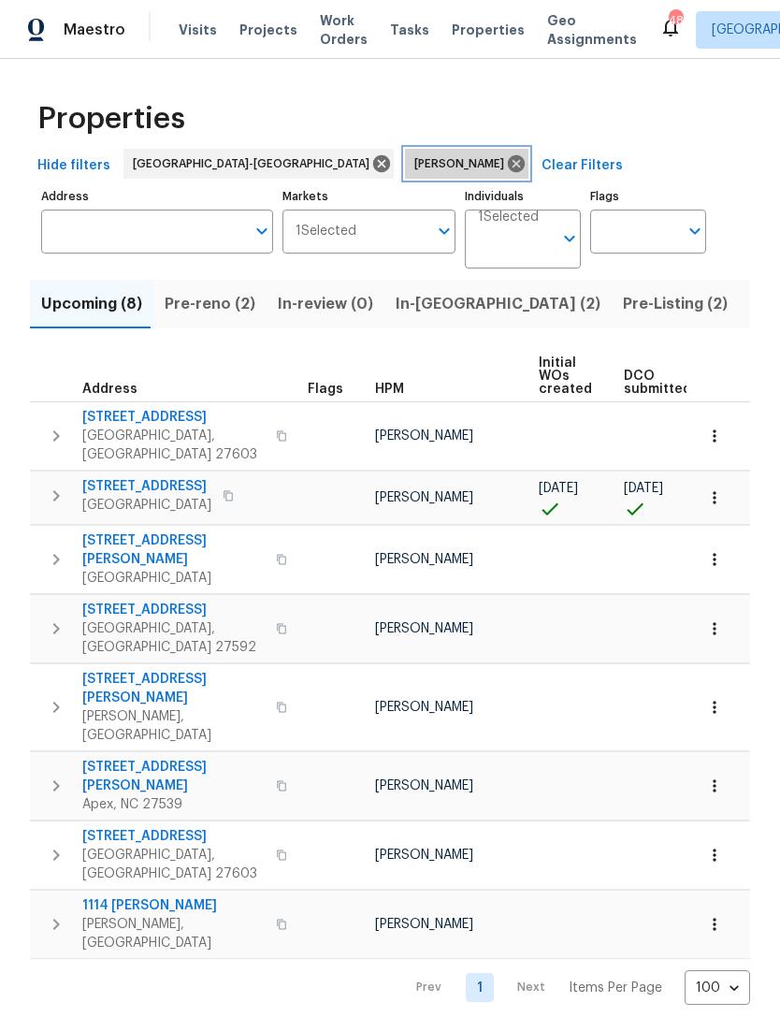
click at [508, 170] on icon at bounding box center [516, 163] width 17 height 17
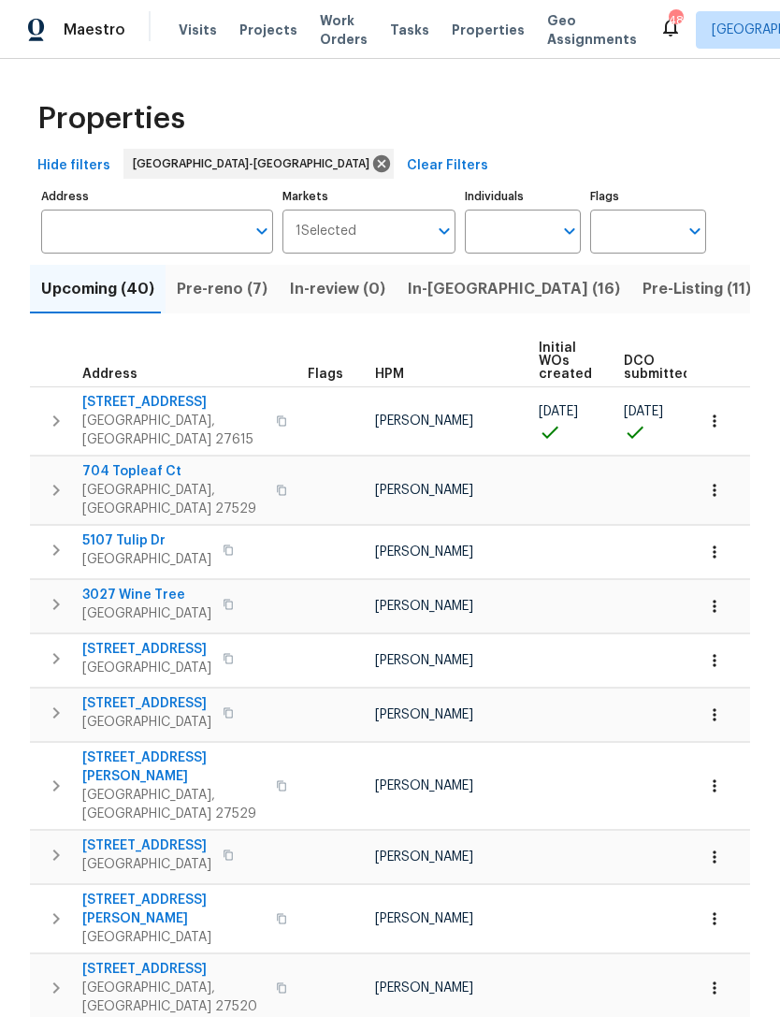
click at [221, 309] on button "Pre-reno (7)" at bounding box center [222, 289] width 113 height 49
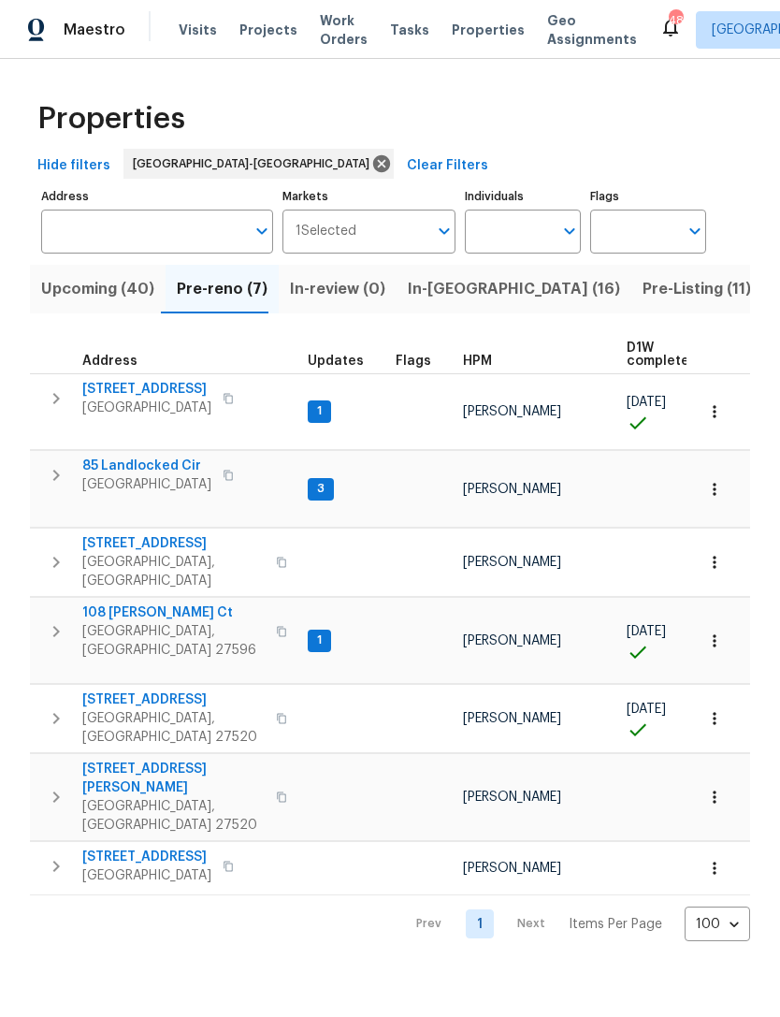
click at [508, 235] on input "Individuals" at bounding box center [509, 232] width 88 height 44
type input "Preston"
click at [534, 296] on li "[PERSON_NAME]" at bounding box center [523, 290] width 86 height 39
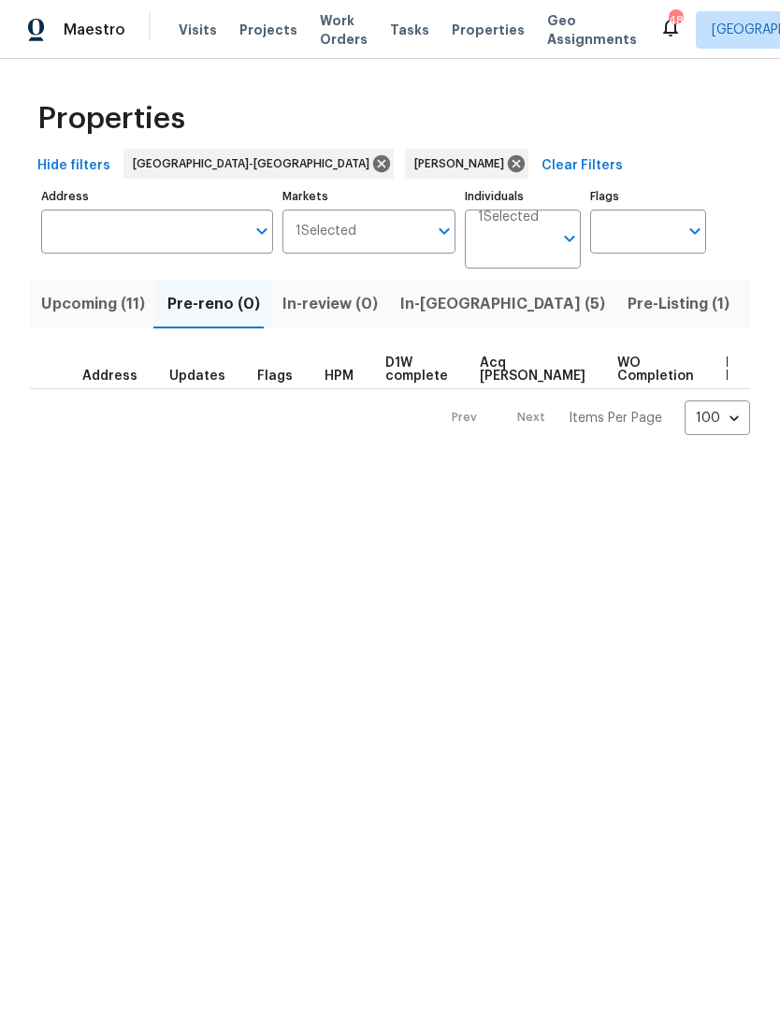
click at [421, 307] on span "In-[GEOGRAPHIC_DATA] (5)" at bounding box center [502, 304] width 205 height 26
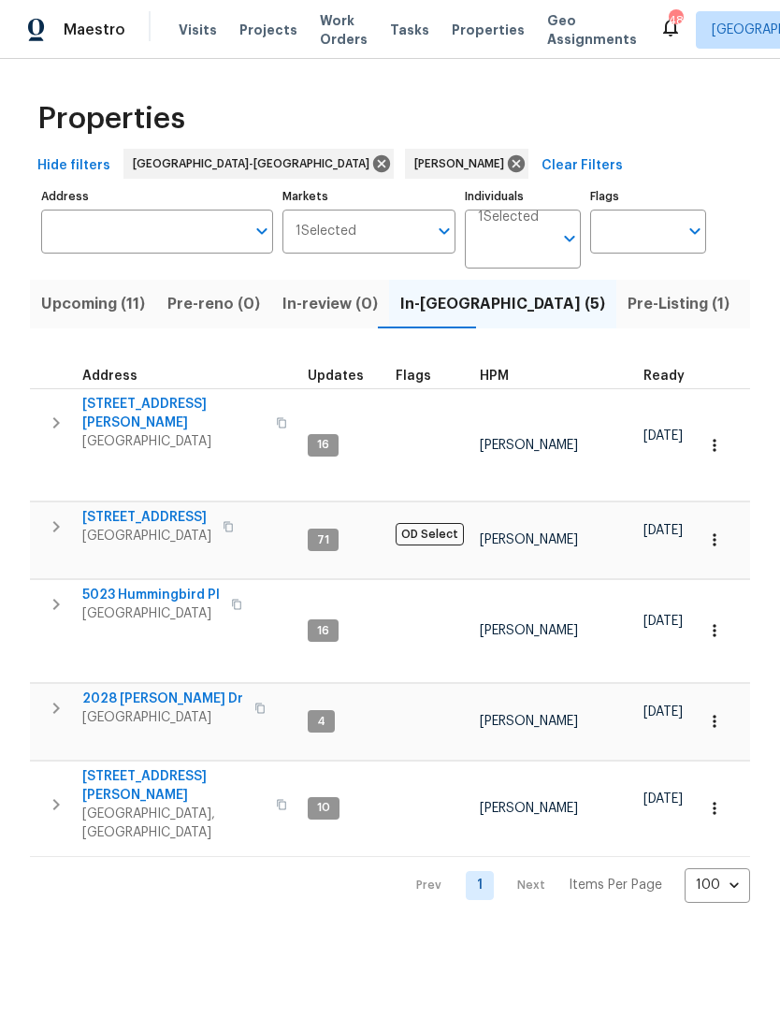
scroll to position [7, 0]
click at [113, 314] on span "Upcoming (11)" at bounding box center [93, 304] width 104 height 26
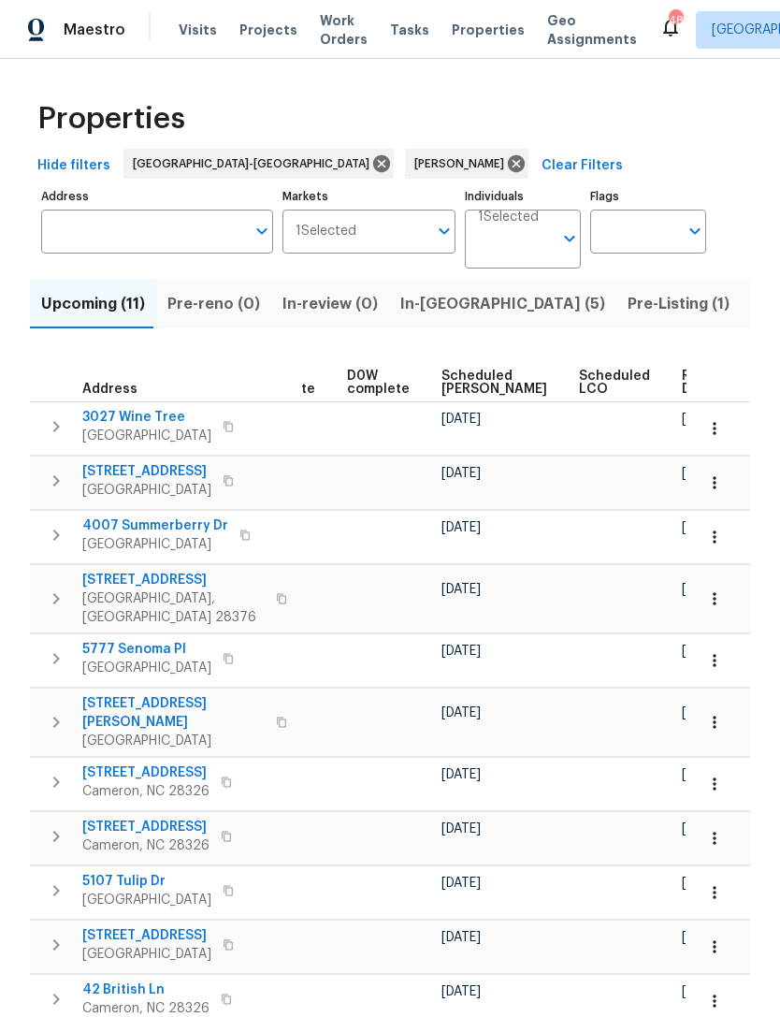
scroll to position [0, 470]
click at [450, 382] on span "Scheduled [PERSON_NAME]" at bounding box center [496, 383] width 106 height 26
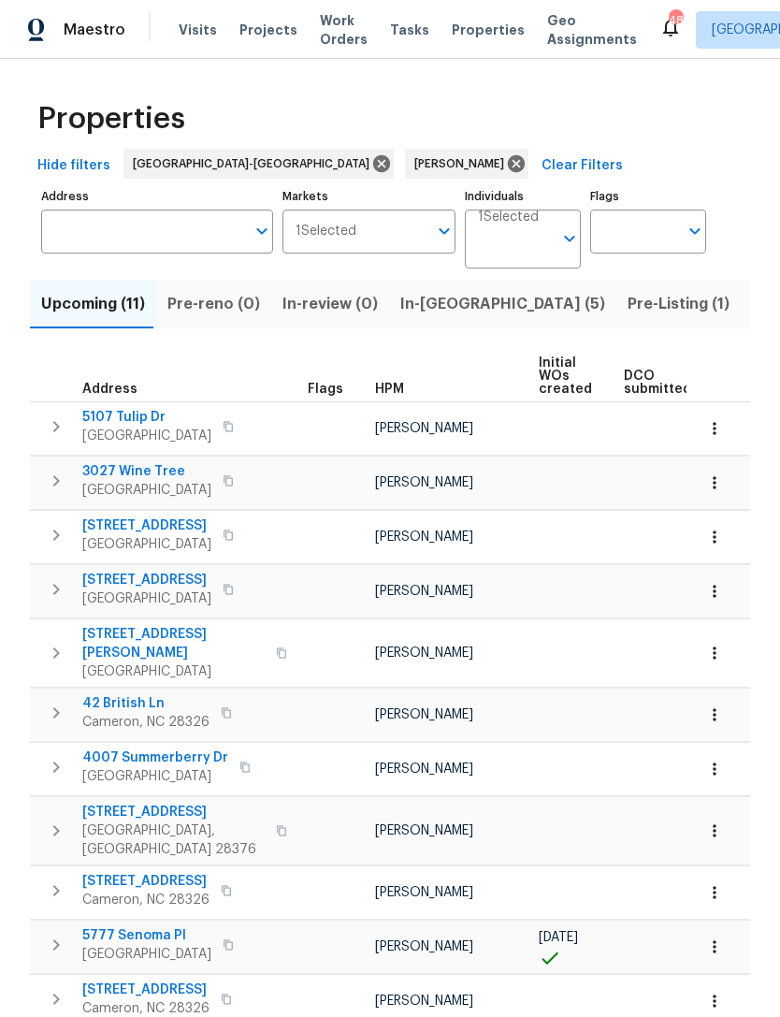
click at [138, 225] on input "Address" at bounding box center [143, 232] width 204 height 44
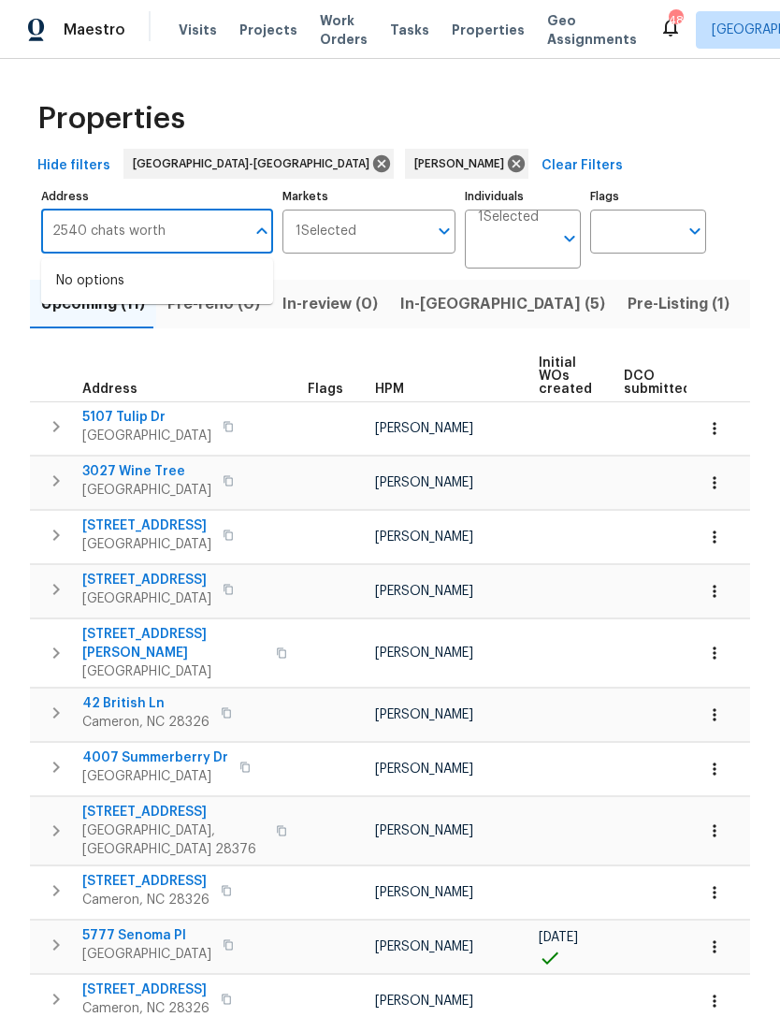
click at [131, 234] on input "2540 chats worth" at bounding box center [143, 232] width 204 height 44
type input "2540 chatsworth"
click at [184, 287] on li "2540 Chatsworth Rd Columbia SC 29223" at bounding box center [157, 281] width 232 height 31
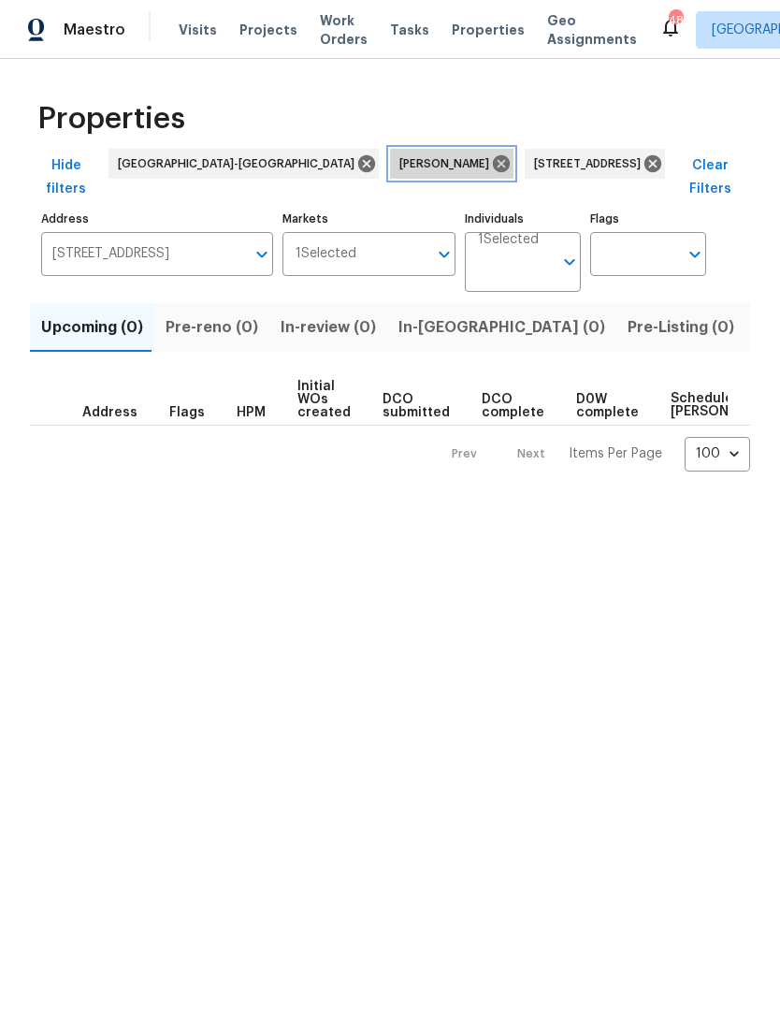
click at [491, 163] on icon at bounding box center [501, 163] width 21 height 21
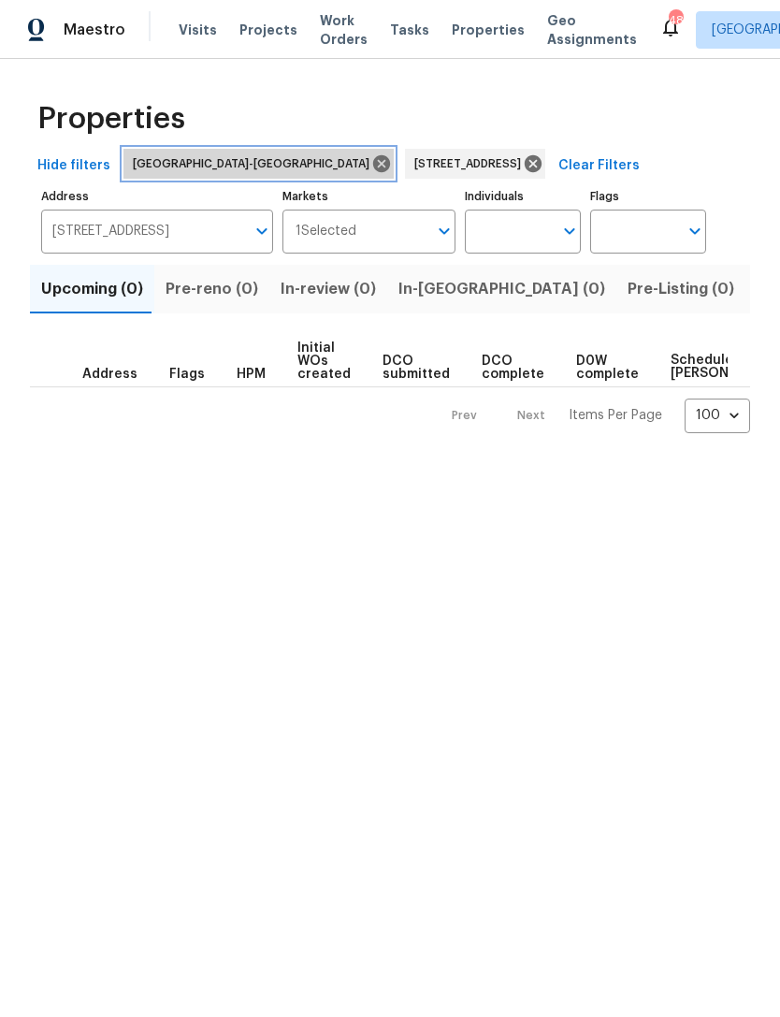
click at [371, 164] on icon at bounding box center [381, 163] width 21 height 21
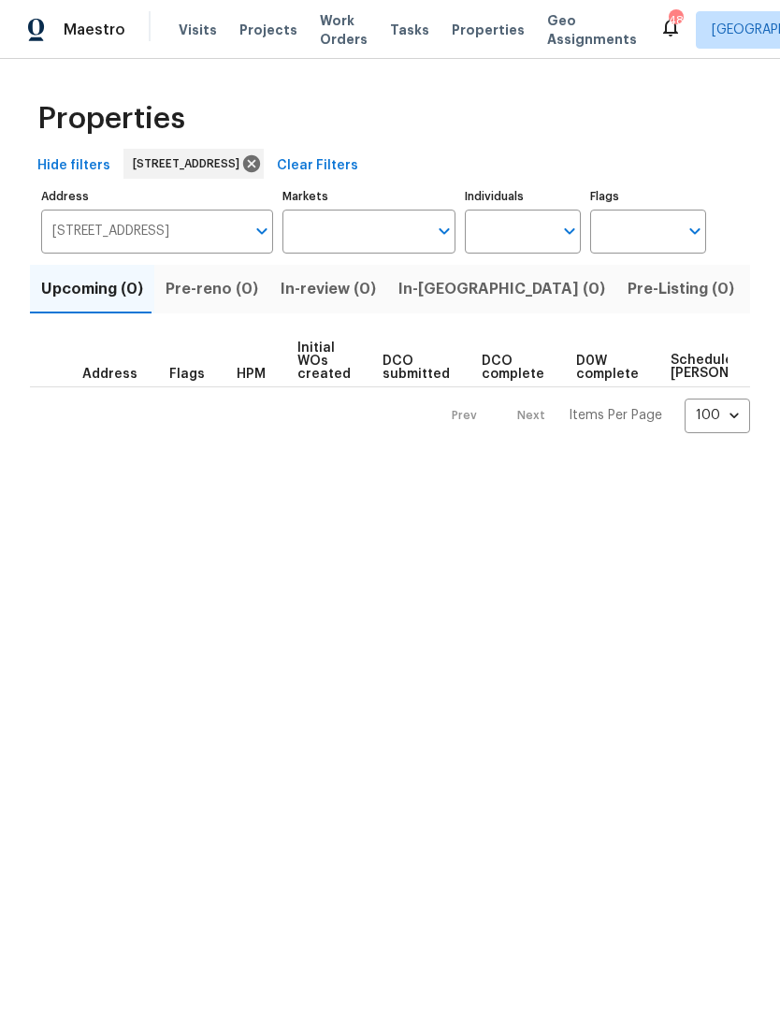
click at [757, 286] on span "Listed (1)" at bounding box center [790, 289] width 67 height 26
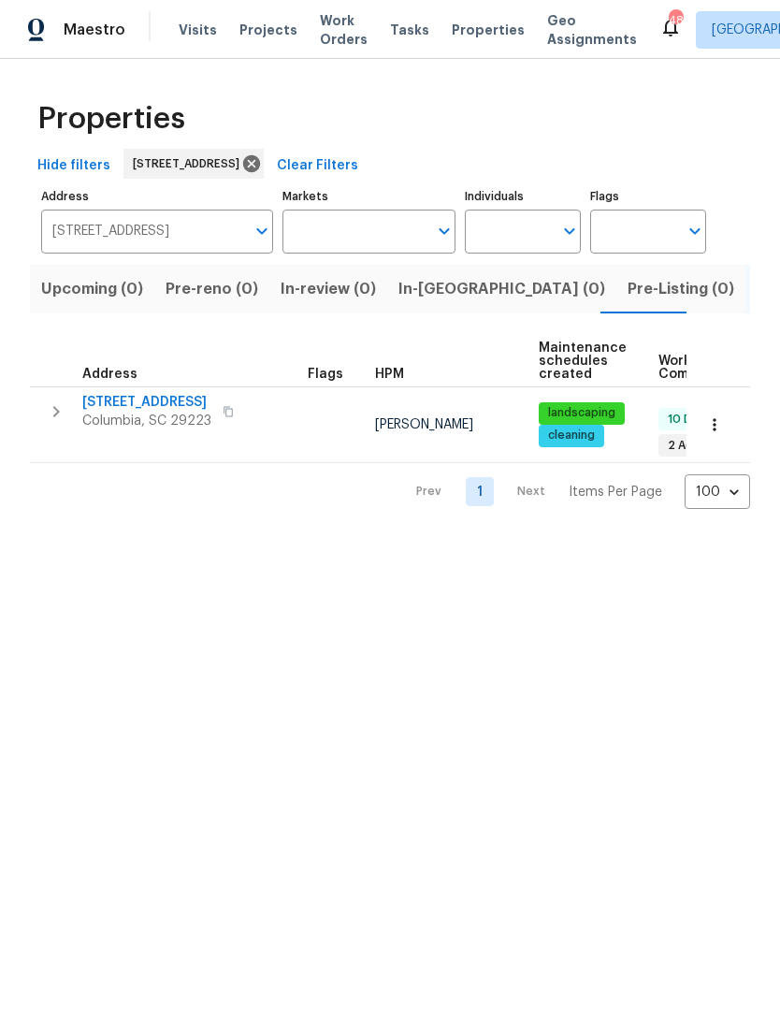
click at [129, 408] on span "2540 Chatsworth Rd" at bounding box center [146, 402] width 129 height 19
click at [262, 167] on icon at bounding box center [251, 163] width 21 height 21
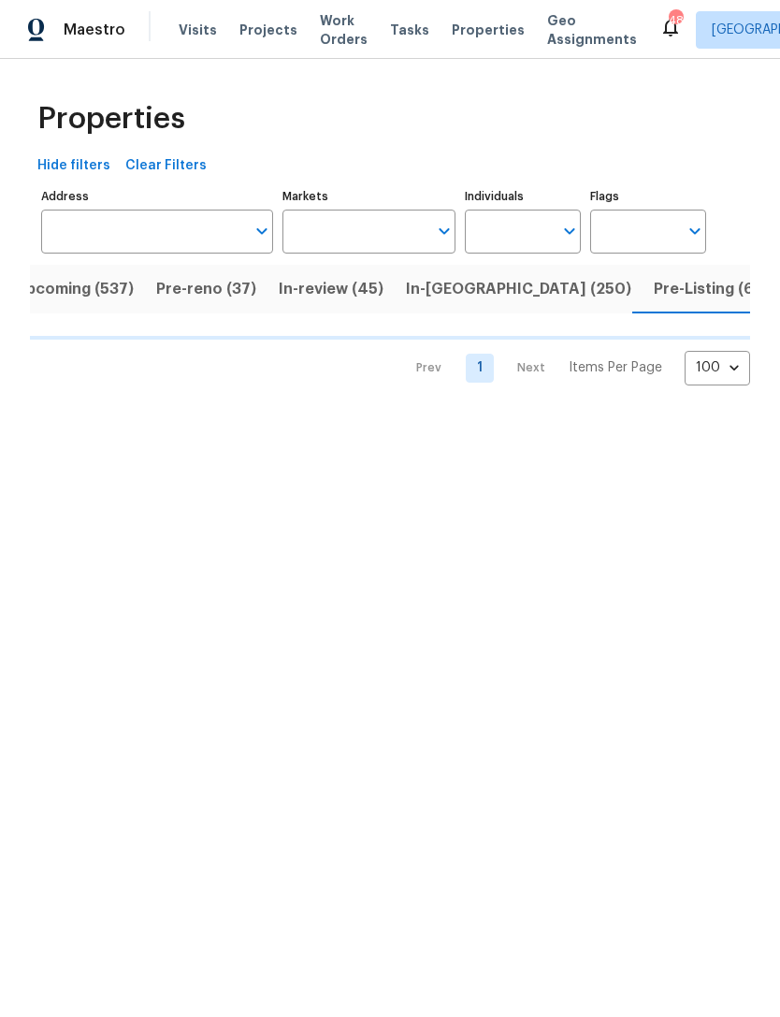
scroll to position [0, 27]
click at [332, 221] on input "Markets" at bounding box center [356, 232] width 146 height 44
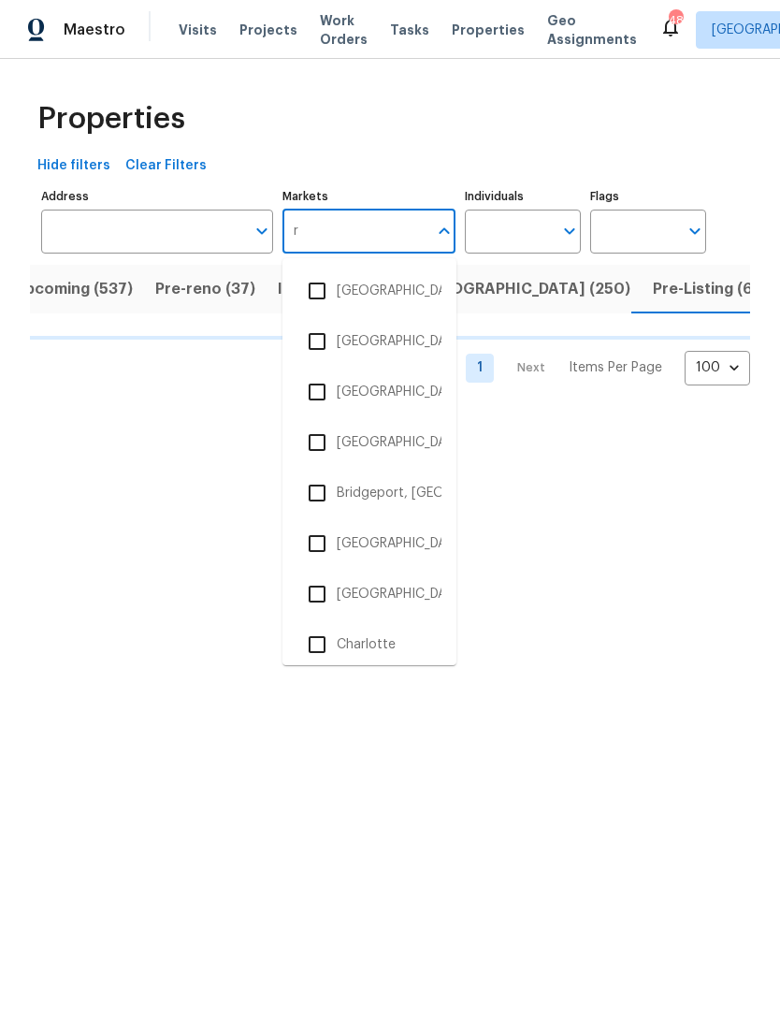
type input "ra"
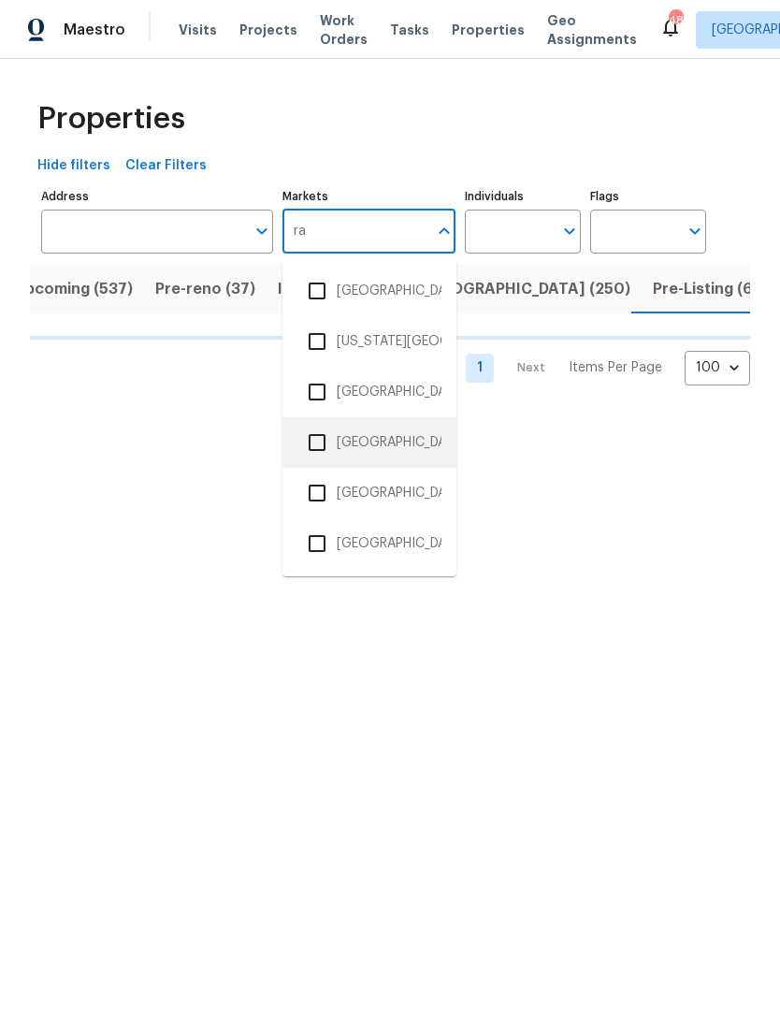
click at [364, 437] on li "[GEOGRAPHIC_DATA]-[GEOGRAPHIC_DATA]" at bounding box center [370, 442] width 144 height 39
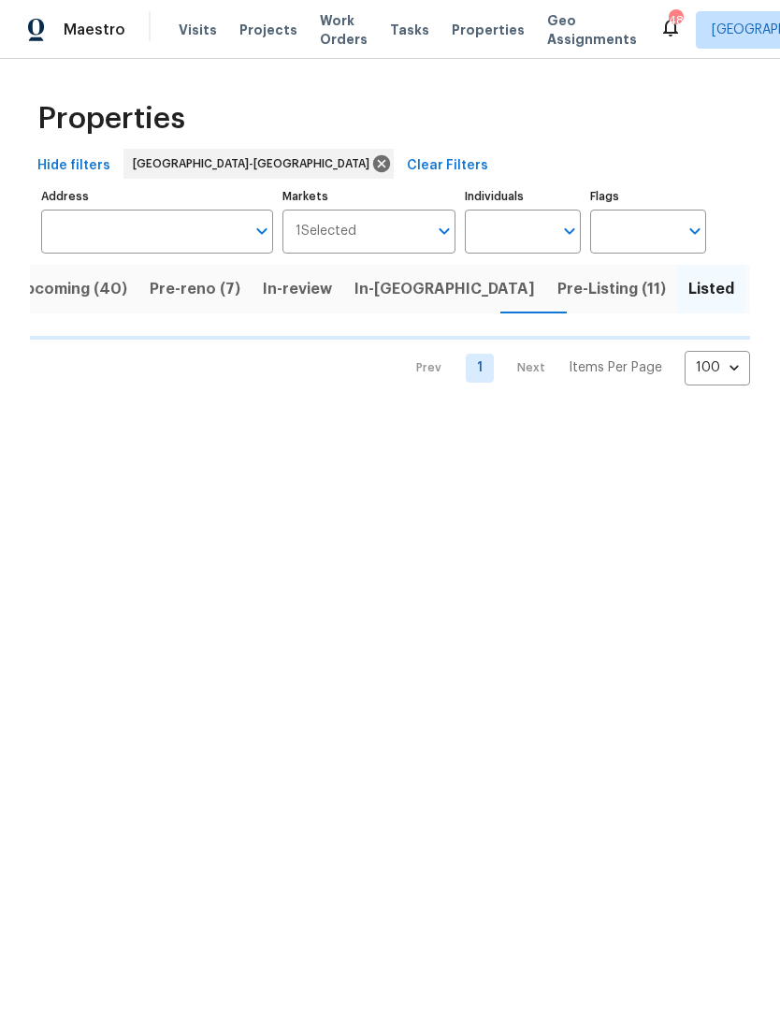
scroll to position [0, 17]
click at [506, 239] on input "Individuals" at bounding box center [509, 232] width 88 height 44
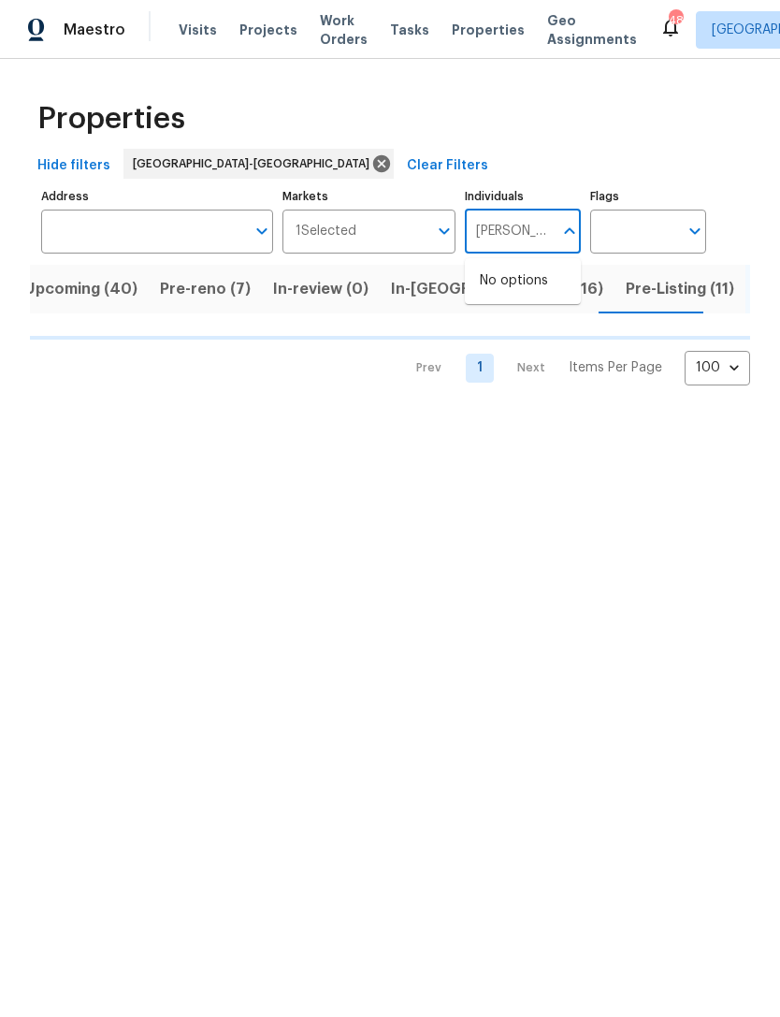
type input "Preston"
click at [533, 283] on li "[PERSON_NAME]" at bounding box center [523, 290] width 86 height 39
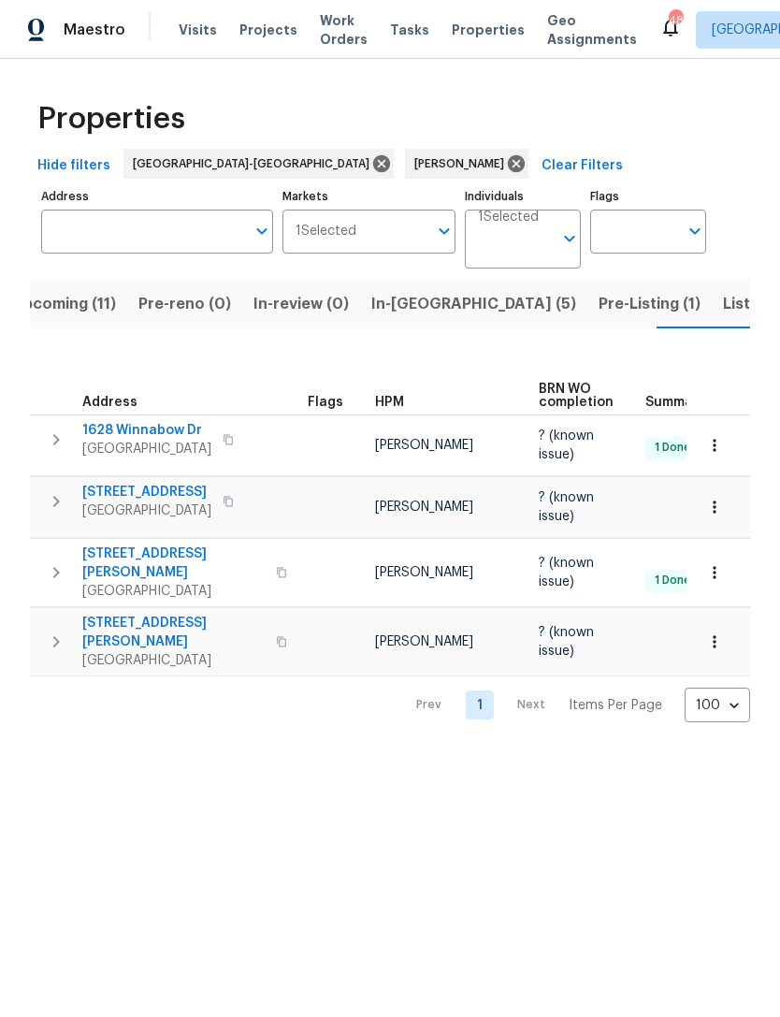
click at [77, 308] on span "Upcoming (11)" at bounding box center [64, 304] width 104 height 26
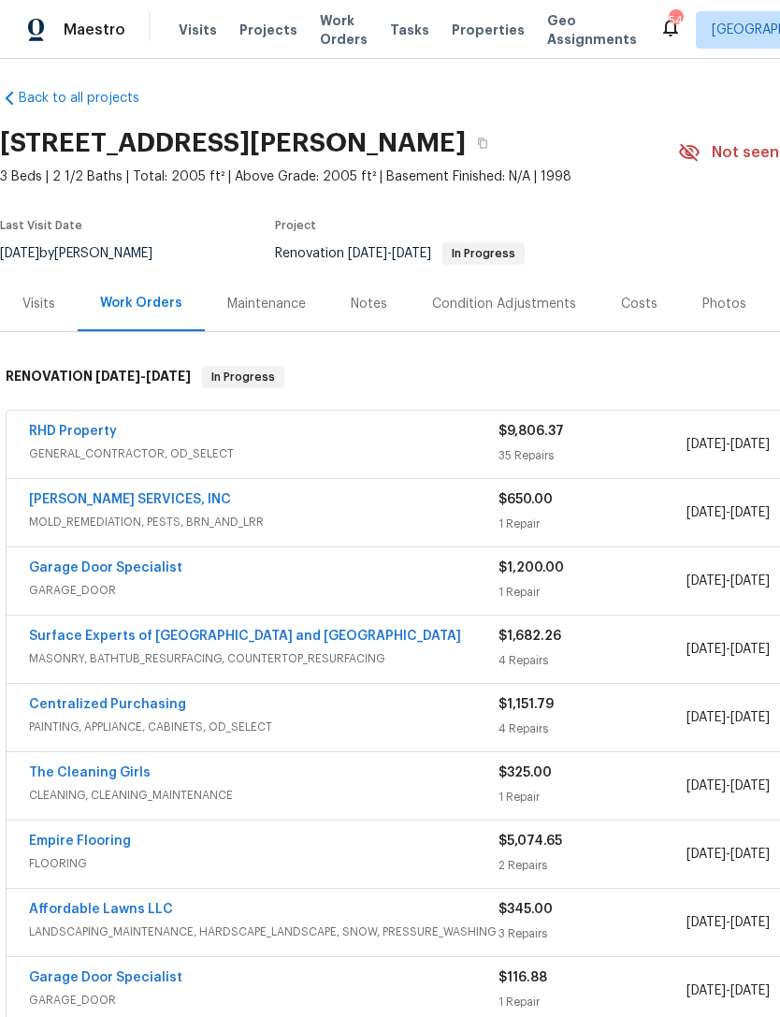
scroll to position [7, 0]
click at [355, 298] on div "Notes" at bounding box center [369, 304] width 36 height 19
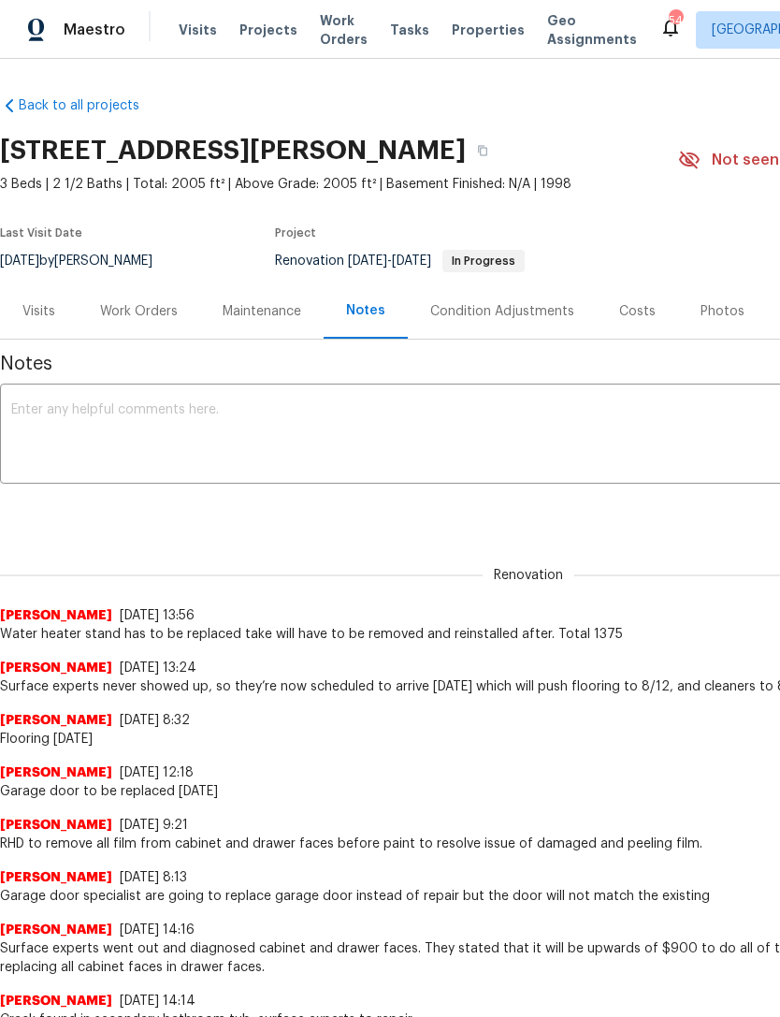
click at [45, 315] on div "Visits" at bounding box center [38, 311] width 33 height 19
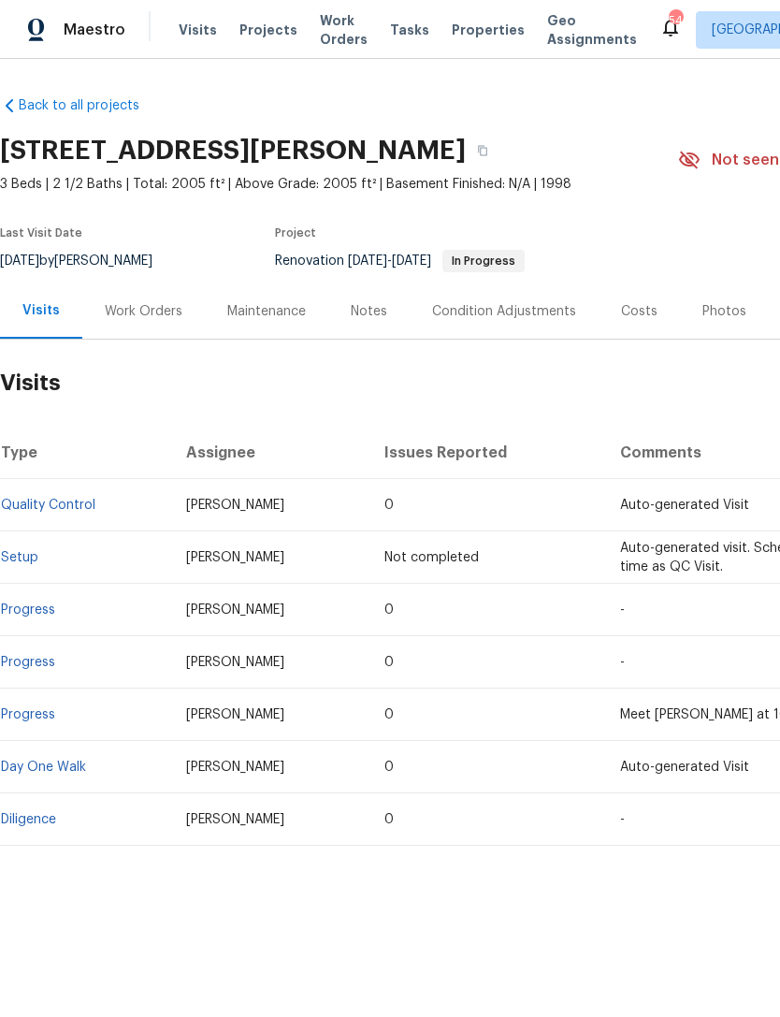
click at [140, 313] on div "Work Orders" at bounding box center [144, 311] width 78 height 19
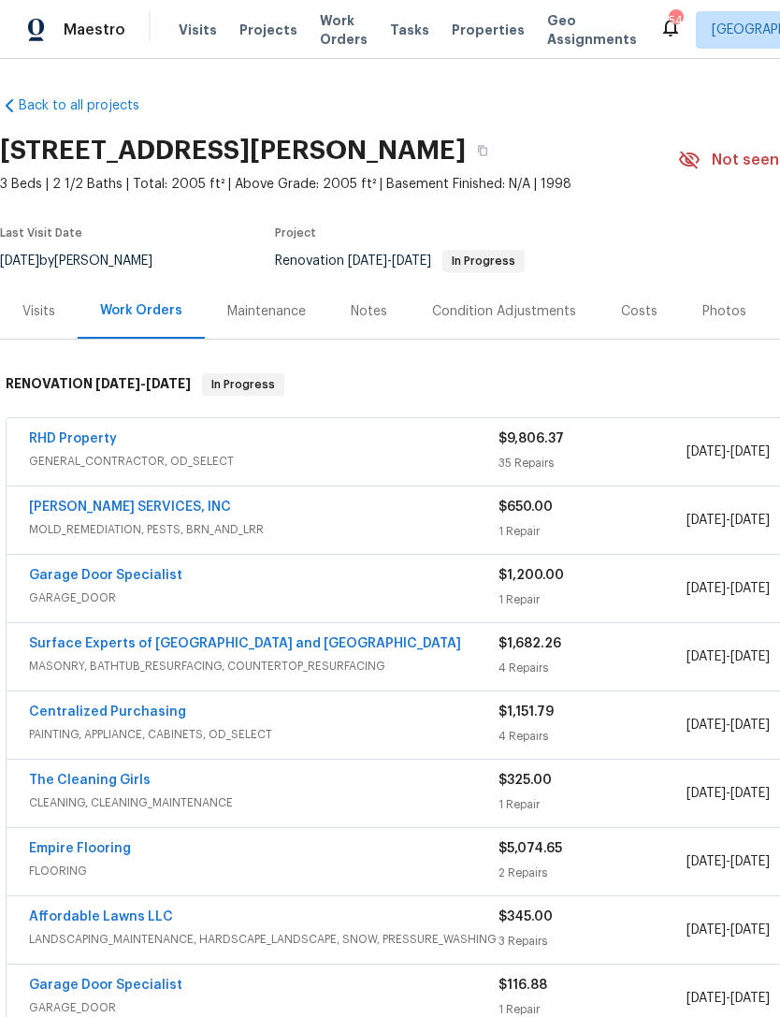
click at [628, 322] on div "Costs" at bounding box center [639, 310] width 81 height 55
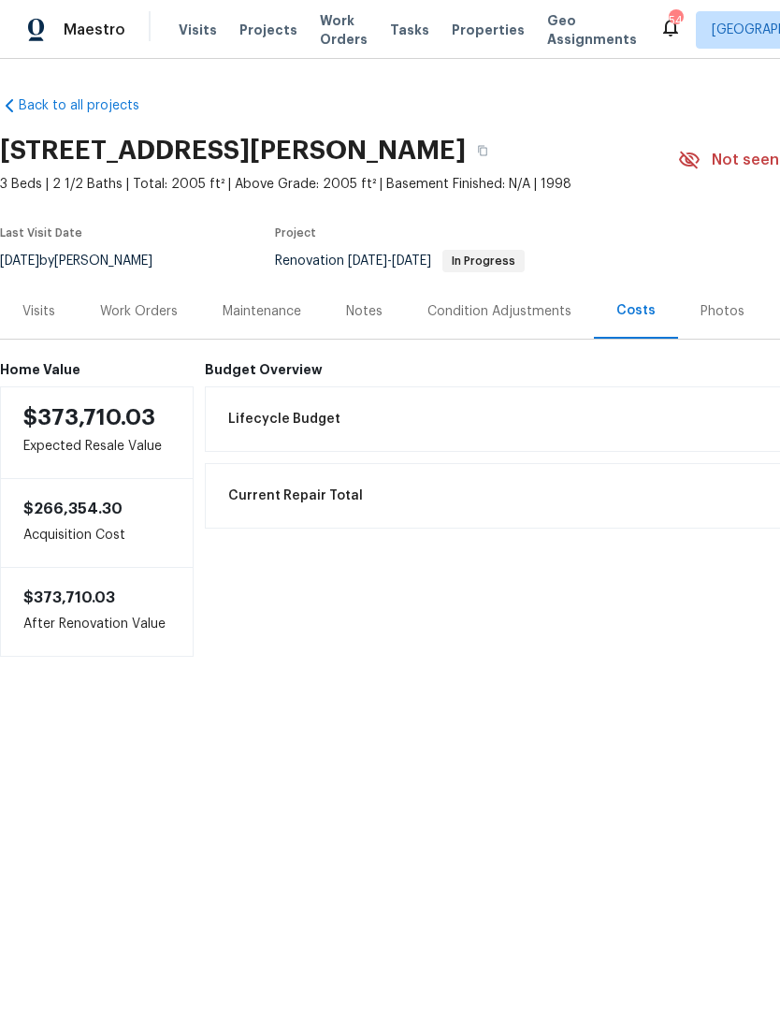
click at [45, 302] on div "Visits" at bounding box center [38, 311] width 33 height 19
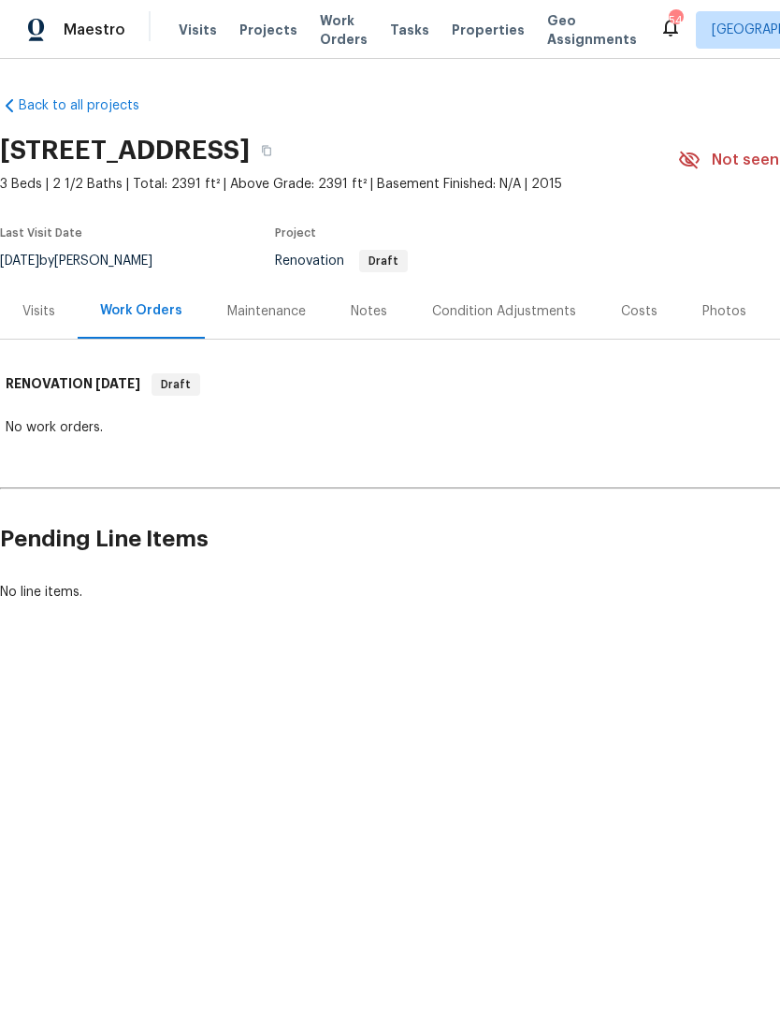
click at [40, 313] on div "Visits" at bounding box center [38, 311] width 33 height 19
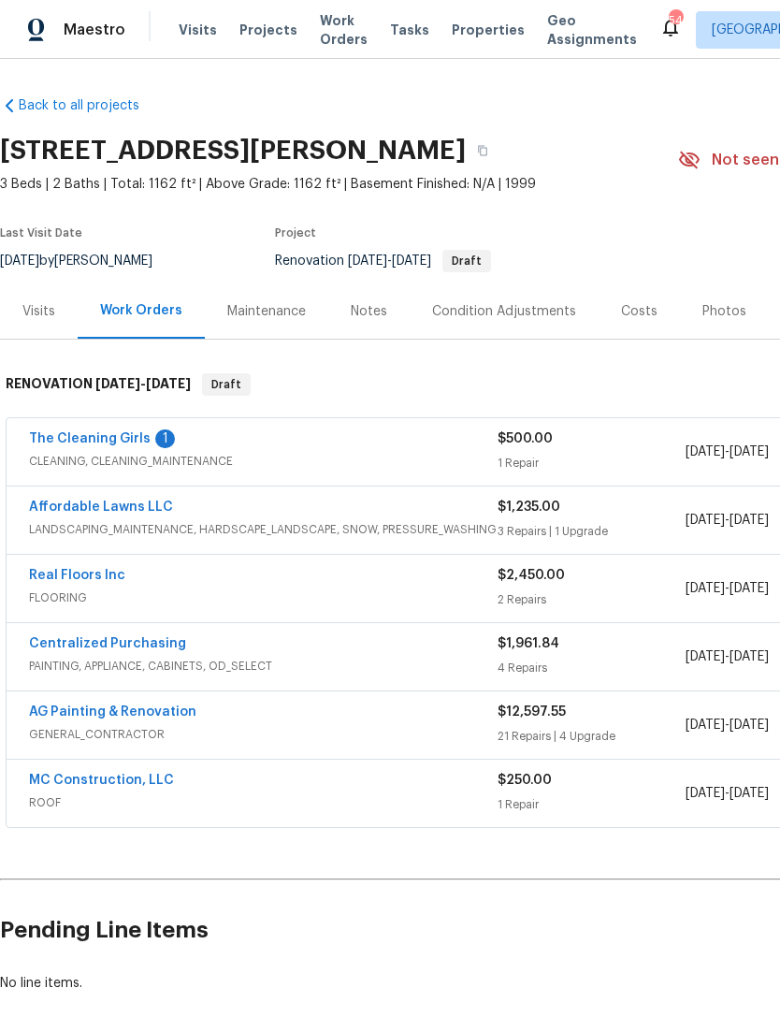
click at [42, 315] on div "Visits" at bounding box center [38, 311] width 33 height 19
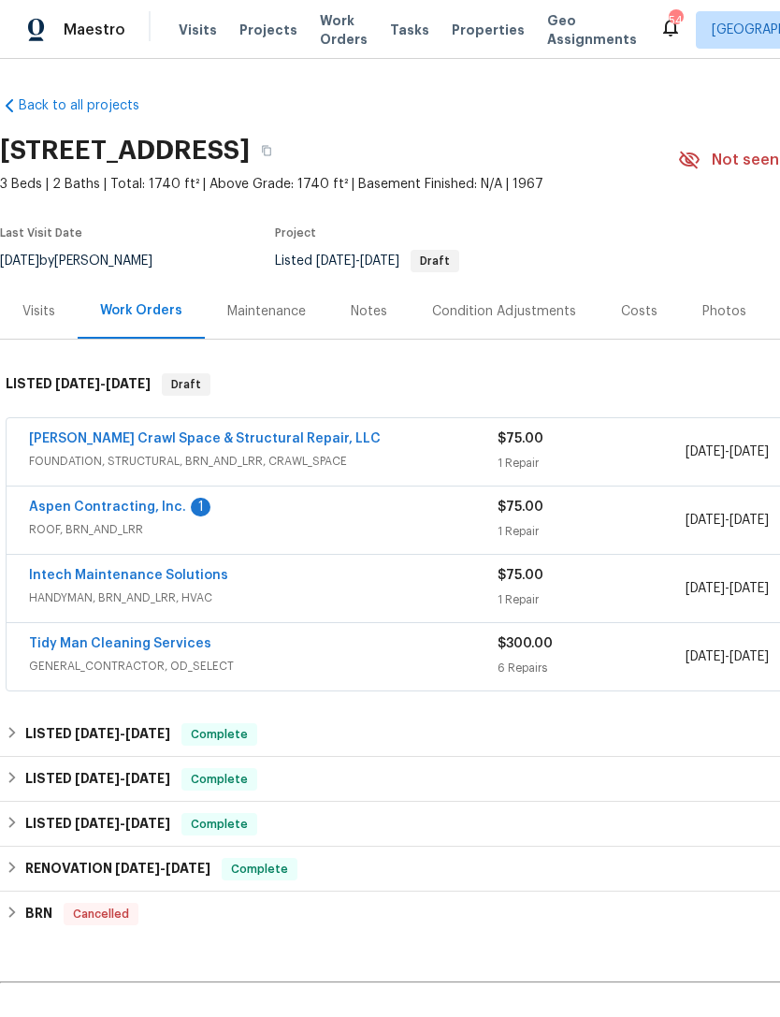
click at [44, 316] on div "Visits" at bounding box center [38, 311] width 33 height 19
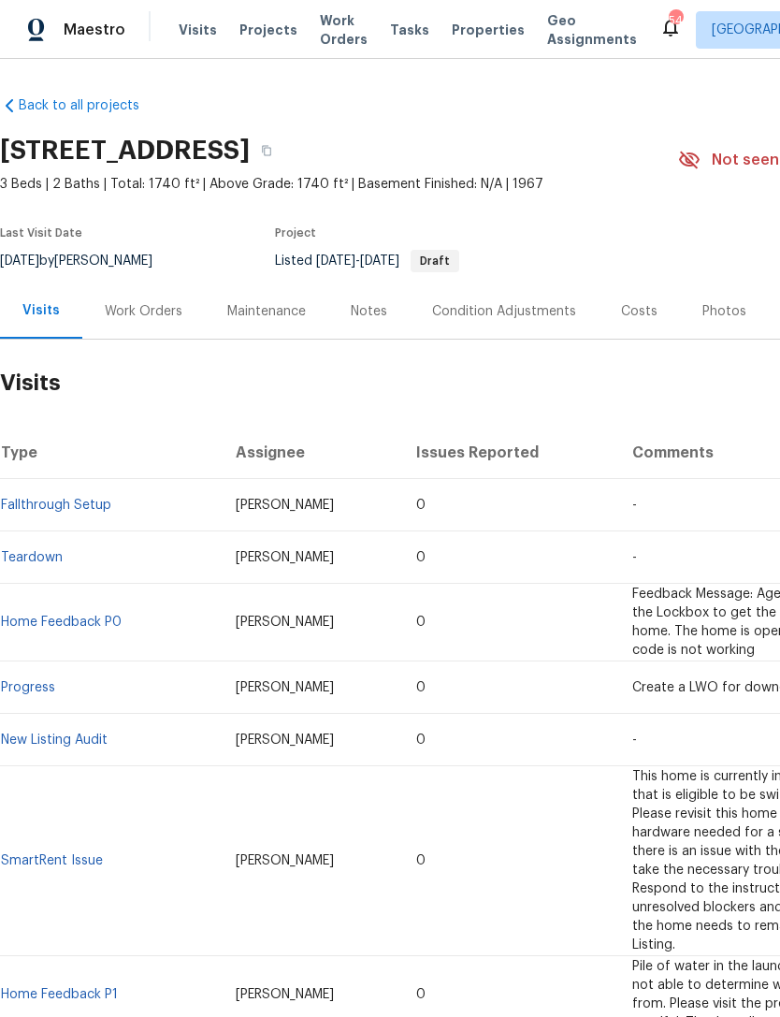
click at [46, 741] on link "New Listing Audit" at bounding box center [54, 739] width 107 height 13
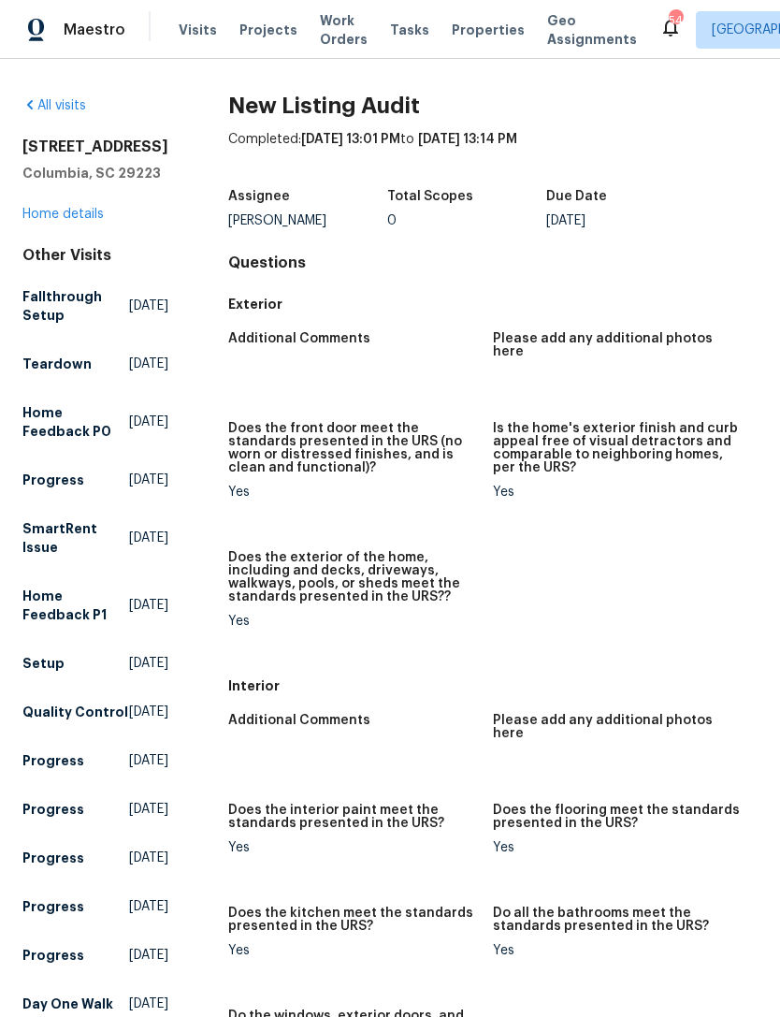
click at [46, 221] on link "Home details" at bounding box center [62, 214] width 81 height 13
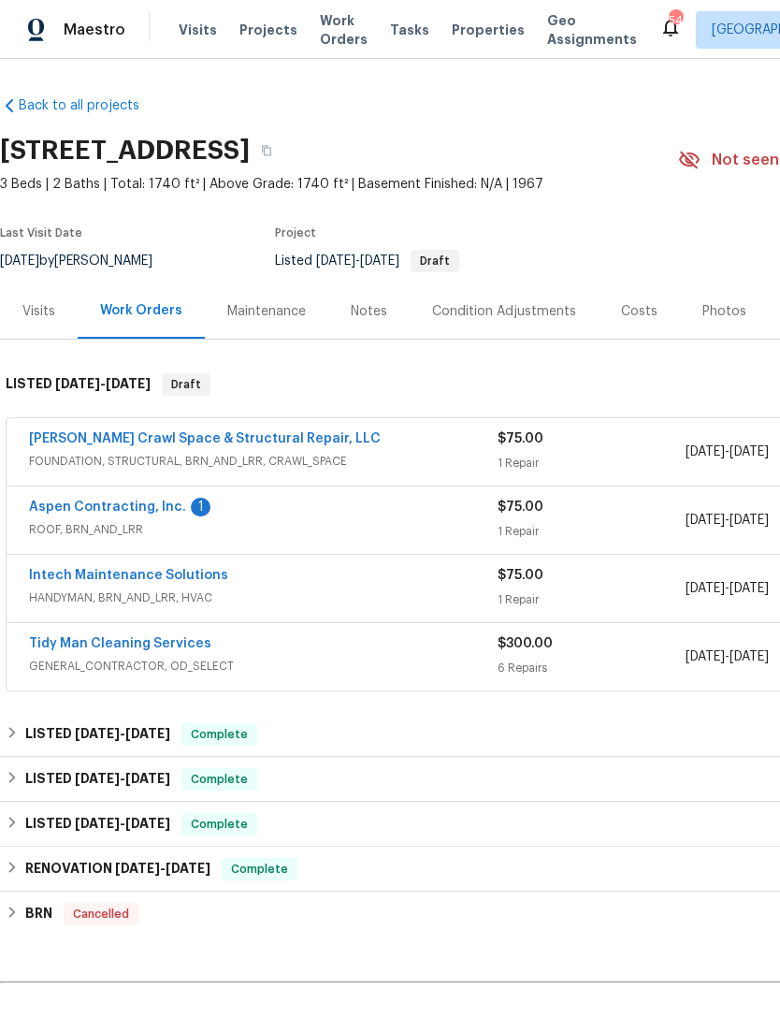
click at [38, 318] on div "Visits" at bounding box center [38, 311] width 33 height 19
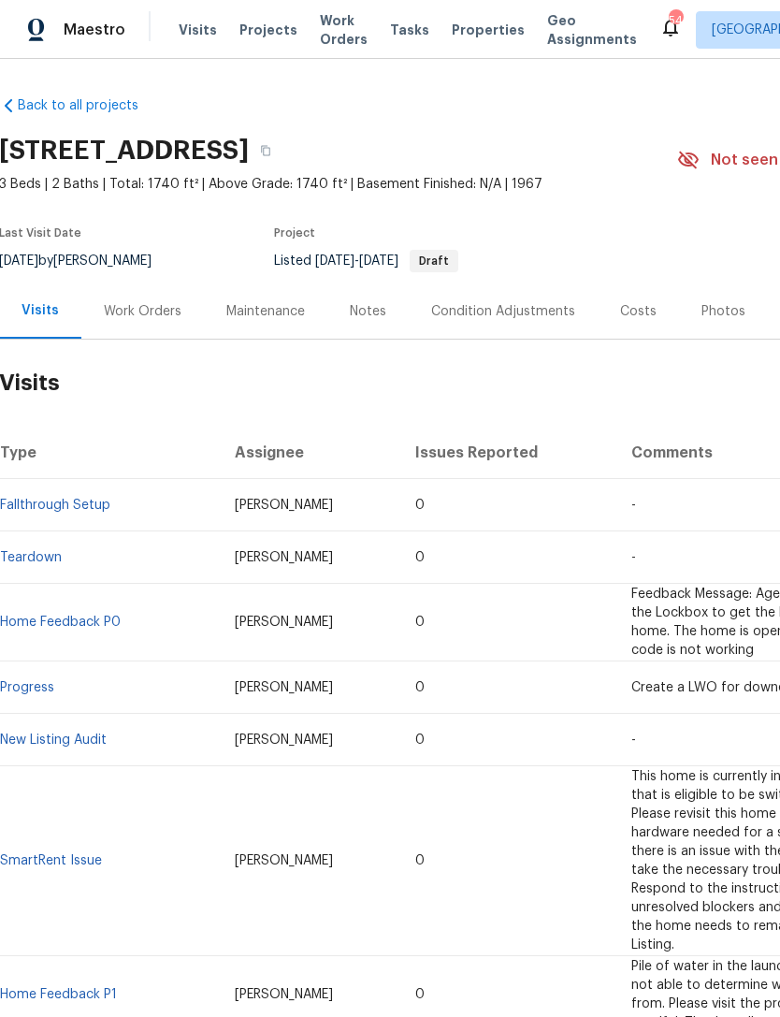
scroll to position [0, 1]
click at [504, 323] on div "Condition Adjustments" at bounding box center [503, 310] width 189 height 55
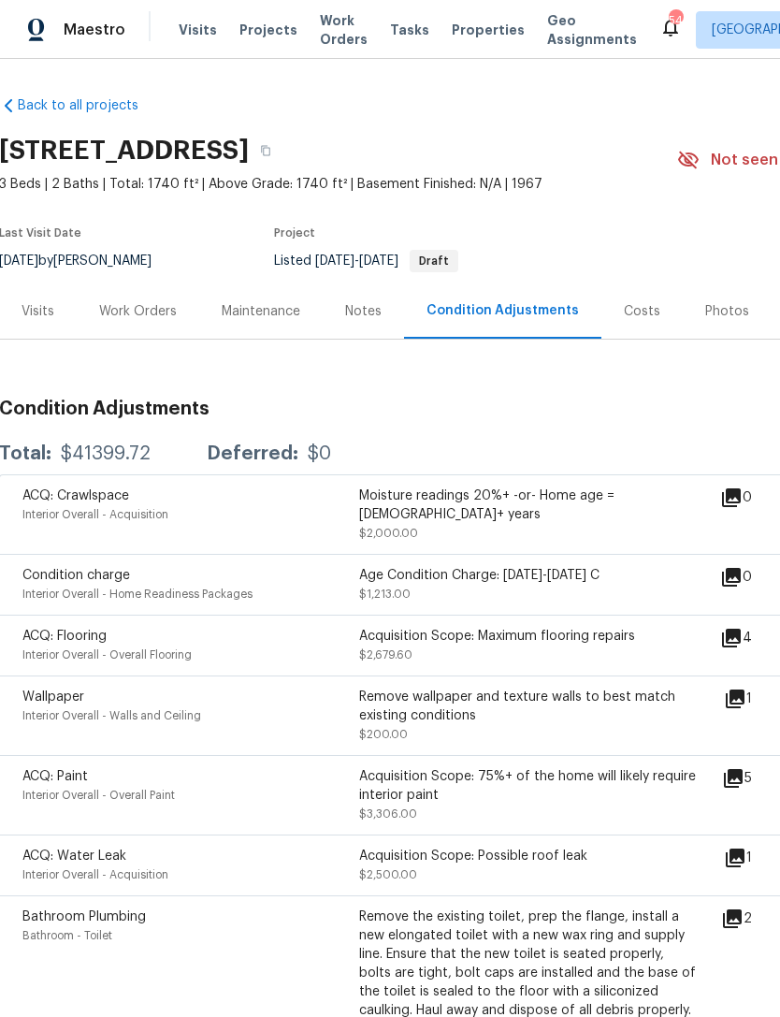
click at [33, 316] on div "Visits" at bounding box center [38, 311] width 33 height 19
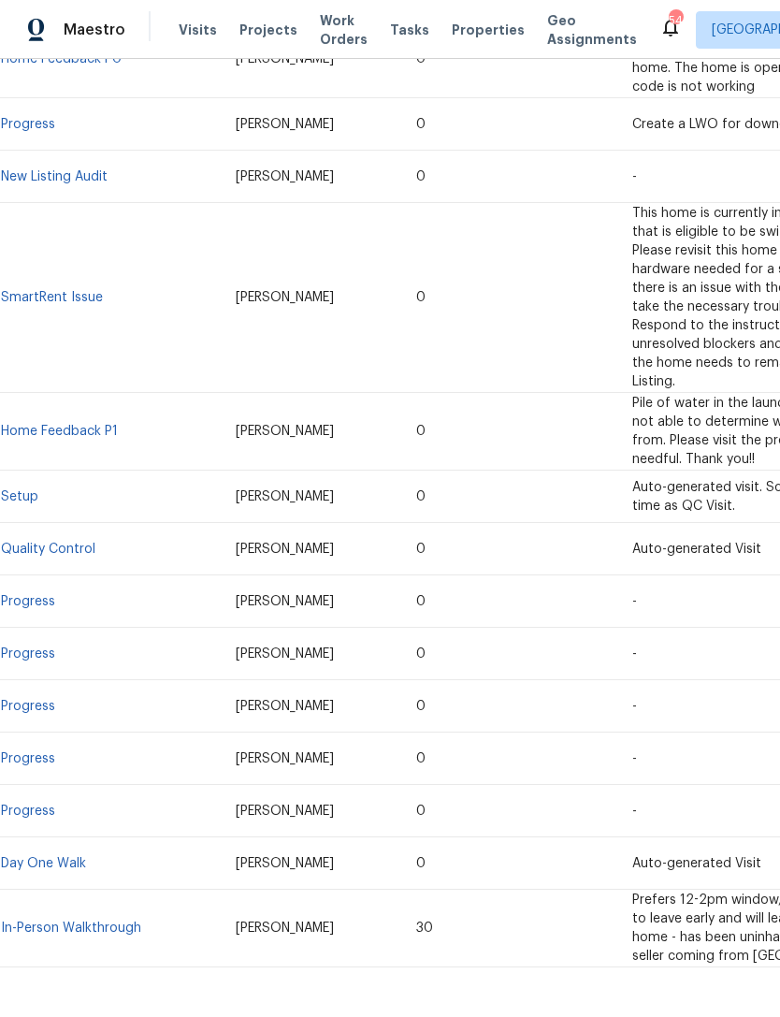
scroll to position [562, 0]
click at [68, 922] on link "In-Person Walkthrough" at bounding box center [71, 928] width 140 height 13
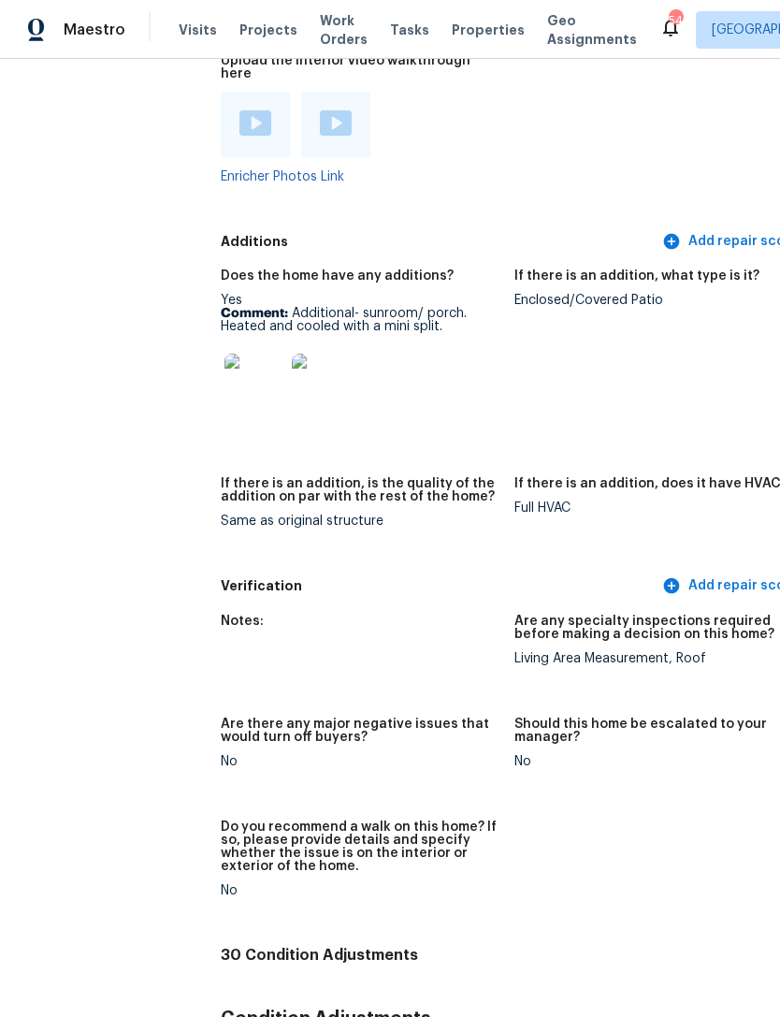
click at [225, 354] on img at bounding box center [255, 384] width 60 height 60
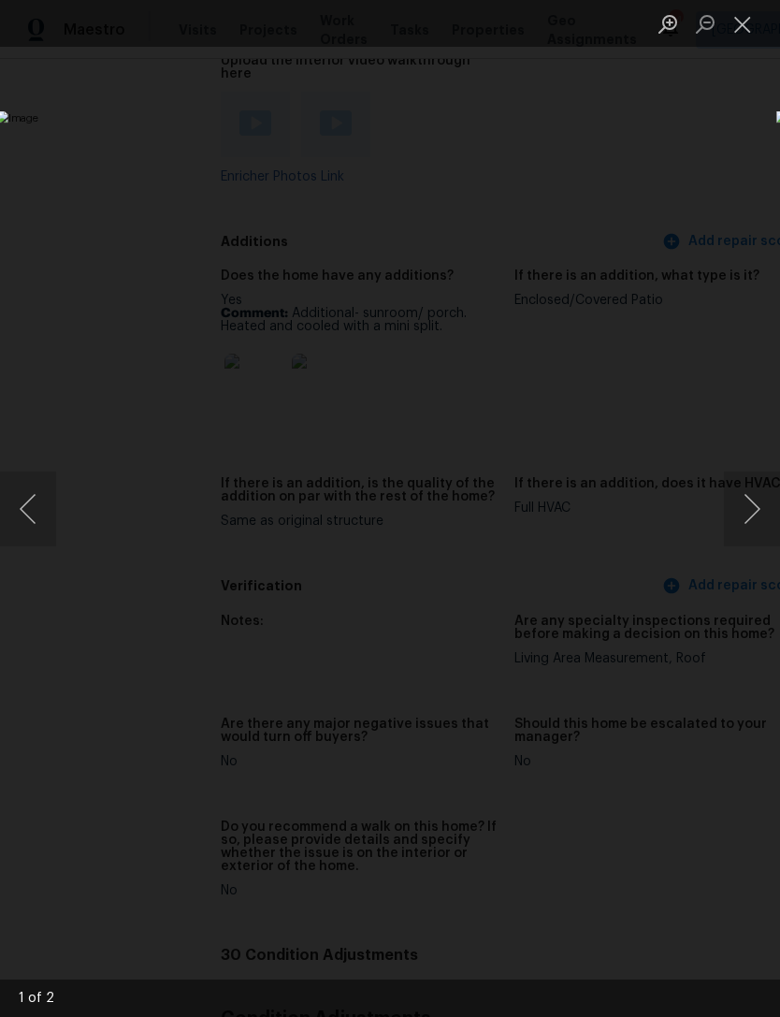
click at [751, 501] on button "Next image" at bounding box center [752, 509] width 56 height 75
click at [751, 22] on button "Close lightbox" at bounding box center [742, 23] width 37 height 33
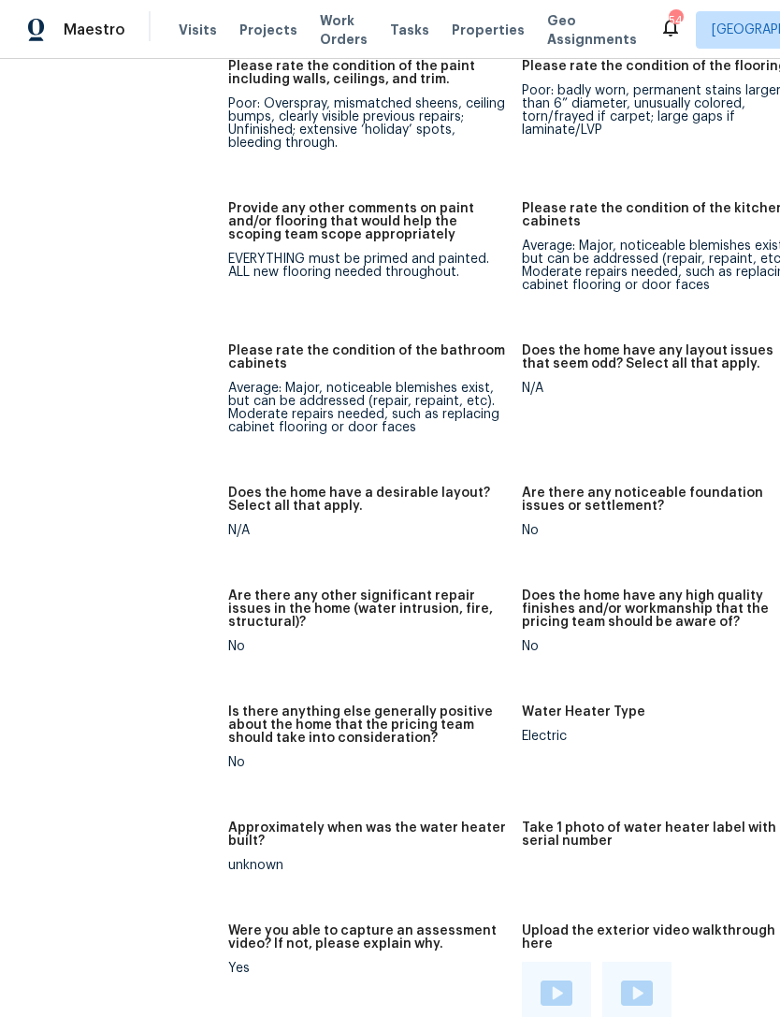
scroll to position [3185, -1]
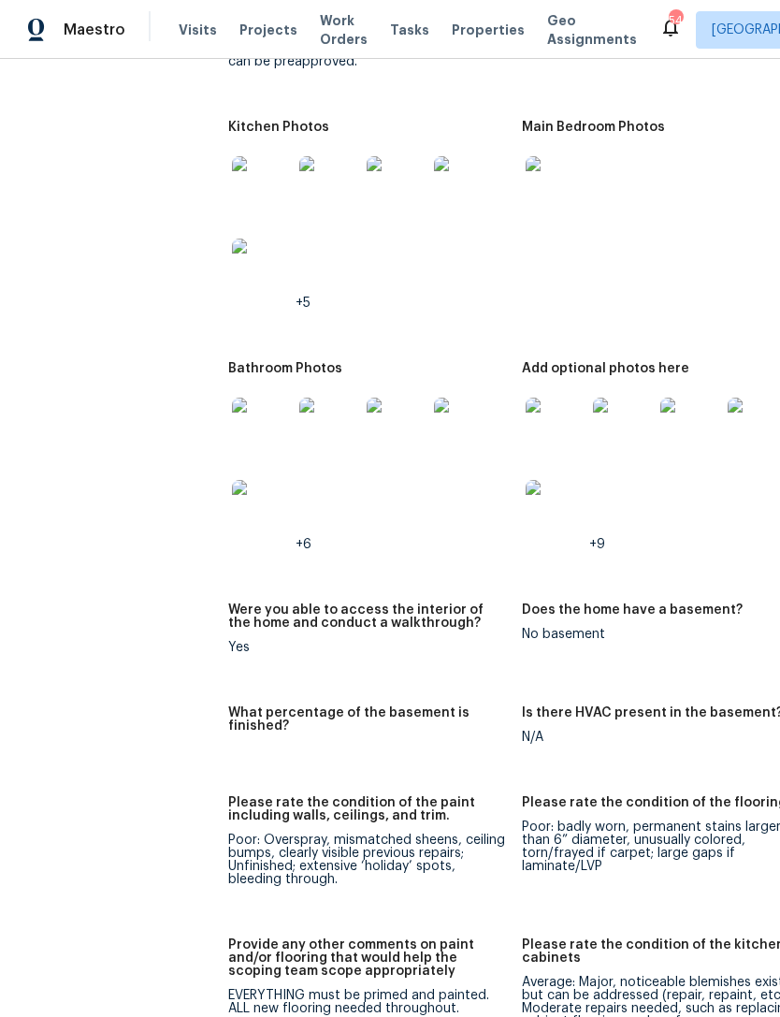
click at [232, 398] on img at bounding box center [262, 428] width 60 height 60
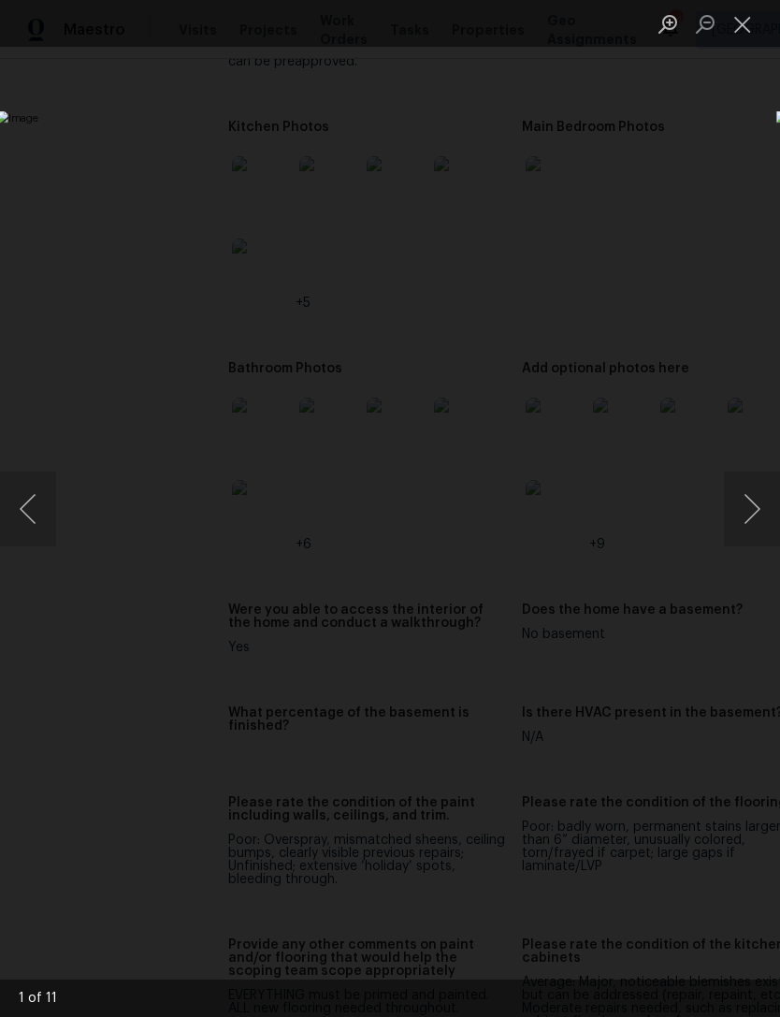
click at [750, 515] on button "Next image" at bounding box center [752, 509] width 56 height 75
click at [752, 505] on button "Next image" at bounding box center [752, 509] width 56 height 75
click at [747, 503] on button "Next image" at bounding box center [752, 509] width 56 height 75
click at [751, 507] on button "Next image" at bounding box center [752, 509] width 56 height 75
click at [755, 515] on button "Next image" at bounding box center [752, 509] width 56 height 75
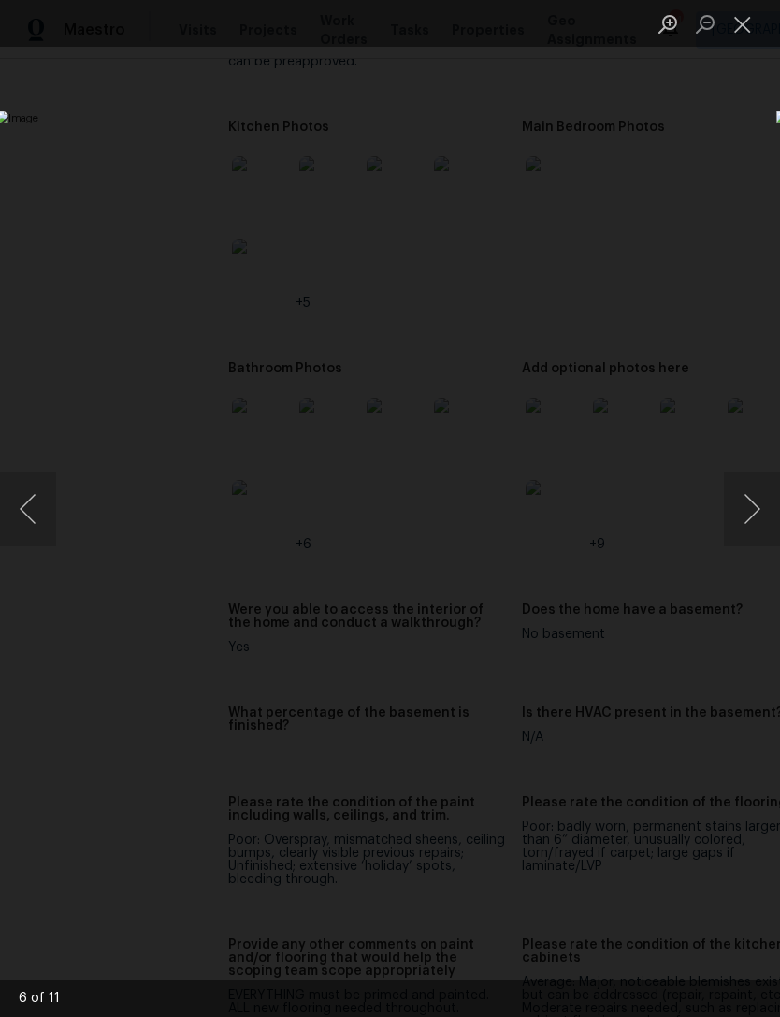
click at [736, 530] on button "Next image" at bounding box center [752, 509] width 56 height 75
click at [749, 530] on button "Next image" at bounding box center [752, 509] width 56 height 75
click at [754, 27] on button "Close lightbox" at bounding box center [742, 23] width 37 height 33
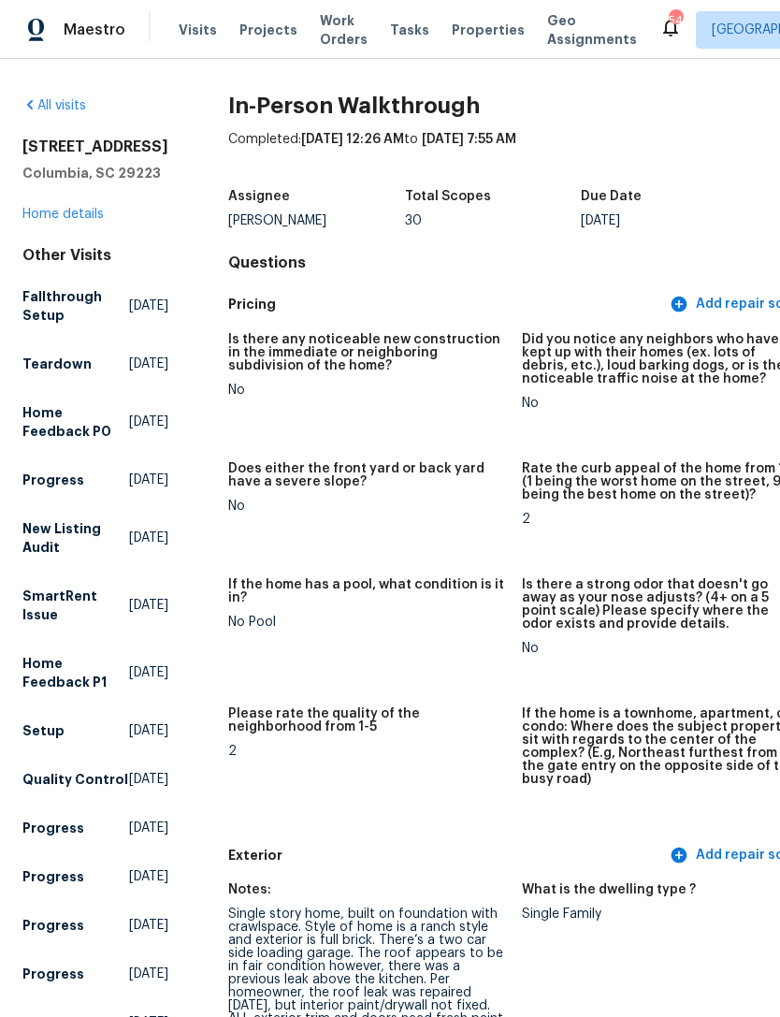
scroll to position [0, 0]
click at [65, 221] on link "Home details" at bounding box center [62, 214] width 81 height 13
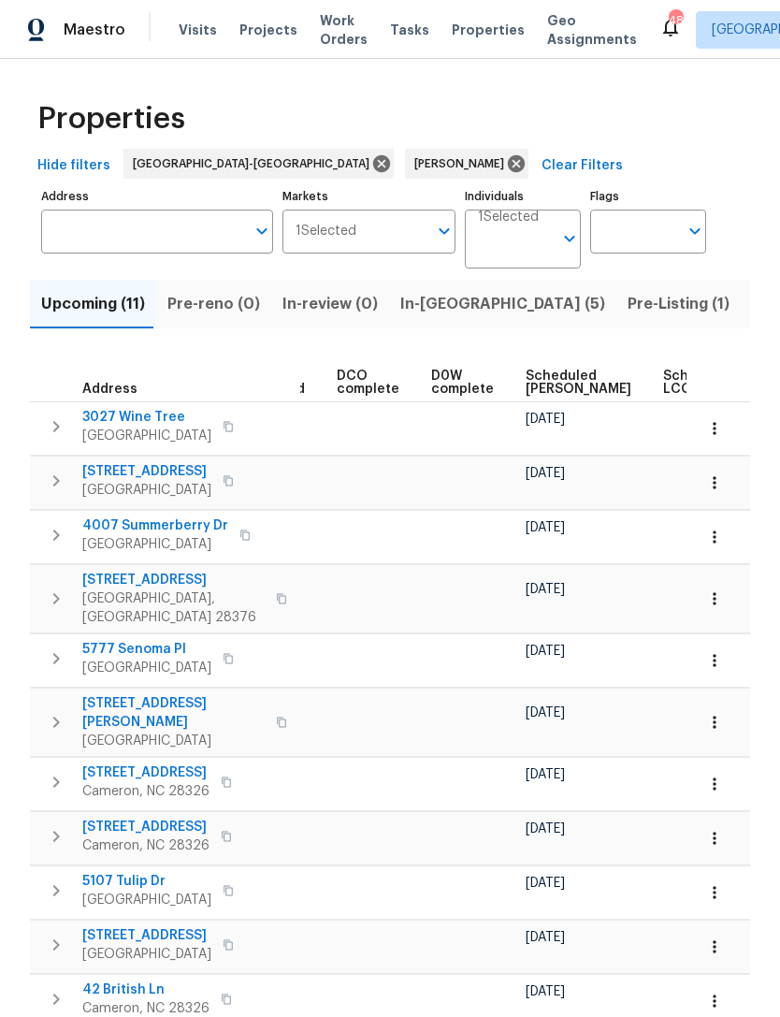
scroll to position [0, 388]
click at [536, 386] on span "Scheduled [PERSON_NAME]" at bounding box center [577, 383] width 106 height 26
